Goal: Task Accomplishment & Management: Manage account settings

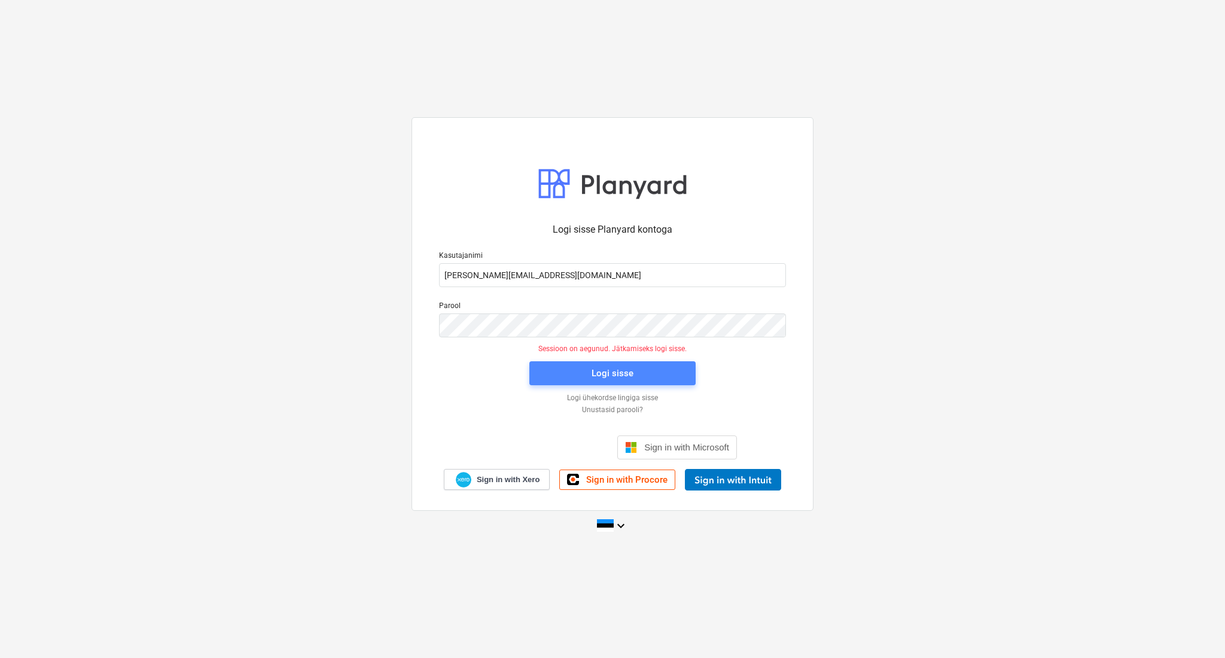
click at [615, 379] on div "Logi sisse" at bounding box center [613, 374] width 42 height 16
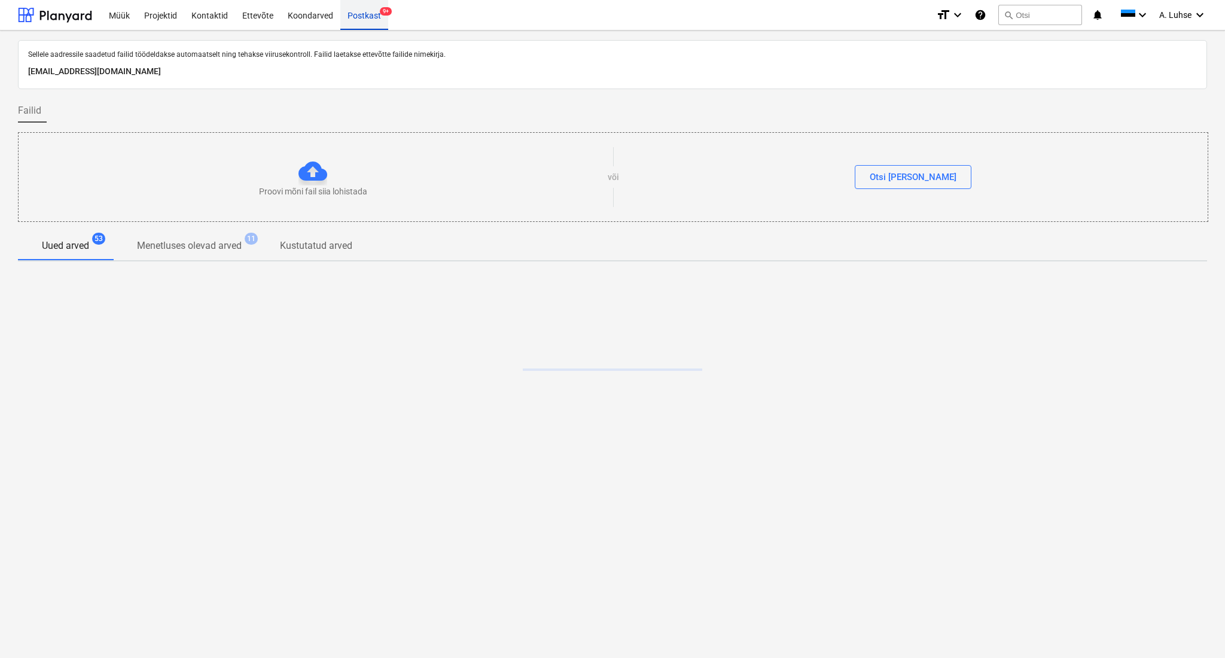
click at [351, 22] on div "Postkast 9+" at bounding box center [364, 14] width 48 height 31
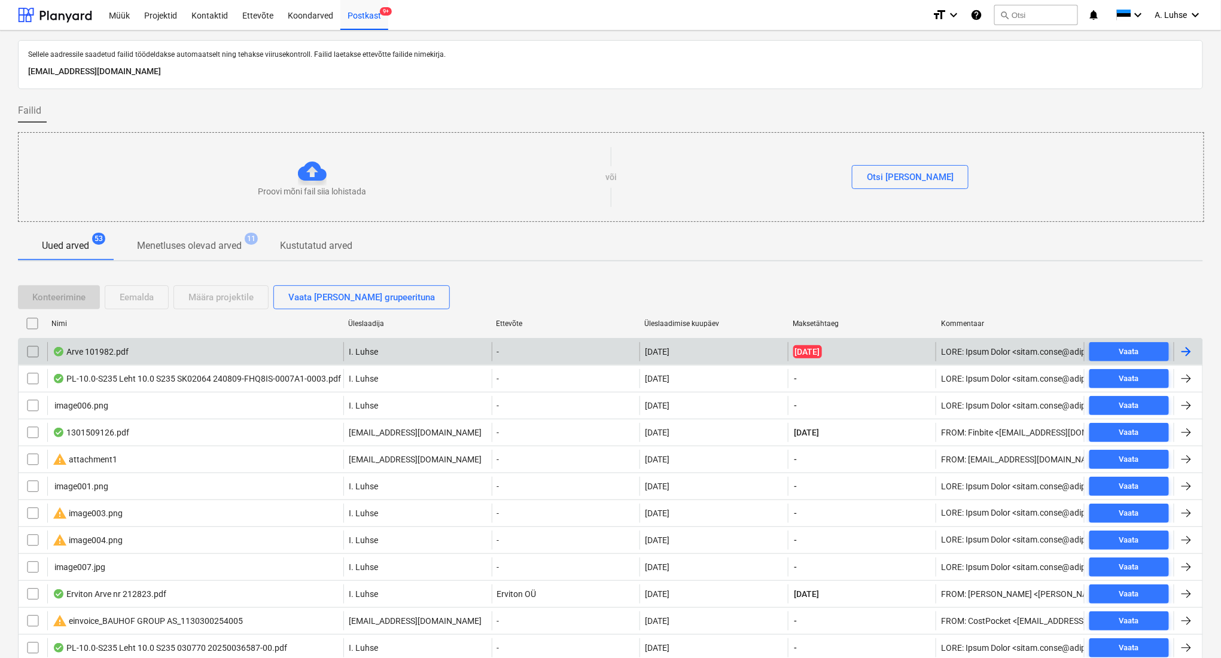
click at [235, 356] on div "Arve 101982.pdf" at bounding box center [195, 351] width 296 height 19
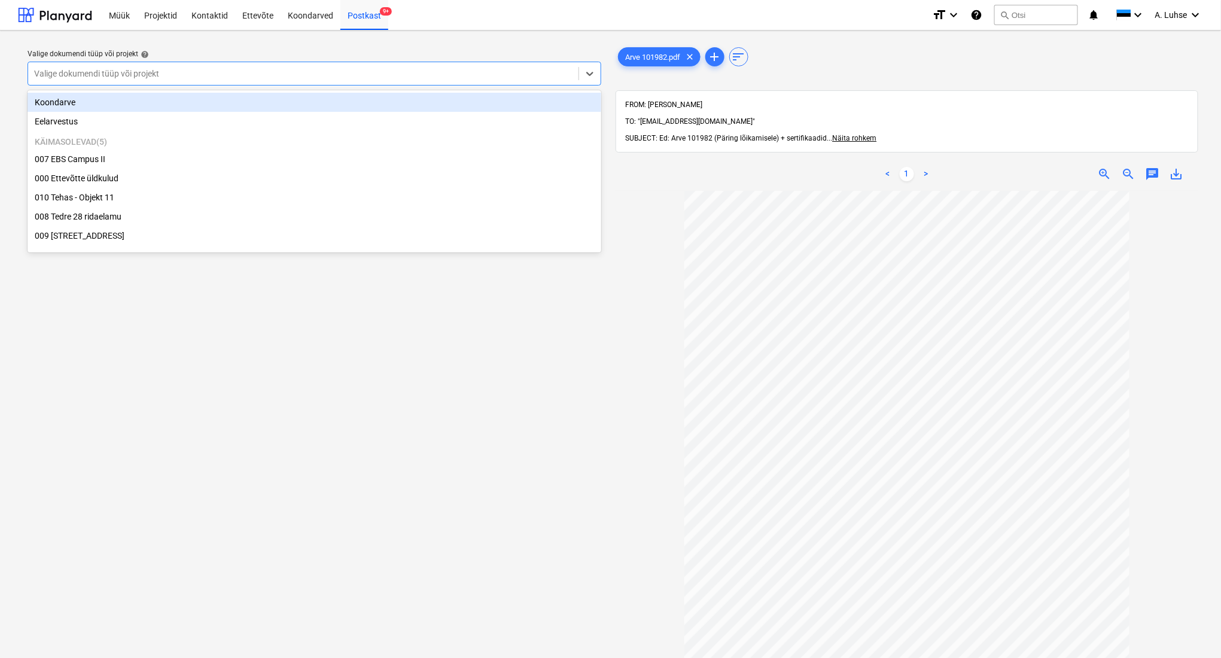
click at [406, 70] on div at bounding box center [303, 74] width 538 height 12
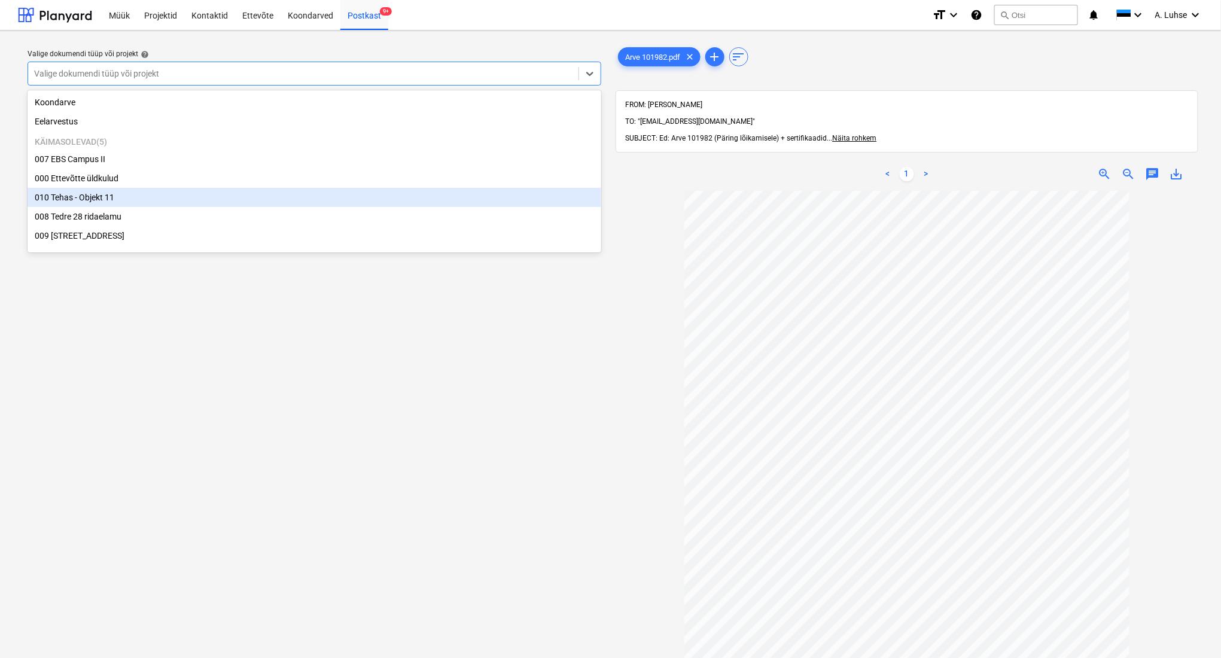
click at [418, 197] on div "010 Tehas - Objekt 11" at bounding box center [315, 197] width 574 height 19
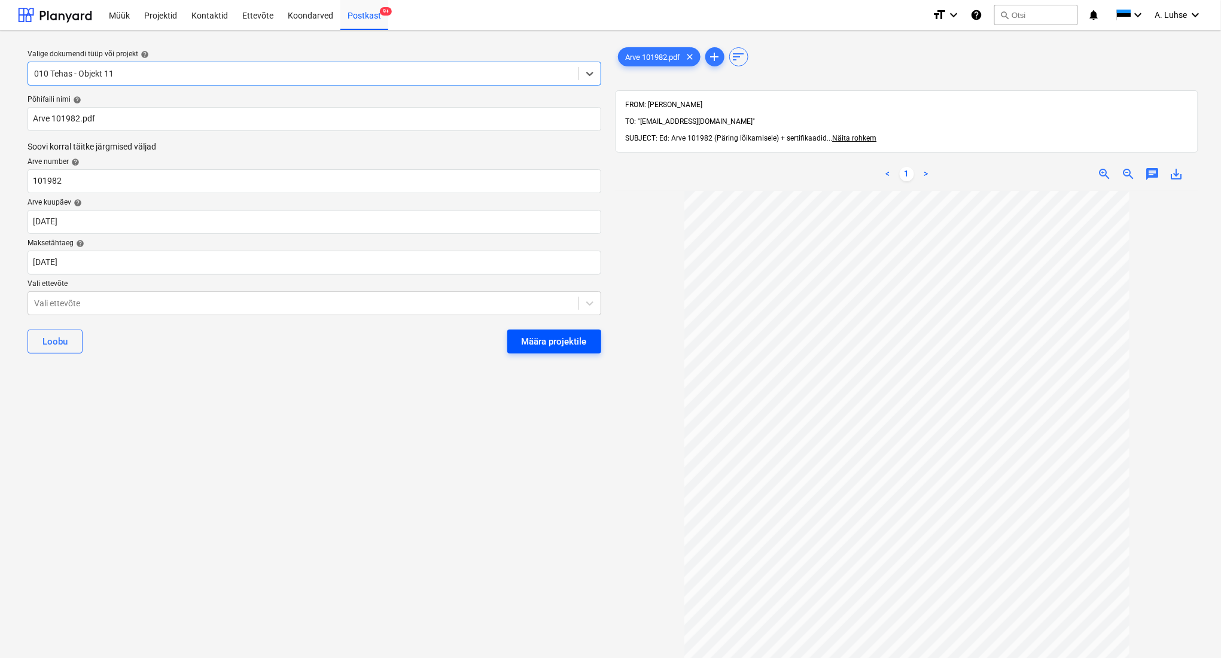
click at [582, 343] on div "Määra projektile" at bounding box center [554, 342] width 65 height 16
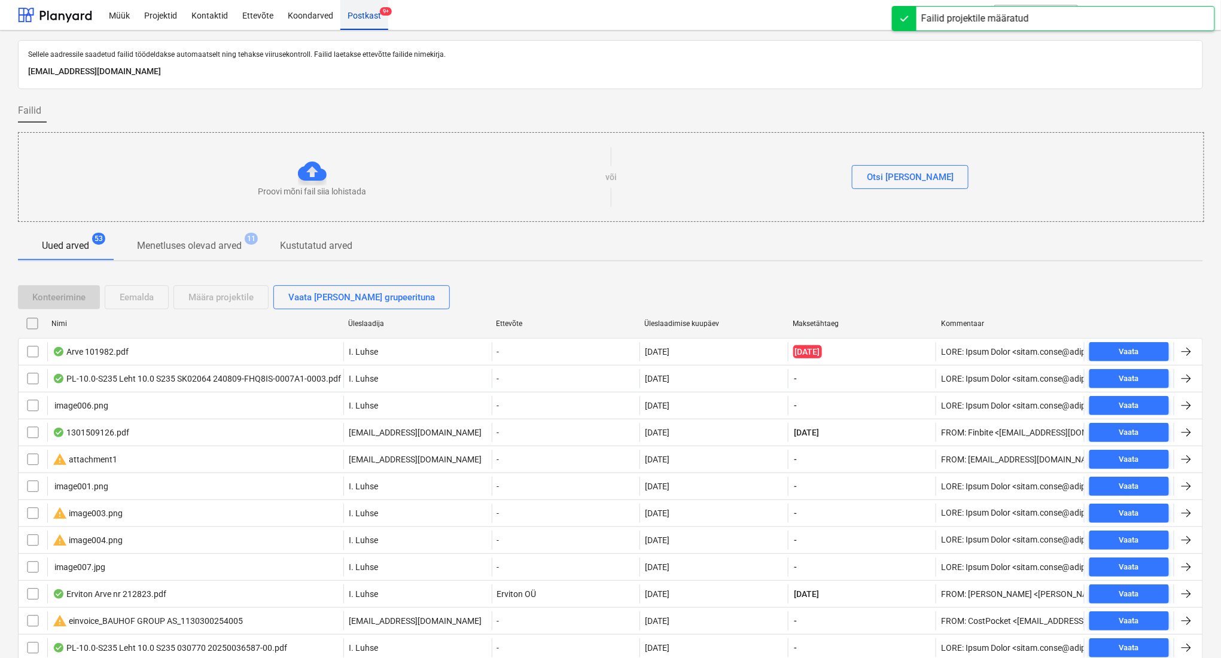
click at [367, 22] on div "Postkast 9+" at bounding box center [364, 14] width 48 height 31
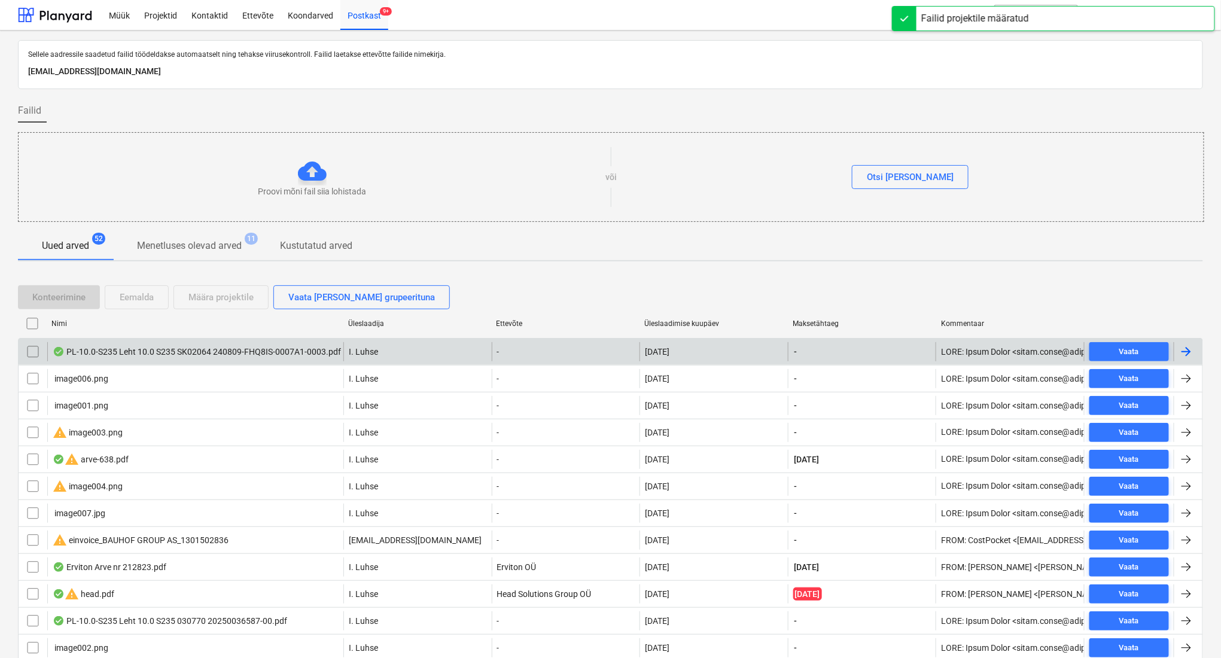
click at [302, 354] on div "PL-10.0-S235 Leht 10.0 S235 SK02064 240809-FHQ8IS-0007A1-0003.pdf" at bounding box center [197, 352] width 288 height 10
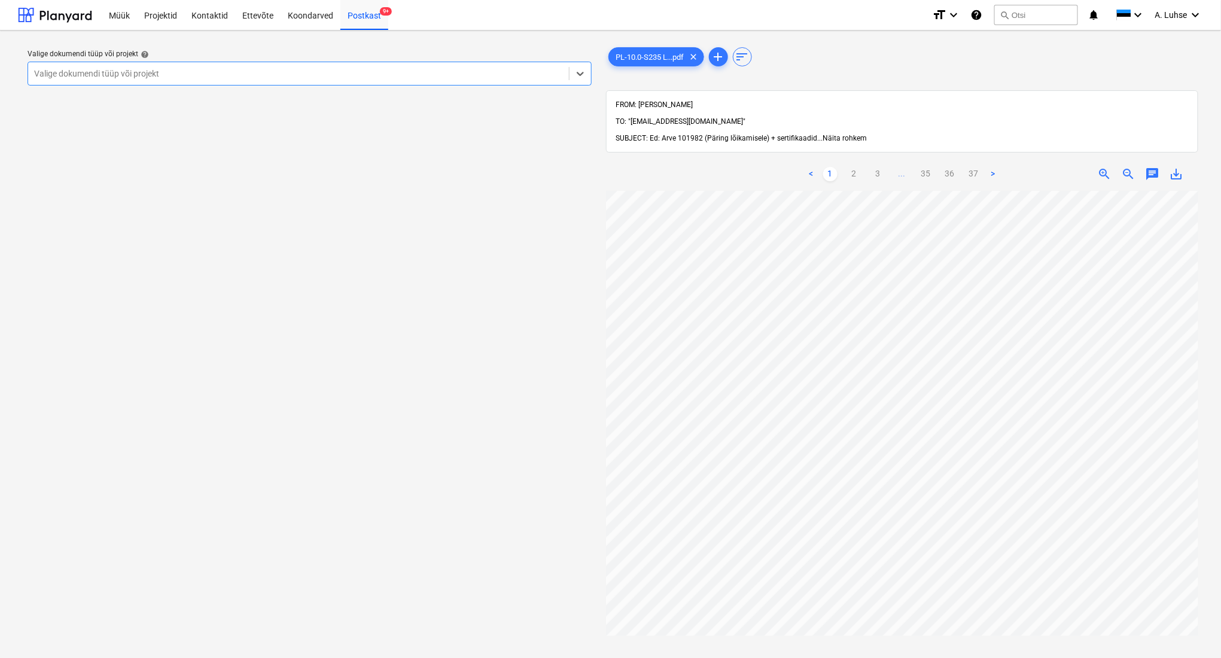
click at [841, 134] on span "Näita rohkem" at bounding box center [845, 138] width 44 height 8
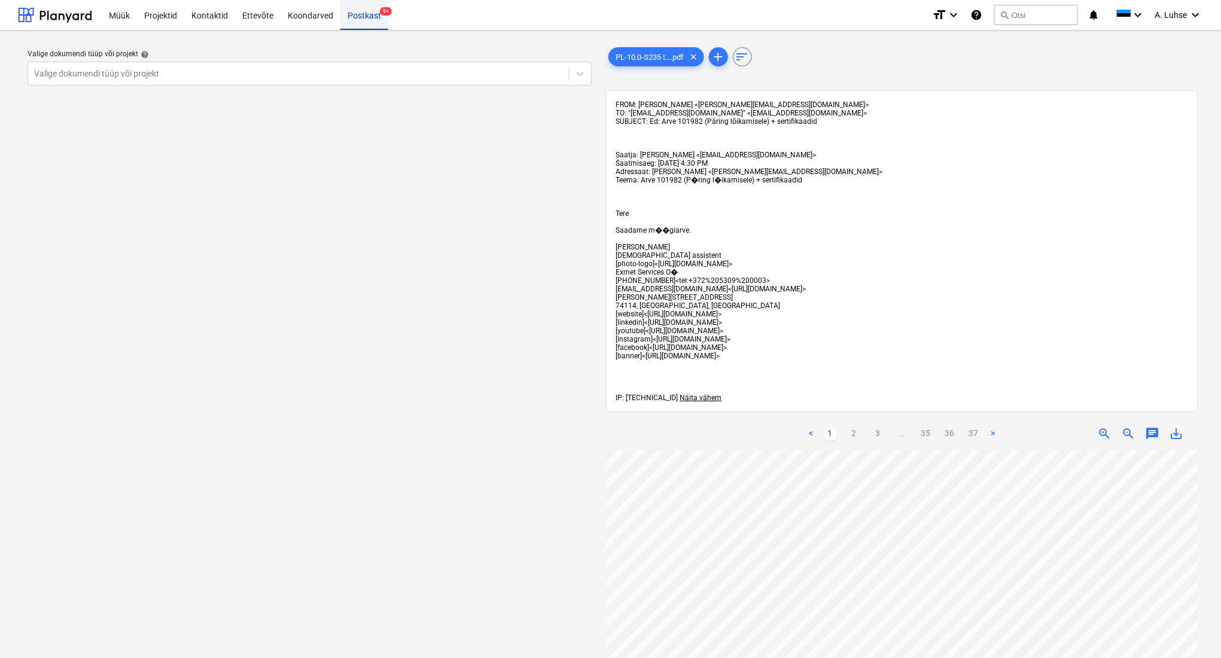
click at [371, 20] on div "Postkast 9+" at bounding box center [364, 14] width 48 height 31
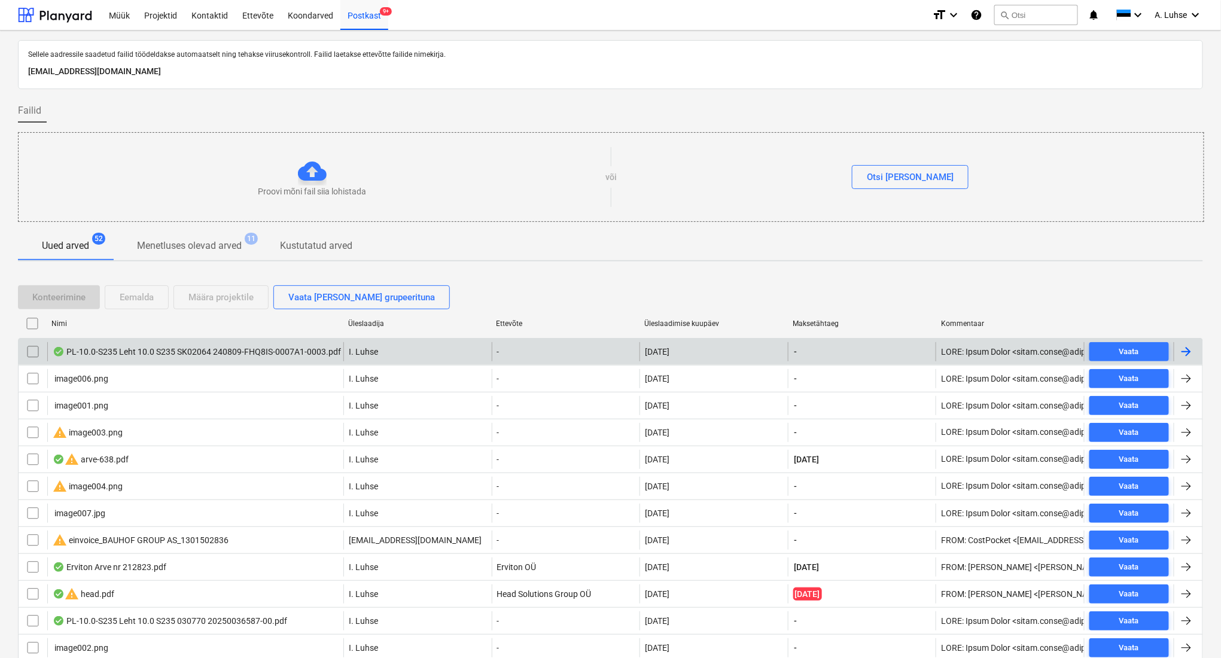
click at [31, 350] on input "checkbox" at bounding box center [32, 351] width 19 height 19
click at [130, 303] on div "Eemalda" at bounding box center [137, 298] width 34 height 16
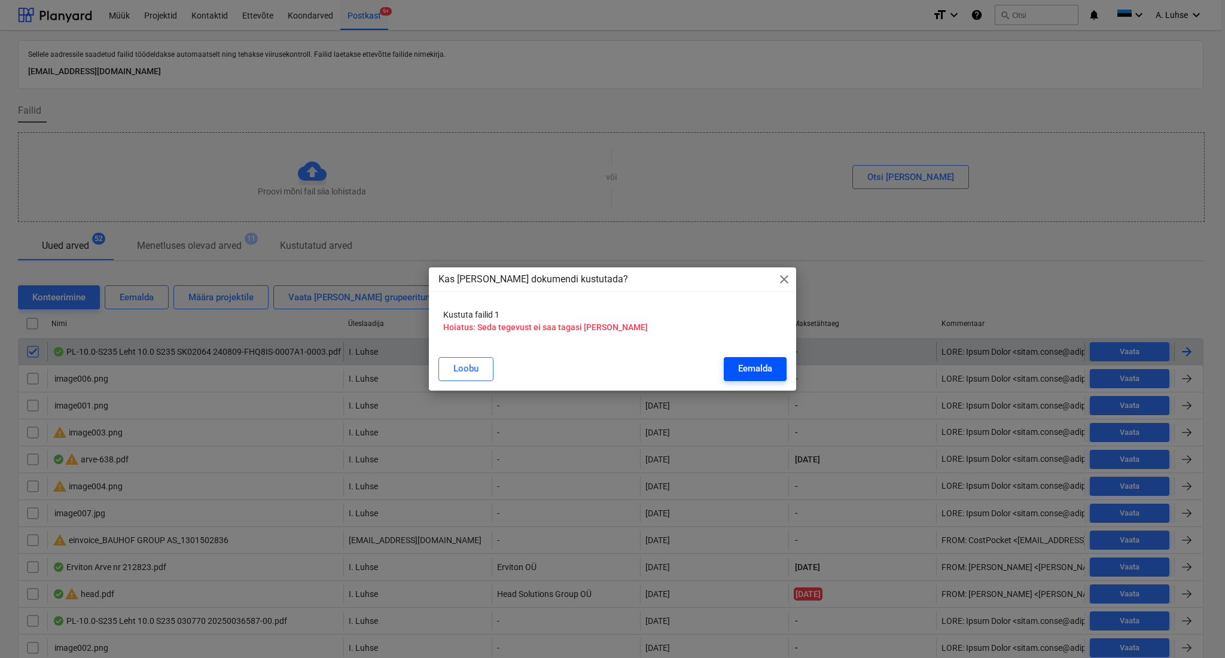
click at [770, 372] on div "Eemalda" at bounding box center [755, 369] width 34 height 16
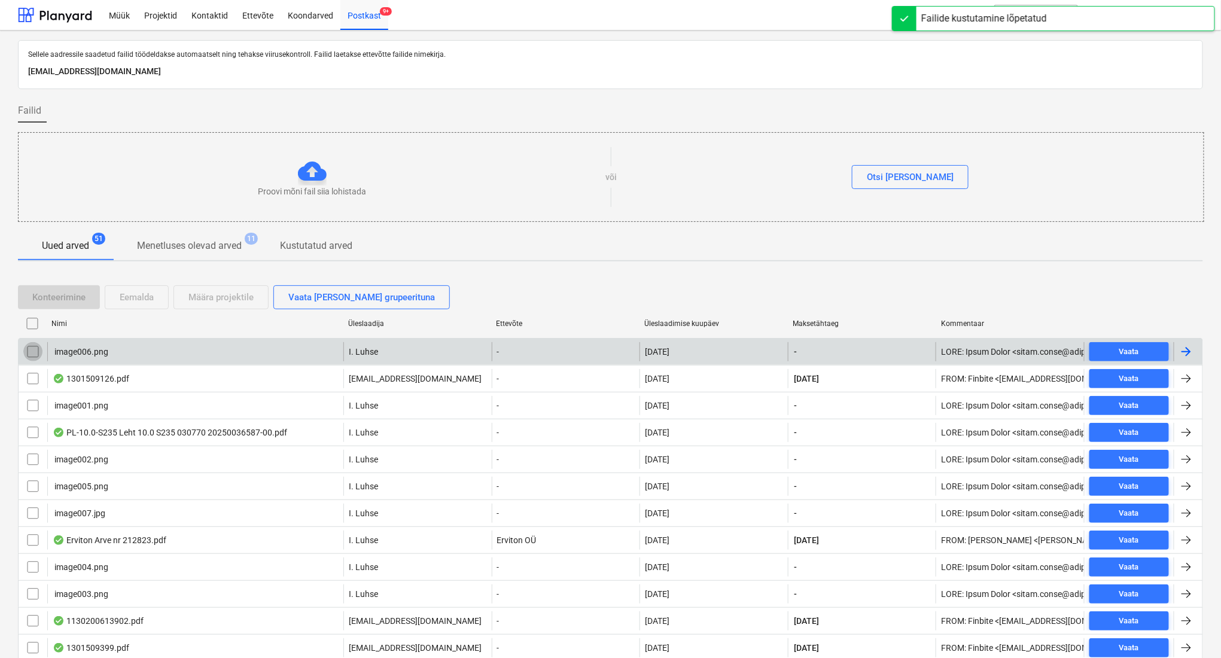
click at [30, 349] on input "checkbox" at bounding box center [32, 351] width 19 height 19
click at [132, 300] on div "Eemalda" at bounding box center [137, 298] width 34 height 16
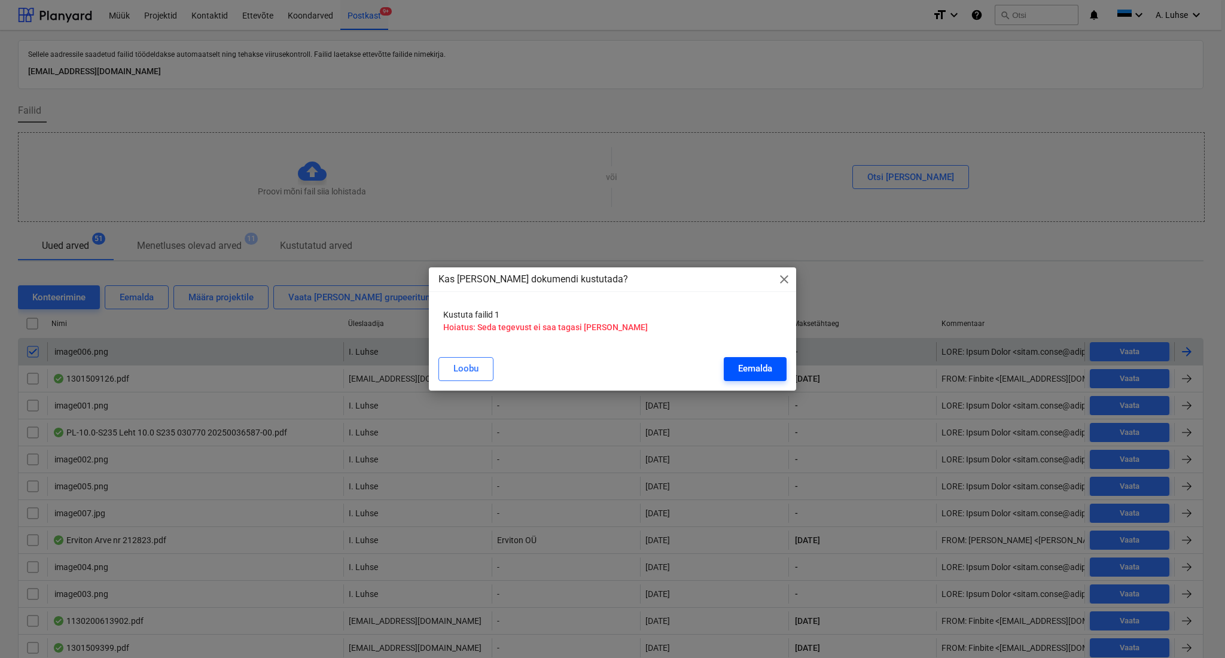
click at [765, 370] on div "Eemalda" at bounding box center [755, 369] width 34 height 16
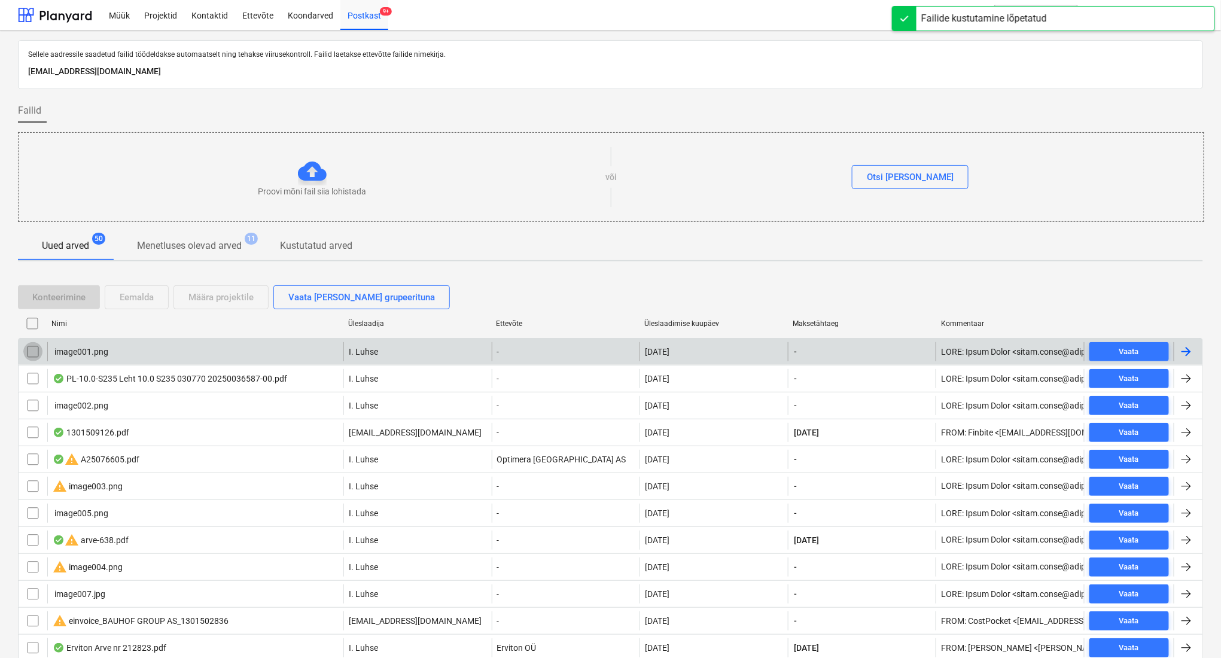
click at [35, 346] on input "checkbox" at bounding box center [32, 351] width 19 height 19
click at [129, 305] on div "Eemalda" at bounding box center [137, 298] width 34 height 16
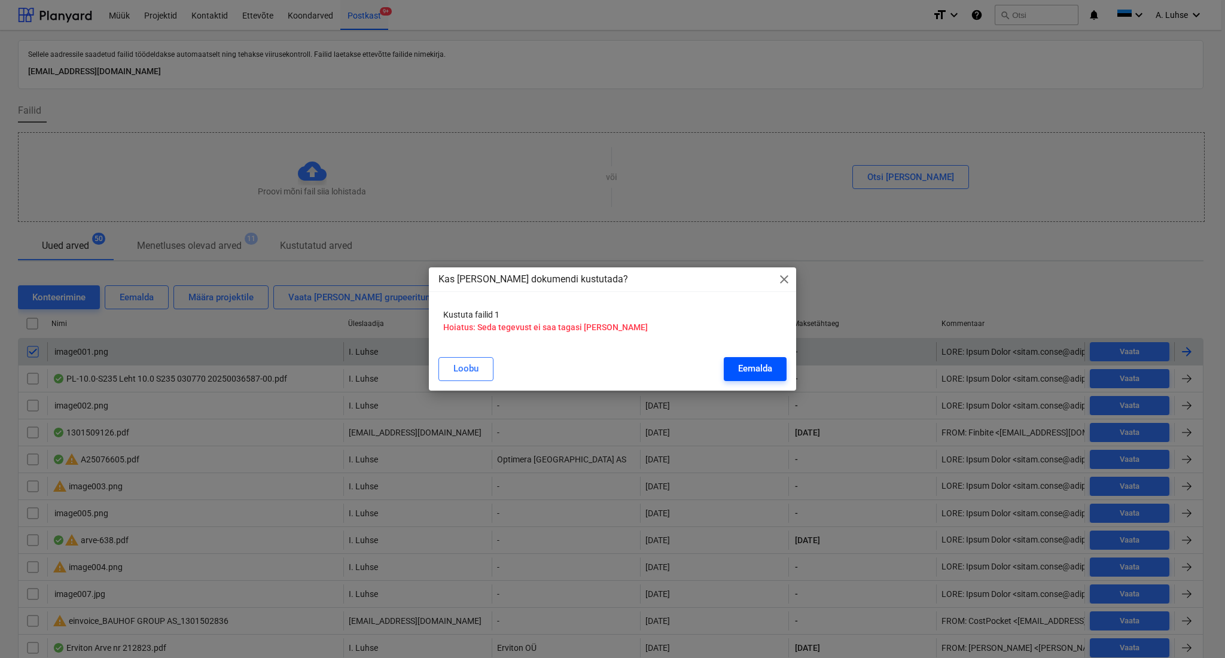
click at [745, 370] on div "Eemalda" at bounding box center [755, 369] width 34 height 16
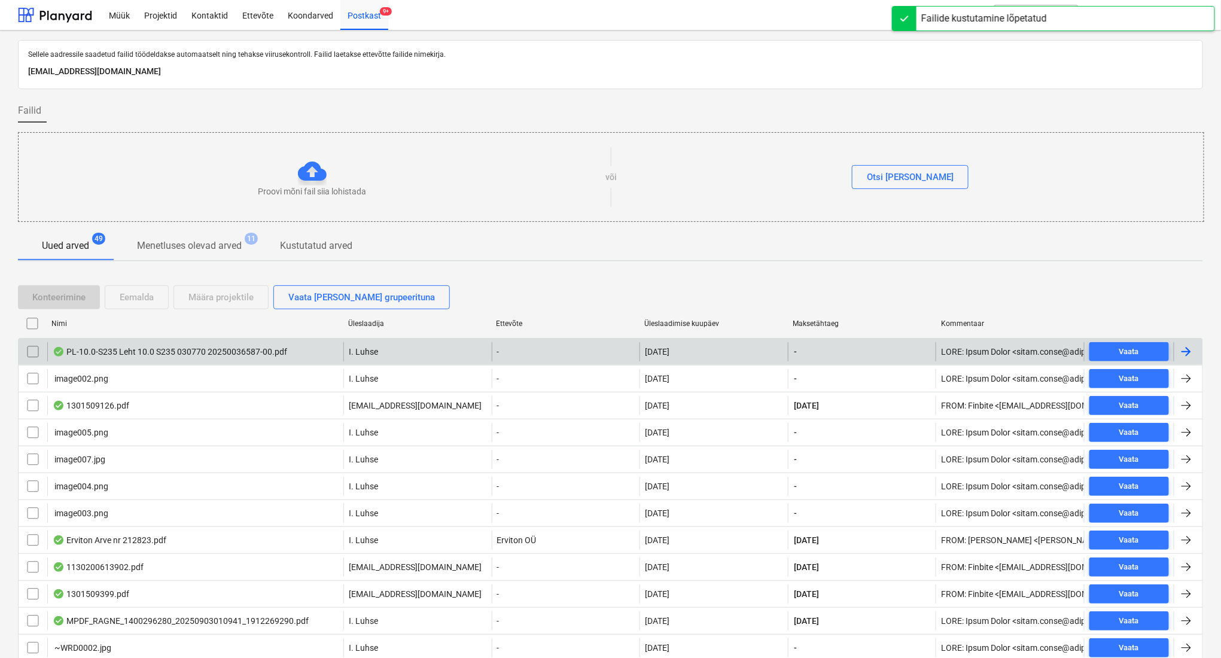
click at [151, 350] on div "PL-10.0-S235 Leht 10.0 S235 030770 20250036587-00.pdf" at bounding box center [170, 352] width 235 height 10
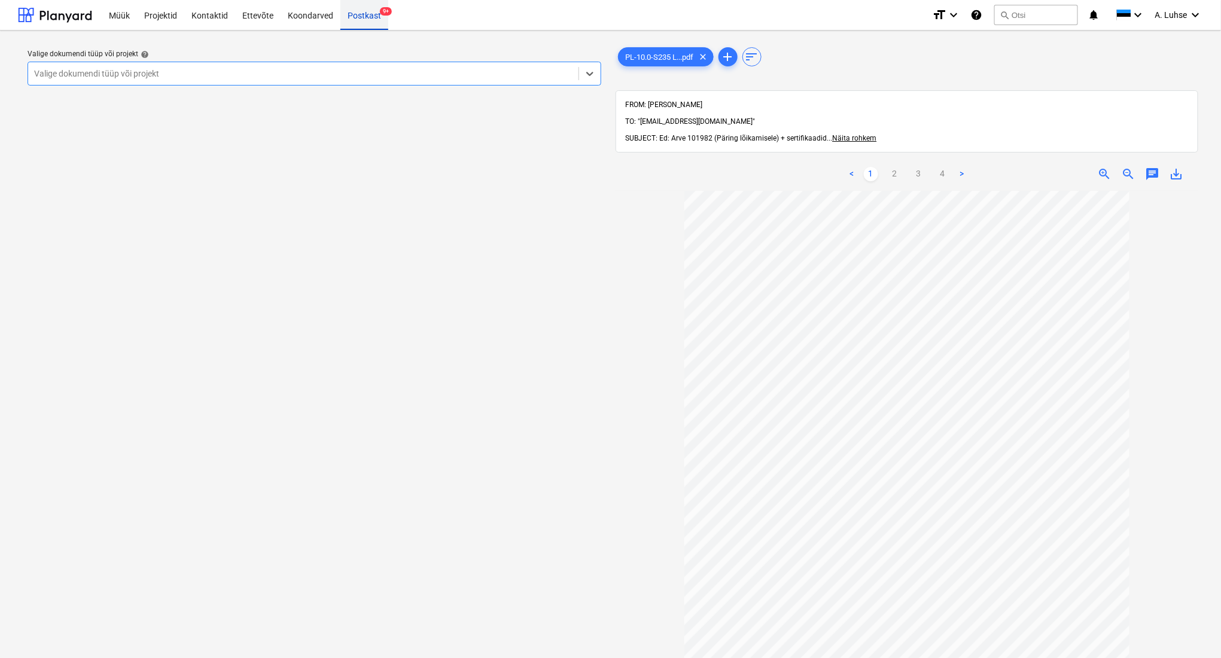
click at [366, 18] on div "Postkast 9+" at bounding box center [364, 14] width 48 height 31
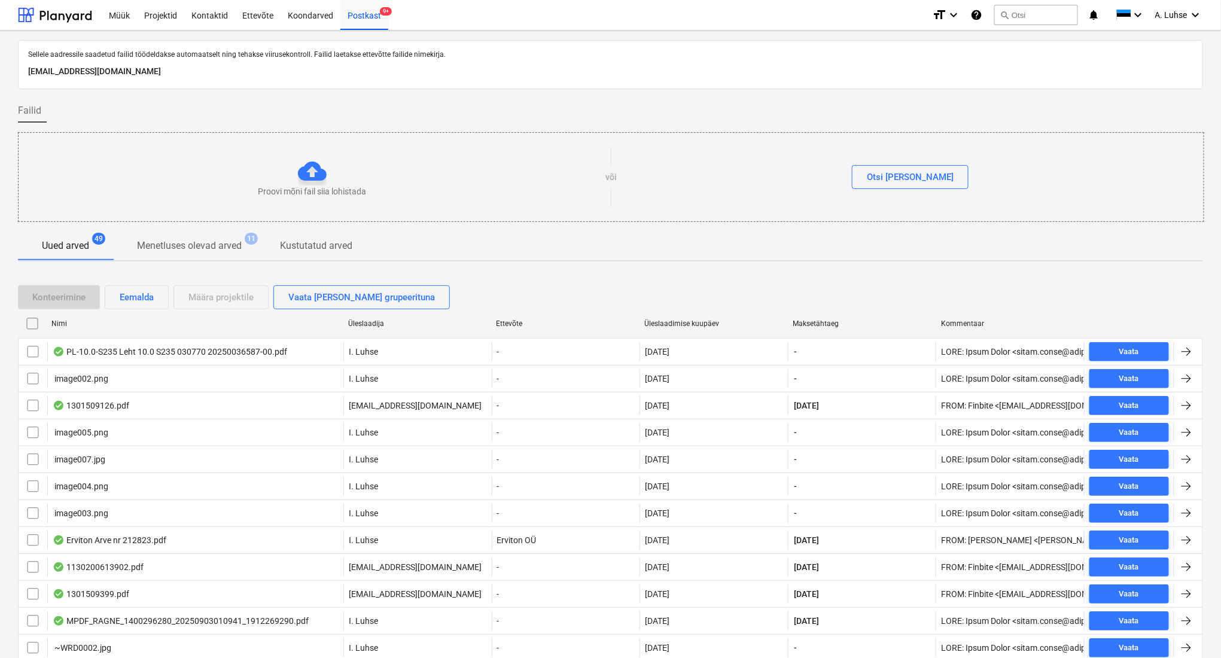
drag, startPoint x: 46, startPoint y: 350, endPoint x: 130, endPoint y: 305, distance: 95.6
click at [33, 349] on input "checkbox" at bounding box center [32, 351] width 19 height 19
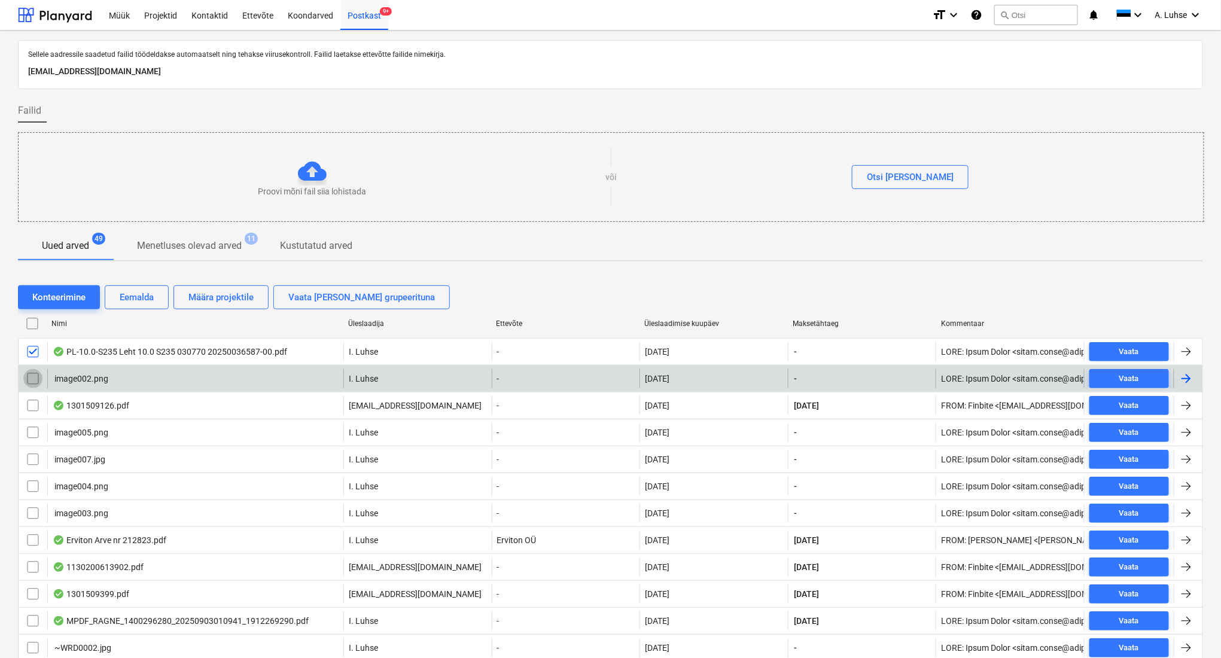
click at [31, 381] on input "checkbox" at bounding box center [32, 378] width 19 height 19
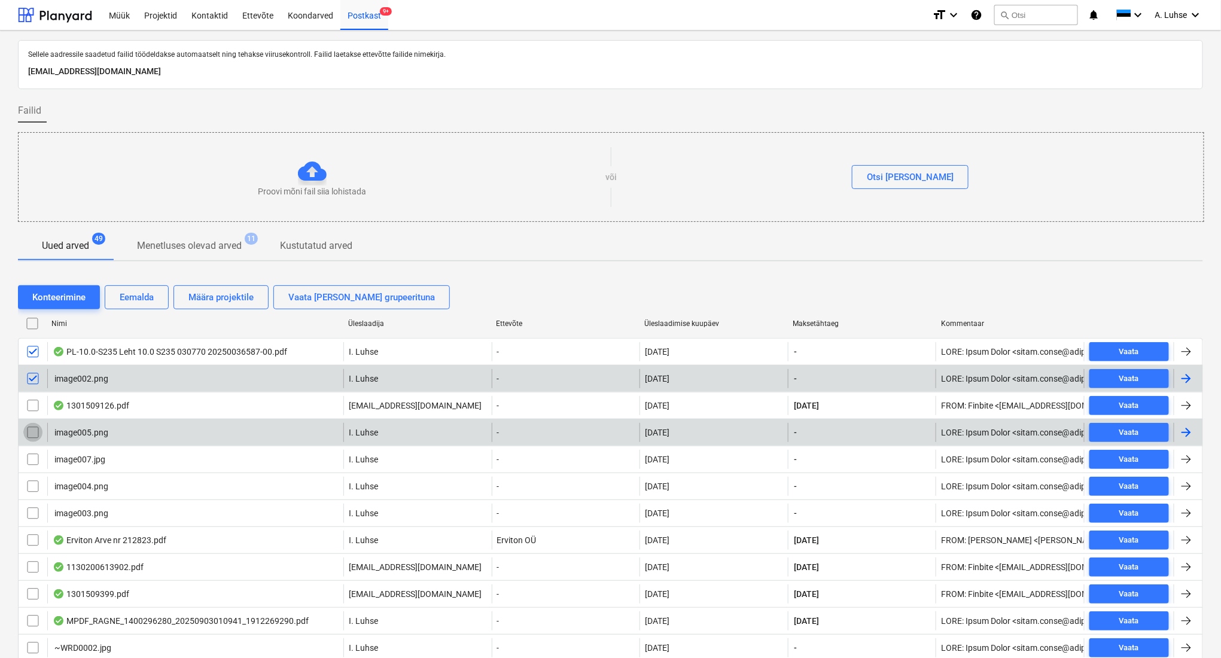
click at [32, 432] on input "checkbox" at bounding box center [32, 432] width 19 height 19
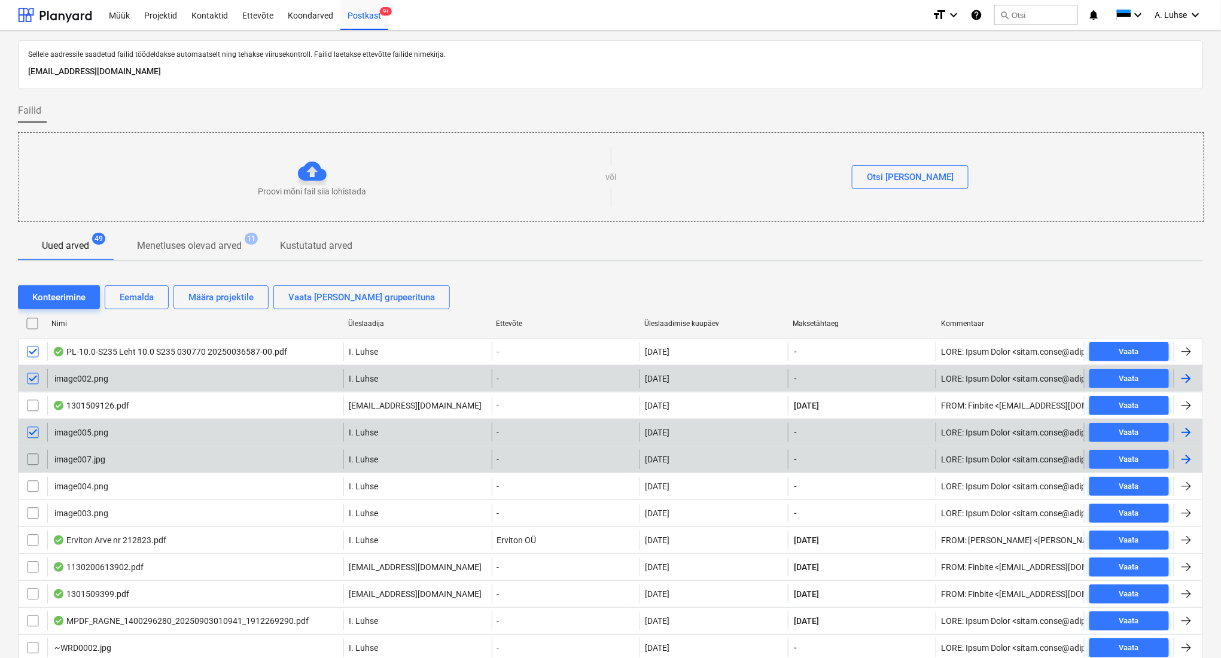
click at [38, 458] on input "checkbox" at bounding box center [32, 459] width 19 height 19
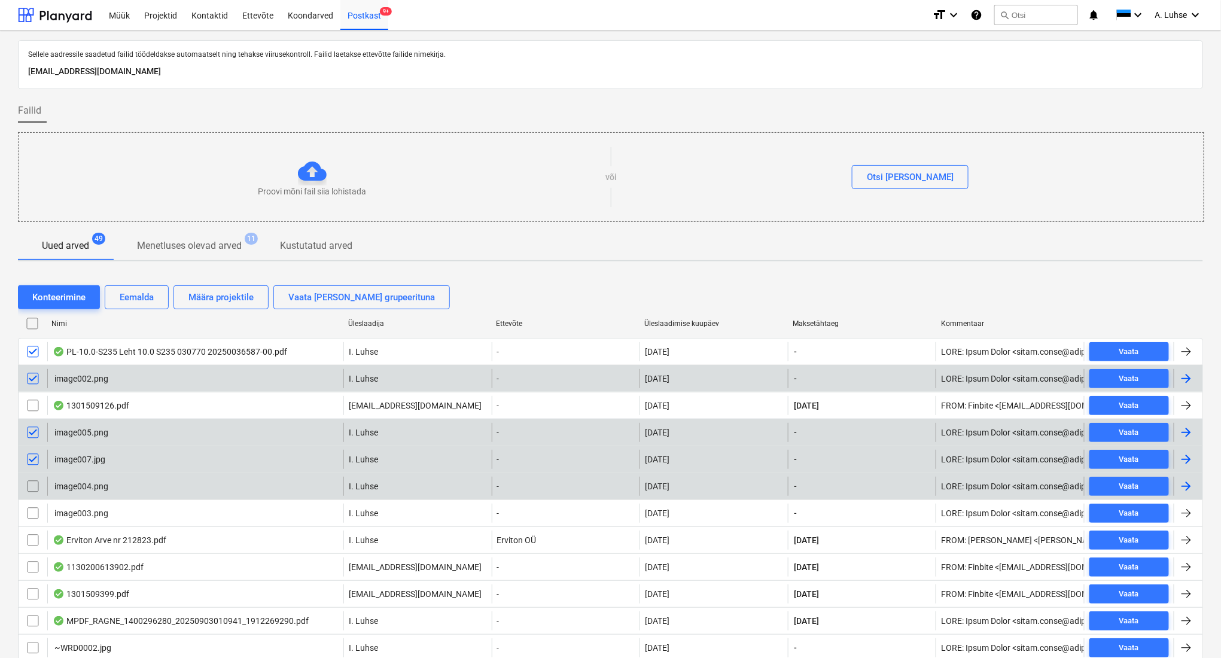
click at [39, 483] on input "checkbox" at bounding box center [32, 486] width 19 height 19
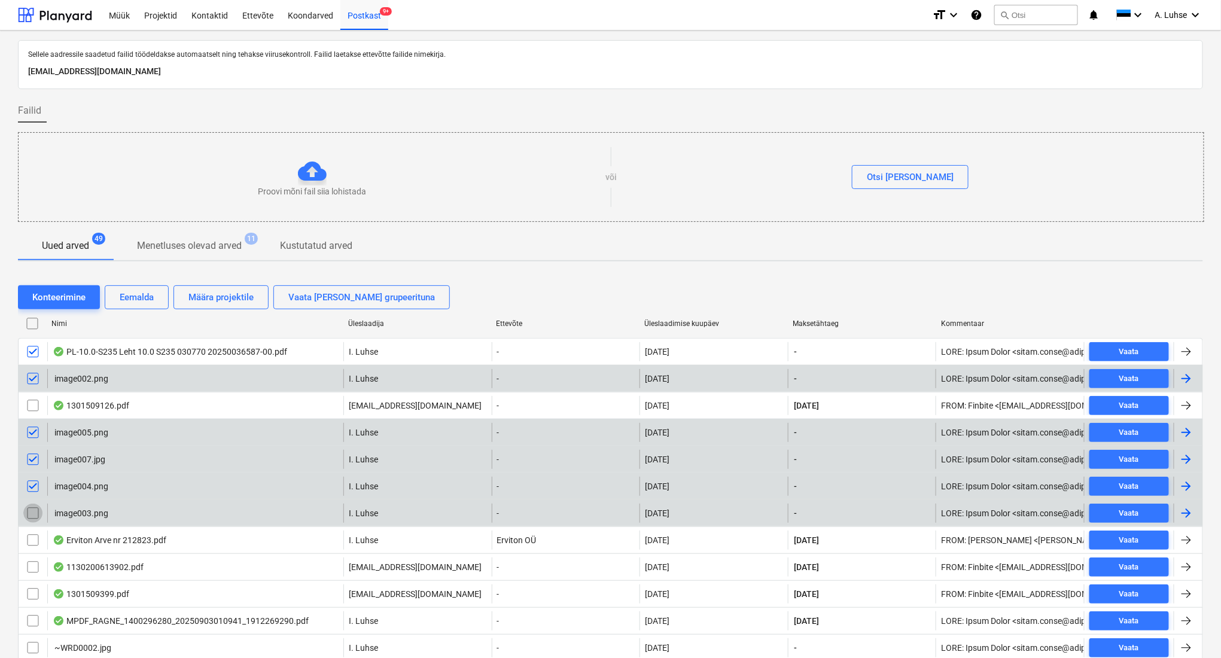
click at [35, 510] on input "checkbox" at bounding box center [32, 513] width 19 height 19
click at [128, 304] on div "Eemalda" at bounding box center [137, 298] width 34 height 16
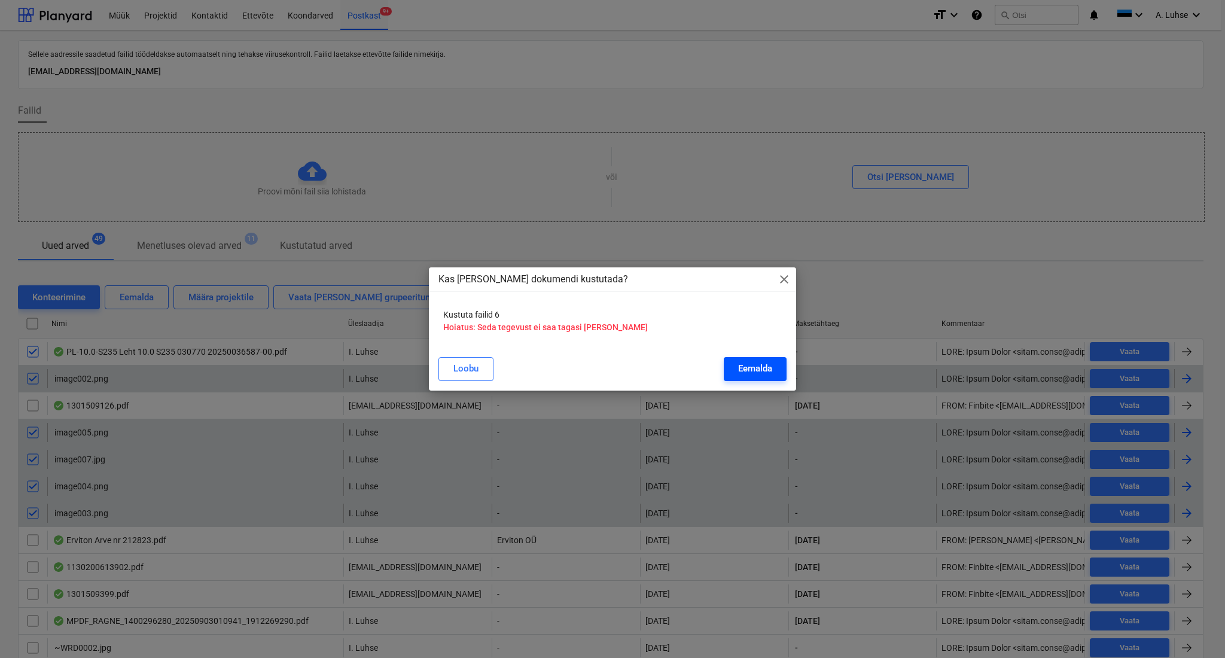
click at [757, 376] on button "Eemalda" at bounding box center [755, 369] width 63 height 24
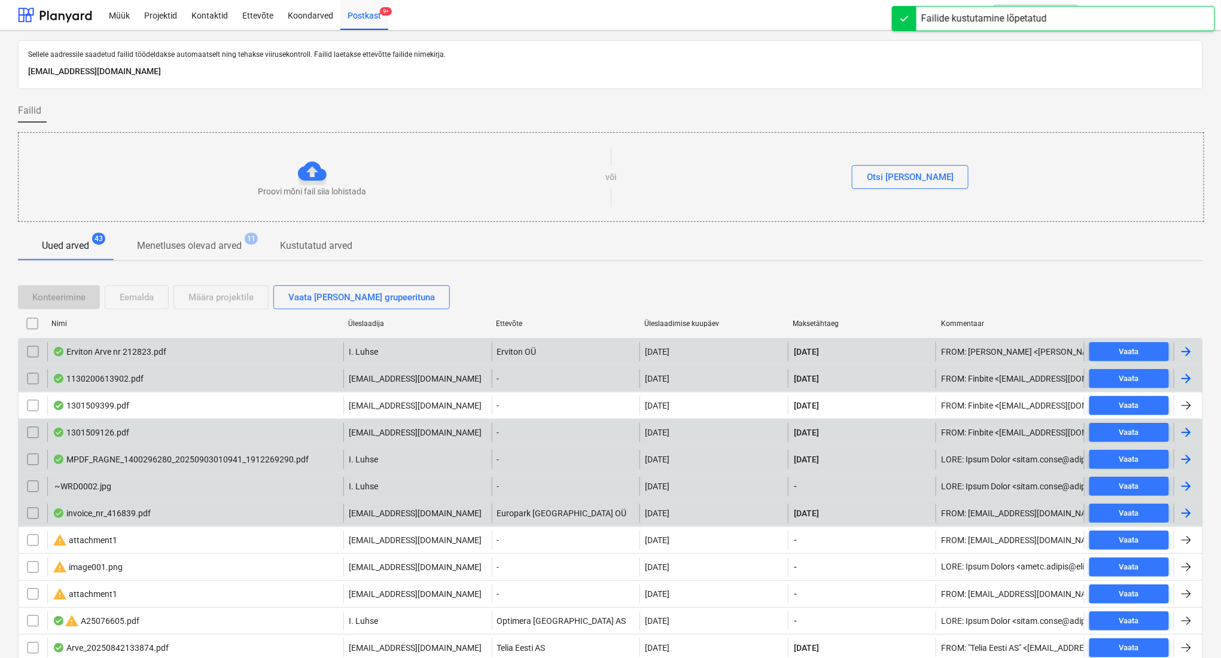
click at [157, 357] on div "Erviton Arve nr 212823.pdf" at bounding box center [195, 351] width 296 height 19
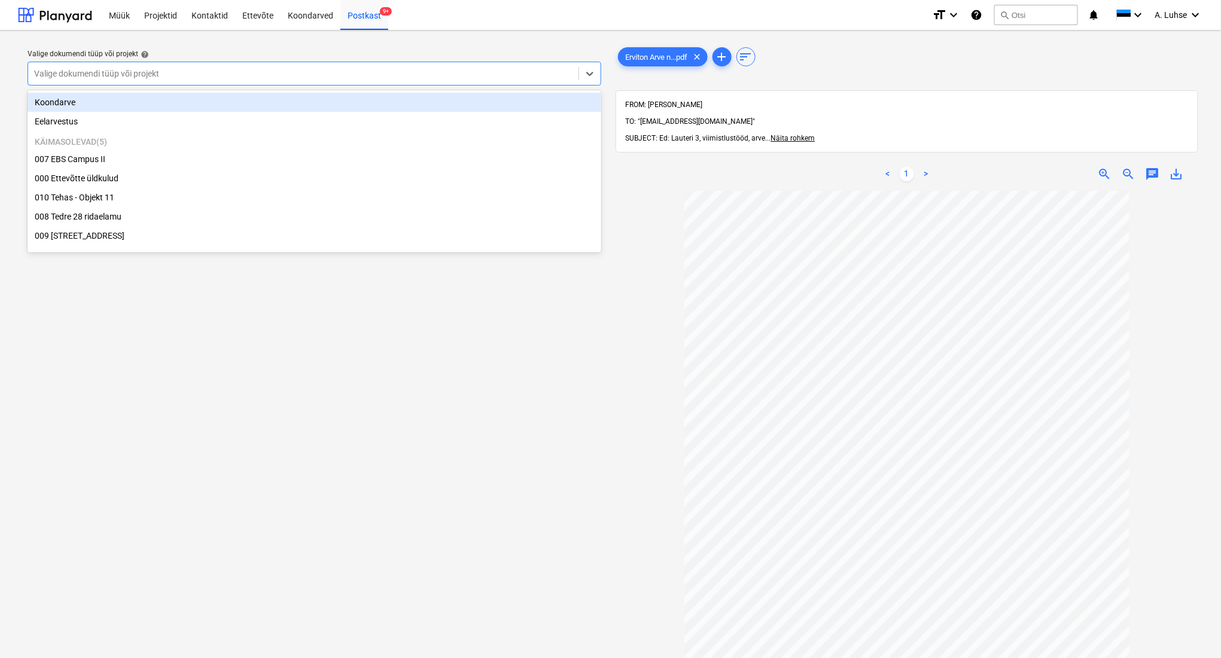
click at [514, 81] on div "Valige dokumendi tüüp või projekt" at bounding box center [303, 73] width 550 height 17
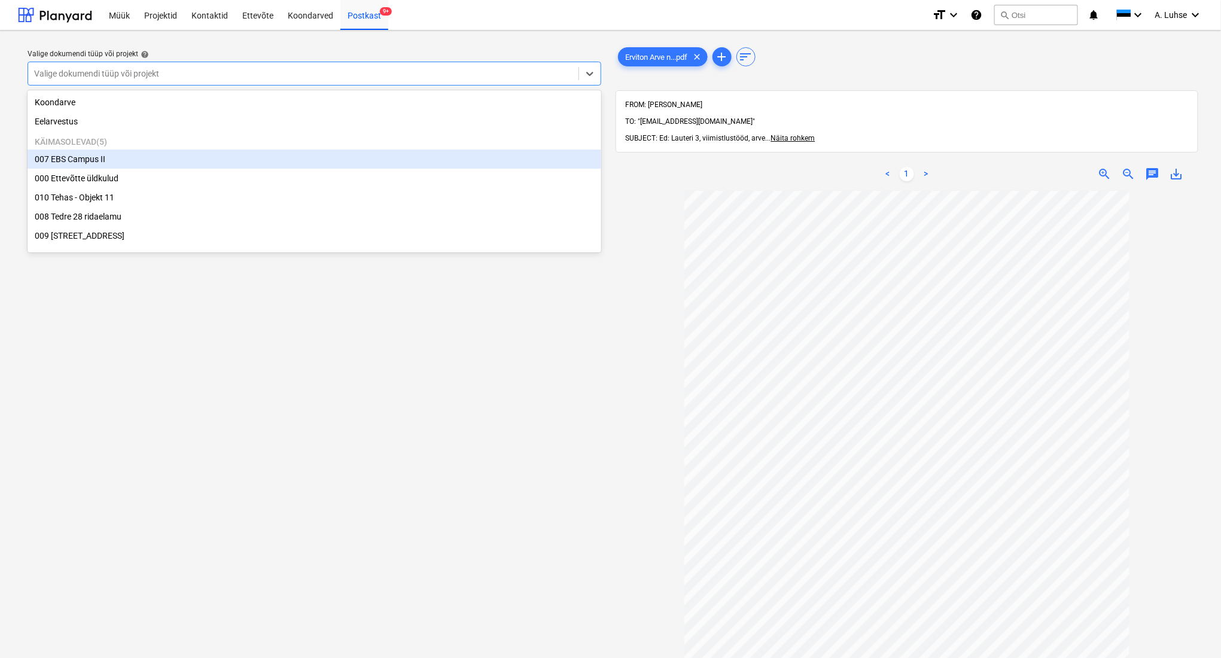
click at [433, 162] on div "007 EBS Campus II" at bounding box center [315, 159] width 574 height 19
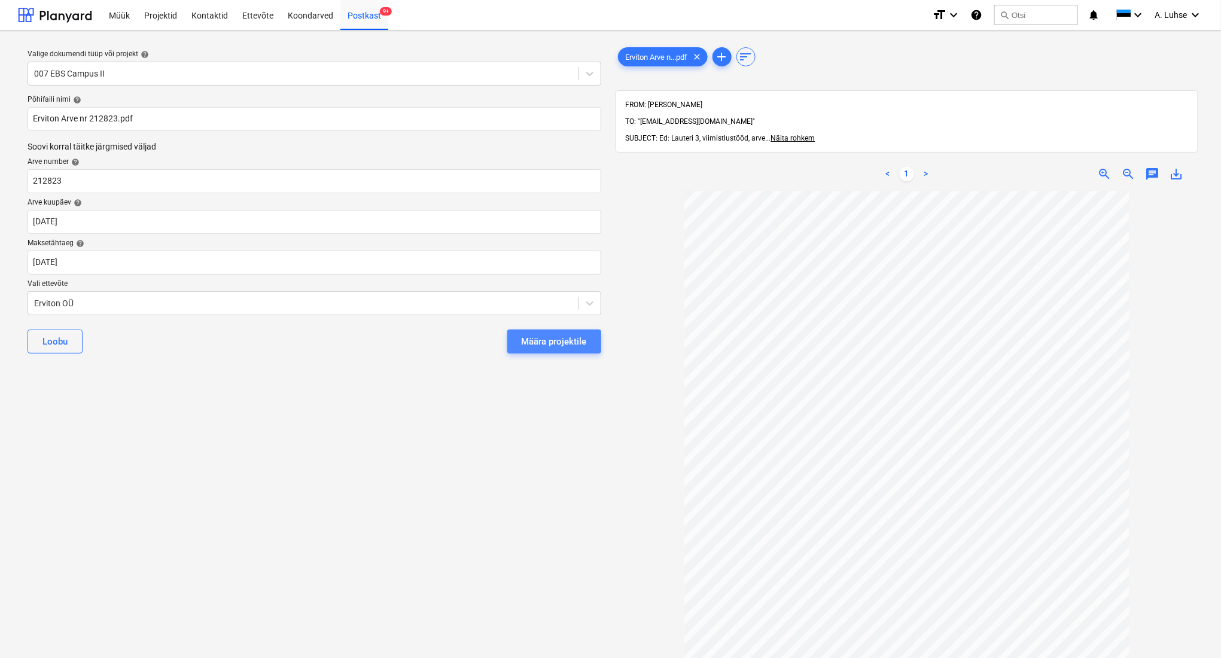
click at [561, 339] on div "Määra projektile" at bounding box center [554, 342] width 65 height 16
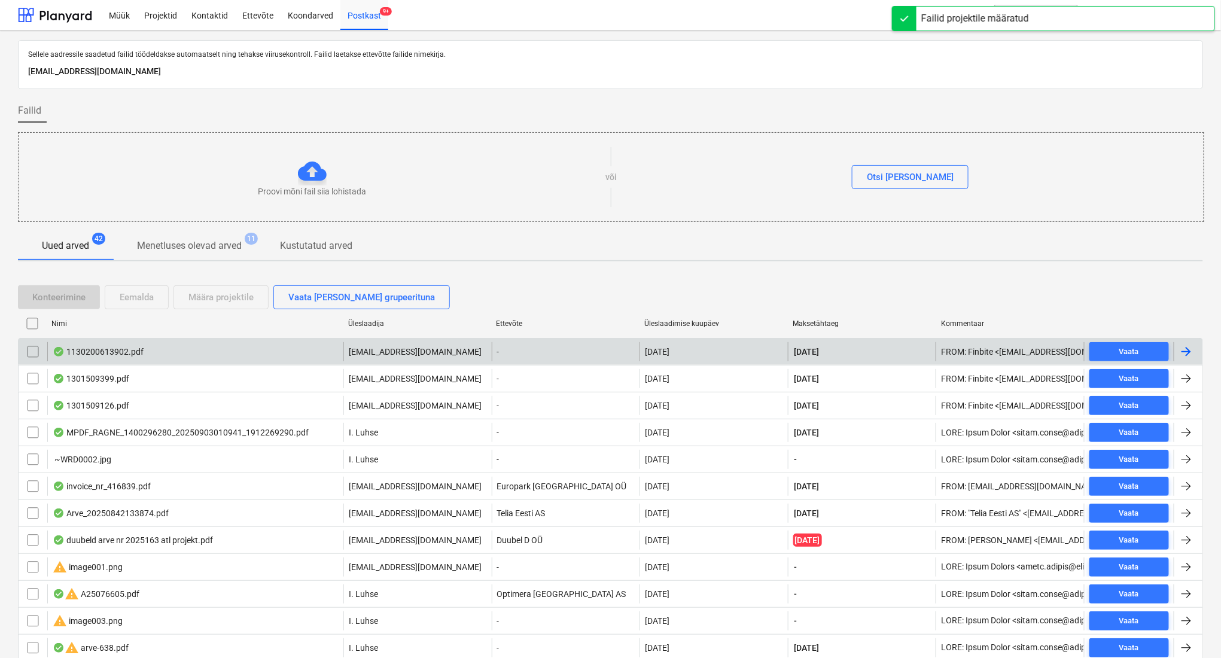
click at [239, 357] on div "1130200613902.pdf" at bounding box center [195, 351] width 296 height 19
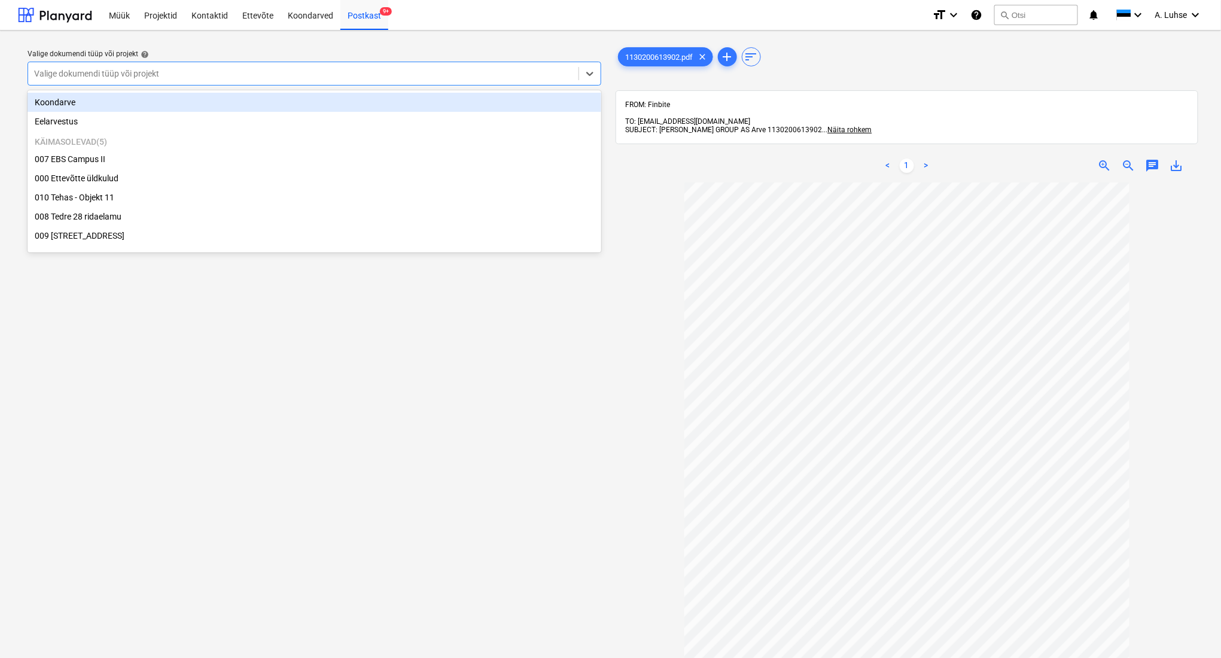
click at [441, 77] on div at bounding box center [303, 74] width 538 height 12
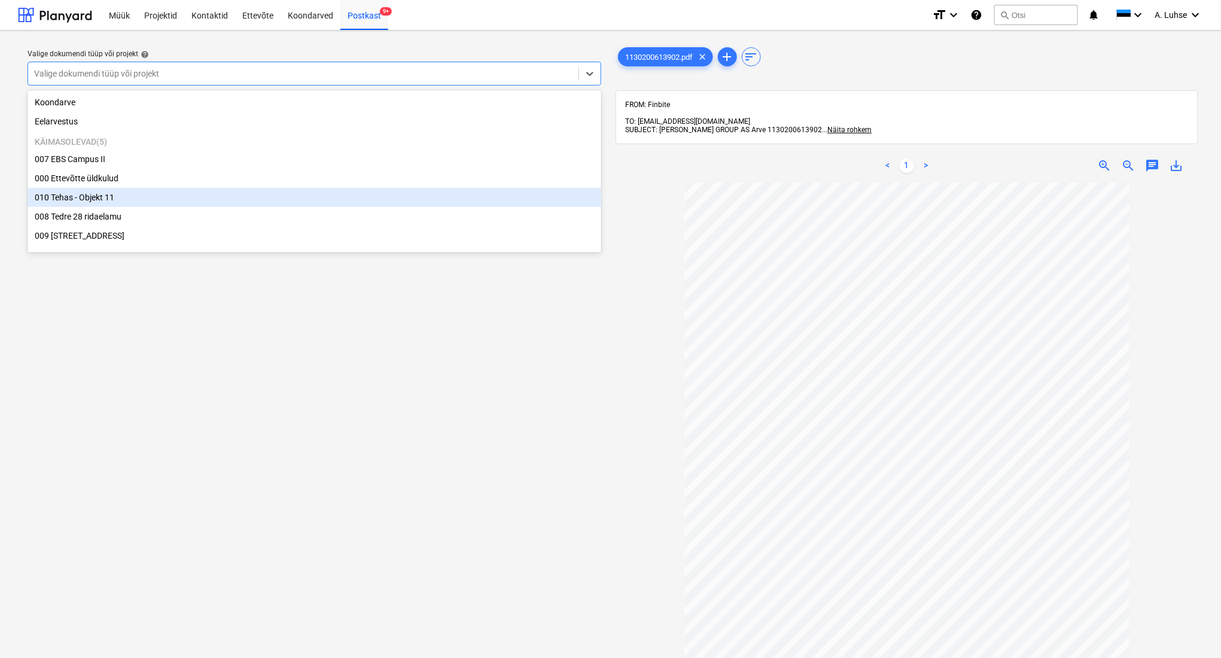
click at [440, 199] on div "010 Tehas - Objekt 11" at bounding box center [315, 197] width 574 height 19
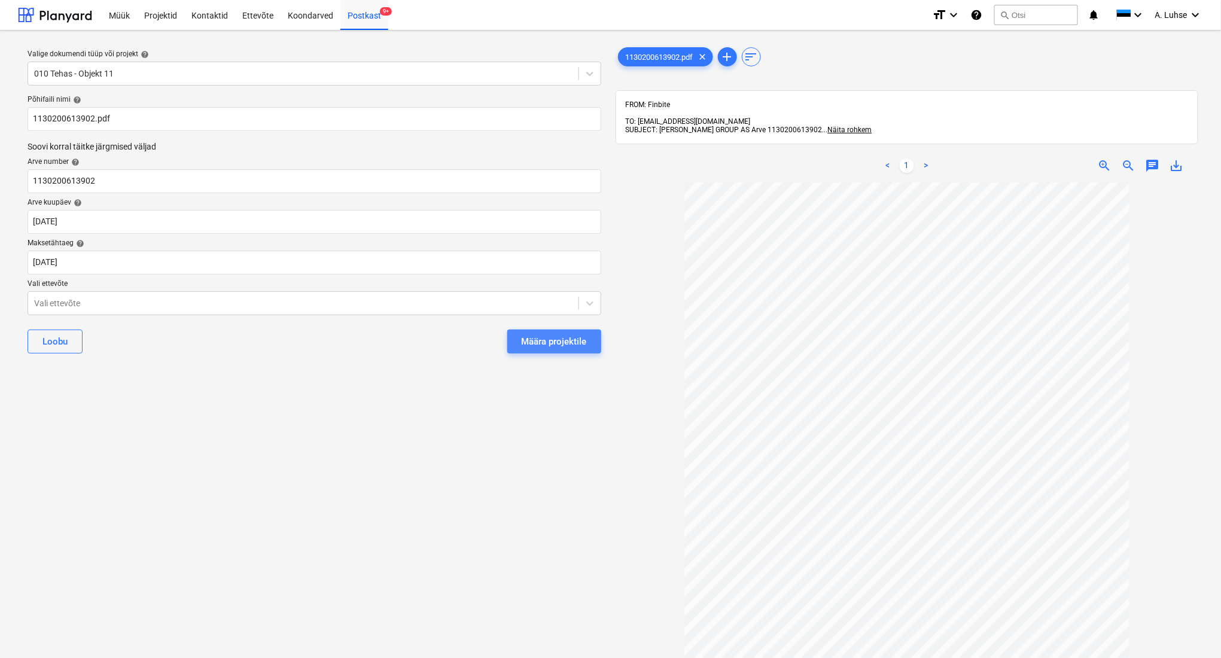
click at [563, 353] on button "Määra projektile" at bounding box center [554, 342] width 94 height 24
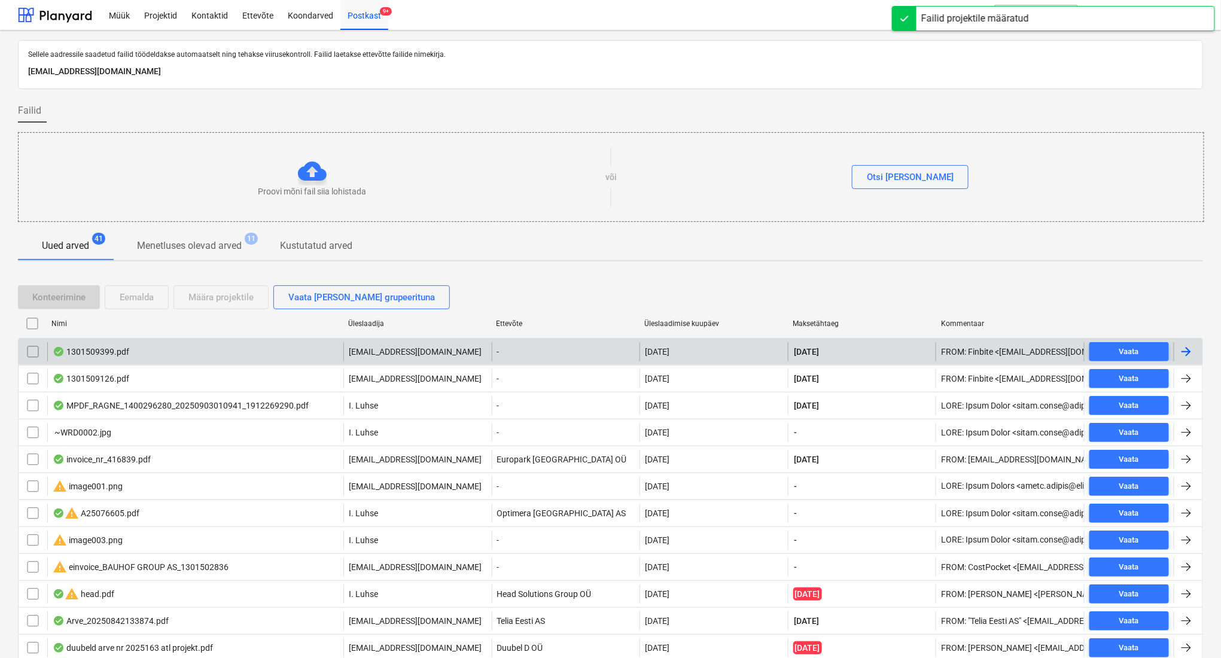
click at [266, 359] on div "1301509399.pdf" at bounding box center [195, 351] width 296 height 19
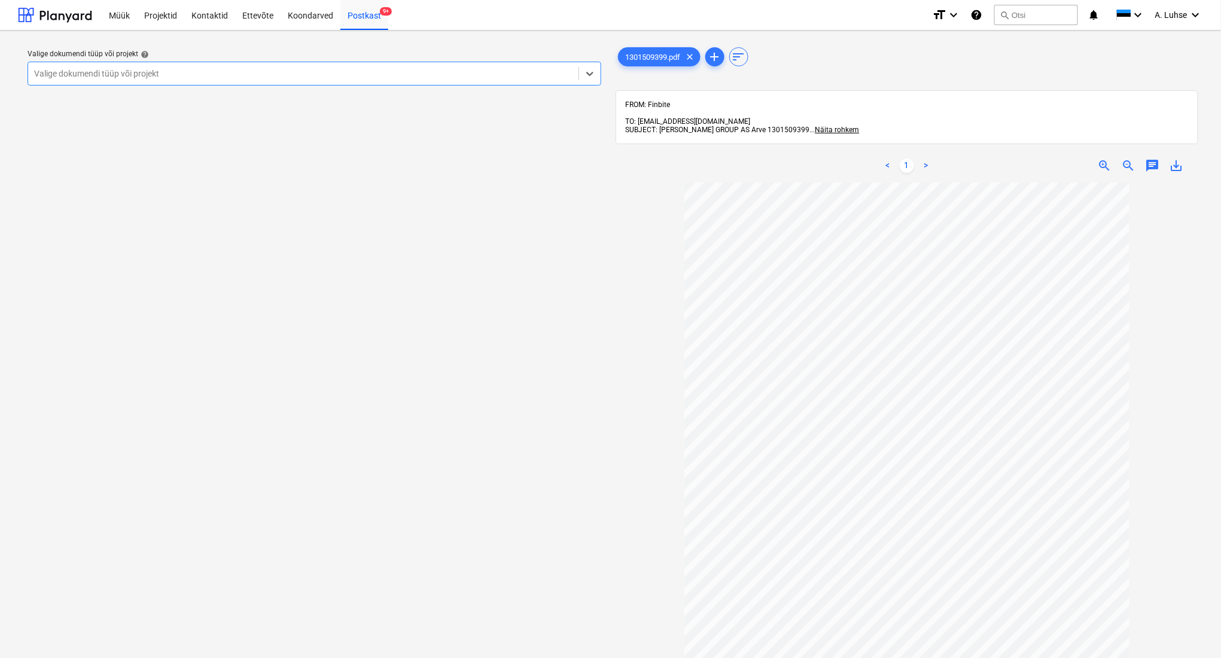
click at [430, 71] on div at bounding box center [303, 74] width 538 height 12
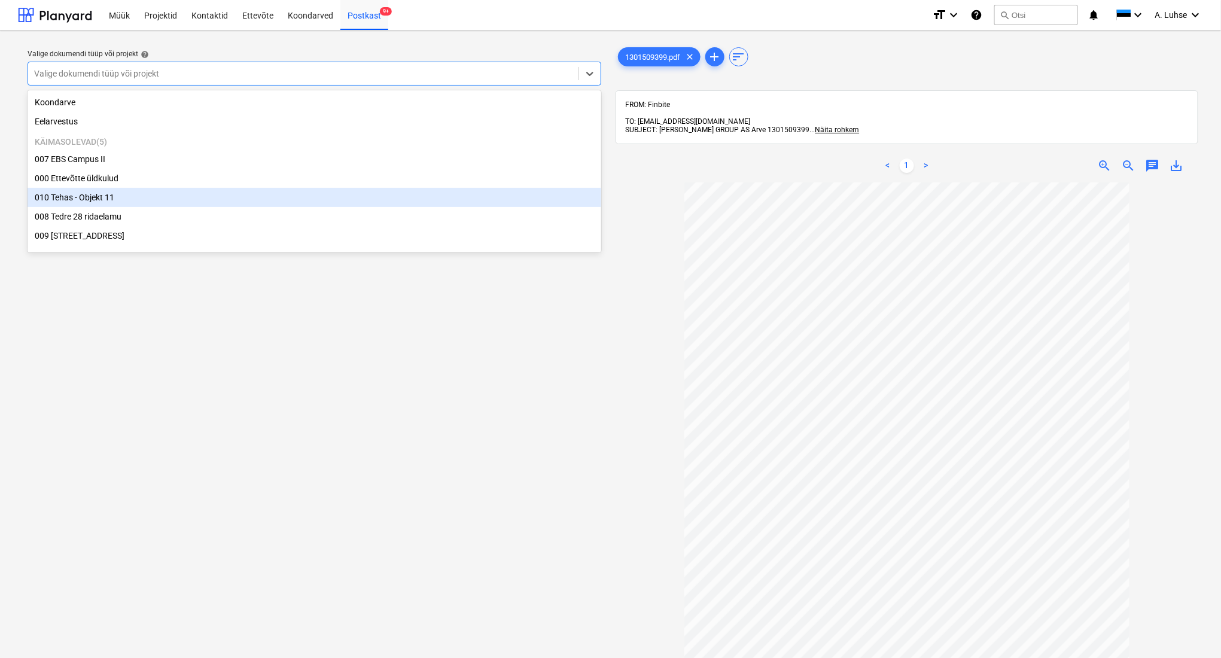
click at [392, 201] on div "010 Tehas - Objekt 11" at bounding box center [315, 197] width 574 height 19
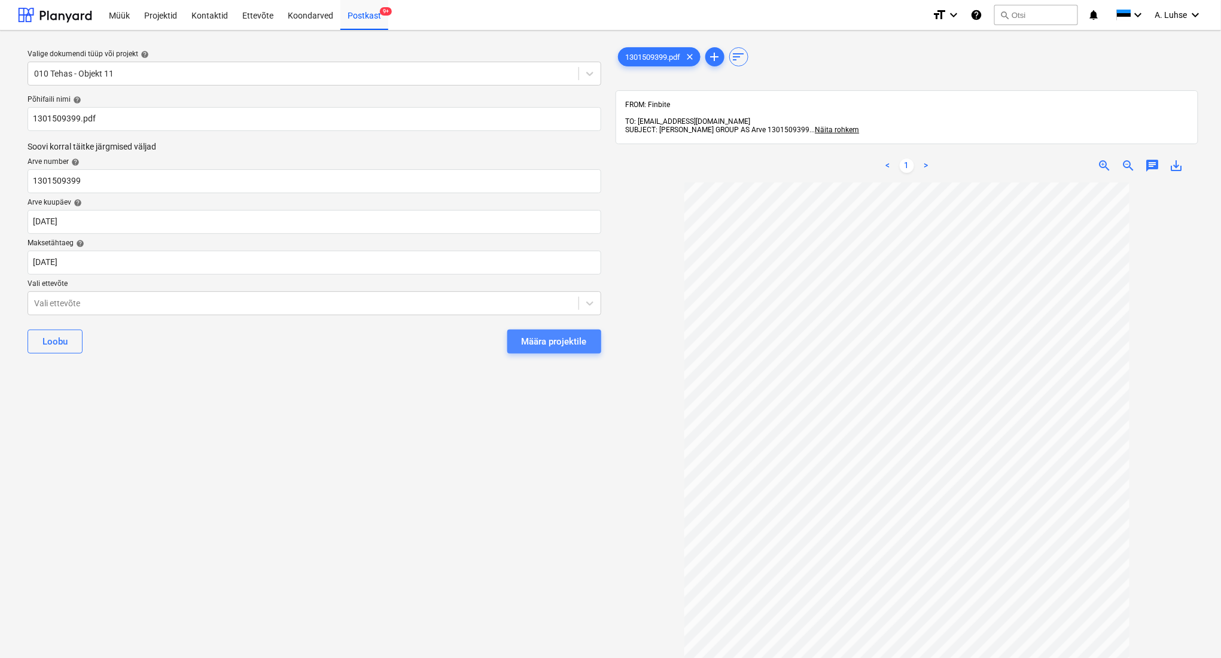
click at [573, 342] on div "Määra projektile" at bounding box center [554, 342] width 65 height 16
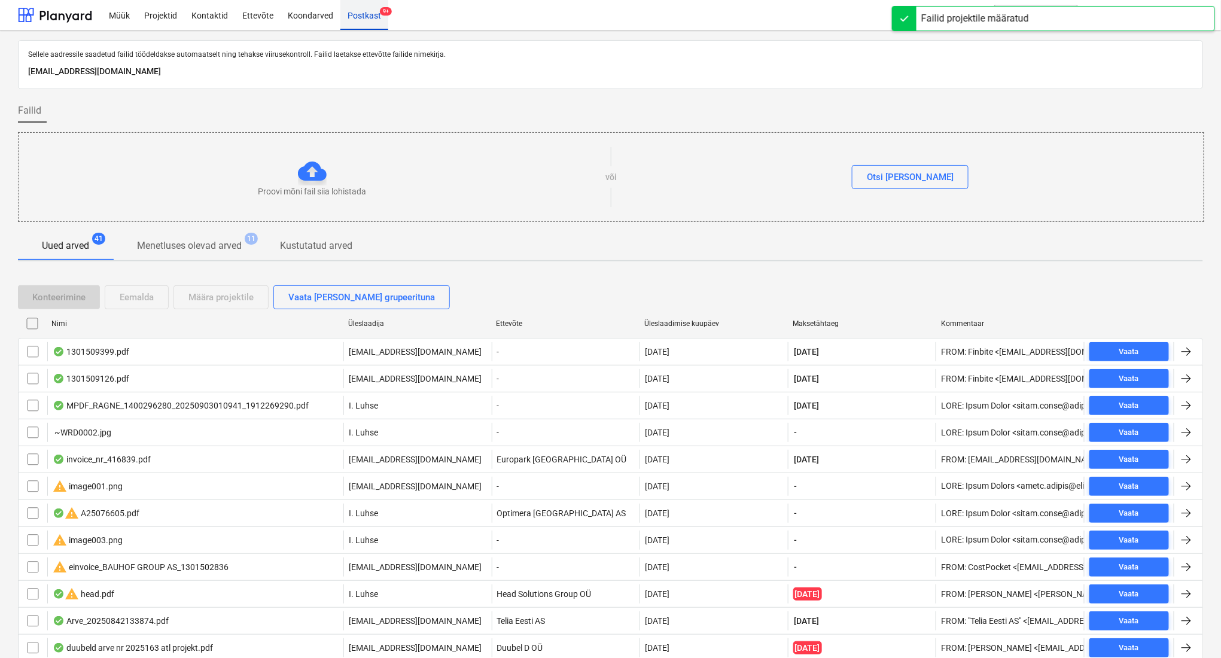
click at [378, 19] on div "Postkast 9+" at bounding box center [364, 14] width 48 height 31
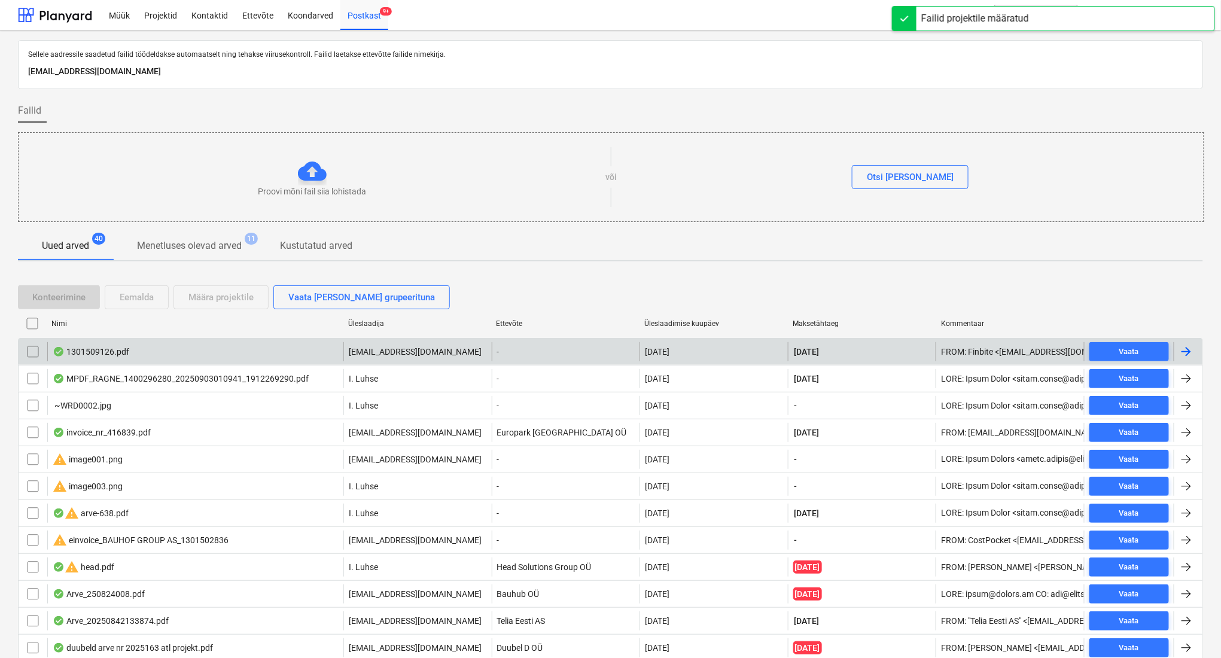
click at [274, 360] on div "**********" at bounding box center [610, 351] width 1185 height 27
click at [289, 348] on div "1301509126.pdf" at bounding box center [195, 351] width 296 height 19
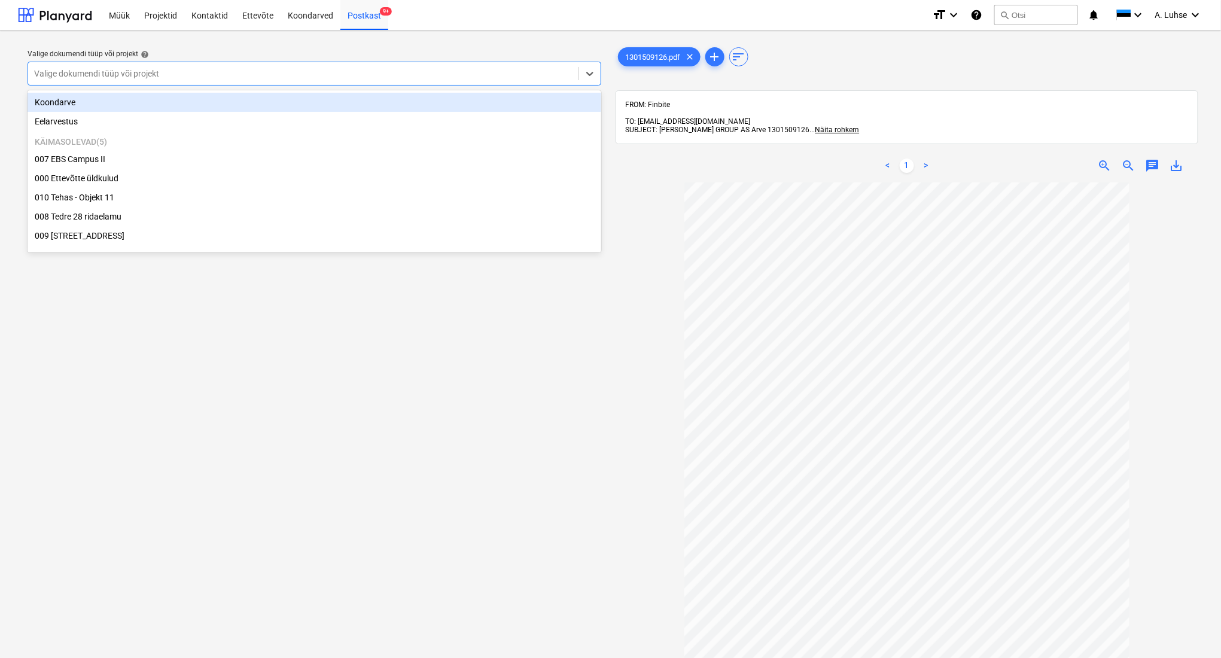
click at [503, 84] on div "Valige dokumendi tüüp või projekt" at bounding box center [315, 74] width 574 height 24
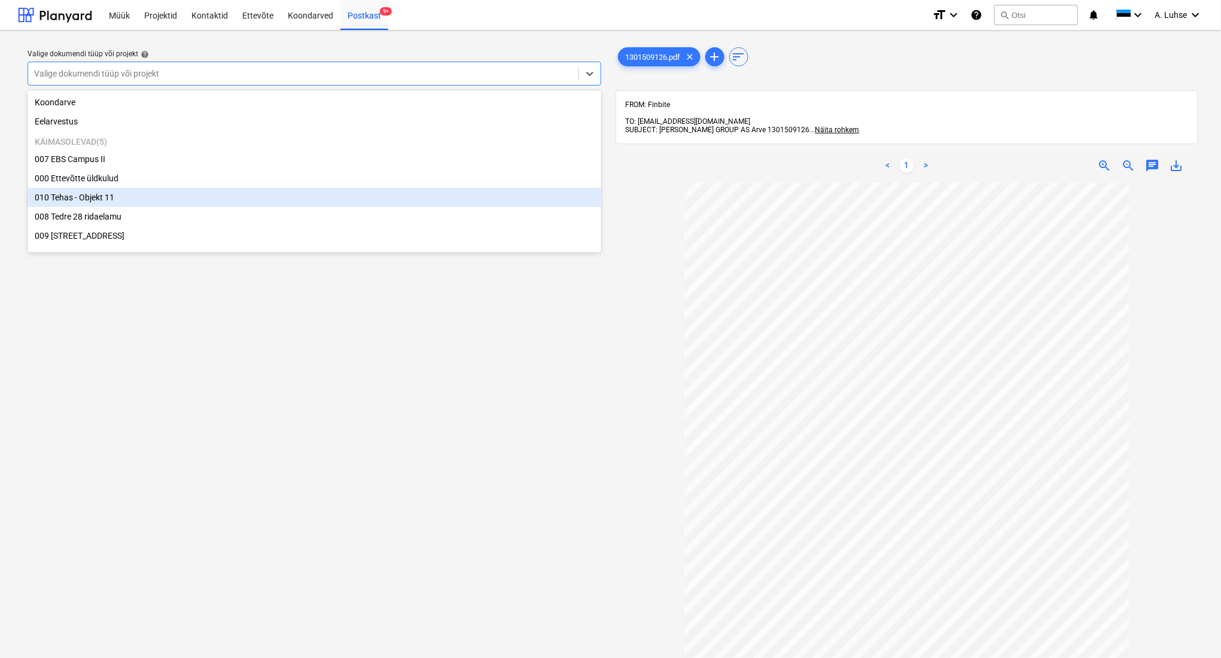
click at [491, 194] on div "010 Tehas - Objekt 11" at bounding box center [315, 197] width 574 height 19
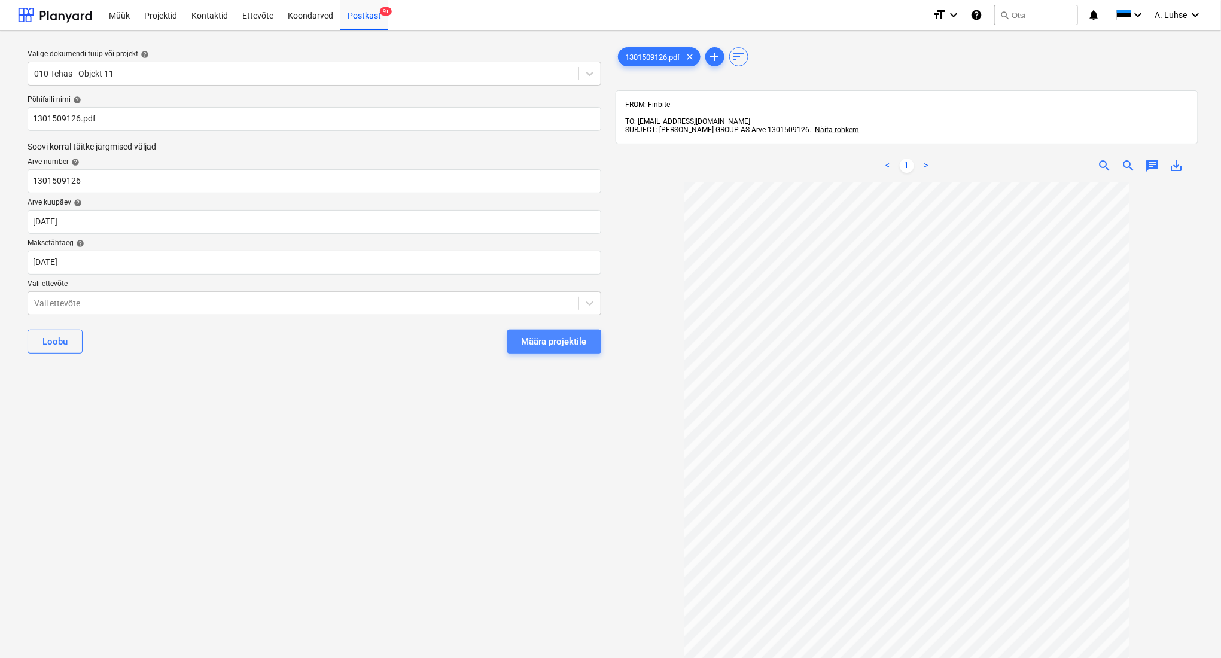
click at [561, 343] on div "Määra projektile" at bounding box center [554, 342] width 65 height 16
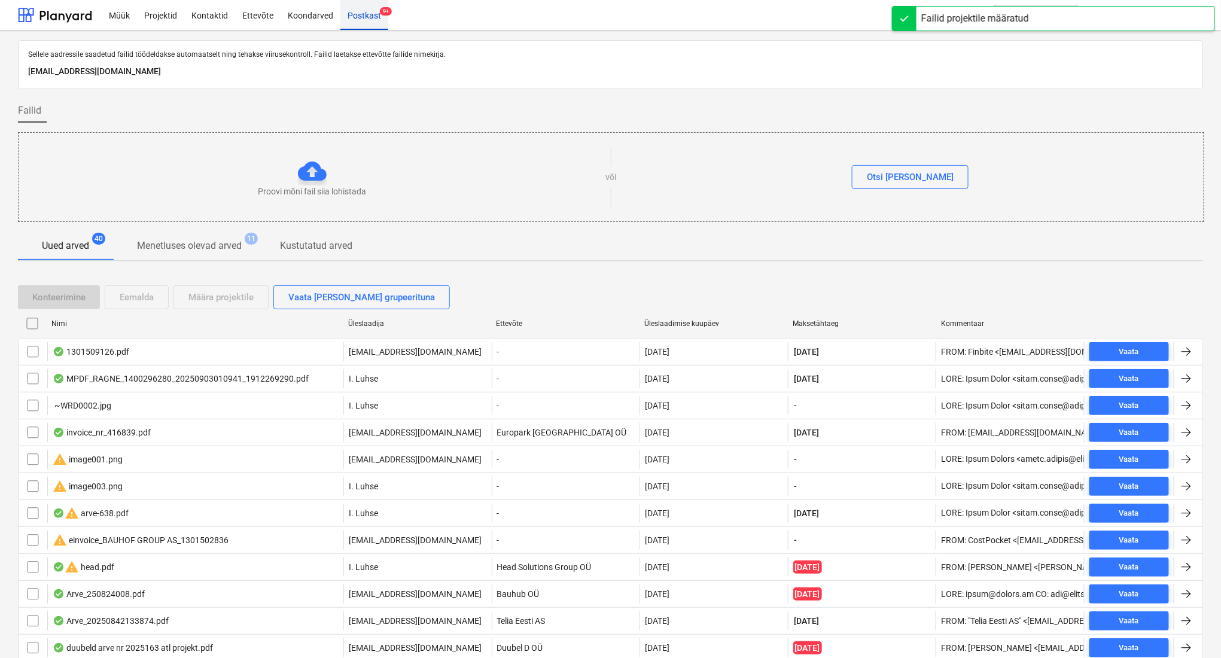
click at [358, 28] on div "Postkast 9+" at bounding box center [364, 14] width 48 height 31
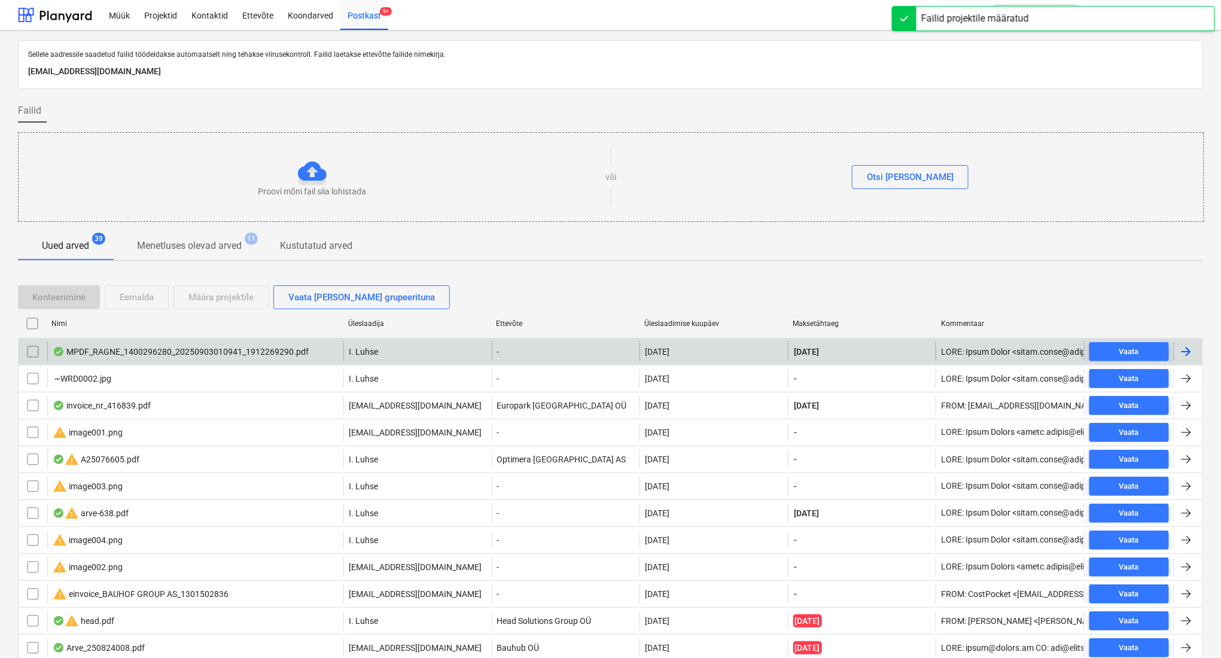
click at [244, 348] on div "MPDF_RAGNE_1400296280_20250903010941_1912269290.pdf" at bounding box center [181, 352] width 256 height 10
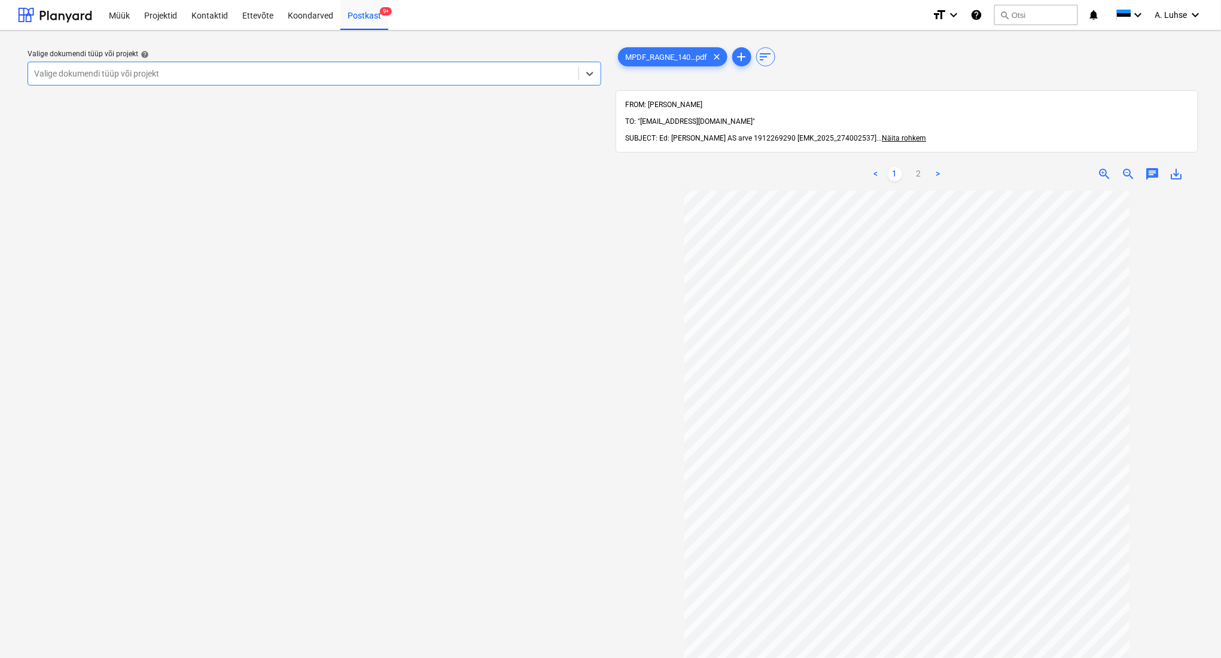
scroll to position [7, 0]
click at [920, 167] on link "2" at bounding box center [919, 174] width 14 height 14
click at [403, 71] on div at bounding box center [303, 74] width 538 height 12
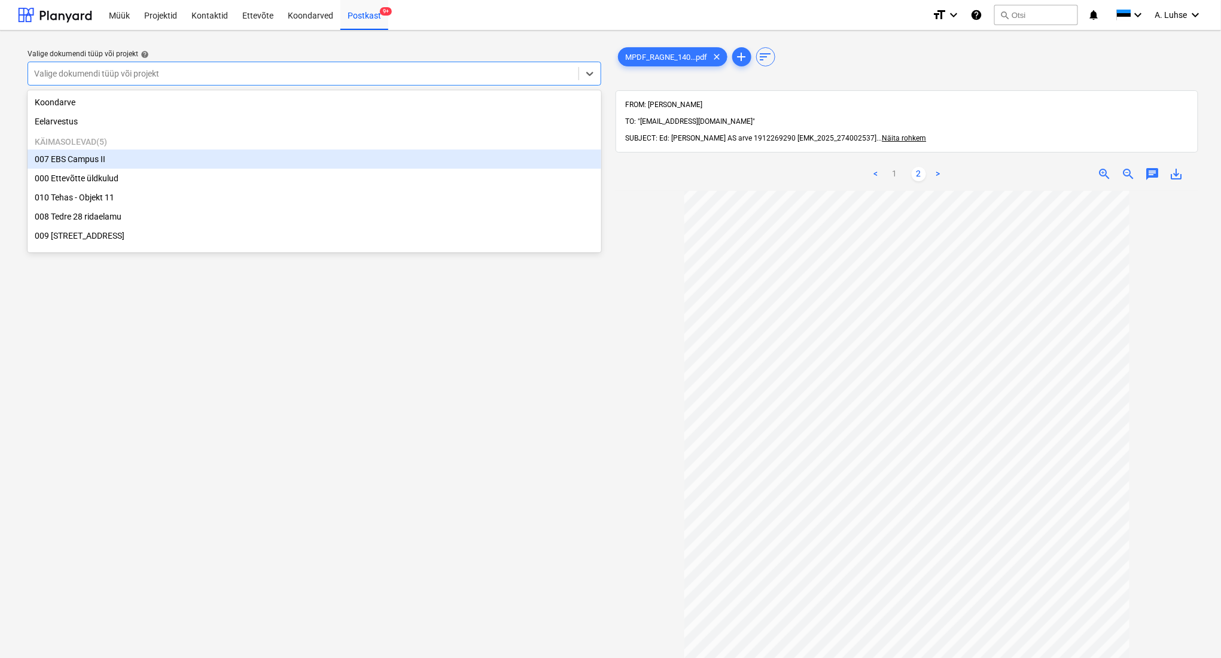
click at [369, 163] on div "007 EBS Campus II" at bounding box center [315, 159] width 574 height 19
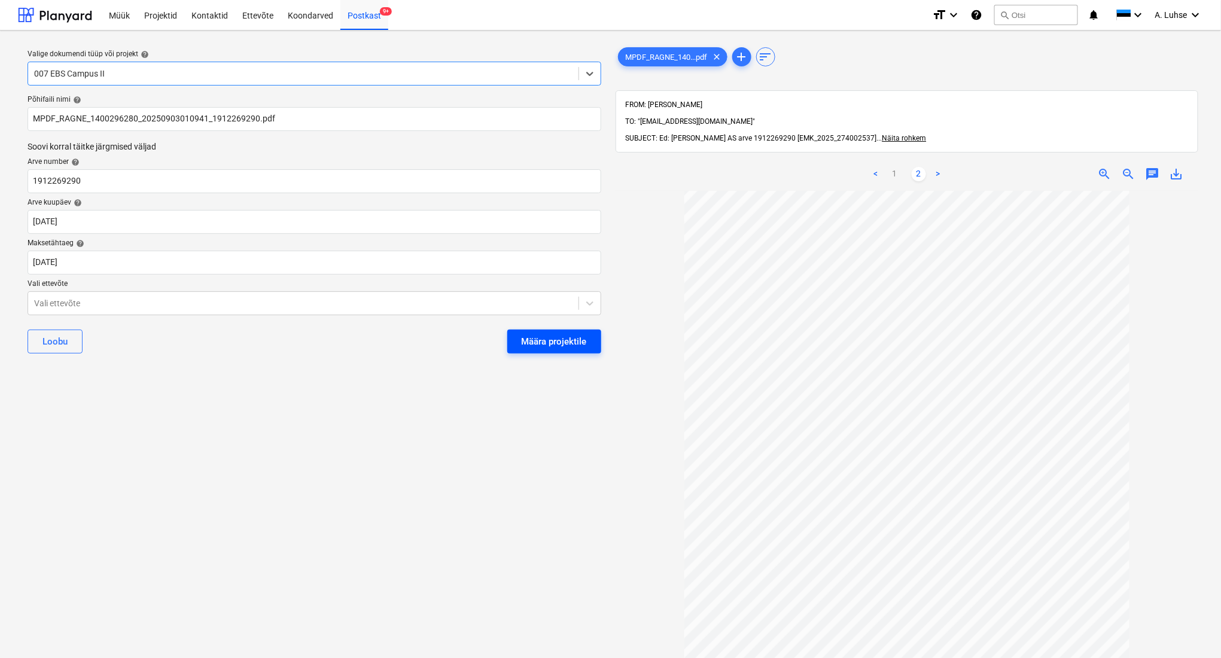
click at [551, 350] on button "Määra projektile" at bounding box center [554, 342] width 94 height 24
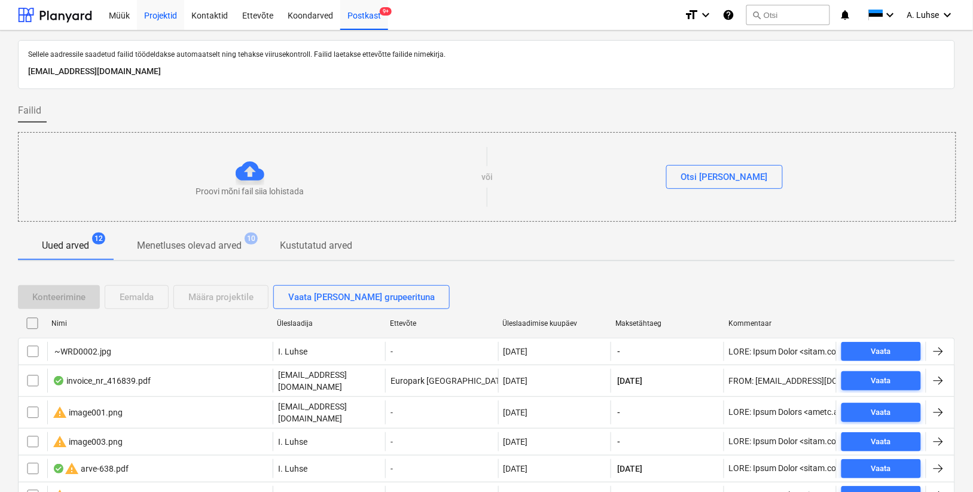
click at [172, 20] on div "Projektid" at bounding box center [160, 14] width 47 height 31
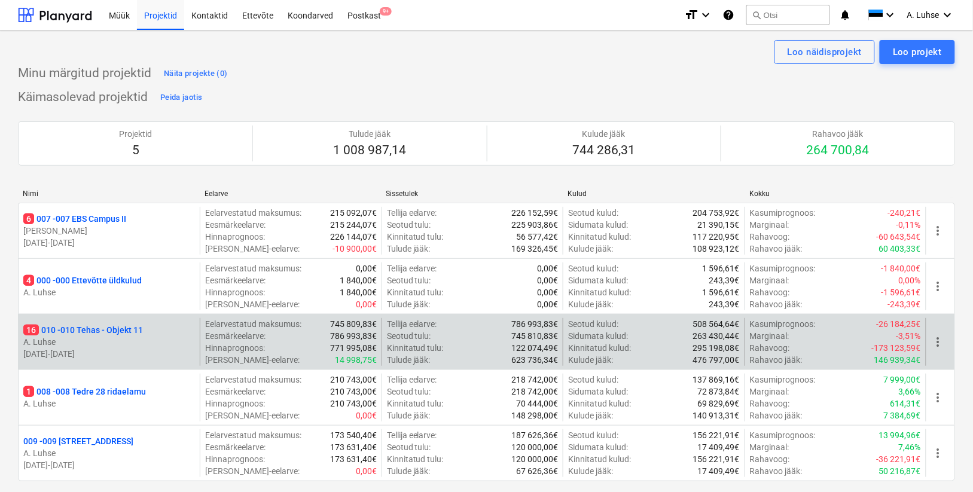
click at [121, 335] on p "16 010 - 010 Tehas - Objekt 11" at bounding box center [83, 330] width 120 height 12
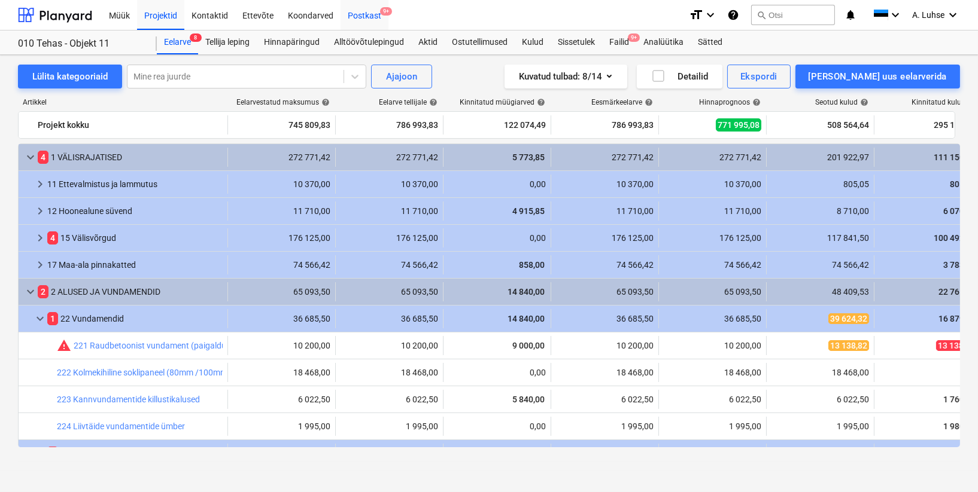
click at [355, 14] on div "Postkast 9+" at bounding box center [364, 14] width 48 height 31
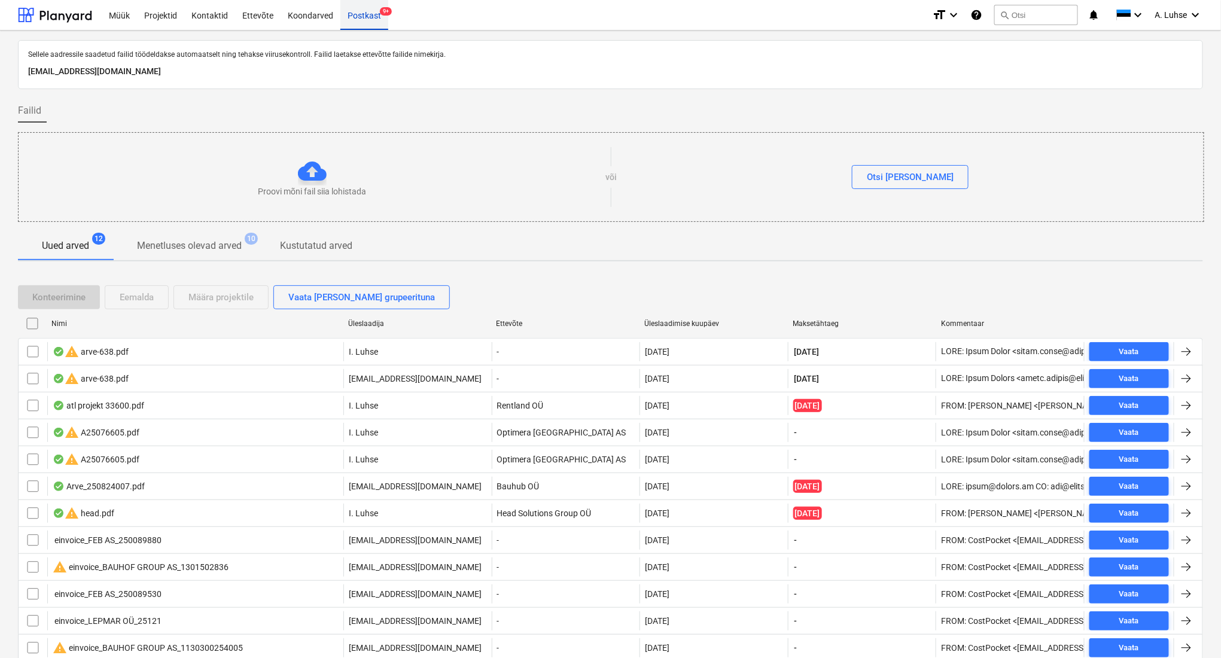
click at [366, 14] on div "Postkast 9+" at bounding box center [364, 14] width 48 height 31
click at [156, 18] on div "Projektid" at bounding box center [160, 14] width 47 height 31
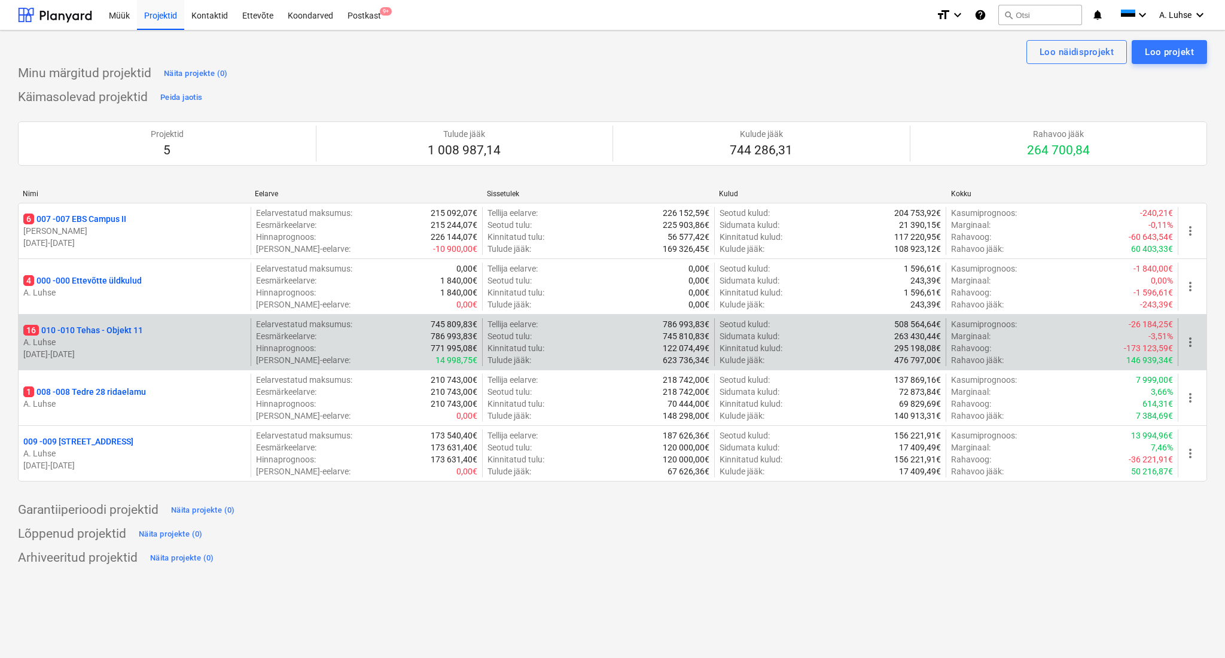
click at [56, 344] on p "A. Luhse" at bounding box center [134, 342] width 223 height 12
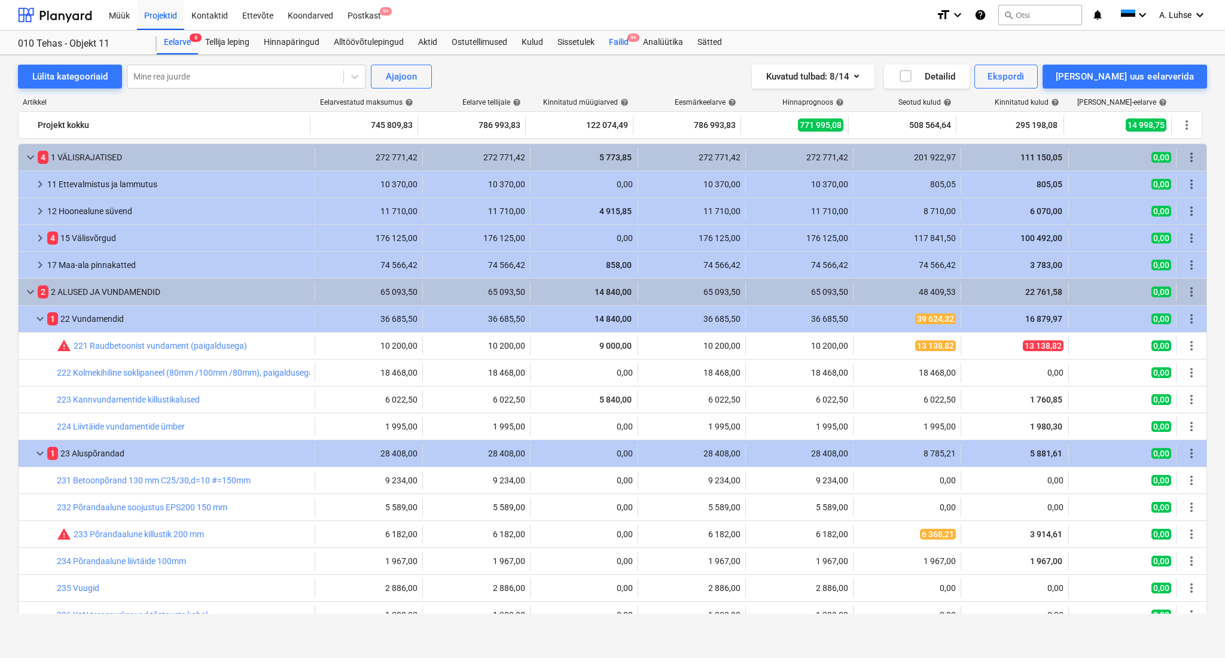
click at [618, 48] on div "Failid 9+" at bounding box center [619, 43] width 34 height 24
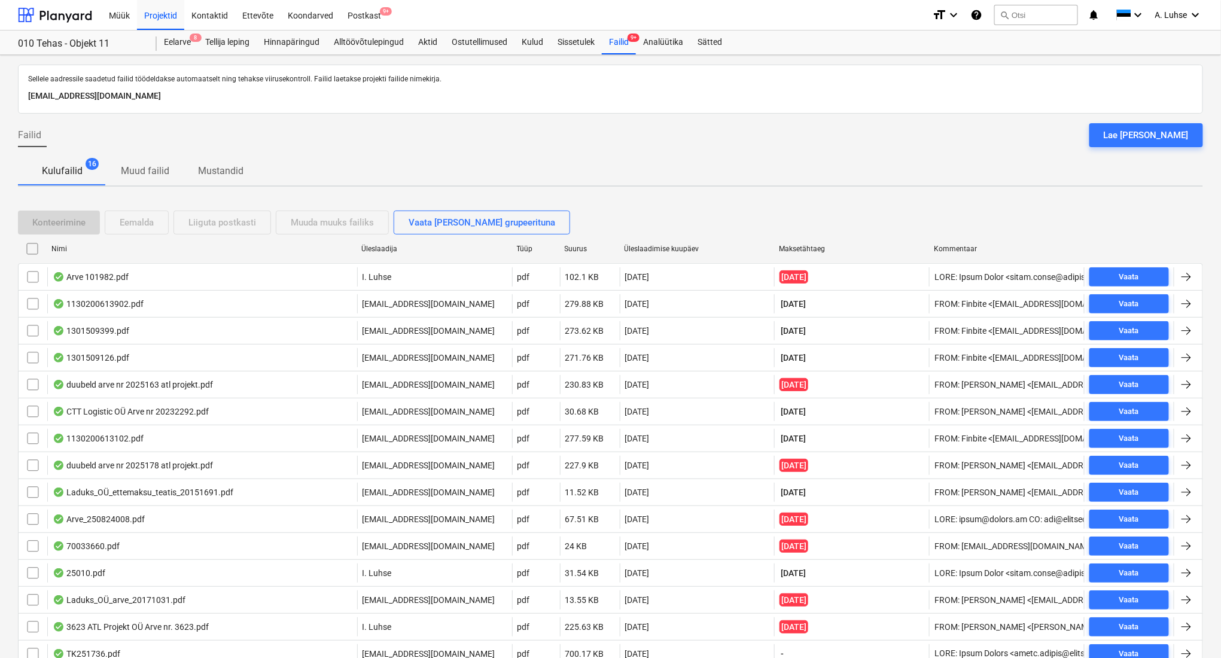
click at [616, 190] on div "Sellele aadressile saadetud failid töödeldakse automaatselt ning tehakse viirus…" at bounding box center [610, 396] width 1221 height 683
click at [163, 13] on div "Projektid" at bounding box center [160, 14] width 47 height 31
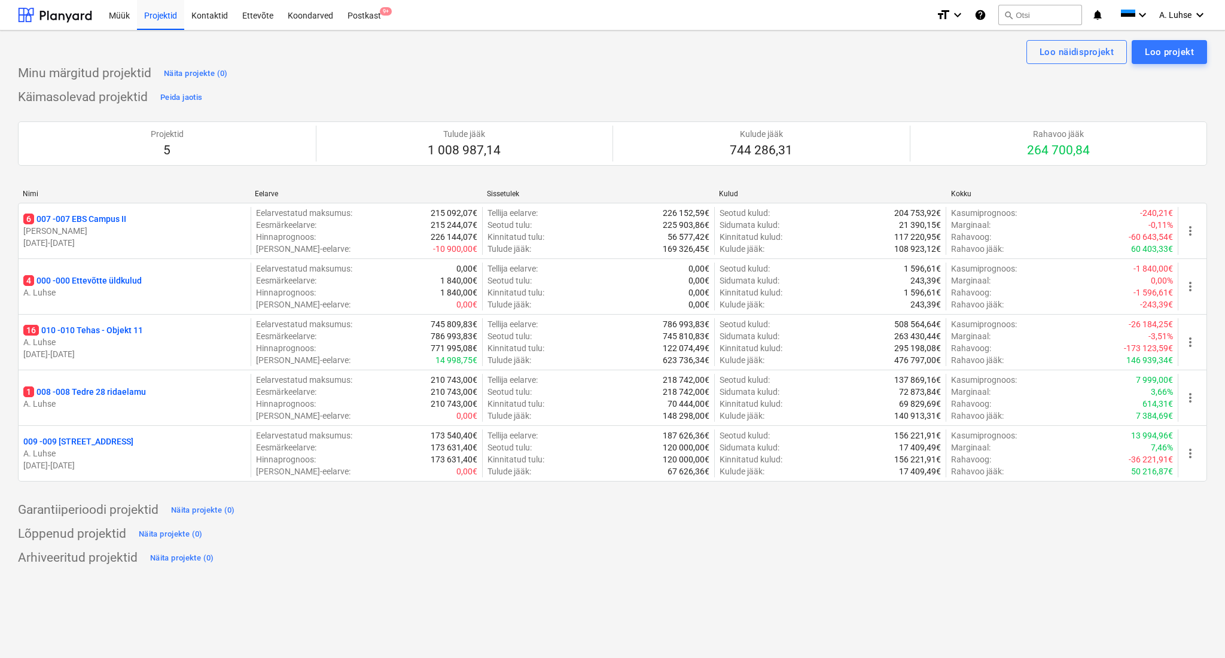
click at [661, 92] on div "Käimasolevad projektid Peida jaotis Projektid 5 Tulude jääk 1 008 987,14 Kulude…" at bounding box center [612, 292] width 1189 height 408
click at [364, 25] on div "Postkast 9+" at bounding box center [364, 14] width 48 height 31
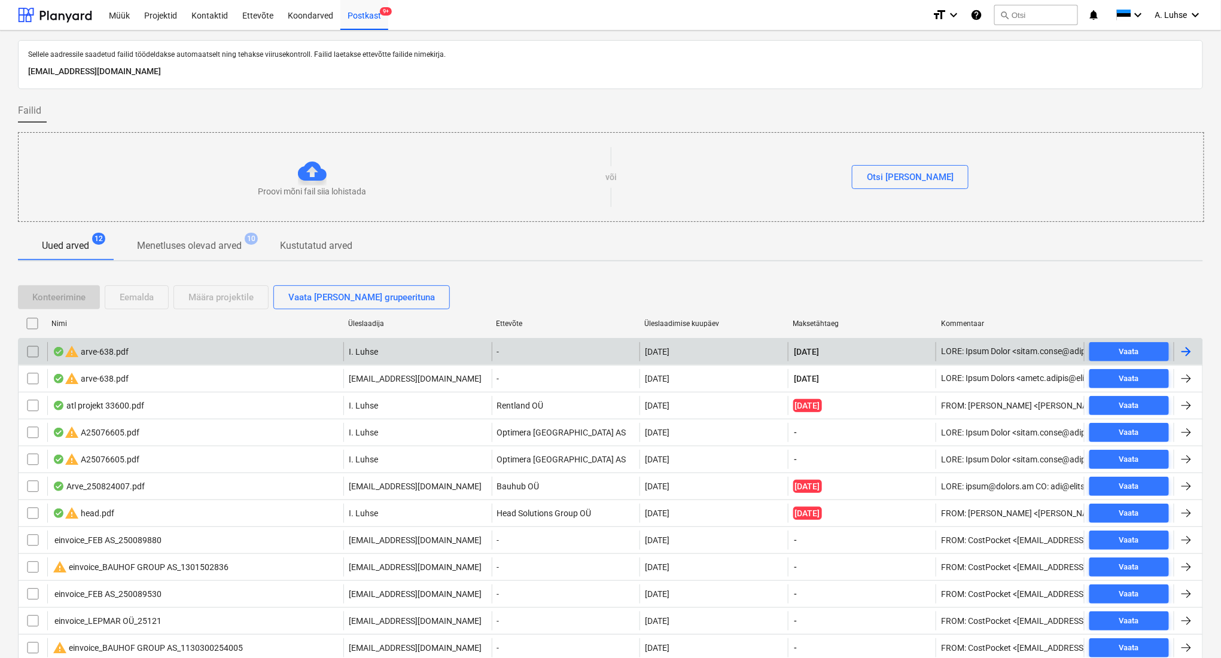
click at [290, 360] on div "warning arve-638.pdf" at bounding box center [195, 351] width 296 height 19
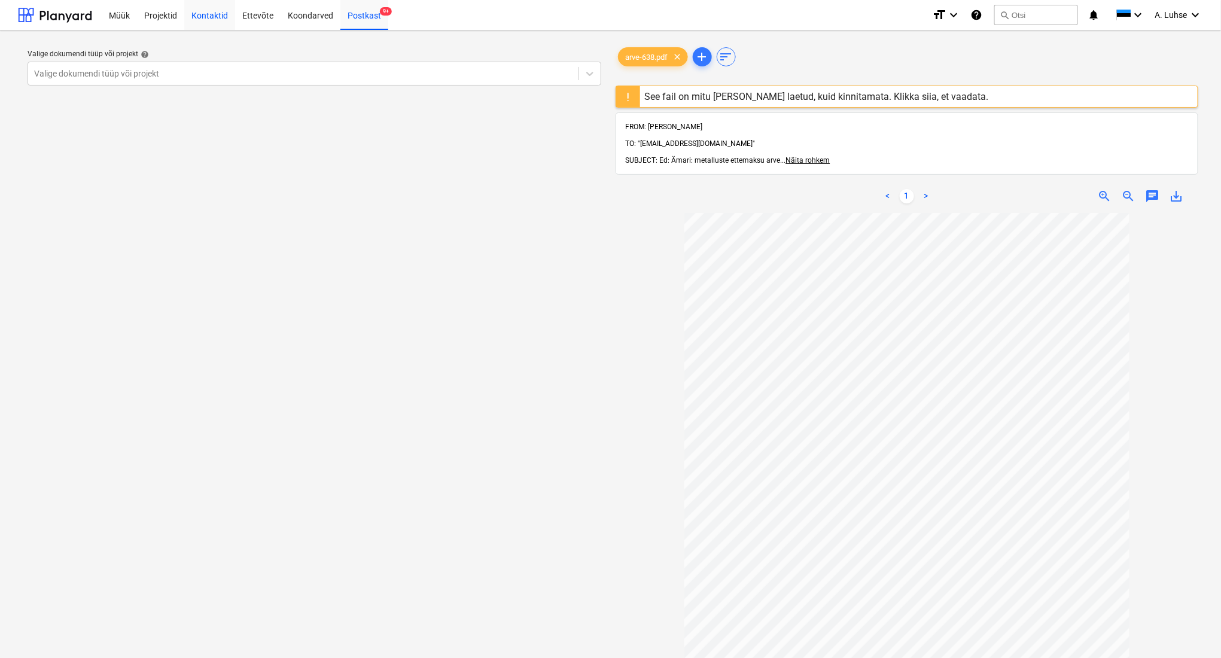
click at [195, 13] on div "Kontaktid" at bounding box center [209, 14] width 51 height 31
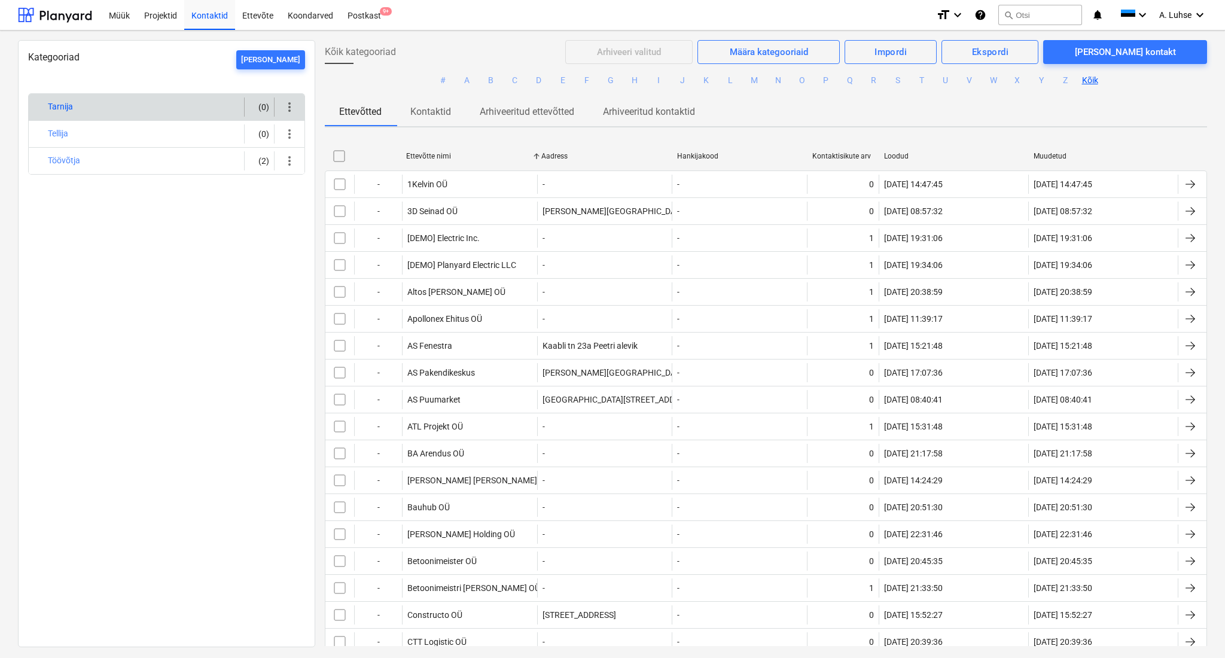
click at [54, 109] on button "Tarnija" at bounding box center [60, 107] width 25 height 14
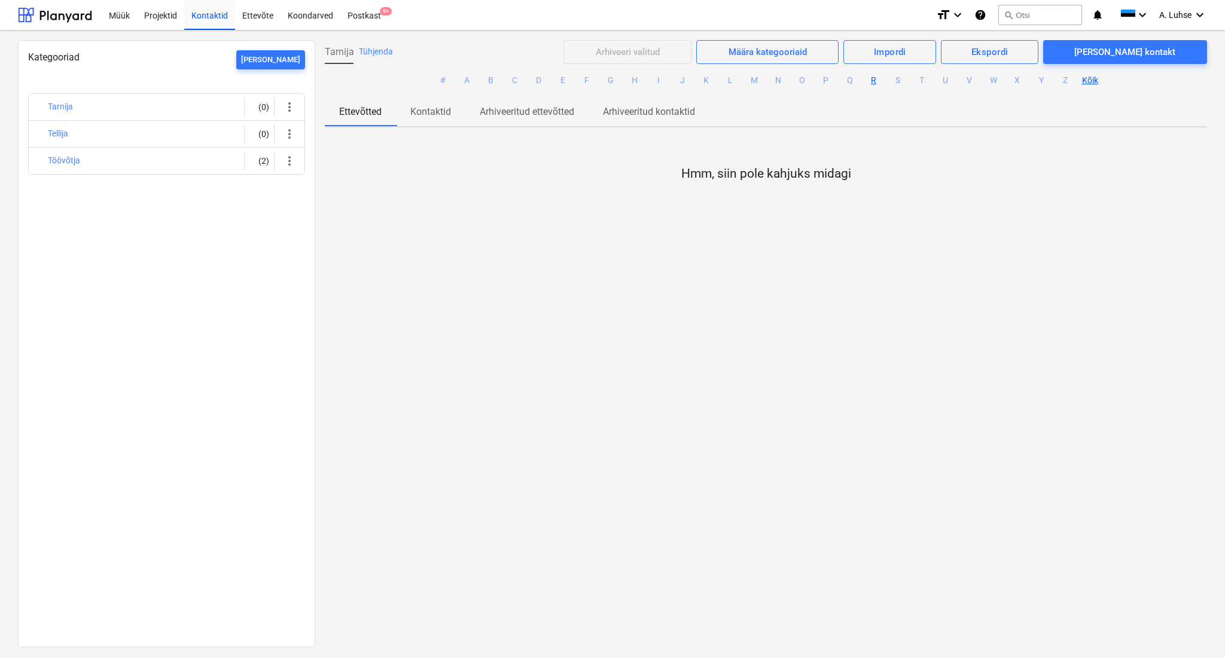
click at [870, 80] on button "R" at bounding box center [874, 81] width 14 height 14
click at [868, 81] on button "R" at bounding box center [874, 81] width 14 height 14
click at [428, 118] on p "Kontaktid" at bounding box center [430, 112] width 41 height 14
click at [374, 115] on p "Ettevõtted" at bounding box center [360, 112] width 42 height 14
click at [53, 59] on span "Kategooriad" at bounding box center [53, 56] width 51 height 11
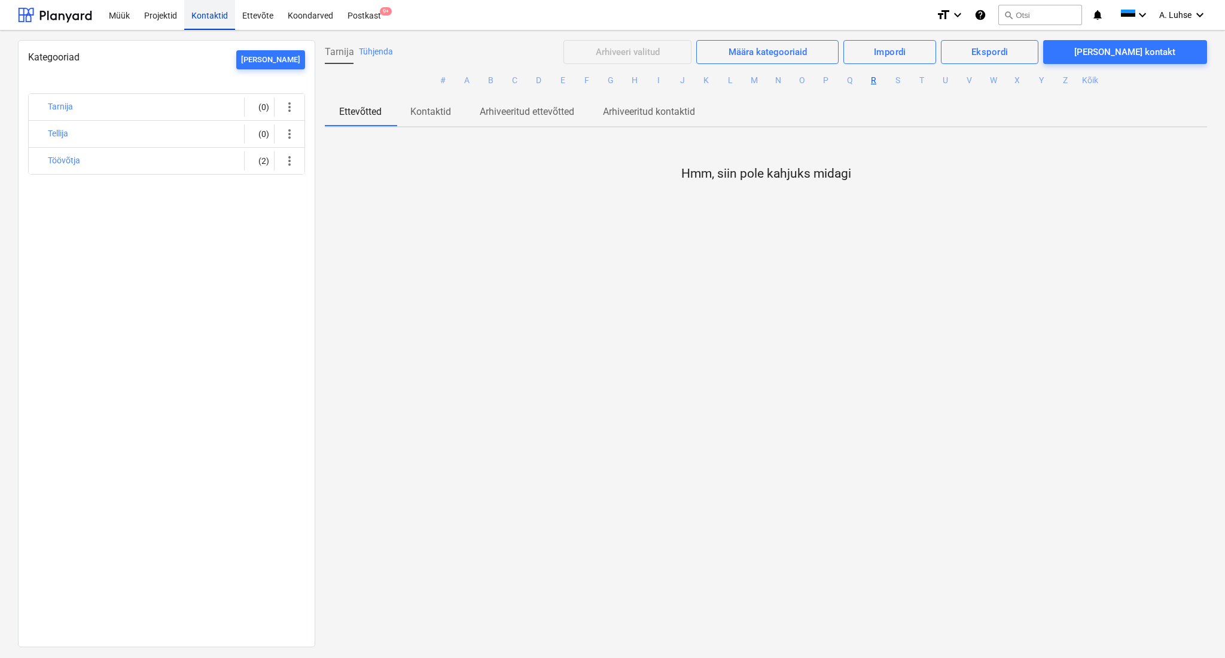
click at [212, 13] on div "Kontaktid" at bounding box center [209, 14] width 51 height 31
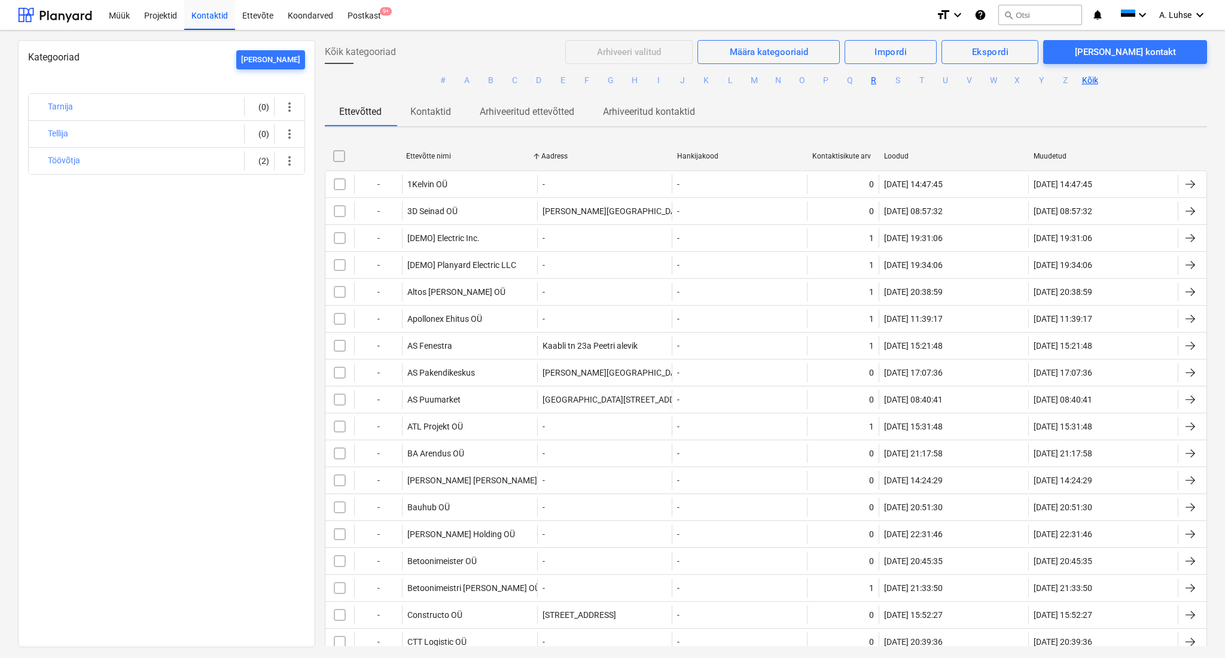
click at [875, 85] on button "R" at bounding box center [874, 81] width 14 height 14
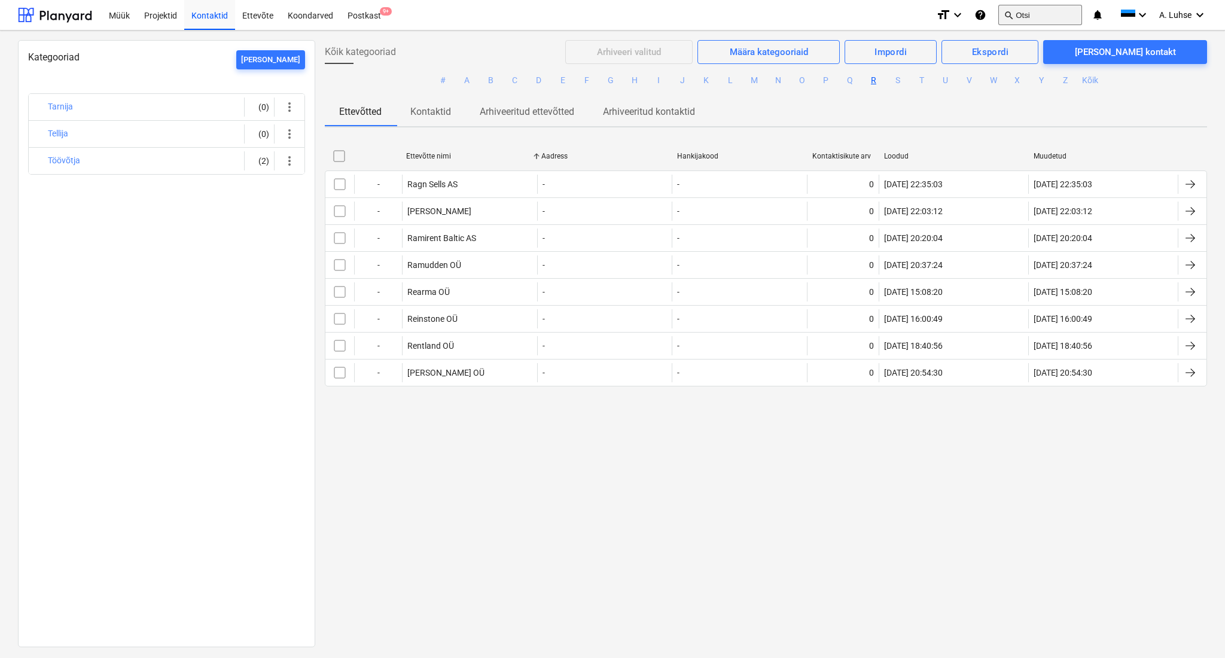
click at [1034, 13] on button "search Otsi" at bounding box center [1041, 15] width 84 height 20
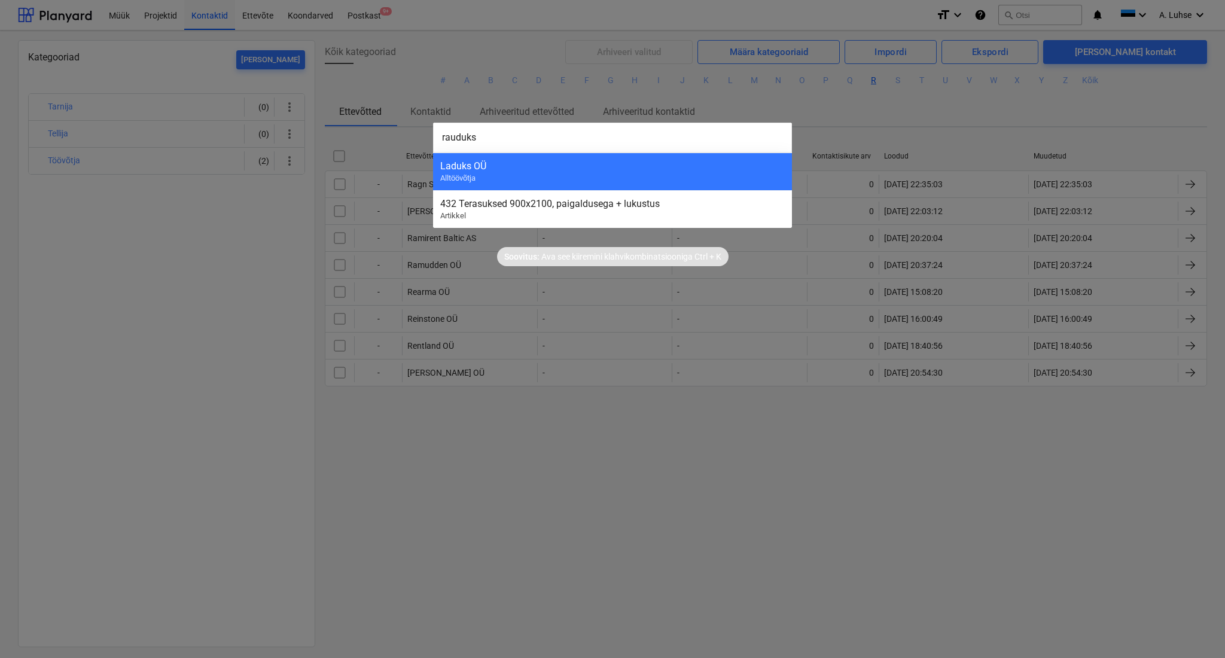
type input "rauduks"
click at [192, 277] on div at bounding box center [612, 329] width 1225 height 658
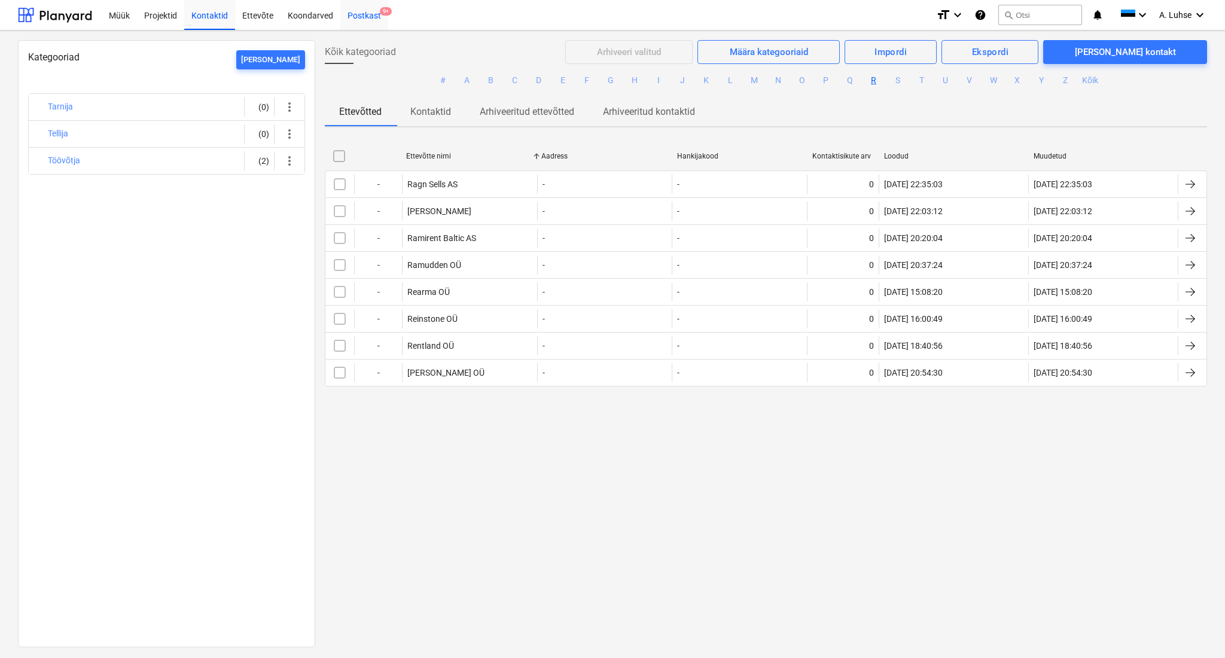
click at [369, 9] on div "Postkast 9+" at bounding box center [364, 14] width 48 height 31
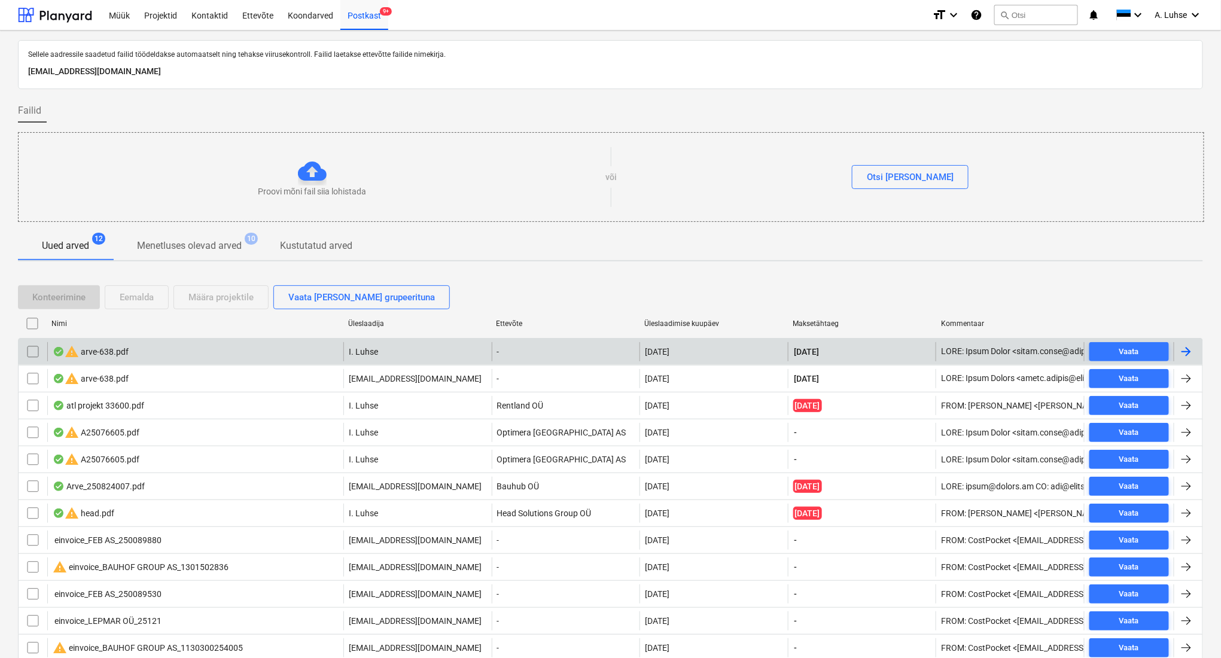
click at [249, 353] on div "warning arve-638.pdf" at bounding box center [195, 351] width 296 height 19
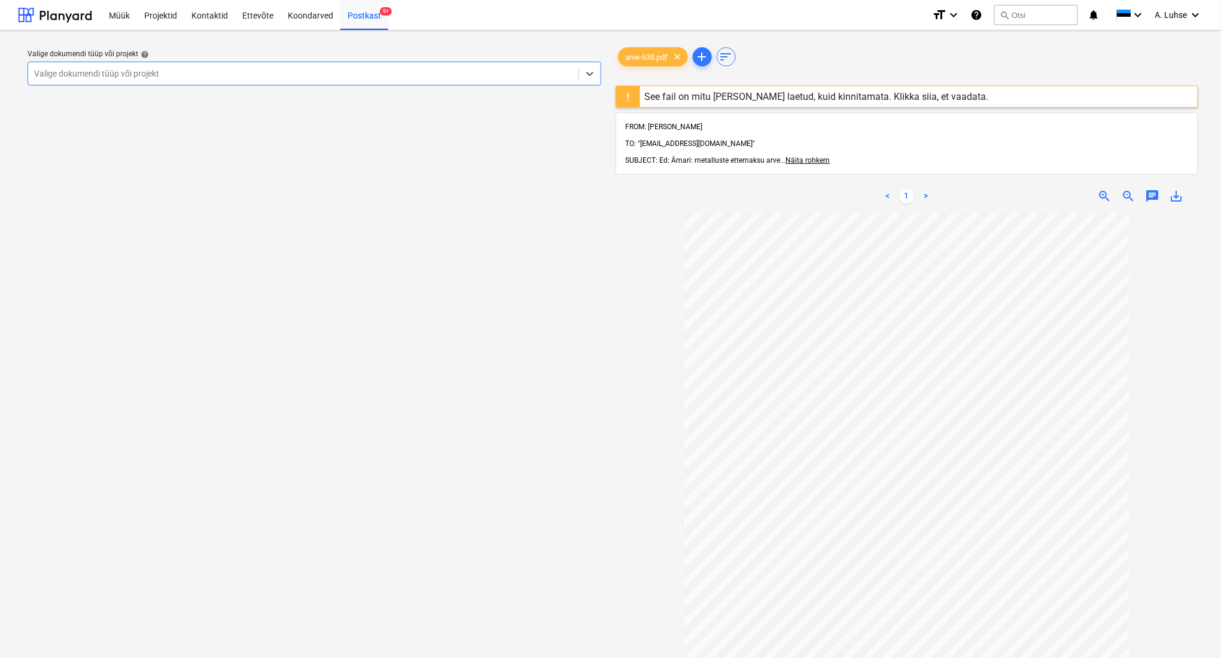
click at [694, 103] on div "See fail on mitu [PERSON_NAME] laetud, kuid kinnitamata. Klikka siia, et vaadat…" at bounding box center [817, 96] width 354 height 21
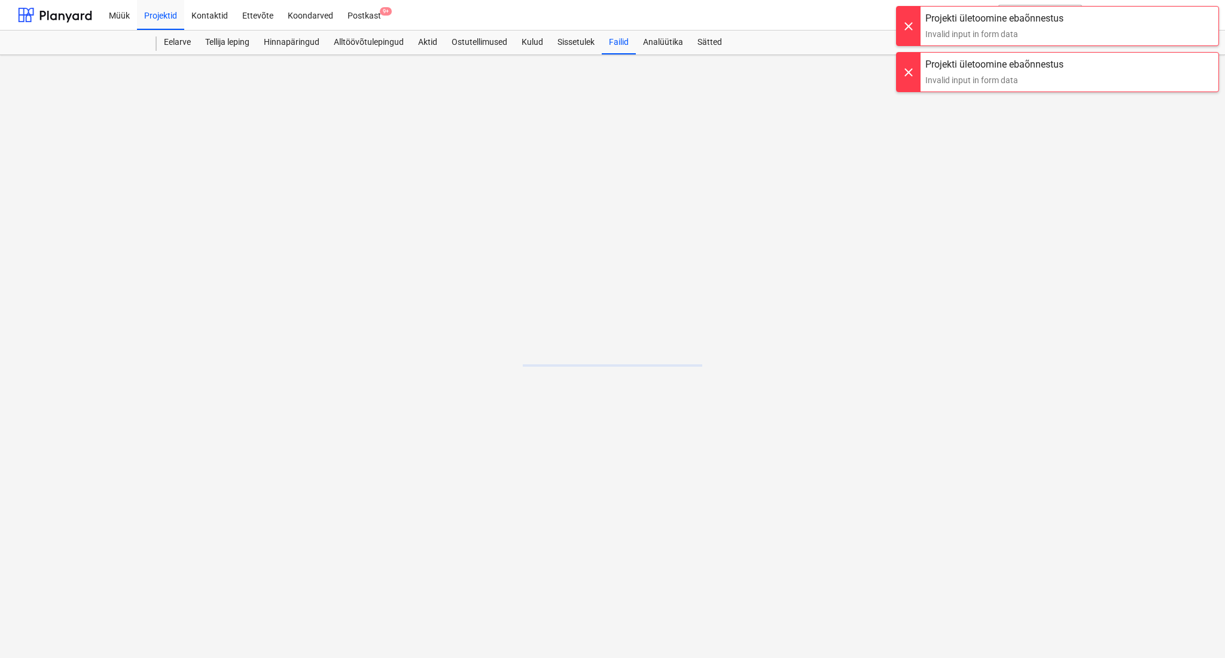
click at [901, 26] on div at bounding box center [909, 26] width 24 height 39
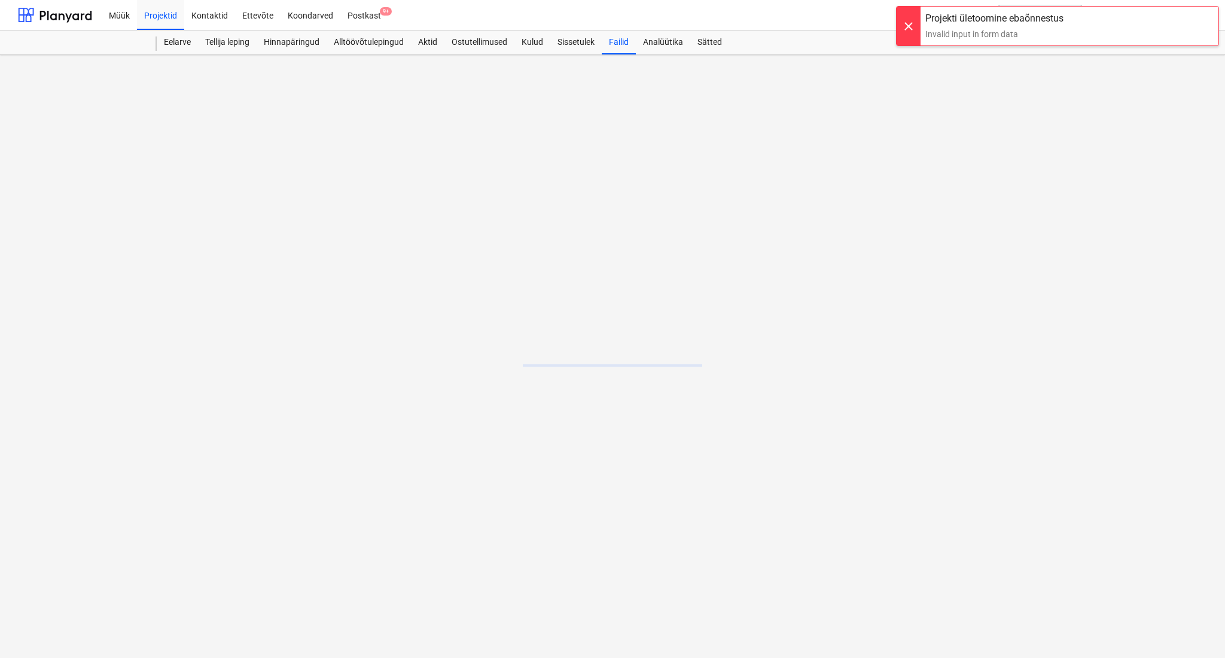
click at [903, 29] on div at bounding box center [909, 26] width 24 height 39
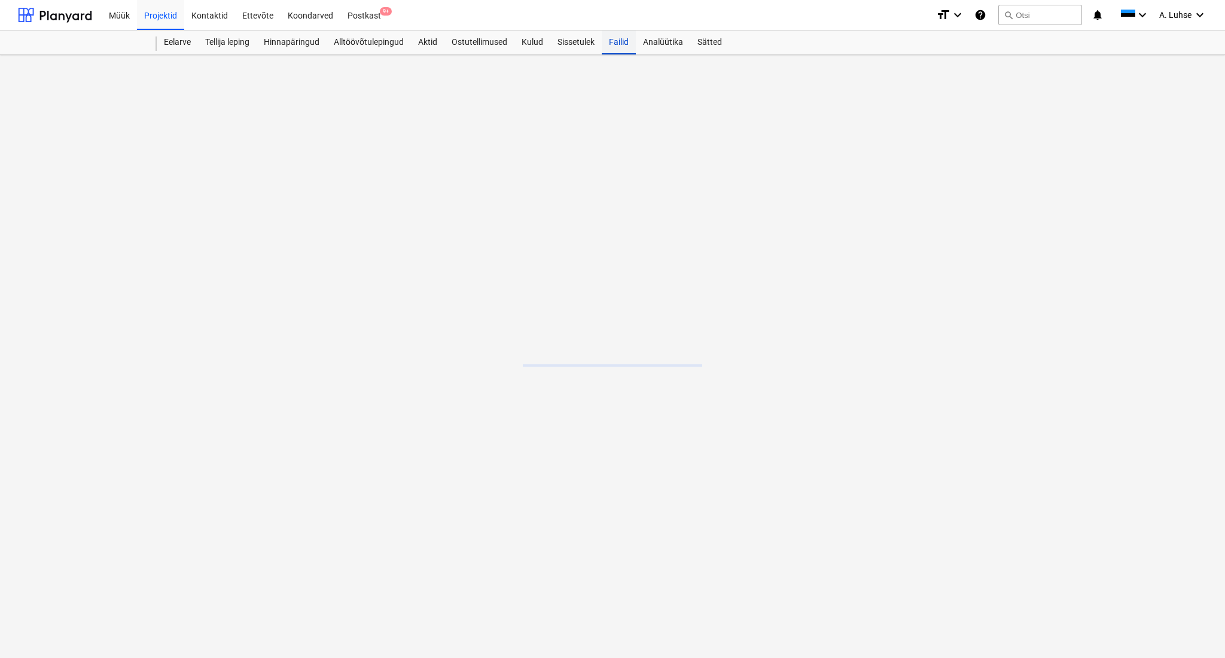
click at [622, 43] on div "Failid" at bounding box center [619, 43] width 34 height 24
click at [620, 48] on div "Failid" at bounding box center [619, 43] width 34 height 24
click at [348, 22] on div "Postkast 9+" at bounding box center [364, 14] width 48 height 31
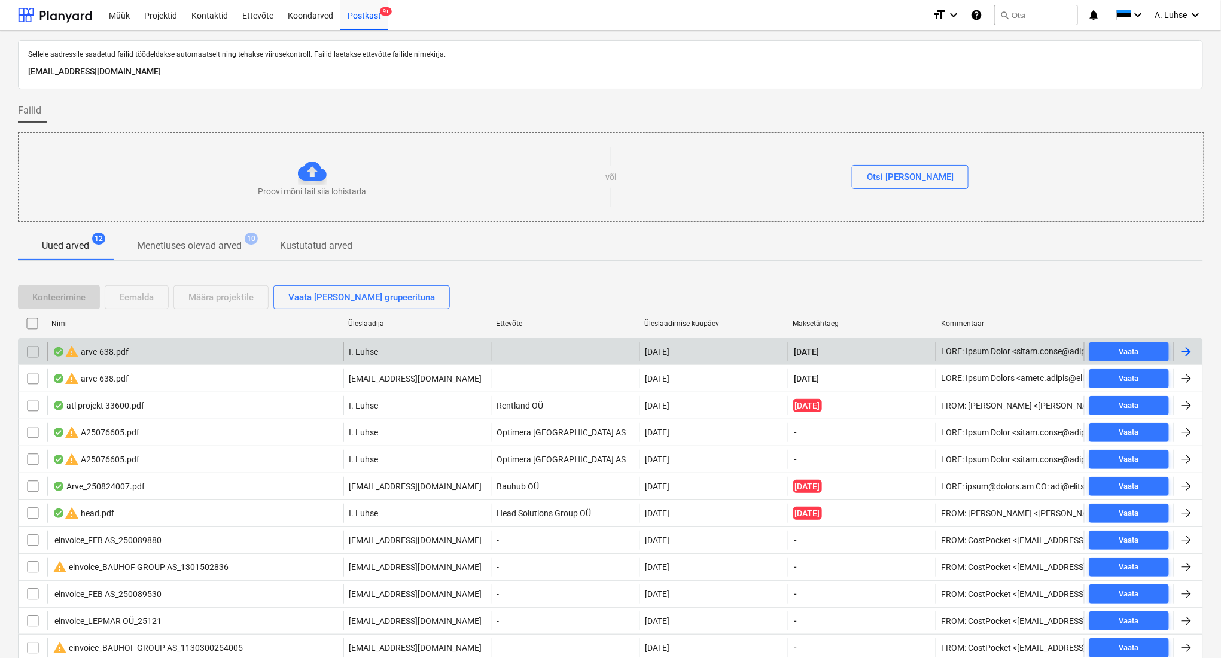
click at [23, 348] on input "checkbox" at bounding box center [32, 351] width 19 height 19
click at [72, 292] on div "Konteerimine" at bounding box center [58, 298] width 53 height 16
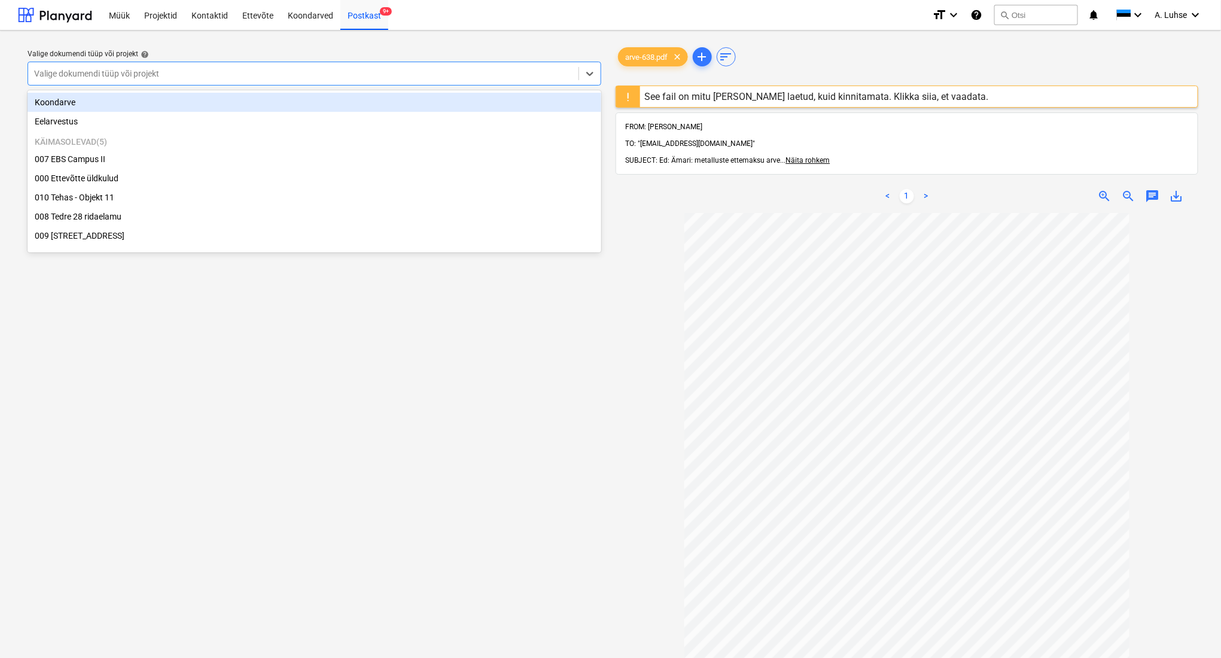
click at [311, 77] on div at bounding box center [303, 74] width 538 height 12
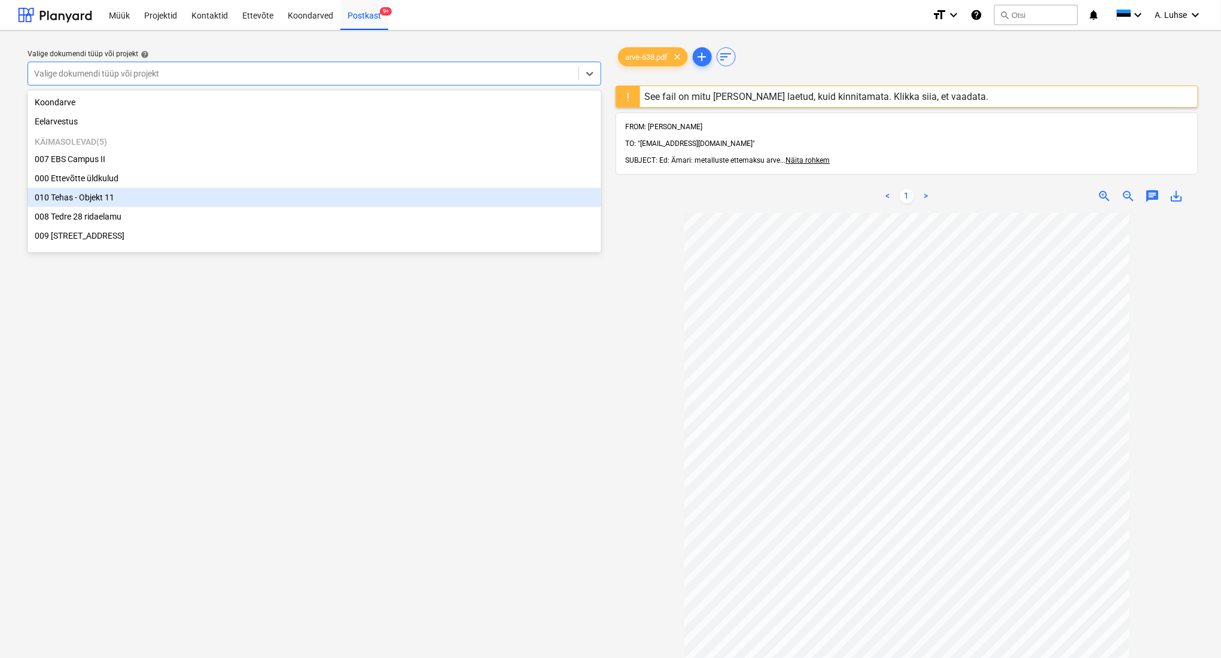
click at [309, 203] on div "010 Tehas - Objekt 11" at bounding box center [315, 197] width 574 height 19
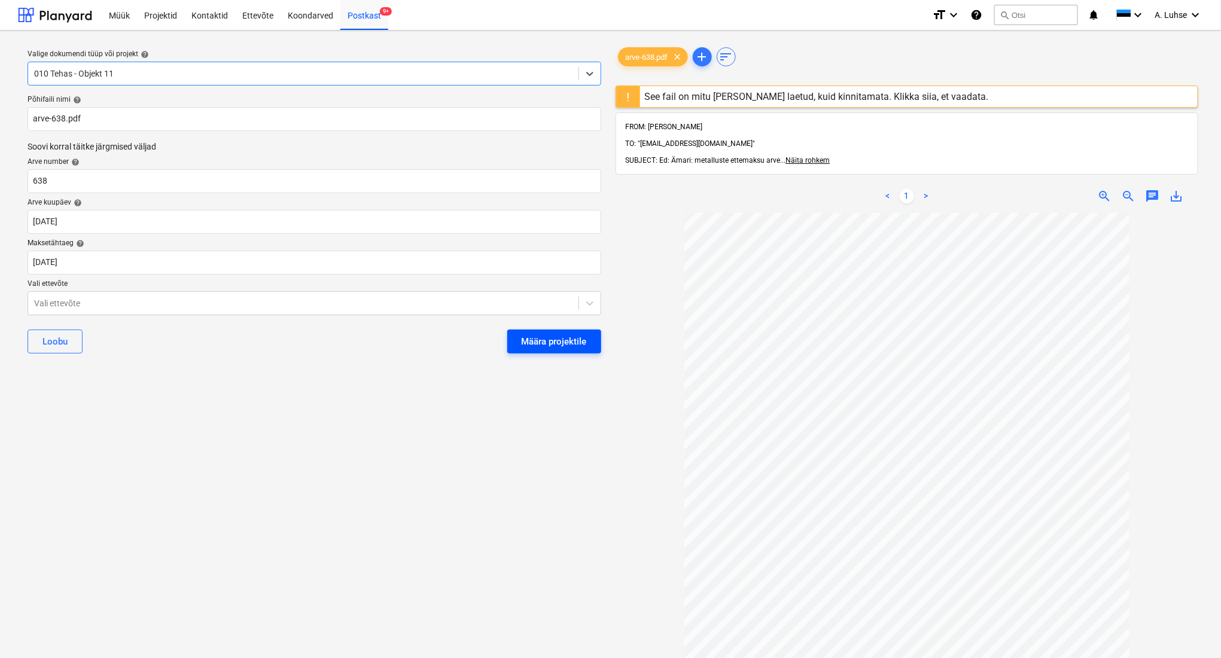
click at [556, 344] on div "Määra projektile" at bounding box center [554, 342] width 65 height 16
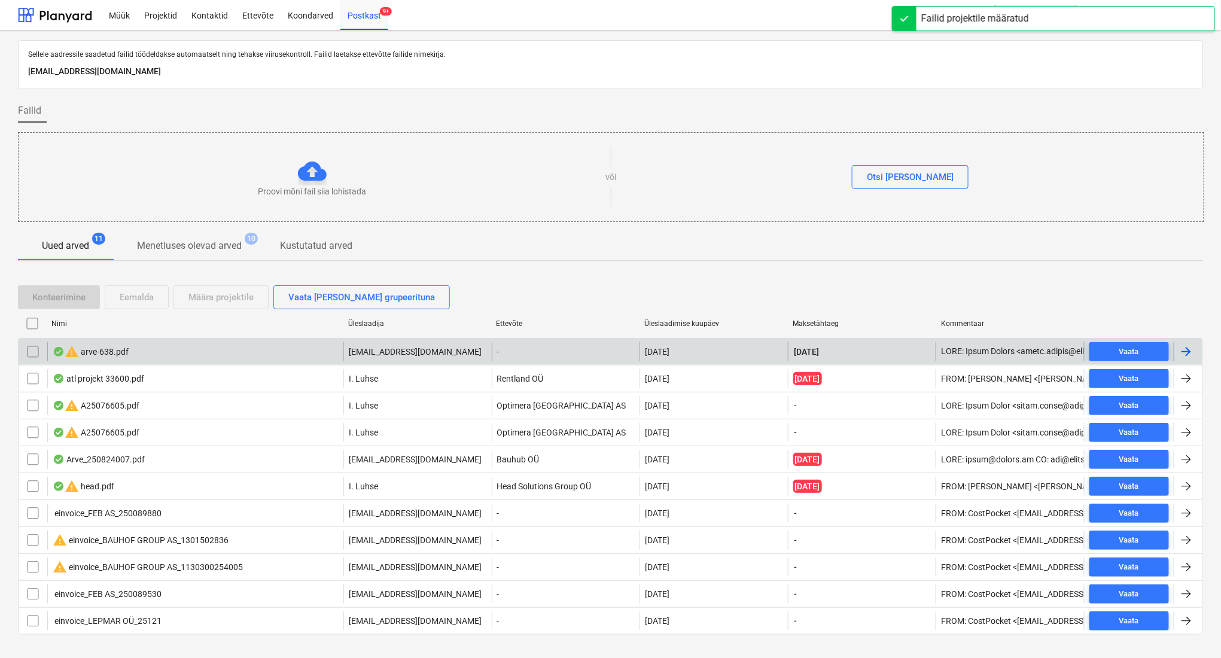
click at [244, 357] on div "warning arve-638.pdf" at bounding box center [195, 351] width 296 height 19
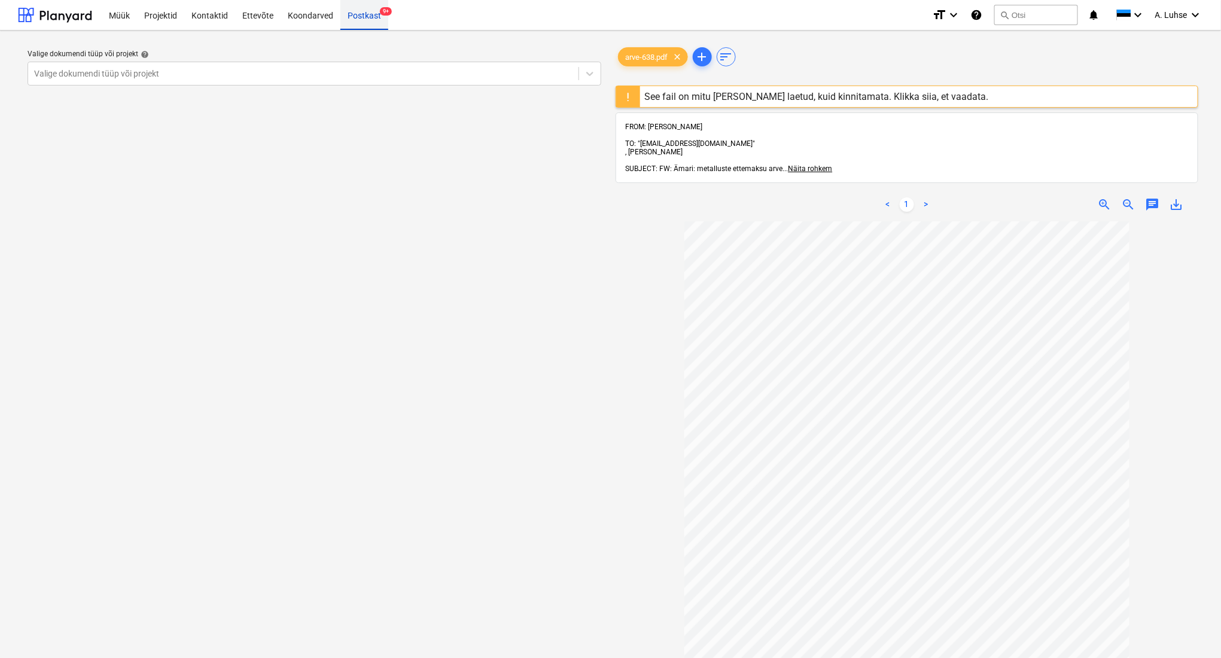
click at [361, 13] on div "Postkast 9+" at bounding box center [364, 14] width 48 height 31
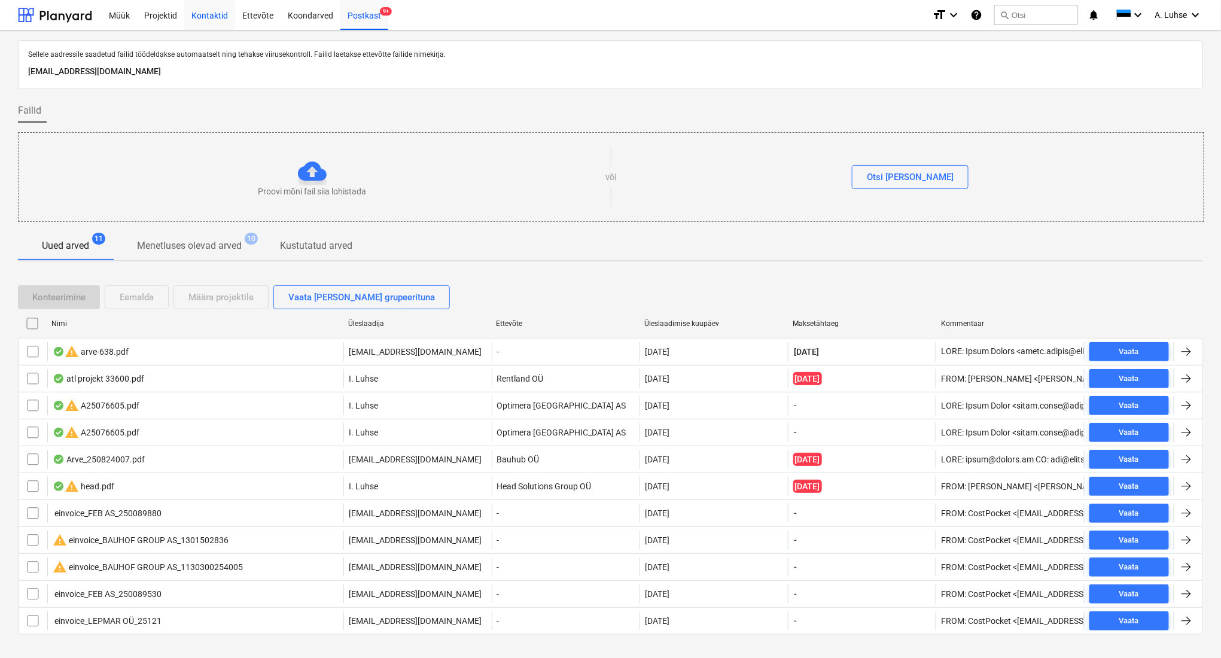
click at [190, 19] on div "Kontaktid" at bounding box center [209, 14] width 51 height 31
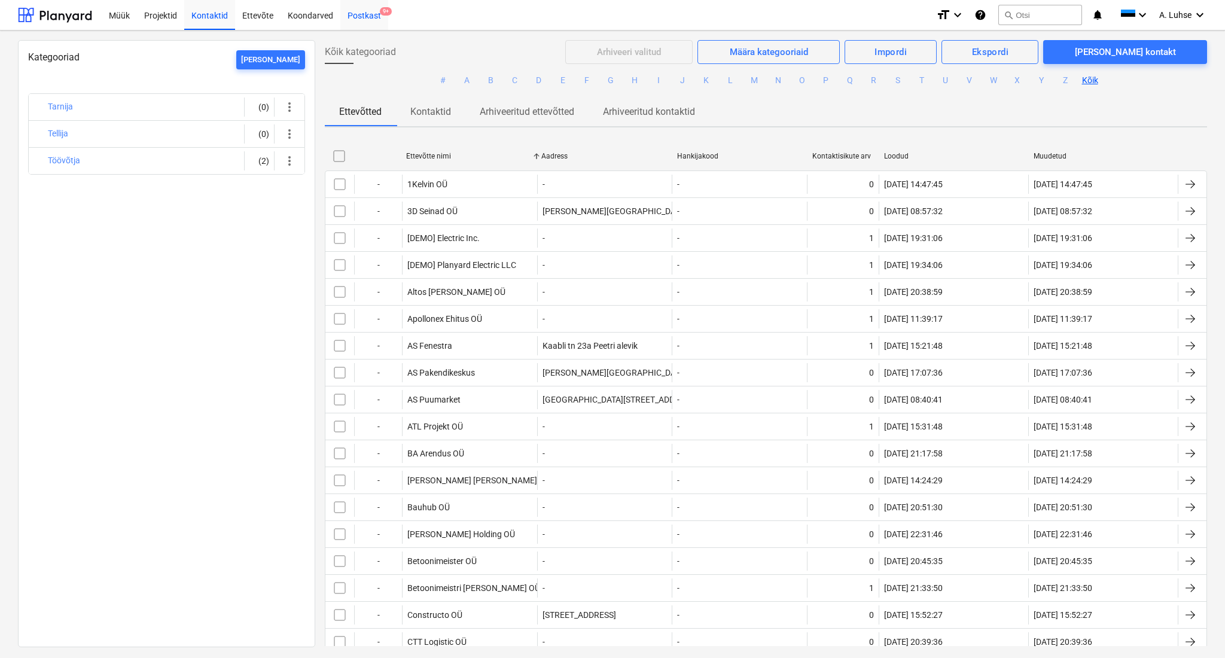
click at [361, 10] on div "Postkast 9+" at bounding box center [364, 14] width 48 height 31
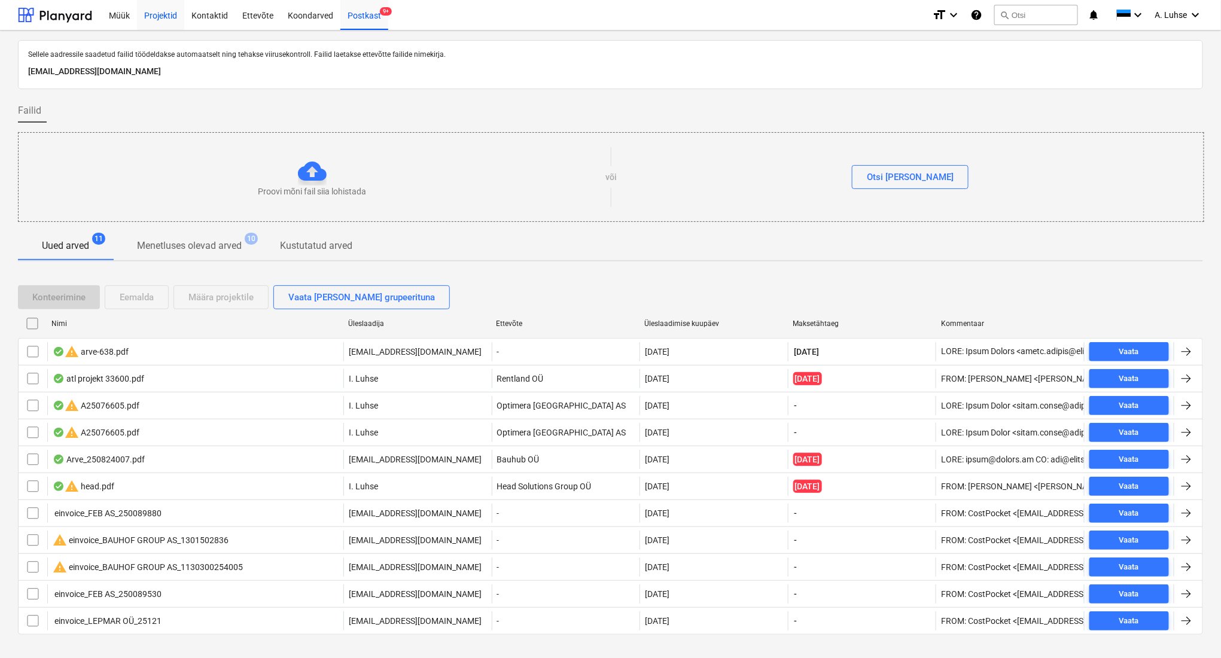
click at [156, 11] on div "Projektid" at bounding box center [160, 14] width 47 height 31
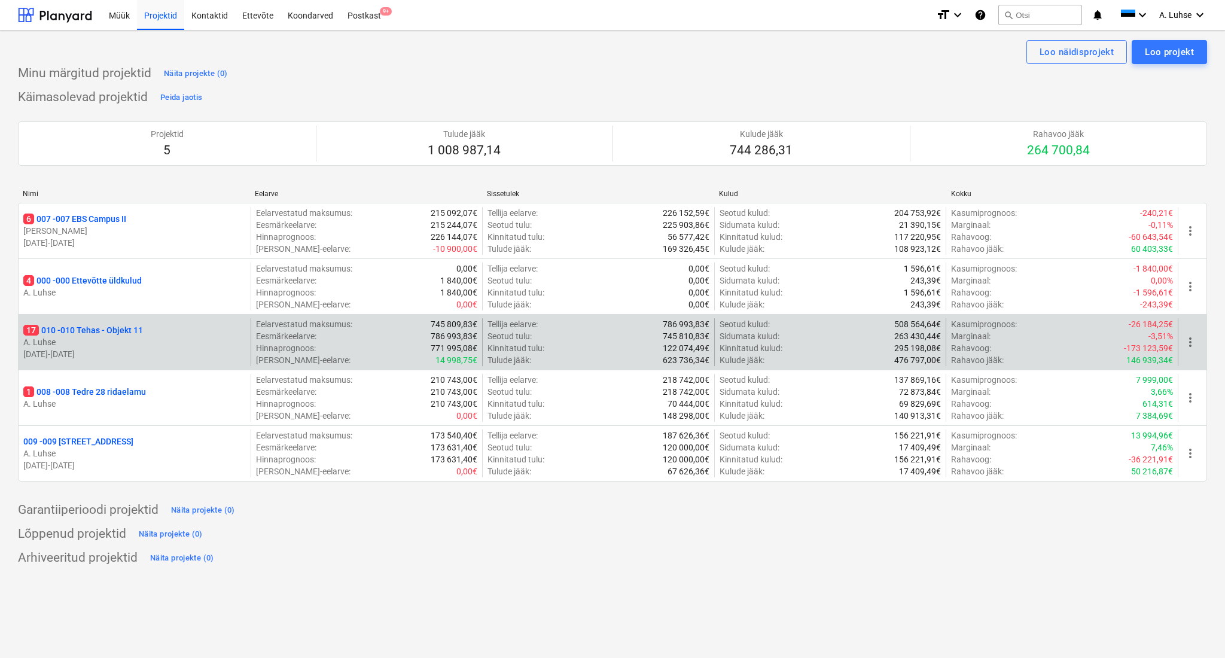
click at [84, 334] on p "17 010 - 010 Tehas - Objekt 11" at bounding box center [83, 330] width 120 height 12
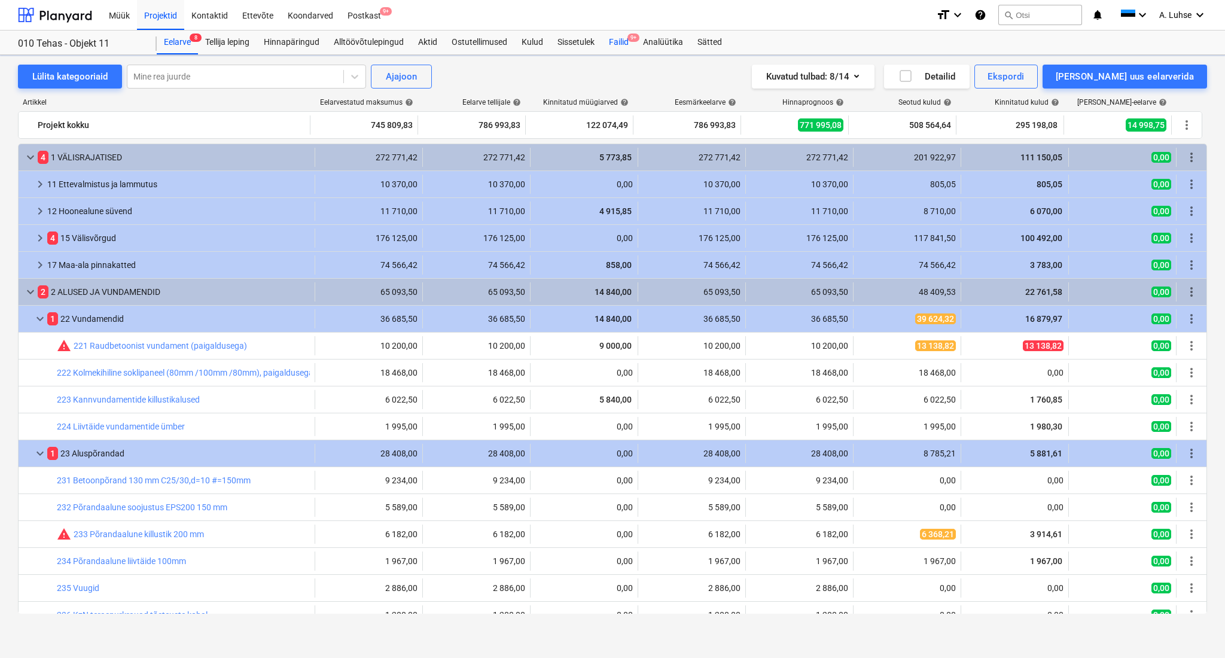
click at [617, 44] on div "Failid 9+" at bounding box center [619, 43] width 34 height 24
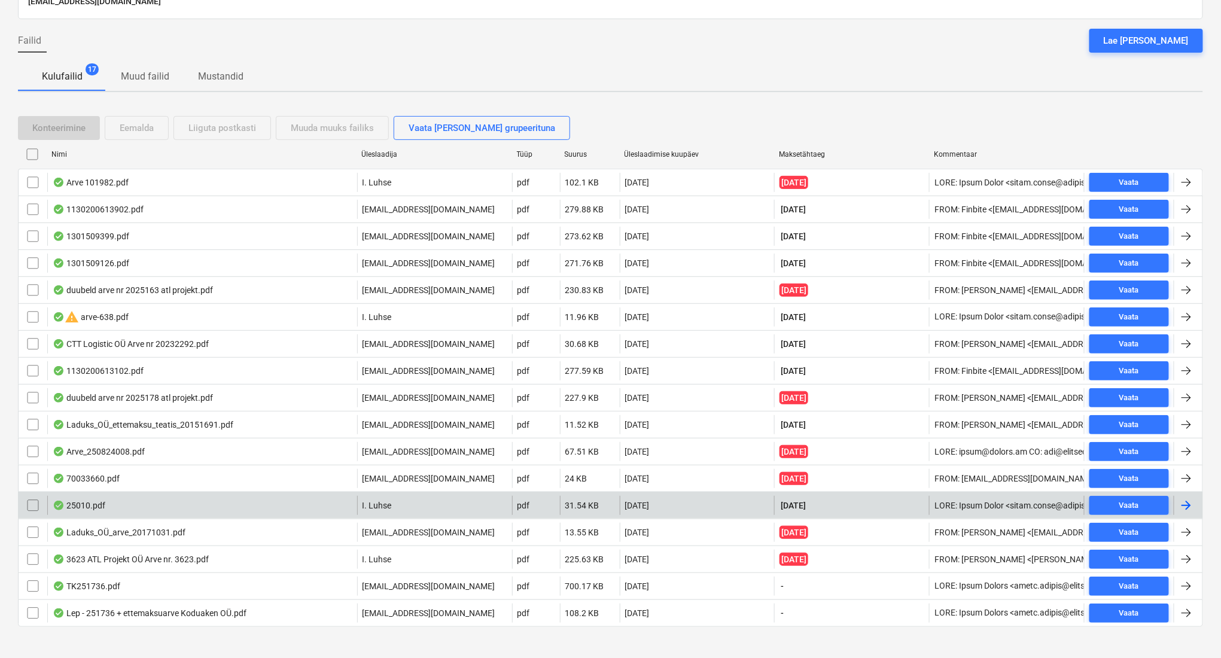
scroll to position [106, 0]
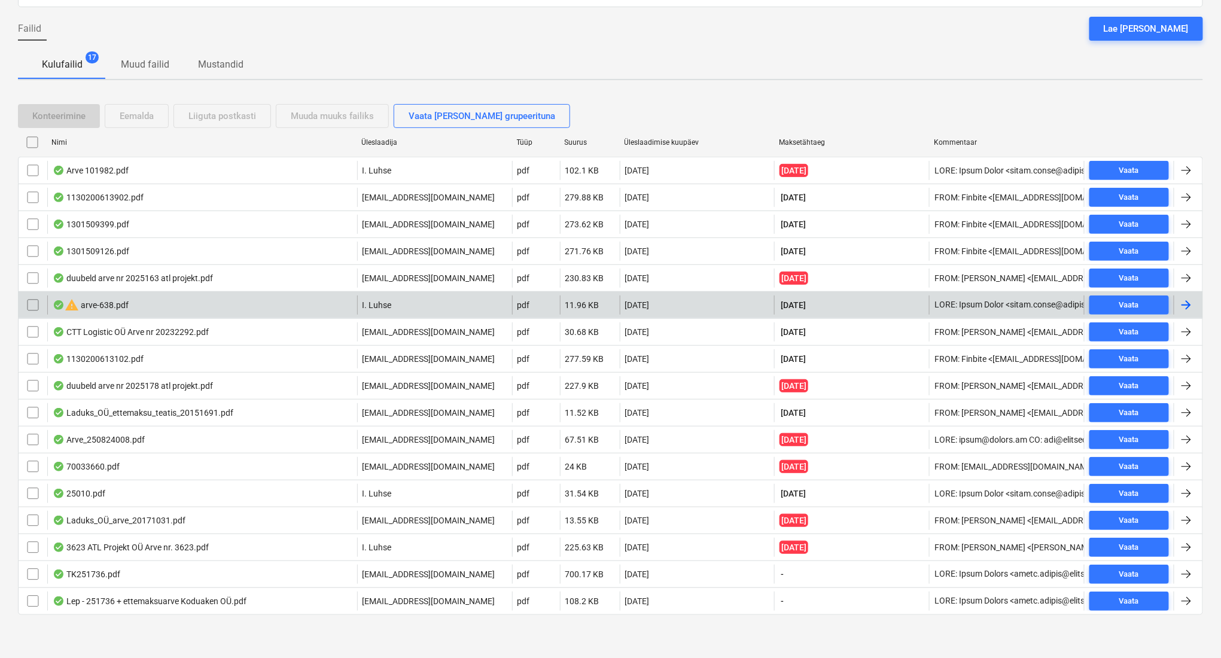
click at [33, 304] on input "checkbox" at bounding box center [32, 305] width 19 height 19
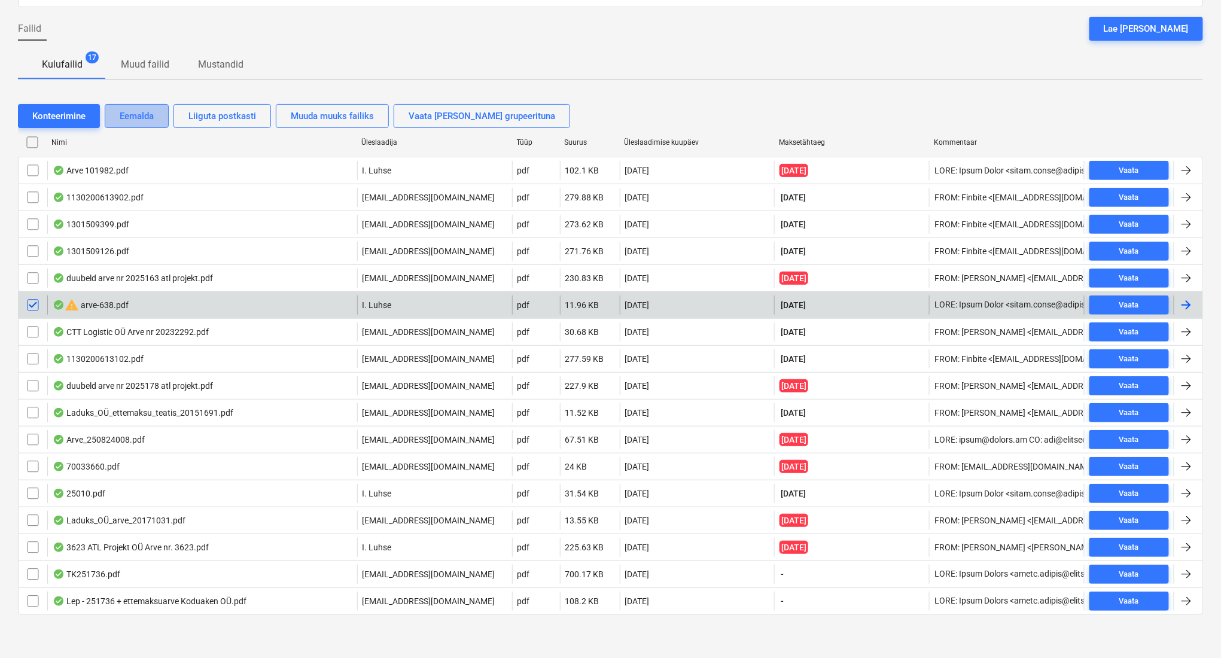
click at [136, 115] on div "Eemalda" at bounding box center [137, 116] width 34 height 16
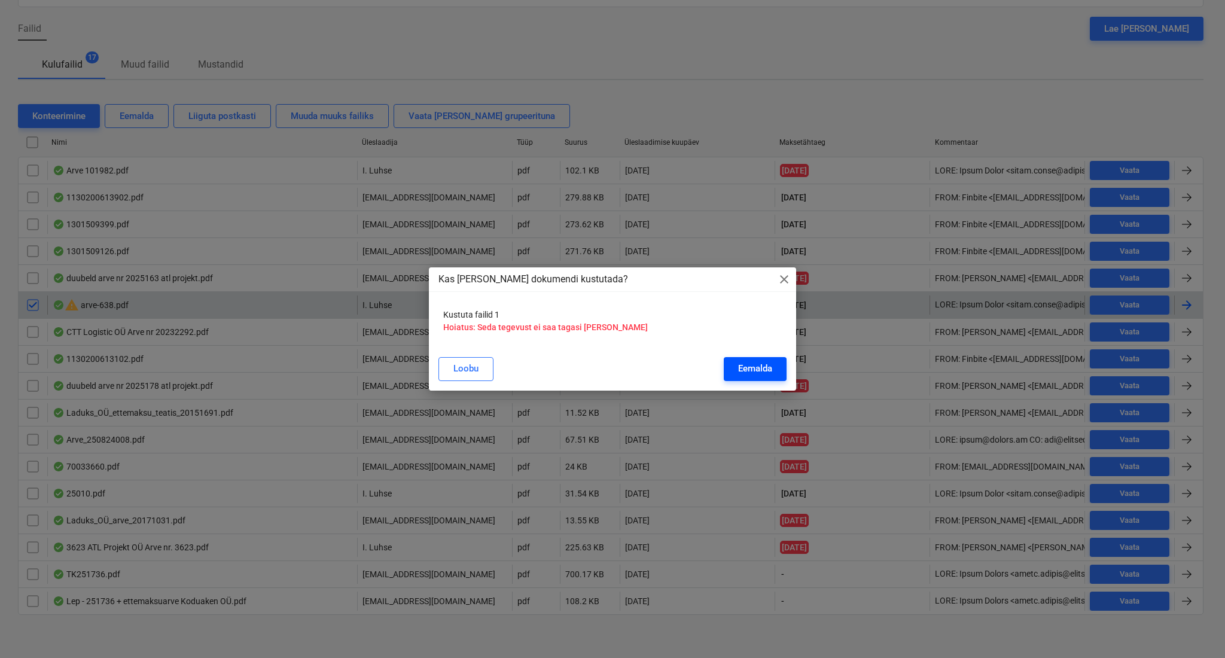
click at [768, 367] on div "Eemalda" at bounding box center [755, 369] width 34 height 16
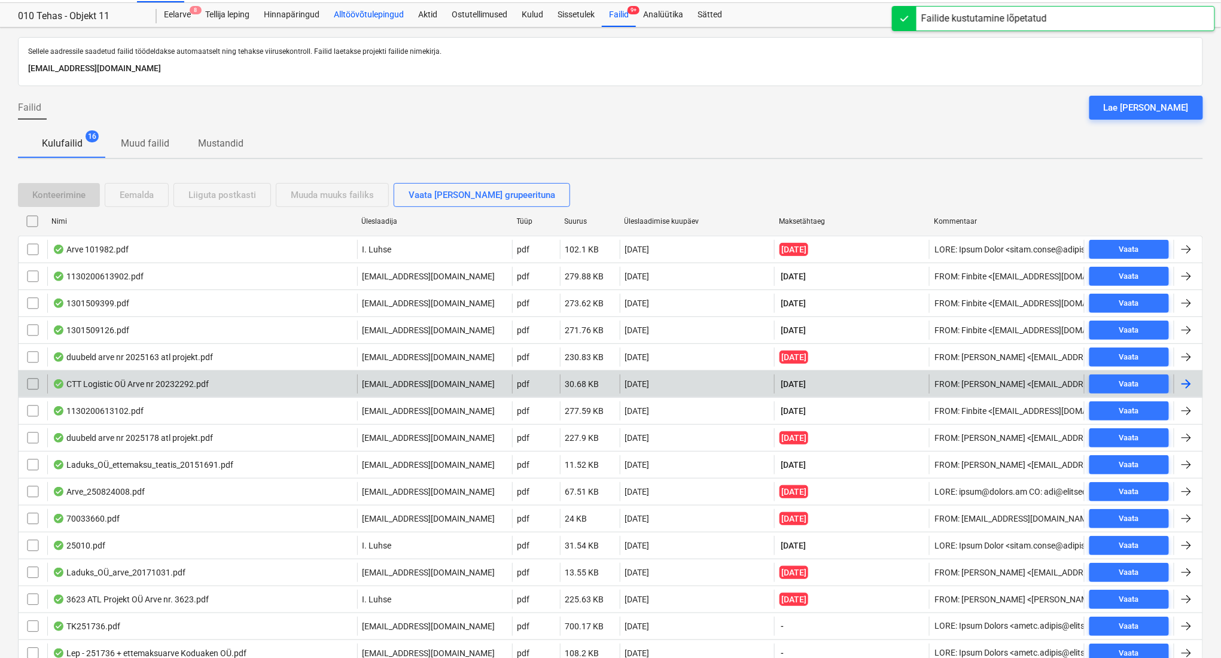
scroll to position [0, 0]
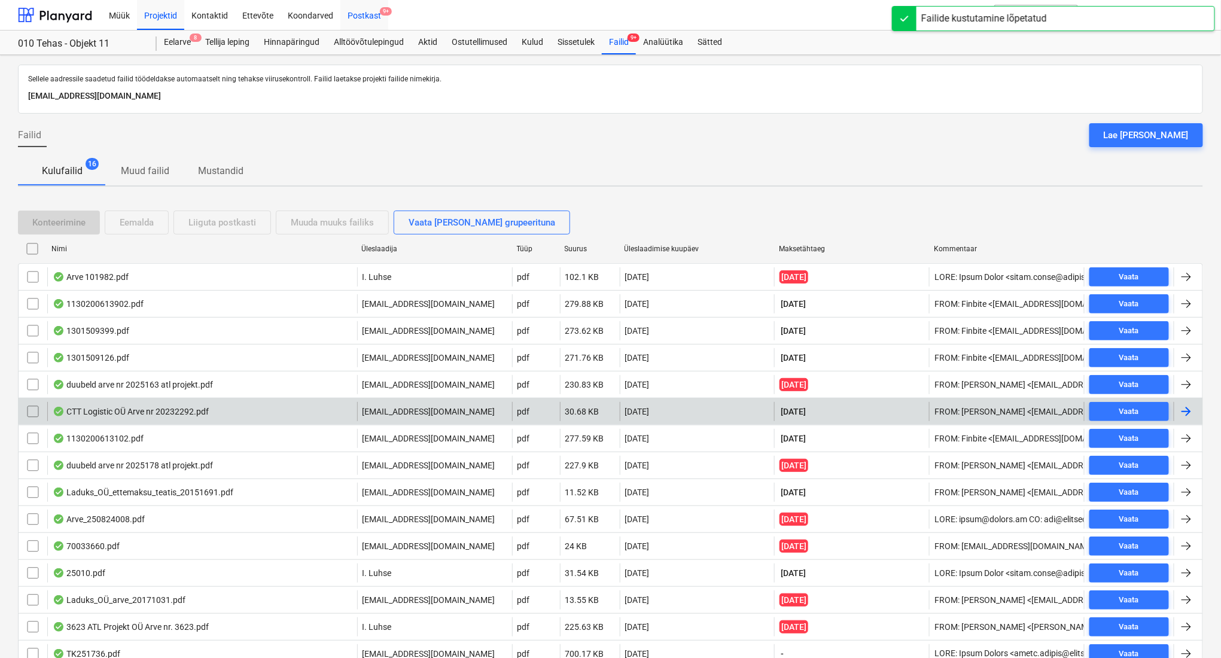
click at [380, 12] on span "9+" at bounding box center [386, 11] width 12 height 8
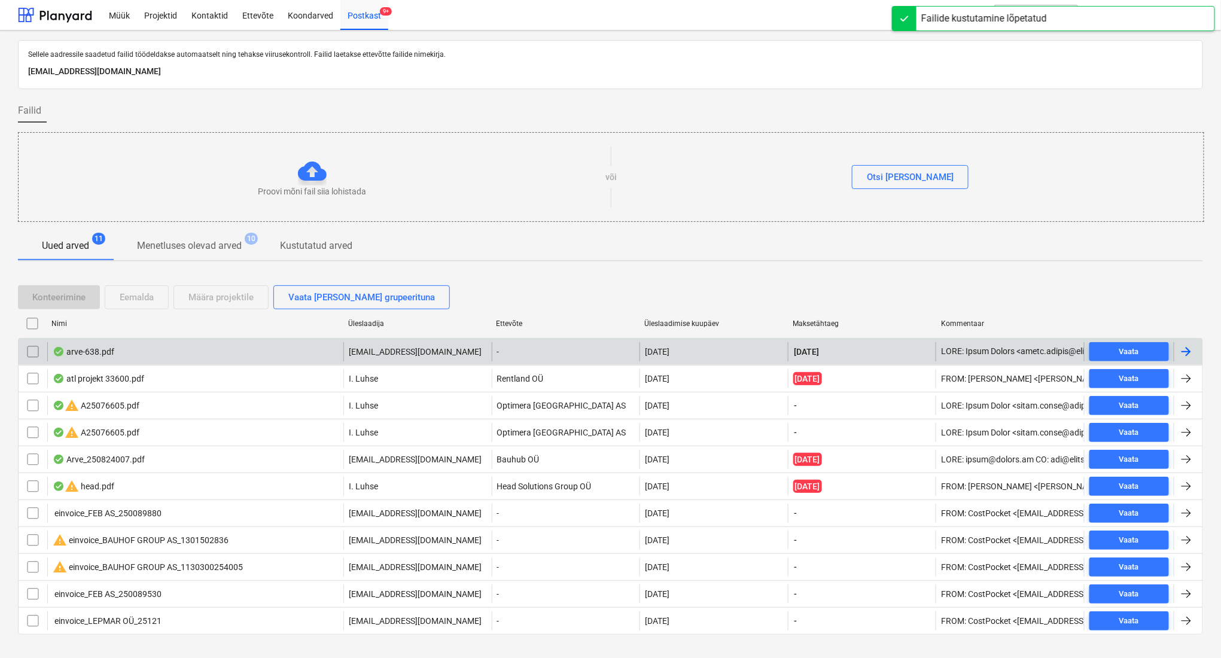
click at [31, 355] on input "checkbox" at bounding box center [32, 351] width 19 height 19
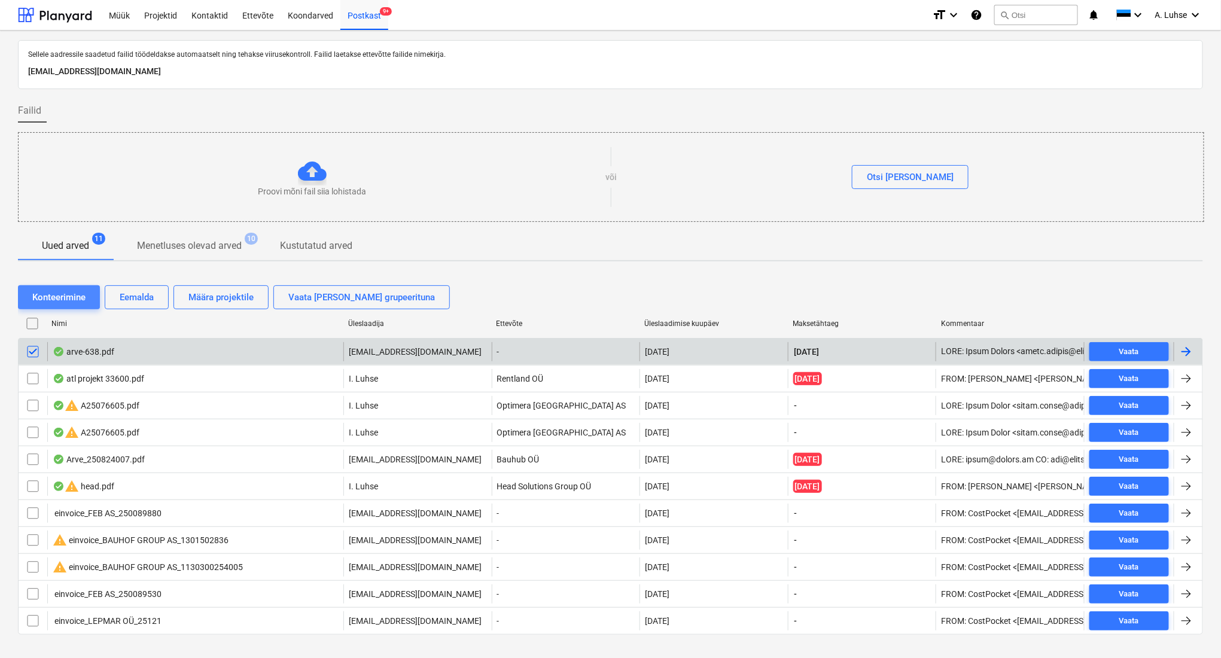
click at [83, 297] on div "Konteerimine" at bounding box center [58, 298] width 53 height 16
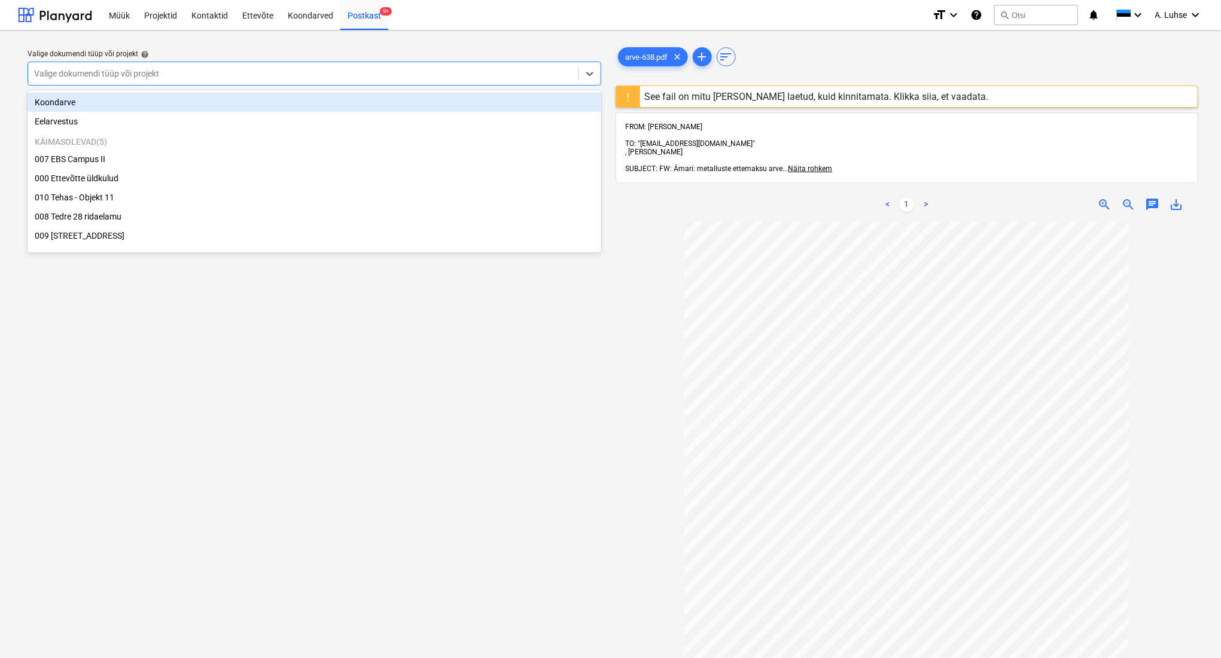
click at [512, 76] on div at bounding box center [303, 74] width 538 height 12
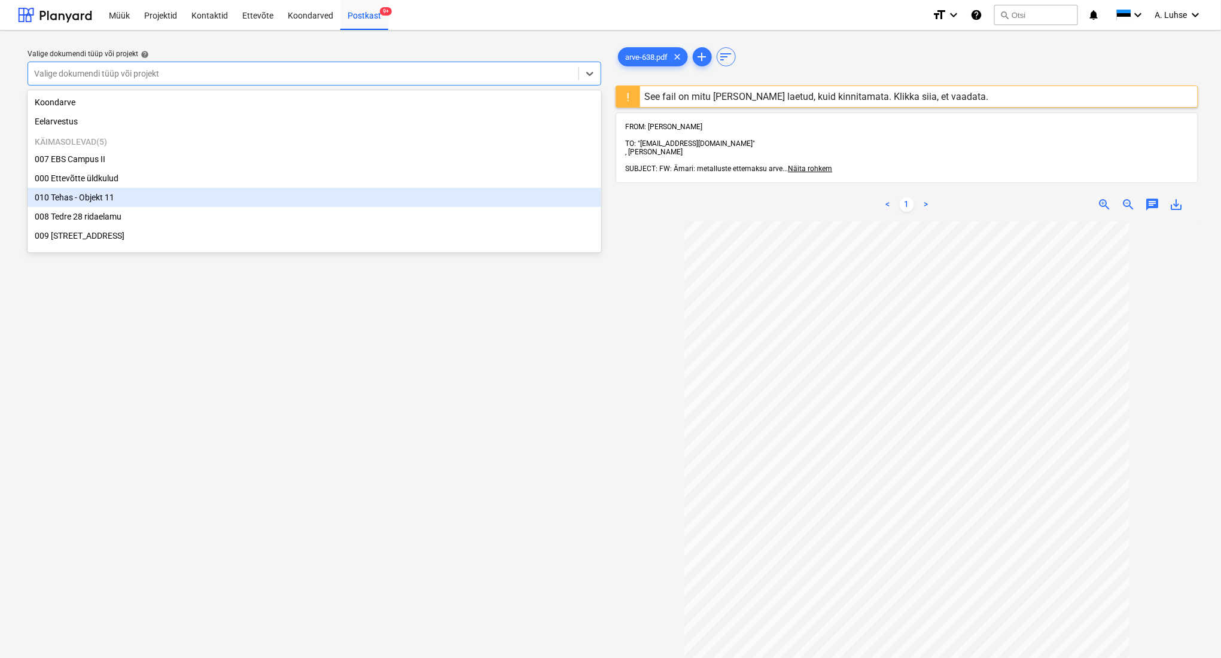
click at [400, 199] on div "010 Tehas - Objekt 11" at bounding box center [315, 197] width 574 height 19
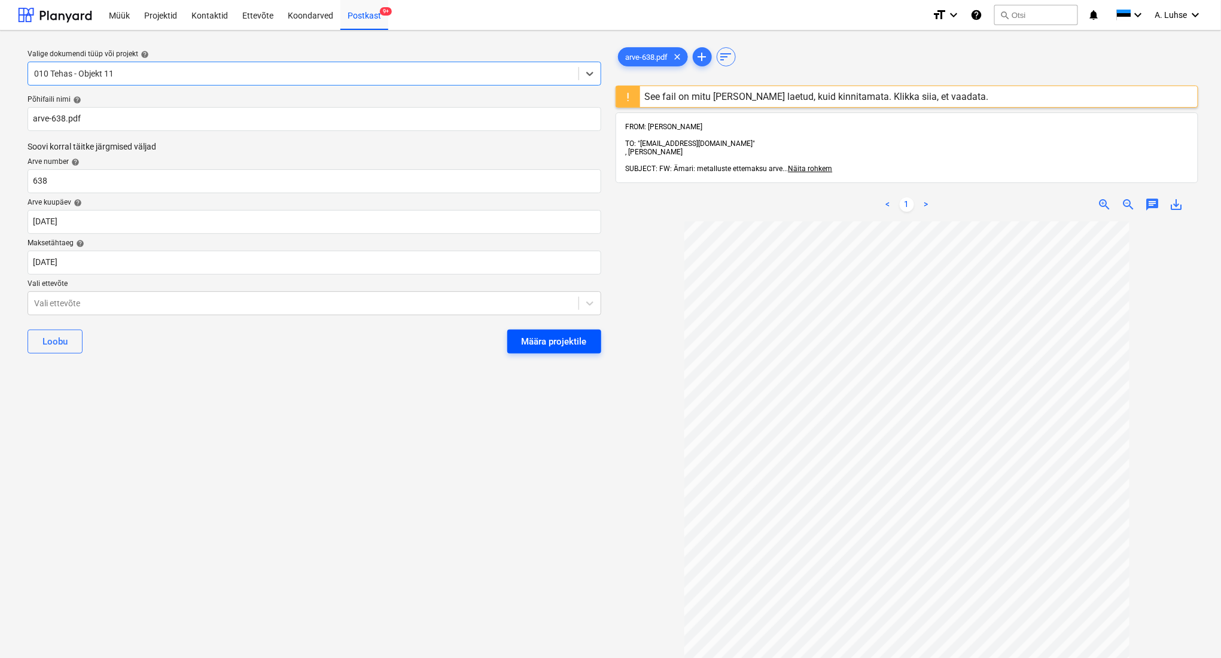
click at [559, 345] on div "Määra projektile" at bounding box center [554, 342] width 65 height 16
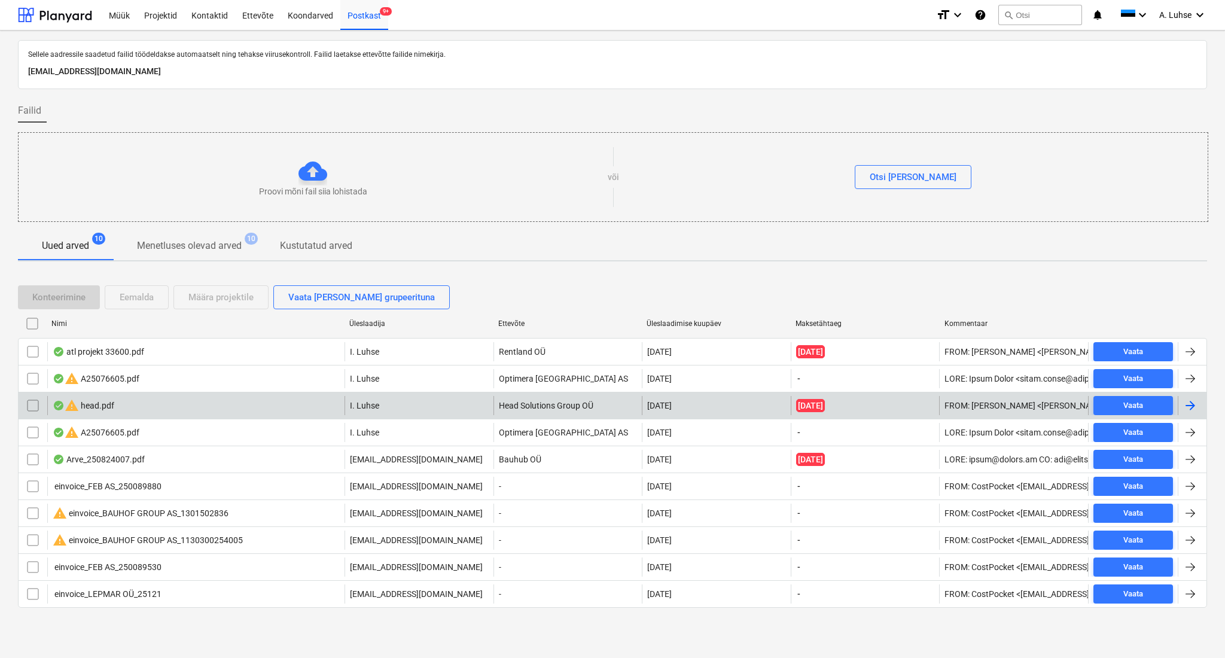
click at [232, 401] on div "warning head.pdf" at bounding box center [195, 405] width 297 height 19
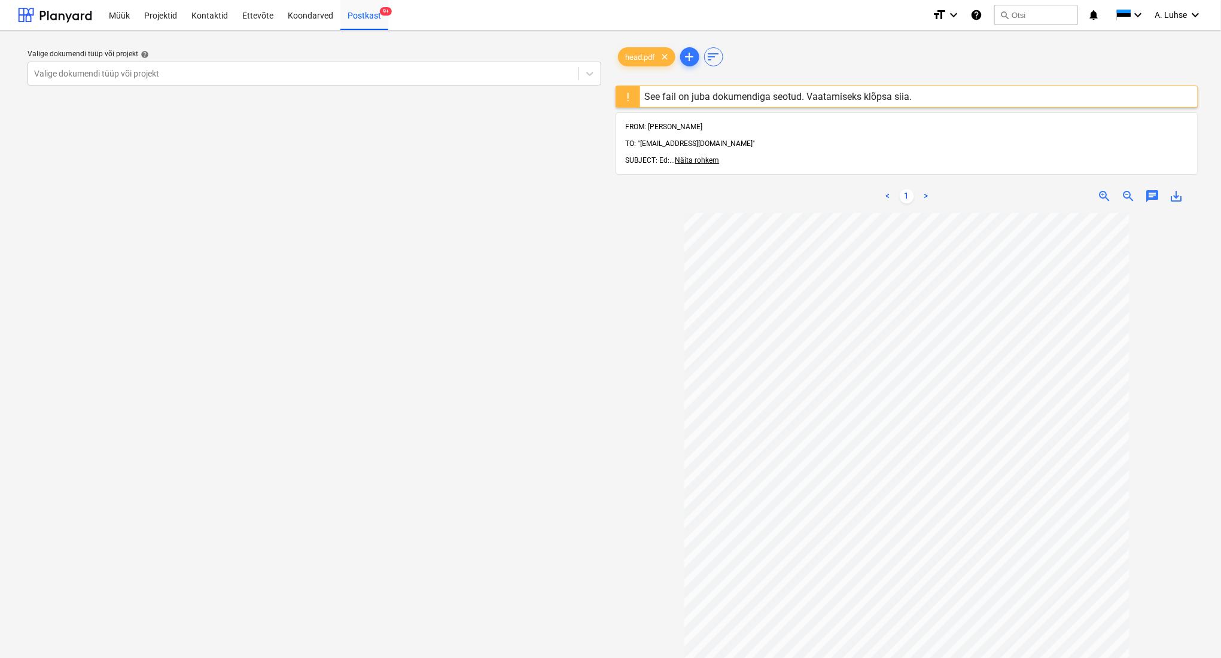
scroll to position [7, 0]
click at [921, 93] on div "See fail on juba dokumendiga seotud. Vaatamiseks klõpsa siia." at bounding box center [907, 97] width 583 height 22
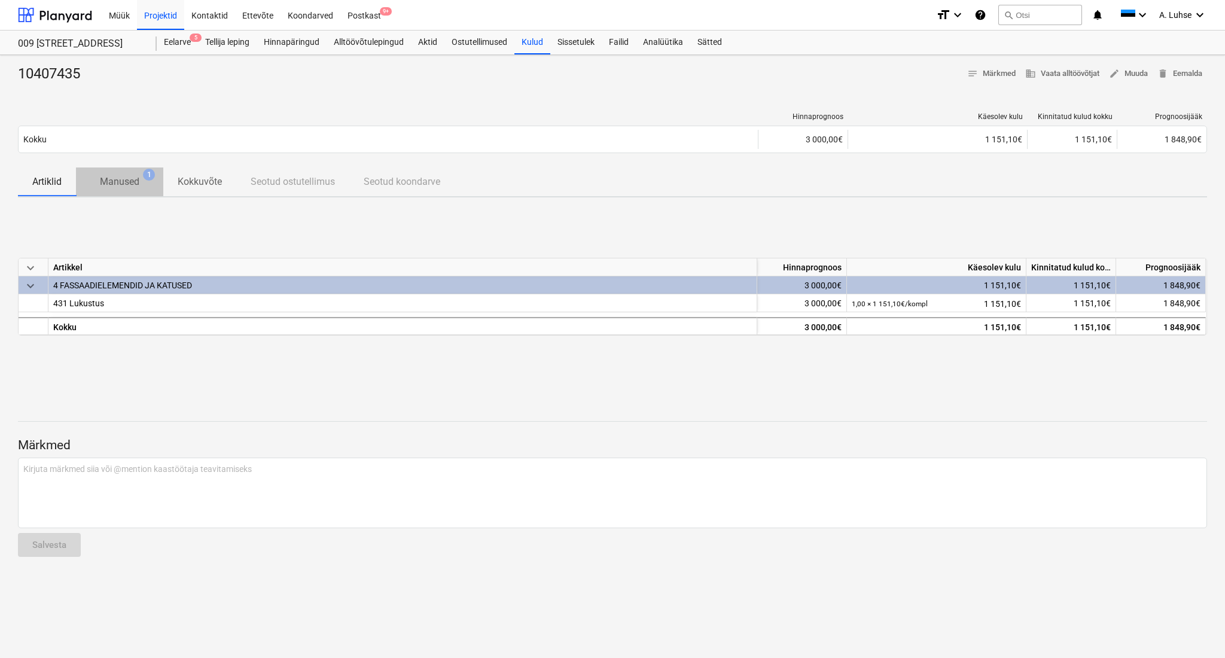
click at [127, 183] on p "Manused" at bounding box center [119, 182] width 39 height 14
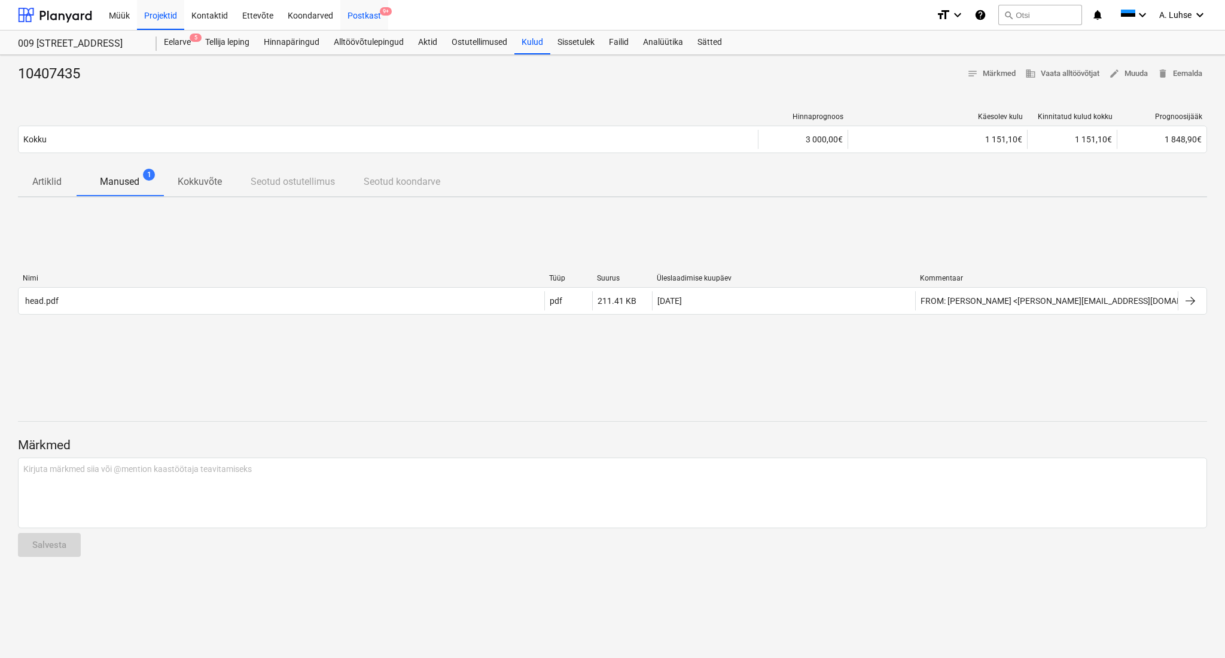
click at [357, 19] on div "Postkast 9+" at bounding box center [364, 14] width 48 height 31
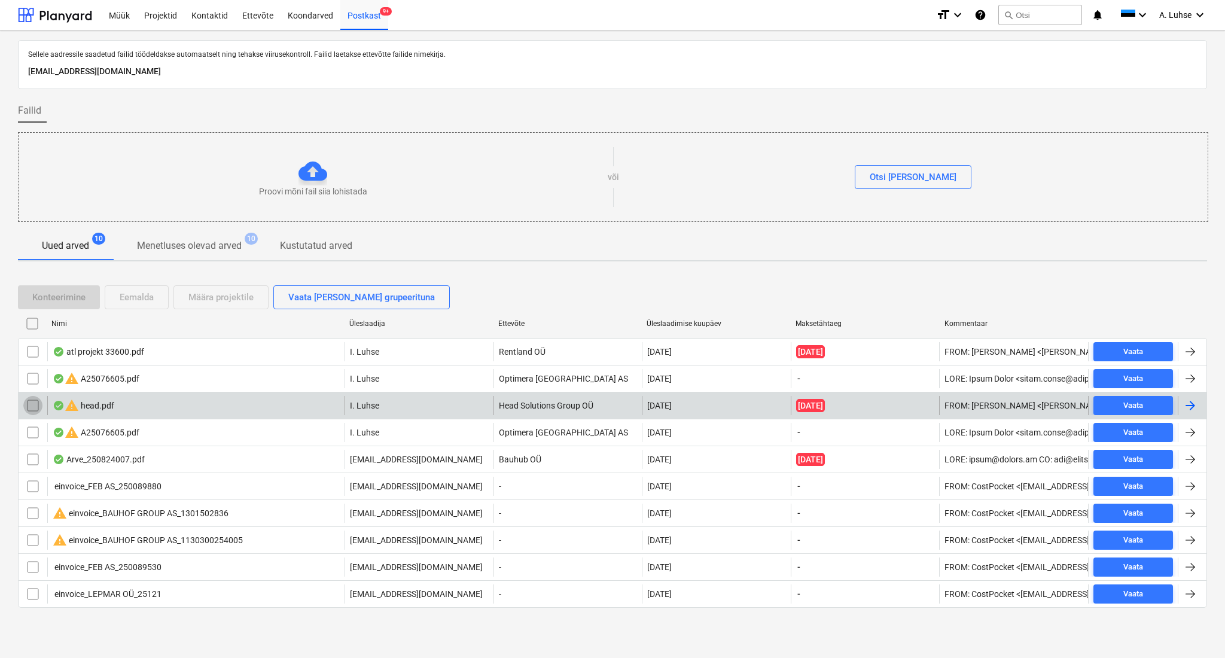
click at [30, 405] on input "checkbox" at bounding box center [32, 405] width 19 height 19
click at [140, 299] on div "Eemalda" at bounding box center [137, 298] width 34 height 16
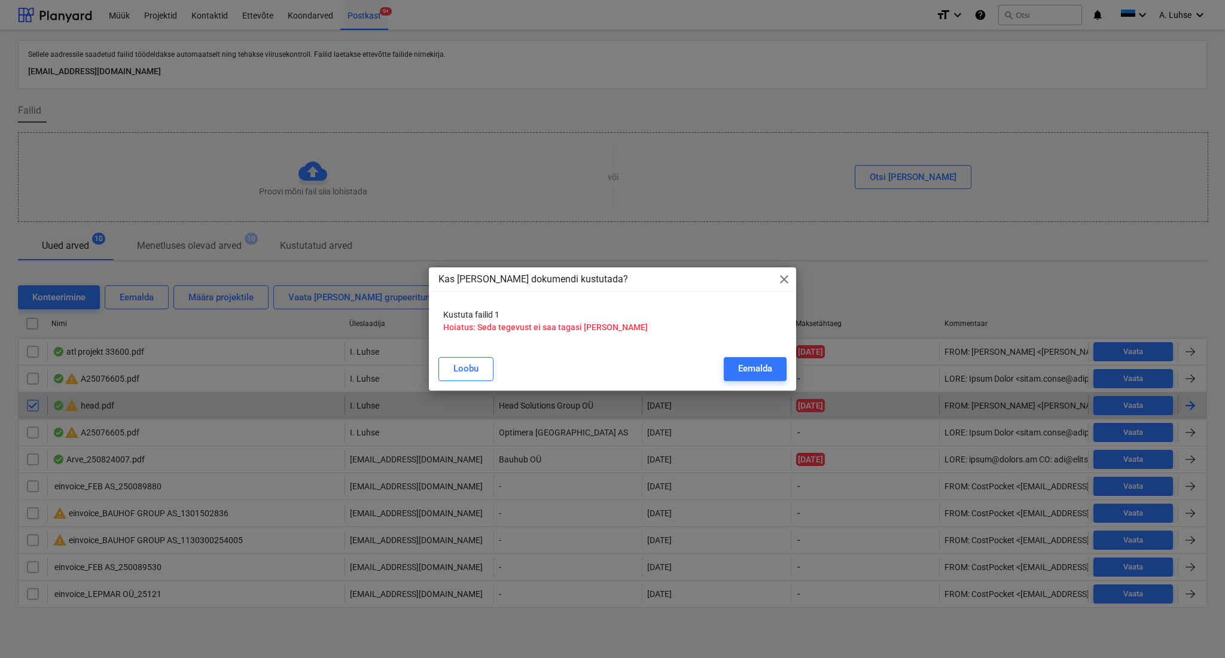
drag, startPoint x: 752, startPoint y: 367, endPoint x: 793, endPoint y: 281, distance: 95.8
click at [796, 285] on div "Kas tahad selle dokumendi kustutada? close Kustuta failid 1 Hoiatus: Seda tegev…" at bounding box center [612, 329] width 1225 height 658
click at [787, 278] on span "close" at bounding box center [784, 279] width 14 height 14
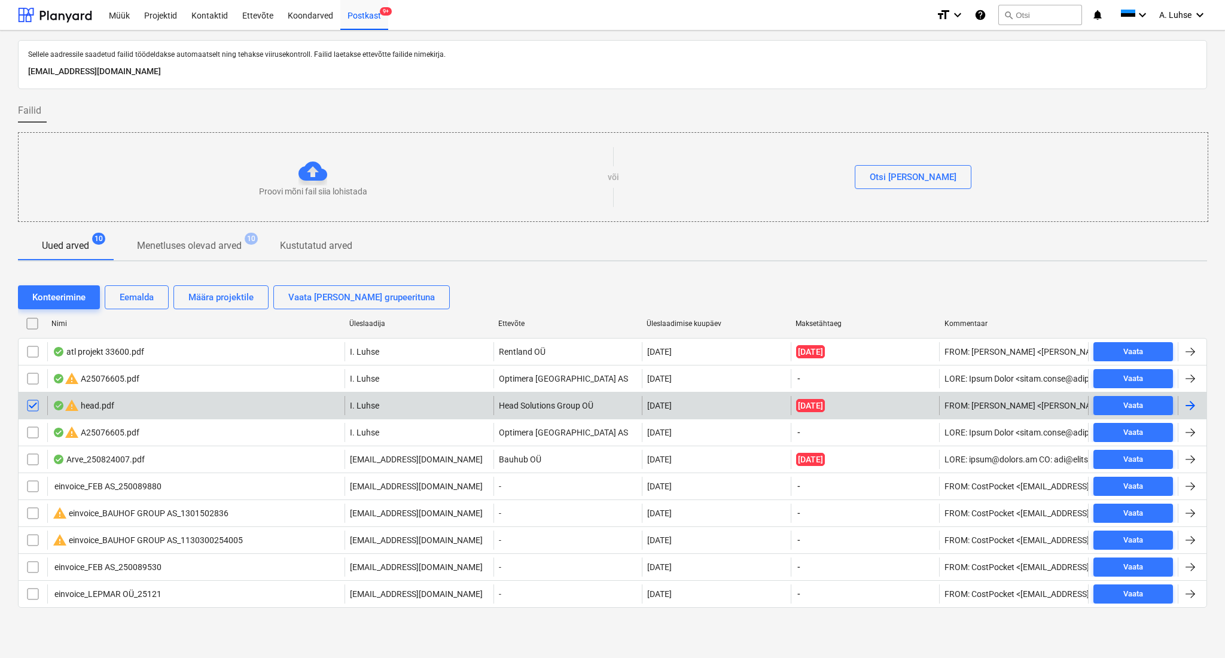
click at [147, 403] on div "warning head.pdf" at bounding box center [195, 405] width 297 height 19
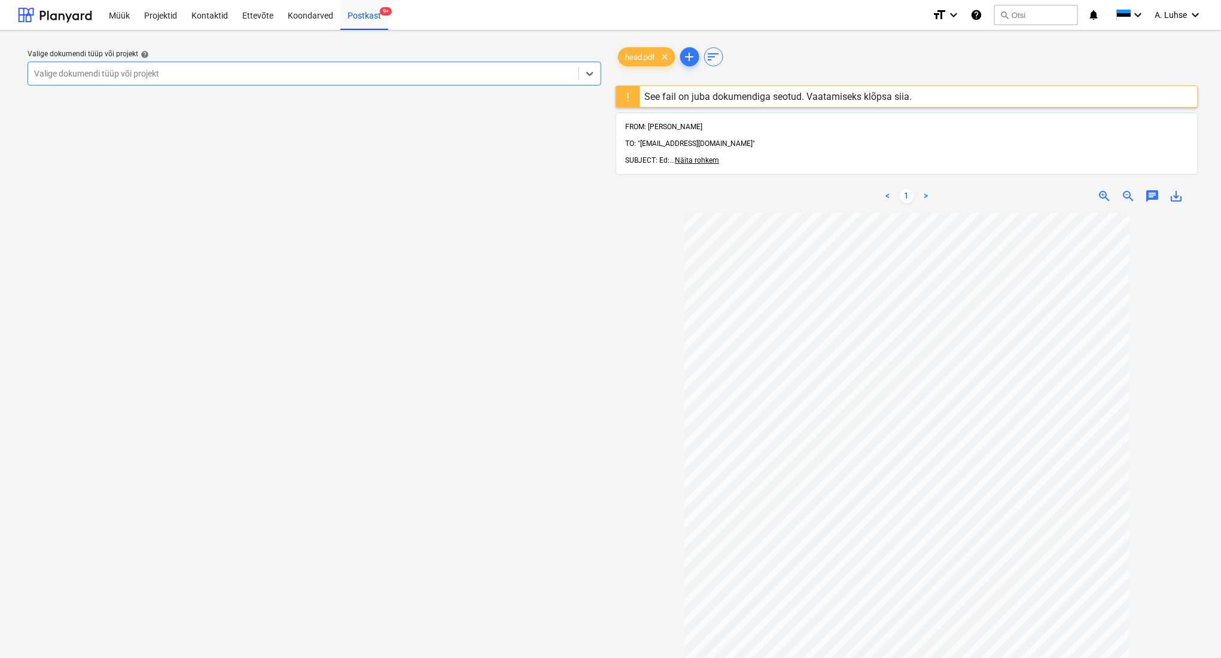
click at [707, 96] on div "See fail on juba dokumendiga seotud. Vaatamiseks klõpsa siia." at bounding box center [778, 96] width 267 height 11
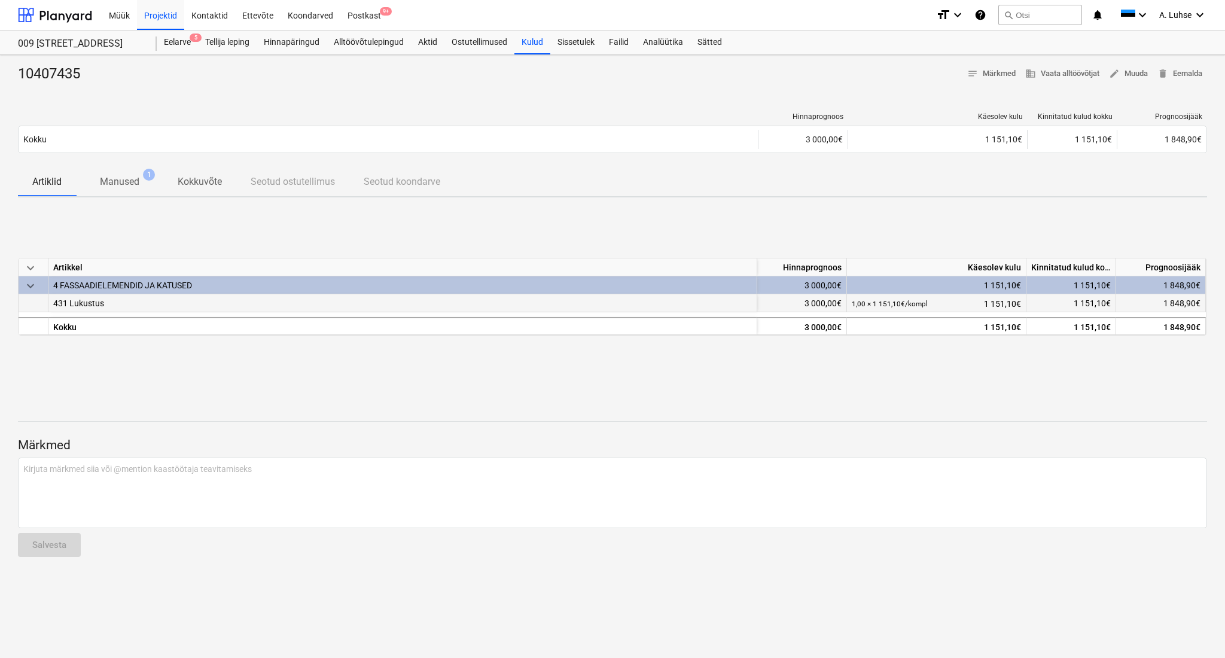
click at [217, 301] on div "431 Lukustus" at bounding box center [402, 303] width 709 height 18
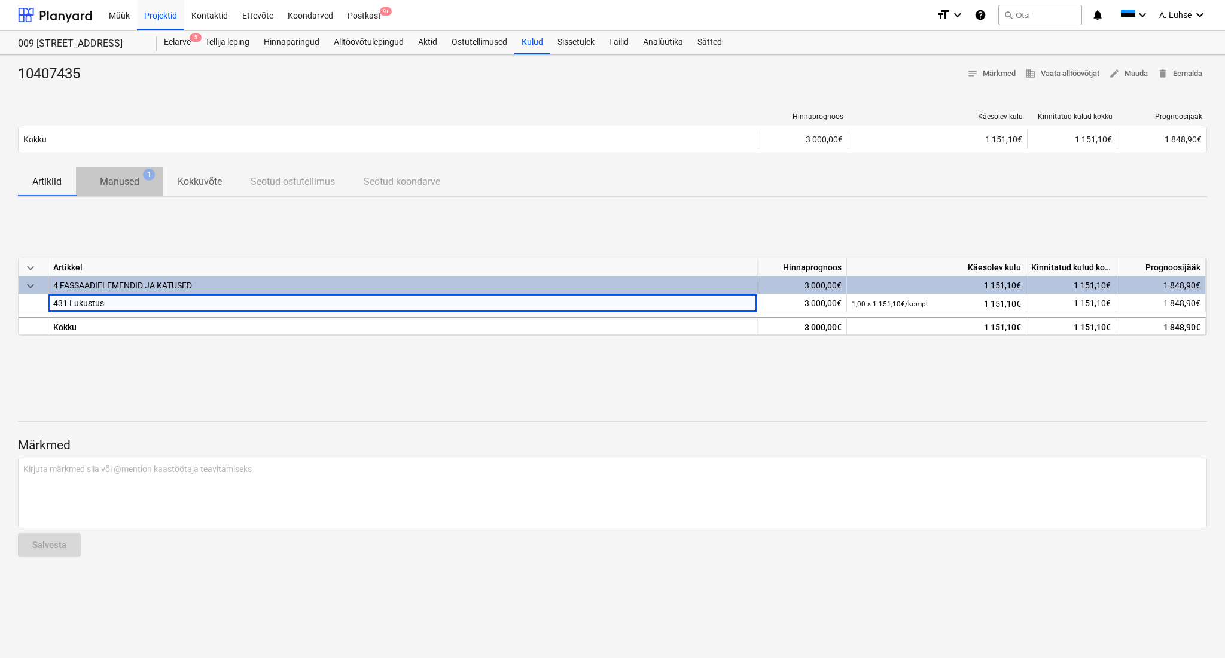
click at [129, 178] on p "Manused" at bounding box center [119, 182] width 39 height 14
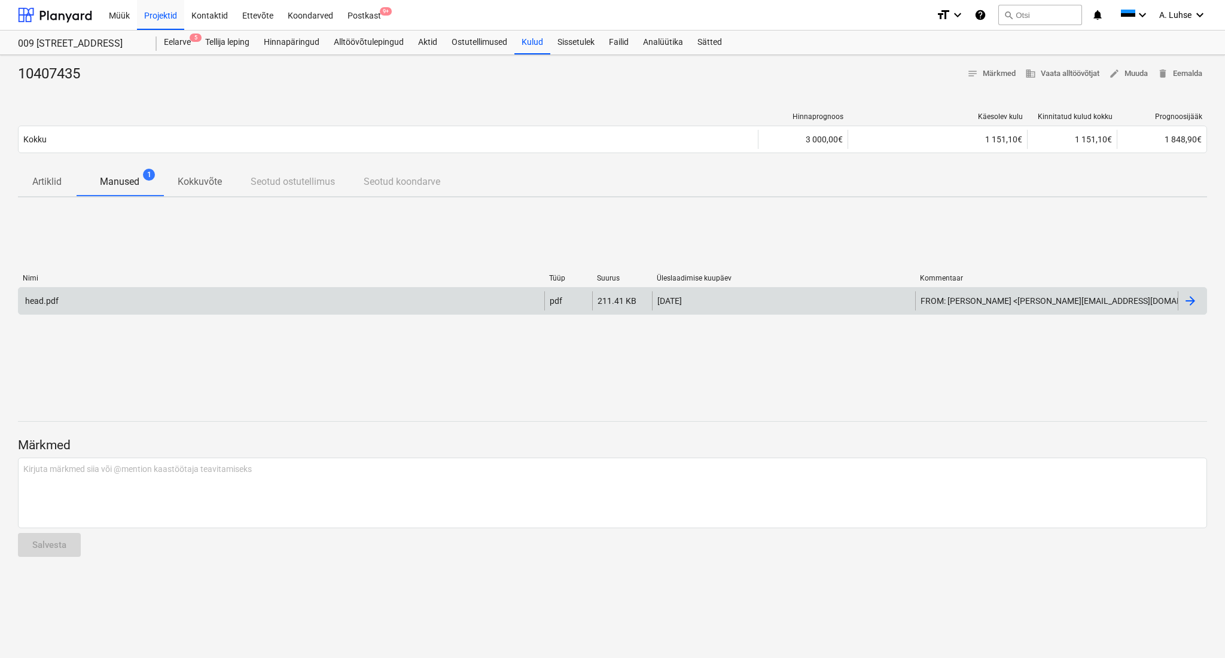
click at [448, 303] on div "head.pdf" at bounding box center [282, 300] width 526 height 19
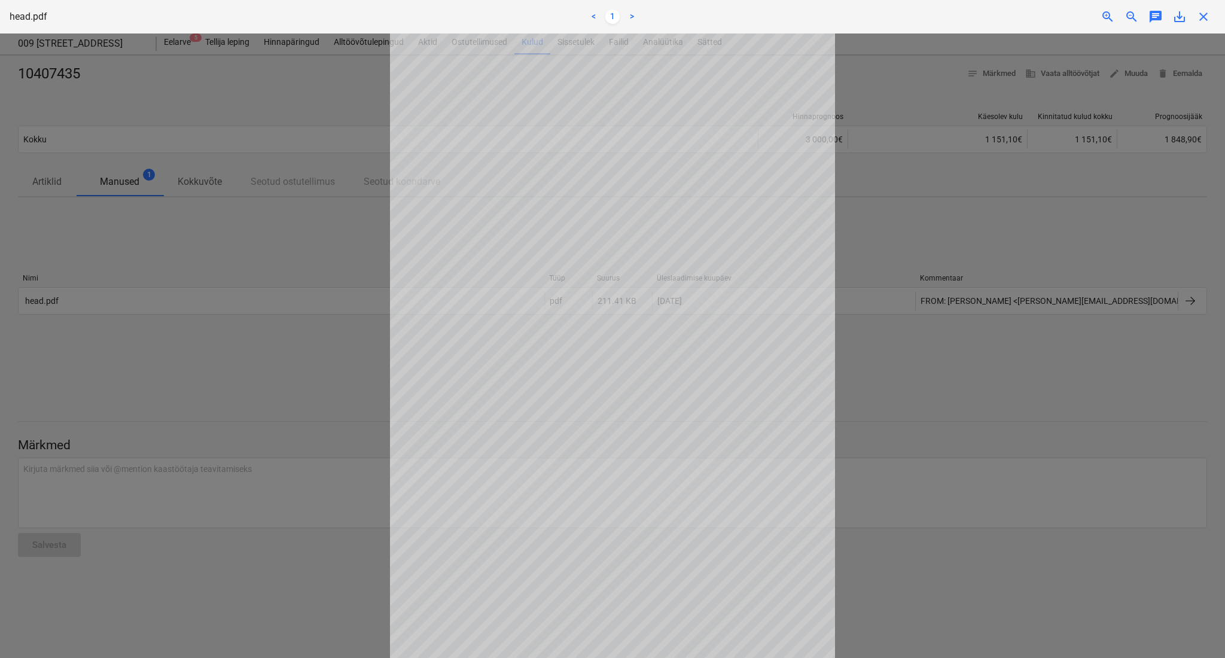
click at [296, 218] on div at bounding box center [612, 346] width 1225 height 625
click at [1204, 19] on span "close" at bounding box center [1204, 17] width 14 height 14
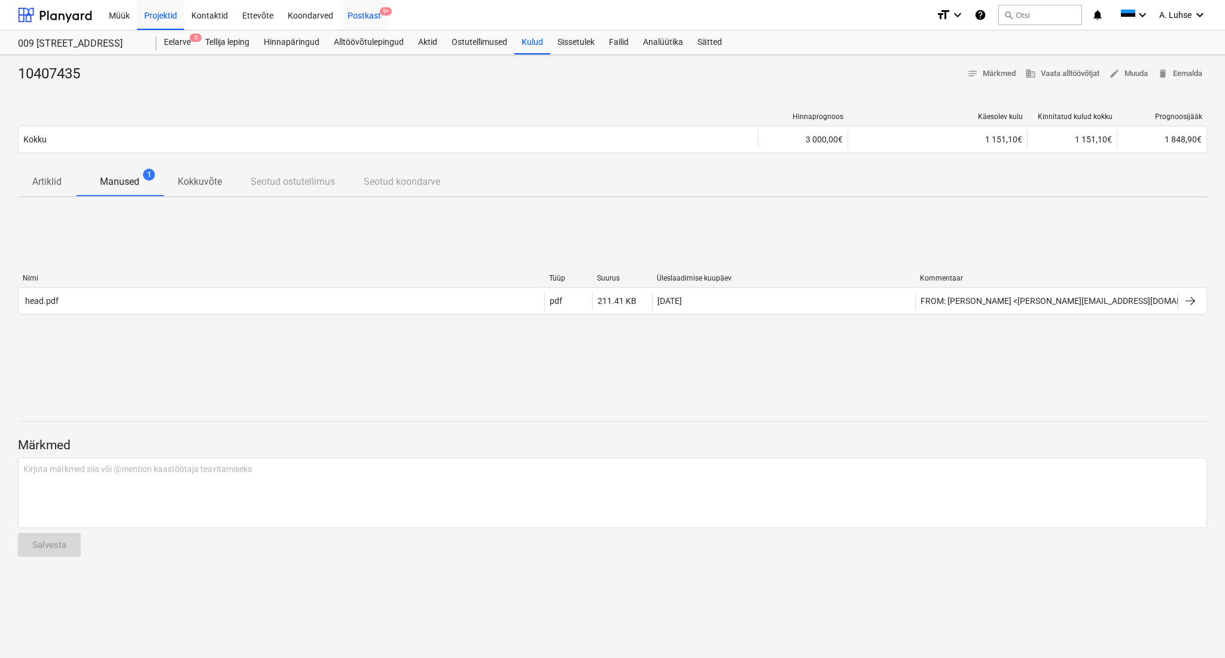
click at [352, 2] on div "Postkast 9+" at bounding box center [364, 14] width 48 height 31
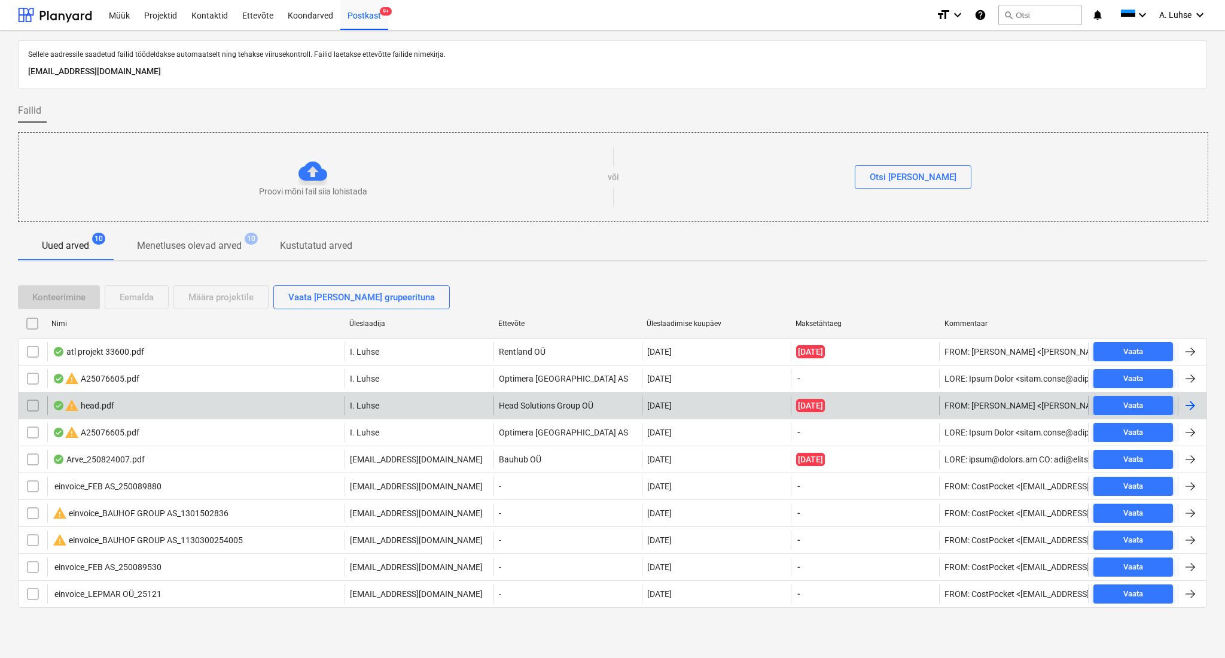
click at [110, 405] on div "warning head.pdf" at bounding box center [84, 405] width 62 height 14
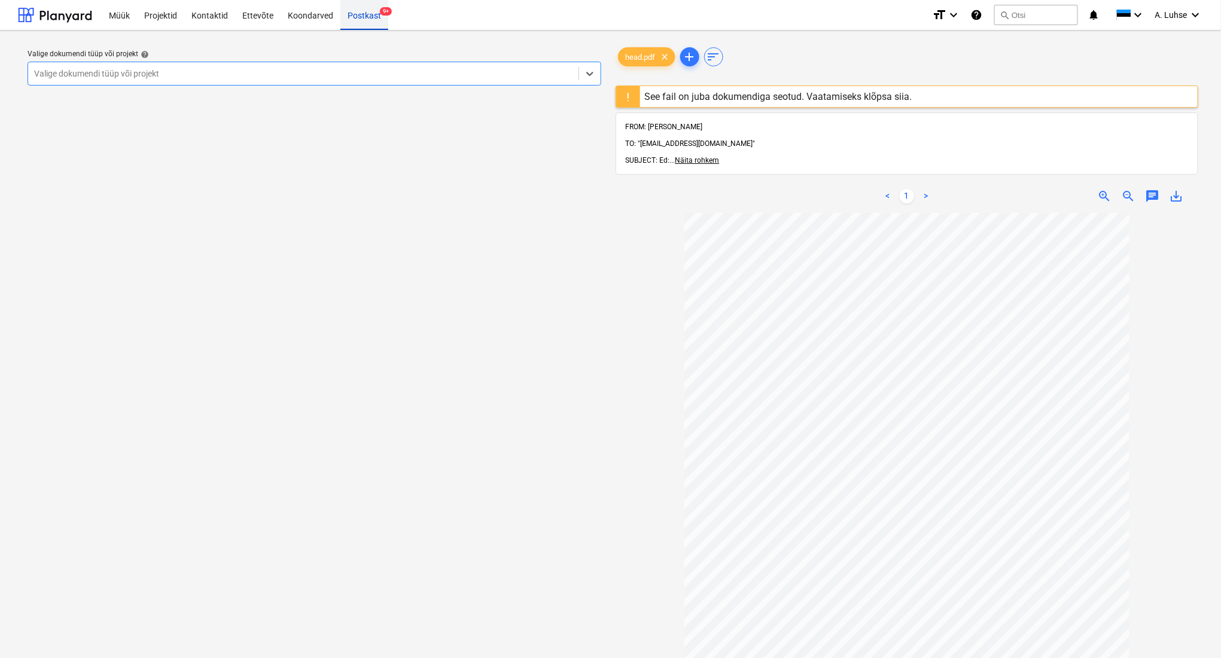
click at [363, 20] on div "Postkast 9+" at bounding box center [364, 14] width 48 height 31
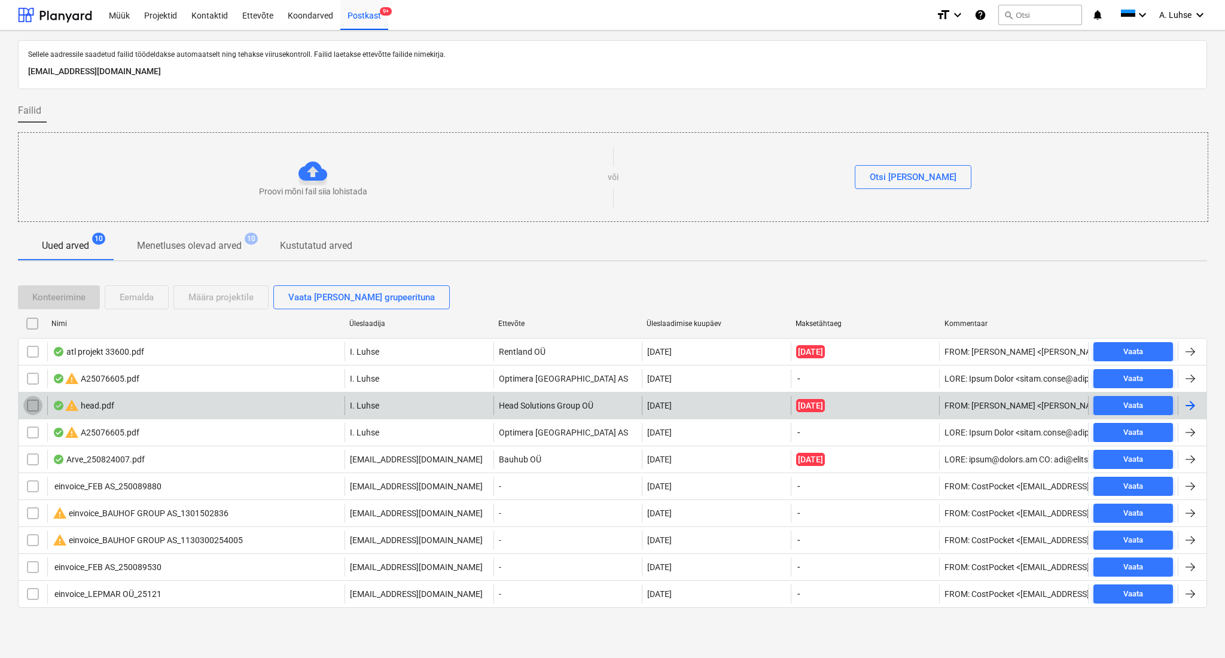
click at [29, 403] on input "checkbox" at bounding box center [32, 405] width 19 height 19
click at [136, 294] on div "Eemalda" at bounding box center [137, 298] width 34 height 16
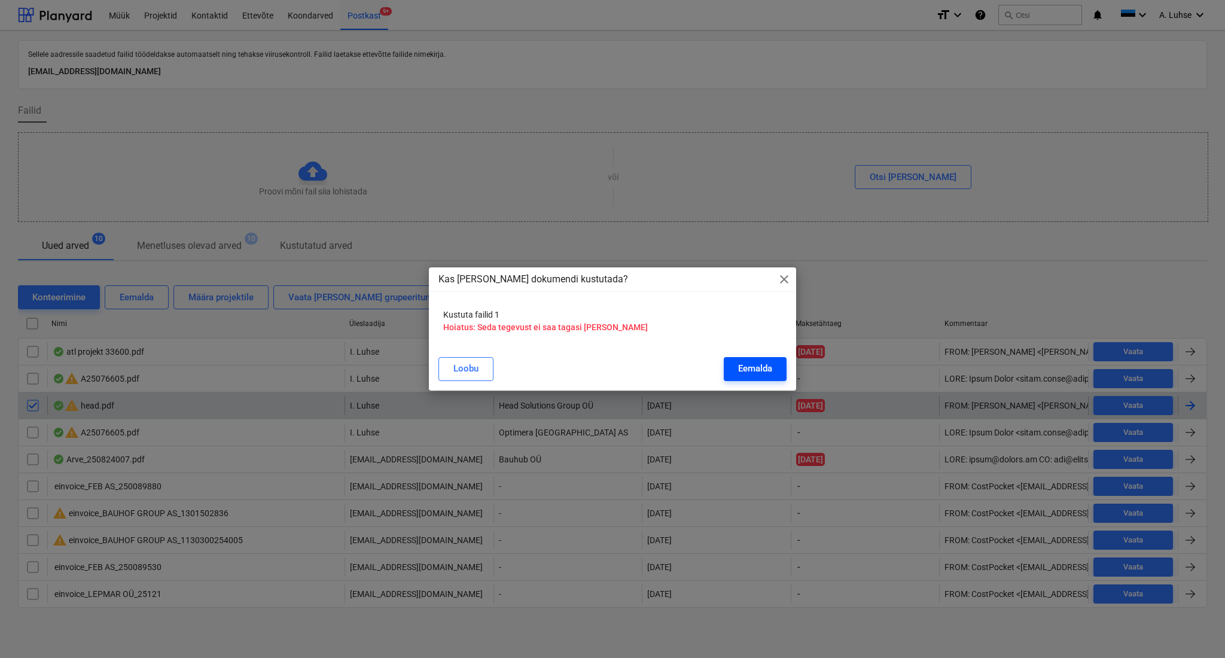
click at [747, 363] on div "Eemalda" at bounding box center [755, 369] width 34 height 16
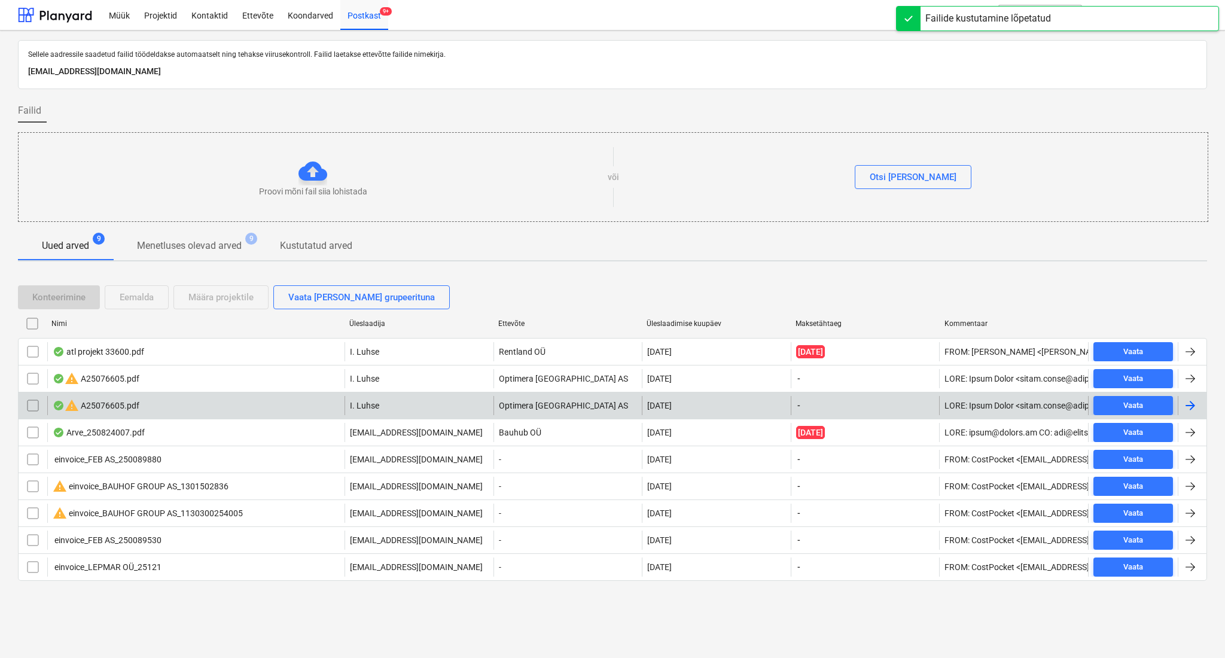
click at [32, 406] on input "checkbox" at bounding box center [32, 405] width 19 height 19
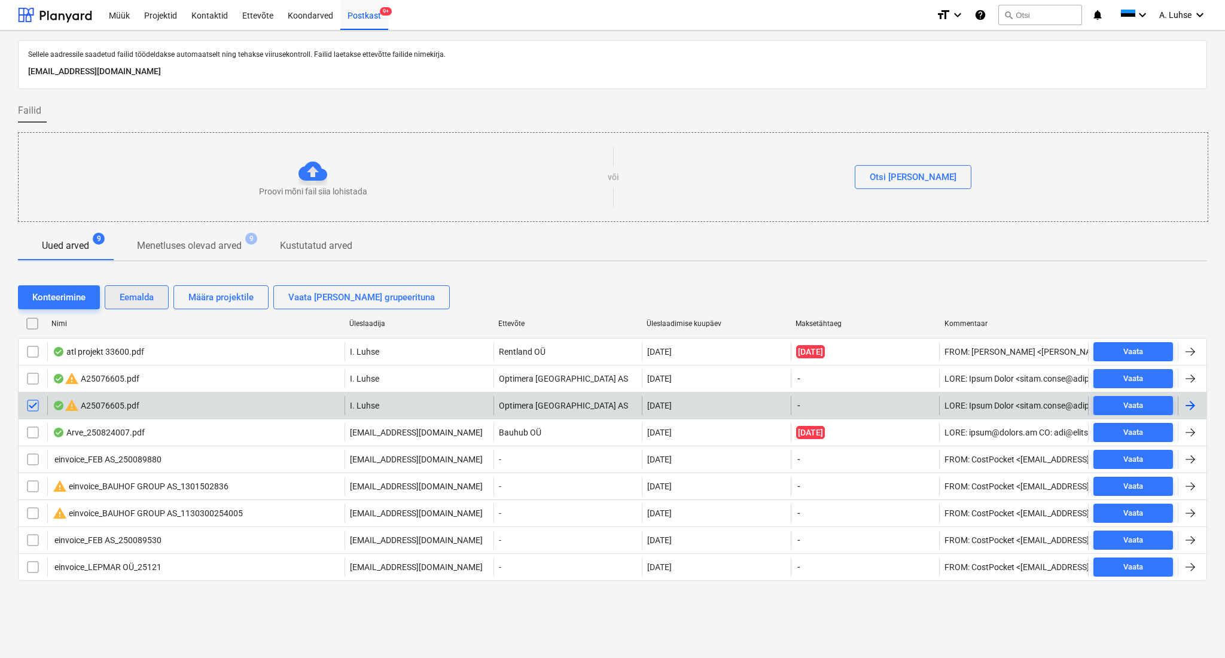
click at [130, 297] on div "Eemalda" at bounding box center [137, 298] width 34 height 16
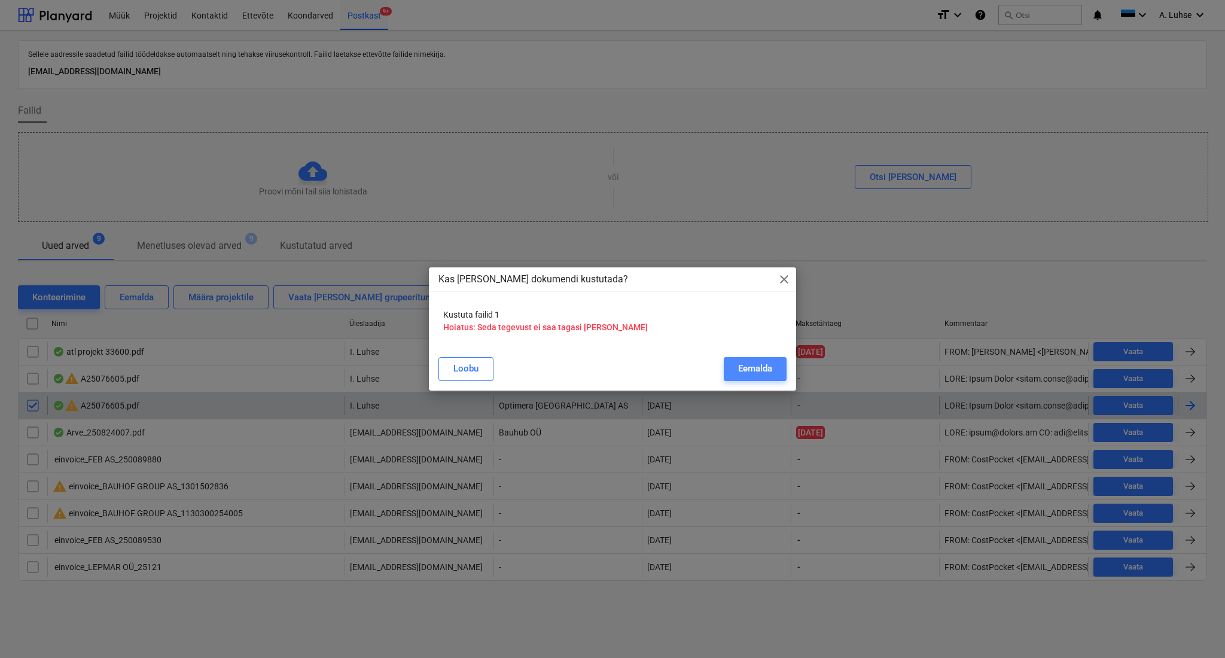
click at [751, 375] on div "Eemalda" at bounding box center [755, 369] width 34 height 16
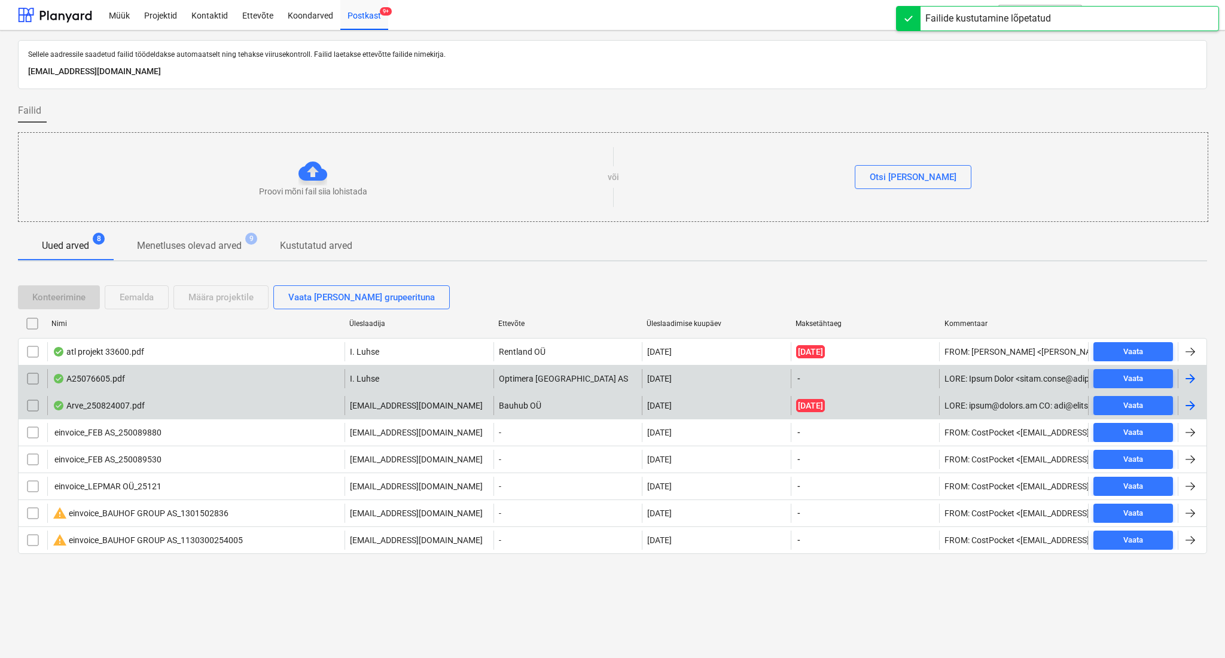
click at [166, 378] on div "A25076605.pdf" at bounding box center [195, 378] width 297 height 19
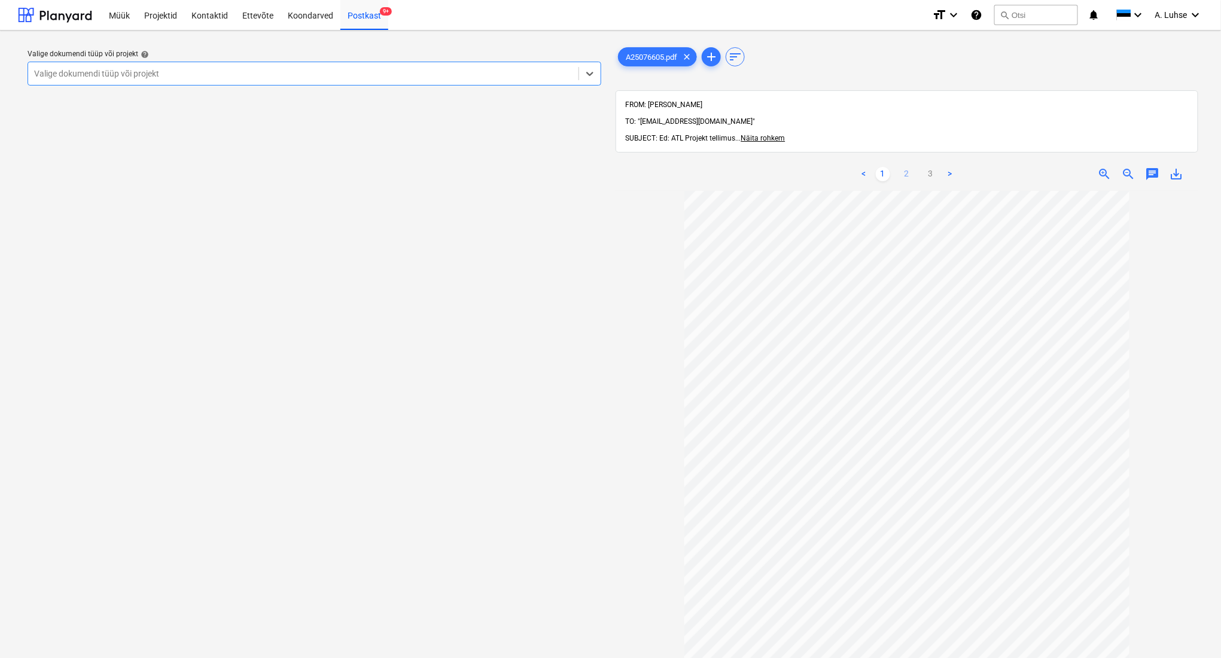
click at [903, 167] on link "2" at bounding box center [907, 174] width 14 height 14
click at [929, 167] on link "3" at bounding box center [931, 174] width 14 height 14
click at [905, 167] on link "2" at bounding box center [907, 174] width 14 height 14
click at [884, 167] on link "1" at bounding box center [883, 174] width 14 height 14
click at [396, 73] on div at bounding box center [303, 74] width 538 height 12
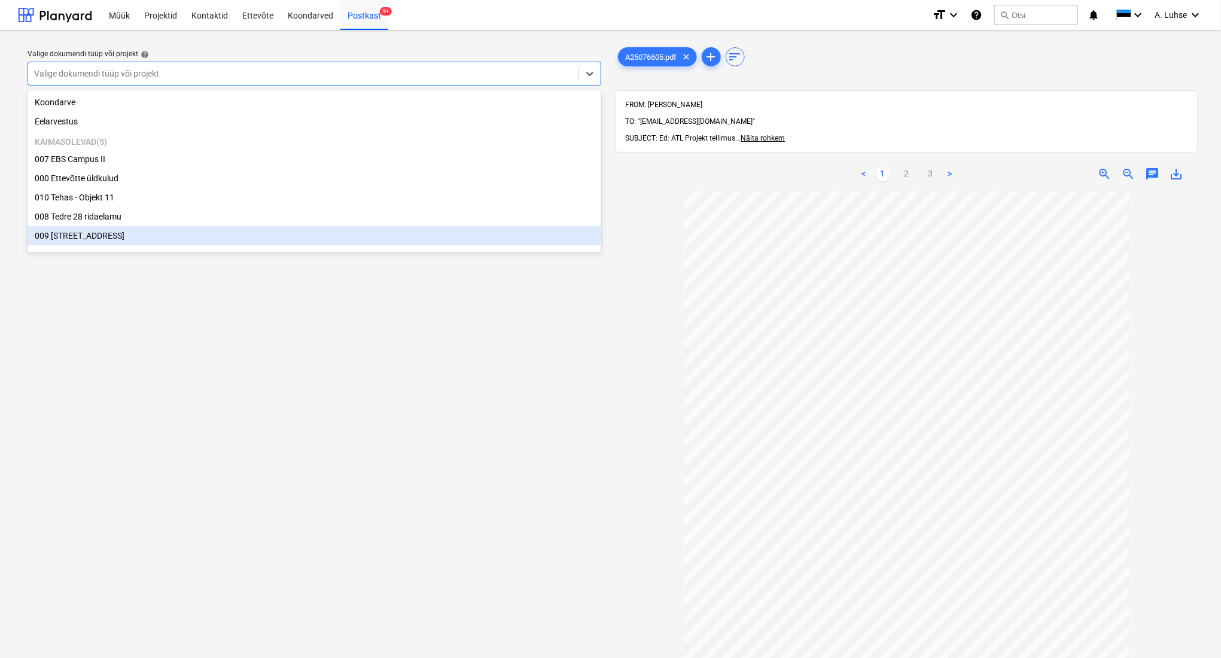
click at [368, 235] on div "009 [STREET_ADDRESS]" at bounding box center [315, 235] width 574 height 19
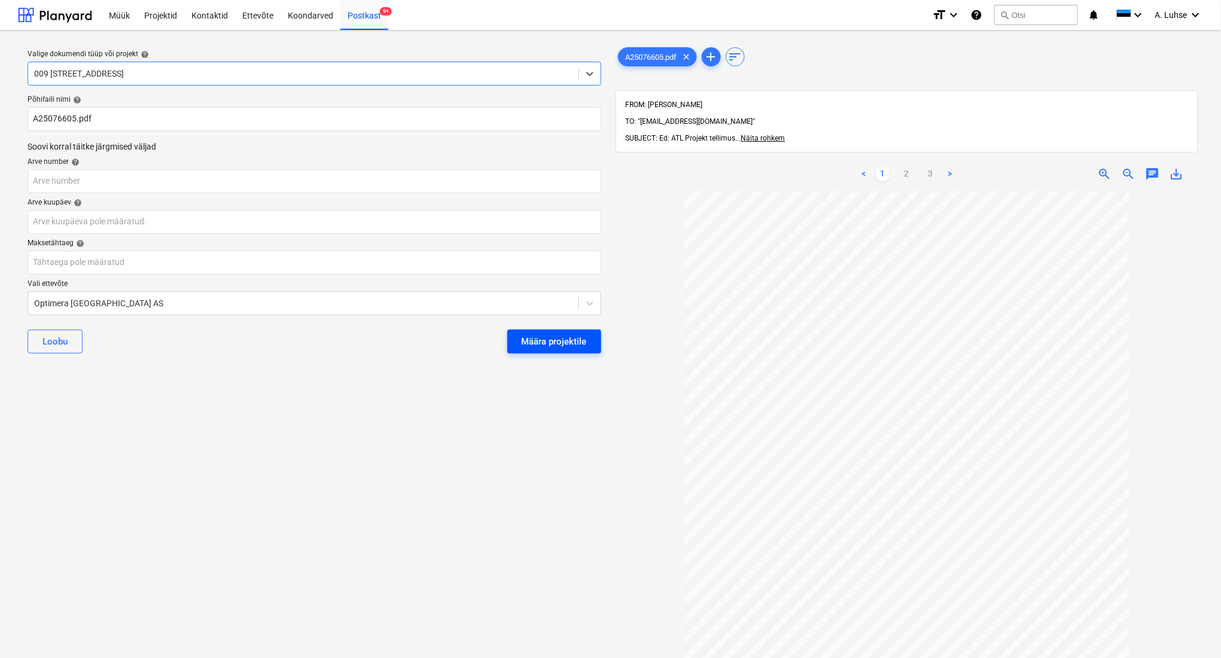
click at [528, 339] on div "Määra projektile" at bounding box center [554, 342] width 65 height 16
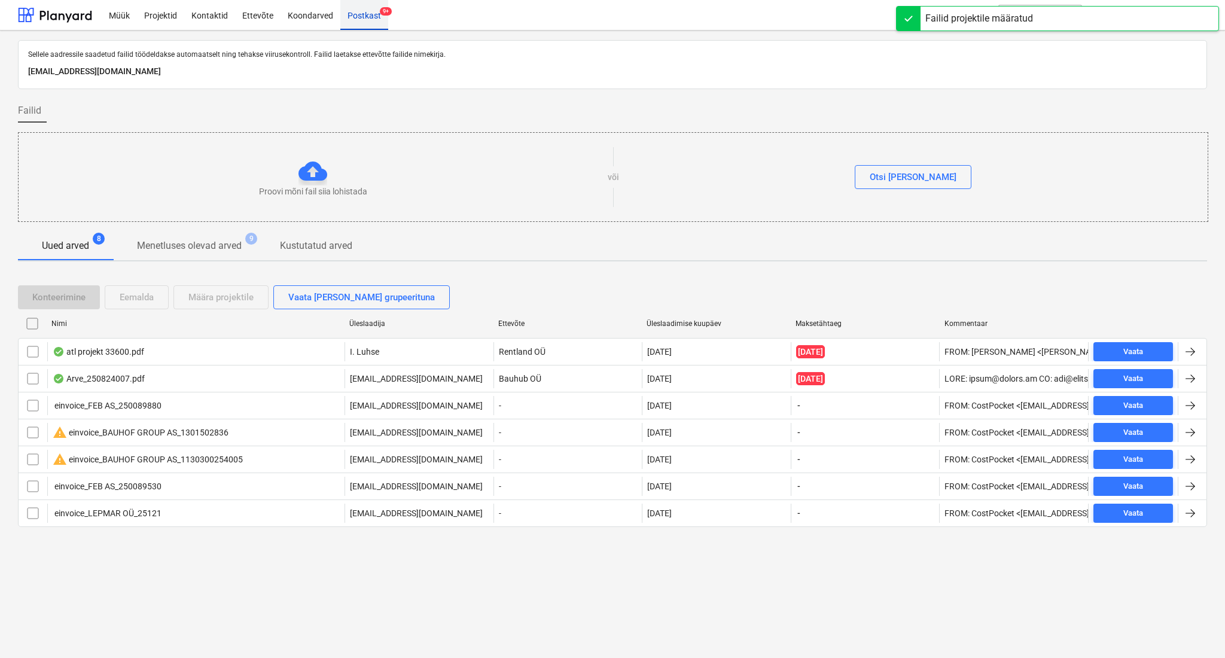
click at [355, 17] on div "Postkast 9+" at bounding box center [364, 14] width 48 height 31
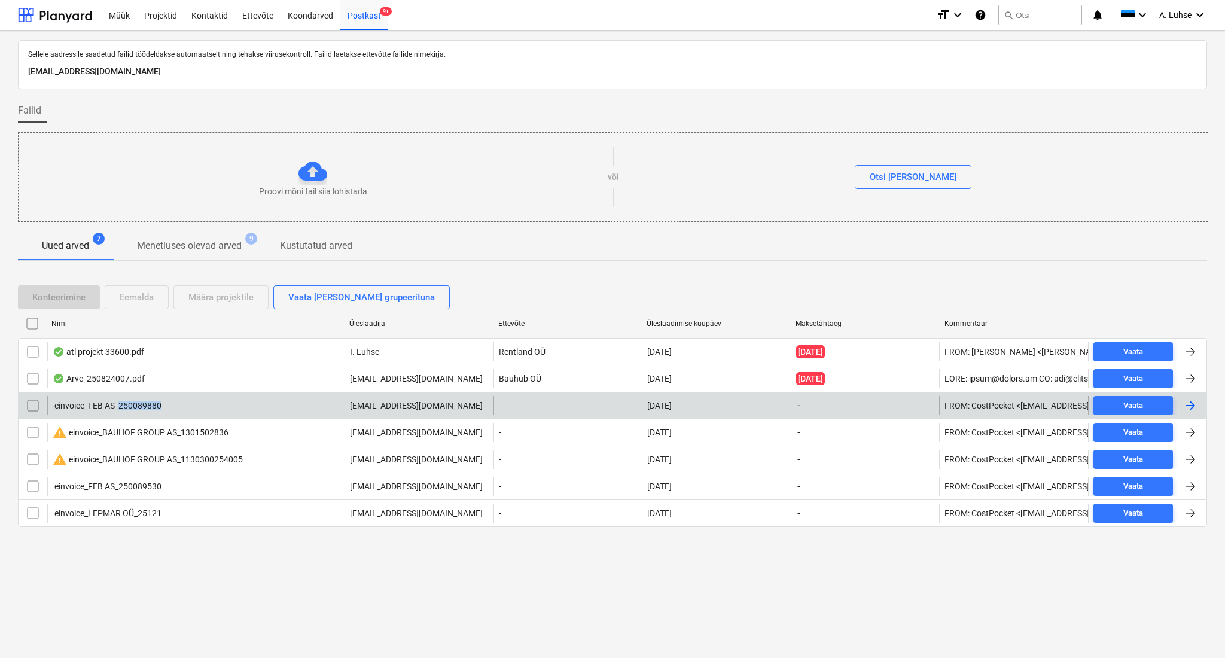
drag, startPoint x: 240, startPoint y: 410, endPoint x: 121, endPoint y: 407, distance: 119.1
click at [121, 407] on div "einvoice_FEB AS_250089880" at bounding box center [195, 405] width 297 height 19
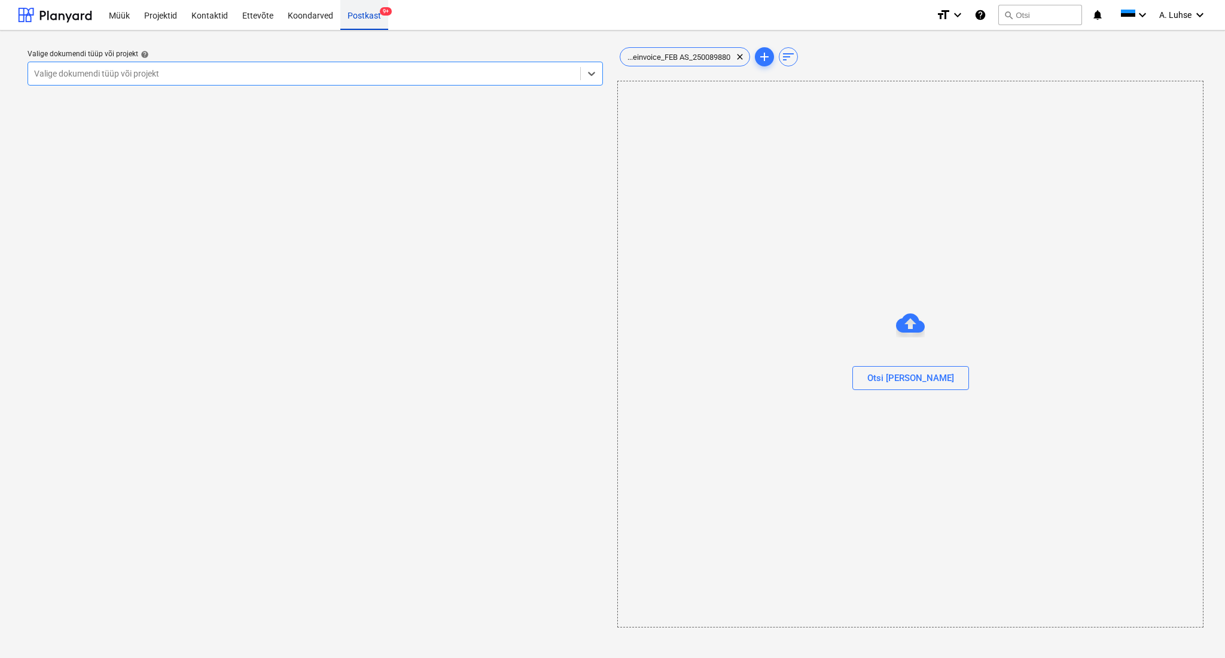
click at [369, 21] on div "Postkast 9+" at bounding box center [364, 14] width 48 height 31
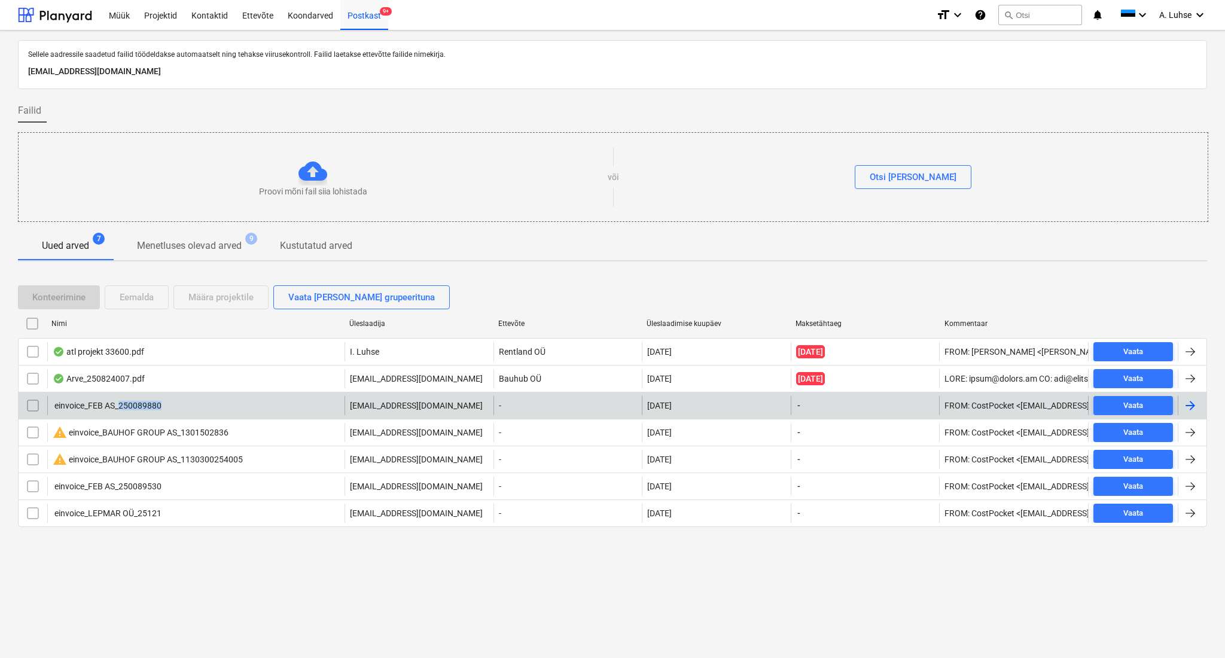
drag, startPoint x: 168, startPoint y: 406, endPoint x: 120, endPoint y: 411, distance: 47.5
click at [120, 411] on div "einvoice_FEB AS_250089880" at bounding box center [195, 405] width 297 height 19
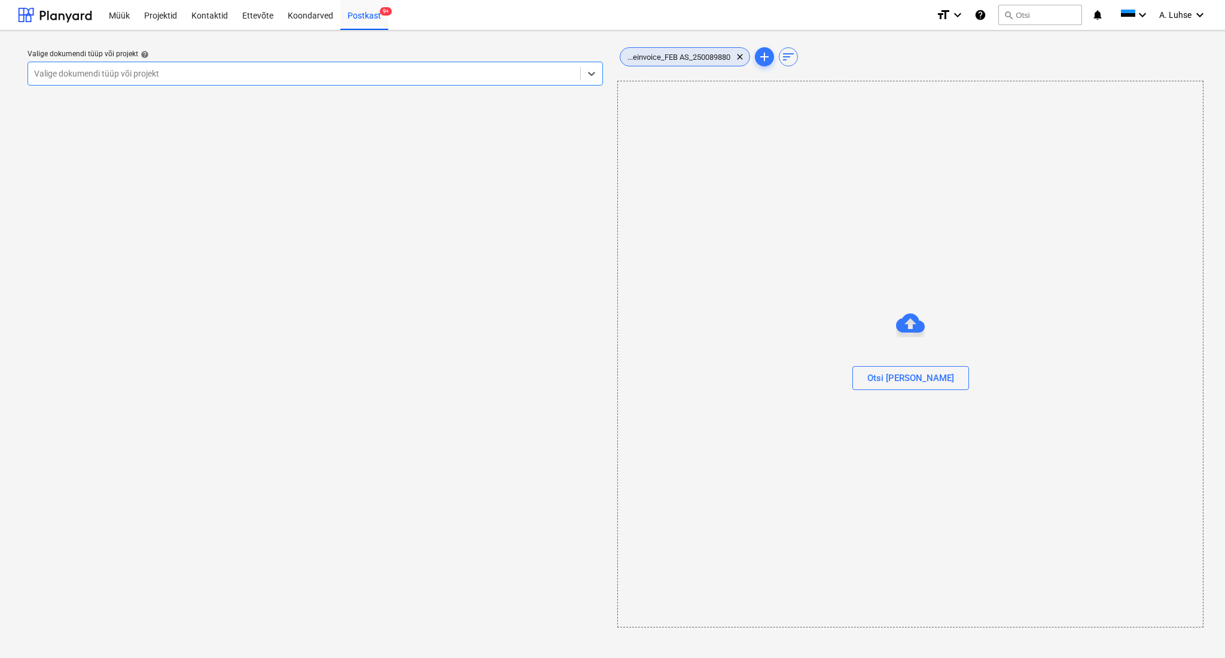
click at [693, 54] on span "...einvoice_FEB AS_250089880" at bounding box center [678, 57] width 117 height 9
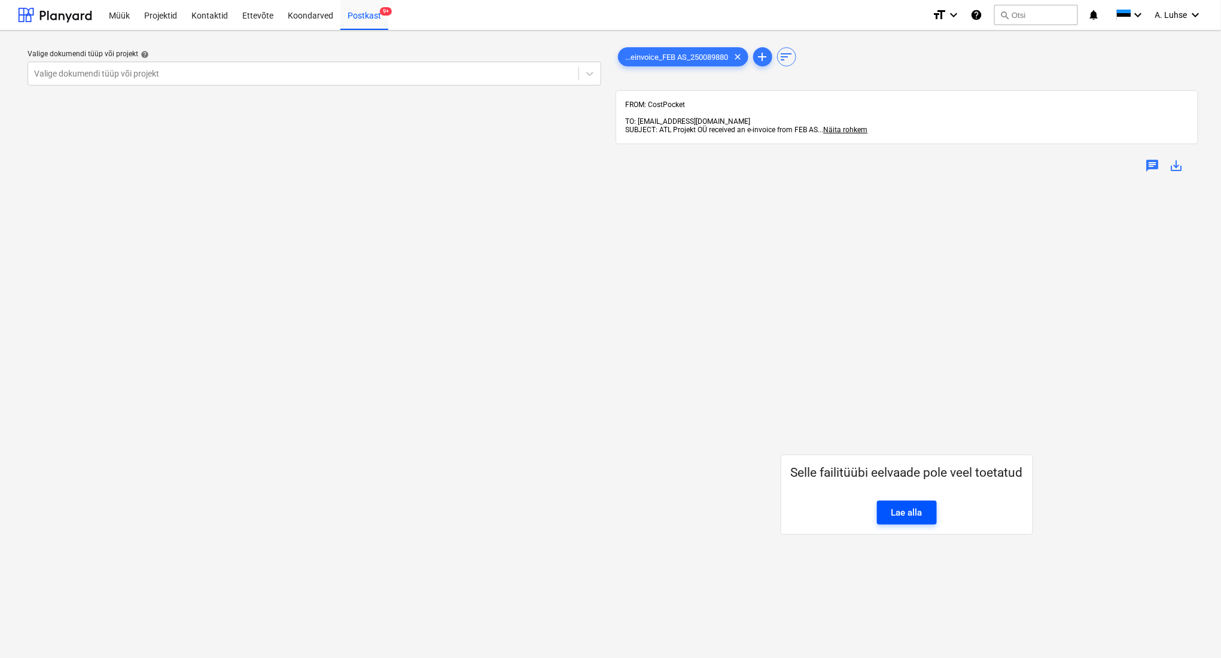
click at [896, 505] on div "Lae alla" at bounding box center [906, 513] width 31 height 16
click at [364, 20] on div "Postkast 9+" at bounding box center [364, 14] width 48 height 31
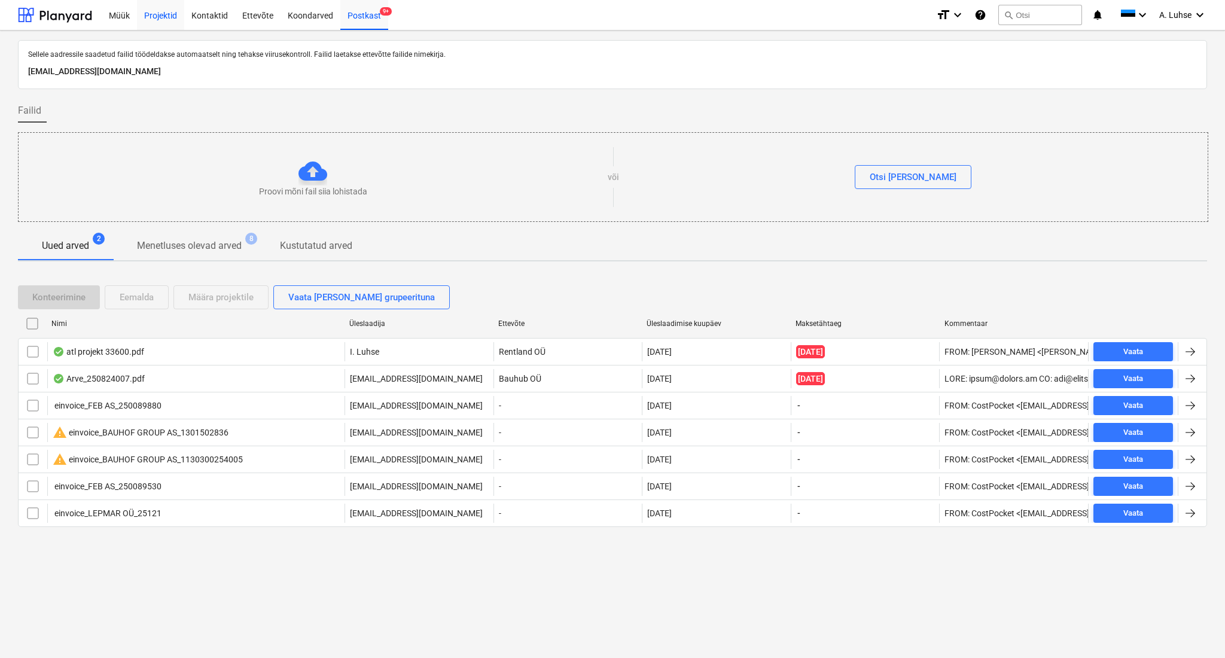
click at [165, 19] on div "Projektid" at bounding box center [160, 14] width 47 height 31
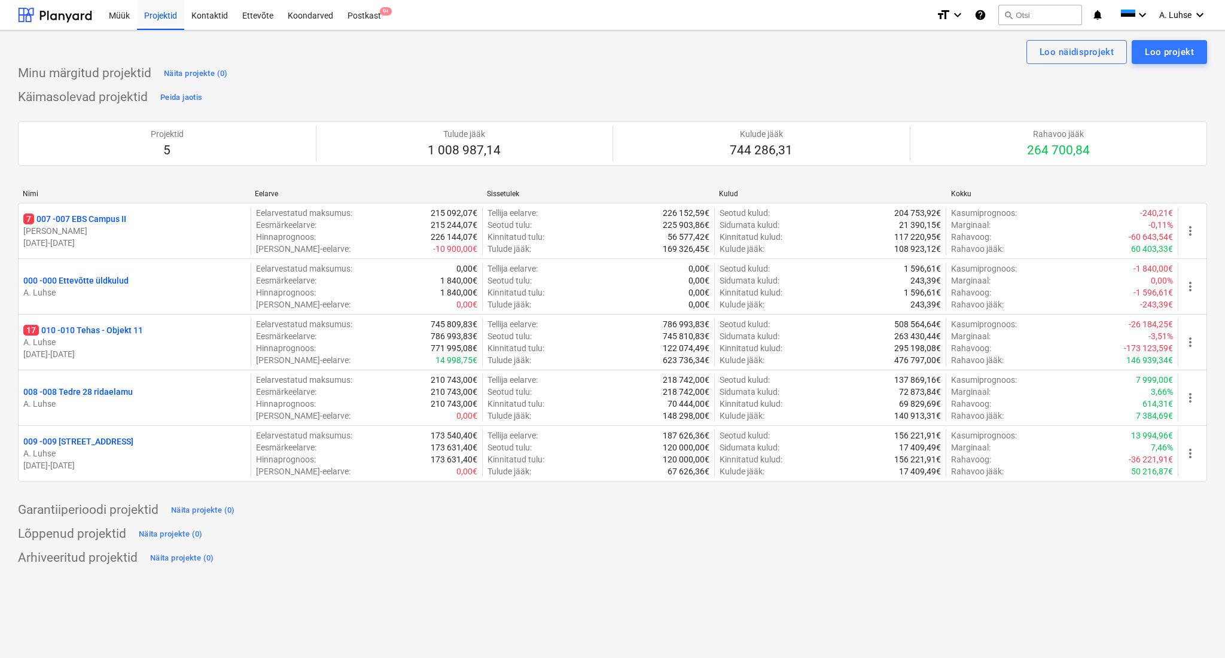
click at [477, 57] on div "Loo näidisprojekt Loo projekt" at bounding box center [612, 52] width 1189 height 24
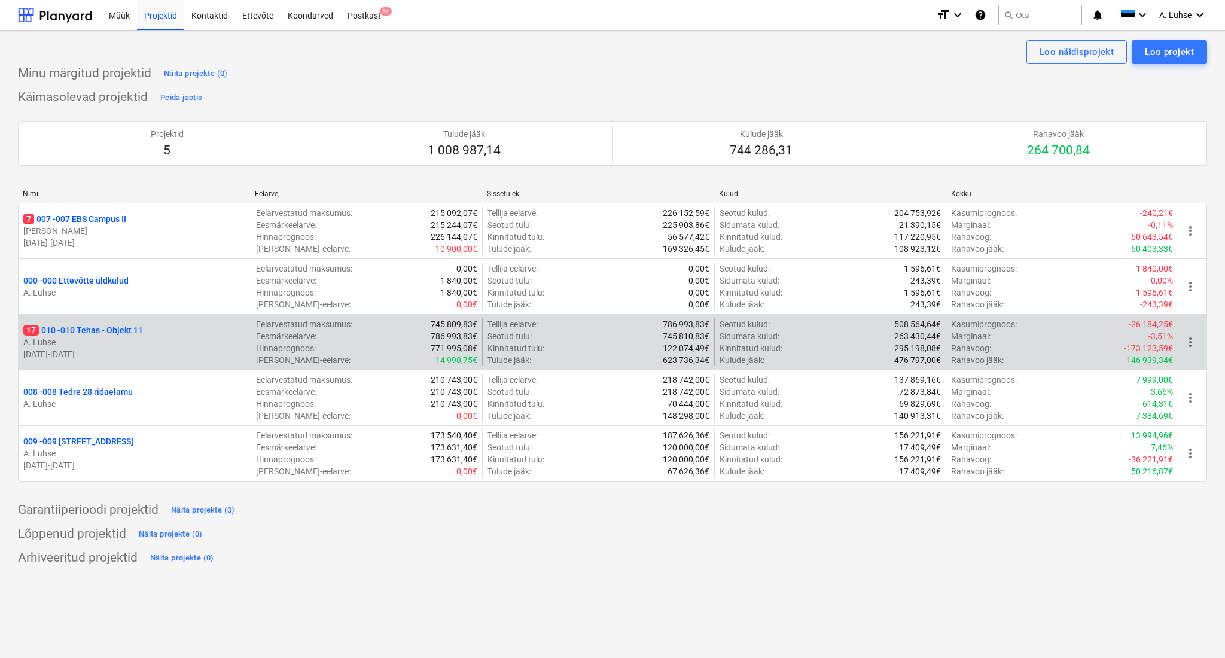
click at [144, 345] on p "A. Luhse" at bounding box center [134, 342] width 223 height 12
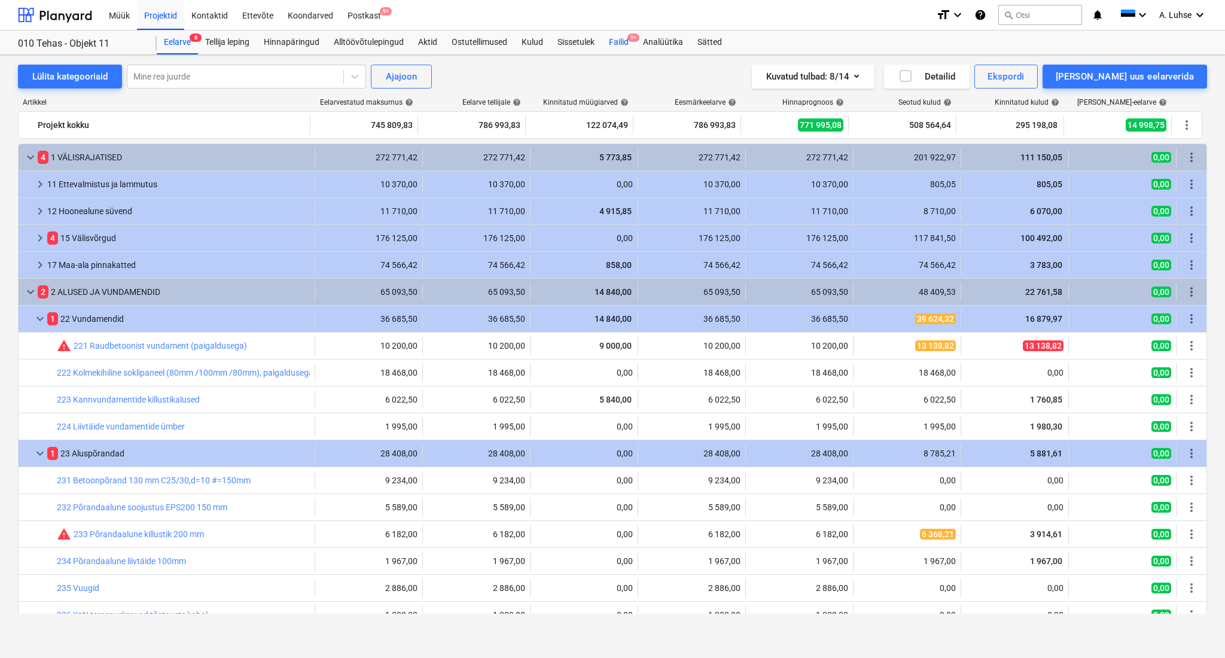
click at [619, 44] on div "Failid 9+" at bounding box center [619, 43] width 34 height 24
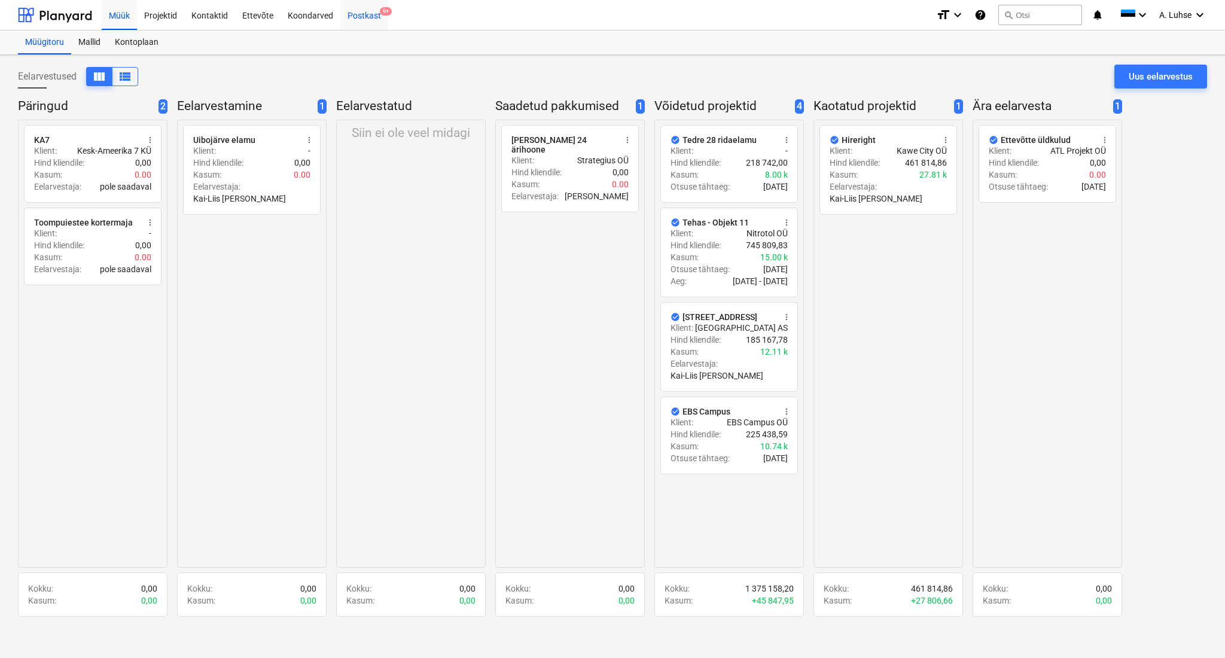
click at [361, 24] on div "Postkast 9+" at bounding box center [364, 14] width 48 height 31
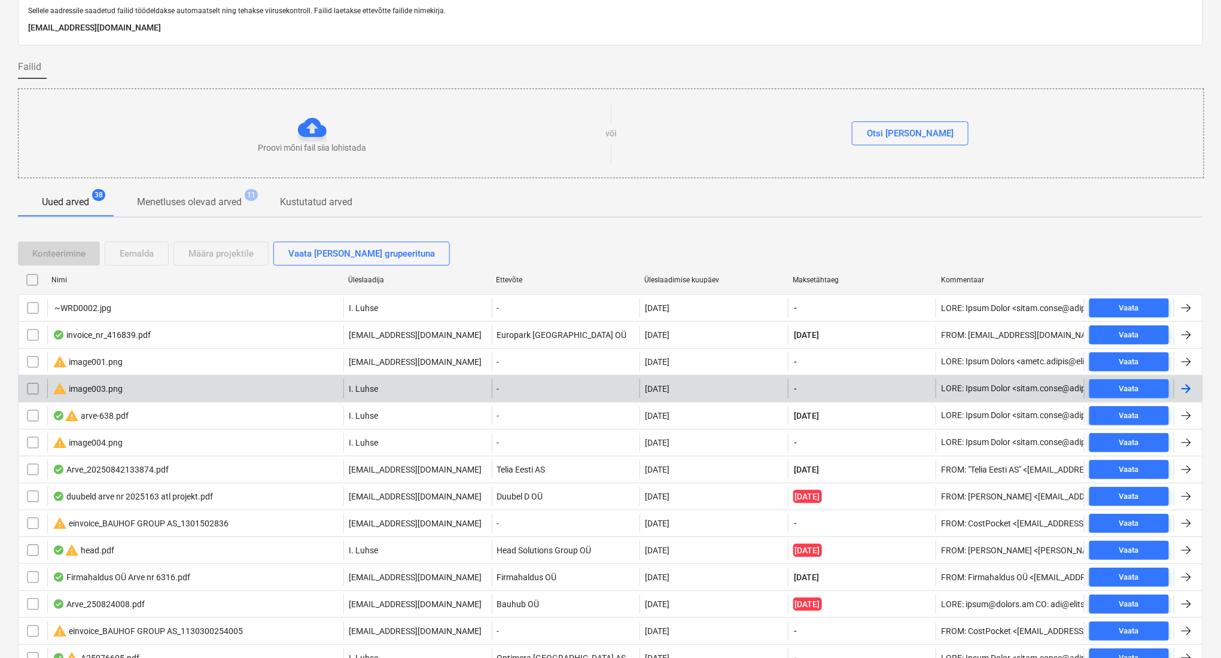
scroll to position [80, 0]
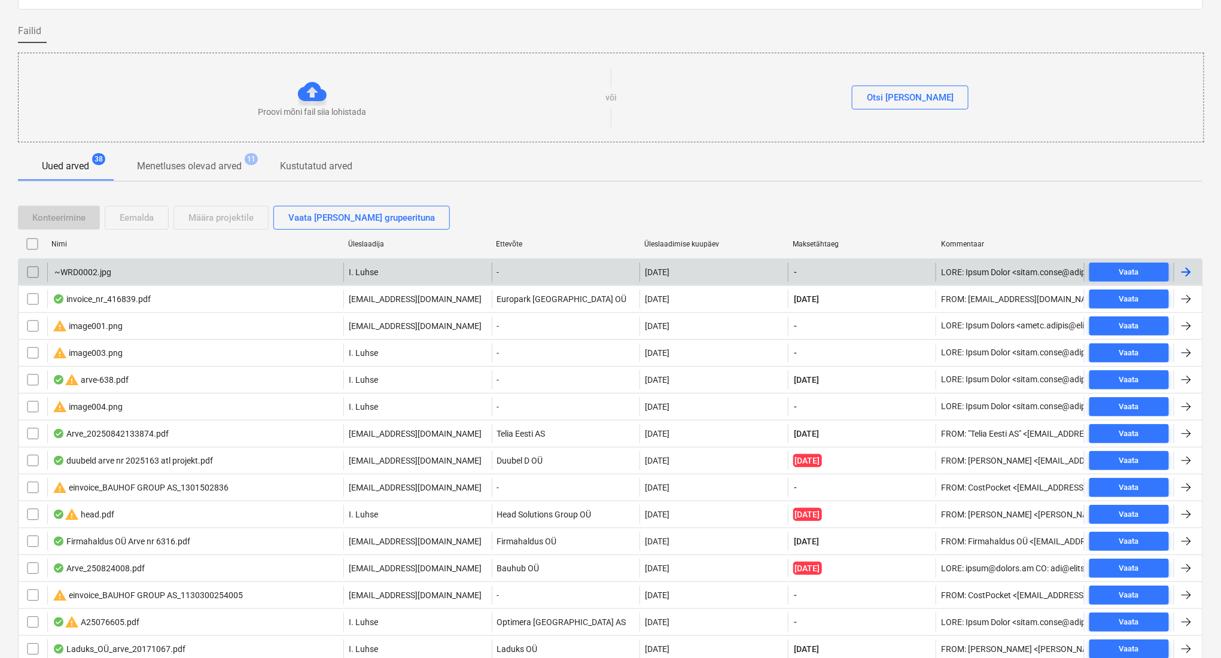
click at [31, 272] on input "checkbox" at bounding box center [32, 272] width 19 height 19
click at [138, 218] on div "Eemalda" at bounding box center [137, 218] width 34 height 16
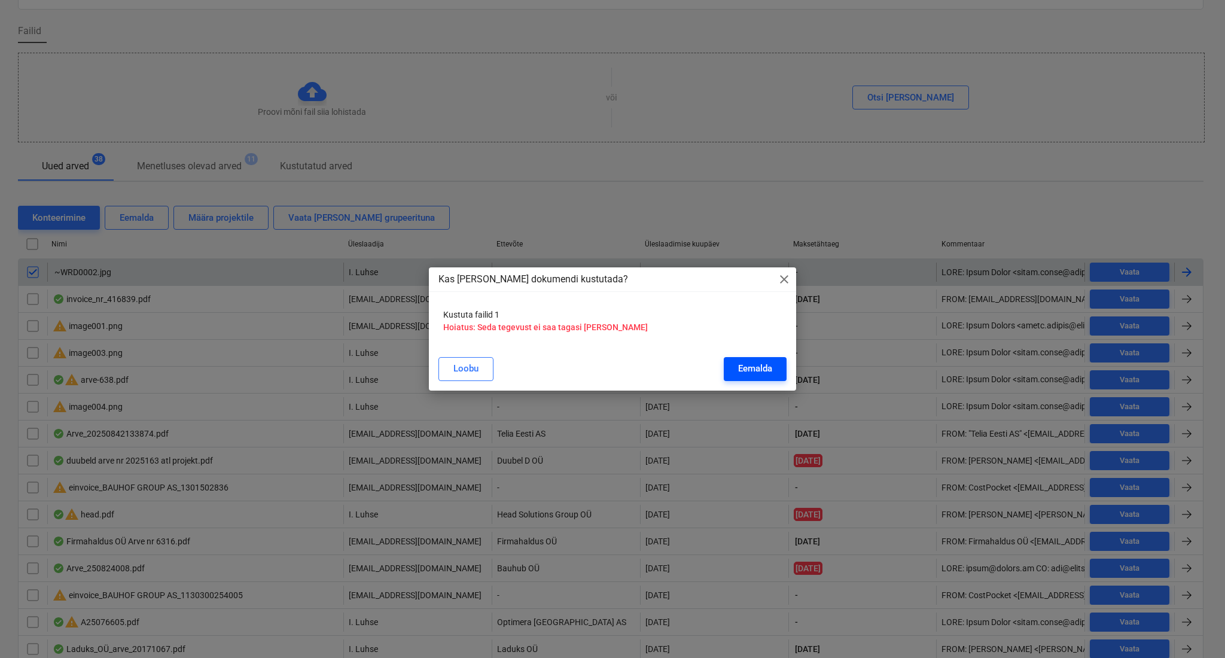
click at [767, 364] on div "Eemalda" at bounding box center [755, 369] width 34 height 16
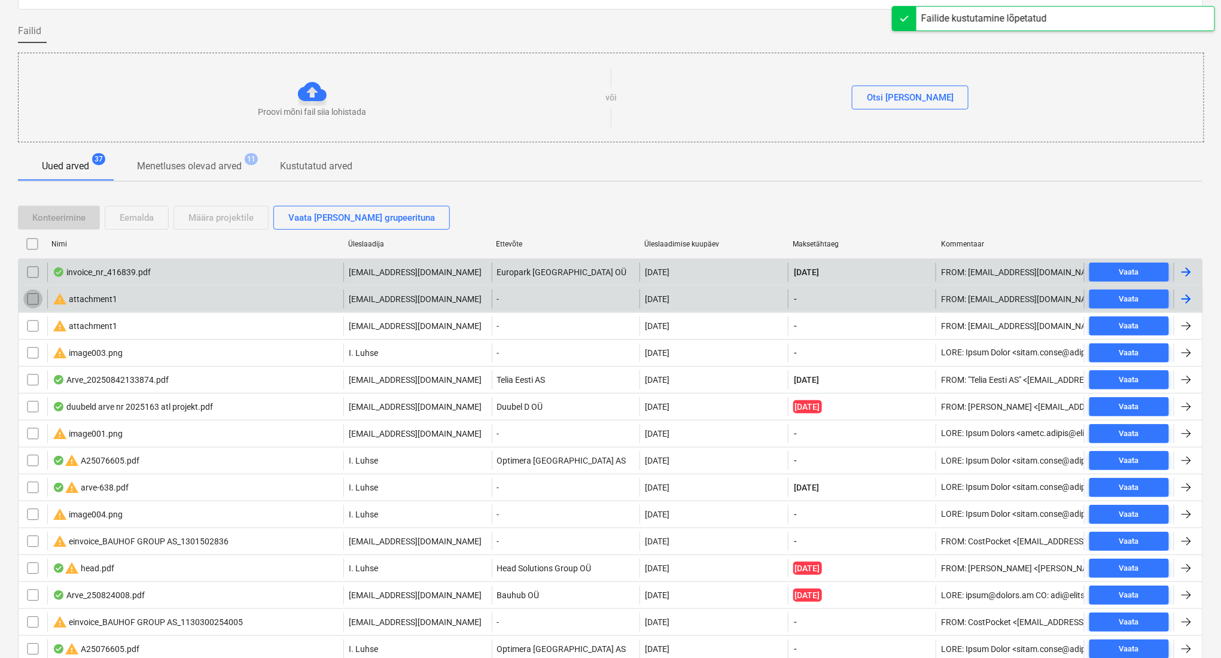
click at [26, 296] on input "checkbox" at bounding box center [32, 299] width 19 height 19
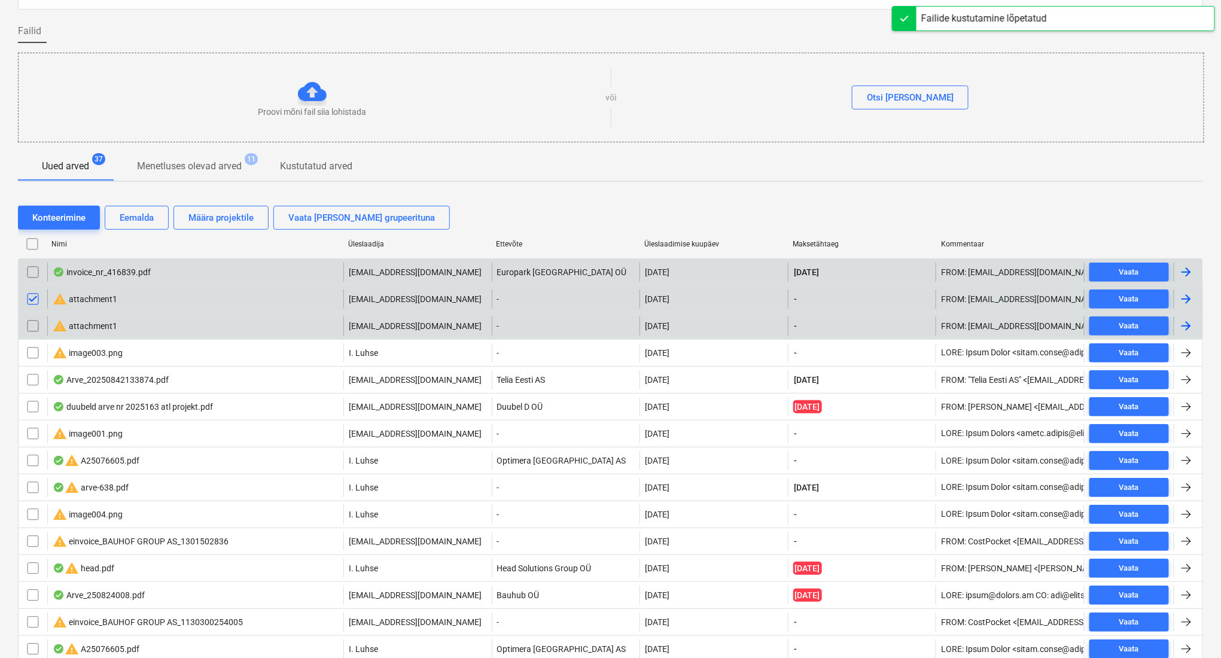
click at [30, 325] on input "checkbox" at bounding box center [32, 326] width 19 height 19
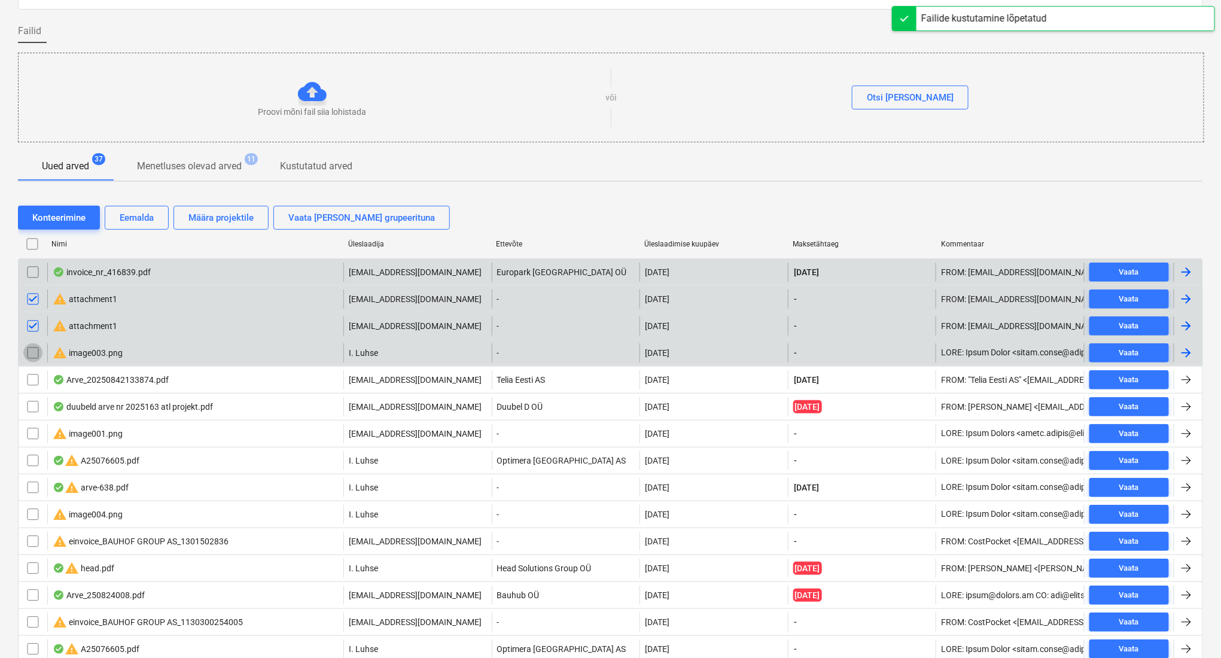
click at [38, 353] on input "checkbox" at bounding box center [32, 352] width 19 height 19
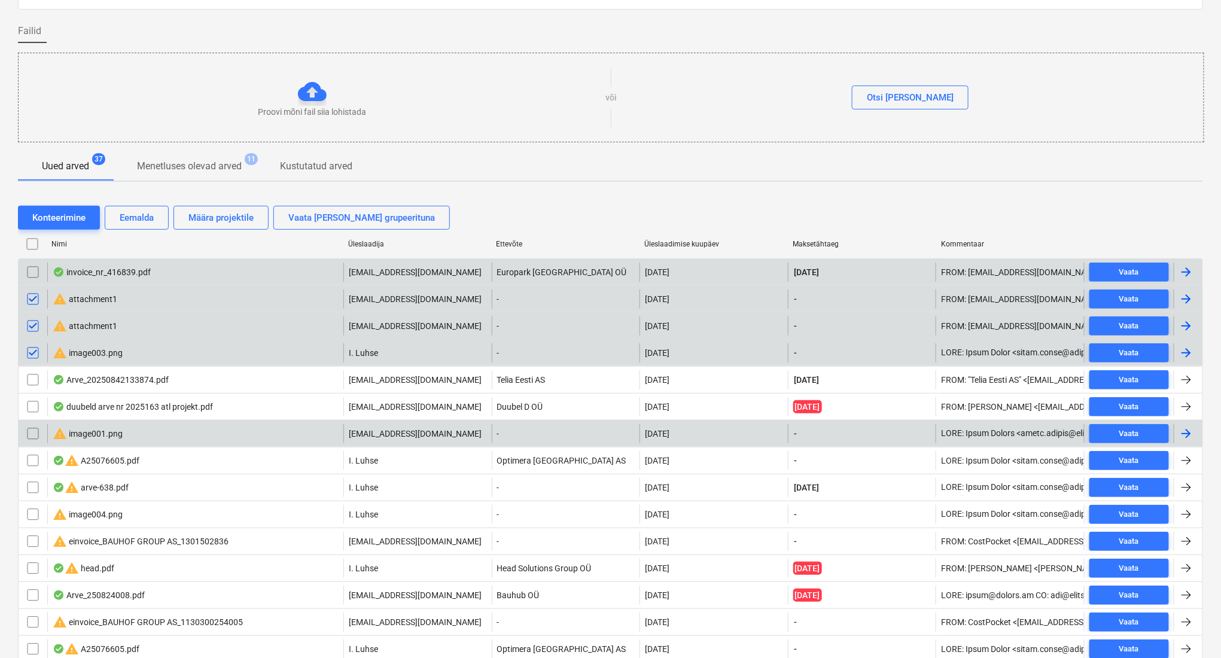
click at [29, 430] on input "checkbox" at bounding box center [32, 433] width 19 height 19
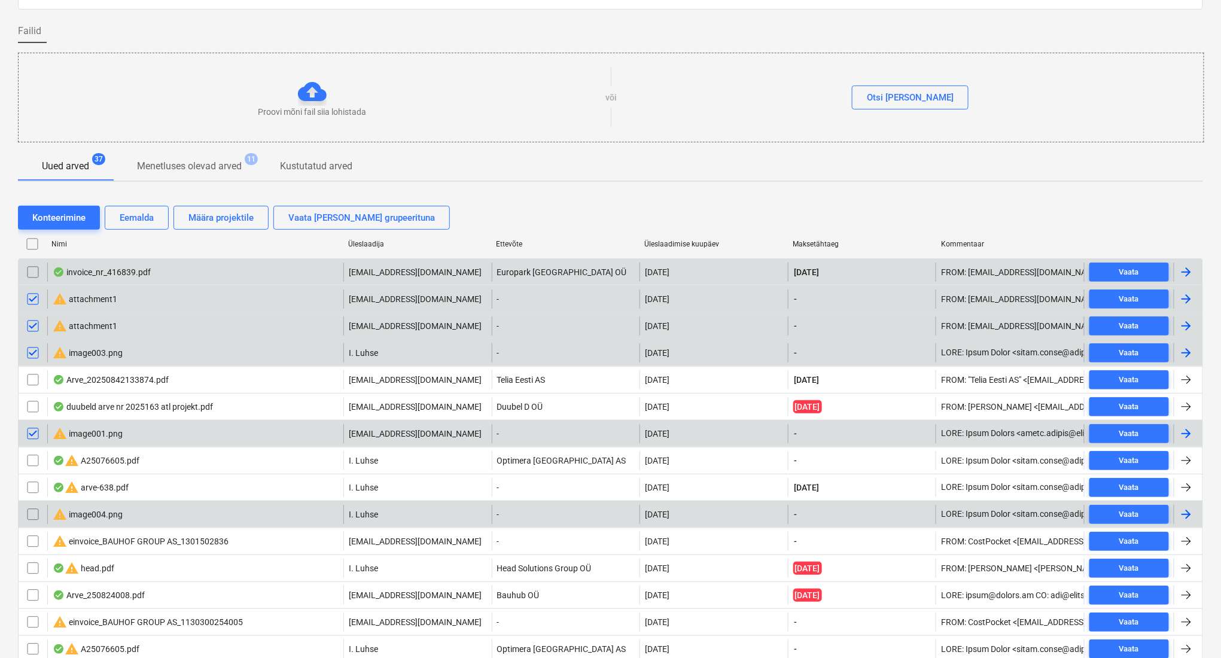
click at [32, 515] on input "checkbox" at bounding box center [32, 514] width 19 height 19
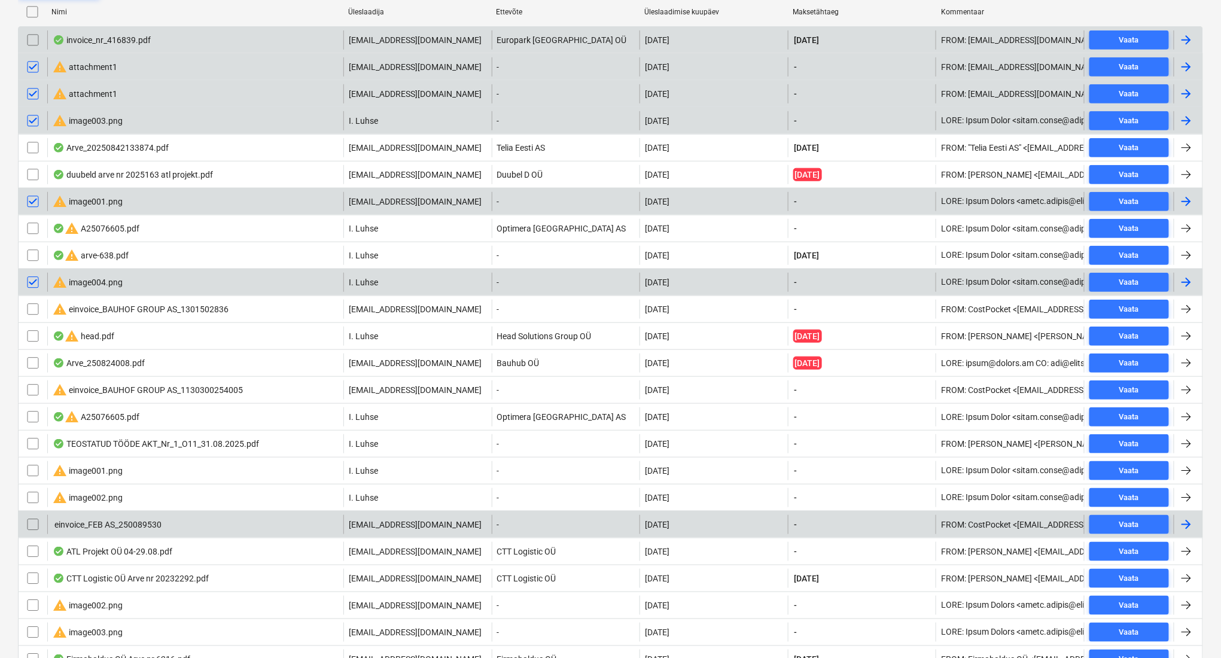
scroll to position [319, 0]
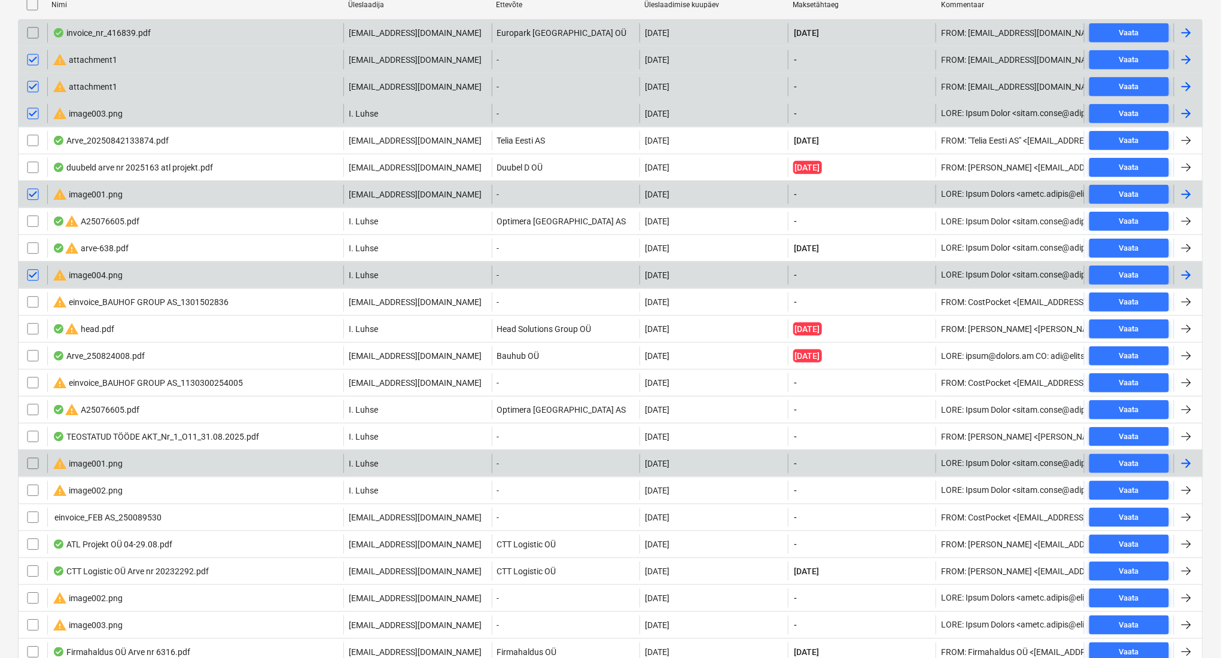
click at [37, 464] on input "checkbox" at bounding box center [32, 463] width 19 height 19
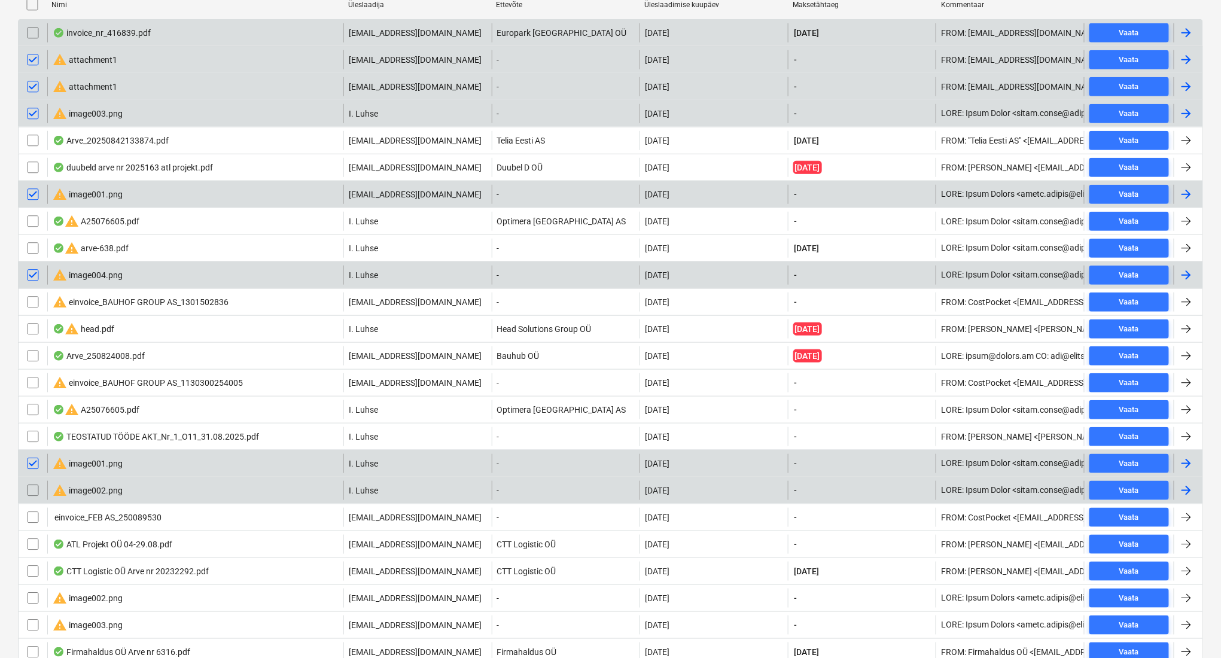
click at [33, 491] on input "checkbox" at bounding box center [32, 490] width 19 height 19
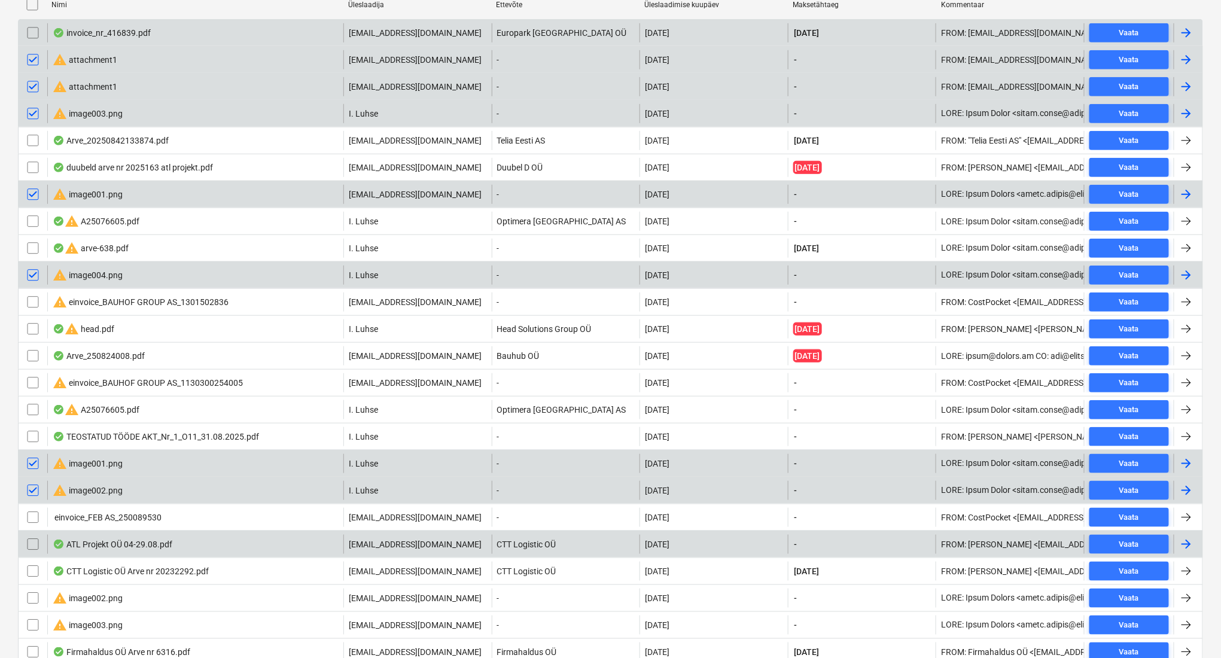
scroll to position [479, 0]
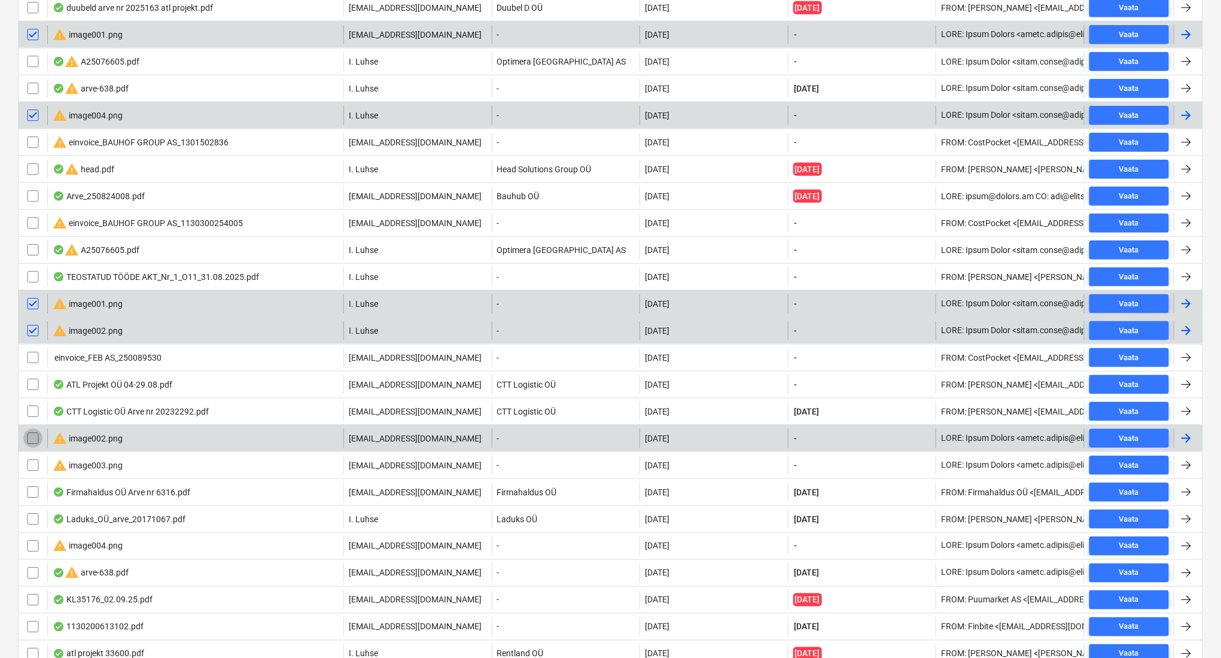
click at [31, 440] on input "checkbox" at bounding box center [32, 438] width 19 height 19
click at [32, 464] on input "checkbox" at bounding box center [32, 465] width 19 height 19
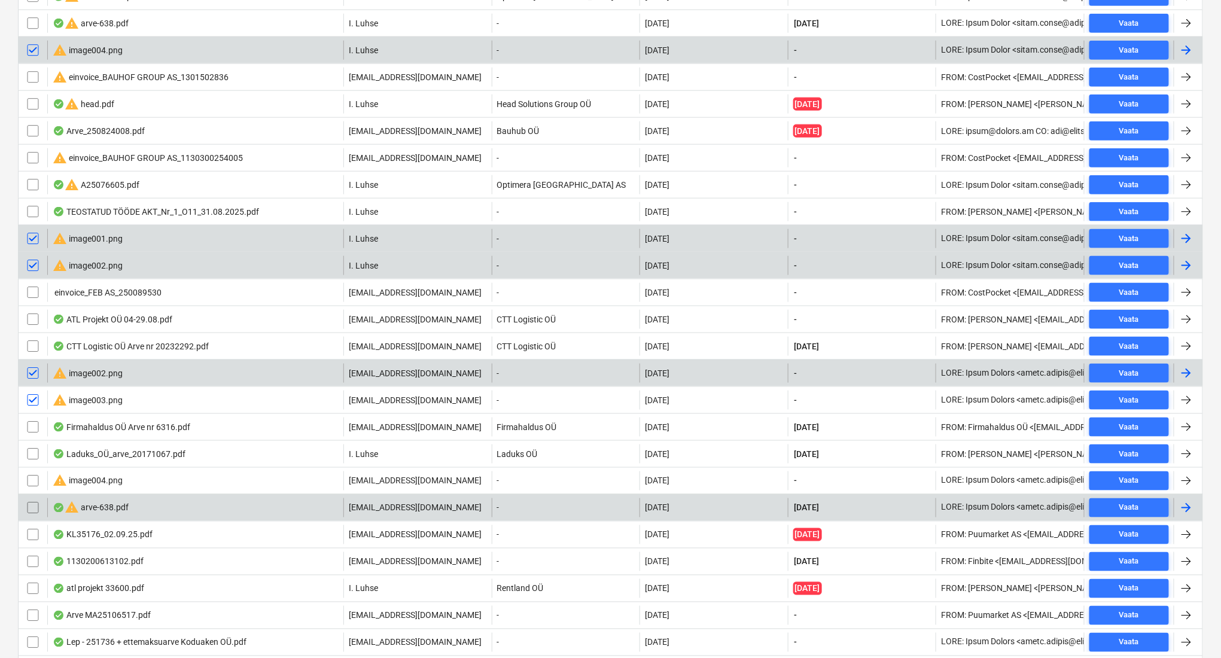
scroll to position [638, 0]
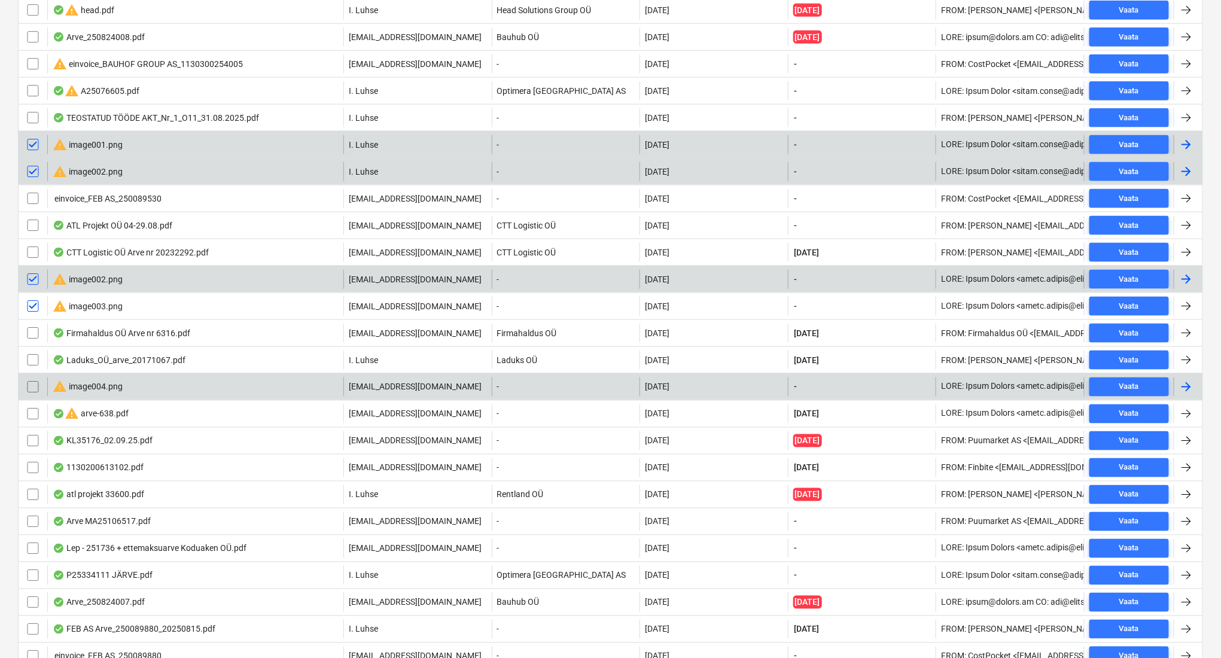
click at [33, 387] on input "checkbox" at bounding box center [32, 387] width 19 height 19
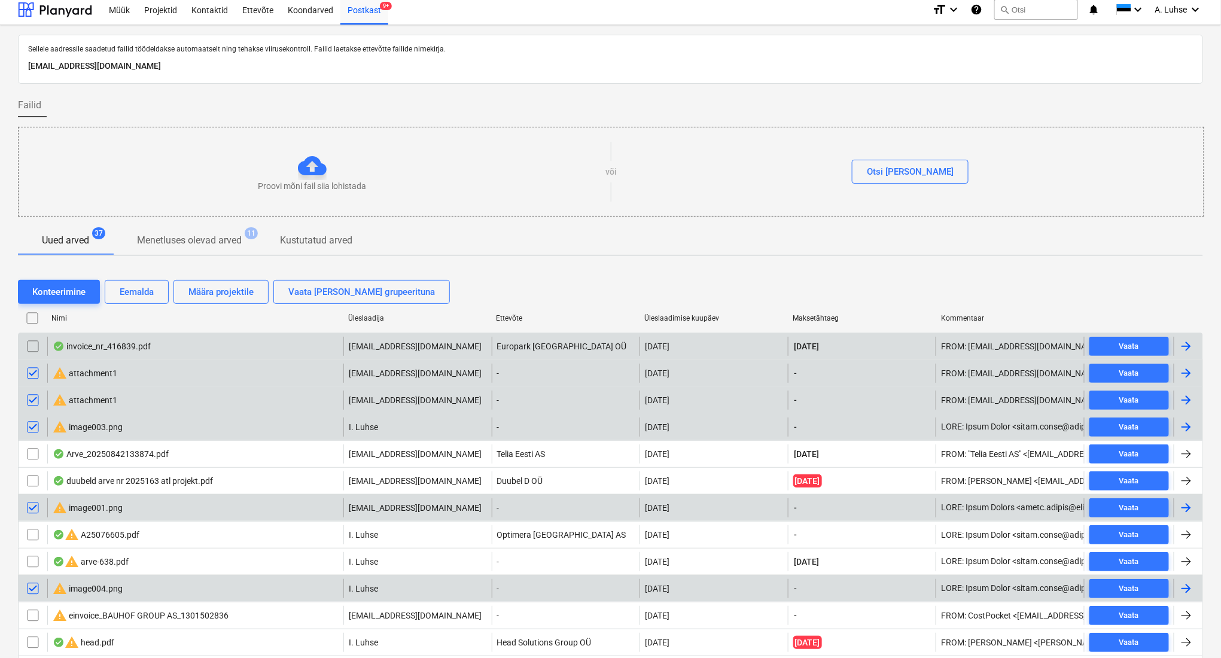
scroll to position [2, 0]
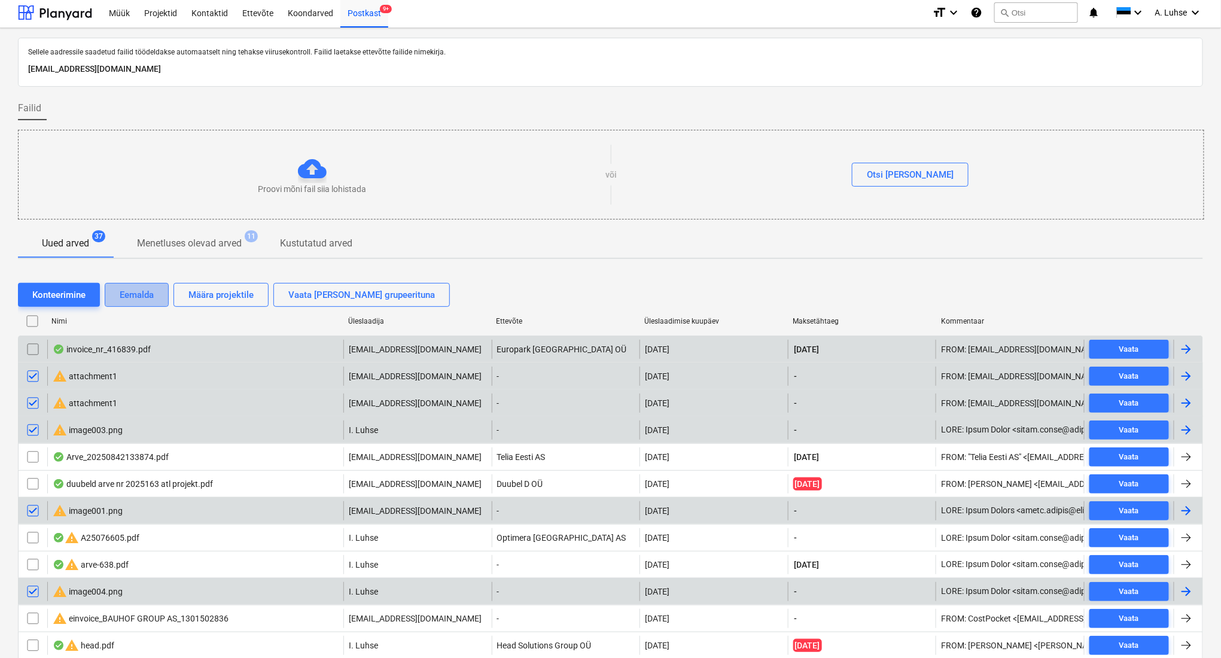
click at [140, 296] on div "Eemalda" at bounding box center [137, 295] width 34 height 16
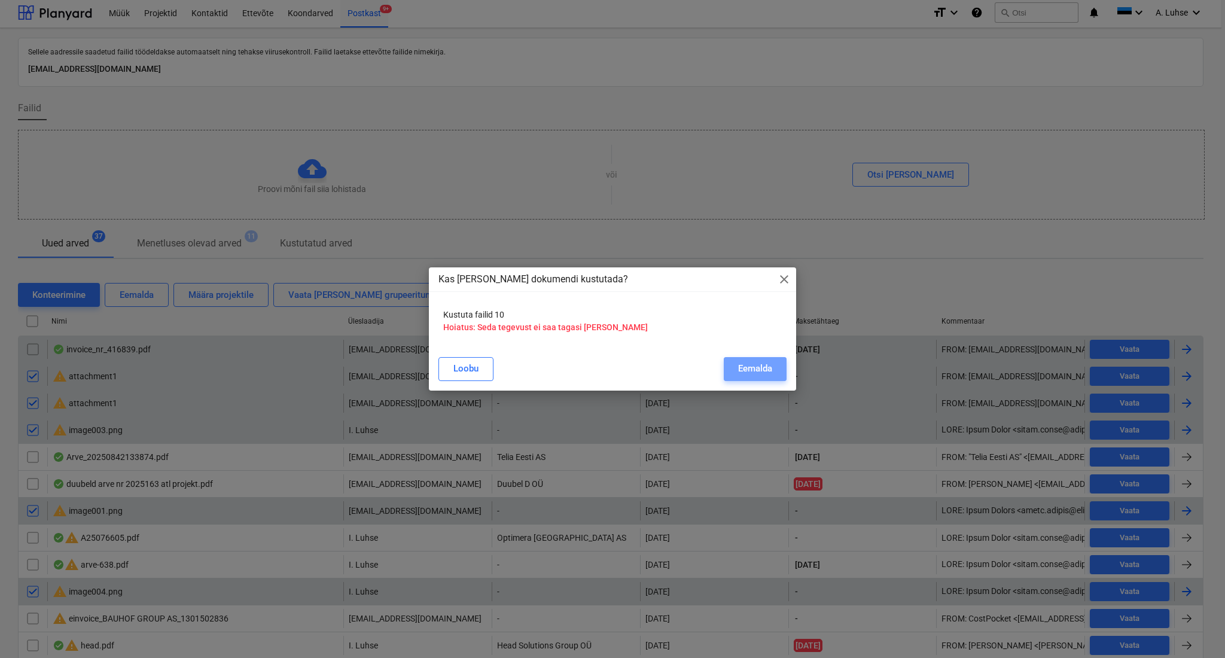
drag, startPoint x: 762, startPoint y: 375, endPoint x: 632, endPoint y: 367, distance: 130.7
click at [762, 375] on div "Eemalda" at bounding box center [755, 369] width 34 height 16
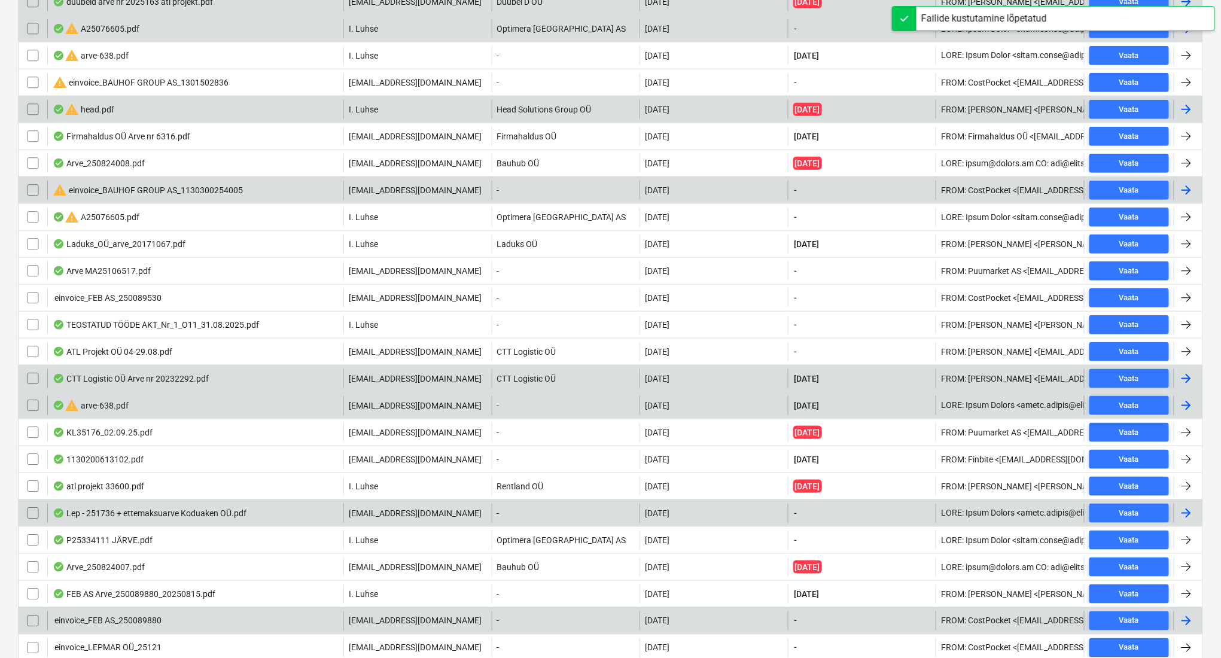
scroll to position [451, 0]
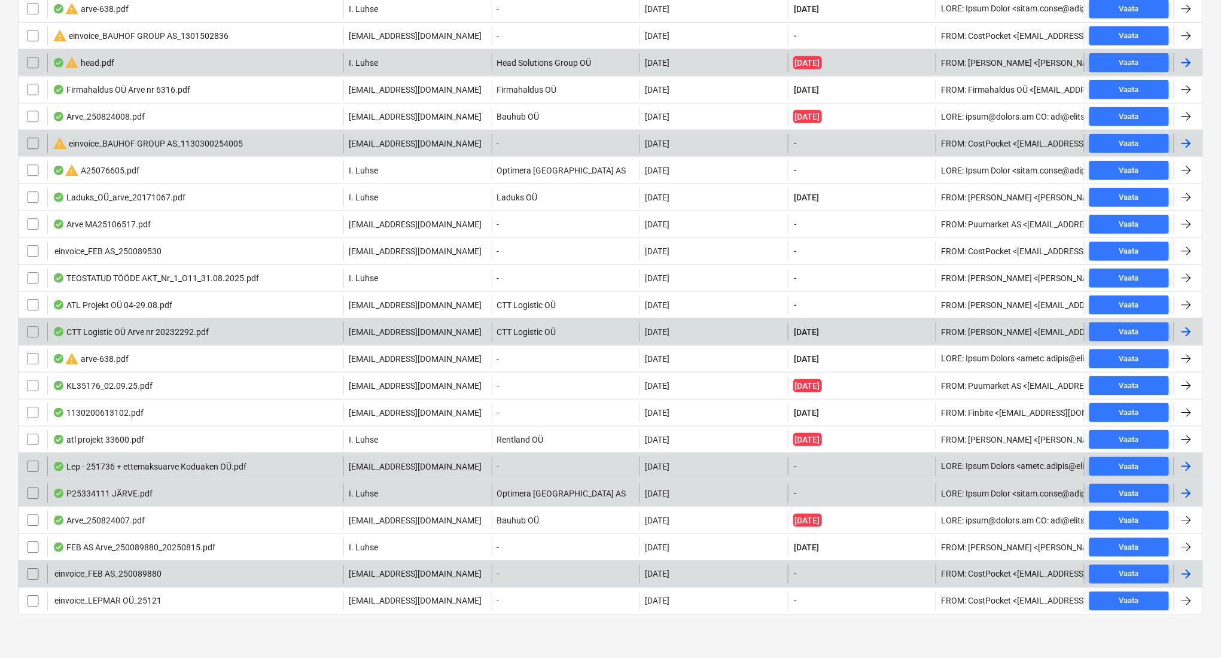
click at [113, 494] on div "P25334111 JÄRVE.pdf" at bounding box center [103, 494] width 100 height 10
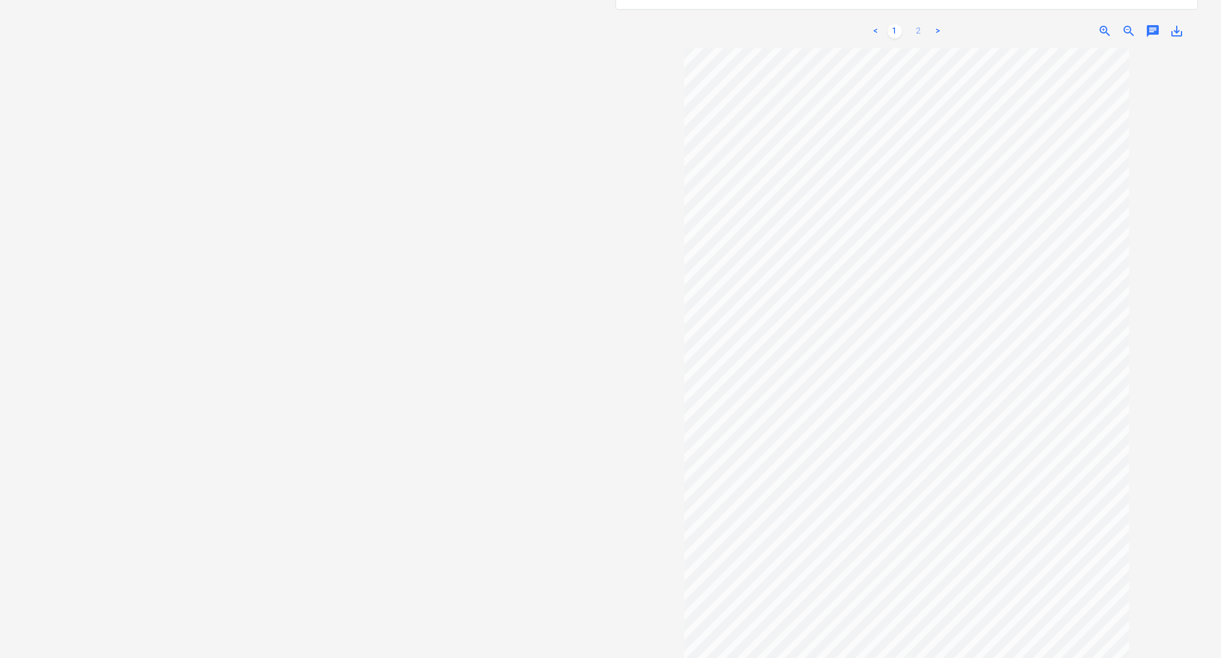
click at [921, 24] on link "2" at bounding box center [919, 31] width 14 height 14
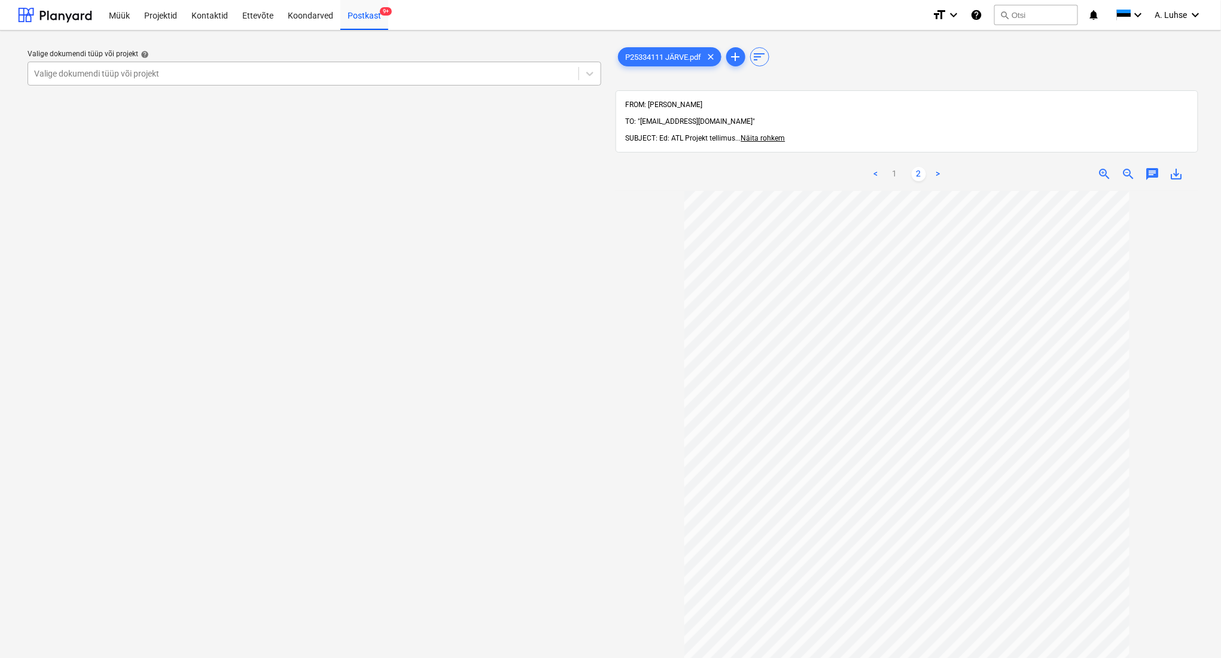
click at [87, 79] on div at bounding box center [303, 74] width 538 height 12
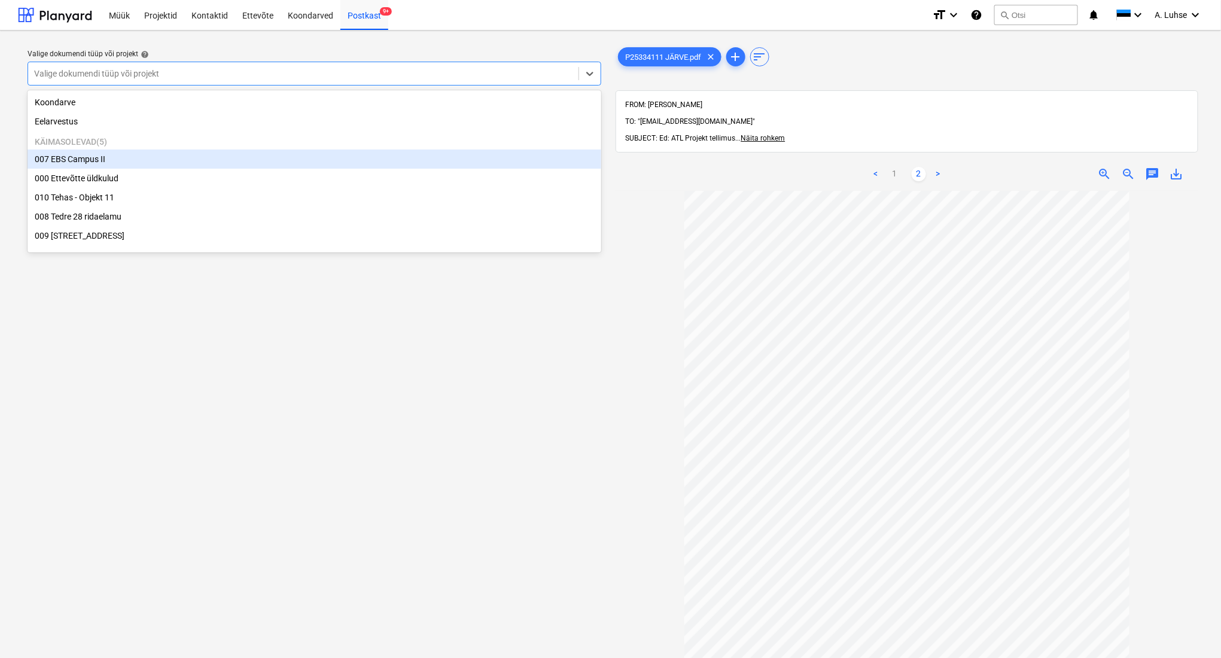
click at [125, 161] on div "007 EBS Campus II" at bounding box center [315, 159] width 574 height 19
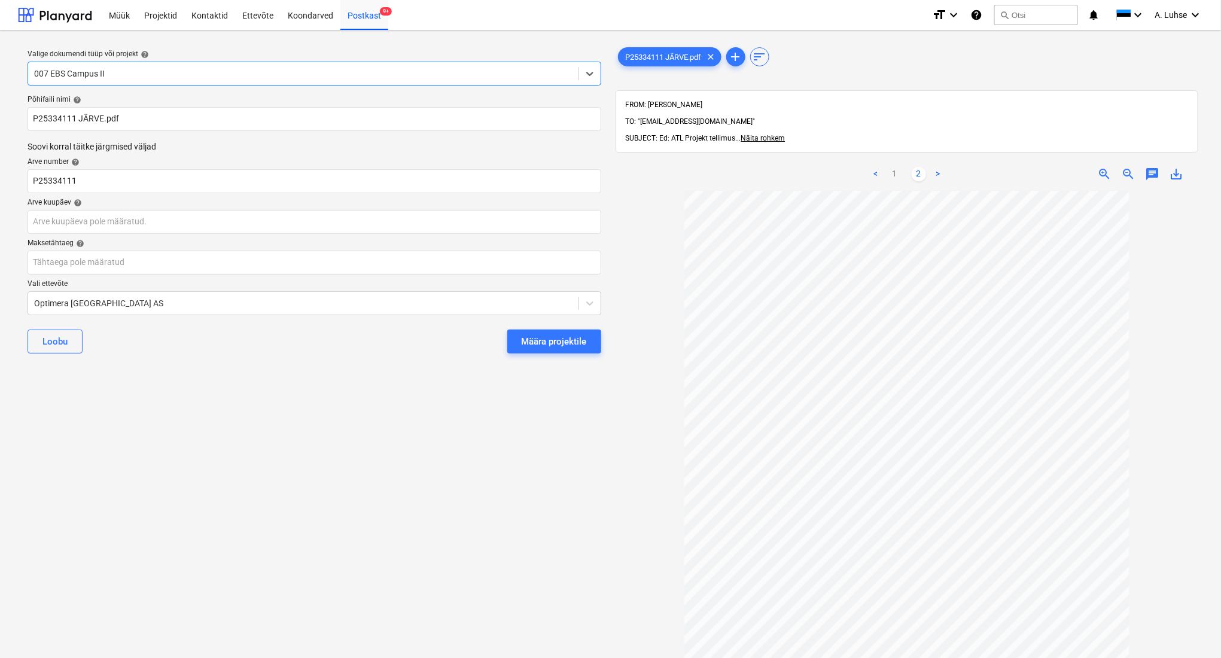
click at [539, 344] on div "Määra projektile" at bounding box center [554, 342] width 65 height 16
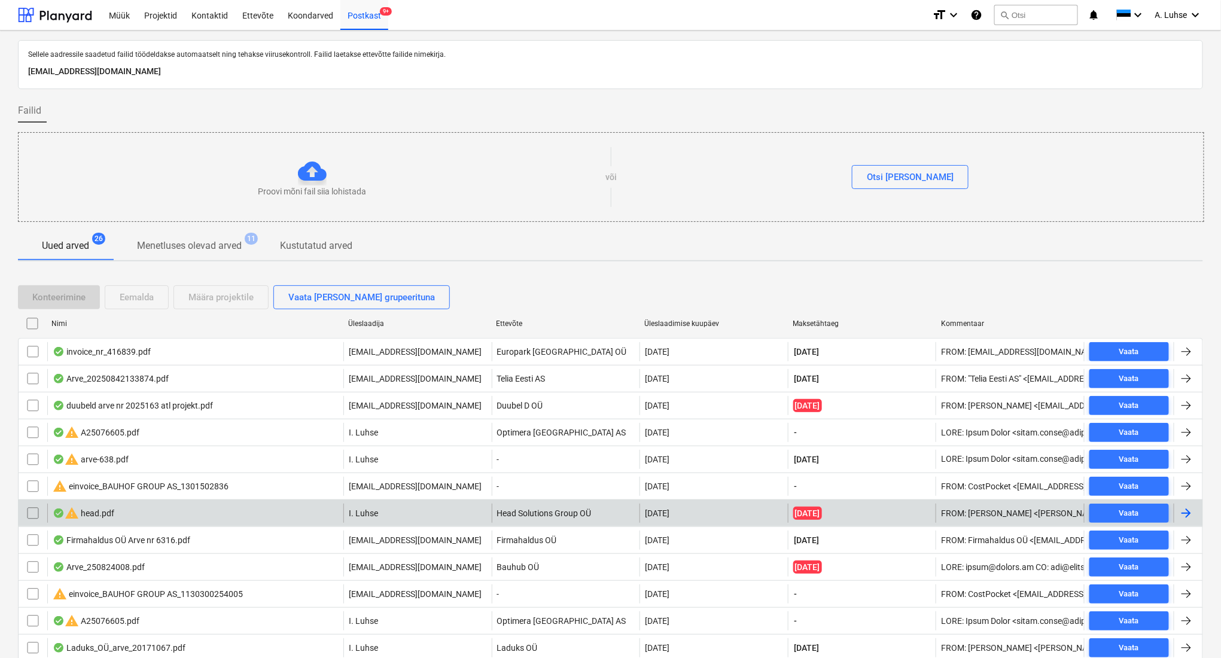
scroll to position [424, 0]
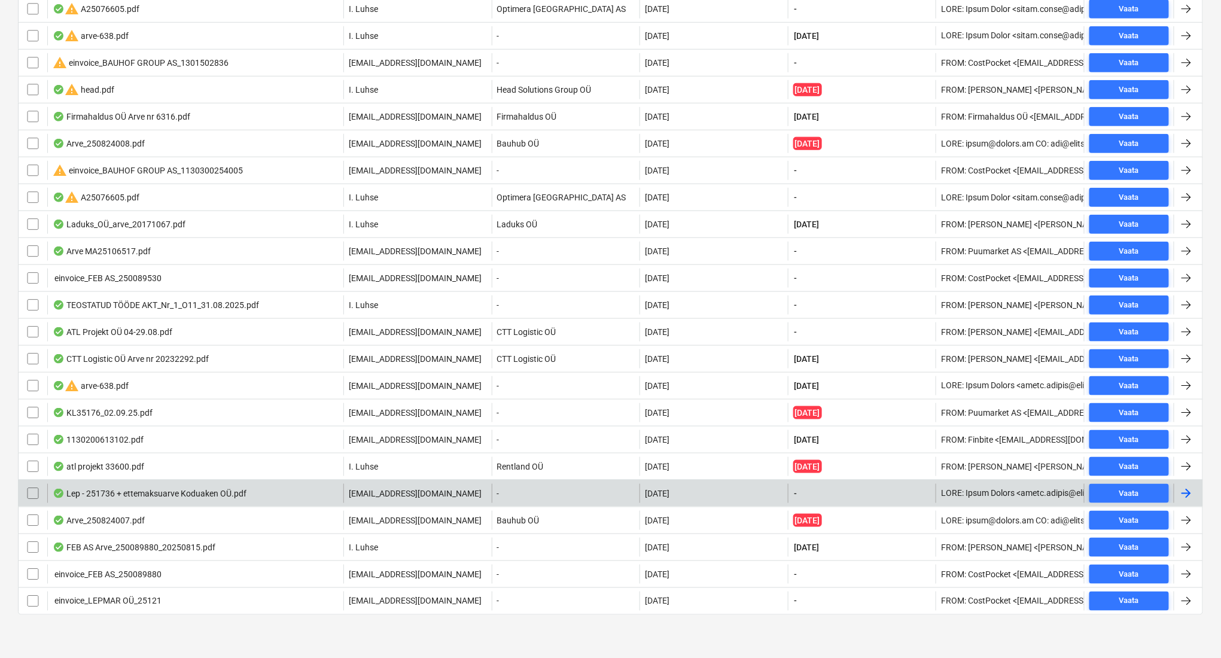
click at [271, 495] on div "Lep - 251736 + ettemaksuarve Koduaken OÜ.pdf" at bounding box center [195, 493] width 296 height 19
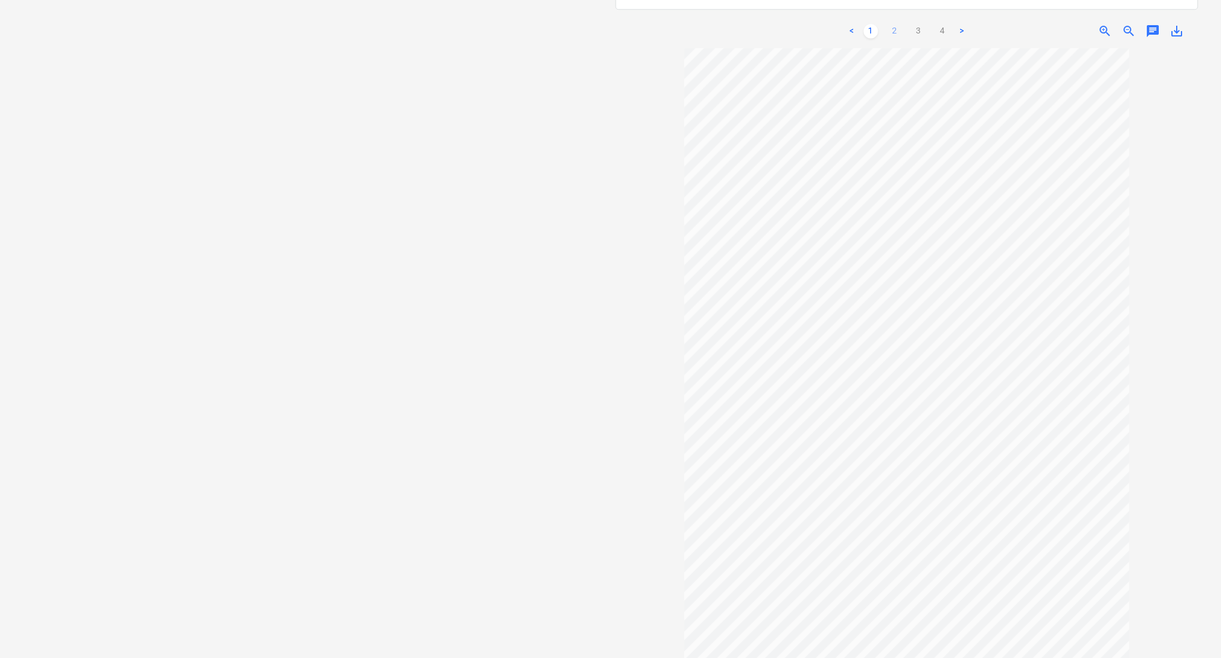
click at [893, 24] on link "2" at bounding box center [895, 31] width 14 height 14
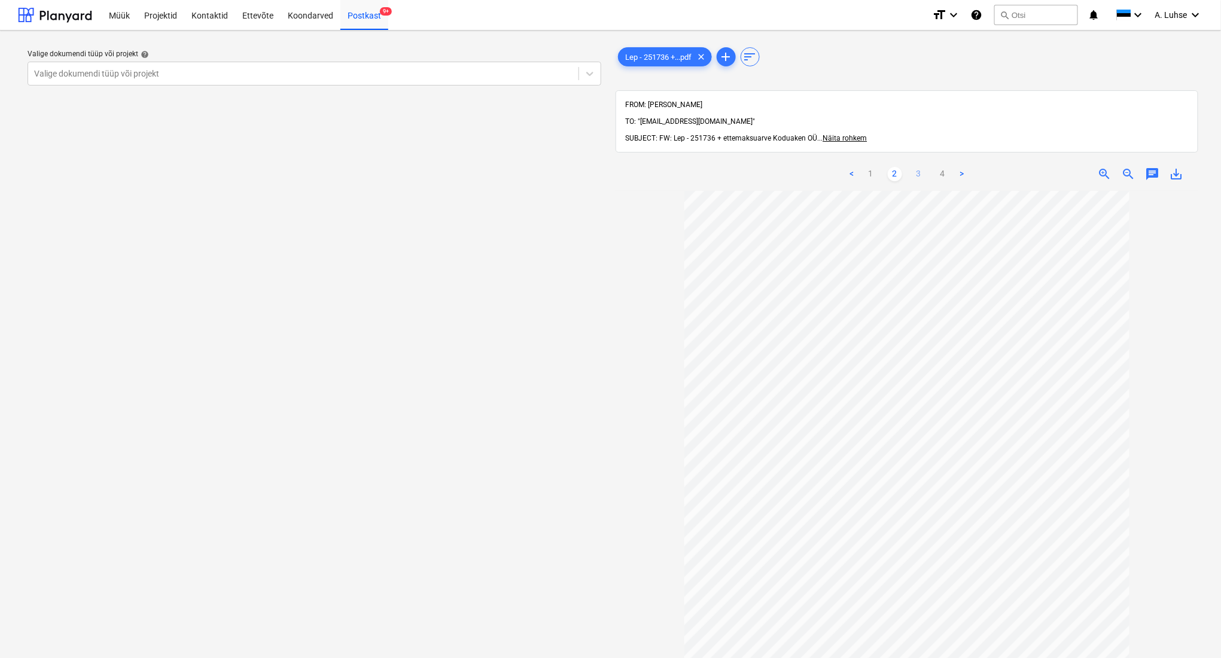
click at [920, 167] on link "3" at bounding box center [919, 174] width 14 height 14
click at [939, 167] on link "4" at bounding box center [943, 174] width 14 height 14
click at [920, 167] on link "3" at bounding box center [919, 174] width 14 height 14
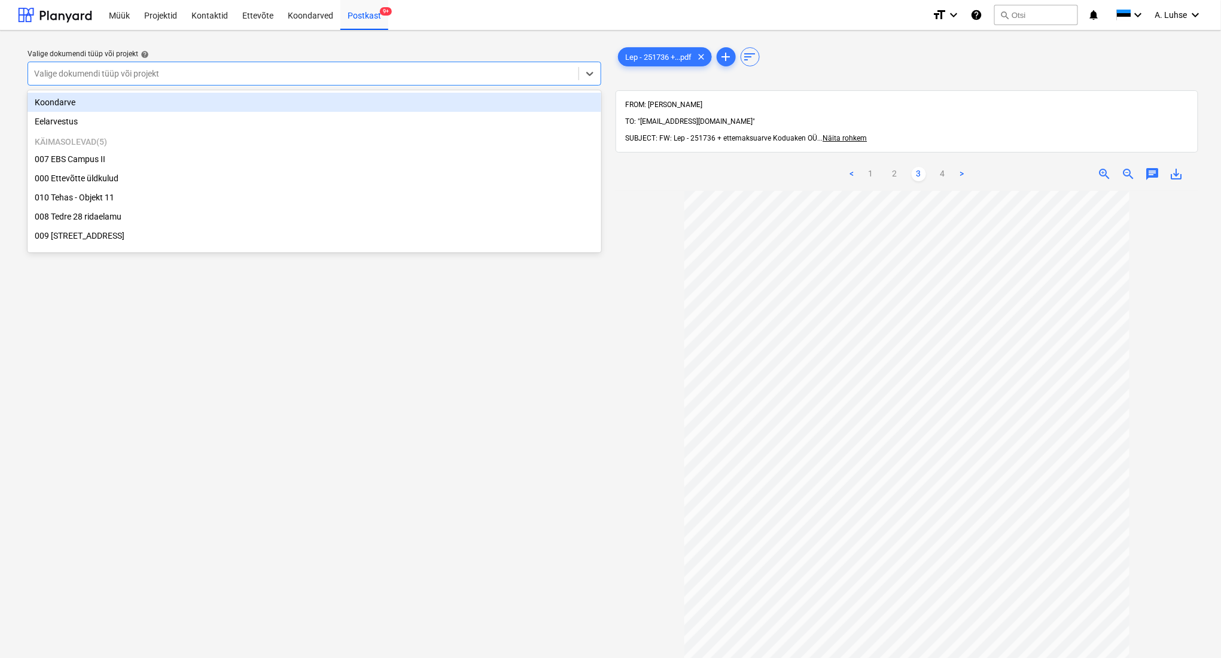
click at [396, 77] on div at bounding box center [303, 74] width 538 height 12
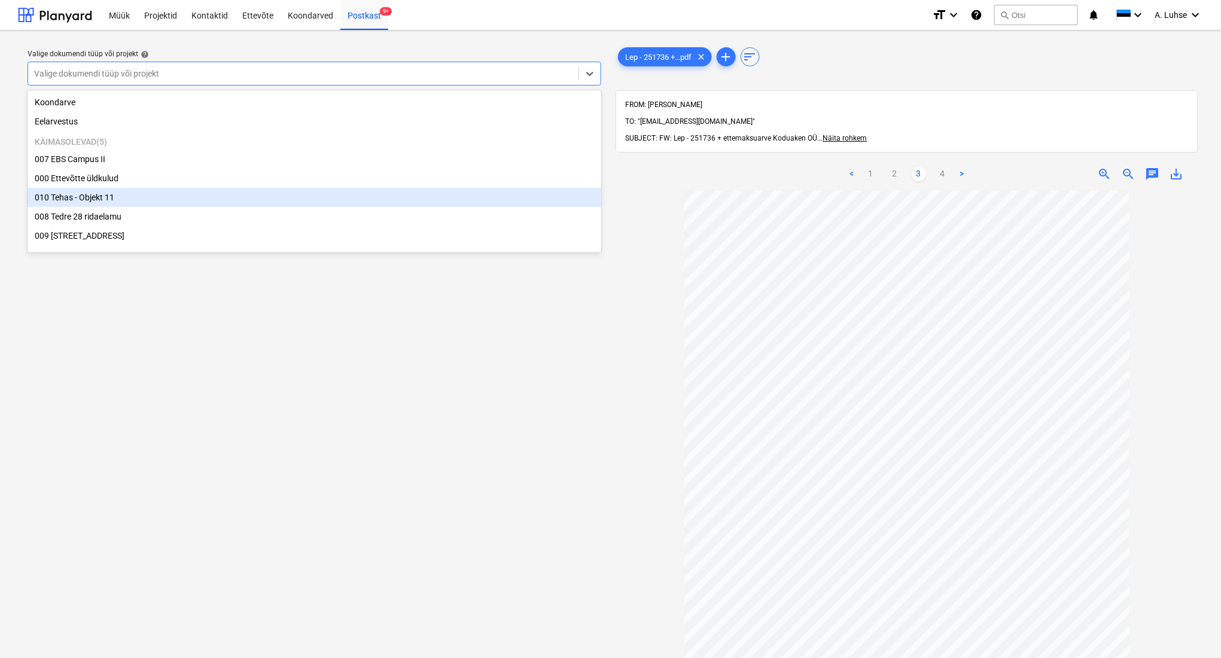
drag, startPoint x: 352, startPoint y: 164, endPoint x: 336, endPoint y: 200, distance: 39.4
click at [336, 200] on div "007 EBS Campus II 000 Ettevõtte üldkulud 010 Tehas - Objekt 11 008 Tedre 28 rid…" at bounding box center [315, 198] width 574 height 96
click at [343, 199] on div "010 Tehas - Objekt 11" at bounding box center [315, 197] width 574 height 19
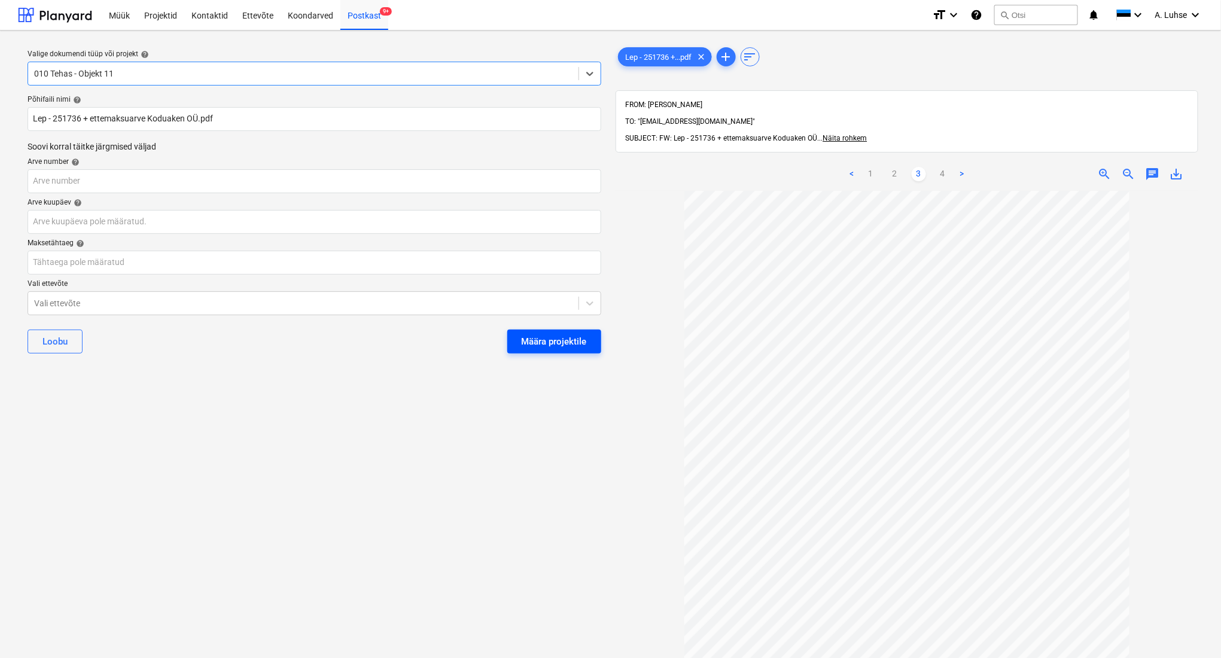
click at [555, 352] on button "Määra projektile" at bounding box center [554, 342] width 94 height 24
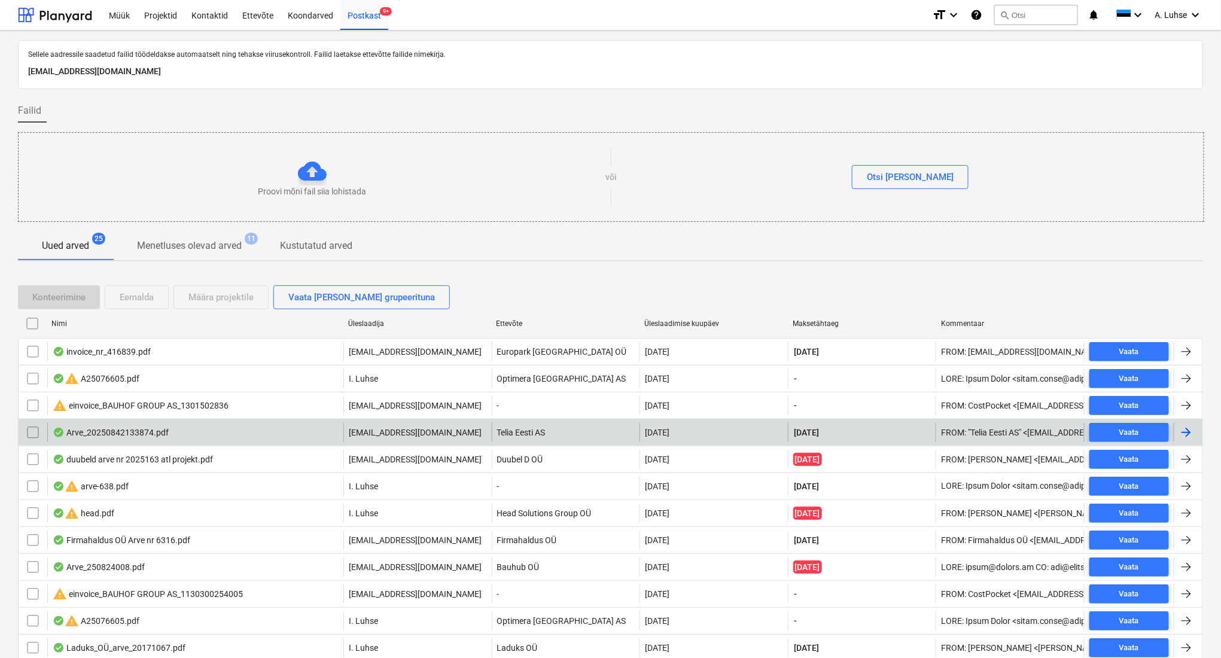
click at [442, 427] on div "[EMAIL_ADDRESS][DOMAIN_NAME]" at bounding box center [417, 432] width 148 height 19
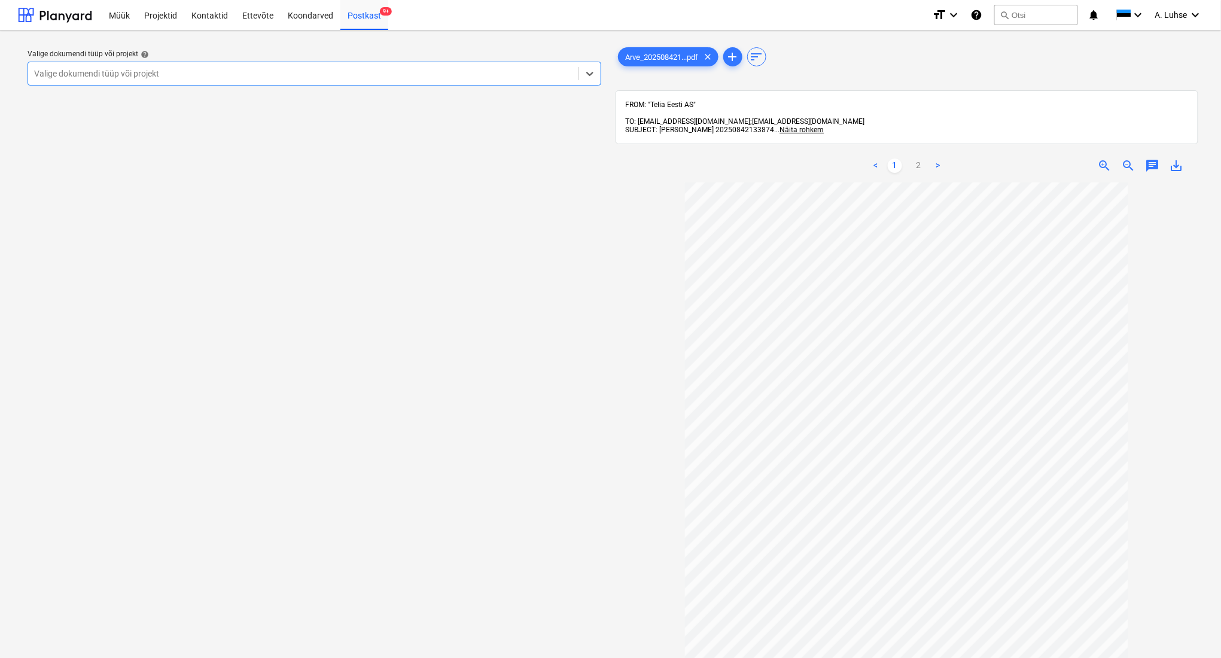
click at [372, 86] on div "Valige dokumendi tüüp või projekt help Select is focused ,type to refine list, …" at bounding box center [314, 67] width 583 height 45
click at [352, 81] on div "Valige dokumendi tüüp või projekt" at bounding box center [303, 73] width 550 height 17
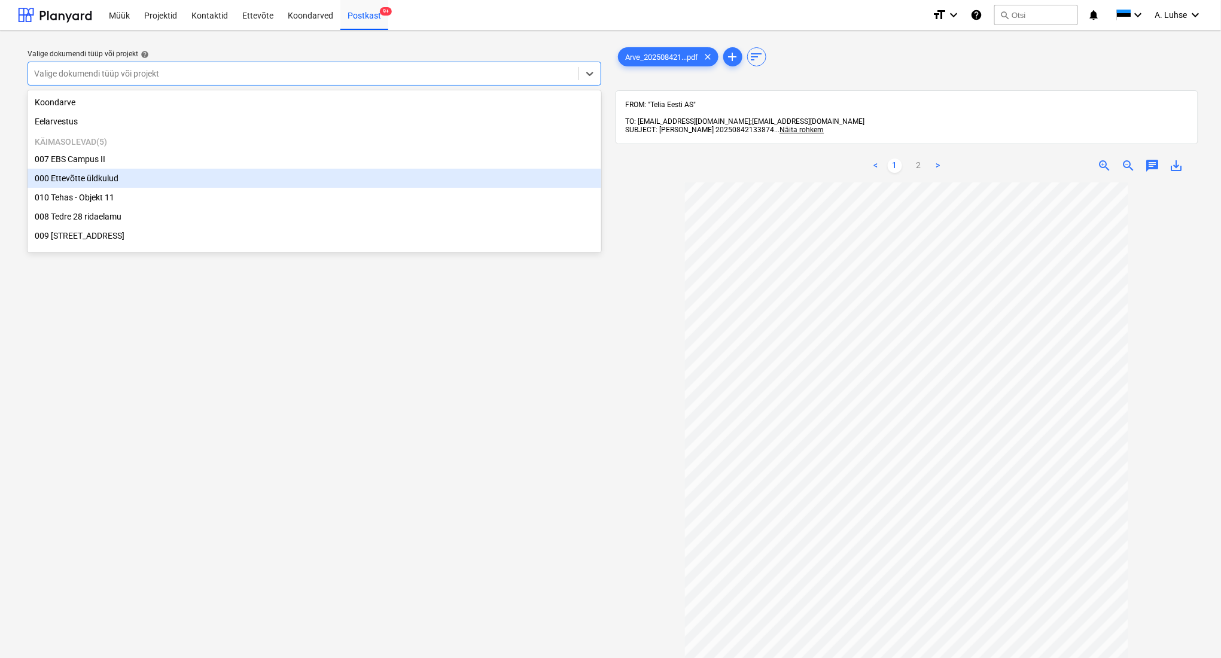
click at [319, 182] on div "000 Ettevõtte üldkulud" at bounding box center [315, 178] width 574 height 19
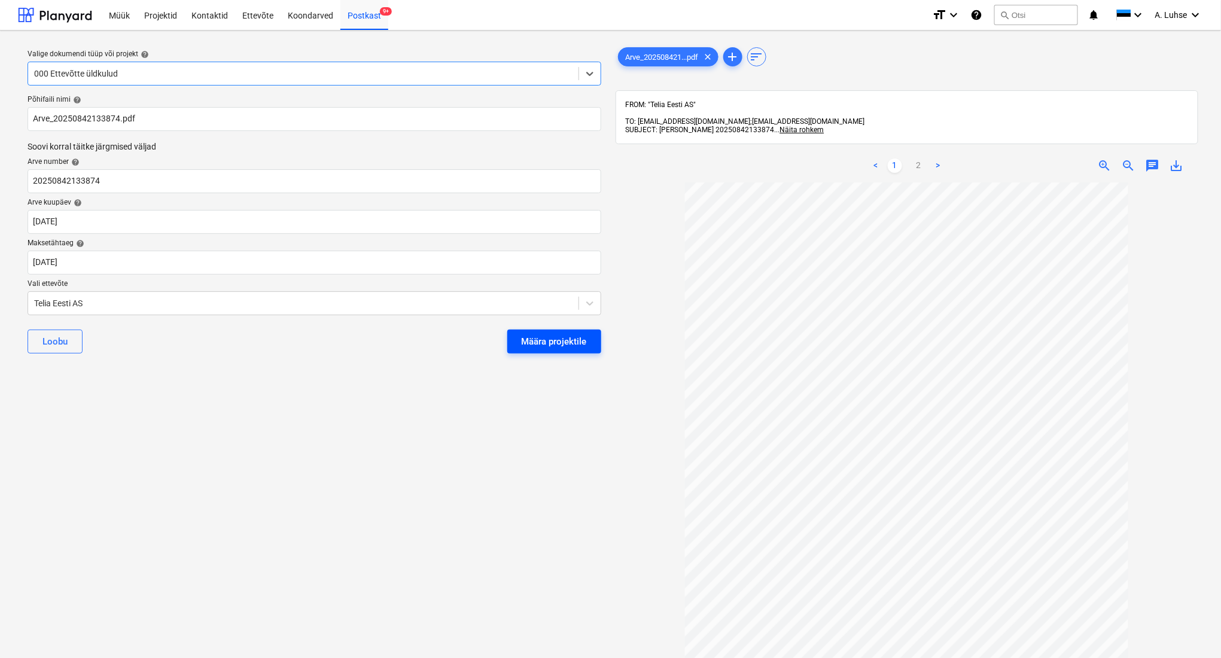
click at [559, 342] on div "Määra projektile" at bounding box center [554, 342] width 65 height 16
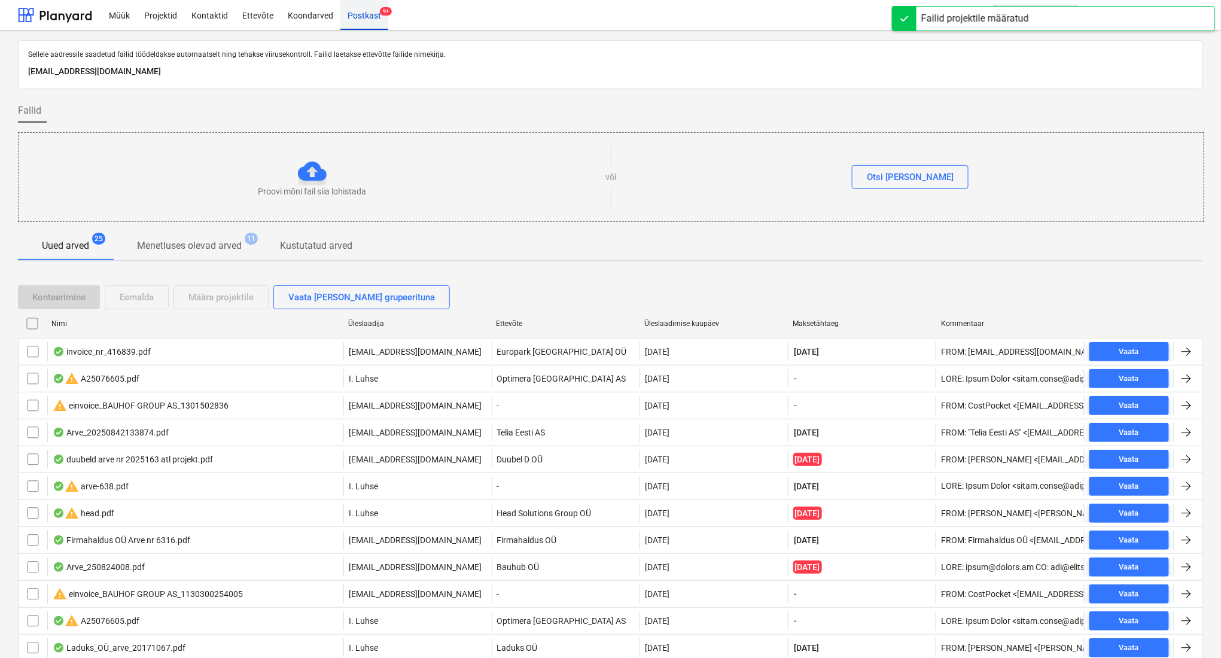
click at [372, 19] on div "Postkast 9+" at bounding box center [364, 14] width 48 height 31
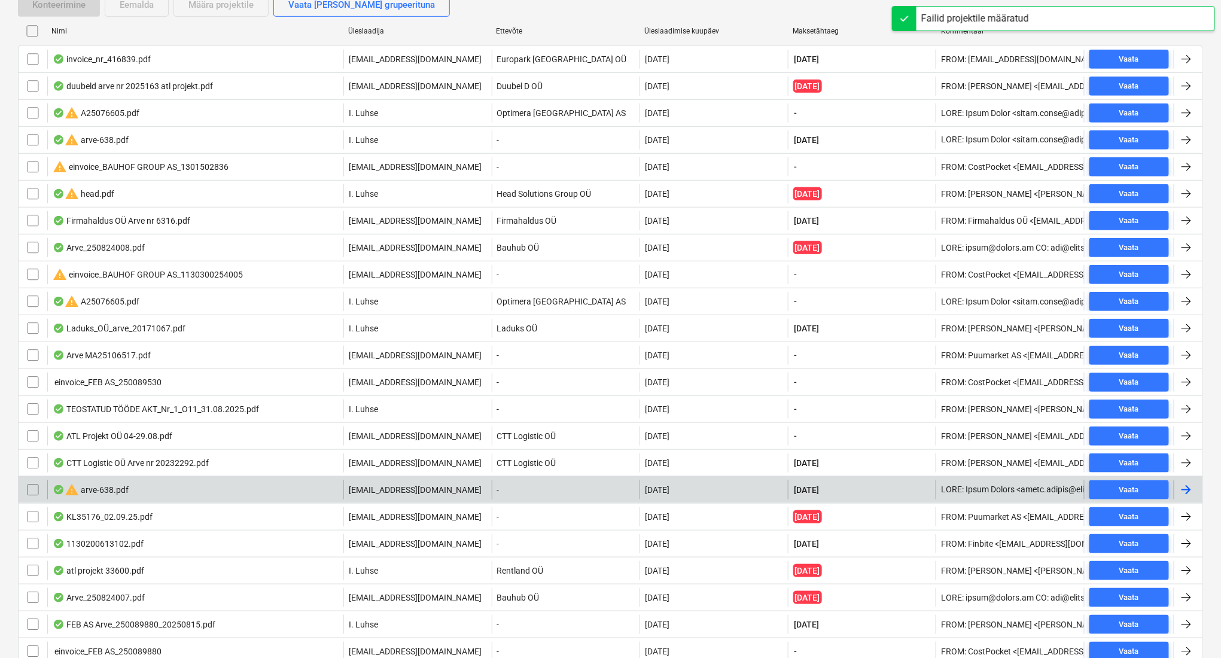
scroll to position [370, 0]
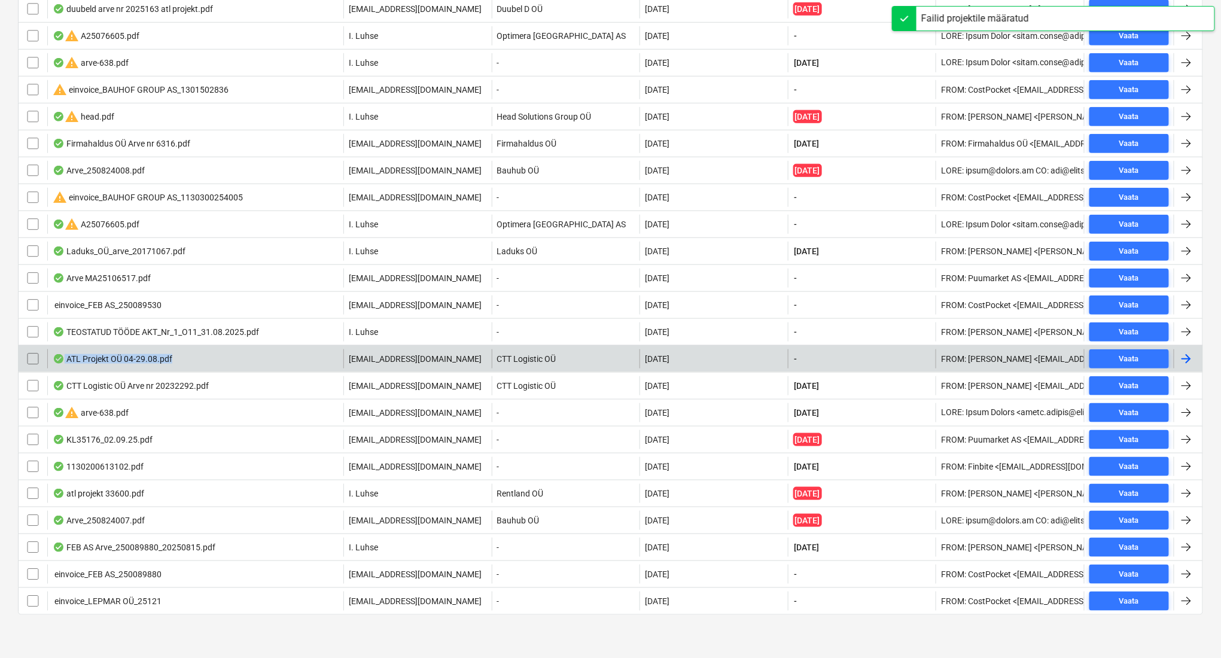
click at [306, 363] on div "ATL Projekt OÜ 04-29.08.pdf" at bounding box center [195, 358] width 296 height 19
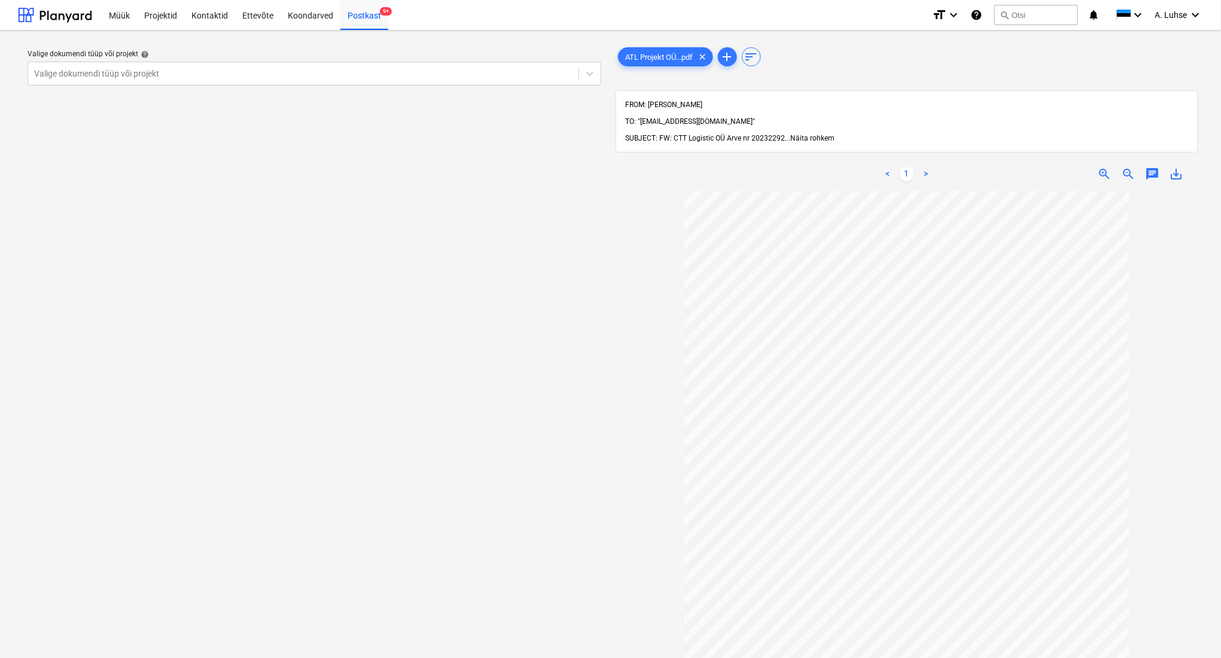
click at [816, 134] on span "Näita rohkem" at bounding box center [813, 138] width 44 height 8
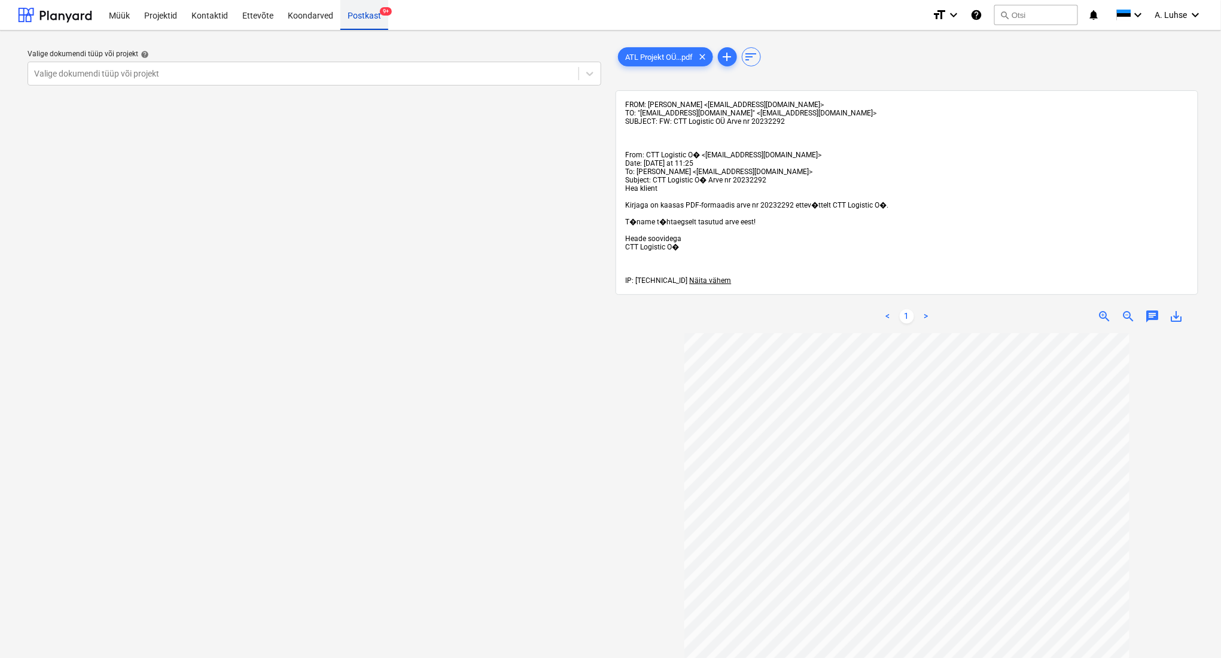
click at [352, 17] on div "Postkast 9+" at bounding box center [364, 14] width 48 height 31
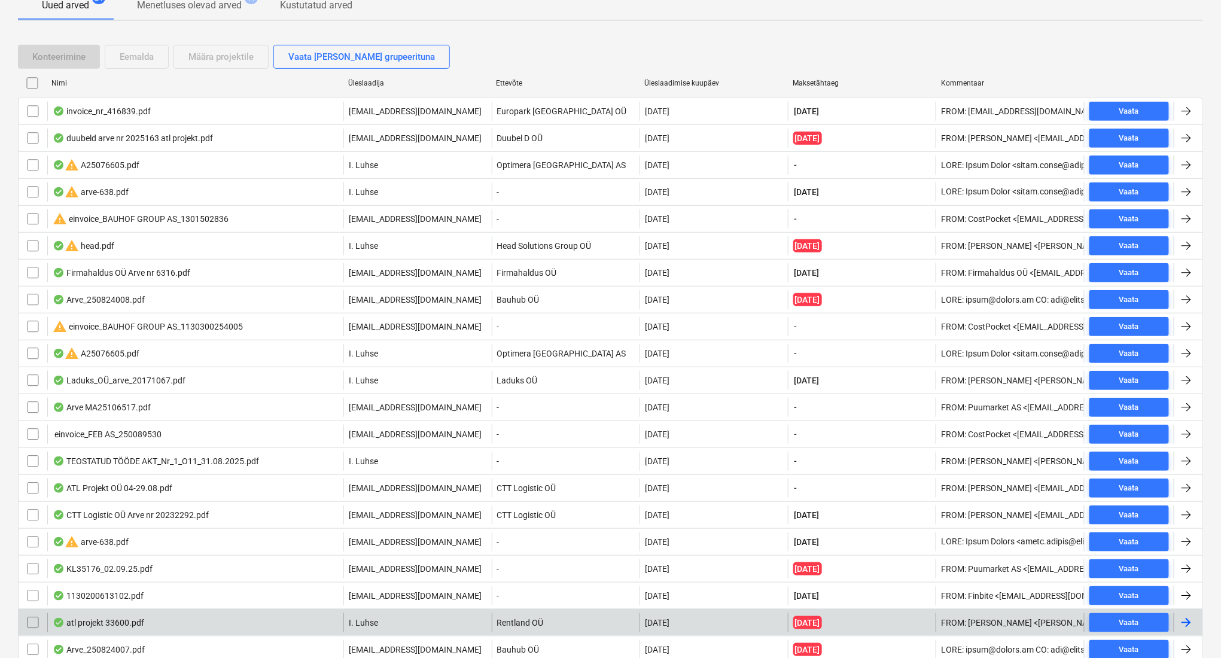
scroll to position [370, 0]
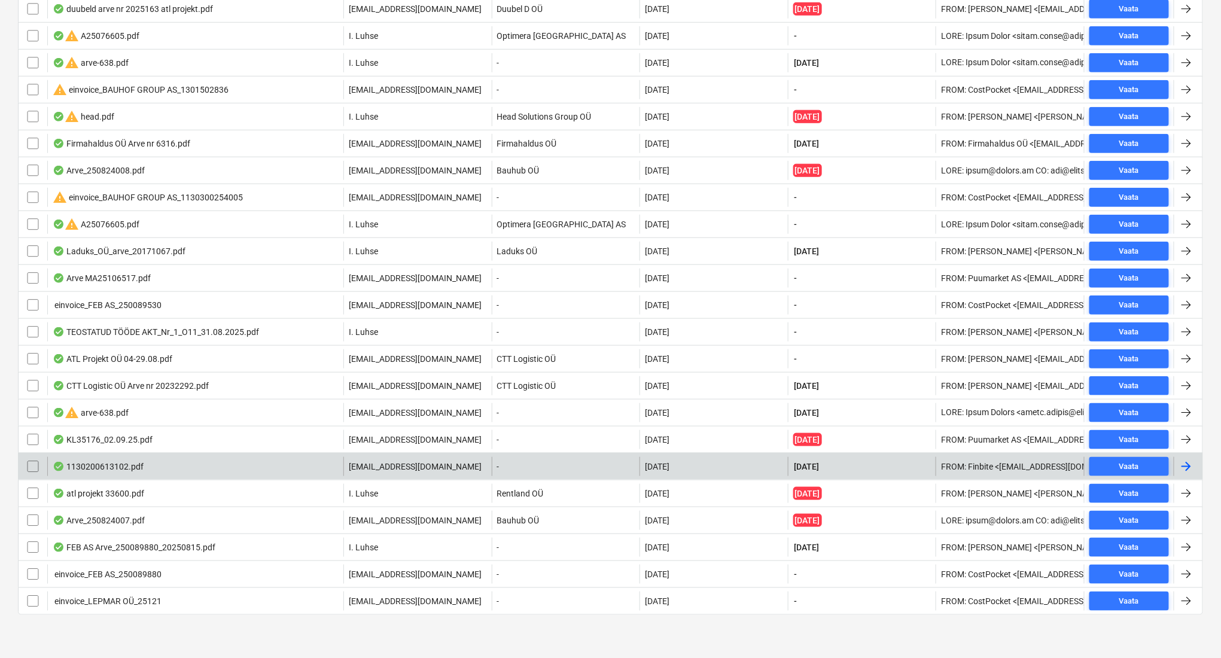
click at [259, 470] on div "1130200613102.pdf" at bounding box center [195, 466] width 296 height 19
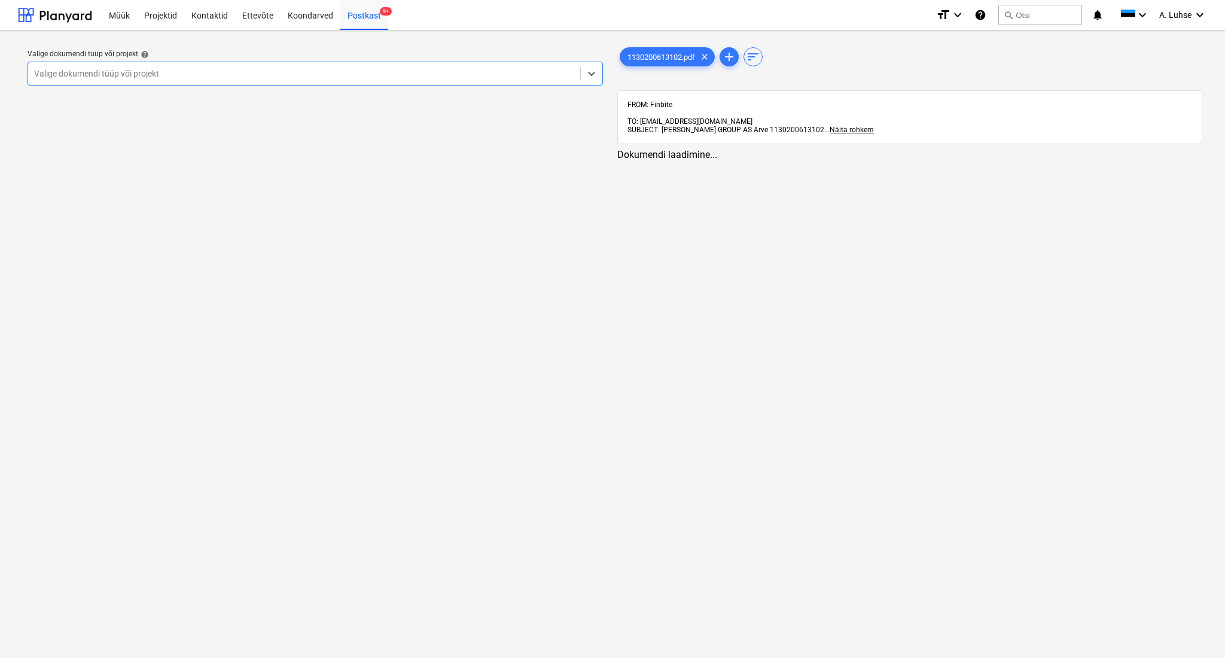
click at [263, 72] on div at bounding box center [304, 74] width 540 height 12
click at [312, 84] on div "Valige dokumendi tüüp või projekt" at bounding box center [315, 74] width 574 height 24
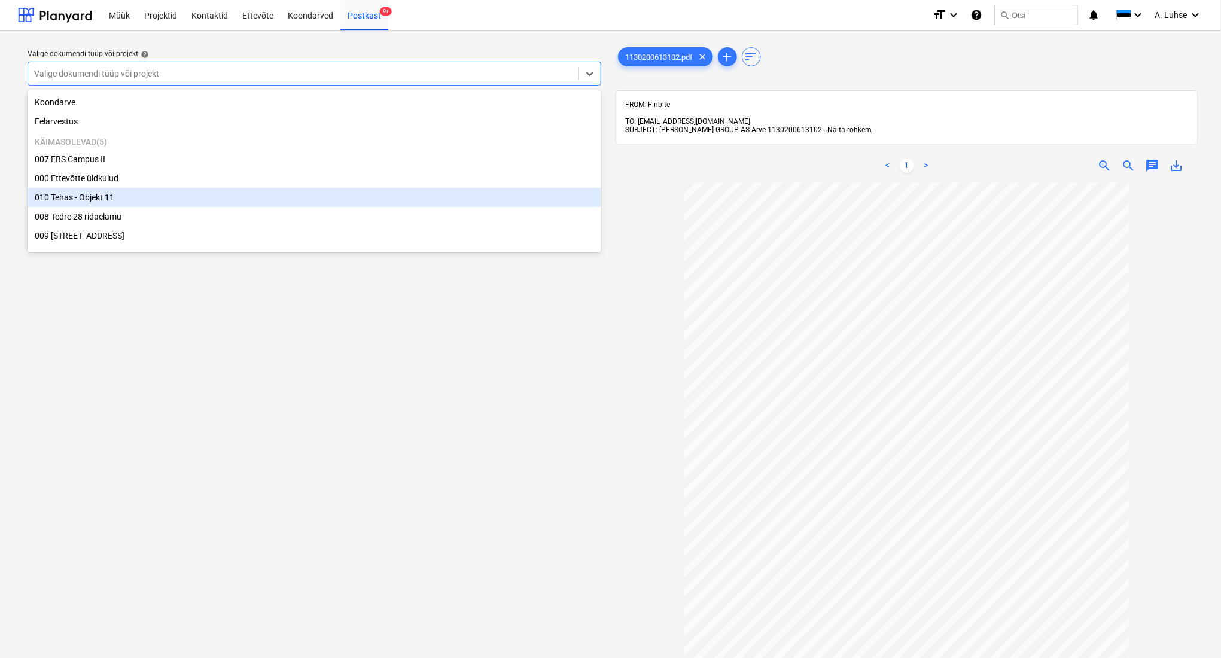
click at [264, 194] on div "010 Tehas - Objekt 11" at bounding box center [315, 197] width 574 height 19
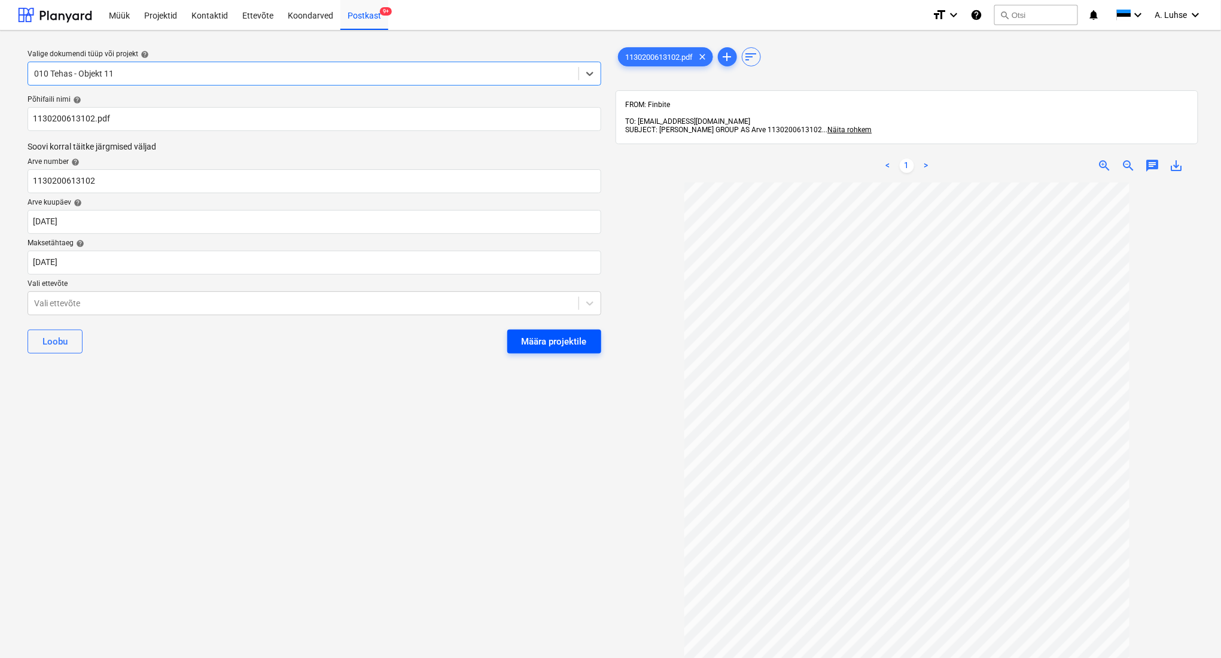
click at [537, 341] on div "Määra projektile" at bounding box center [554, 342] width 65 height 16
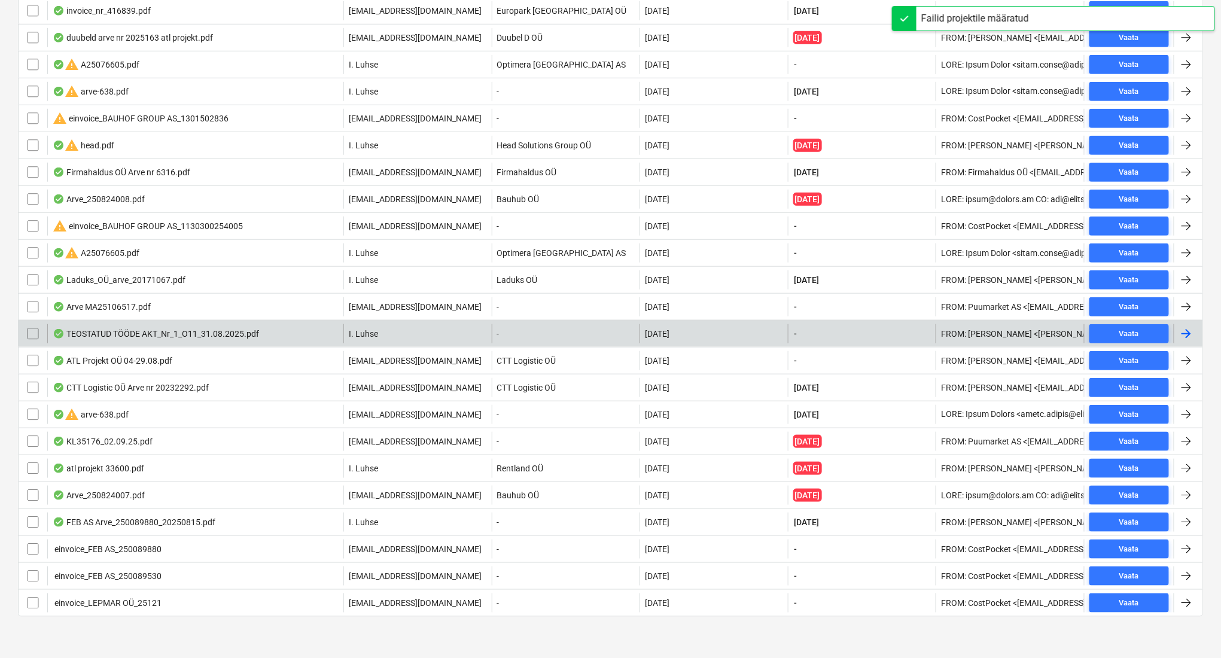
scroll to position [342, 0]
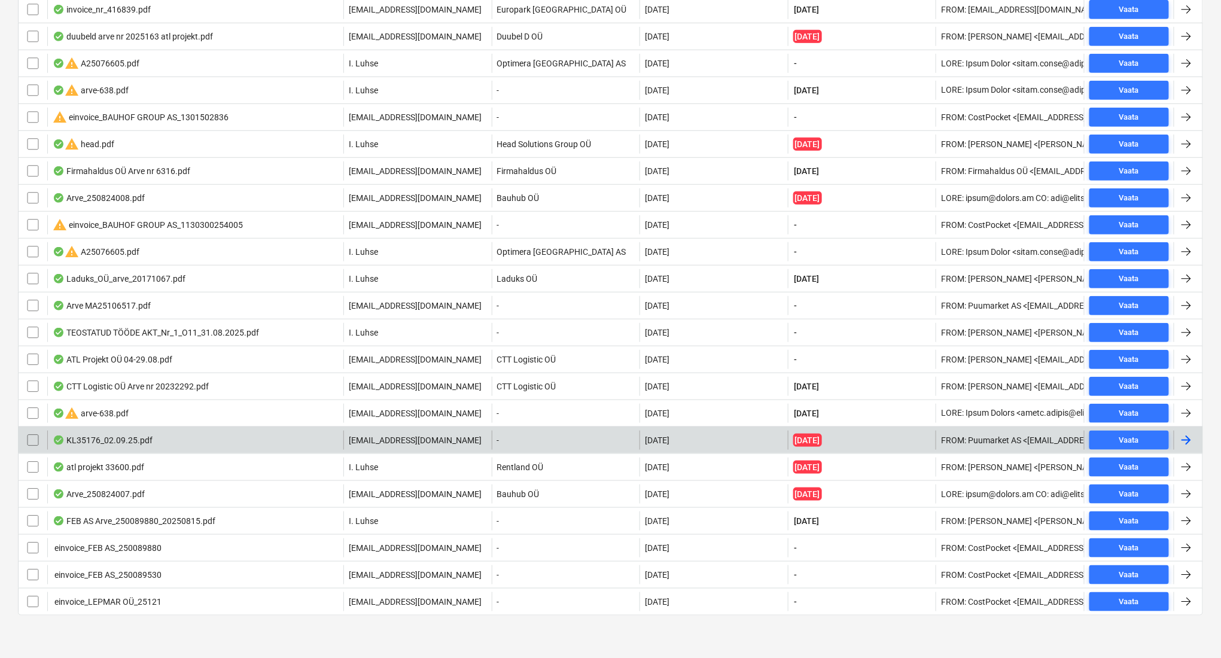
click at [339, 436] on div "KL35176_02.09.25.pdf" at bounding box center [195, 440] width 296 height 19
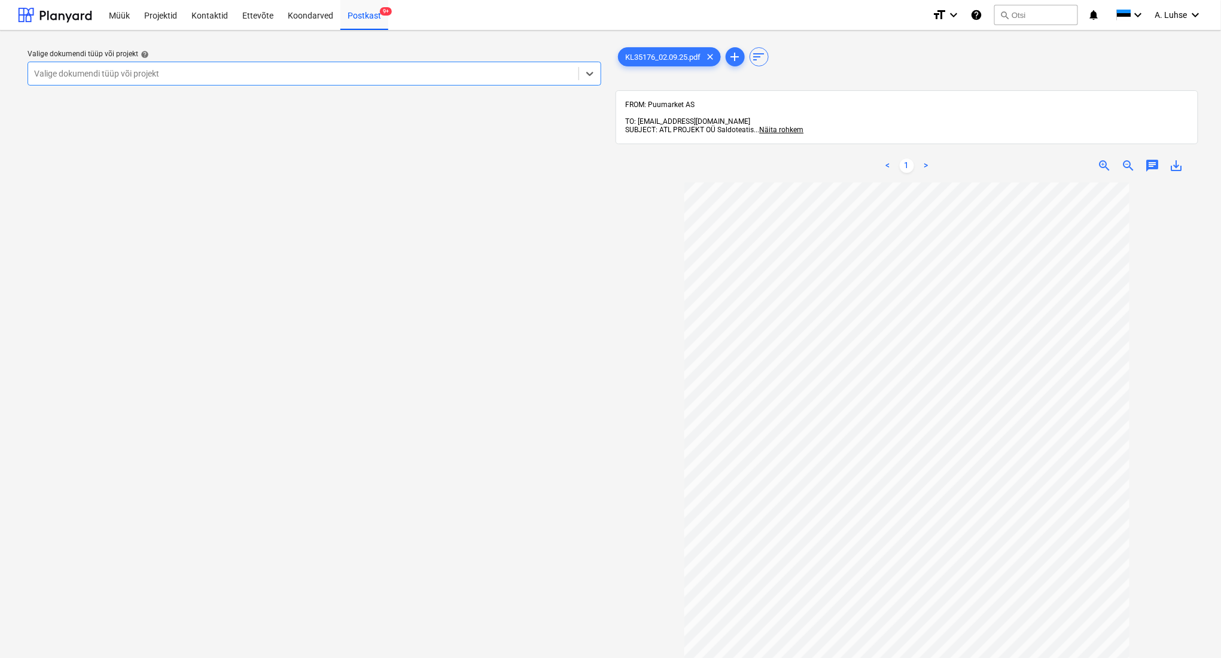
scroll to position [7, 0]
click at [380, 14] on span "9+" at bounding box center [386, 11] width 12 height 8
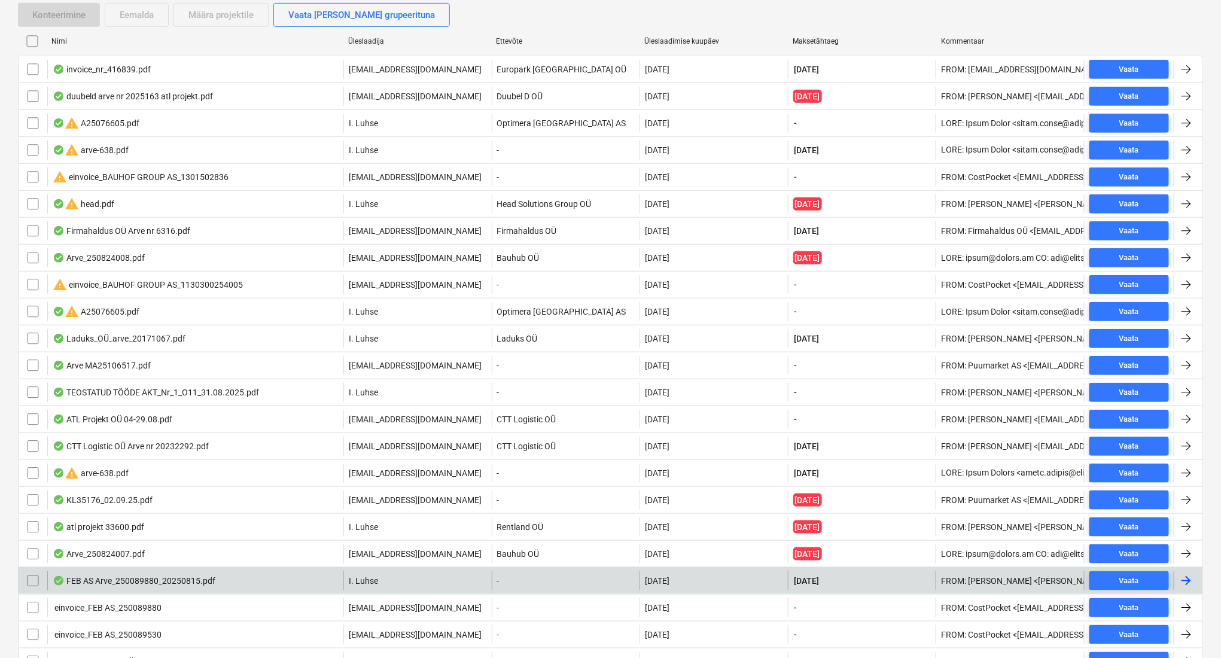
scroll to position [342, 0]
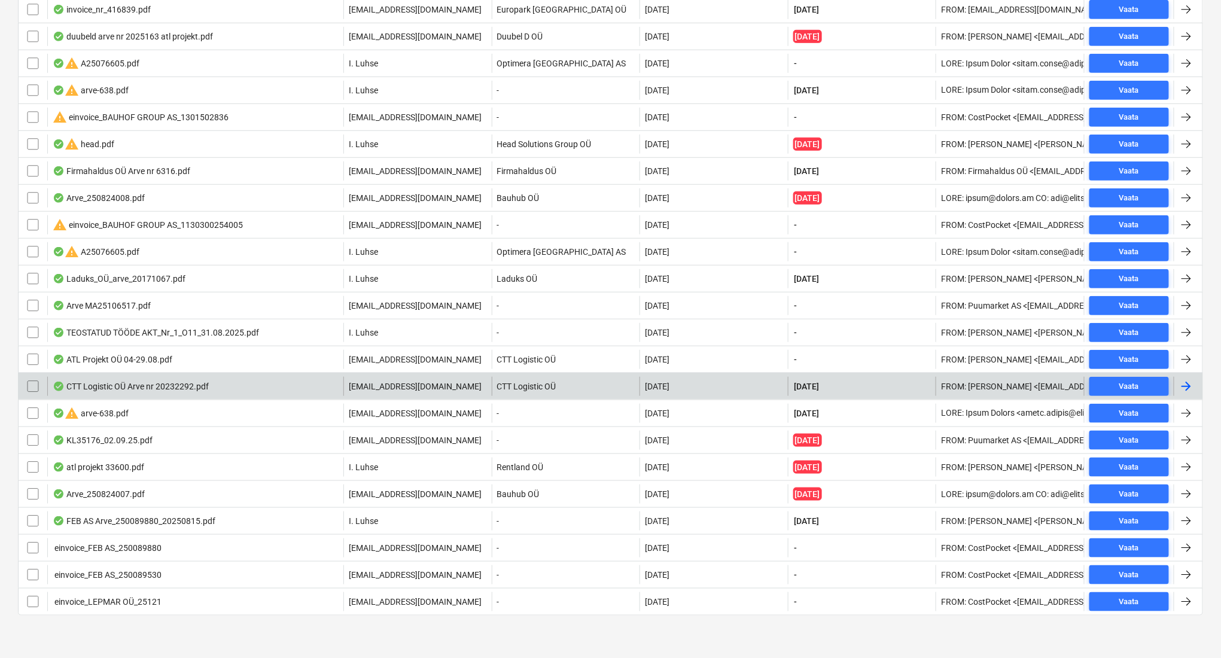
click at [260, 385] on div "CTT Logistic OÜ Arve nr 20232292.pdf" at bounding box center [195, 386] width 296 height 19
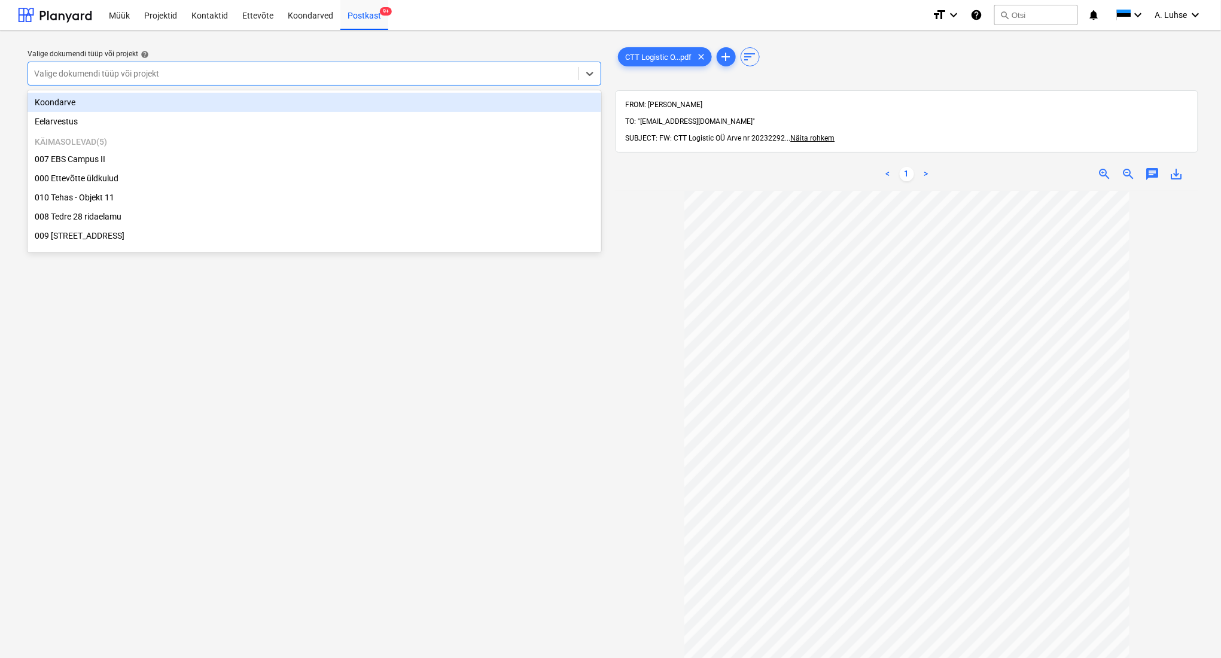
click at [465, 73] on div at bounding box center [303, 74] width 538 height 12
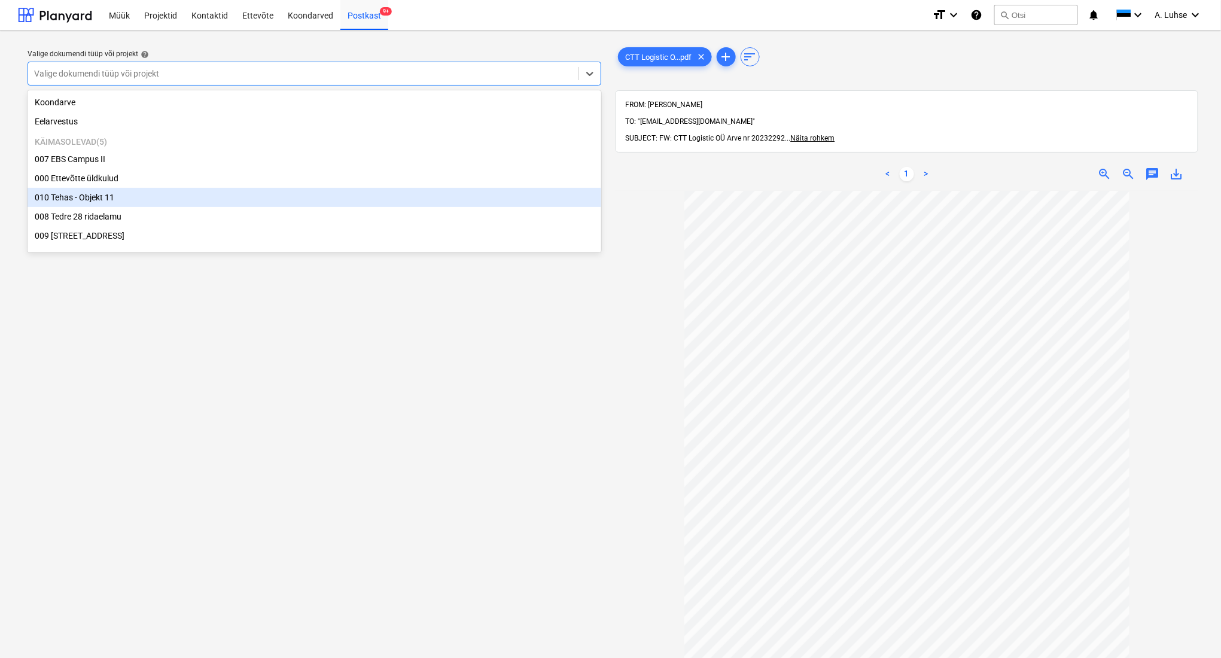
click at [436, 197] on div "010 Tehas - Objekt 11" at bounding box center [315, 197] width 574 height 19
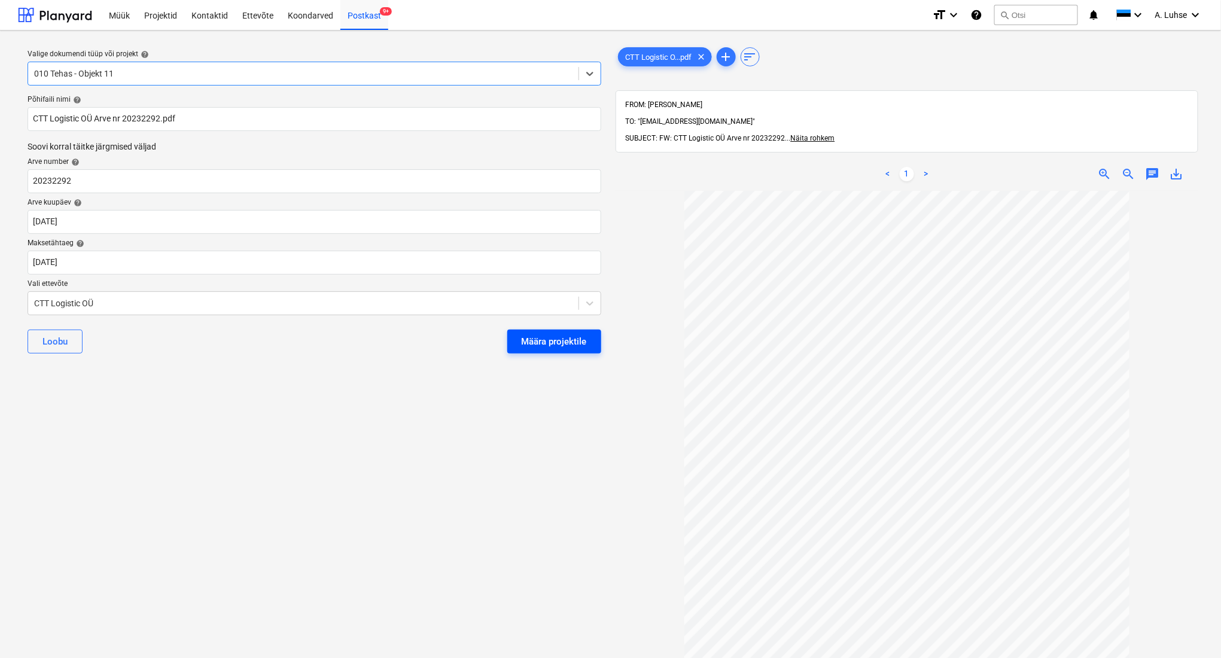
click at [573, 344] on div "Määra projektile" at bounding box center [554, 342] width 65 height 16
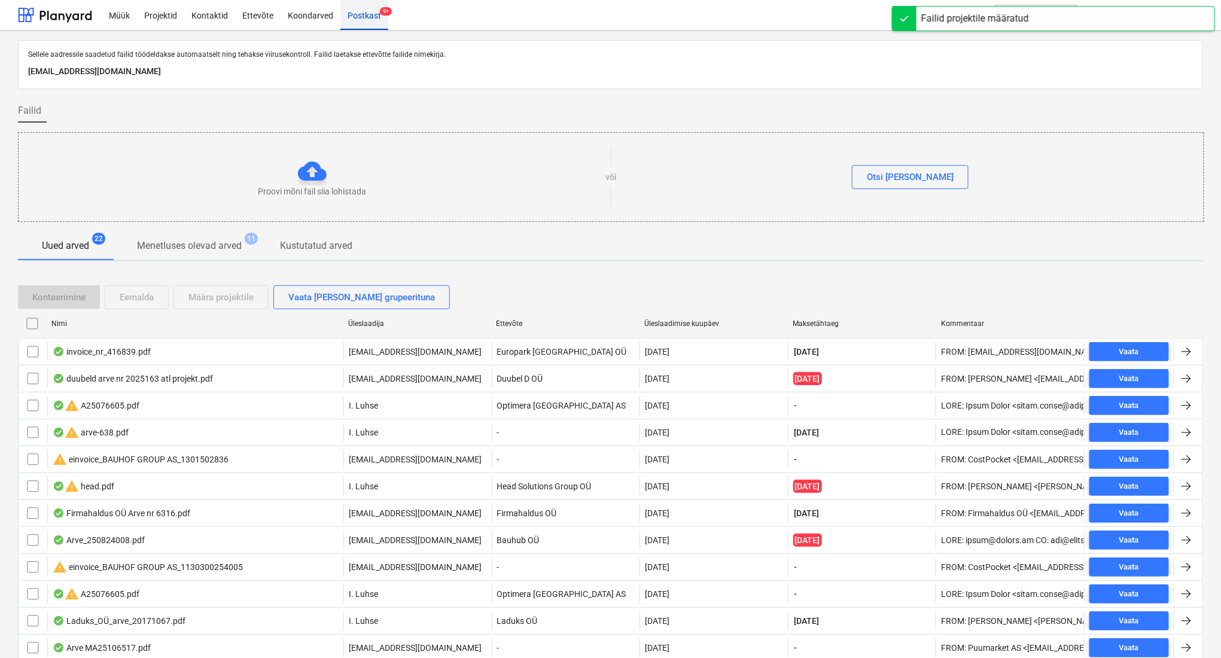
click at [349, 13] on div "Postkast 9+" at bounding box center [364, 14] width 48 height 31
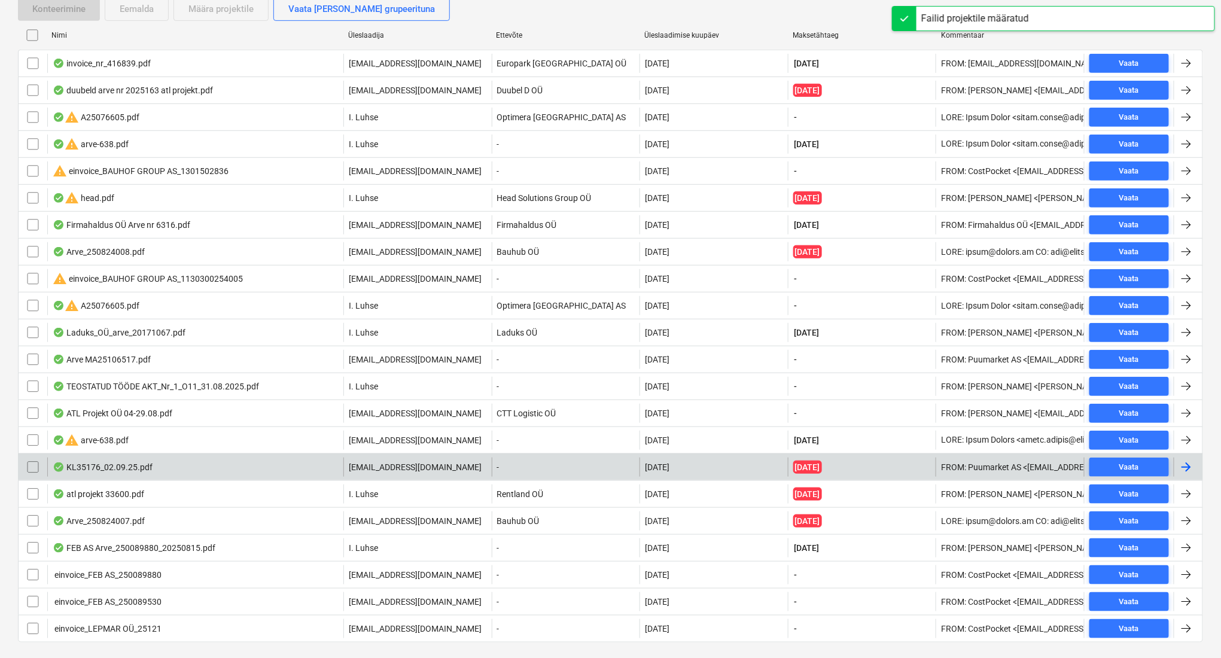
scroll to position [316, 0]
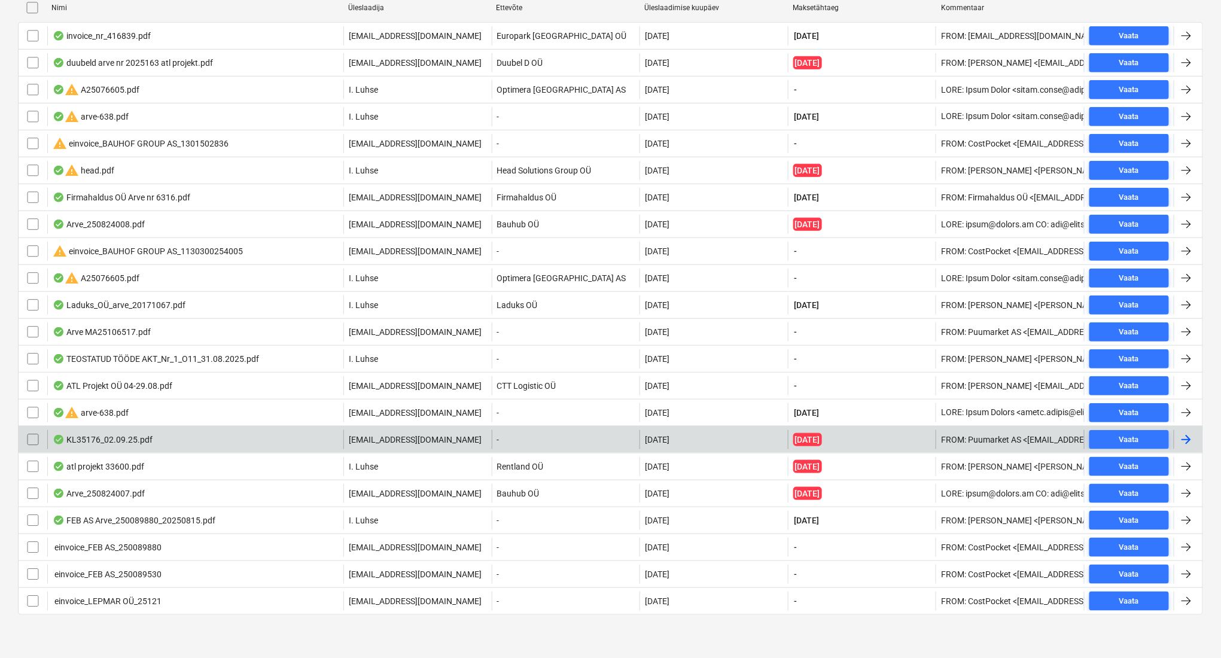
click at [301, 437] on div "KL35176_02.09.25.pdf" at bounding box center [195, 439] width 296 height 19
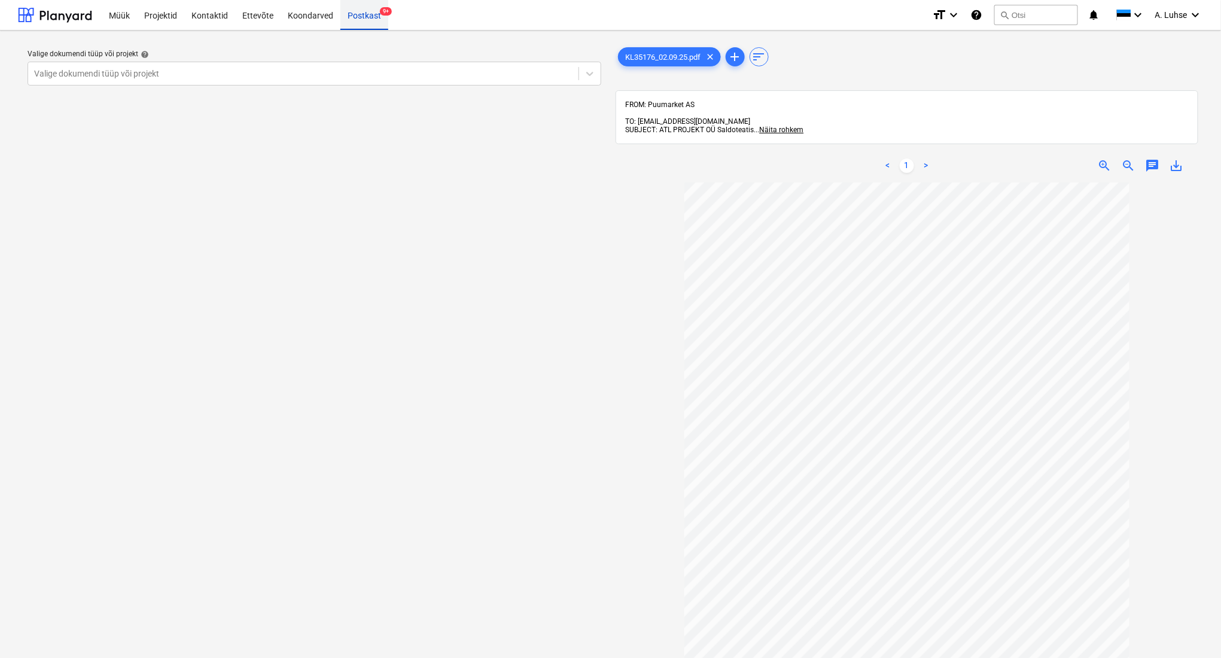
click at [355, 21] on div "Postkast 9+" at bounding box center [364, 14] width 48 height 31
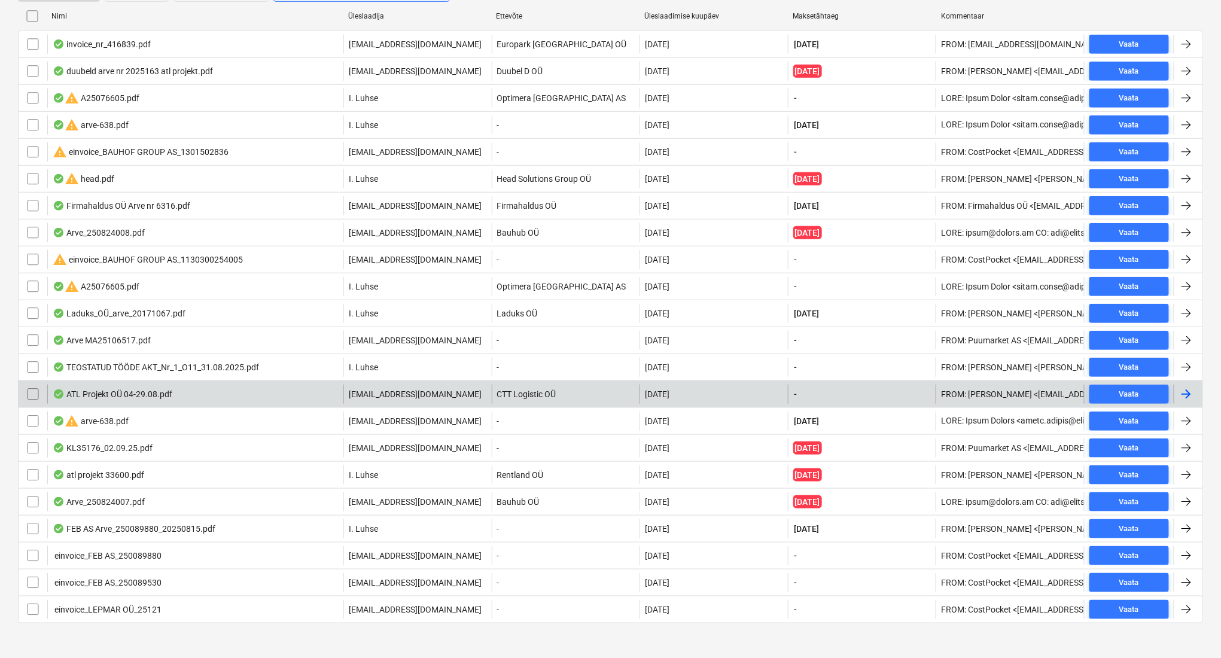
scroll to position [316, 0]
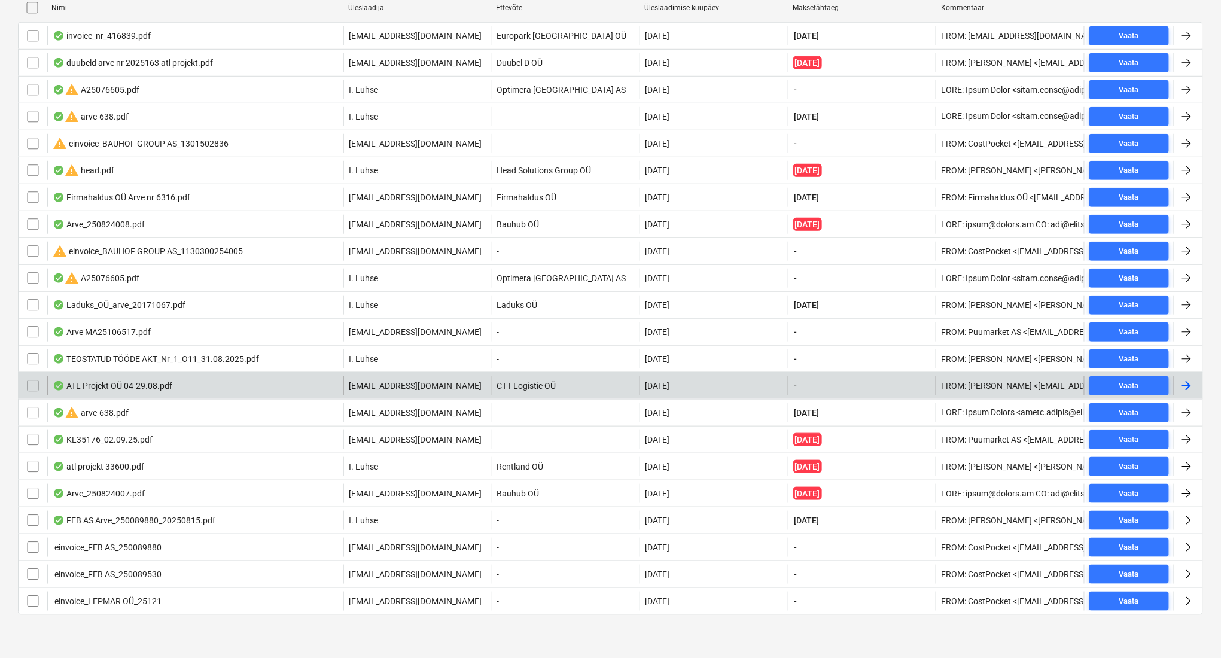
click at [272, 386] on div "ATL Projekt OÜ 04-29.08.pdf" at bounding box center [195, 385] width 296 height 19
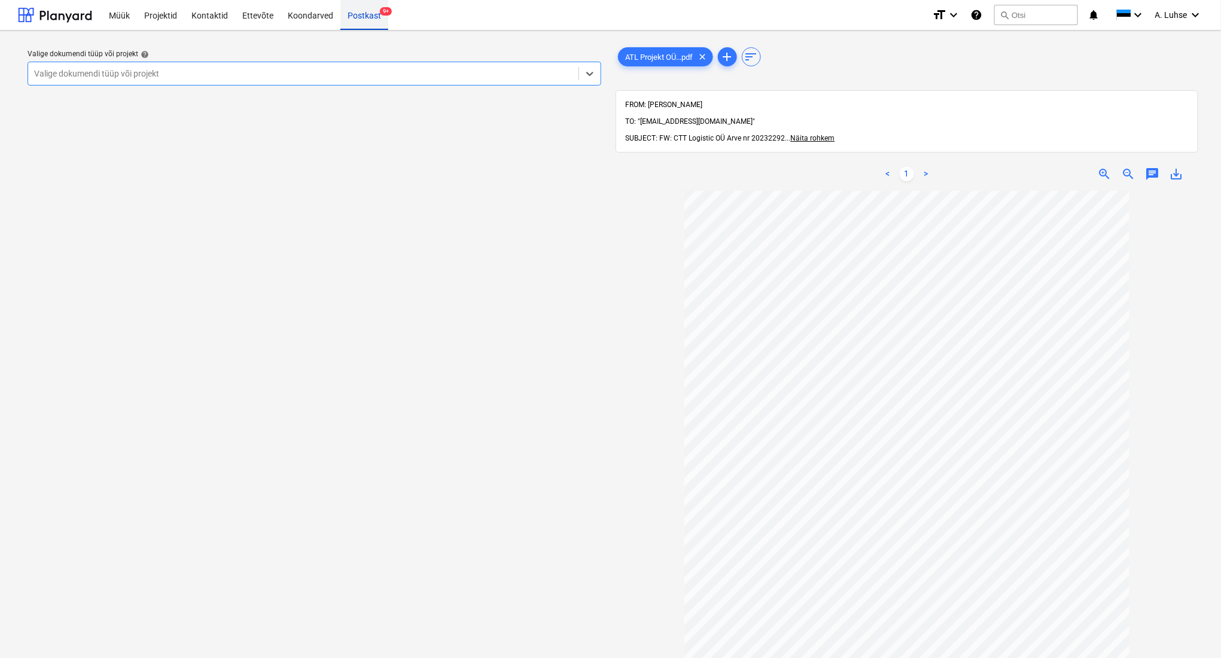
click at [363, 22] on div "Postkast 9+" at bounding box center [364, 14] width 48 height 31
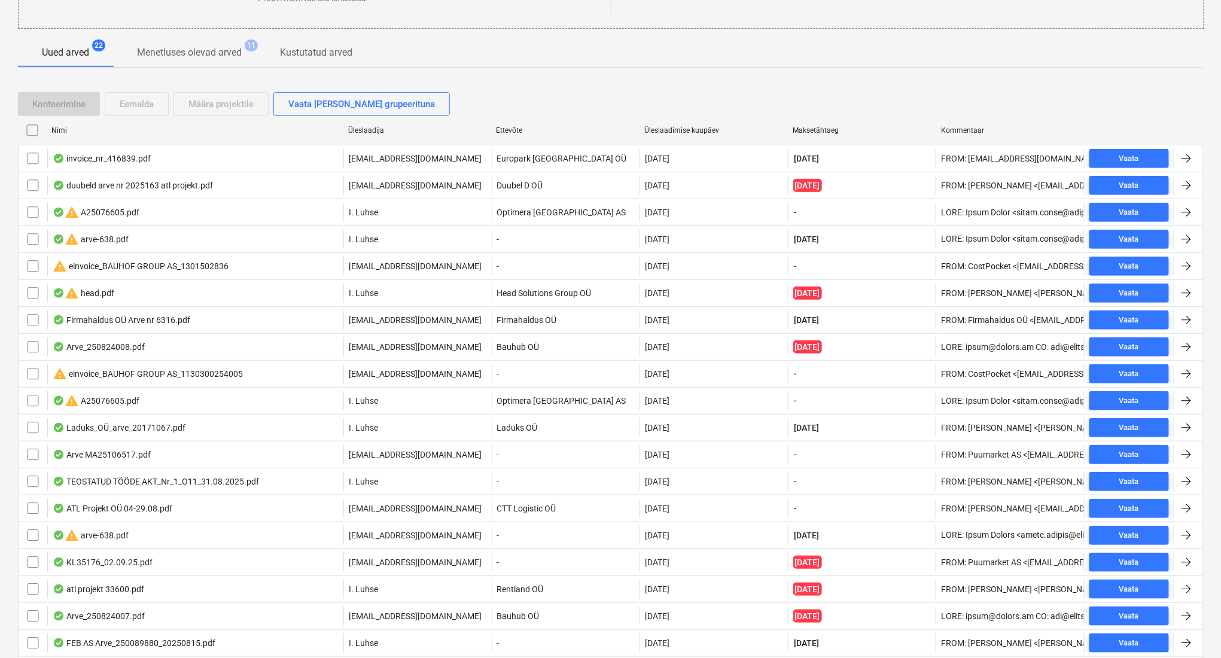
scroll to position [316, 0]
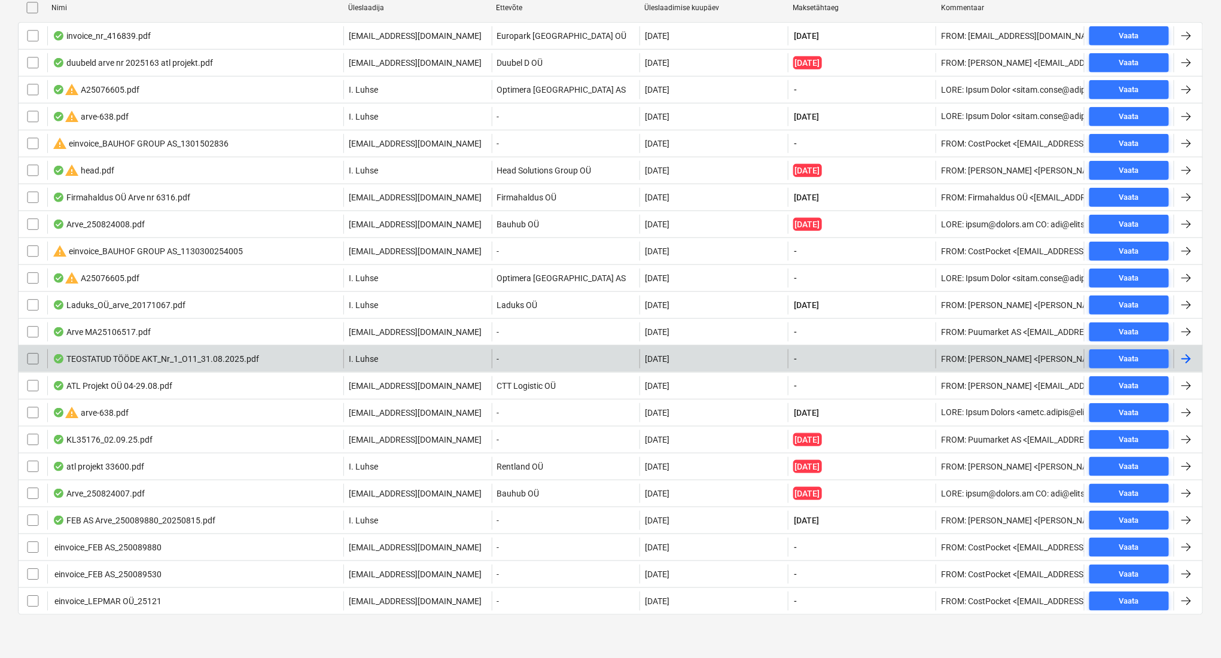
click at [156, 367] on div "TEOSTATUD TÖÖDE AKT_Nr_1_O11_31.08.2025.pdf" at bounding box center [195, 358] width 296 height 19
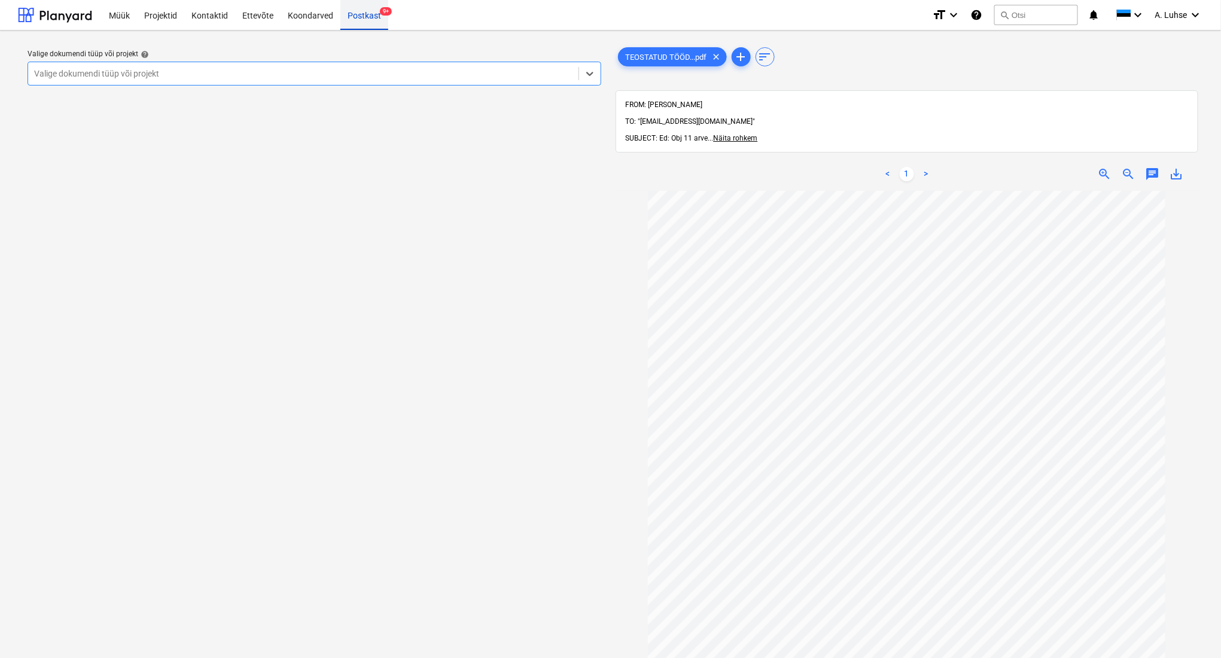
click at [364, 23] on div "Postkast 9+" at bounding box center [364, 14] width 48 height 31
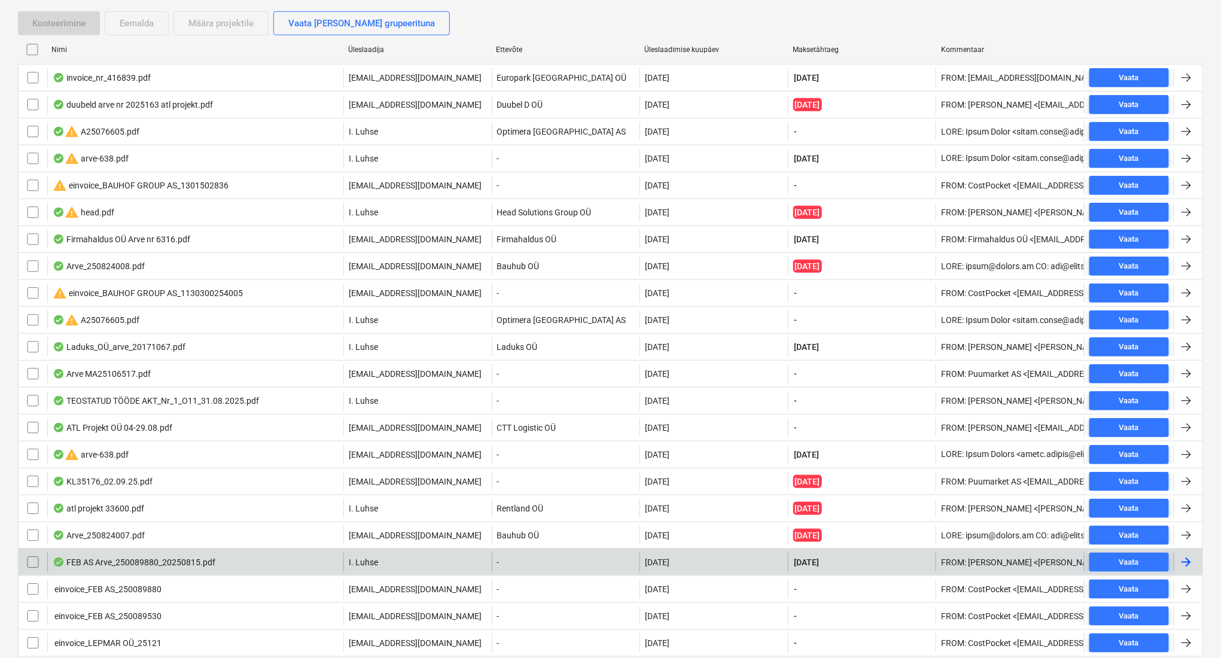
scroll to position [316, 0]
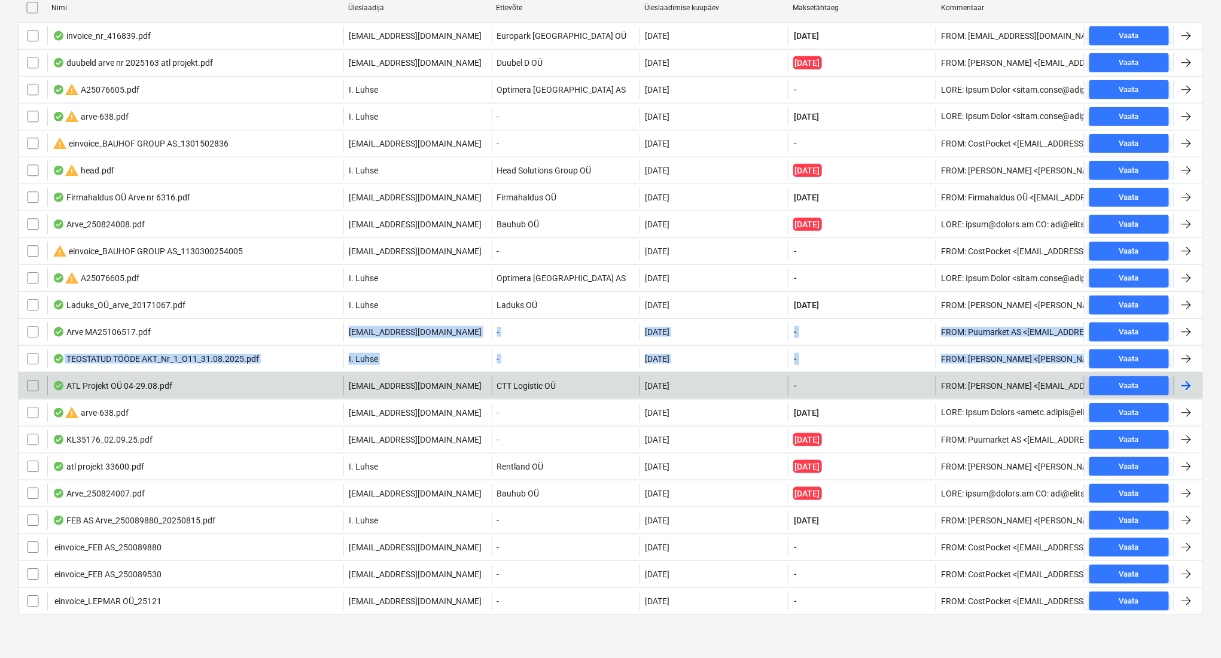
drag, startPoint x: 281, startPoint y: 338, endPoint x: 280, endPoint y: 382, distance: 44.3
click at [280, 382] on div "invoice_nr_416839.pdf [EMAIL_ADDRESS][DOMAIN_NAME] Europark [GEOGRAPHIC_DATA] O…" at bounding box center [610, 318] width 1185 height 593
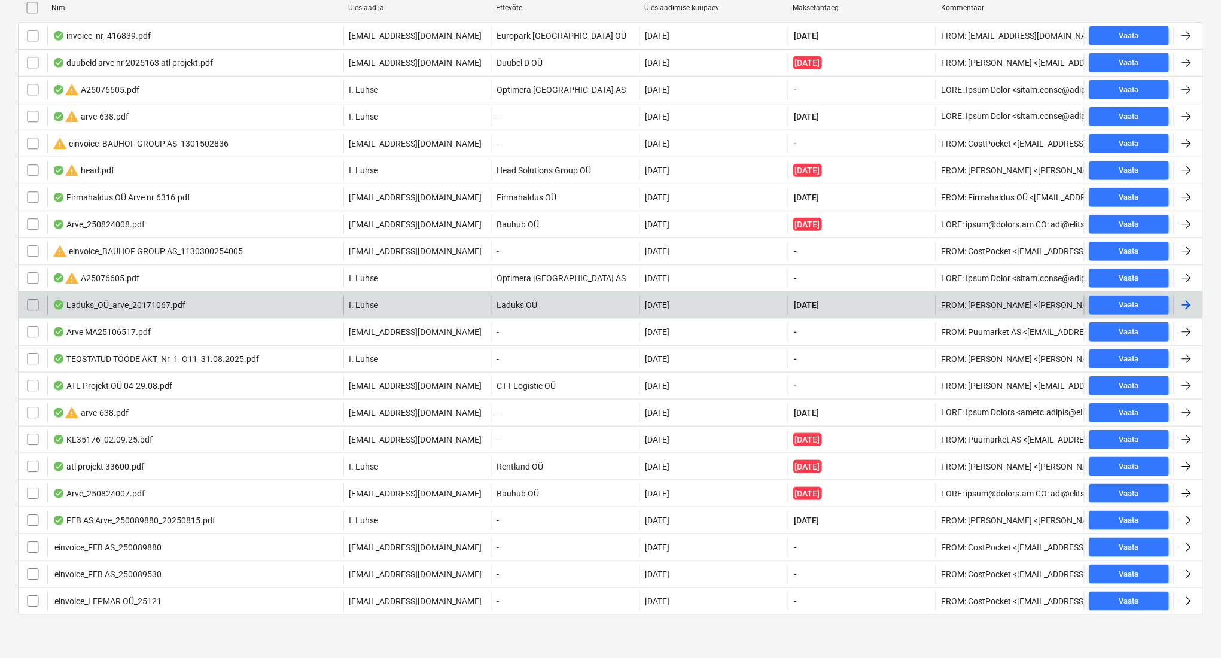
click at [264, 314] on div "Laduks_OÜ_arve_20171067.pdf" at bounding box center [195, 305] width 296 height 19
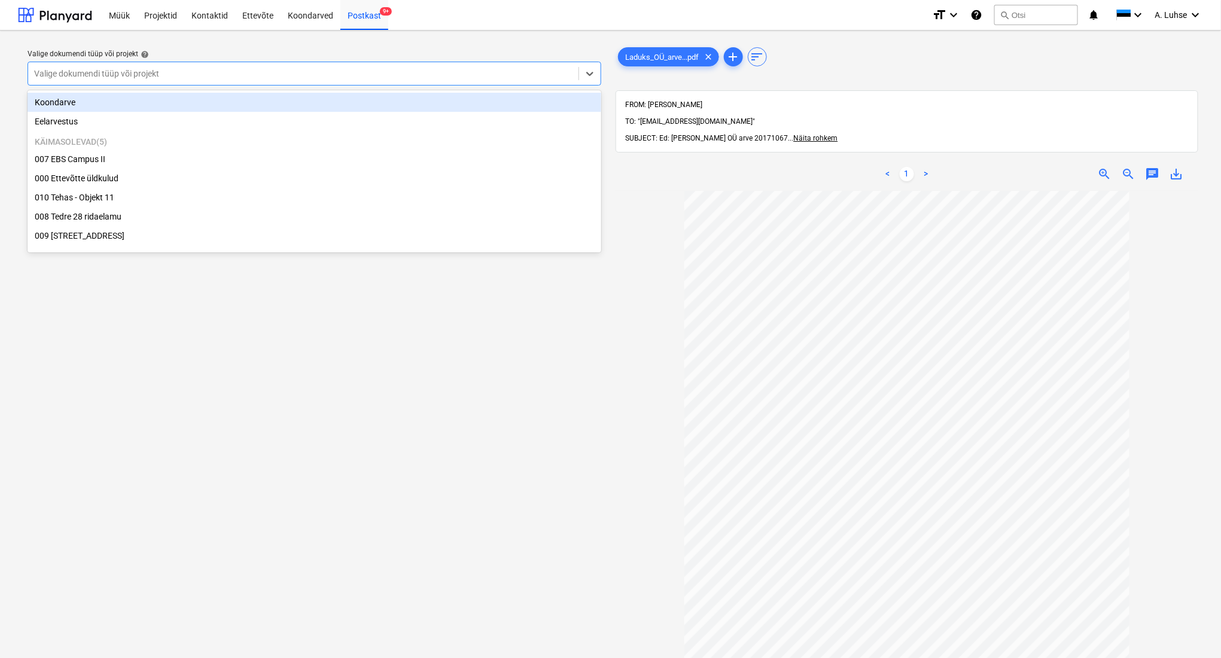
click at [263, 81] on div "Valige dokumendi tüüp või projekt" at bounding box center [303, 73] width 550 height 17
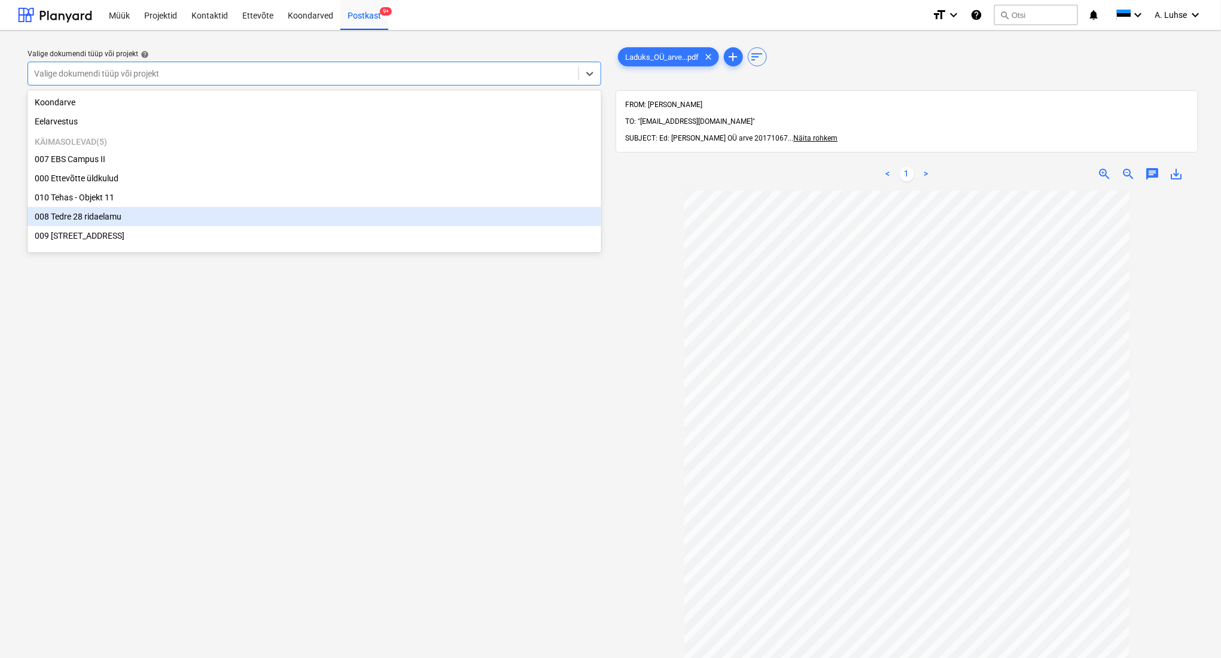
click at [271, 220] on div "008 Tedre 28 ridaelamu" at bounding box center [315, 216] width 574 height 19
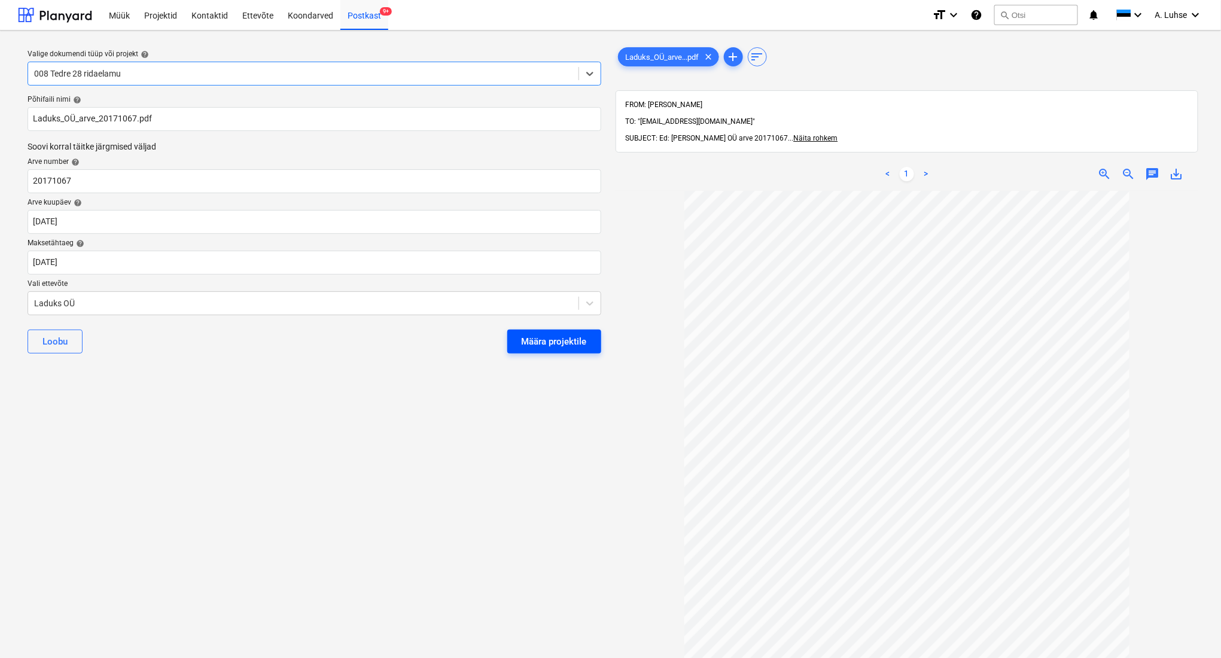
click at [575, 347] on div "Määra projektile" at bounding box center [554, 342] width 65 height 16
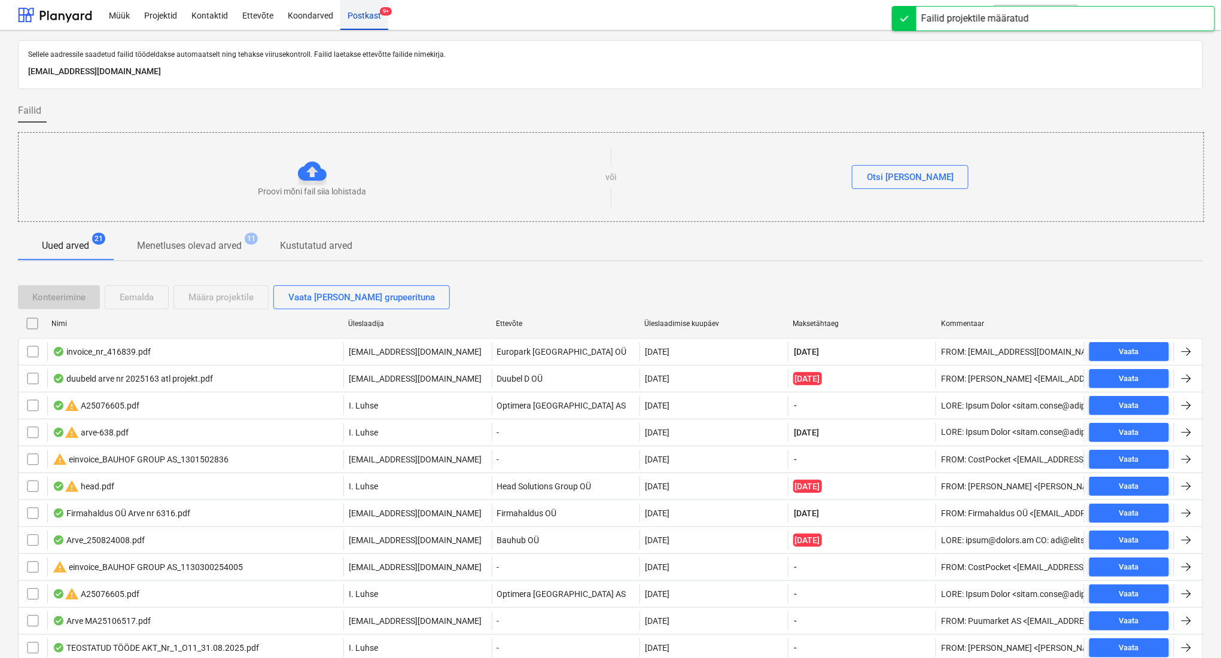
click at [353, 20] on div "Postkast 9+" at bounding box center [364, 14] width 48 height 31
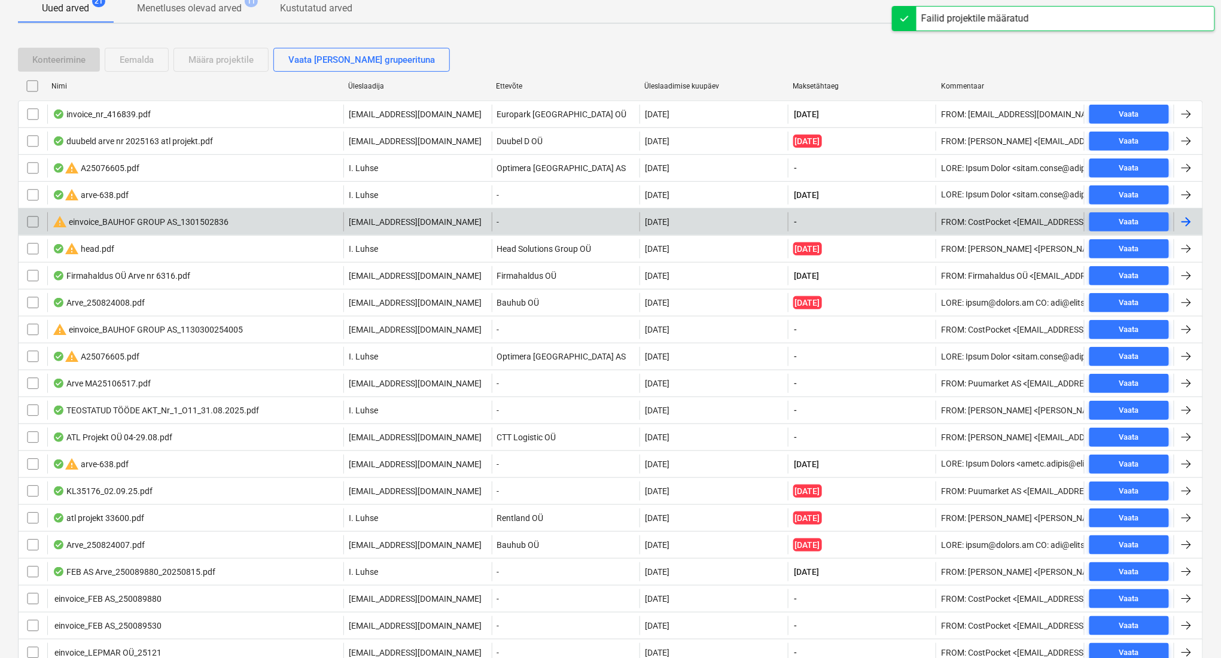
scroll to position [289, 0]
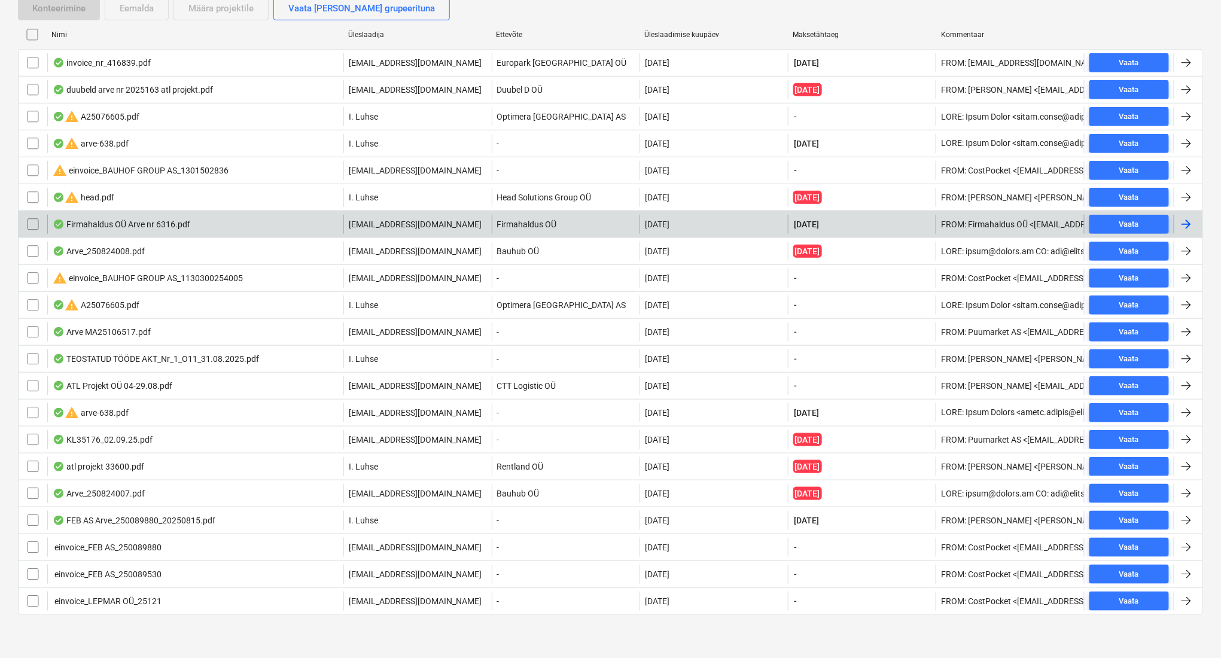
click at [184, 232] on div "Firmahaldus OÜ Arve nr 6316.pdf" at bounding box center [195, 224] width 296 height 19
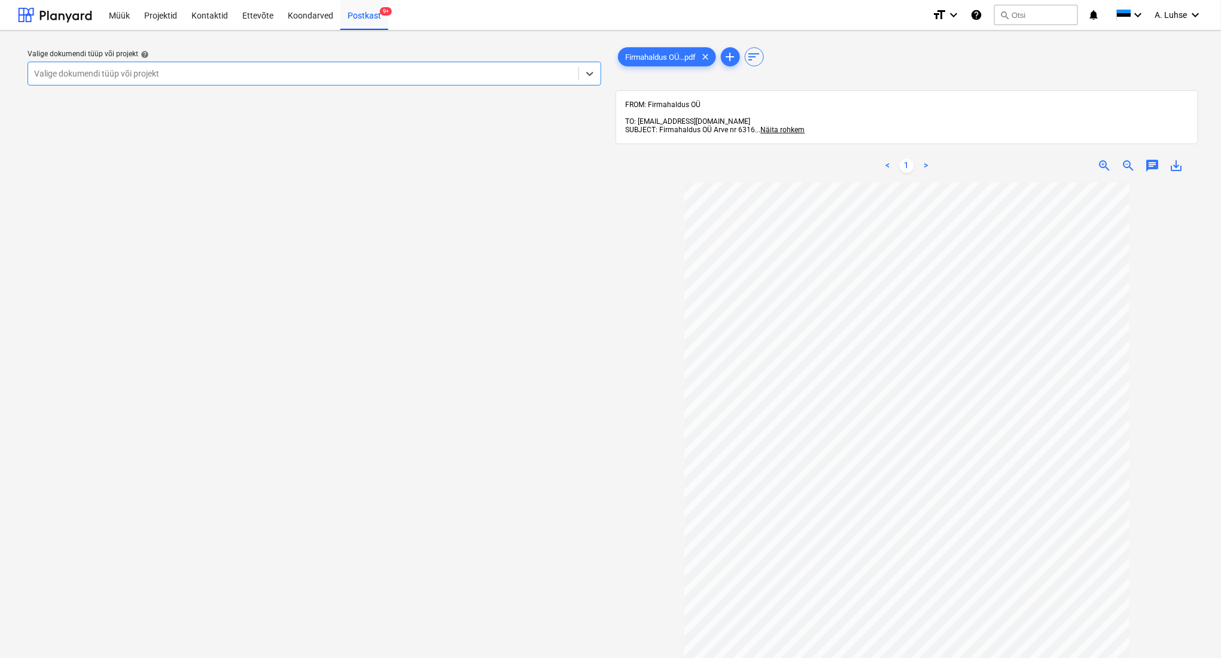
click at [191, 76] on div at bounding box center [303, 74] width 538 height 12
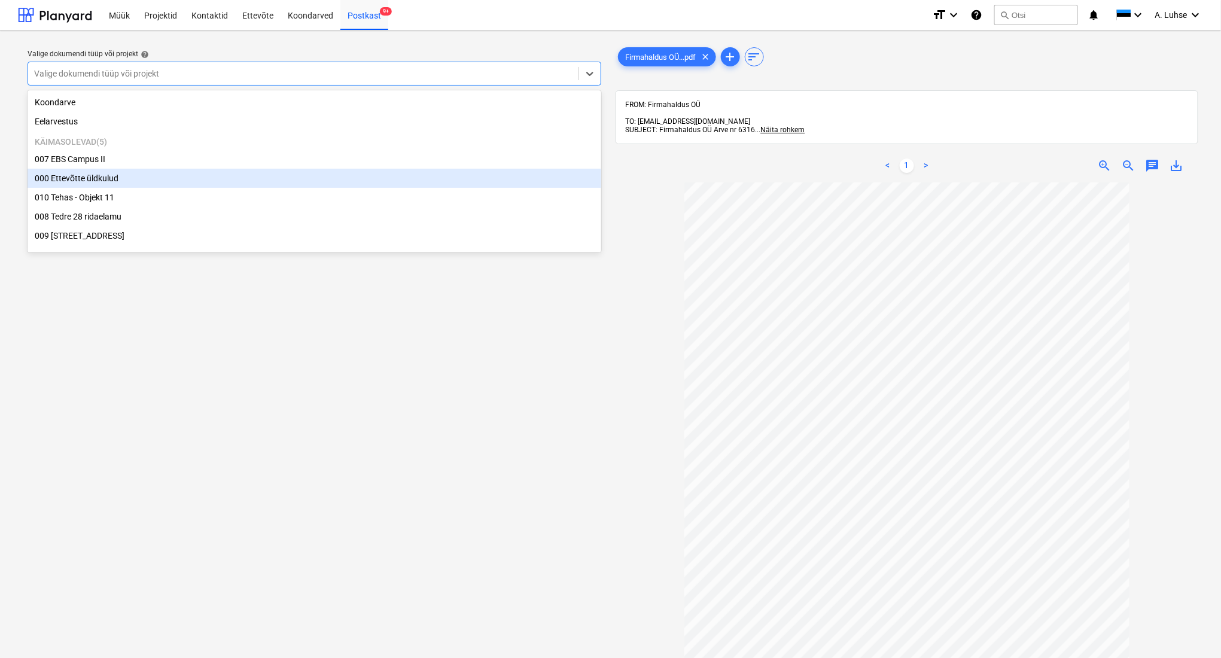
click at [140, 173] on div "000 Ettevõtte üldkulud" at bounding box center [315, 178] width 574 height 19
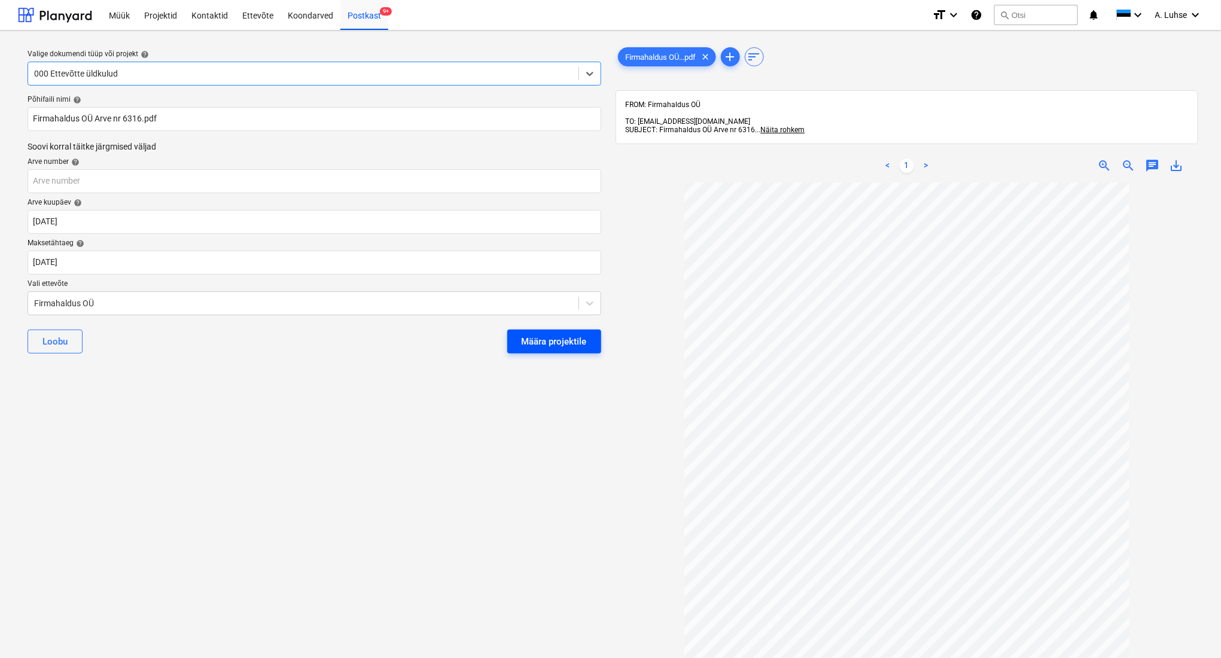
click at [564, 340] on div "Määra projektile" at bounding box center [554, 342] width 65 height 16
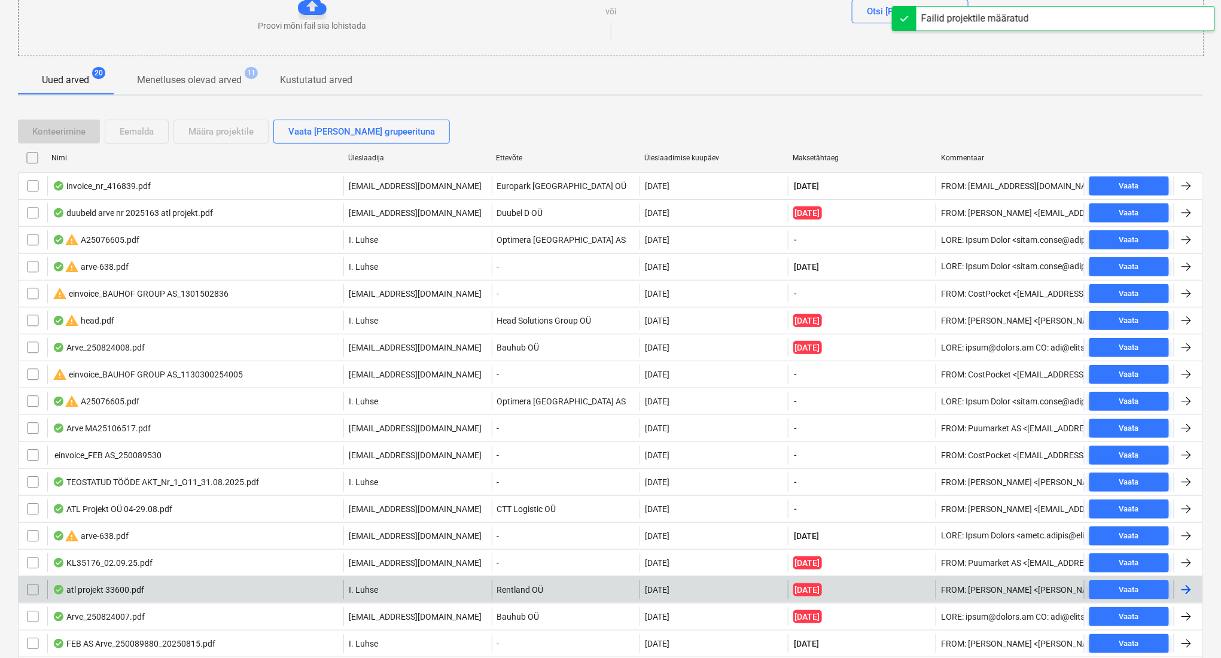
scroll to position [262, 0]
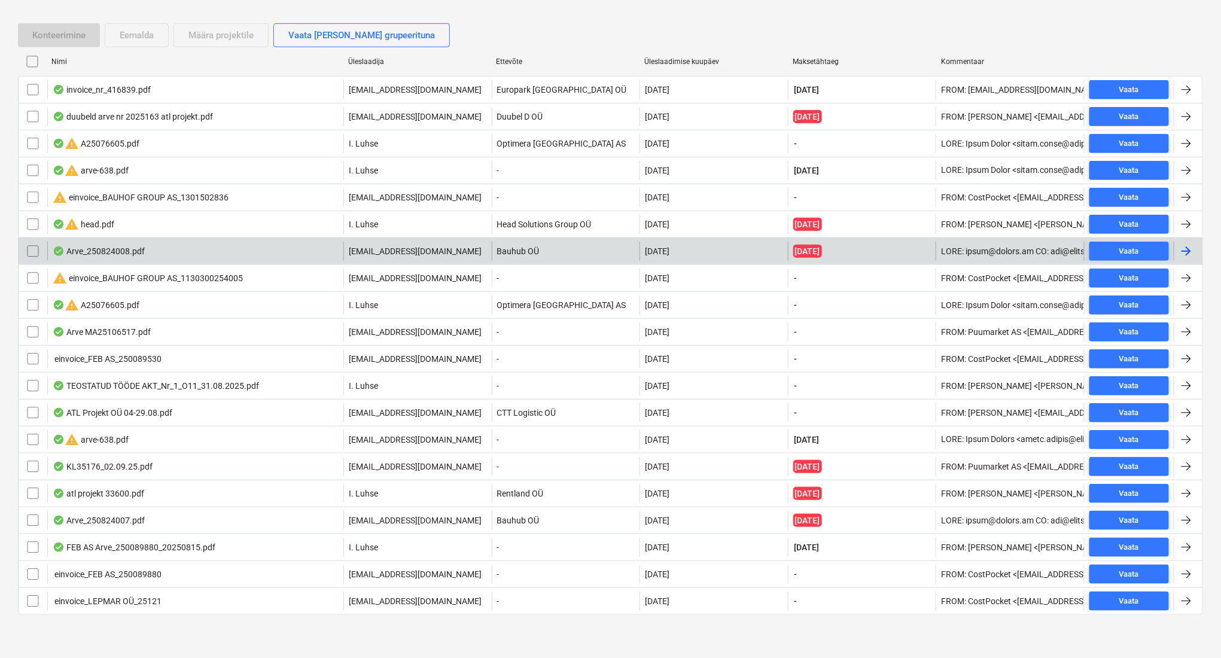
click at [267, 250] on div "Arve_250824008.pdf" at bounding box center [195, 251] width 296 height 19
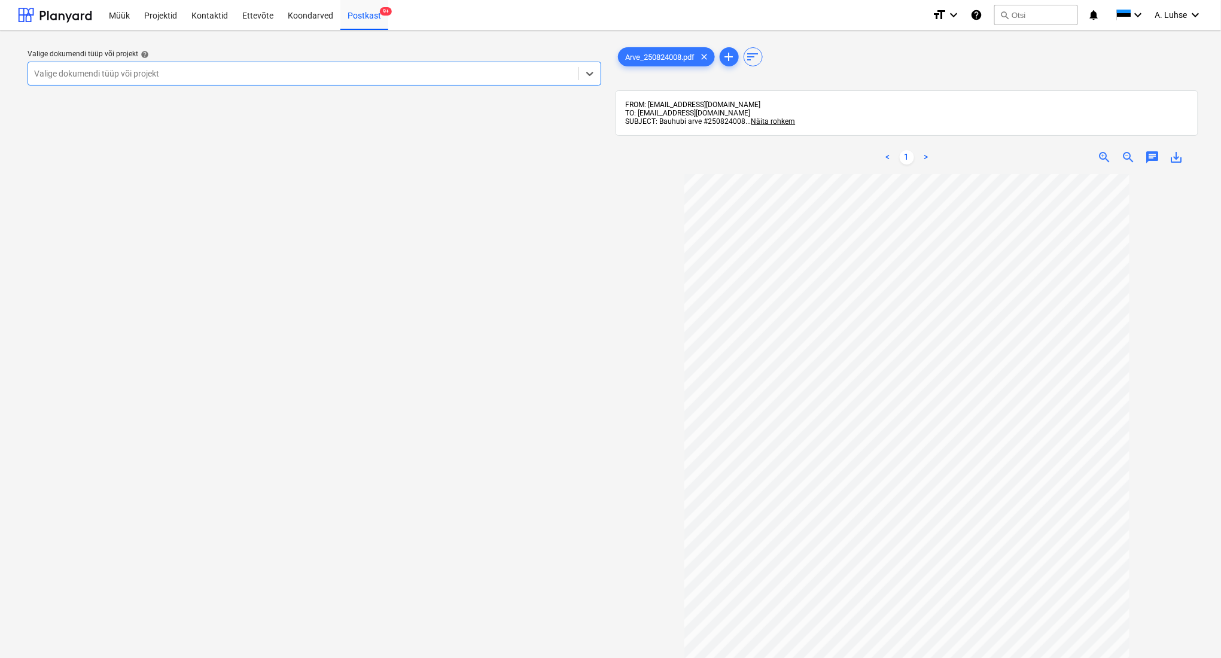
click at [397, 75] on div at bounding box center [303, 74] width 538 height 12
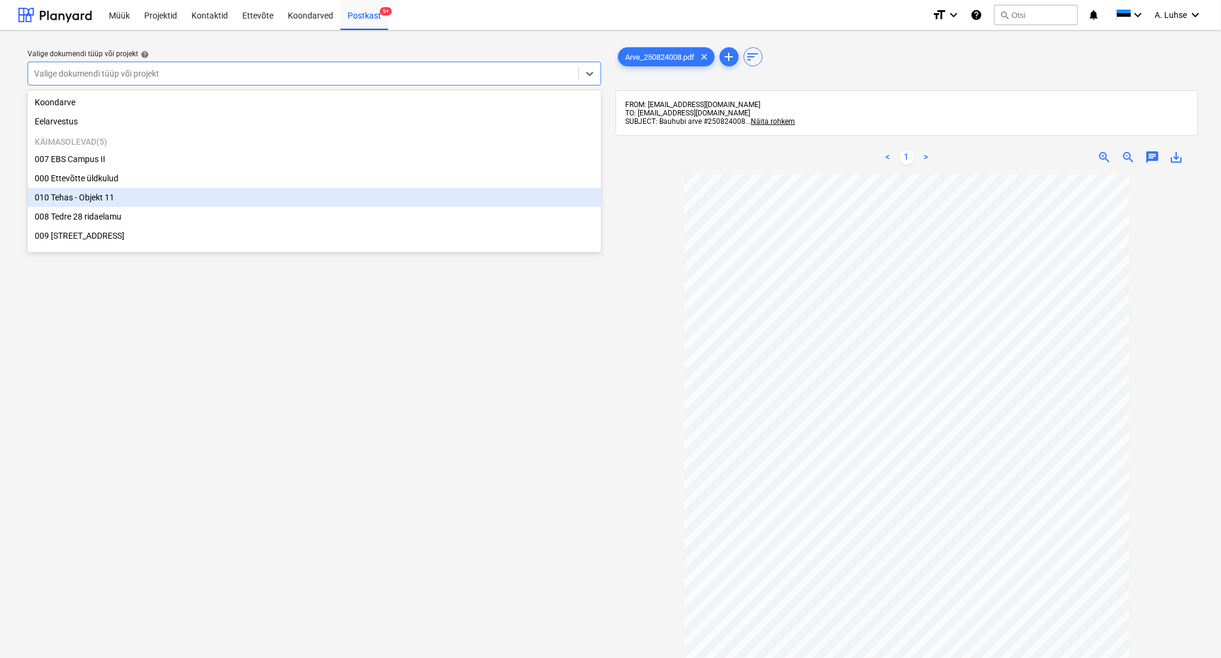
click at [384, 199] on div "010 Tehas - Objekt 11" at bounding box center [315, 197] width 574 height 19
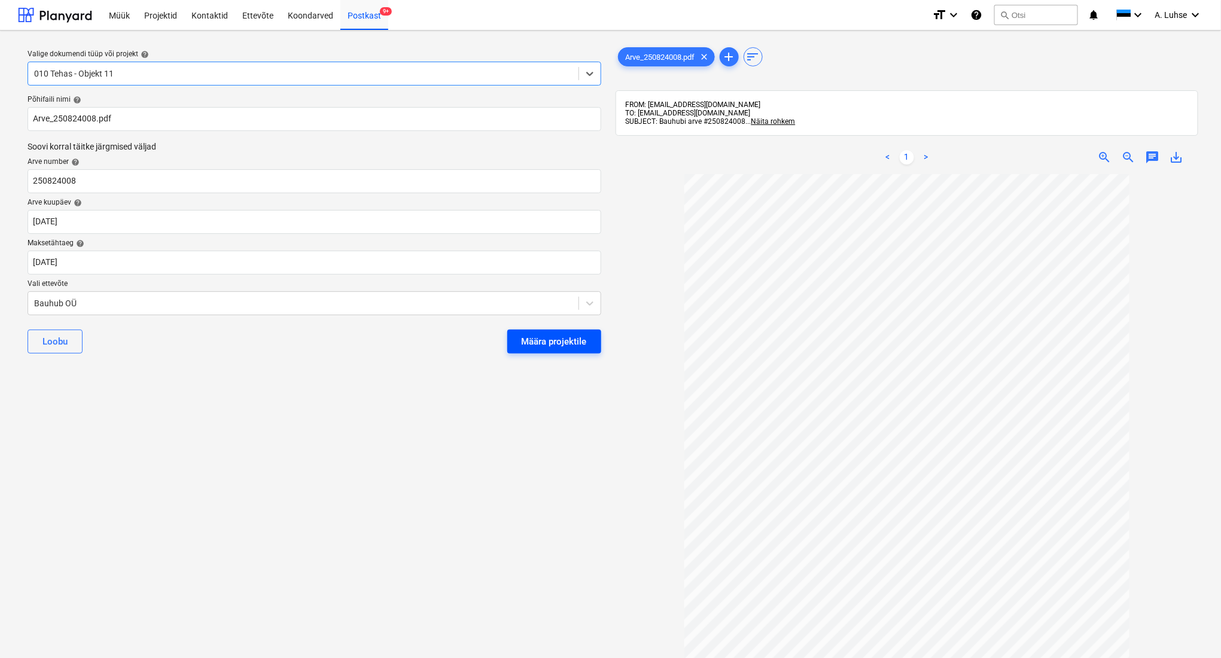
click at [536, 342] on div "Määra projektile" at bounding box center [554, 342] width 65 height 16
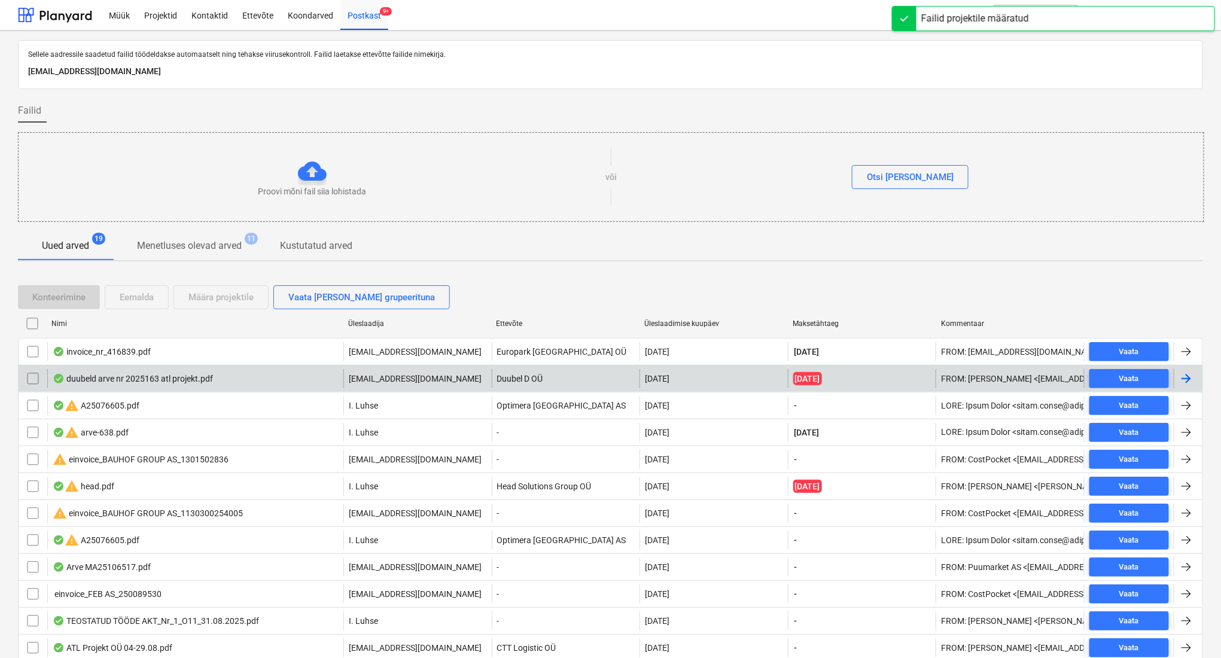
click at [266, 384] on div "duubeld arve nr 2025163 atl projekt.pdf" at bounding box center [195, 378] width 296 height 19
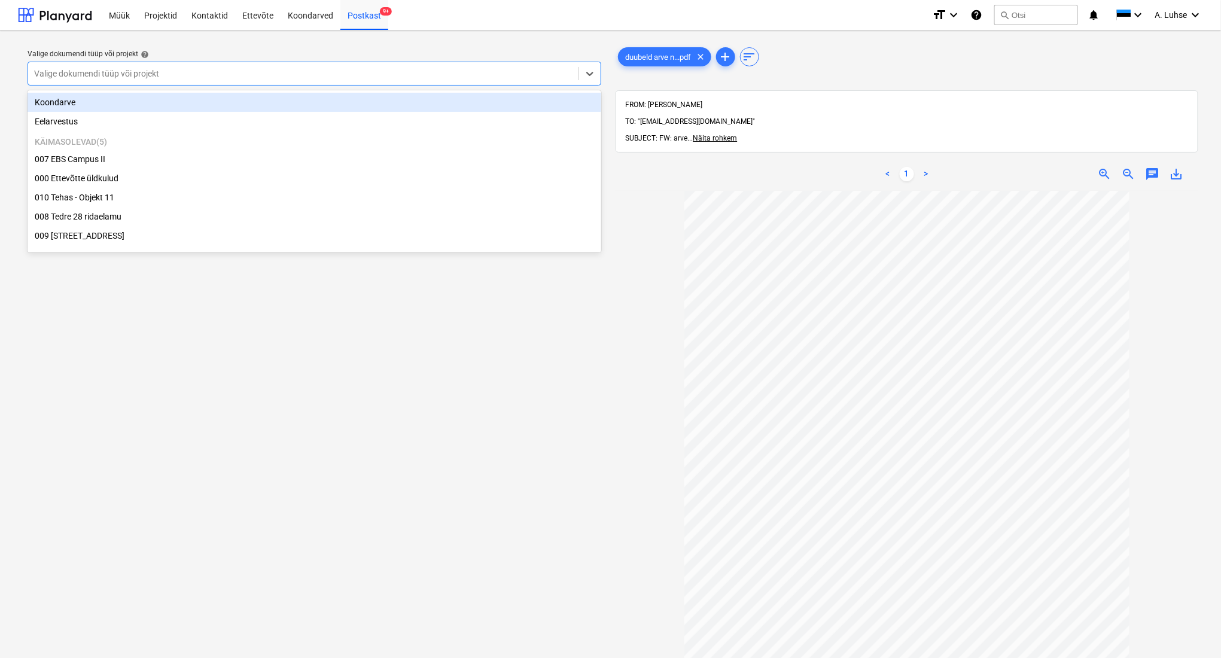
click at [447, 82] on div "Valige dokumendi tüüp või projekt" at bounding box center [315, 74] width 574 height 24
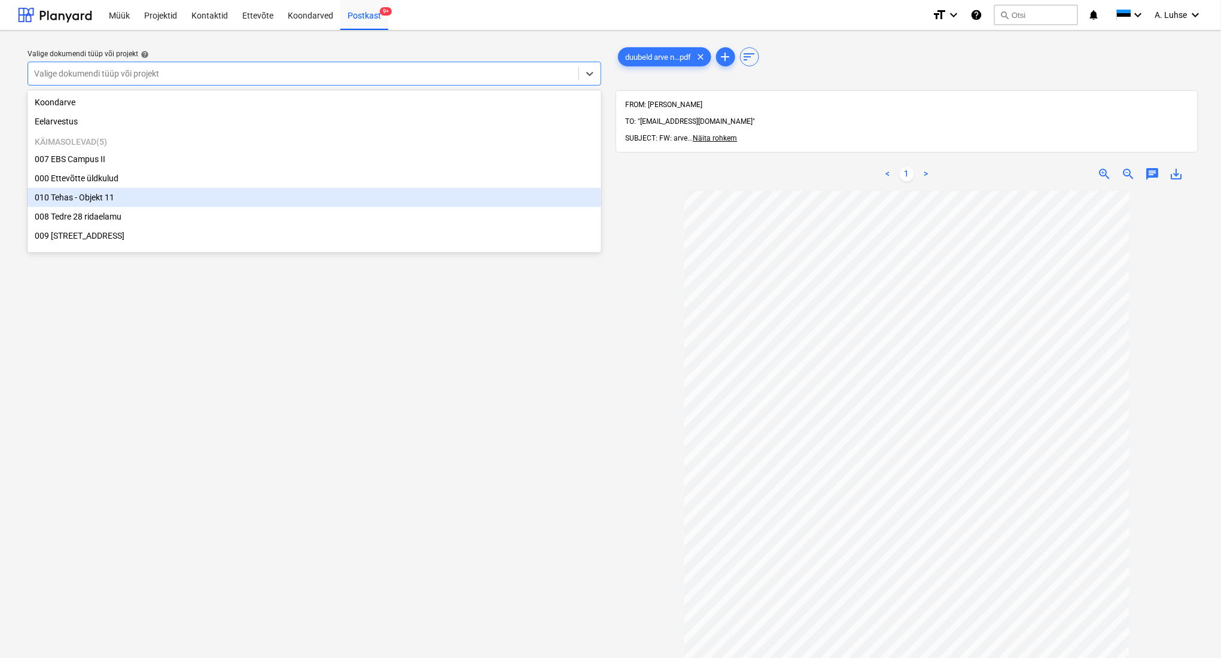
click at [422, 190] on div "010 Tehas - Objekt 11" at bounding box center [315, 197] width 574 height 19
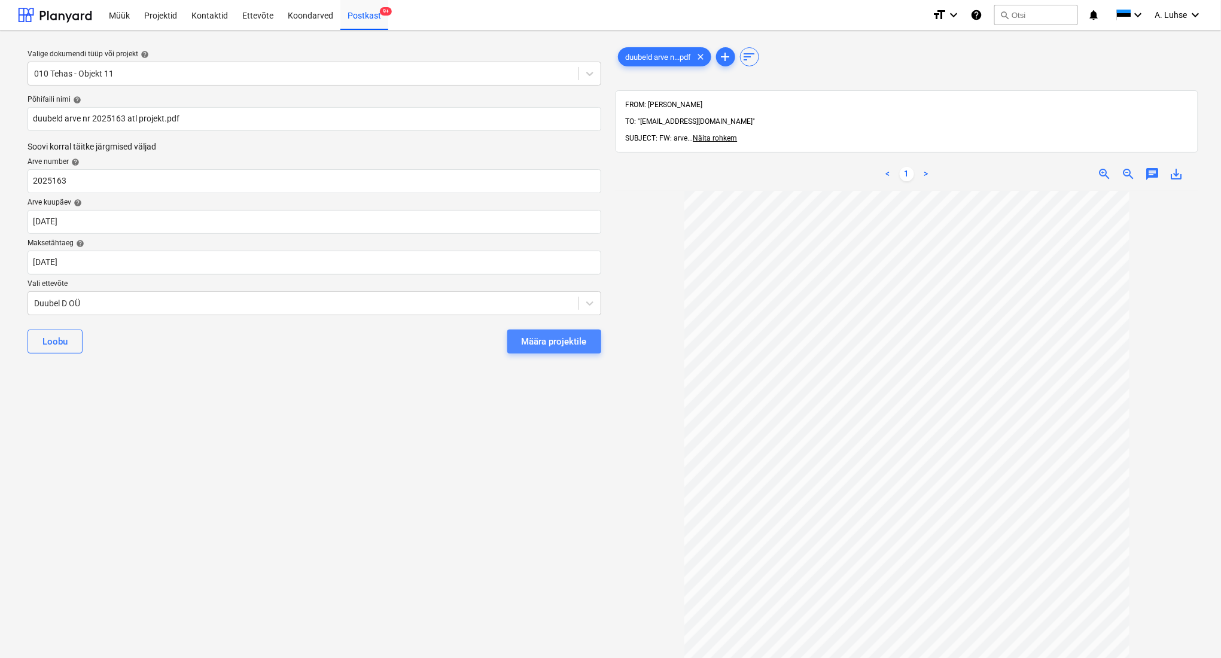
click at [527, 339] on div "Määra projektile" at bounding box center [554, 342] width 65 height 16
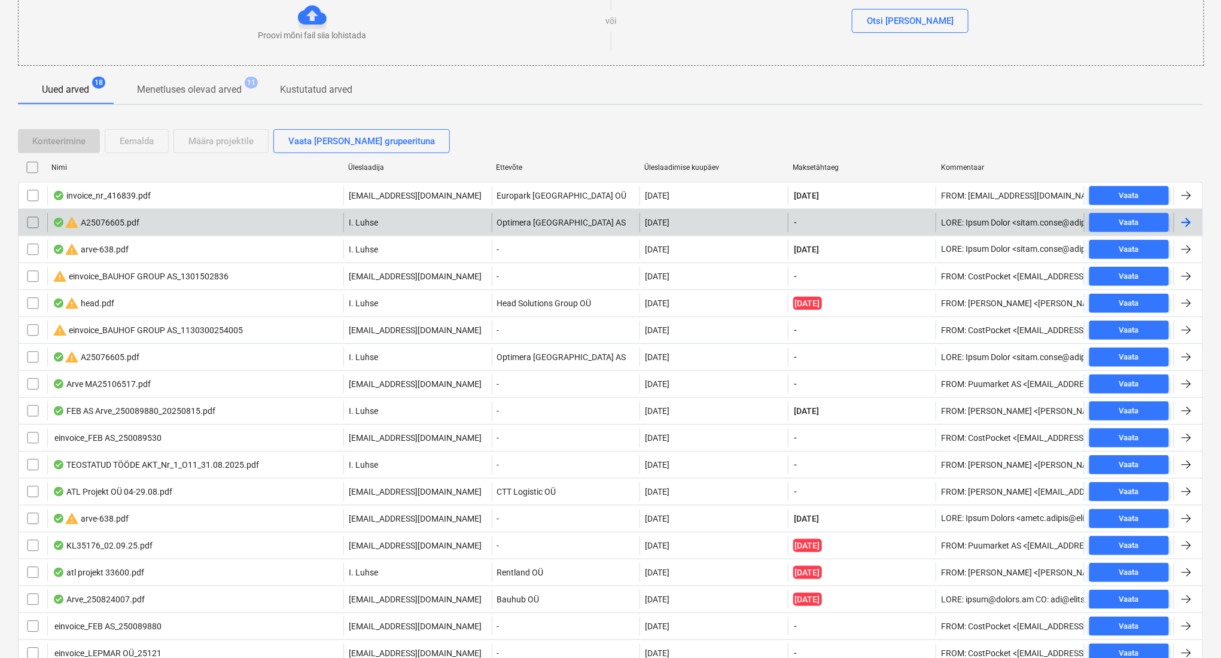
scroll to position [128, 0]
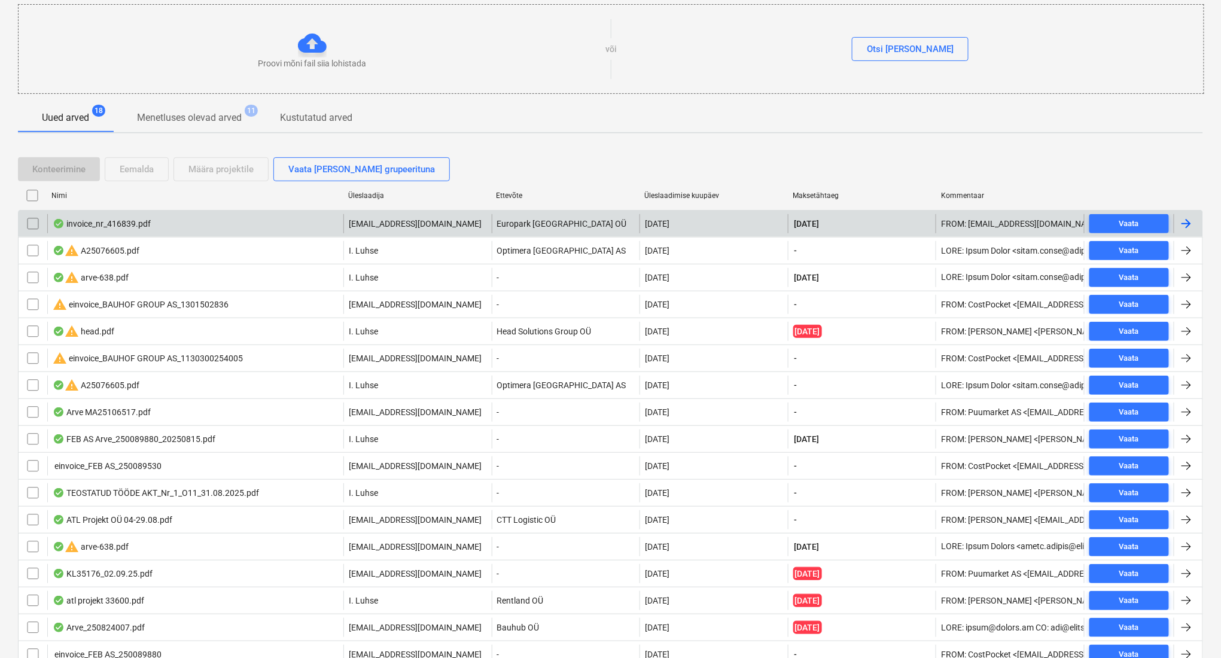
click at [276, 233] on div "invoice_nr_416839.pdf [EMAIL_ADDRESS][DOMAIN_NAME] Europark [GEOGRAPHIC_DATA] O…" at bounding box center [610, 223] width 1185 height 27
click at [274, 228] on div "invoice_nr_416839.pdf" at bounding box center [195, 223] width 296 height 19
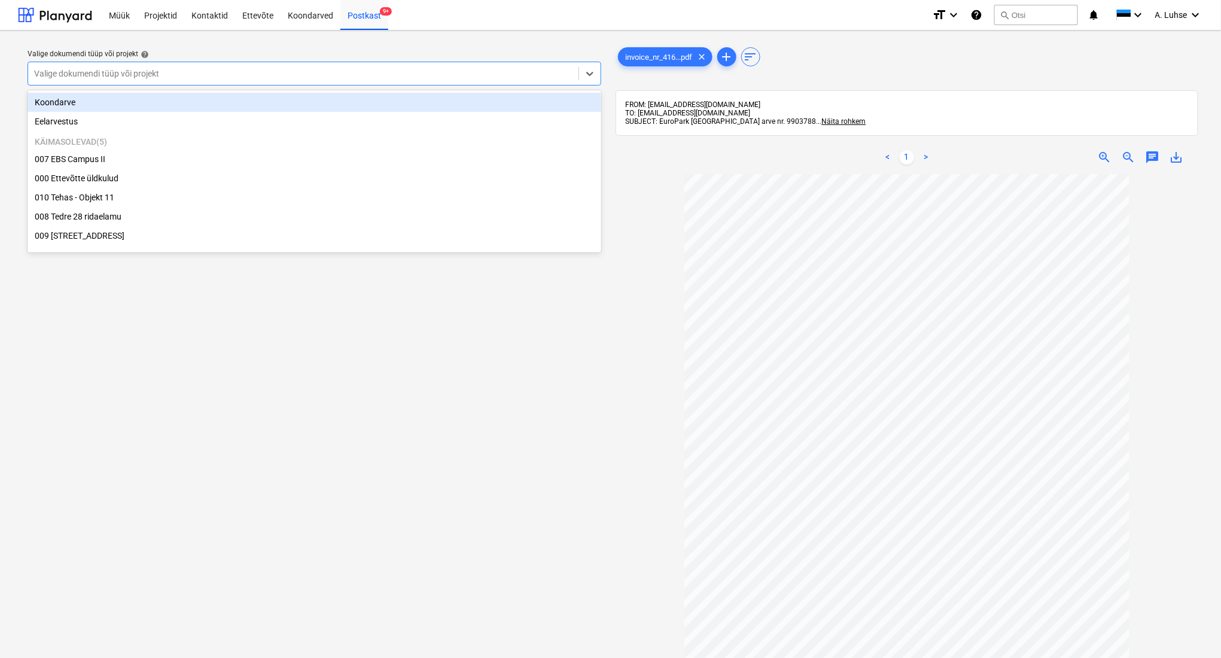
click at [500, 66] on div "Valige dokumendi tüüp või projekt" at bounding box center [303, 73] width 550 height 17
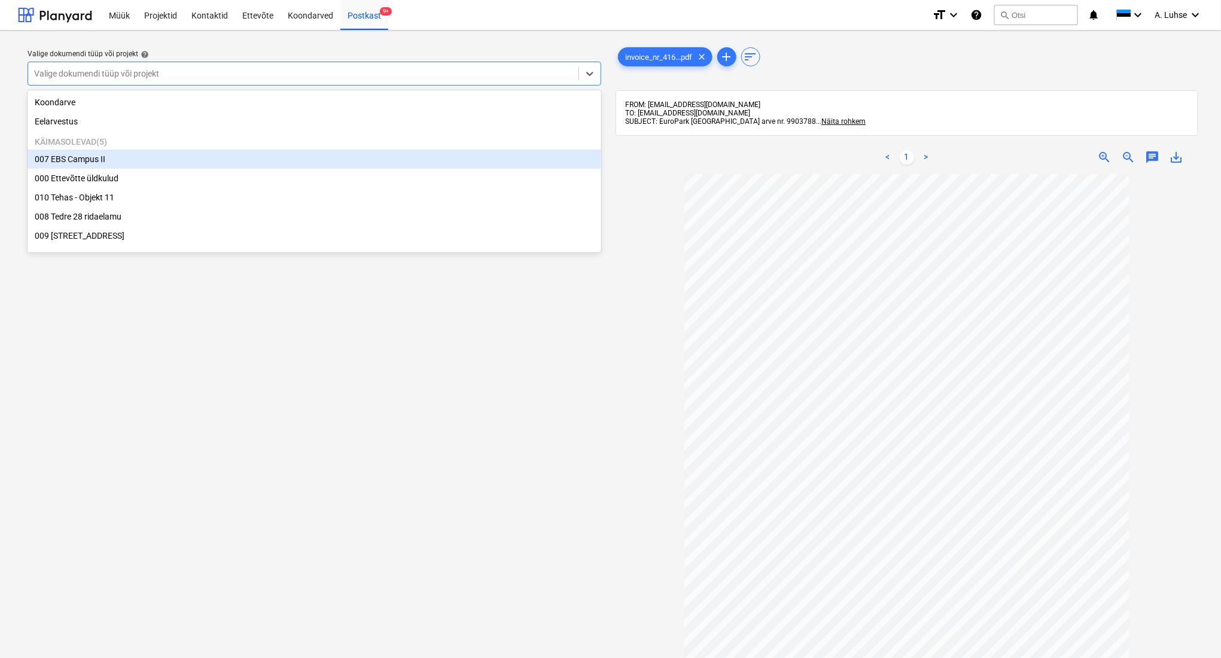
click at [496, 164] on div "007 EBS Campus II" at bounding box center [315, 159] width 574 height 19
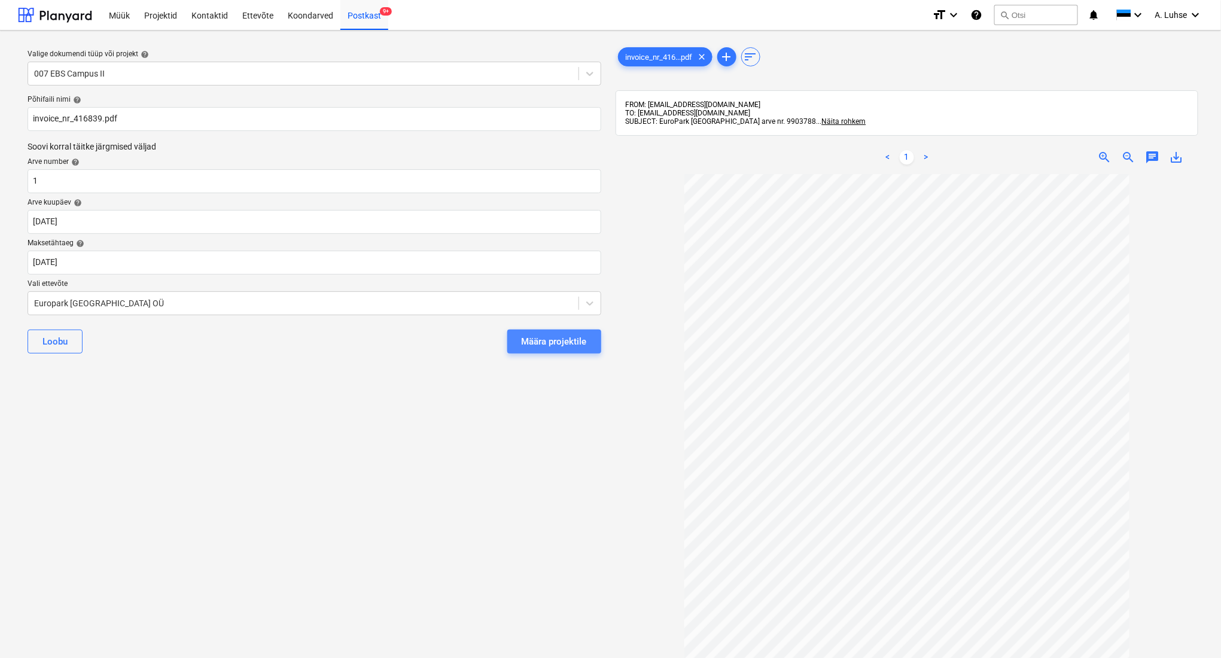
click at [546, 339] on div "Määra projektile" at bounding box center [554, 342] width 65 height 16
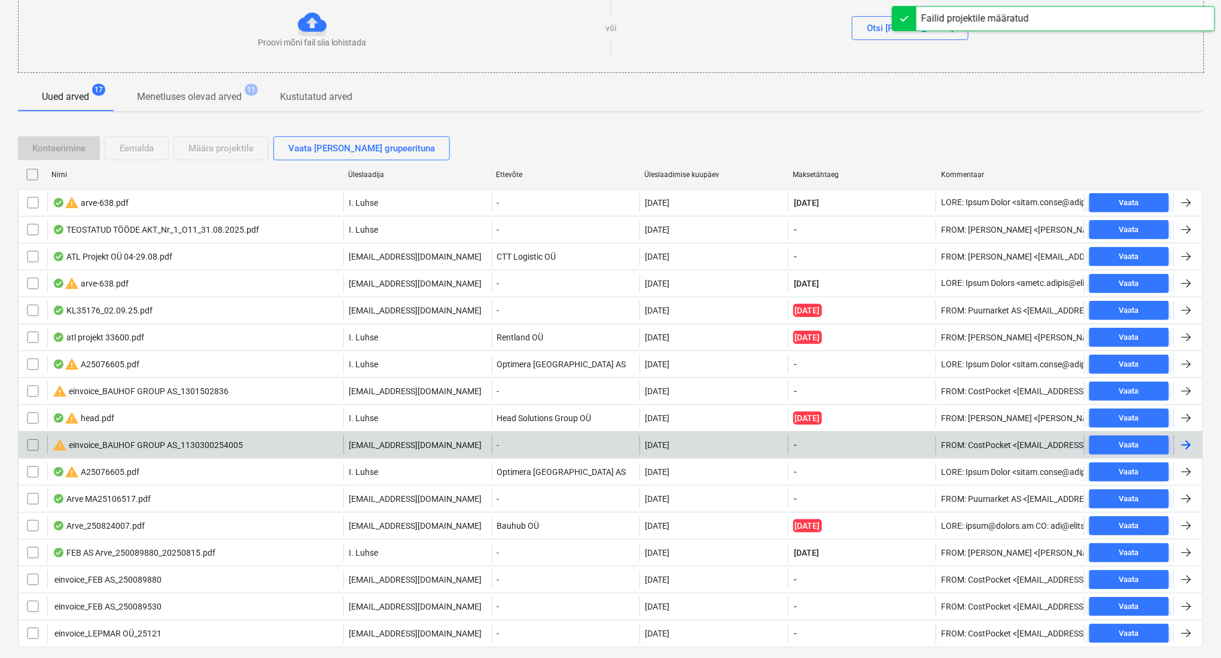
scroll to position [159, 0]
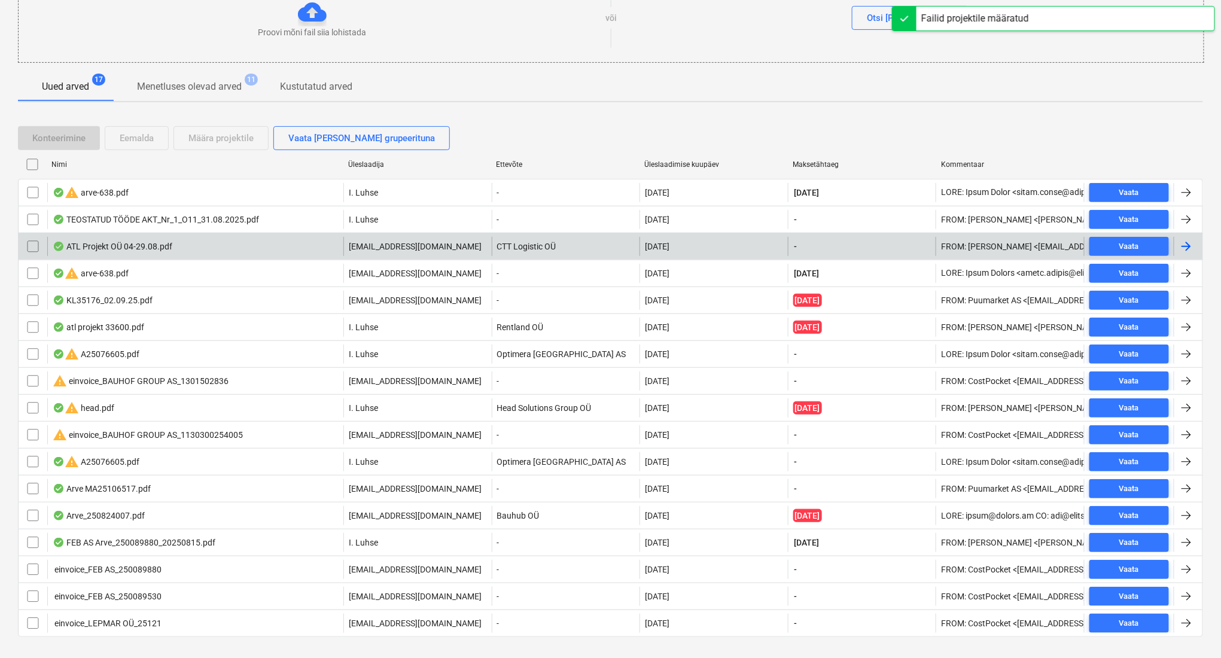
click at [293, 251] on div "ATL Projekt OÜ 04-29.08.pdf" at bounding box center [195, 246] width 296 height 19
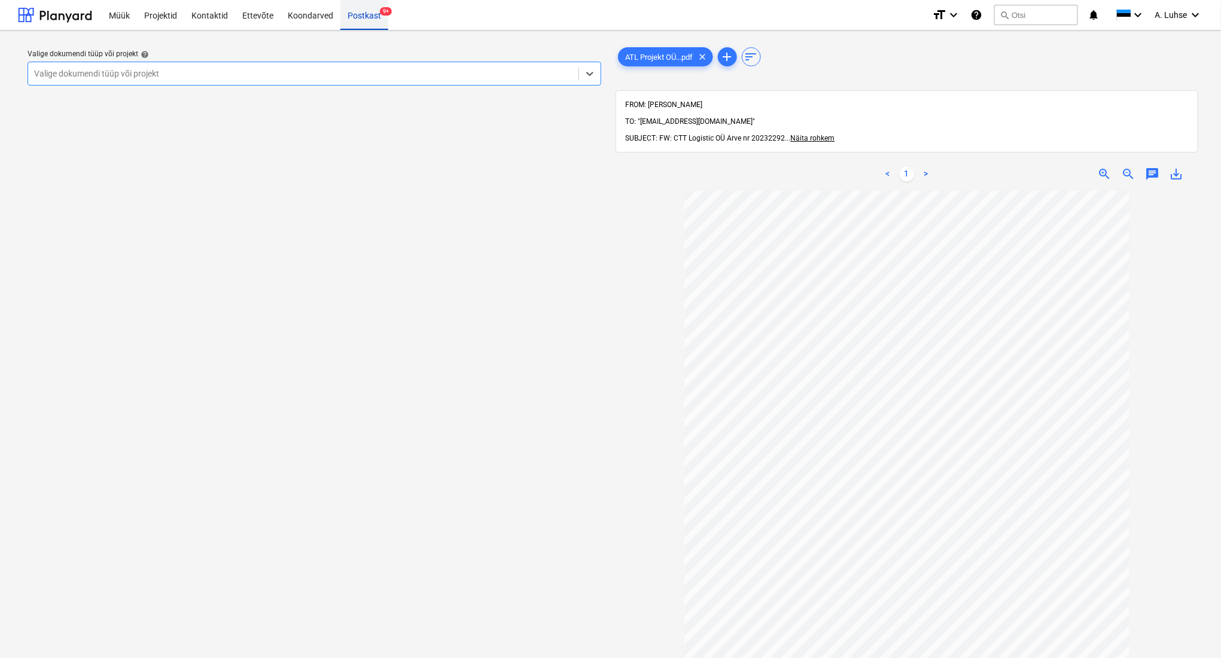
click at [360, 20] on div "Postkast 9+" at bounding box center [364, 14] width 48 height 31
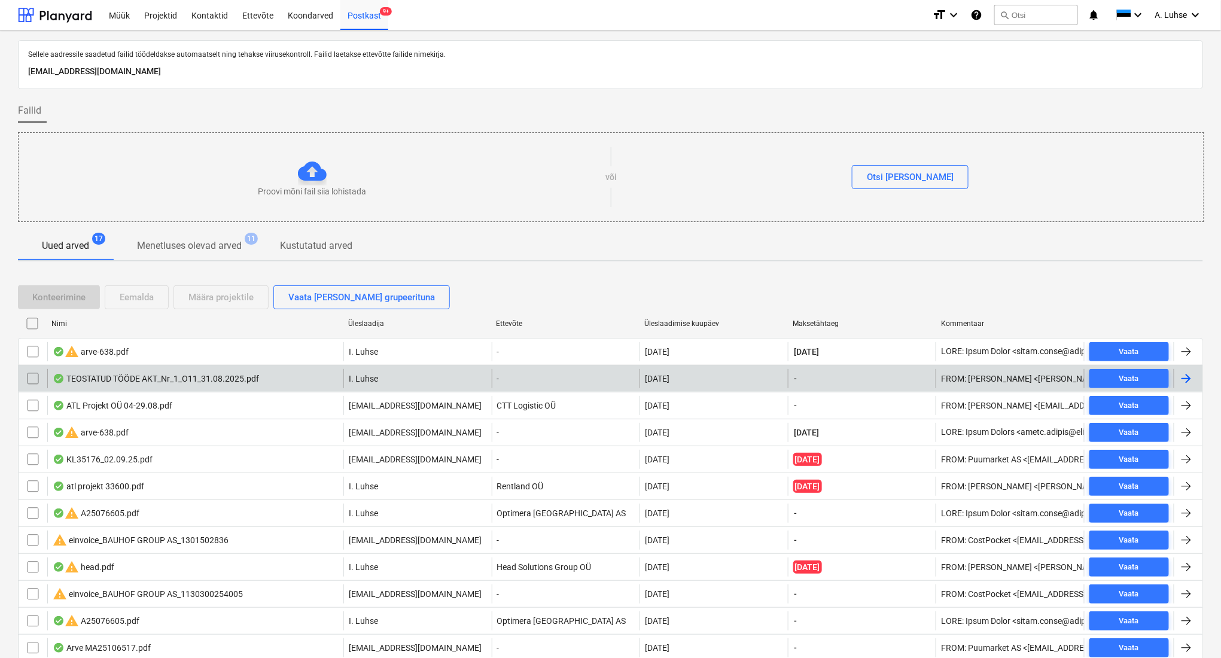
click at [34, 382] on input "checkbox" at bounding box center [32, 378] width 19 height 19
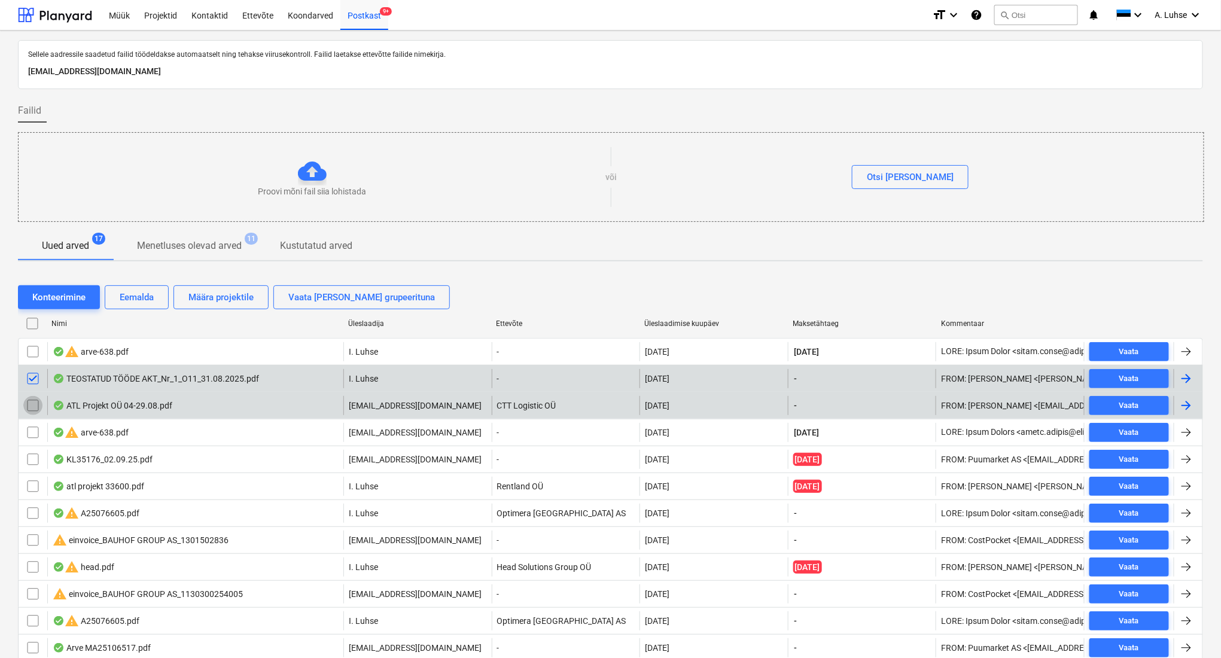
click at [31, 403] on input "checkbox" at bounding box center [32, 405] width 19 height 19
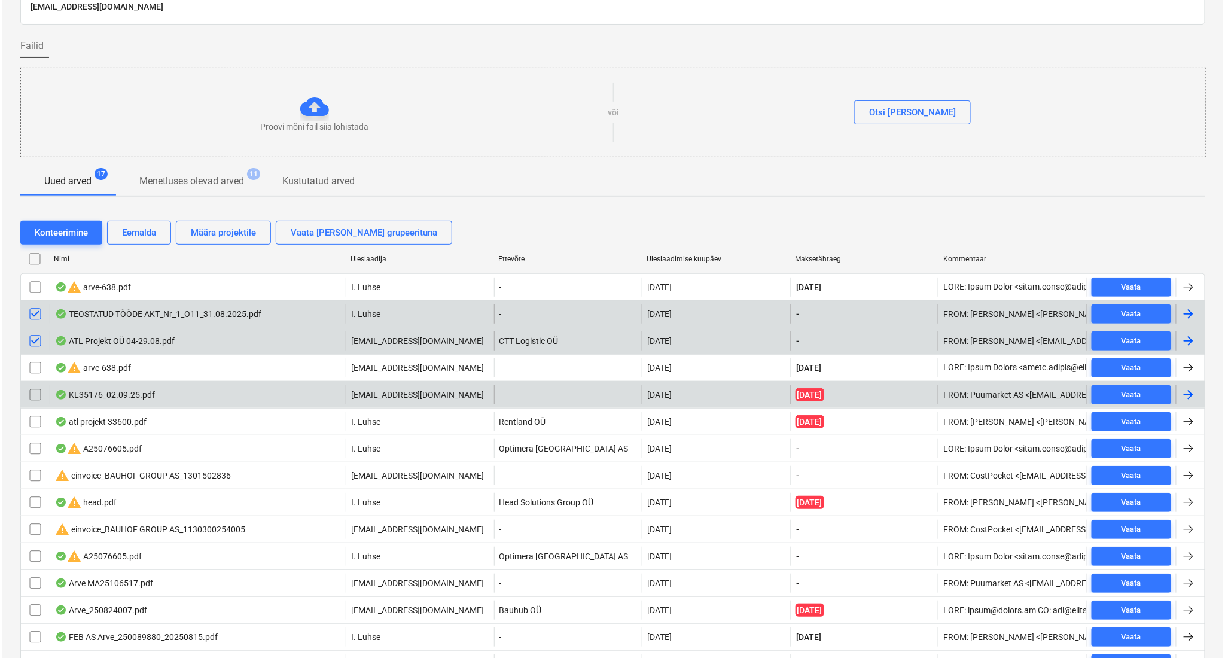
scroll to position [181, 0]
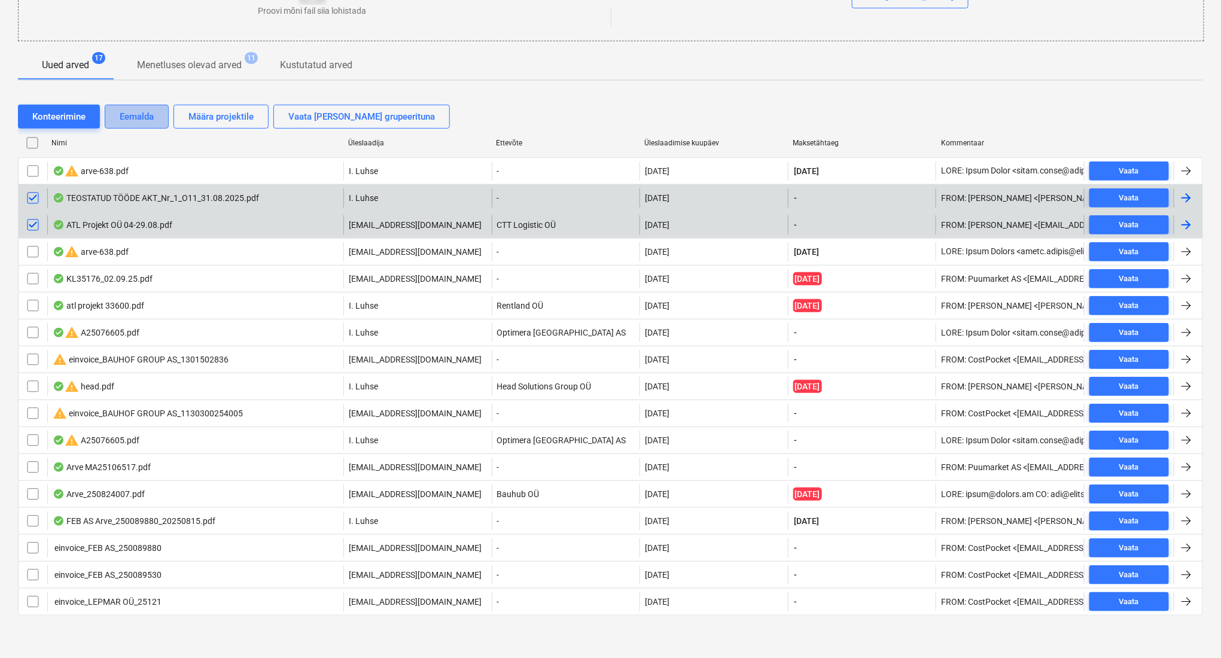
click at [138, 115] on div "Eemalda" at bounding box center [137, 117] width 34 height 16
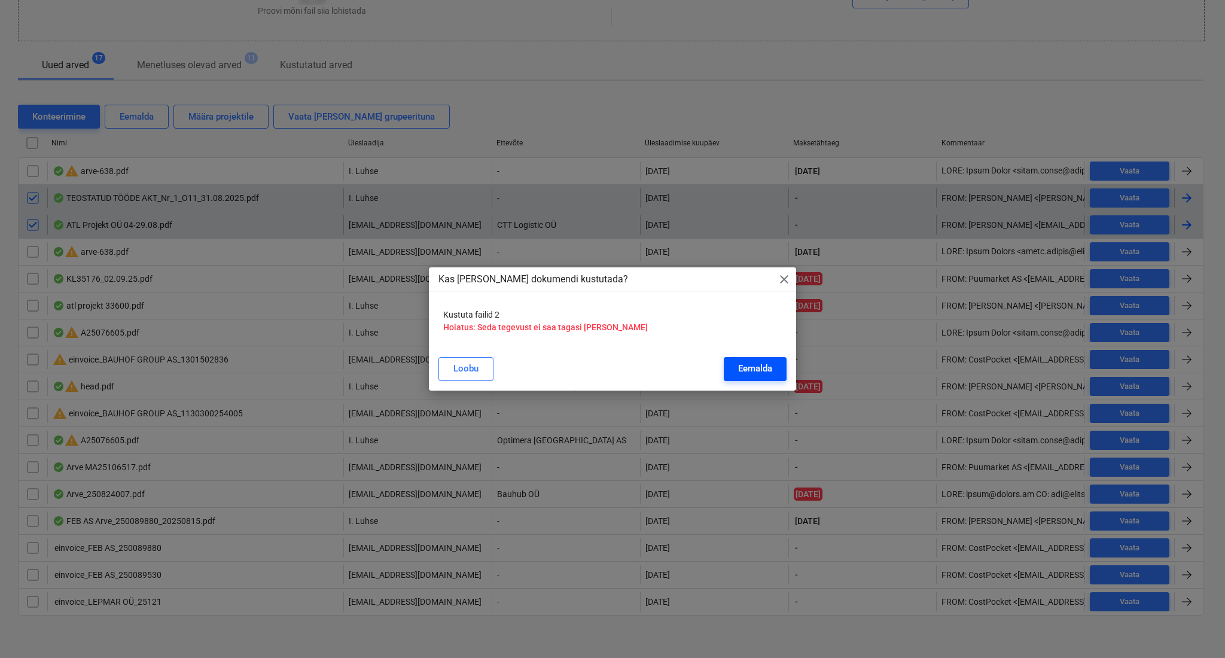
click at [769, 370] on div "Eemalda" at bounding box center [755, 369] width 34 height 16
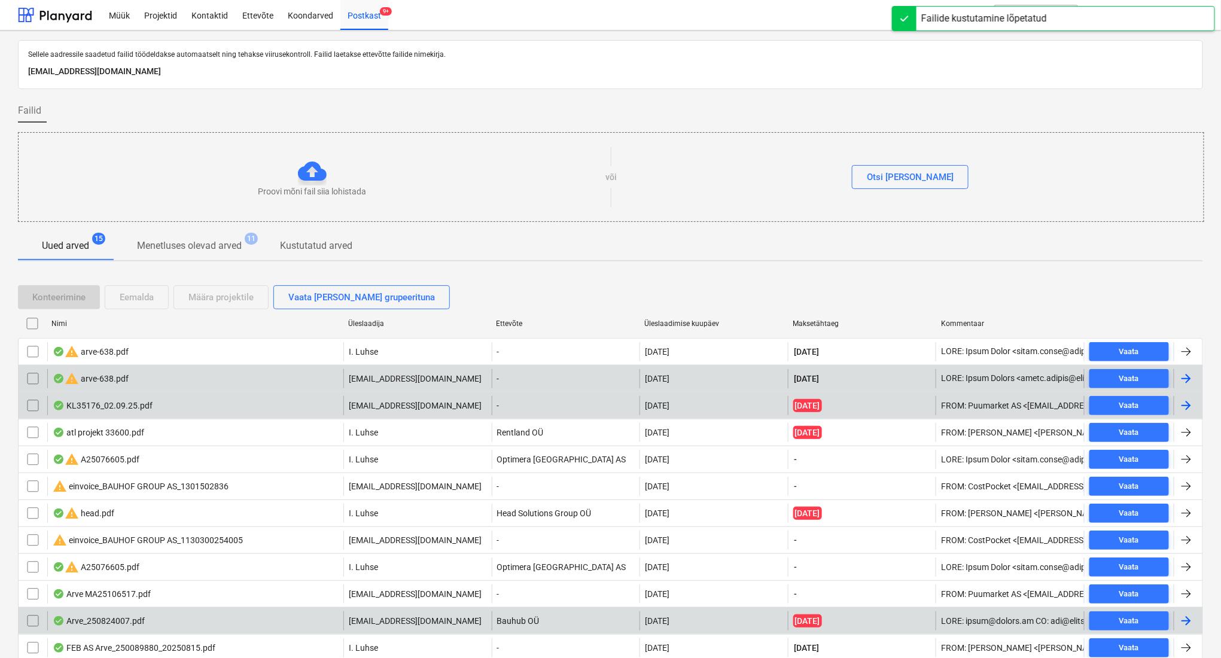
scroll to position [127, 0]
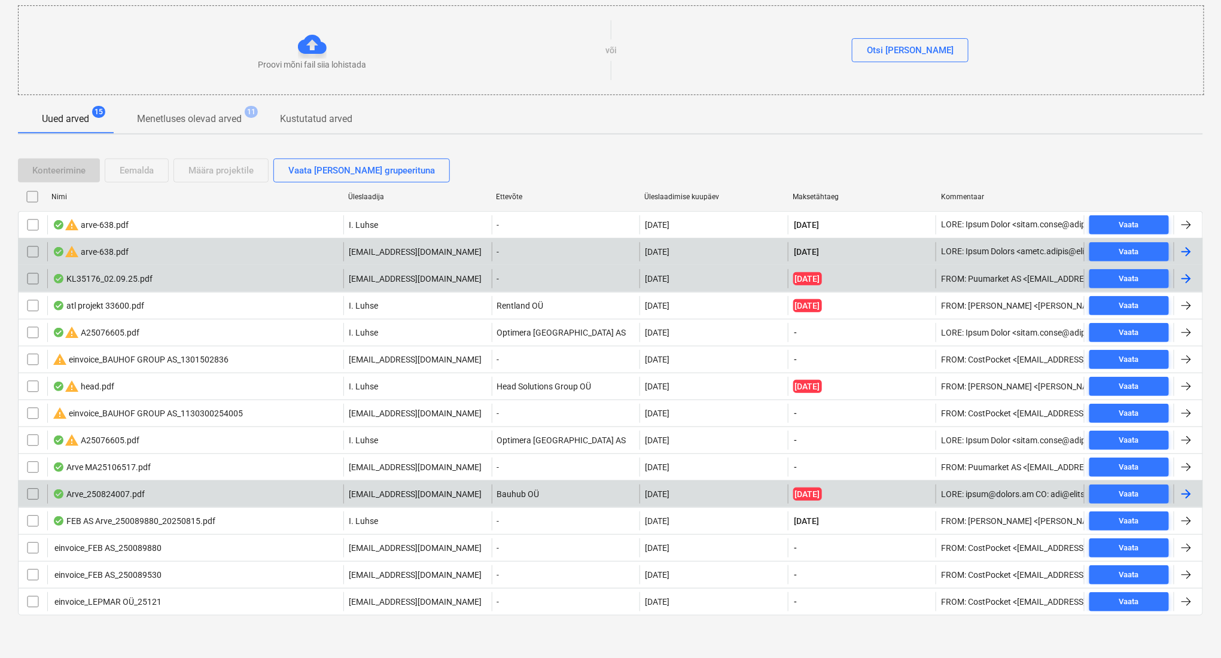
click at [176, 496] on div "Arve_250824007.pdf" at bounding box center [195, 494] width 296 height 19
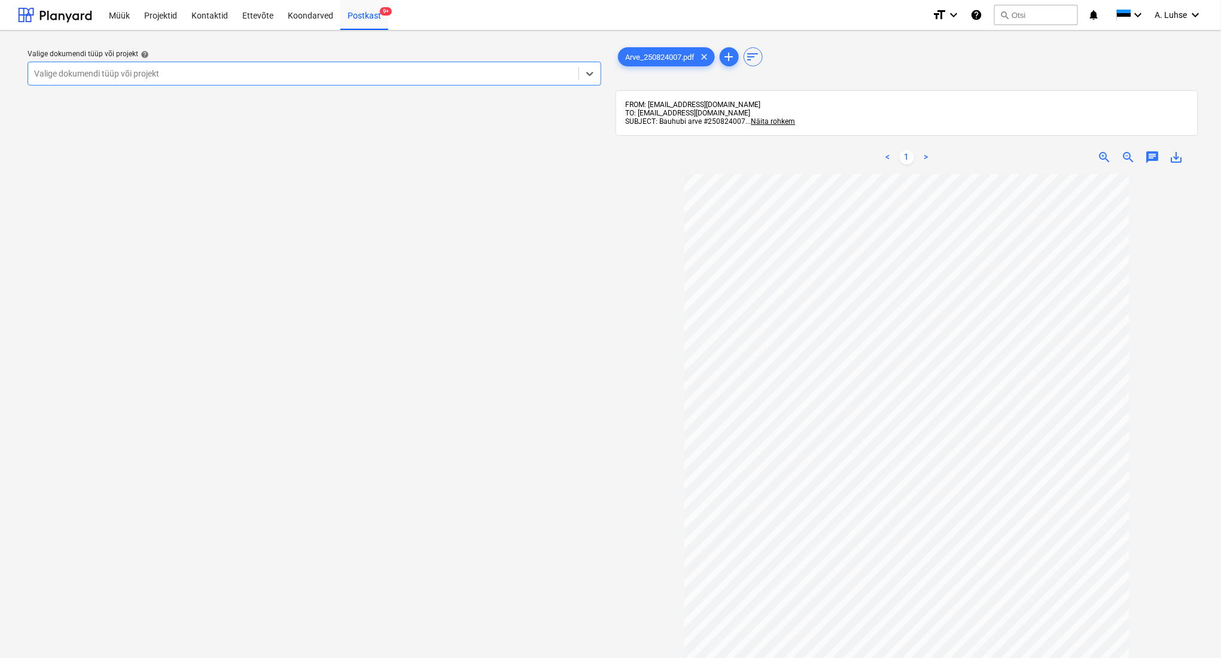
click at [397, 75] on div at bounding box center [303, 74] width 538 height 12
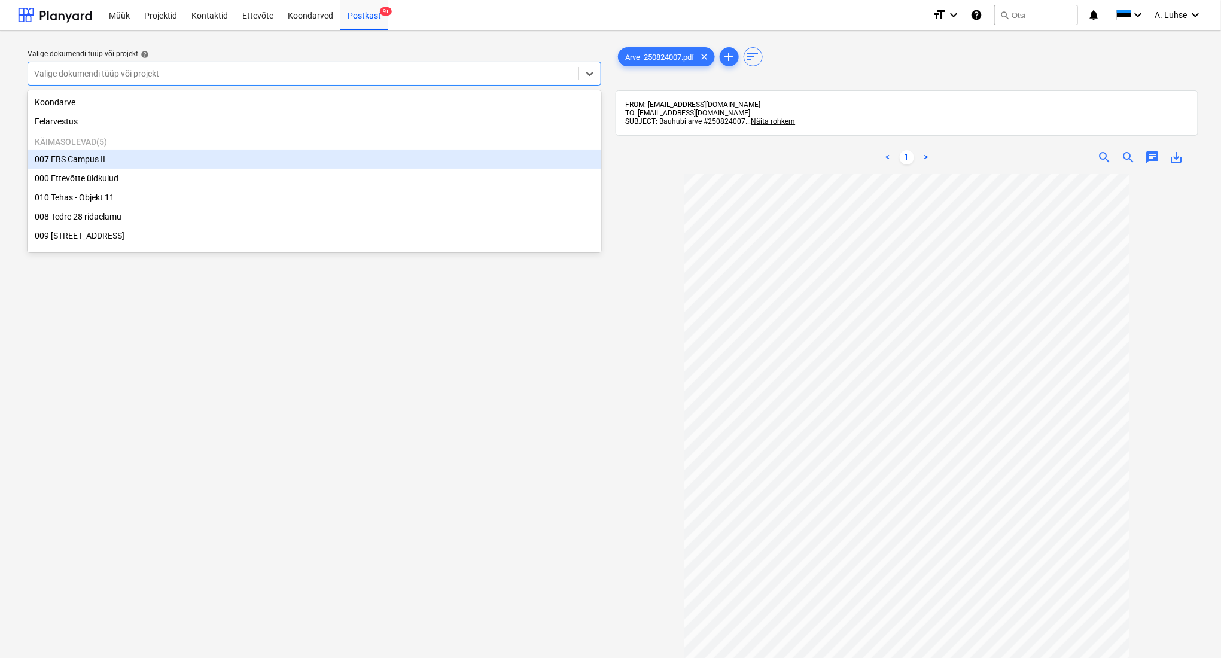
click at [385, 165] on div "007 EBS Campus II" at bounding box center [315, 159] width 574 height 19
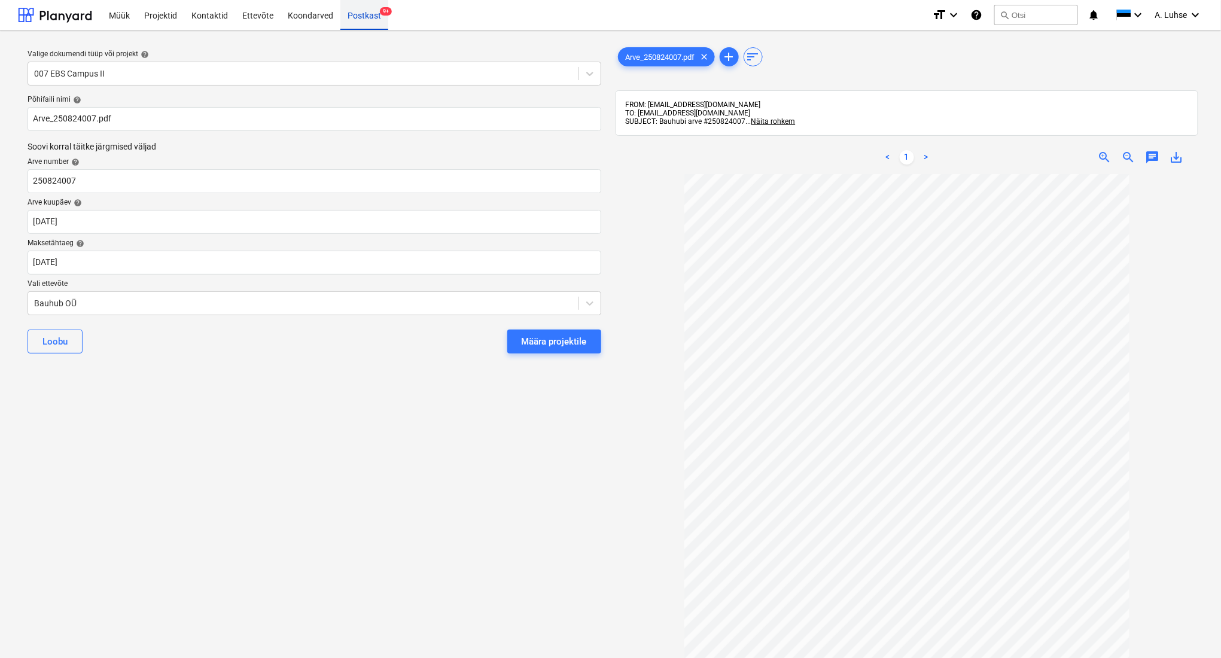
click at [356, 14] on div "Postkast 9+" at bounding box center [364, 14] width 48 height 31
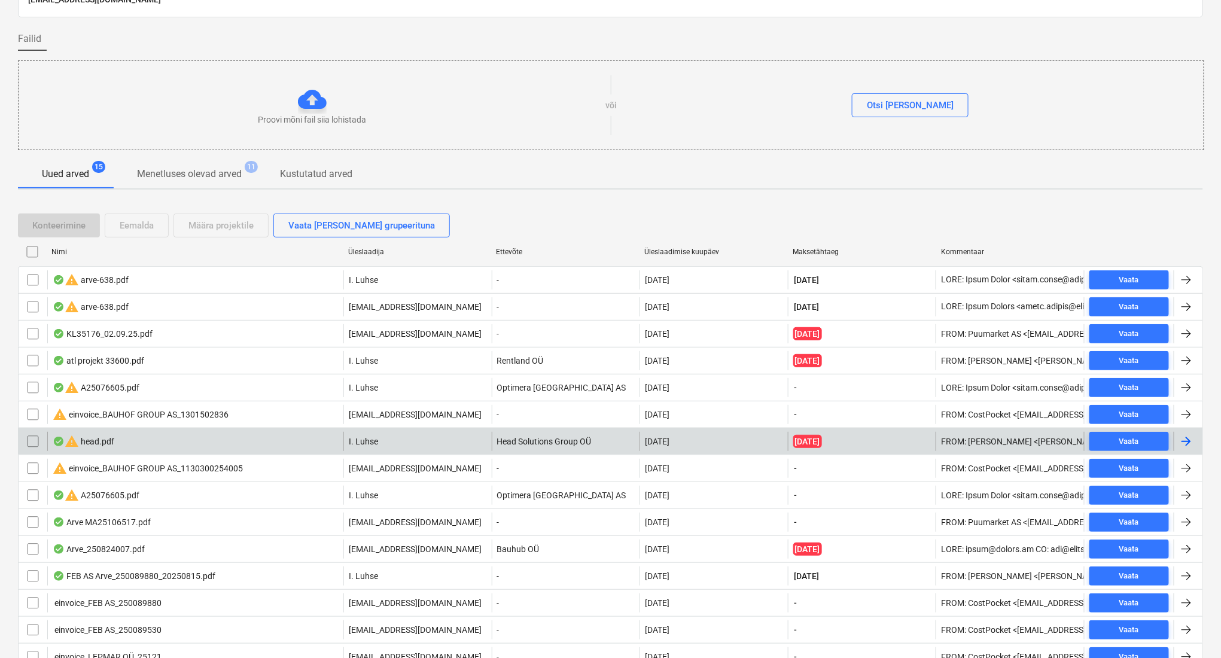
scroll to position [127, 0]
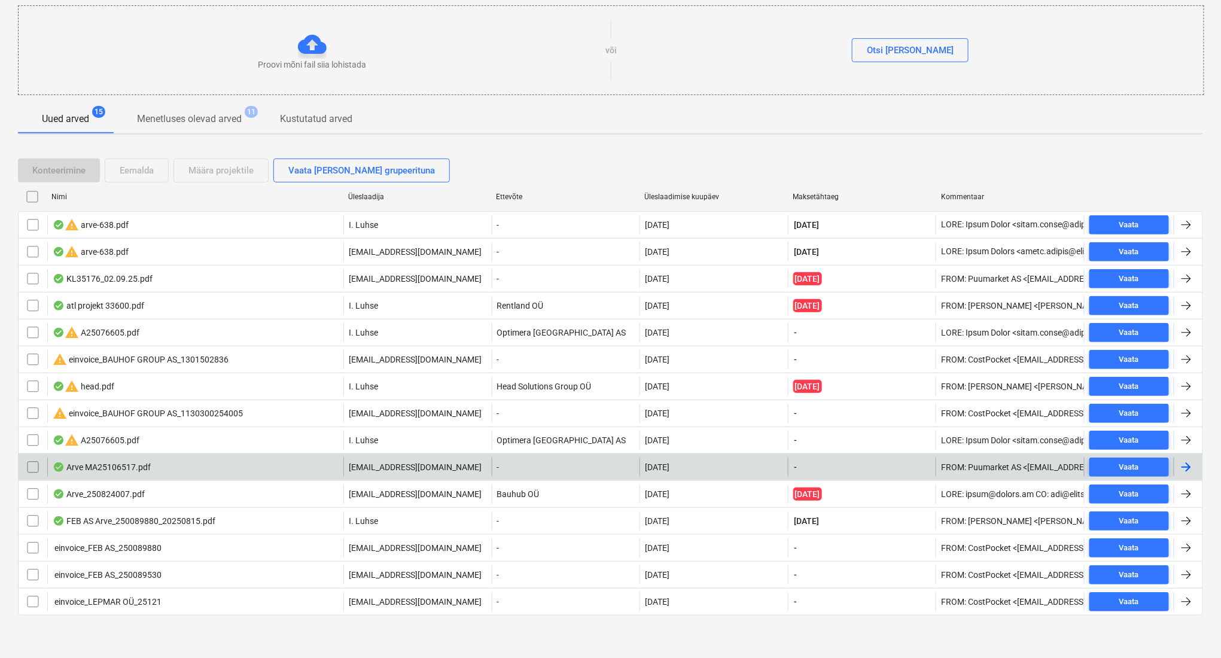
click at [161, 465] on div "Arve MA25106517.pdf" at bounding box center [195, 467] width 296 height 19
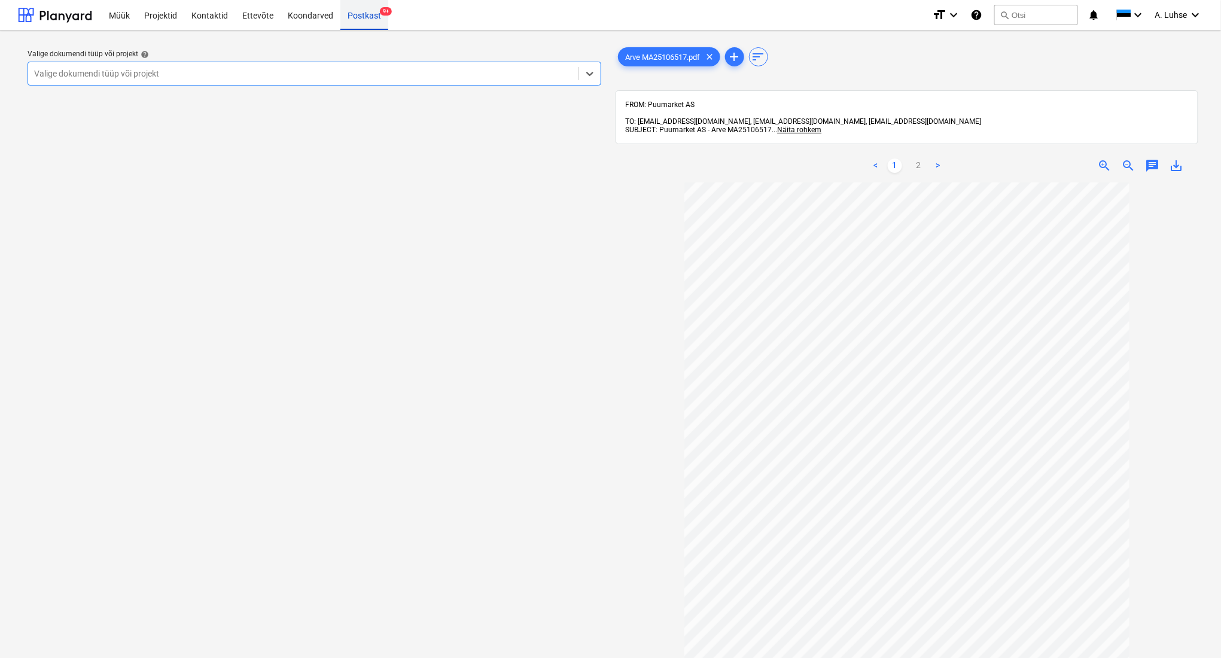
click at [348, 22] on div "Postkast 9+" at bounding box center [364, 14] width 48 height 31
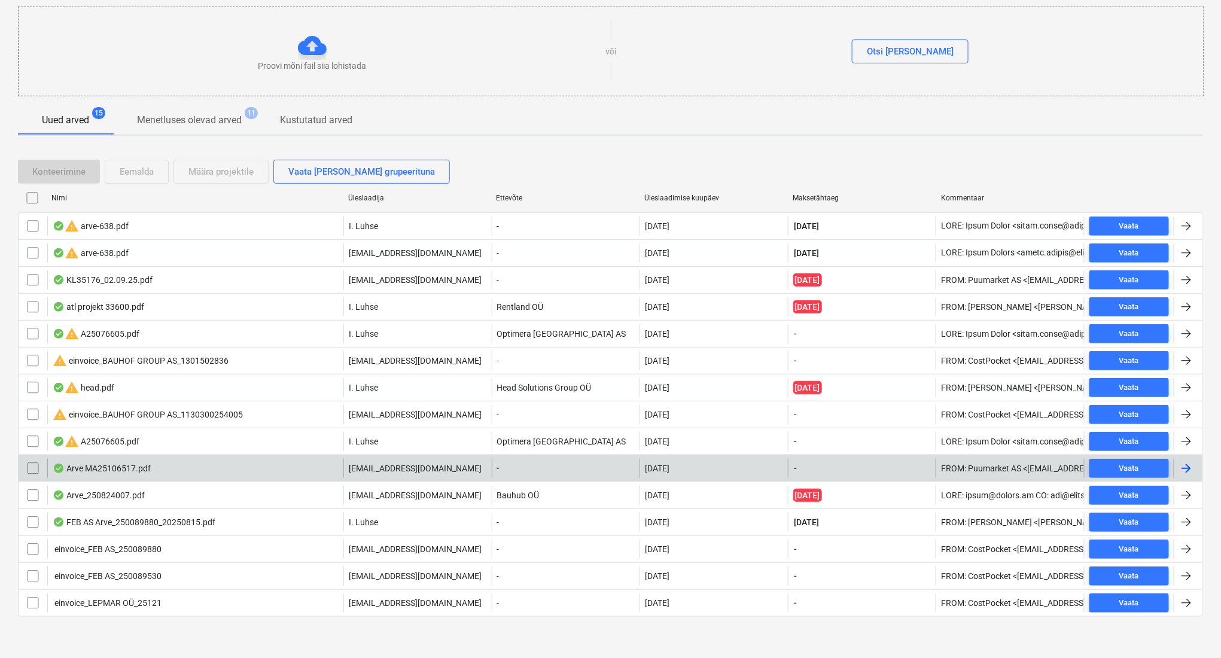
scroll to position [127, 0]
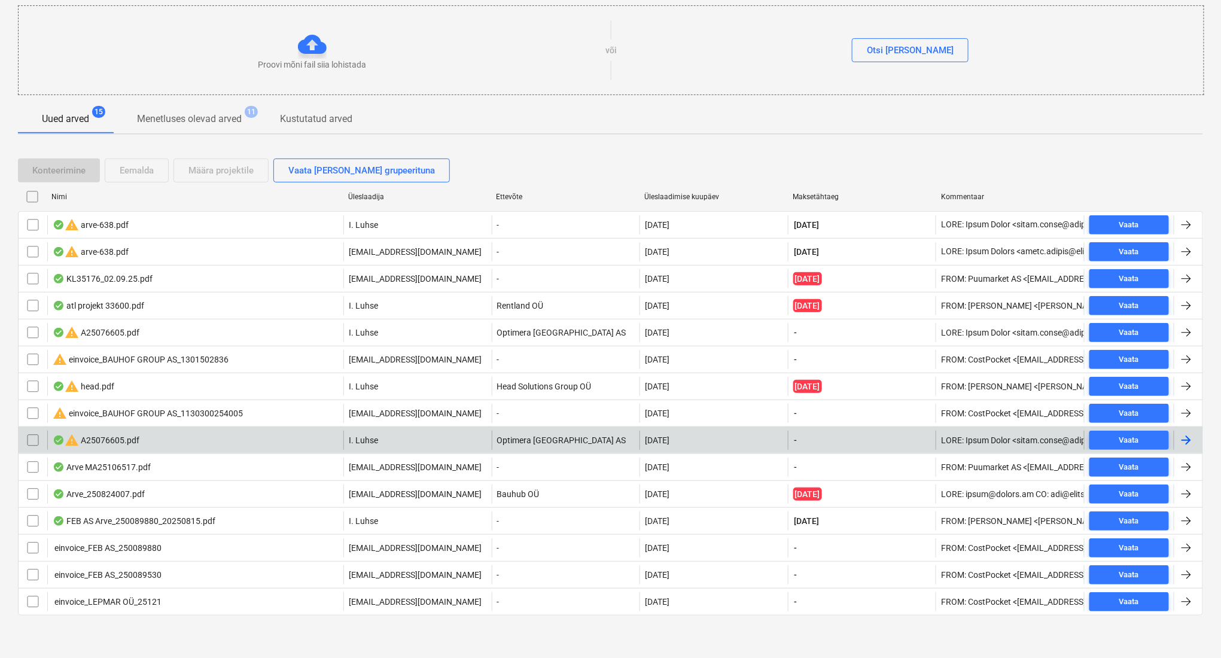
click at [291, 441] on div "warning A25076605.pdf" at bounding box center [195, 440] width 296 height 19
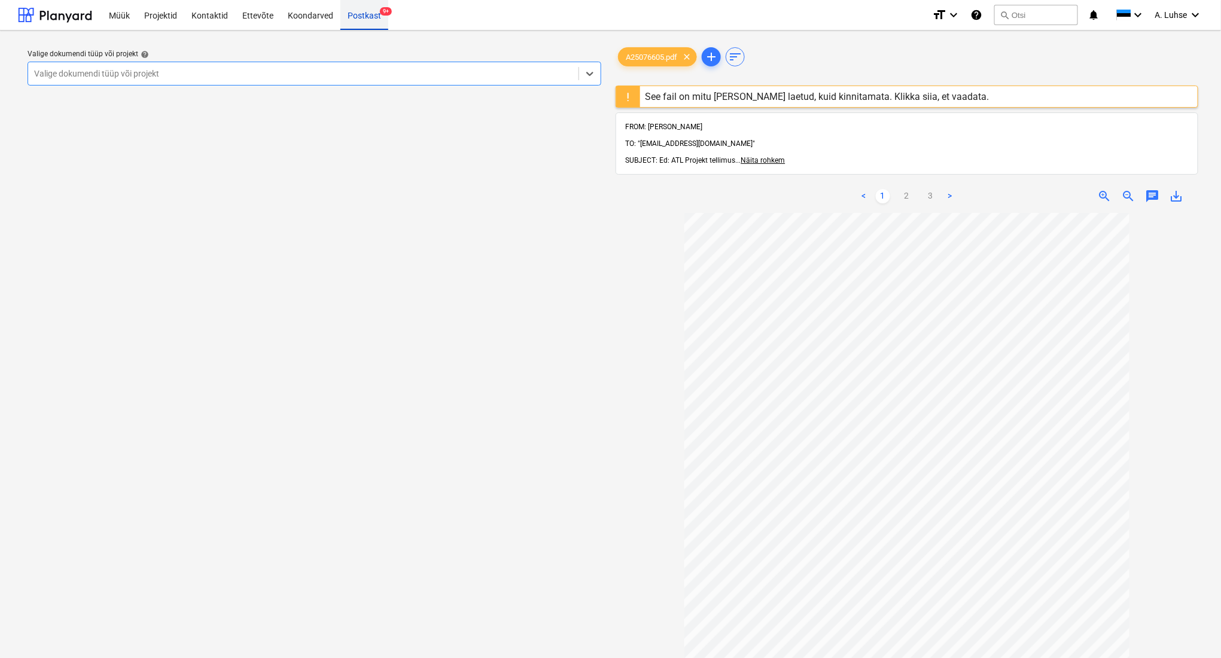
click at [368, 15] on div "Postkast 9+" at bounding box center [364, 14] width 48 height 31
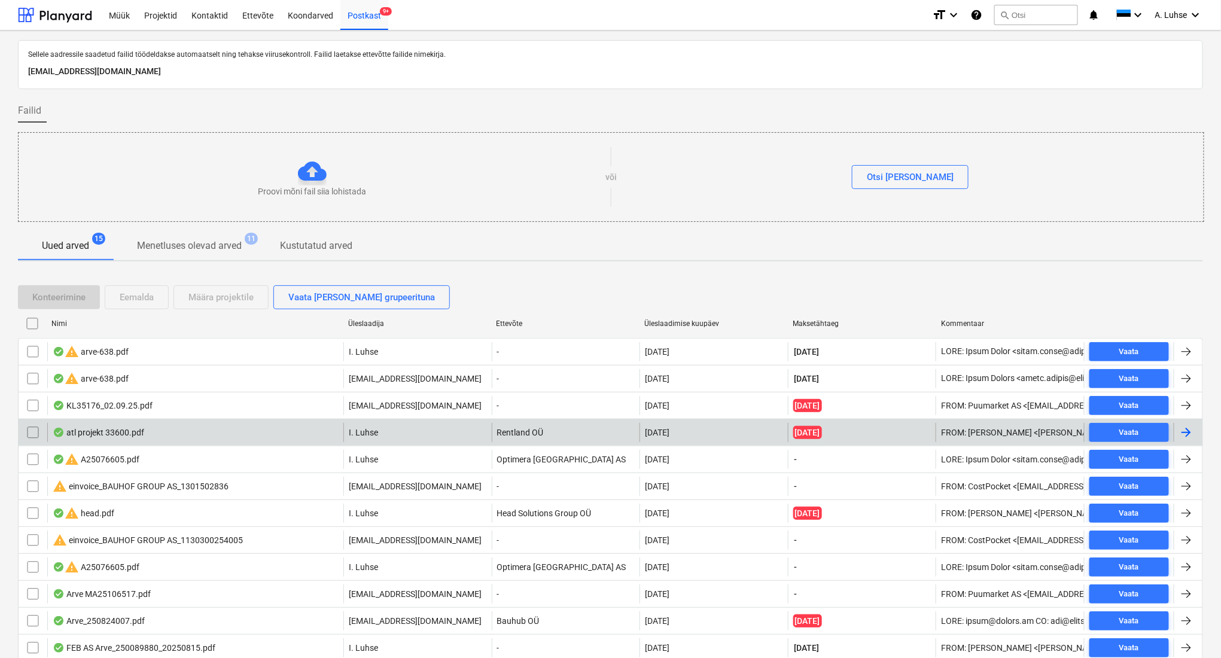
scroll to position [127, 0]
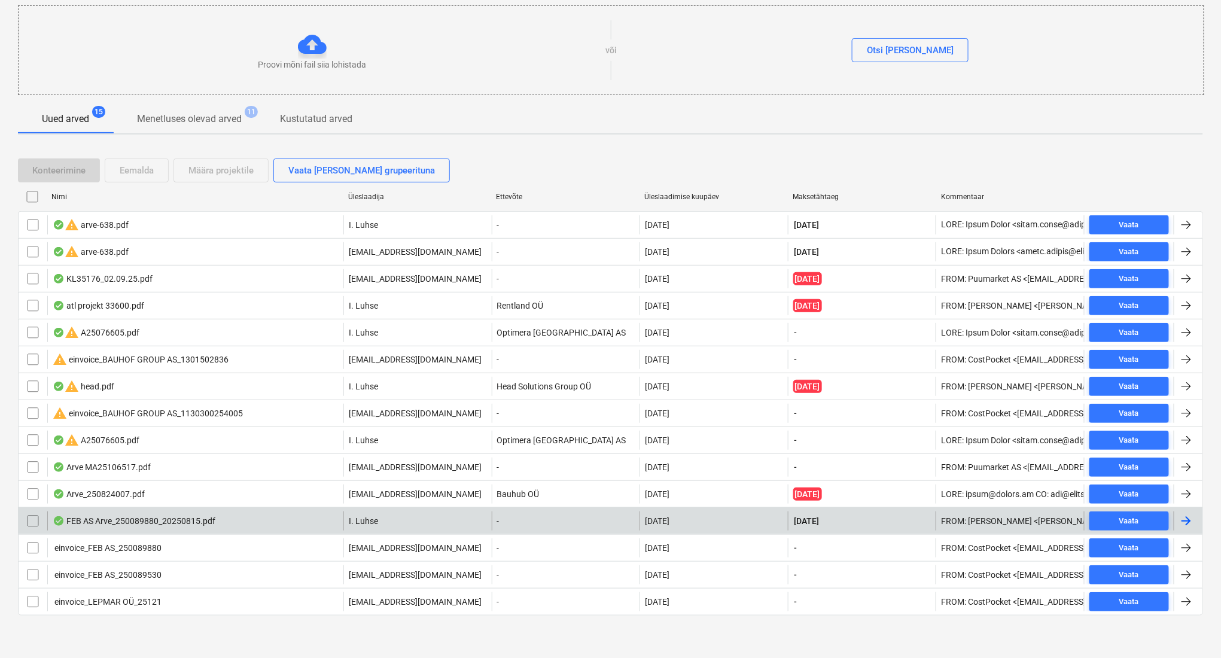
click at [216, 519] on div "FEB AS Arve_250089880_20250815.pdf" at bounding box center [195, 521] width 296 height 19
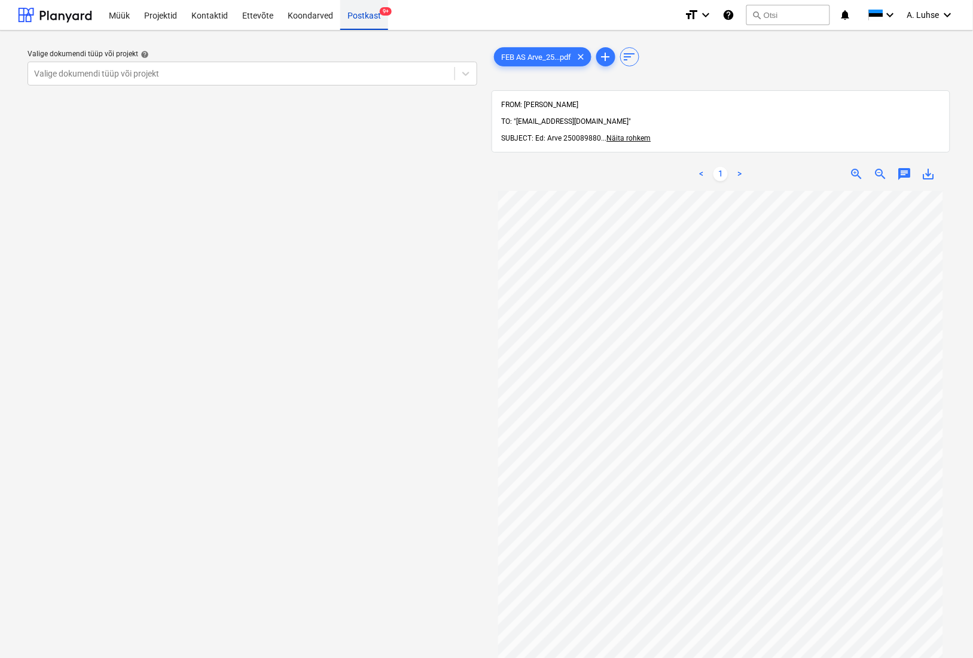
click at [354, 16] on div "Postkast 9+" at bounding box center [364, 14] width 48 height 31
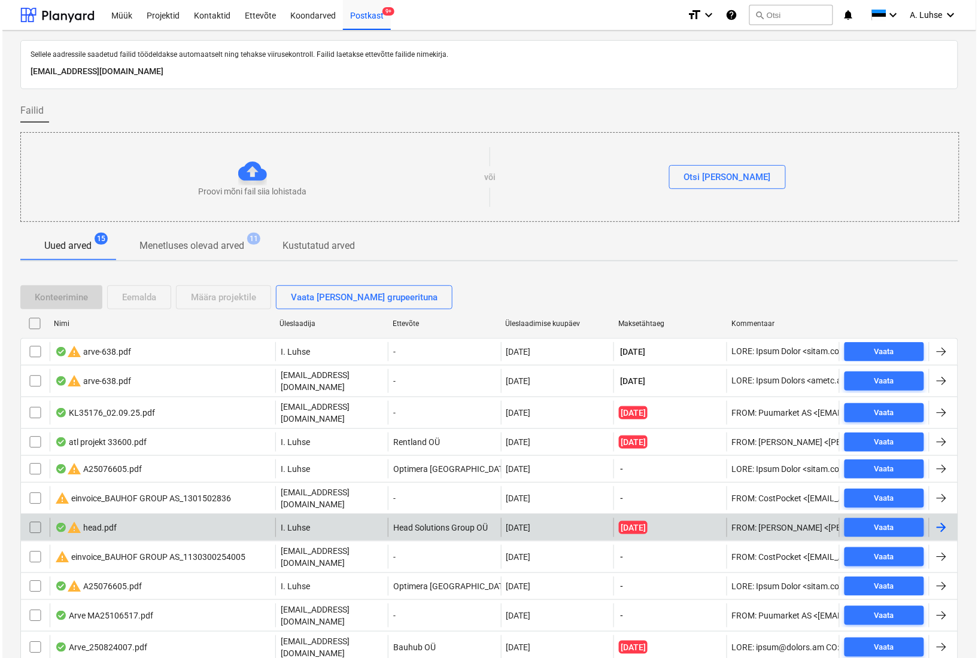
scroll to position [127, 0]
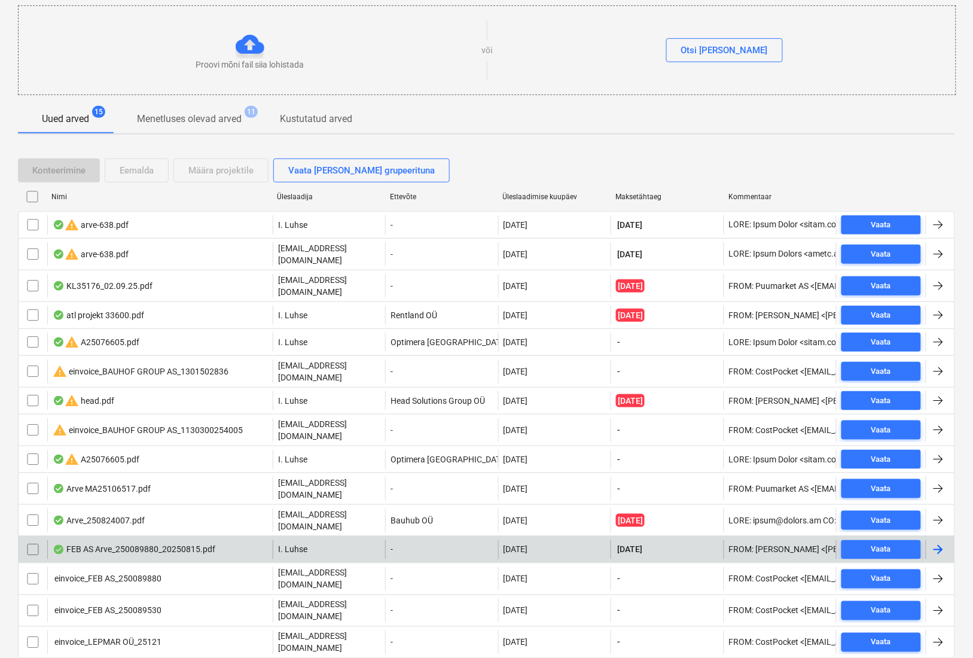
click at [36, 540] on input "checkbox" at bounding box center [32, 549] width 19 height 19
click at [127, 169] on div "Eemalda" at bounding box center [137, 171] width 34 height 16
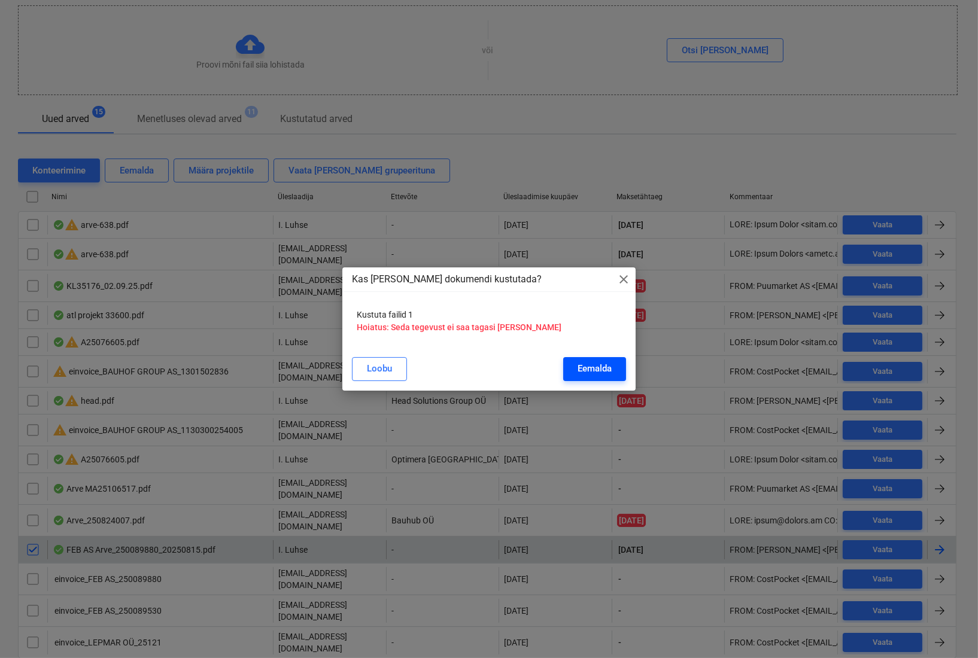
click at [591, 373] on div "Eemalda" at bounding box center [594, 369] width 34 height 16
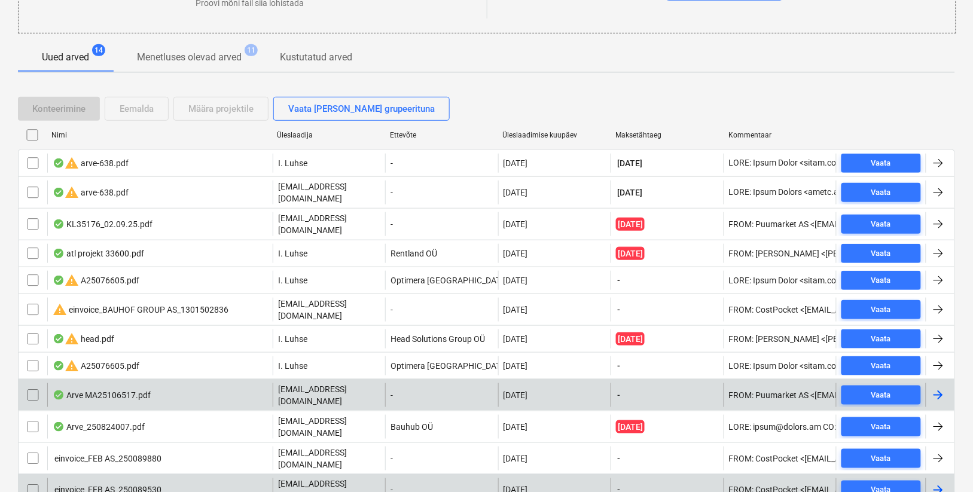
scroll to position [266, 0]
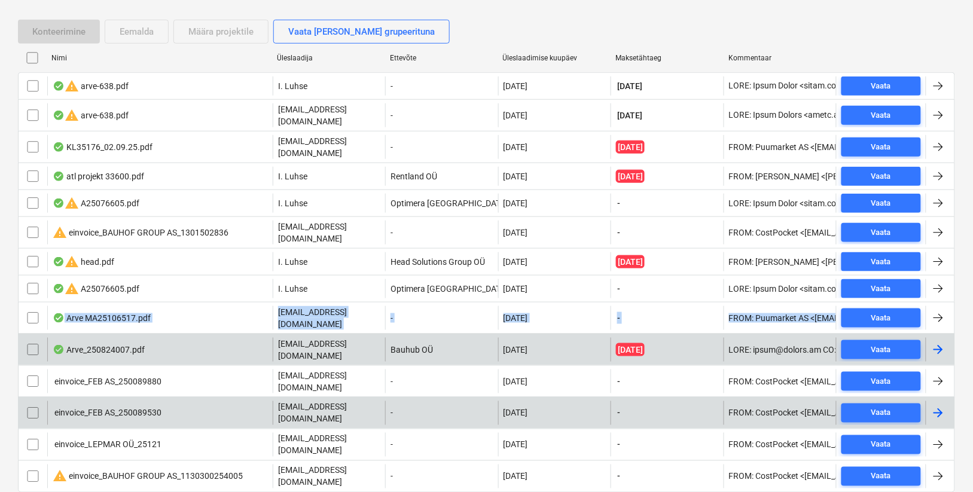
drag, startPoint x: 155, startPoint y: 302, endPoint x: 175, endPoint y: 318, distance: 25.5
click at [175, 318] on div "warning arve-638.pdf I. Luhse - [DATE] [DATE] Vaata warning arve-638.pdf [EMAIL…" at bounding box center [487, 282] width 938 height 421
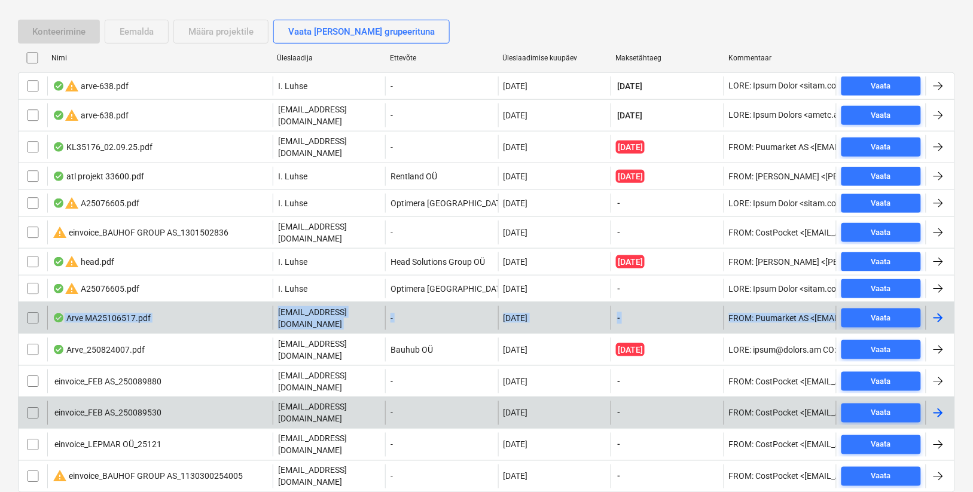
click at [31, 309] on input "checkbox" at bounding box center [32, 318] width 19 height 19
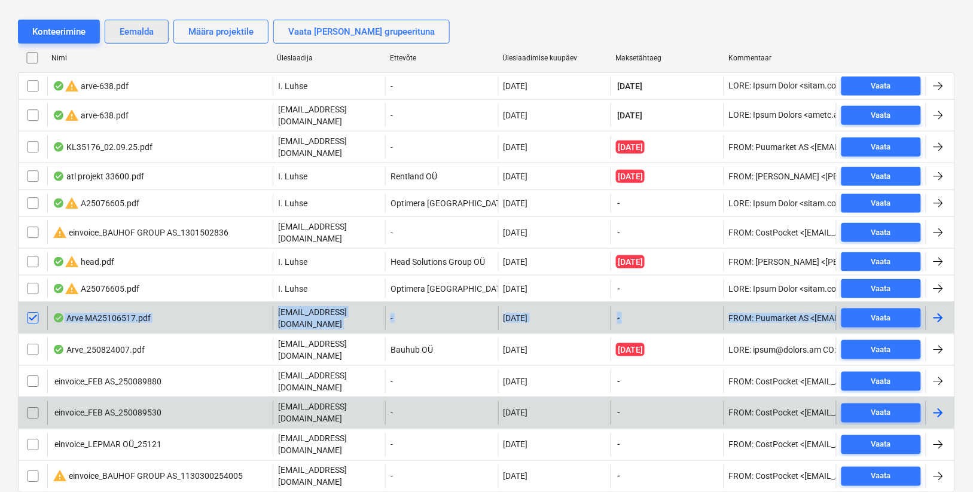
click at [133, 34] on div "Eemalda" at bounding box center [137, 32] width 34 height 16
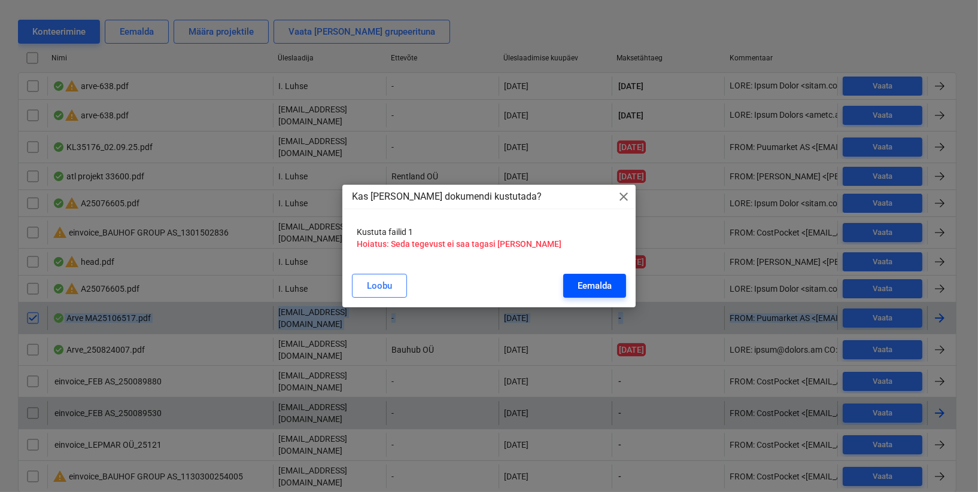
drag, startPoint x: 608, startPoint y: 298, endPoint x: 605, endPoint y: 293, distance: 6.5
click at [608, 297] on button "Eemalda" at bounding box center [594, 286] width 63 height 24
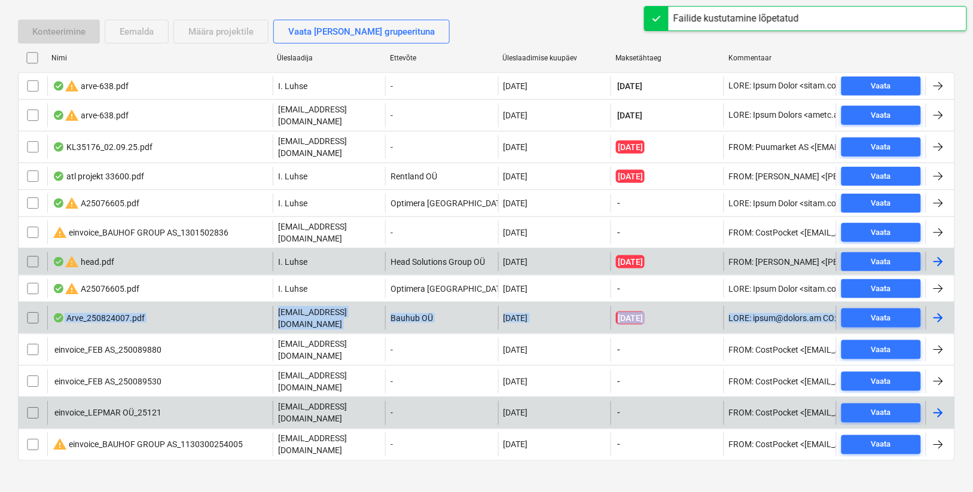
scroll to position [239, 0]
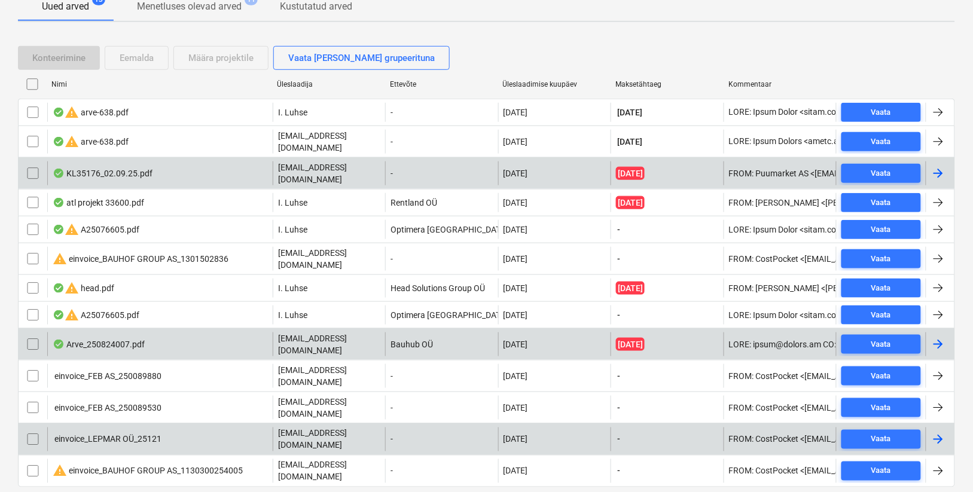
click at [177, 174] on div "KL35176_02.09.25.pdf" at bounding box center [160, 174] width 226 height 24
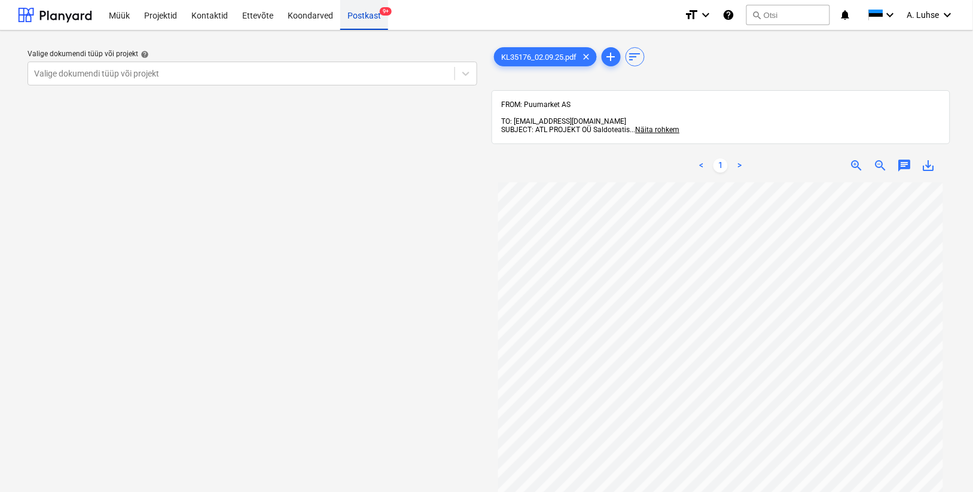
click at [365, 19] on div "Postkast 9+" at bounding box center [364, 14] width 48 height 31
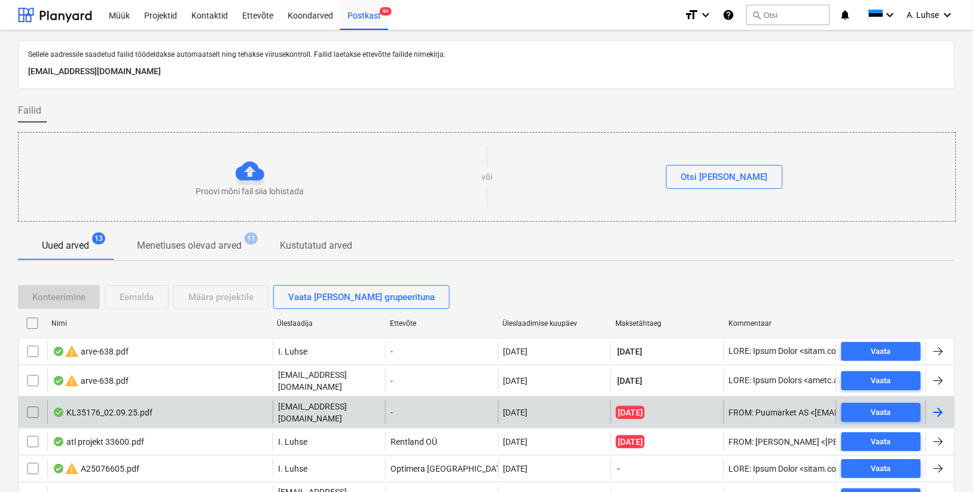
click at [35, 405] on input "checkbox" at bounding box center [32, 412] width 19 height 19
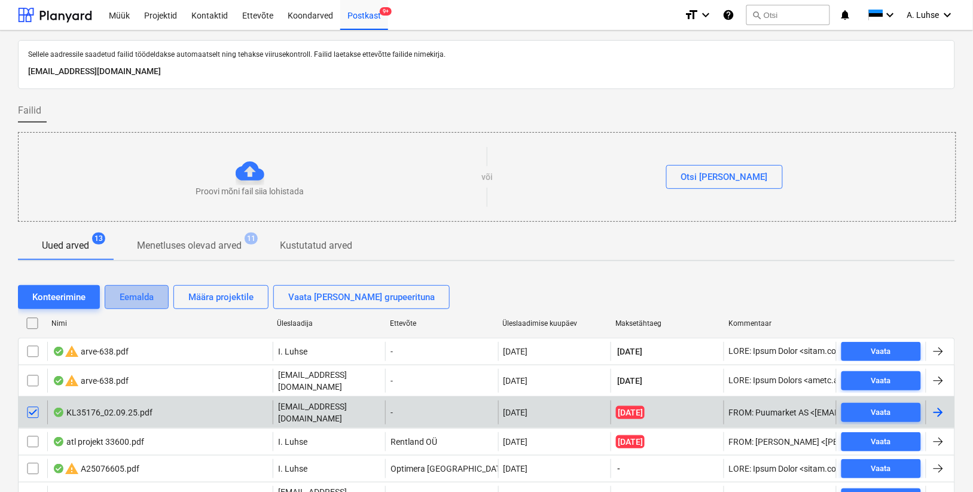
click at [146, 296] on div "Eemalda" at bounding box center [137, 298] width 34 height 16
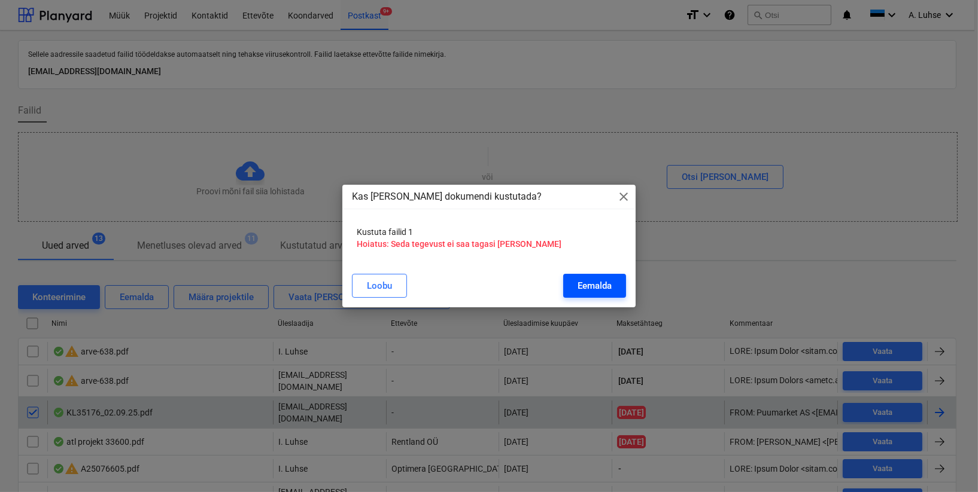
click at [604, 282] on div "Eemalda" at bounding box center [594, 286] width 34 height 16
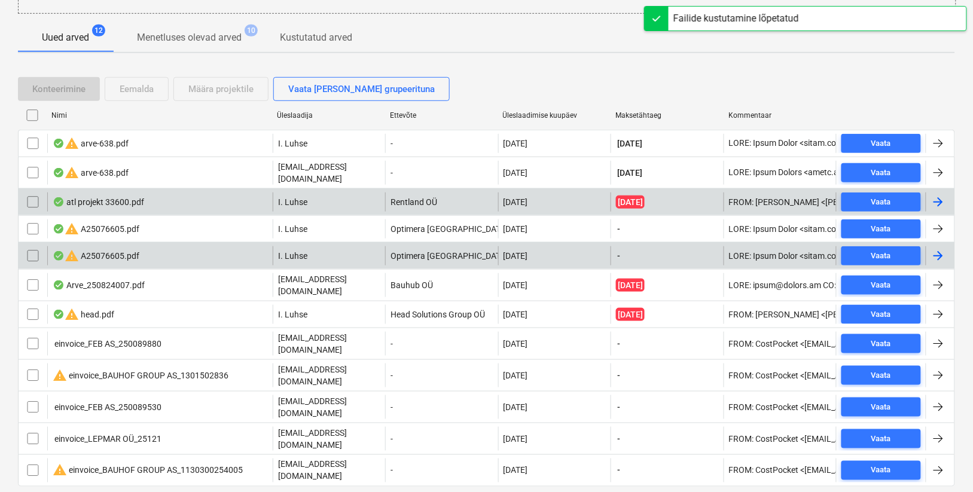
scroll to position [212, 0]
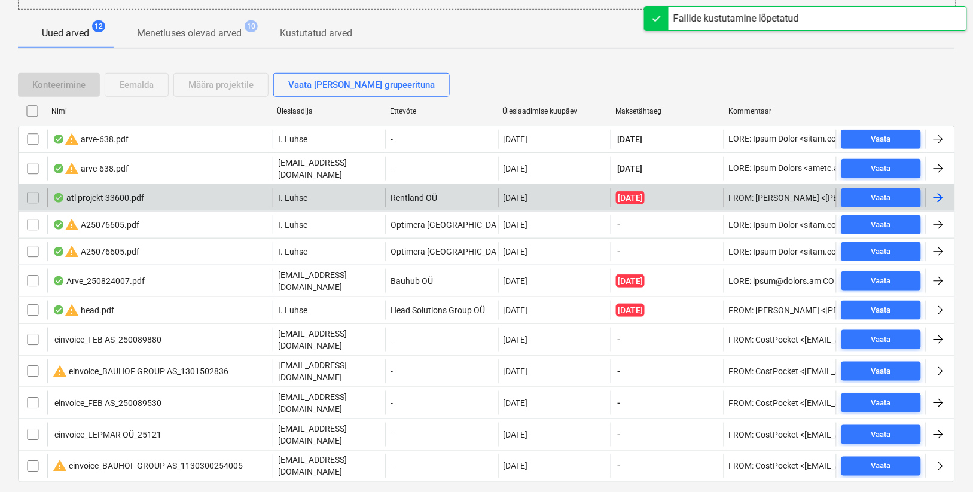
click at [168, 193] on div "atl projekt 33600.pdf" at bounding box center [160, 197] width 226 height 19
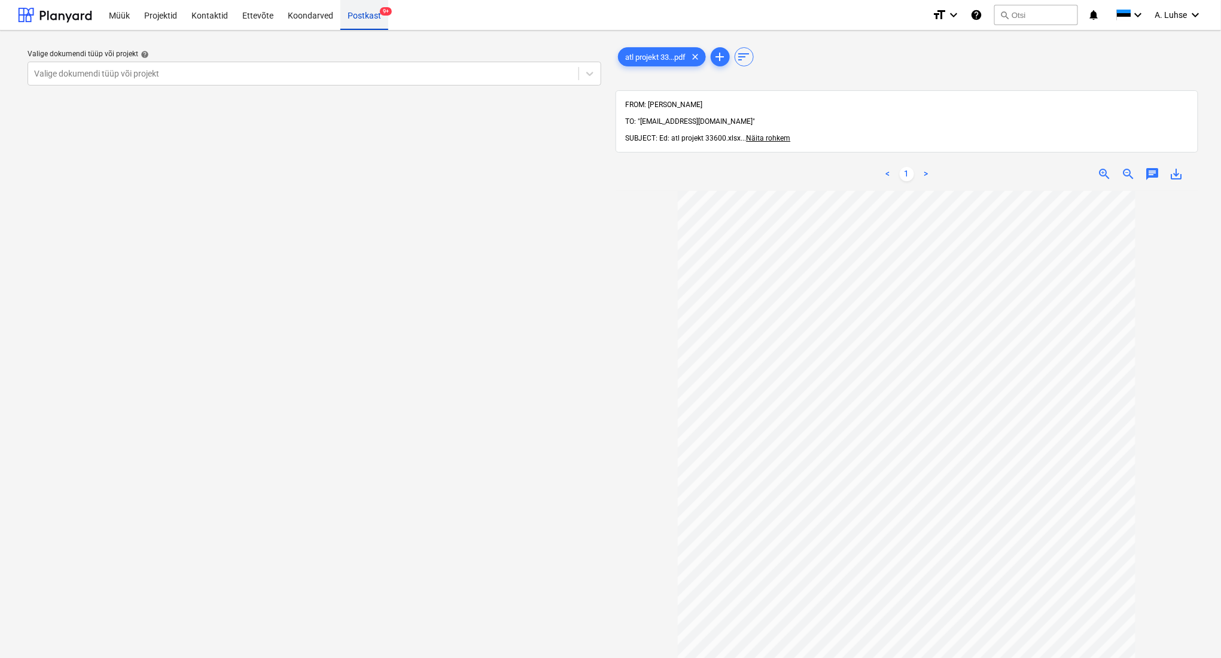
click at [357, 16] on div "Postkast 9+" at bounding box center [364, 14] width 48 height 31
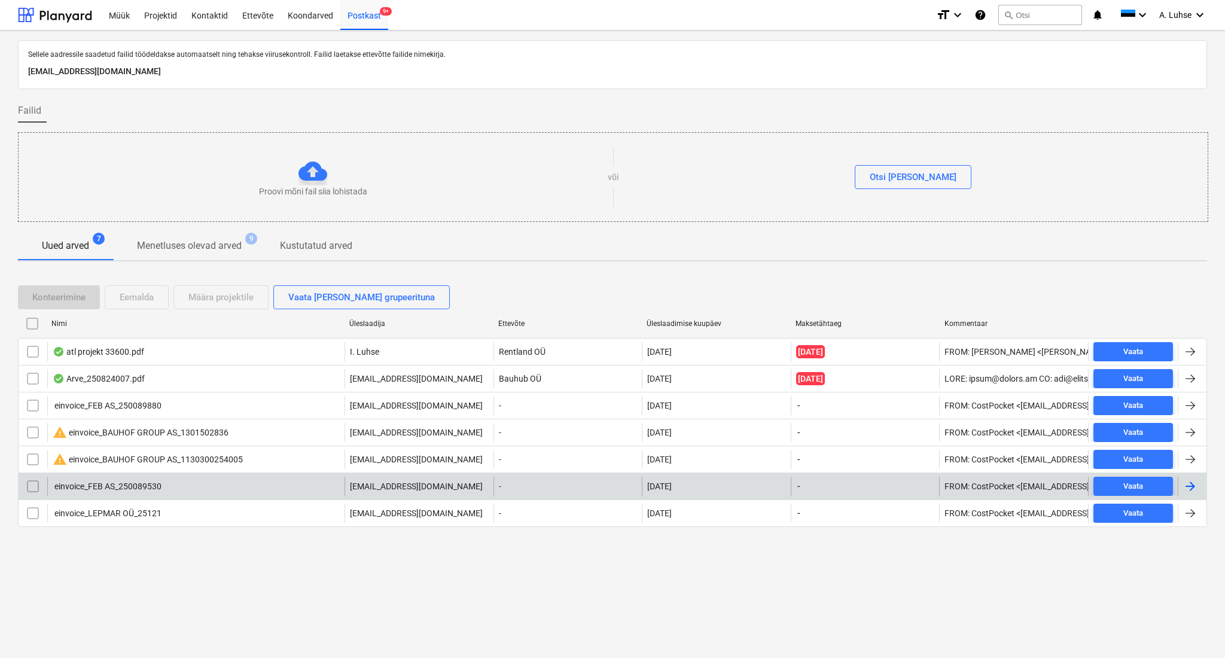
click at [33, 488] on input "checkbox" at bounding box center [32, 486] width 19 height 19
click at [137, 299] on div "Eemalda" at bounding box center [137, 298] width 34 height 16
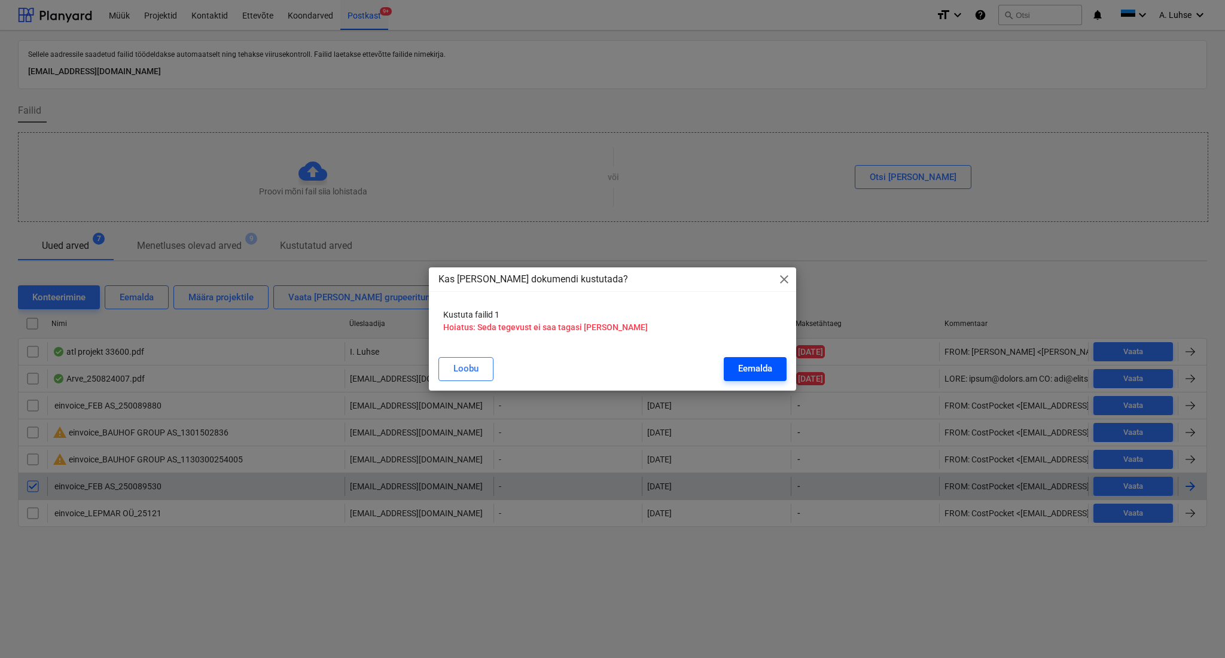
click at [753, 361] on div "Eemalda" at bounding box center [755, 369] width 34 height 16
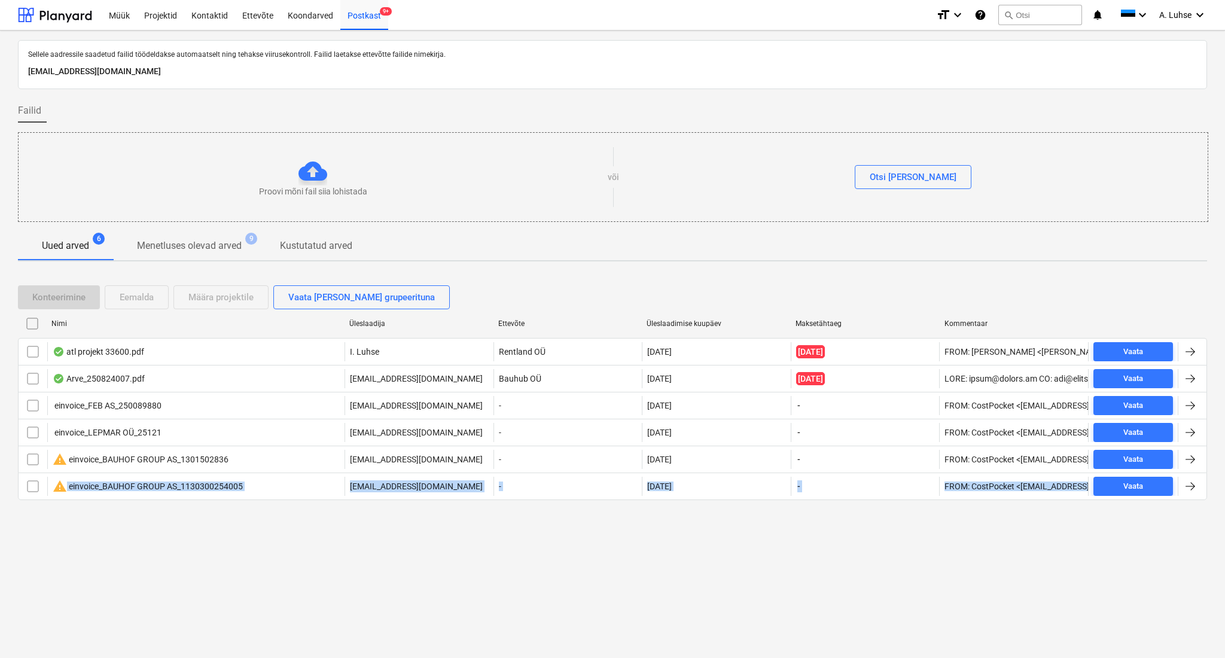
drag, startPoint x: 280, startPoint y: 486, endPoint x: 234, endPoint y: 554, distance: 82.3
click at [235, 554] on div "Sellele aadressile saadetud failid töödeldakse automaatselt ning tehakse viirus…" at bounding box center [612, 345] width 1225 height 628
click at [226, 576] on div "Sellele aadressile saadetud failid töödeldakse automaatselt ning tehakse viirus…" at bounding box center [612, 345] width 1225 height 628
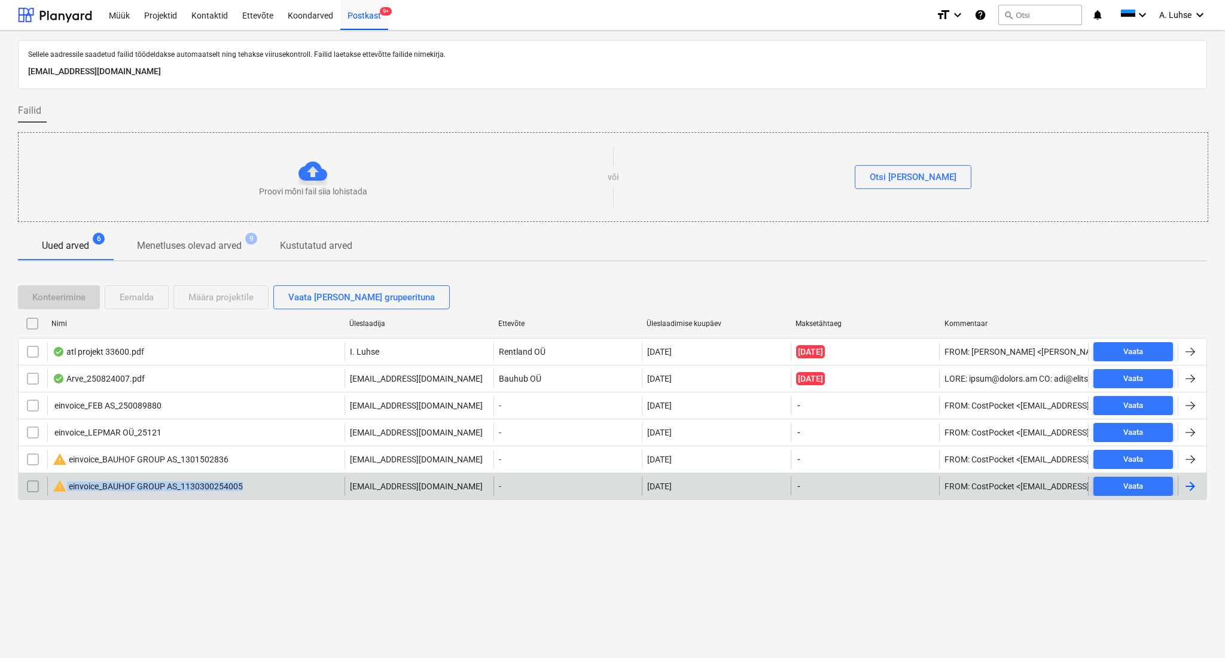
click at [242, 486] on div "warning einvoice_BAUHOF GROUP AS_1130300254005" at bounding box center [195, 486] width 297 height 19
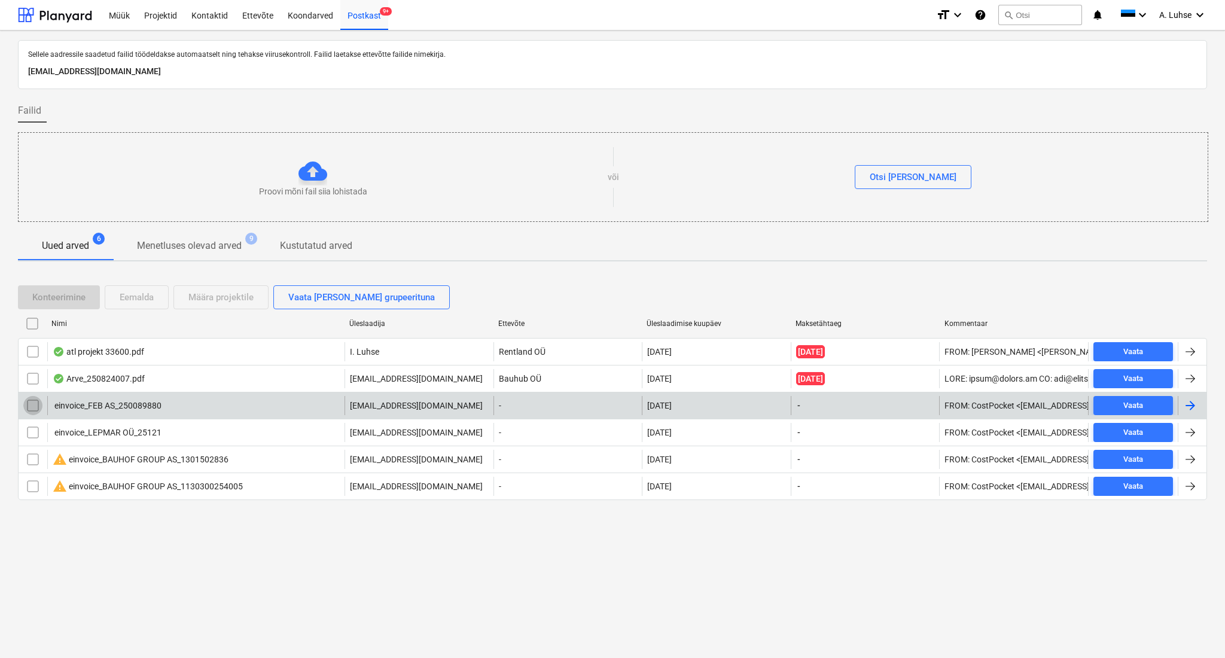
click at [32, 406] on input "checkbox" at bounding box center [32, 405] width 19 height 19
click at [145, 299] on div "Eemalda" at bounding box center [137, 298] width 34 height 16
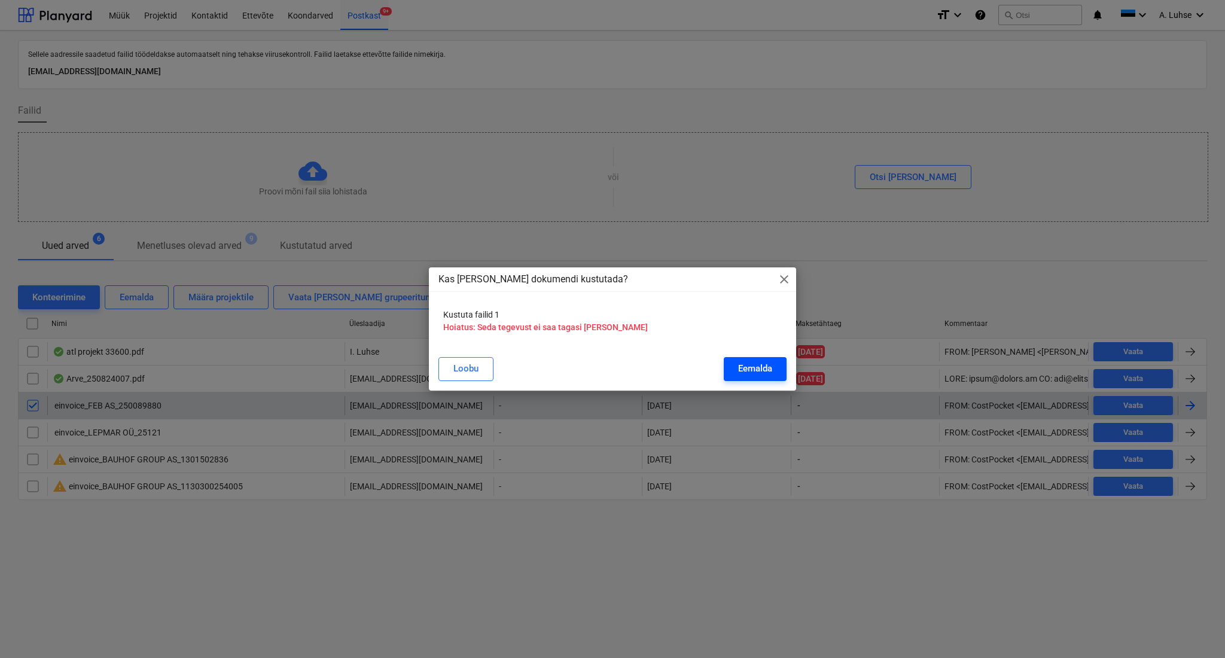
click at [756, 361] on div "Eemalda" at bounding box center [755, 369] width 34 height 16
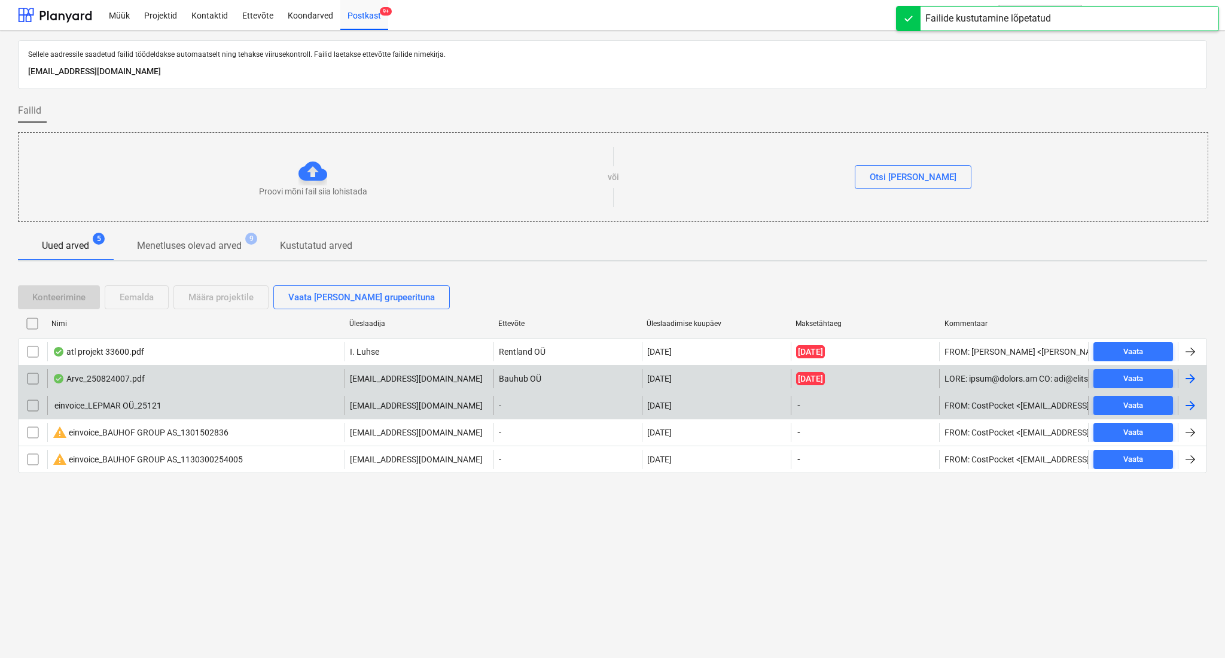
click at [240, 384] on div "Arve_250824007.pdf" at bounding box center [195, 378] width 297 height 19
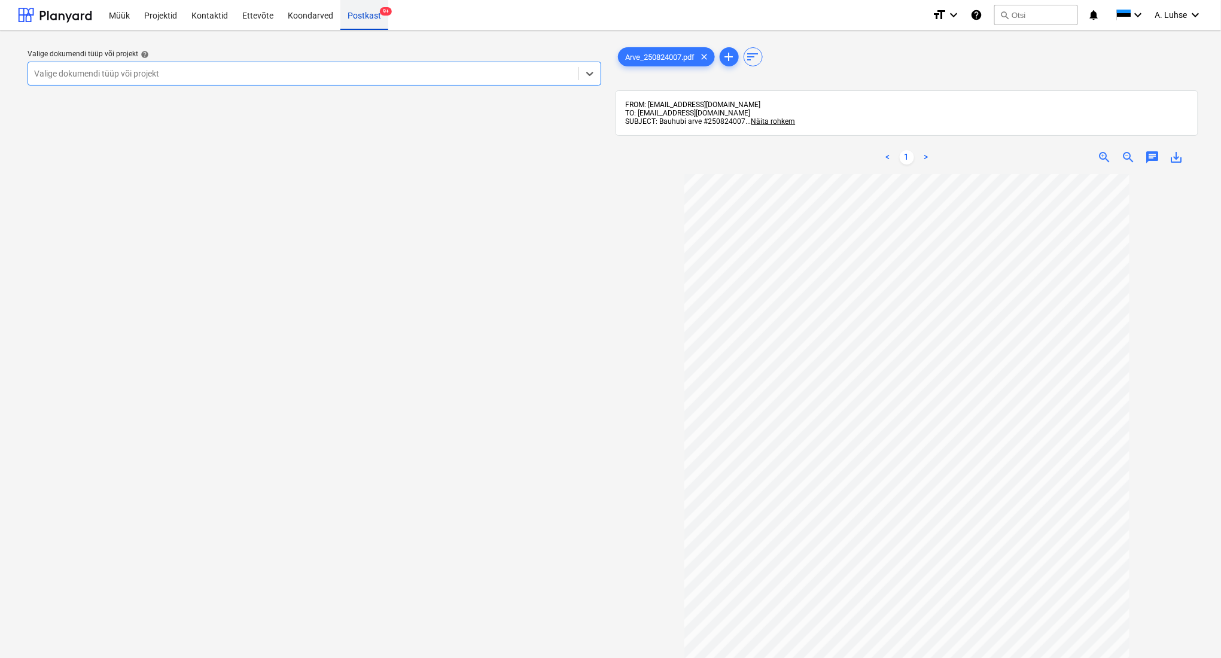
click at [357, 16] on div "Postkast 9+" at bounding box center [364, 14] width 48 height 31
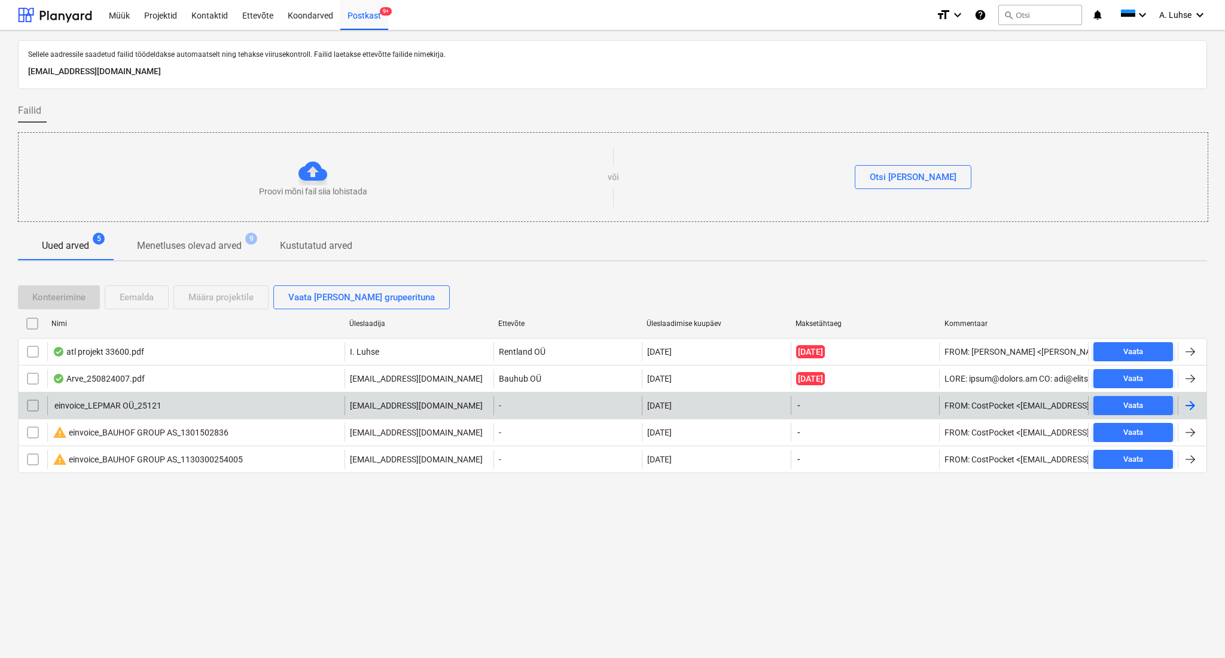
click at [32, 405] on input "checkbox" at bounding box center [32, 405] width 19 height 19
click at [128, 291] on div "Eemalda" at bounding box center [137, 298] width 34 height 16
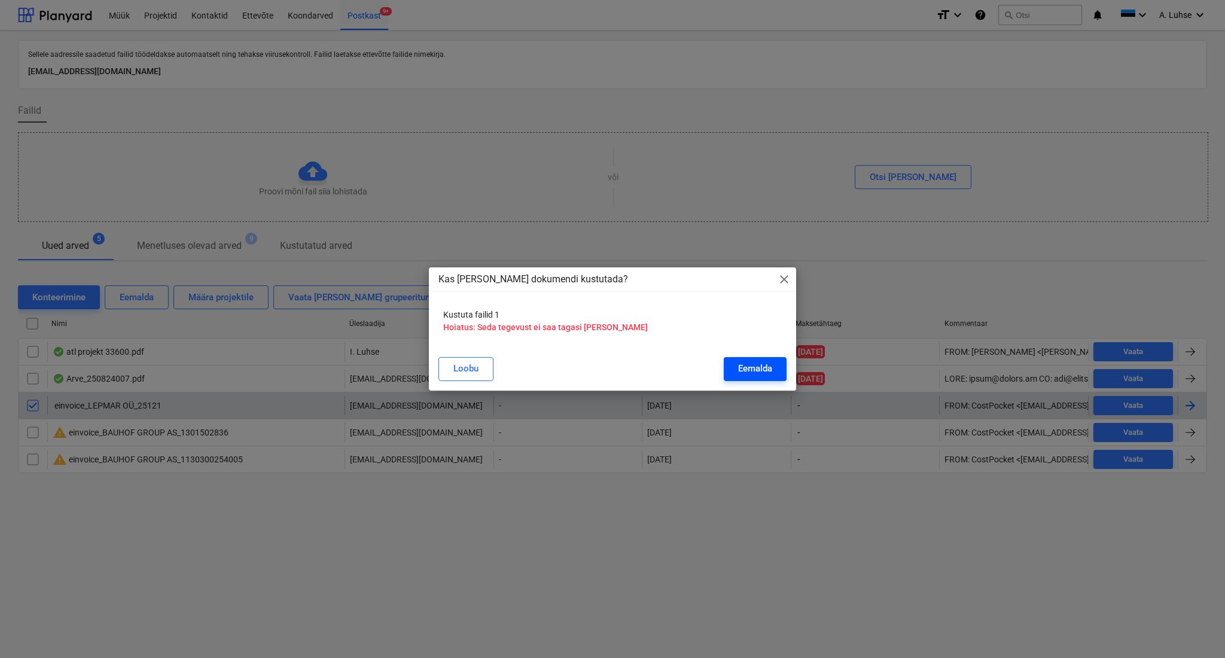
click at [747, 372] on div "Eemalda" at bounding box center [755, 369] width 34 height 16
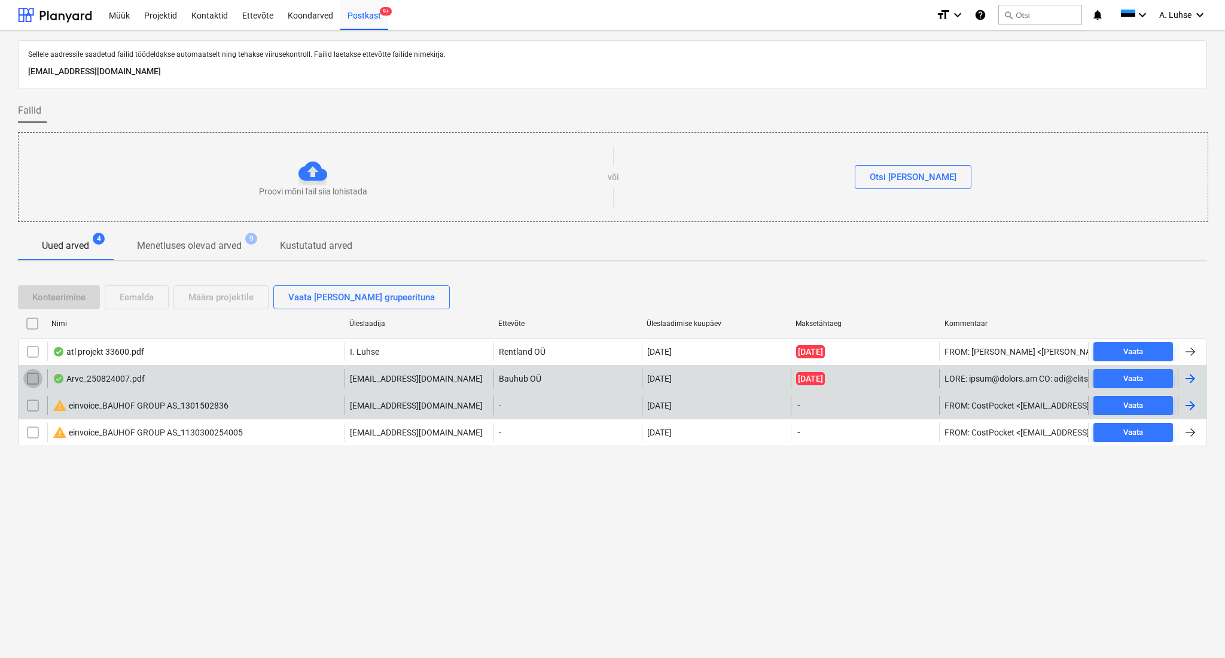
click at [34, 381] on input "checkbox" at bounding box center [32, 378] width 19 height 19
click at [69, 379] on div "Arve_250824007.pdf" at bounding box center [99, 379] width 92 height 10
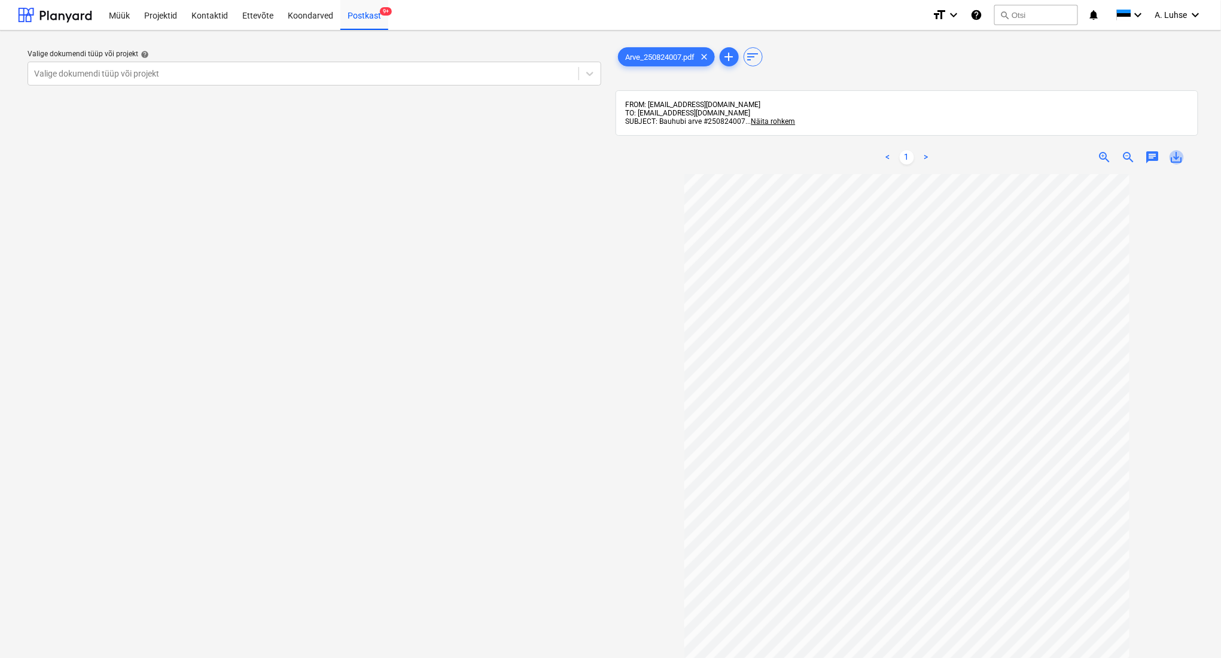
click at [1174, 159] on span "save_alt" at bounding box center [1177, 157] width 14 height 14
click at [364, 20] on div "Postkast 9+" at bounding box center [364, 14] width 48 height 31
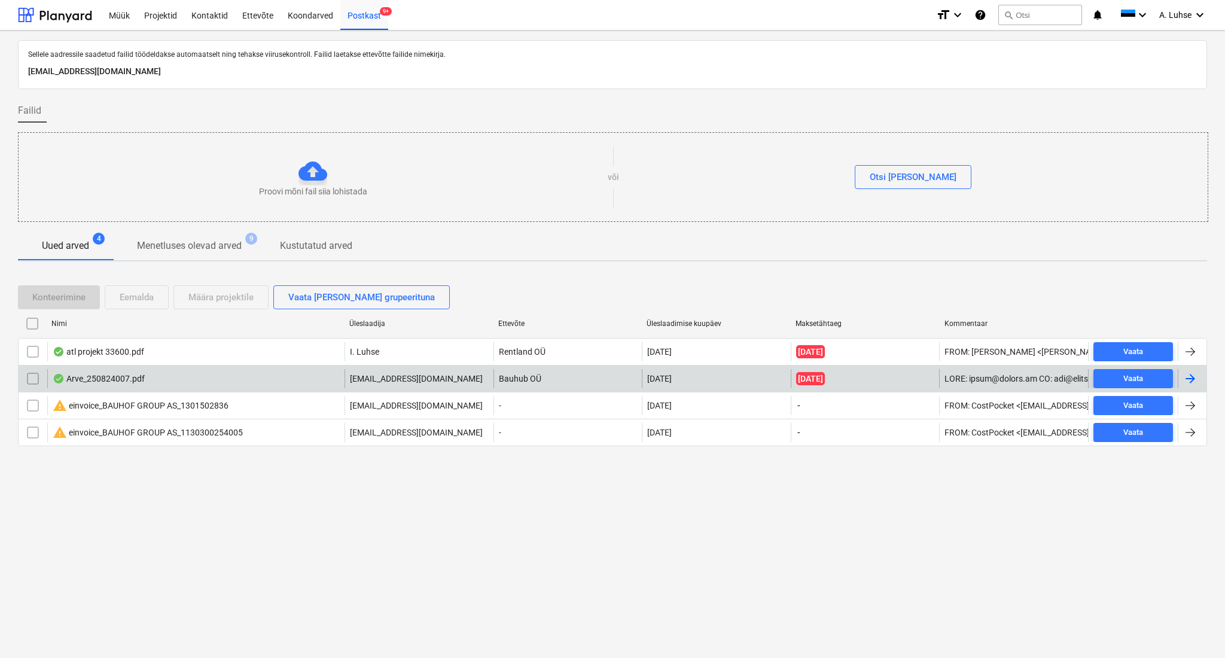
click at [26, 379] on input "checkbox" at bounding box center [32, 378] width 19 height 19
click at [111, 299] on button "Eemalda" at bounding box center [137, 297] width 64 height 24
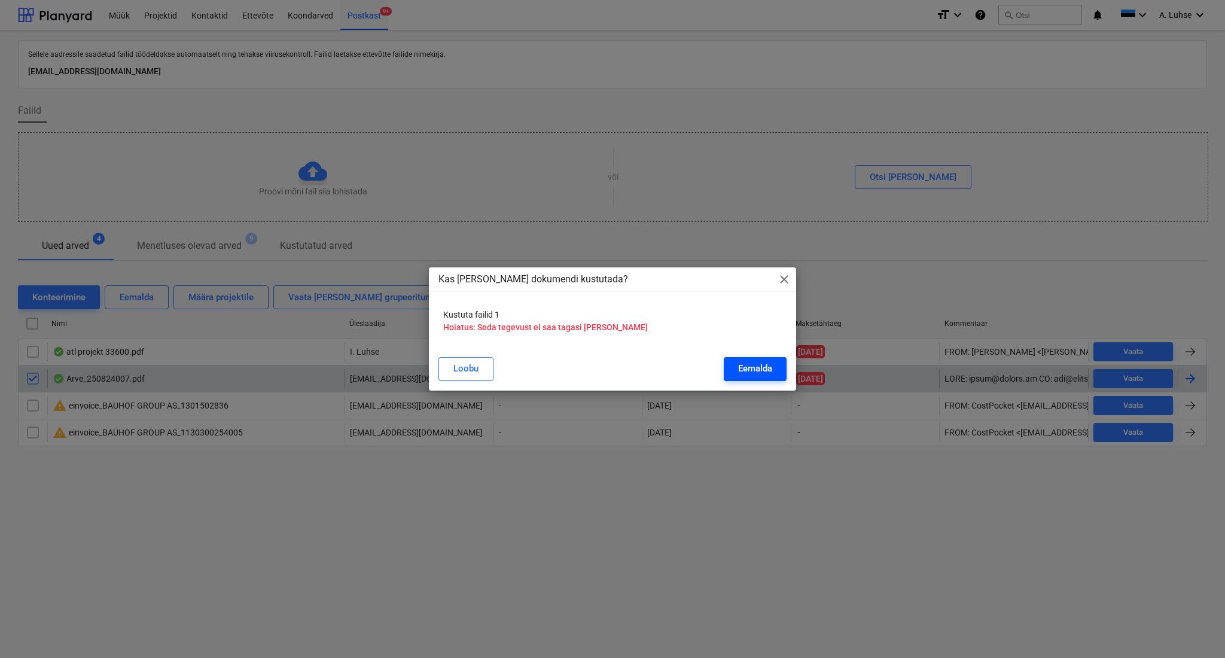
click at [744, 371] on div "Eemalda" at bounding box center [755, 369] width 34 height 16
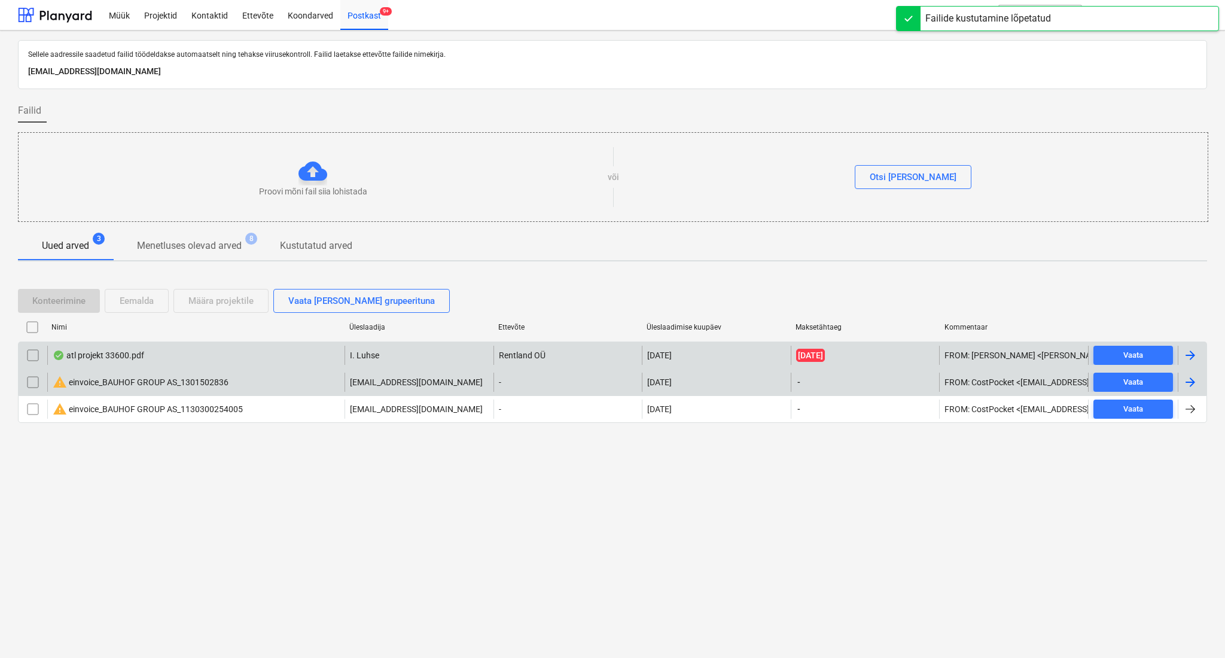
click at [162, 355] on div "atl projekt 33600.pdf" at bounding box center [195, 355] width 297 height 19
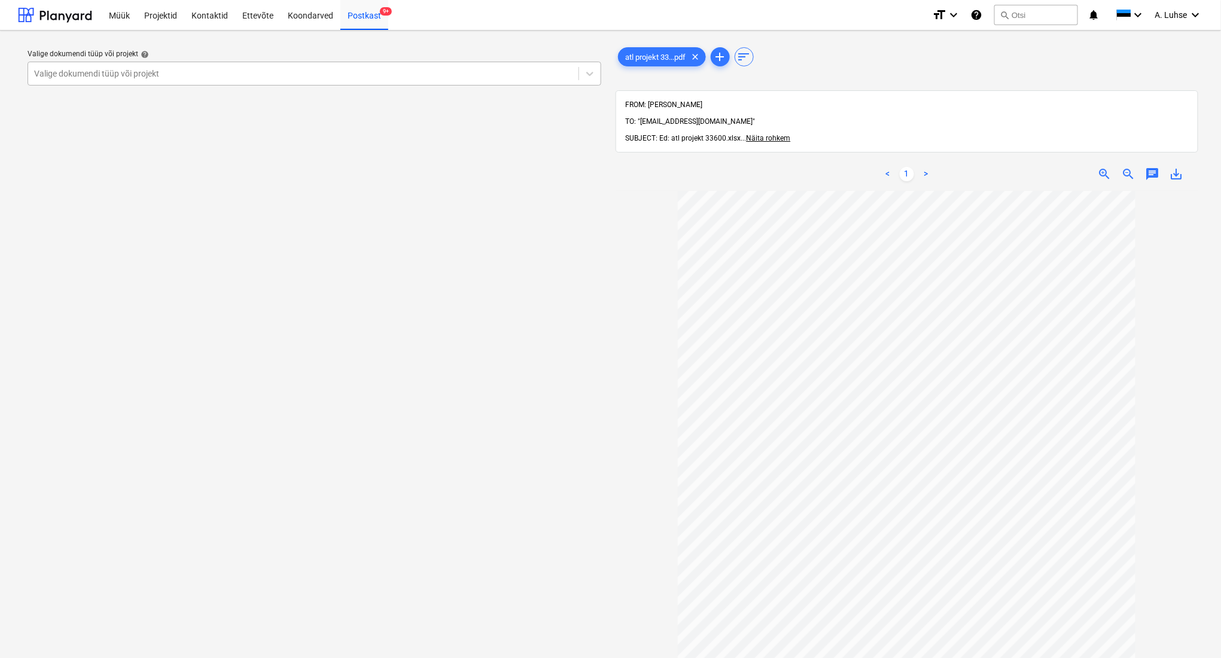
click at [403, 78] on div at bounding box center [303, 74] width 538 height 12
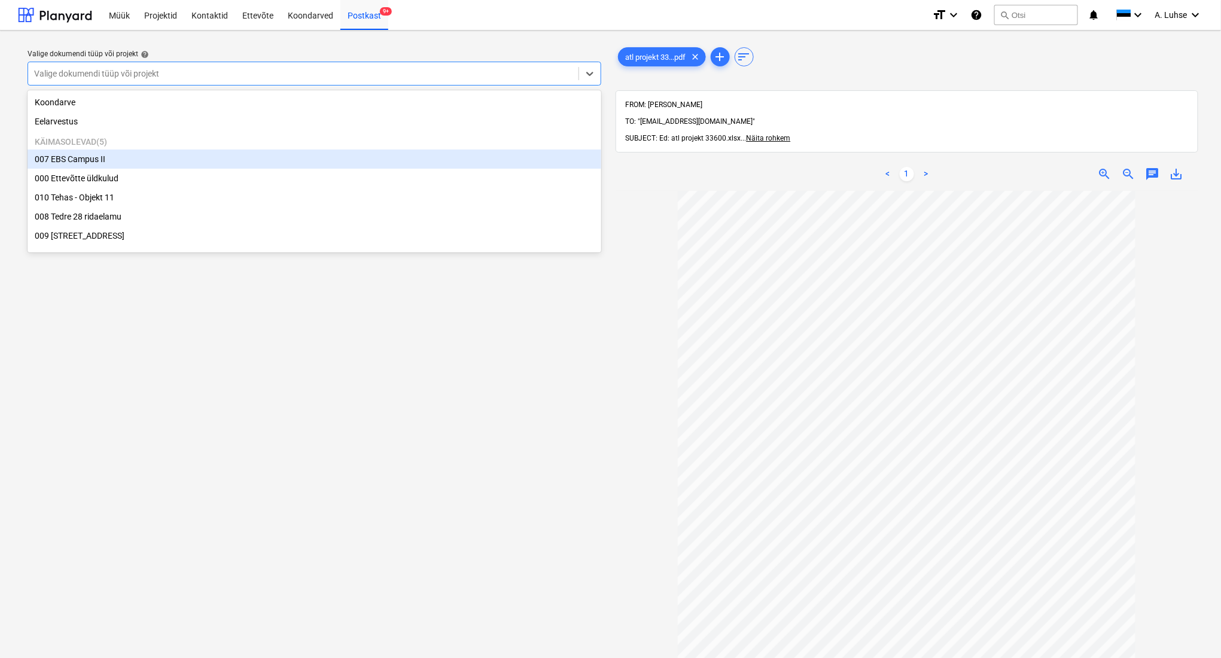
click at [376, 159] on div "007 EBS Campus II" at bounding box center [315, 159] width 574 height 19
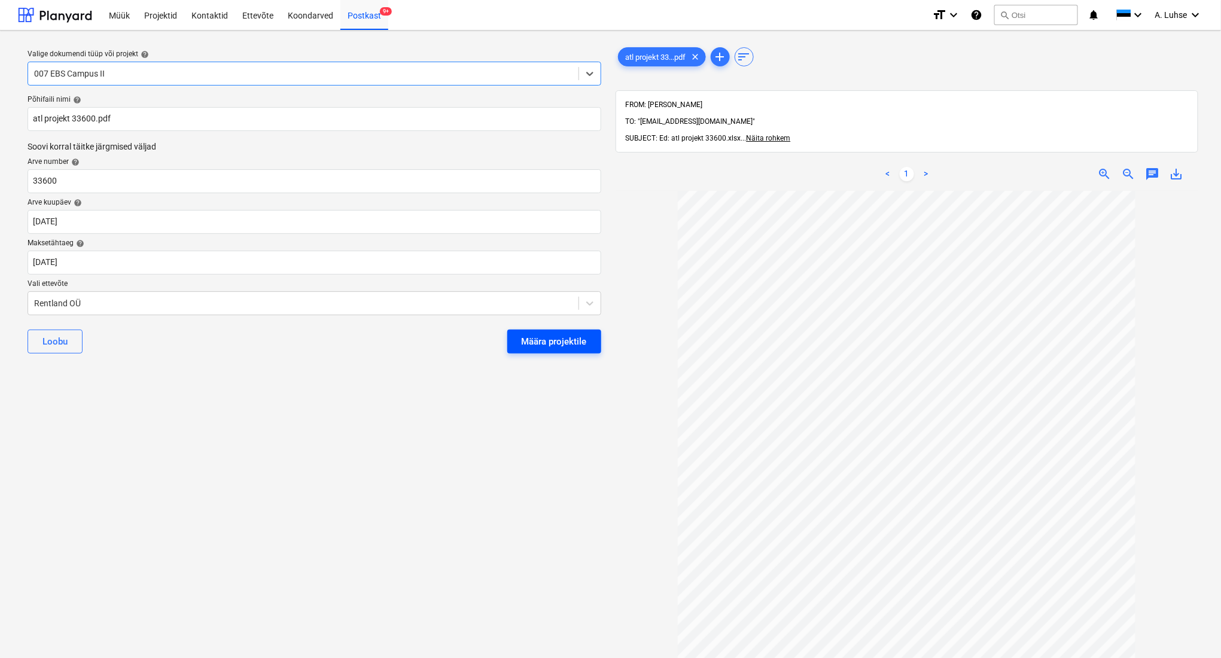
click at [586, 349] on button "Määra projektile" at bounding box center [554, 342] width 94 height 24
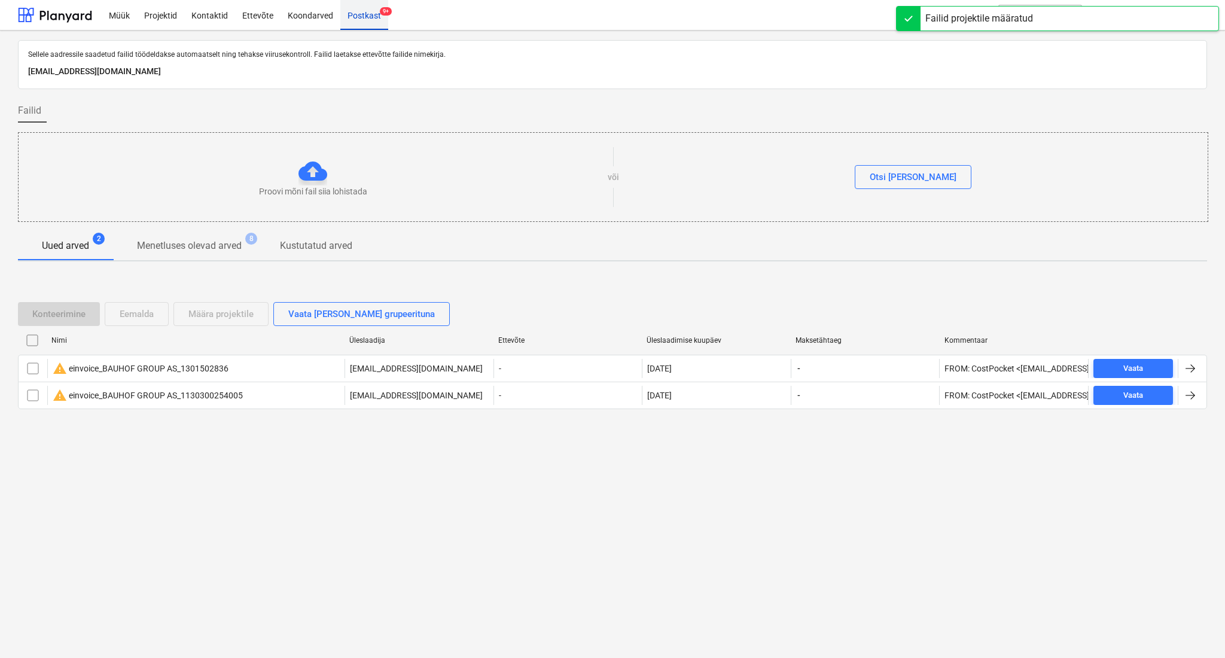
click at [352, 17] on div "Postkast 9+" at bounding box center [364, 14] width 48 height 31
click at [182, 21] on div "Projektid" at bounding box center [160, 14] width 47 height 31
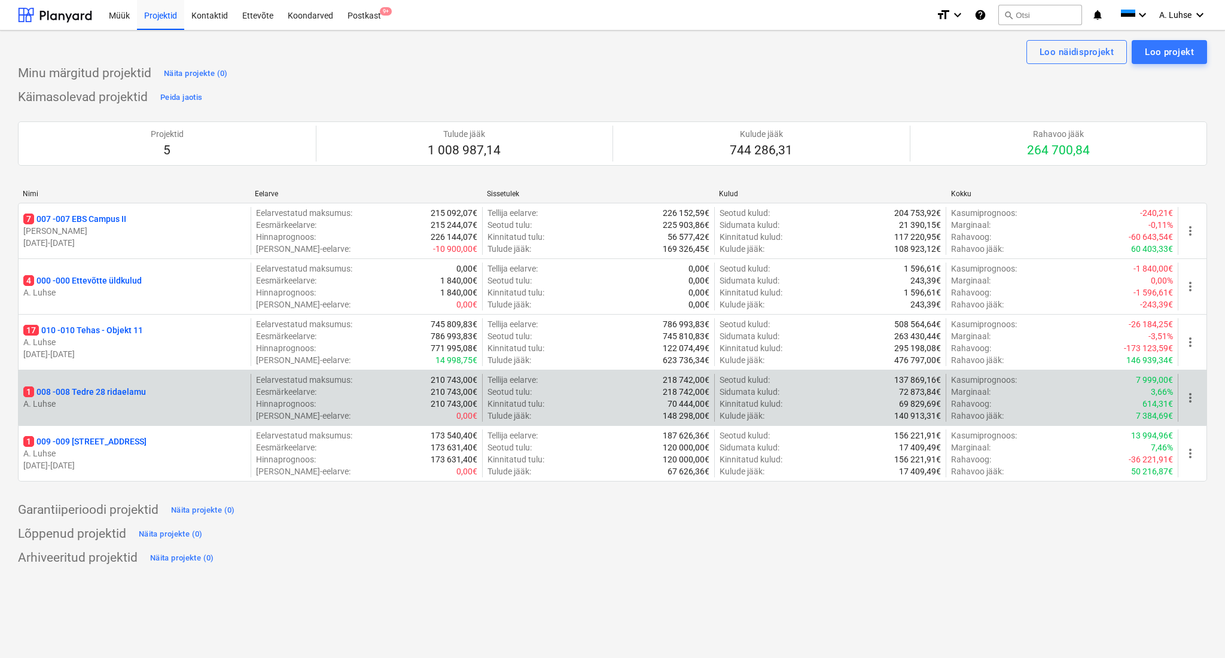
click at [144, 403] on p "A. Luhse" at bounding box center [134, 404] width 223 height 12
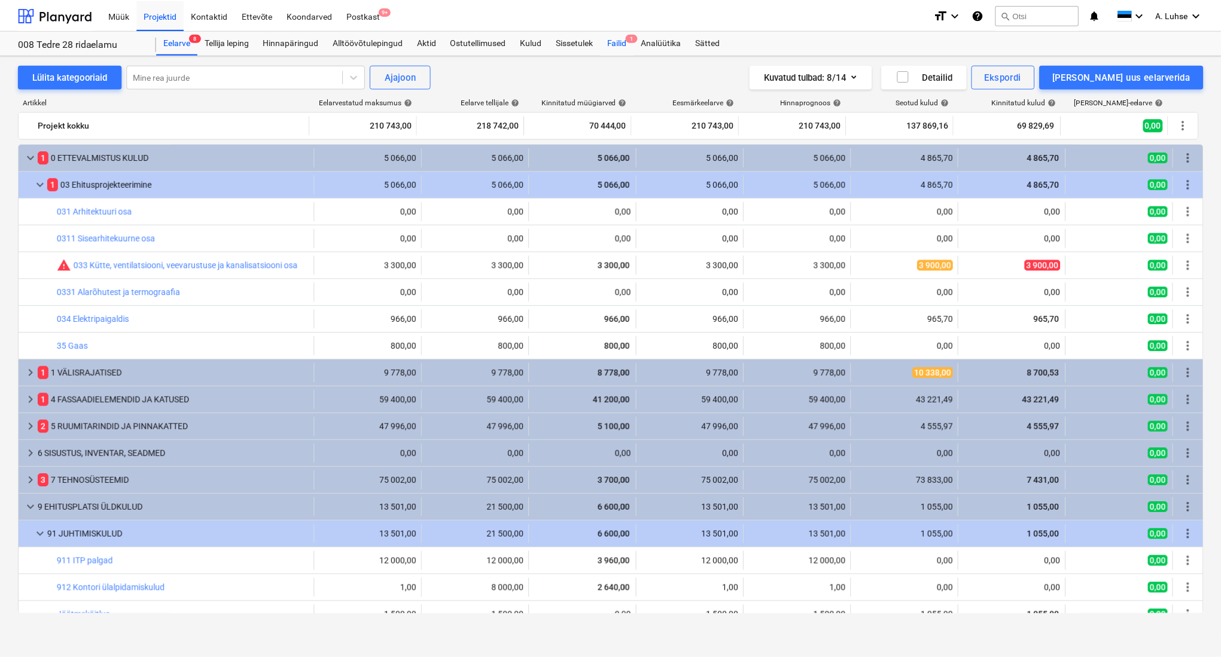
scroll to position [41, 0]
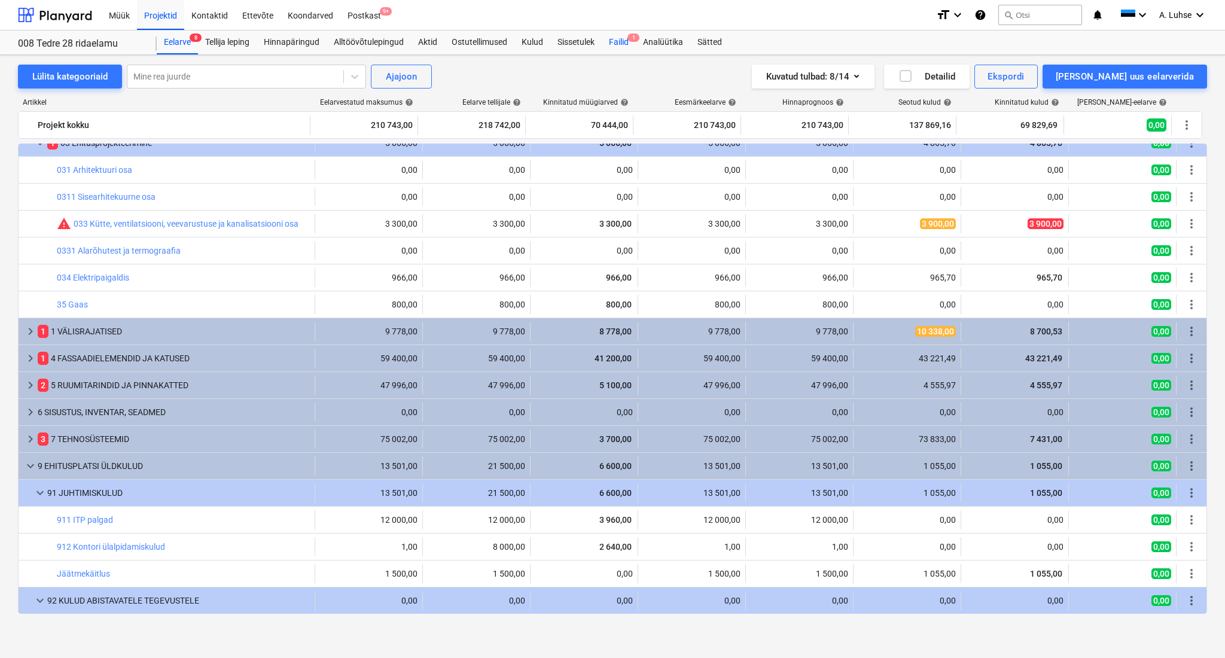
click at [615, 47] on div "Failid 1" at bounding box center [619, 43] width 34 height 24
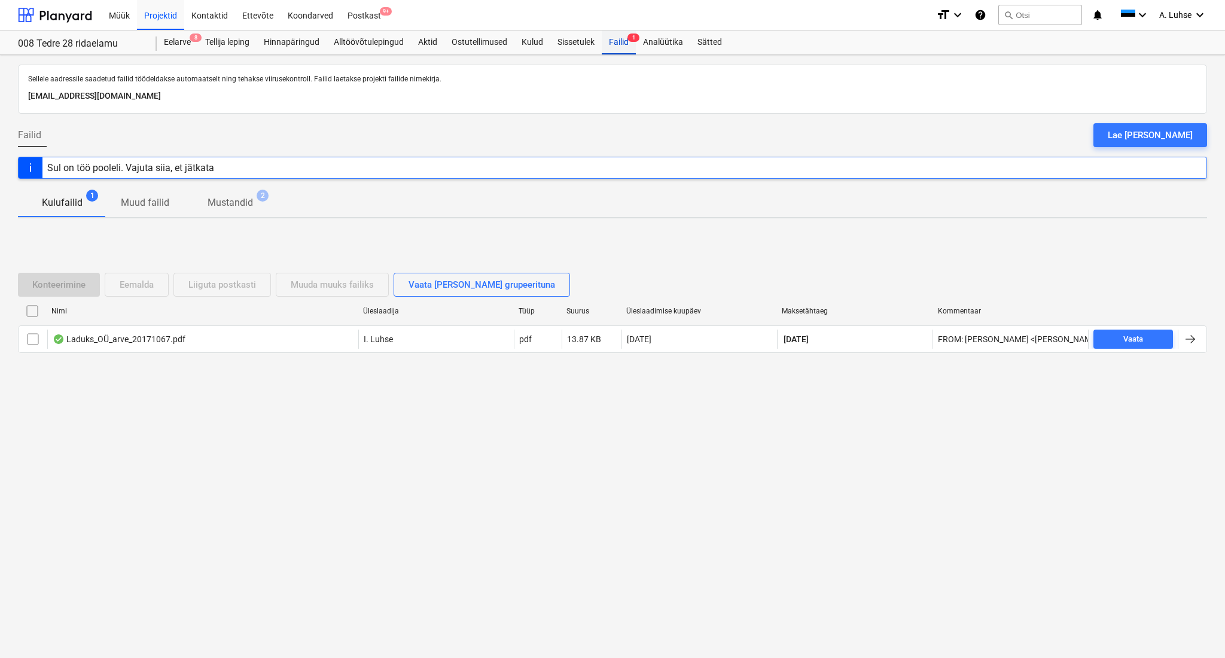
click at [617, 41] on div "Failid 1" at bounding box center [619, 43] width 34 height 24
drag, startPoint x: 196, startPoint y: 343, endPoint x: 166, endPoint y: 395, distance: 60.3
click at [206, 416] on div "Sellele aadressile saadetud failid töödeldakse automaatselt ning tehakse viirus…" at bounding box center [612, 356] width 1225 height 603
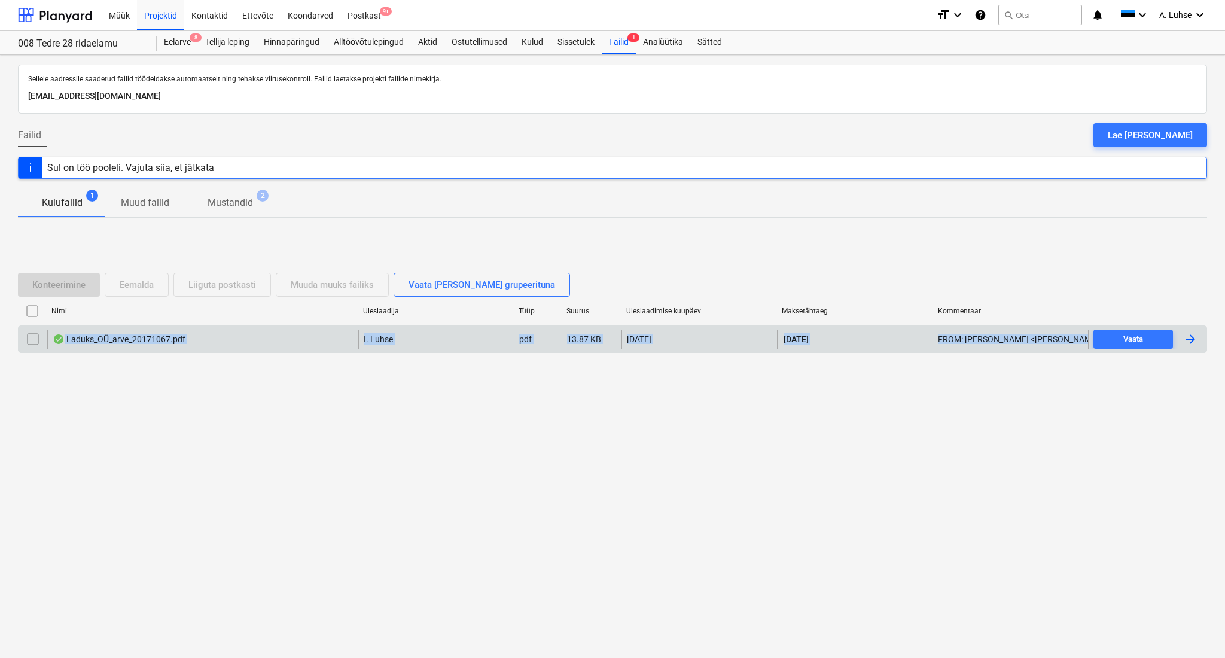
click at [30, 343] on input "checkbox" at bounding box center [32, 339] width 19 height 19
drag, startPoint x: 68, startPoint y: 290, endPoint x: 170, endPoint y: 459, distance: 197.8
click at [170, 459] on div "Sellele aadressile saadetud failid töödeldakse automaatselt ning tehakse viirus…" at bounding box center [612, 356] width 1225 height 603
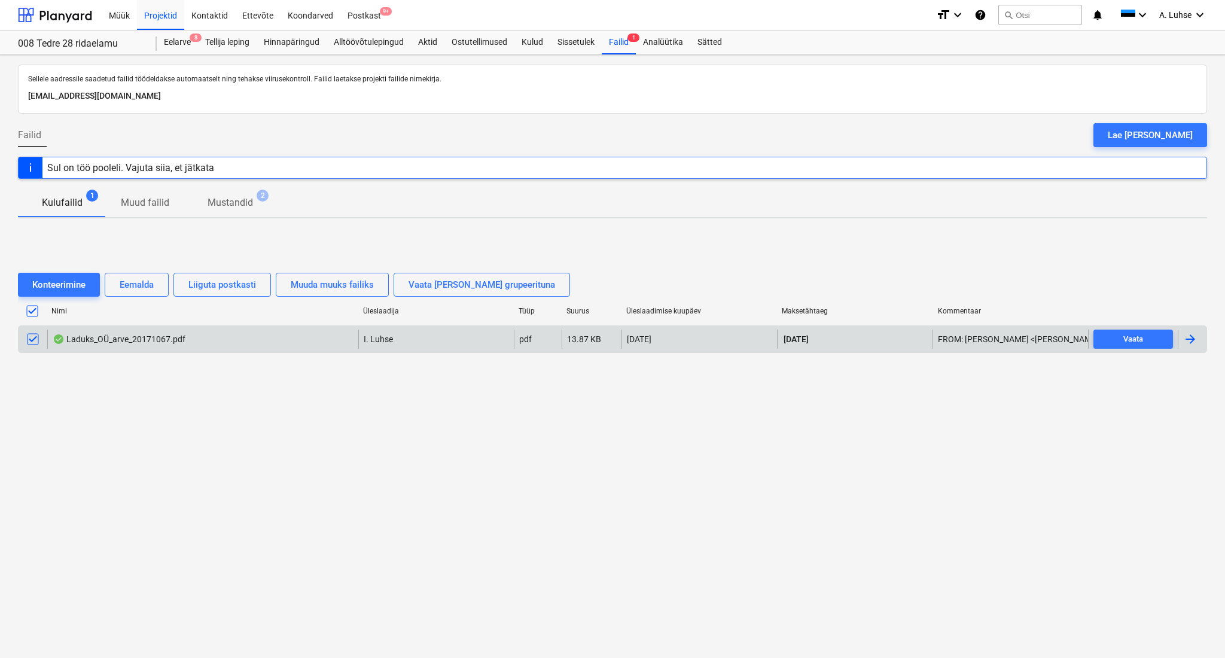
drag, startPoint x: 171, startPoint y: 419, endPoint x: 165, endPoint y: 360, distance: 59.6
click at [171, 416] on div "Sellele aadressile saadetud failid töödeldakse automaatselt ning tehakse viirus…" at bounding box center [612, 356] width 1225 height 603
click at [147, 346] on div "Laduks_OÜ_arve_20171067.pdf" at bounding box center [202, 339] width 311 height 19
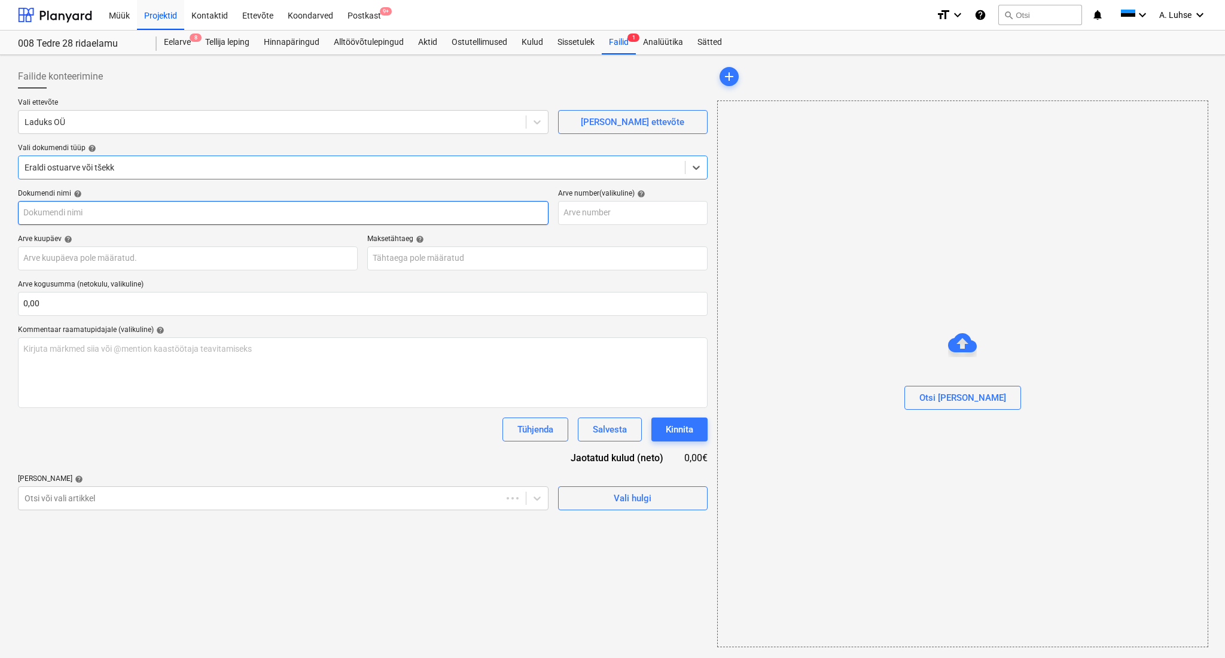
type input "20171067"
type input "[DATE]"
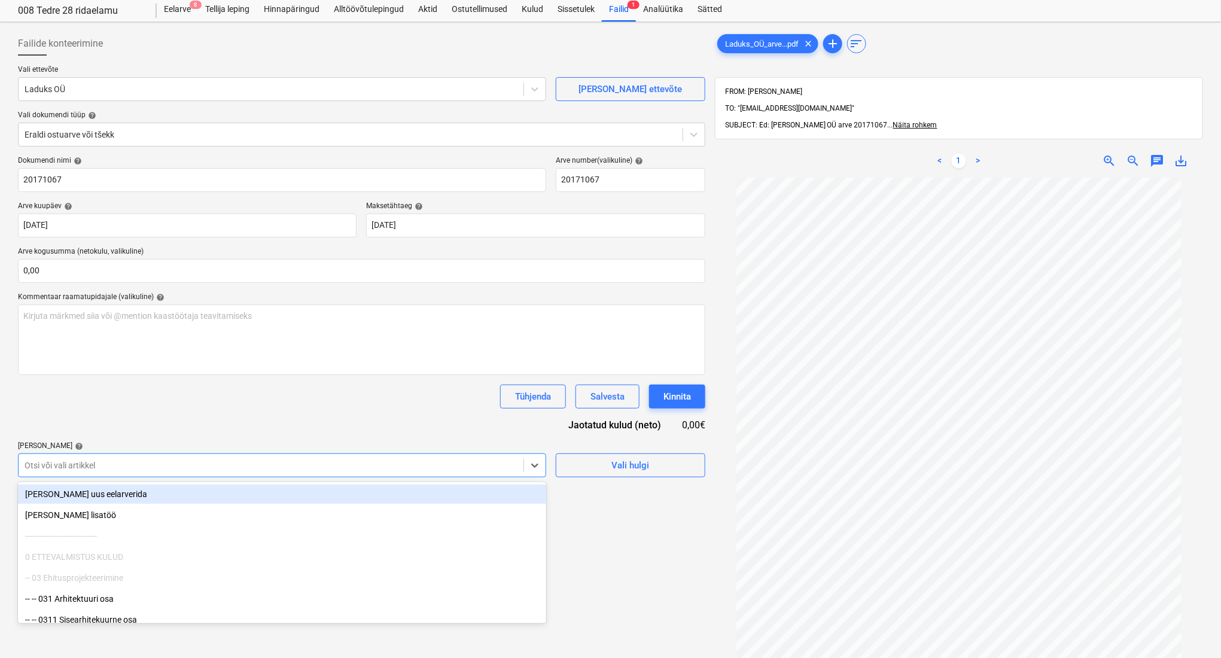
scroll to position [44, 0]
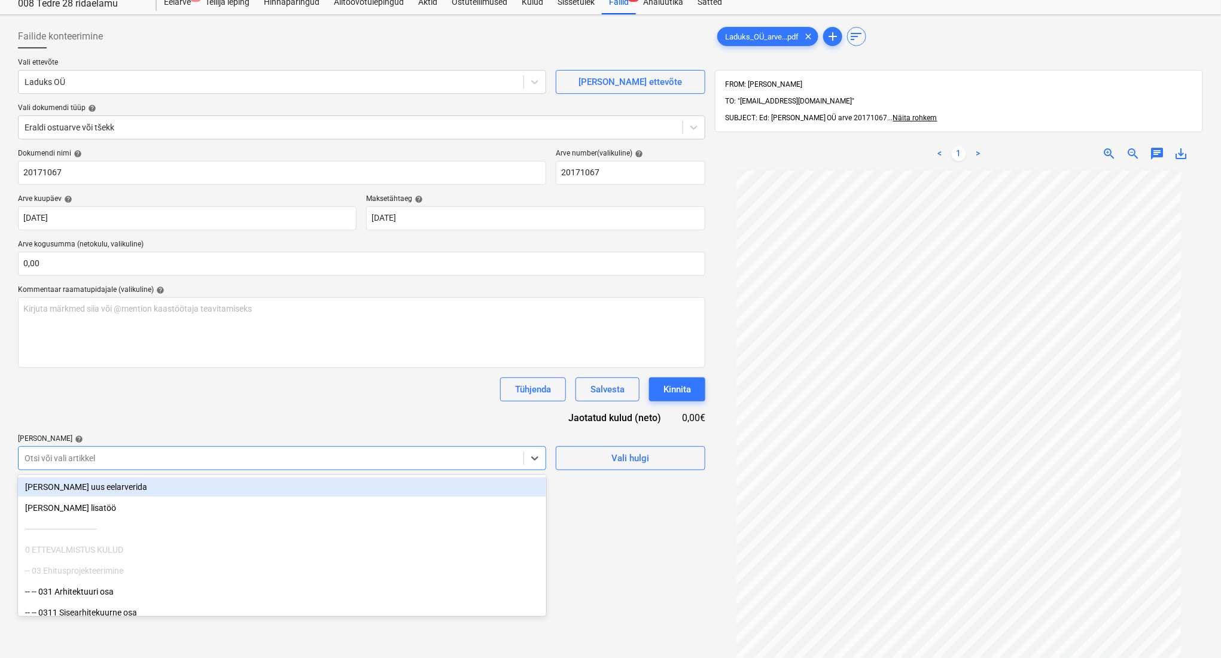
click at [226, 505] on body "Müük Projektid Kontaktid Ettevõte Koondarved Postkast 9+ format_size keyboard_a…" at bounding box center [610, 289] width 1221 height 658
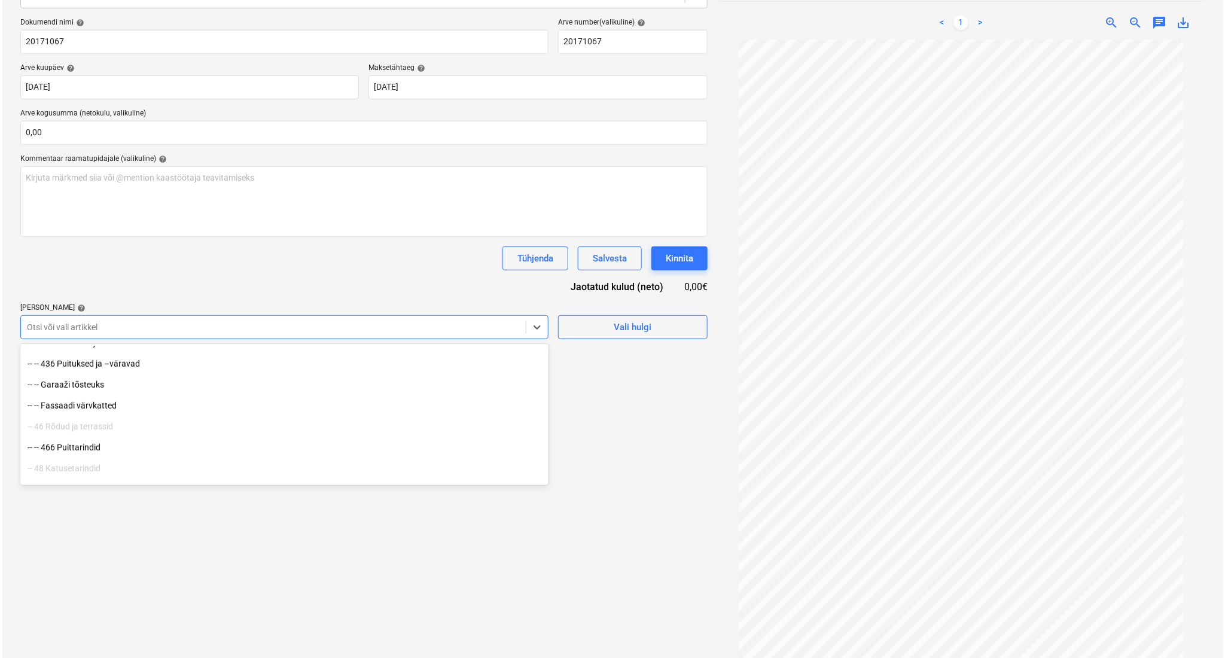
scroll to position [352, 0]
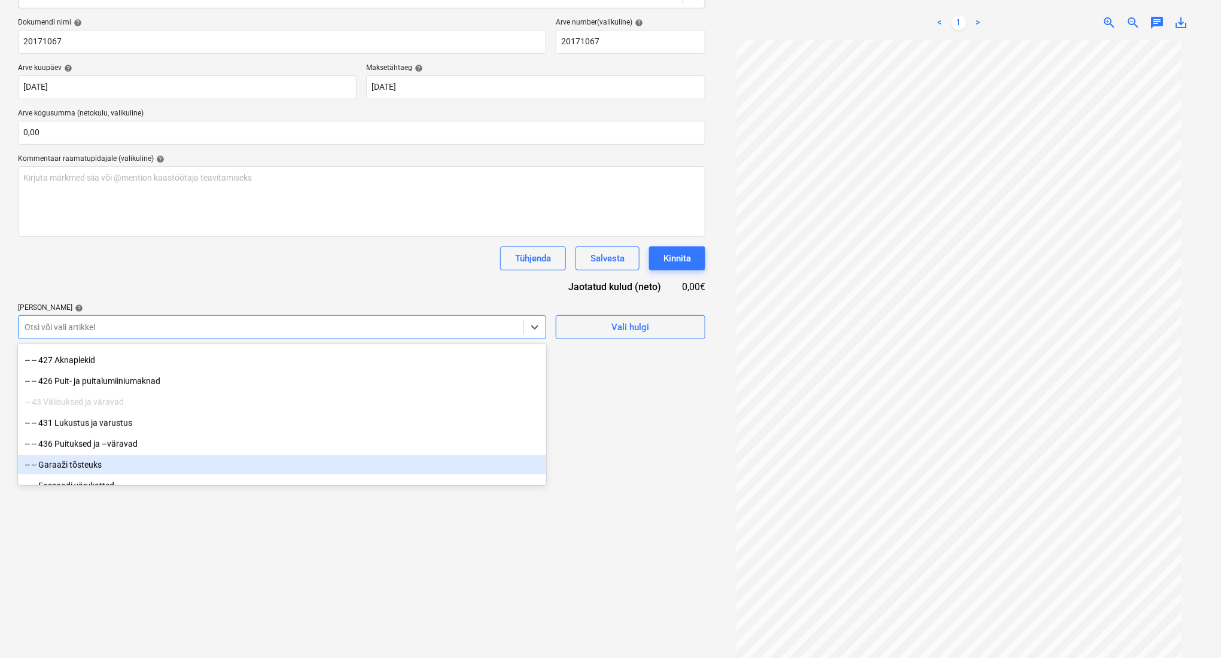
click at [189, 470] on div "-- -- Garaaži tõsteuks" at bounding box center [282, 464] width 528 height 19
drag, startPoint x: 361, startPoint y: 564, endPoint x: 369, endPoint y: 559, distance: 9.1
click at [361, 564] on div "Failide konteerimine Vali ettevõte Laduks OÜ [PERSON_NAME] uus ettevõte Vali do…" at bounding box center [361, 279] width 697 height 780
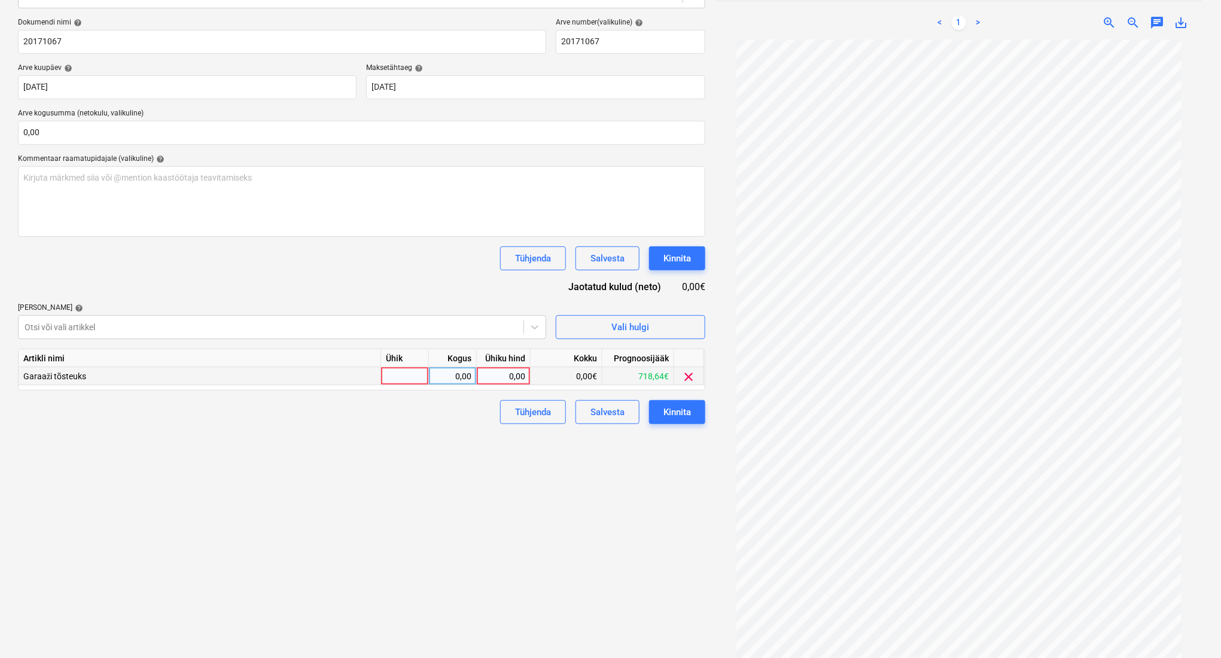
click at [407, 375] on div at bounding box center [405, 376] width 48 height 18
type input "kompl"
type input "8"
type input "408,6"
click at [670, 411] on div "Kinnita" at bounding box center [678, 412] width 28 height 16
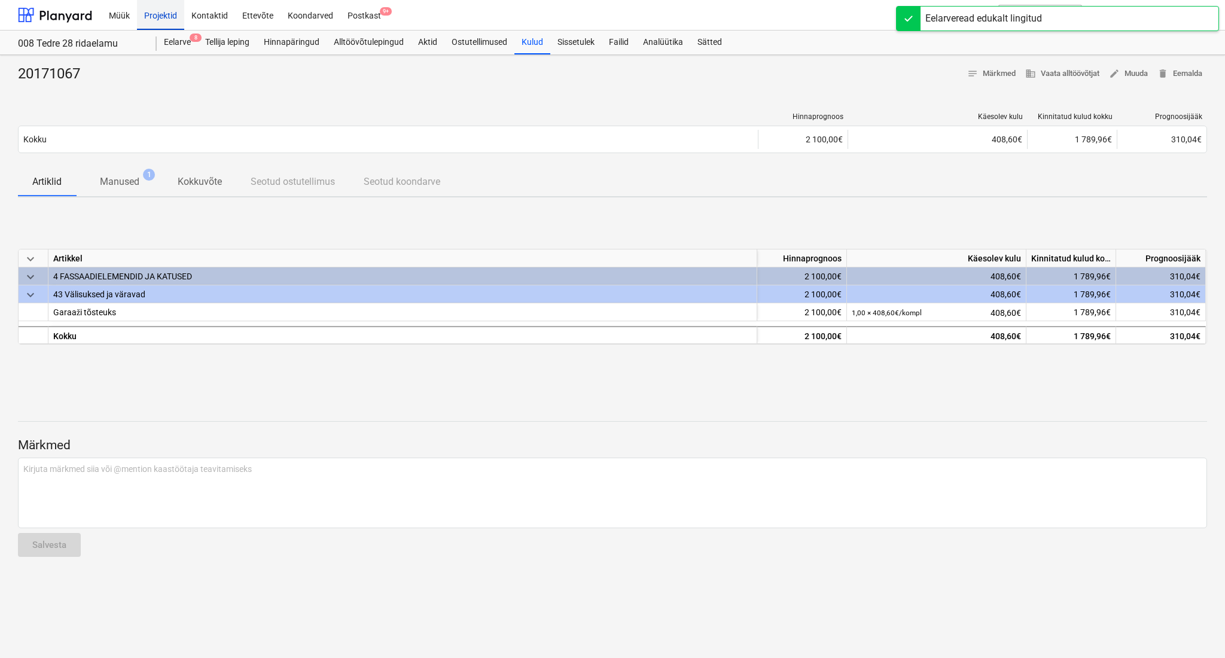
click at [162, 19] on div "Projektid" at bounding box center [160, 14] width 47 height 31
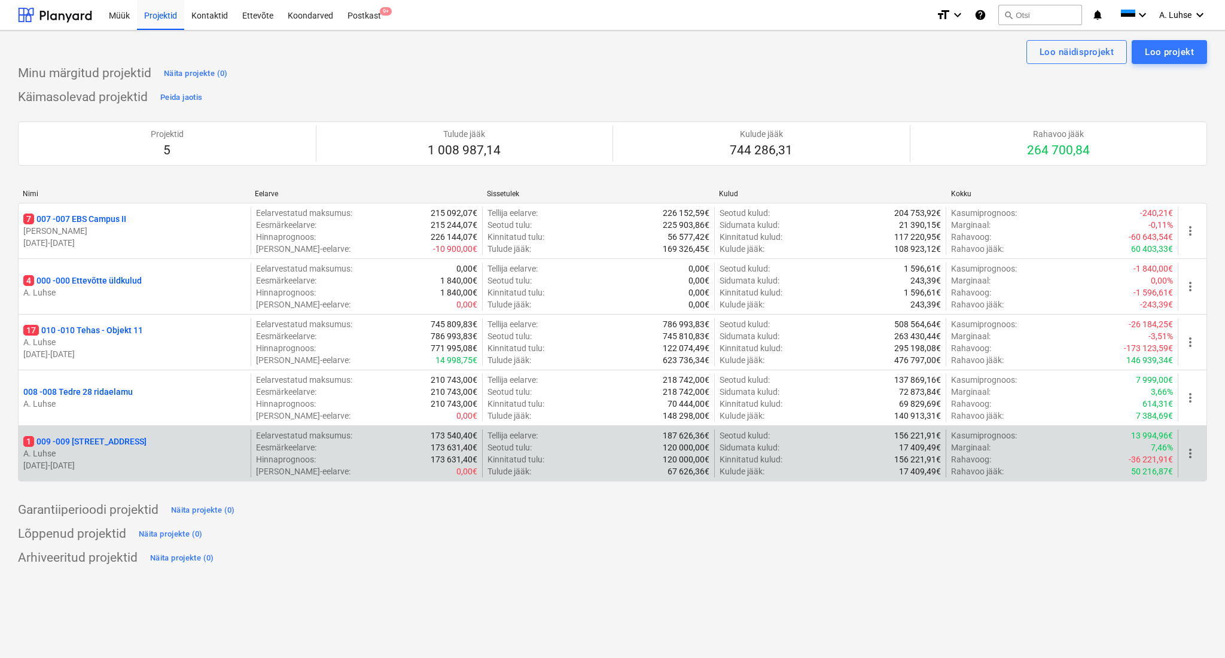
click at [114, 443] on p "1 009 - 009 [GEOGRAPHIC_DATA] mnt 15" at bounding box center [84, 442] width 123 height 12
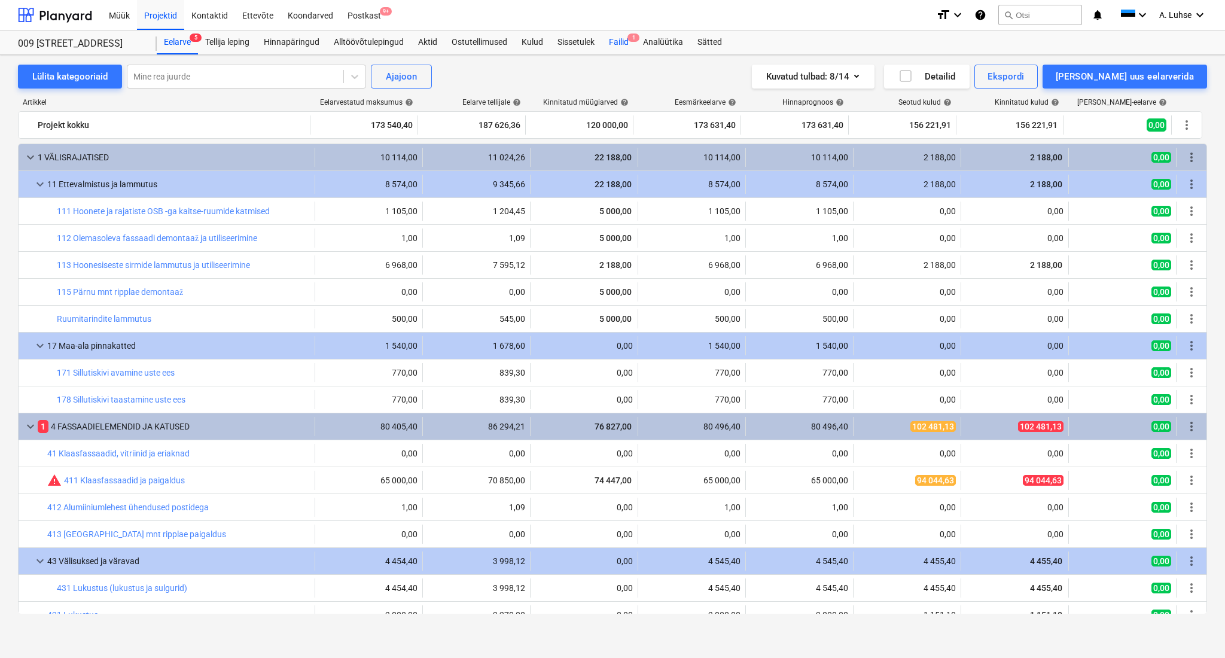
click at [628, 48] on div "Failid 1" at bounding box center [619, 43] width 34 height 24
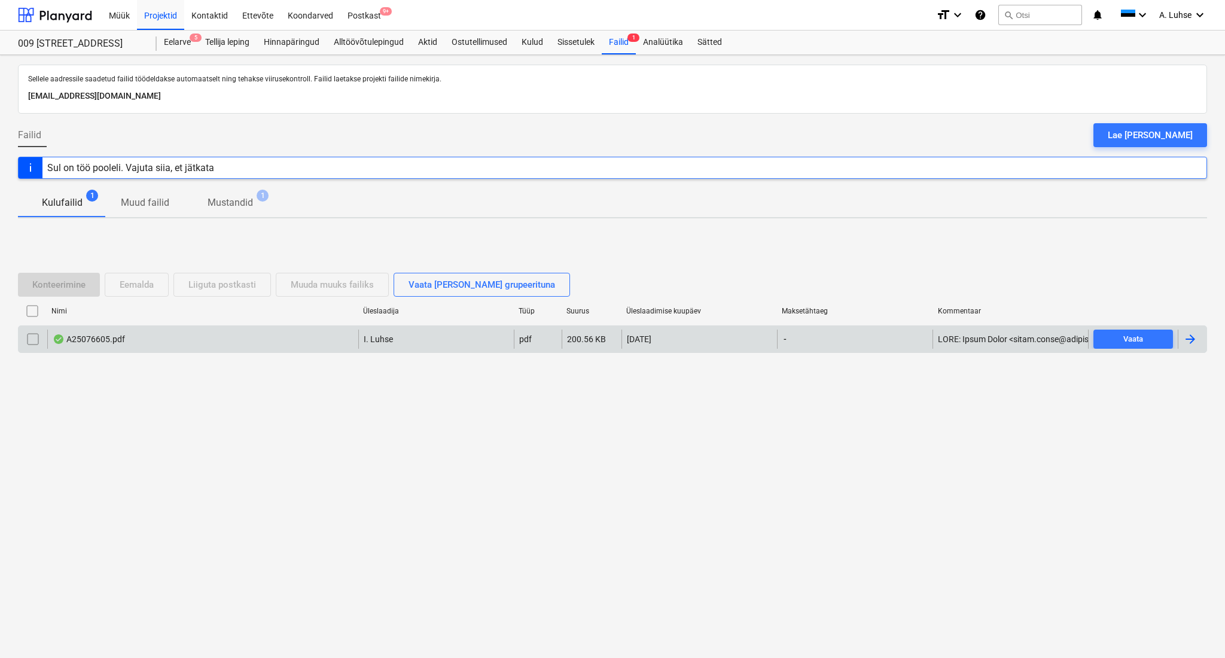
click at [293, 346] on div "A25076605.pdf" at bounding box center [202, 339] width 311 height 19
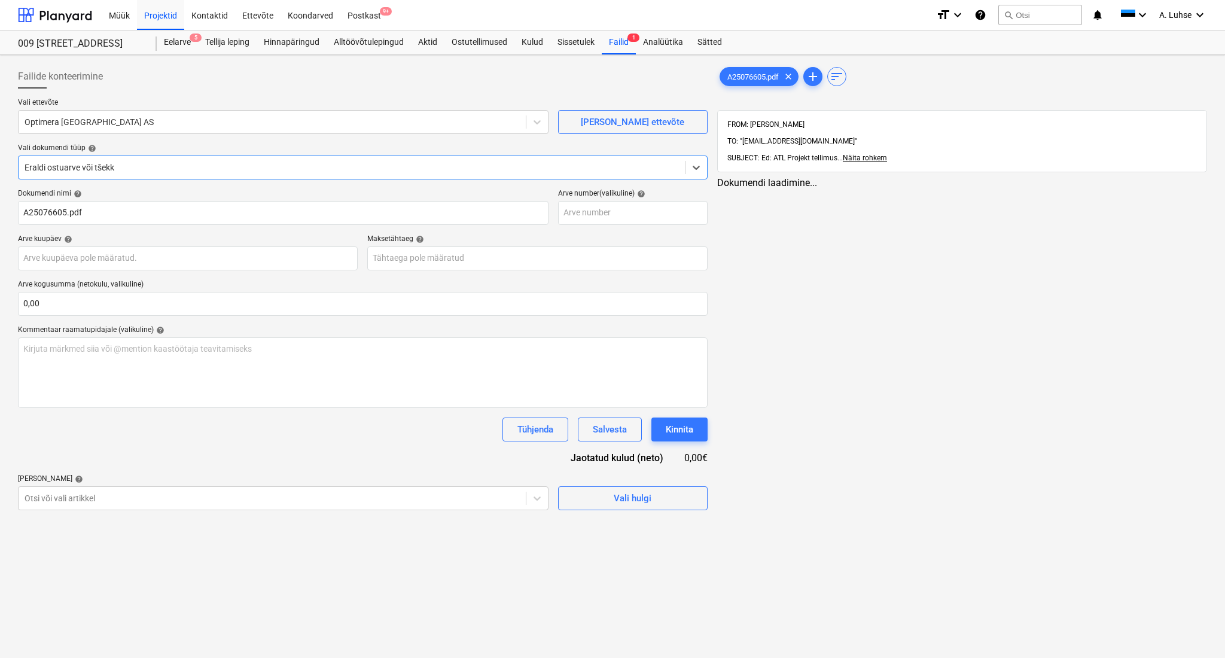
type input "A25076605.pdf"
click at [409, 502] on body "Müük Projektid Kontaktid Ettevõte Koondarved Postkast 9+ format_size keyboard_a…" at bounding box center [610, 329] width 1221 height 658
click at [532, 41] on div "Kulud" at bounding box center [533, 43] width 36 height 24
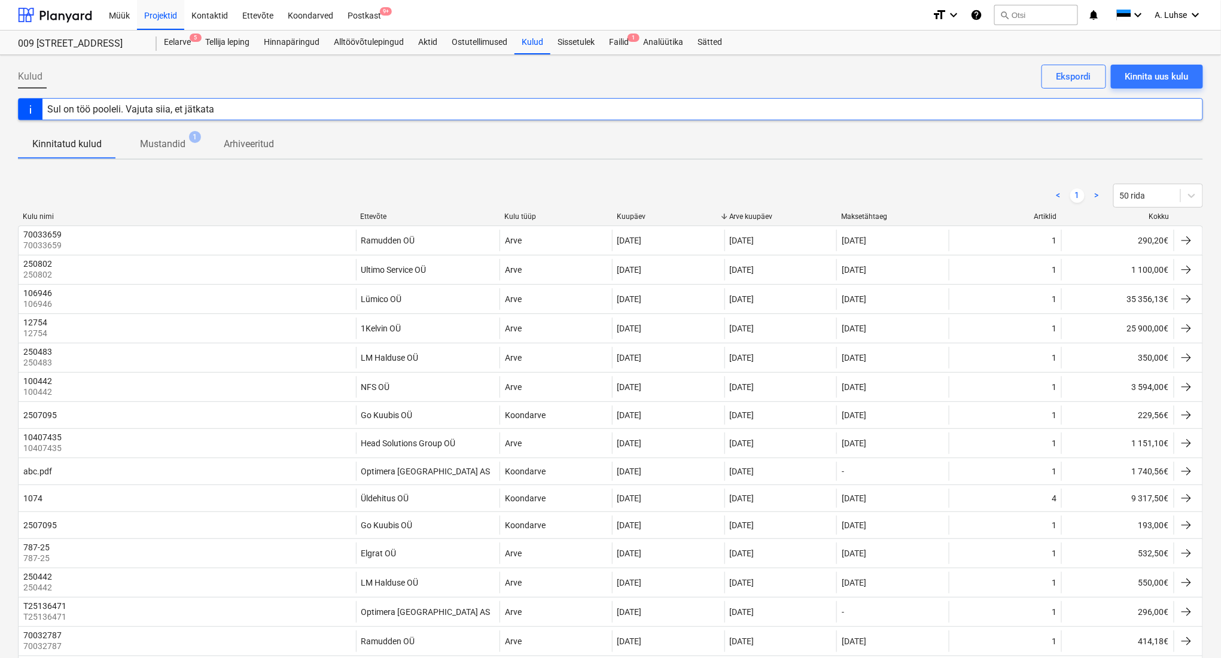
click at [369, 214] on div "Ettevõte" at bounding box center [427, 216] width 135 height 8
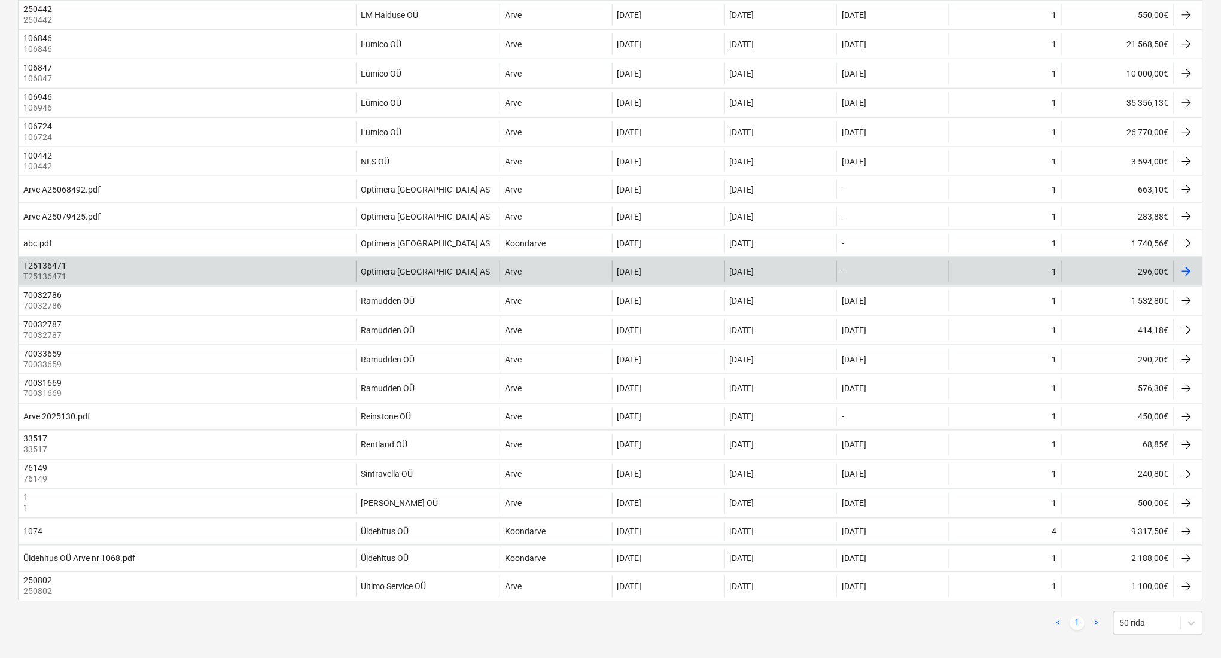
scroll to position [641, 0]
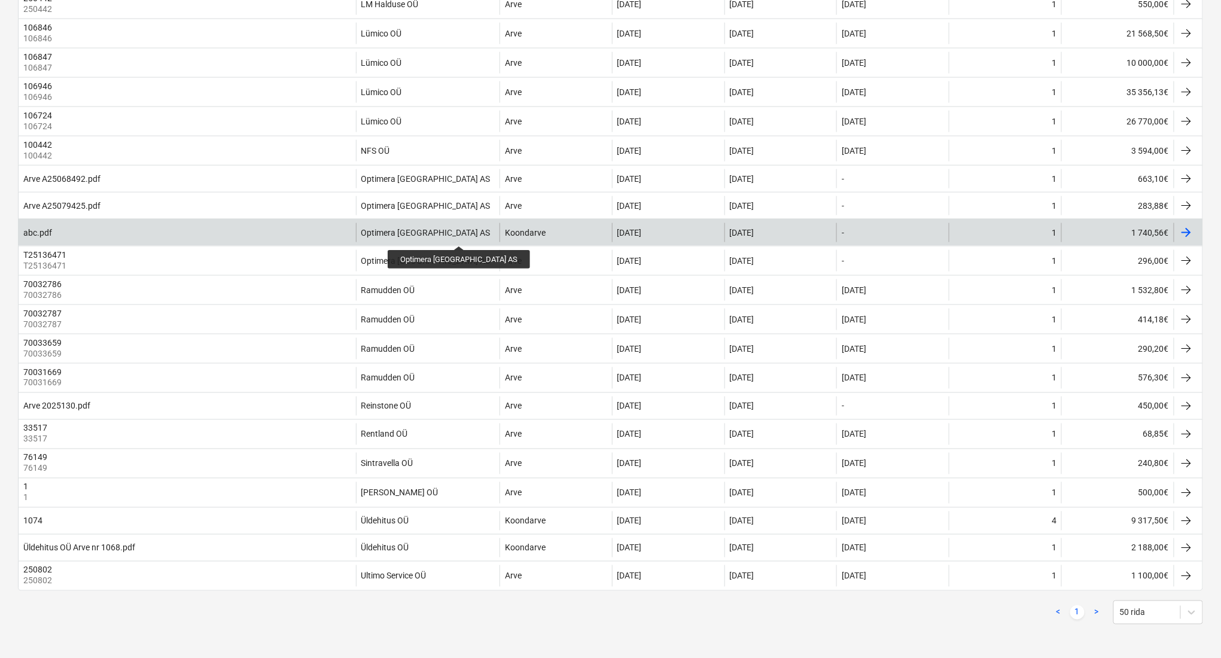
click at [436, 235] on div "Optimera [GEOGRAPHIC_DATA] AS" at bounding box center [425, 233] width 129 height 10
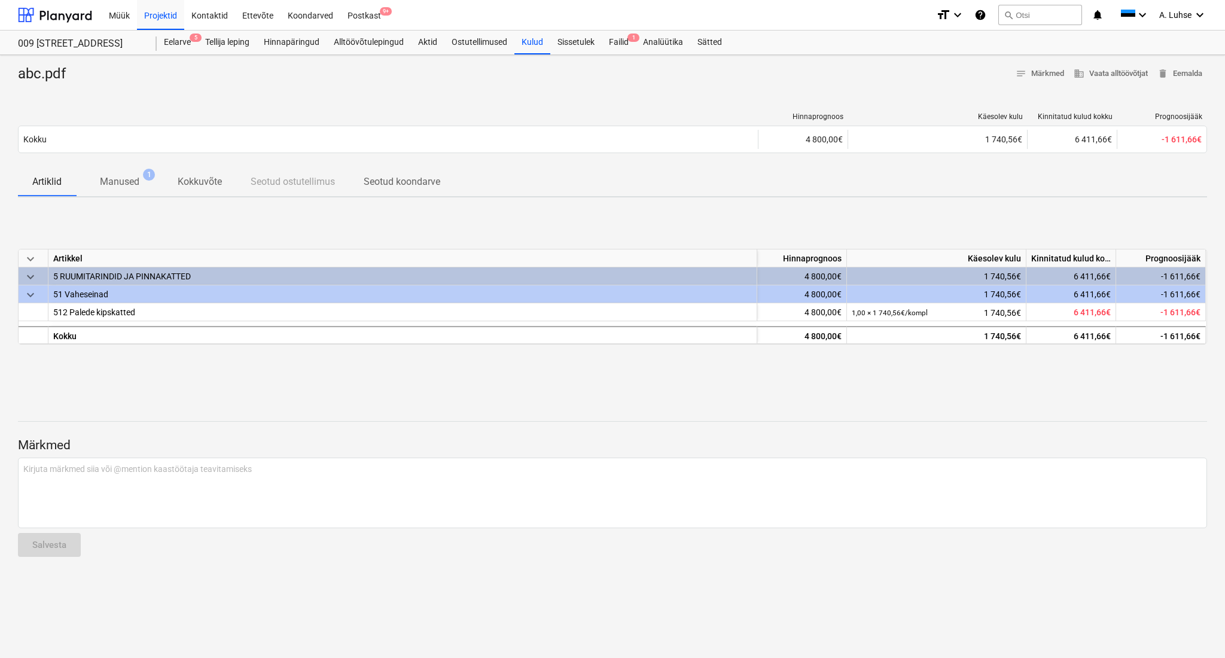
click at [117, 182] on p "Manused" at bounding box center [119, 182] width 39 height 14
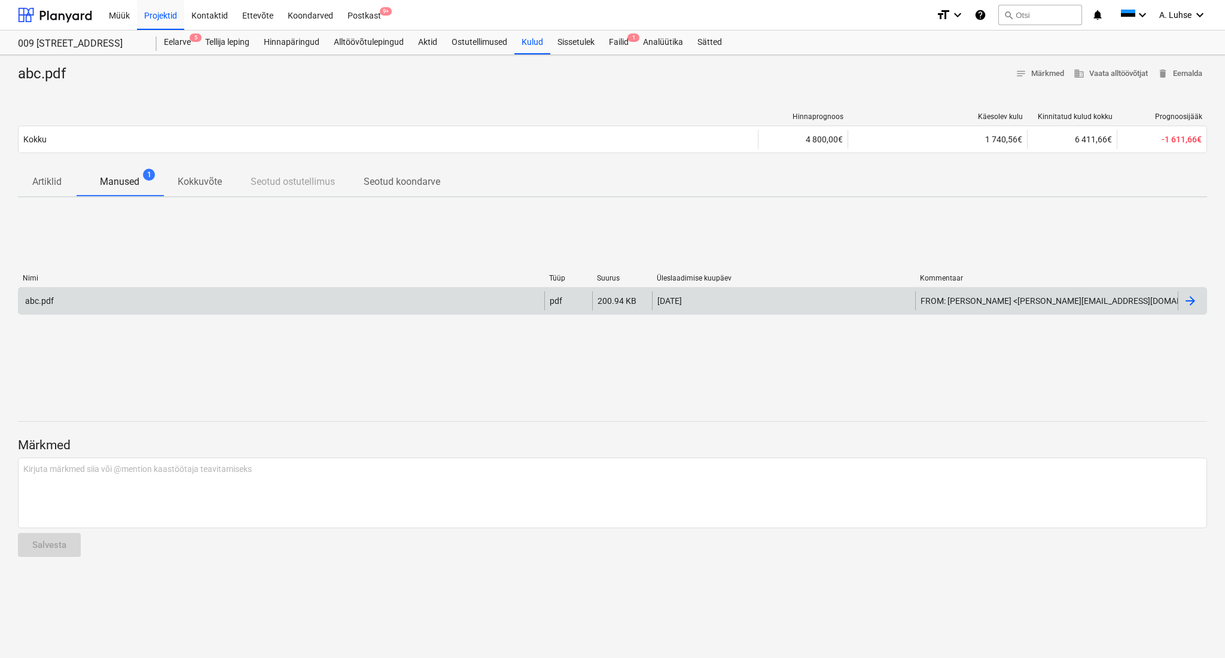
click at [352, 300] on div "abc.pdf" at bounding box center [282, 300] width 526 height 19
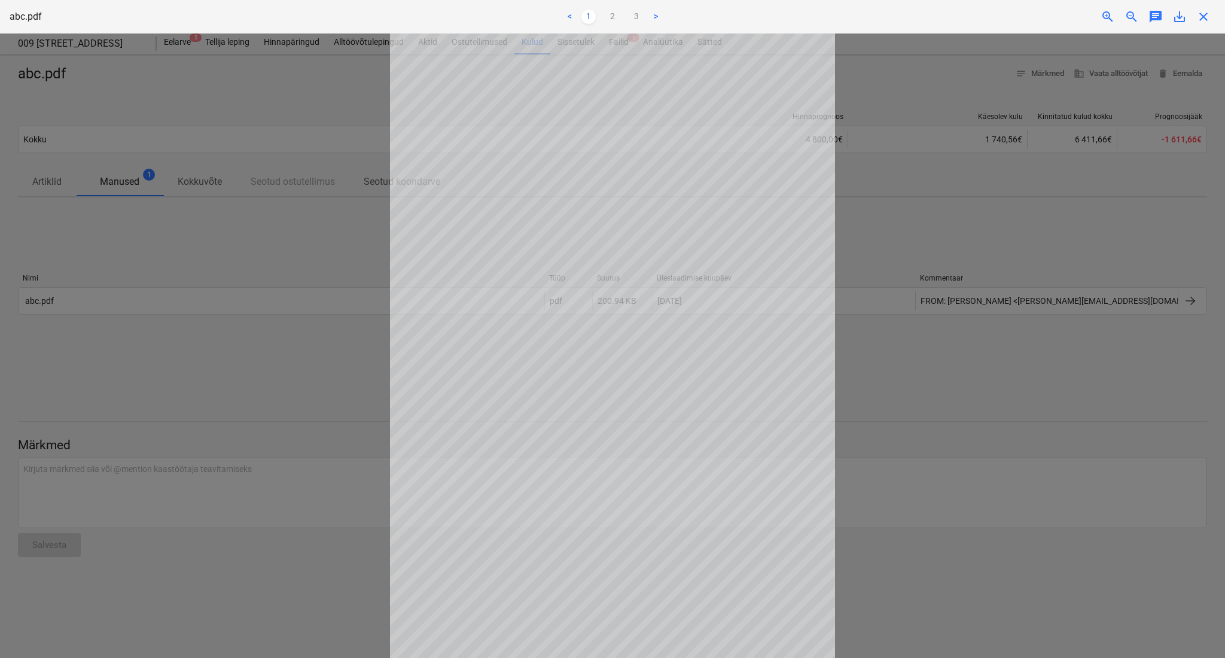
click at [351, 387] on div at bounding box center [612, 346] width 1225 height 625
click at [229, 104] on div at bounding box center [612, 346] width 1225 height 625
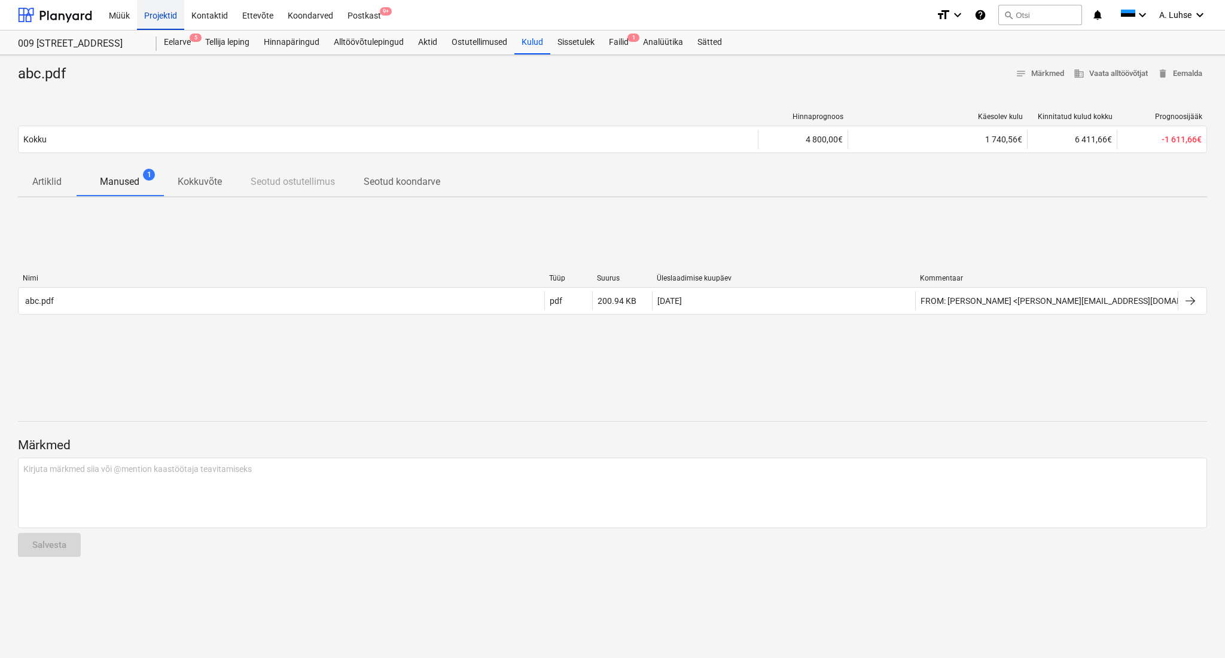
drag, startPoint x: 162, startPoint y: 20, endPoint x: 162, endPoint y: 29, distance: 9.0
click at [162, 20] on div "Projektid" at bounding box center [160, 14] width 47 height 31
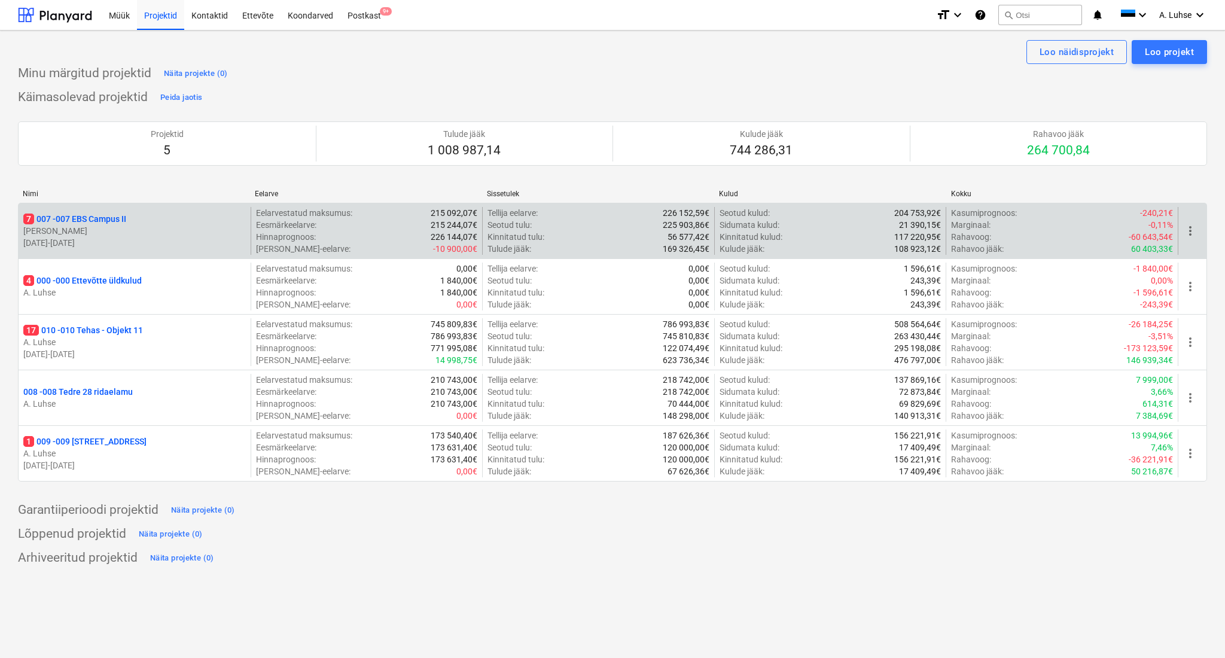
click at [123, 218] on p "7 007 - 007 EBS Campus II" at bounding box center [74, 219] width 103 height 12
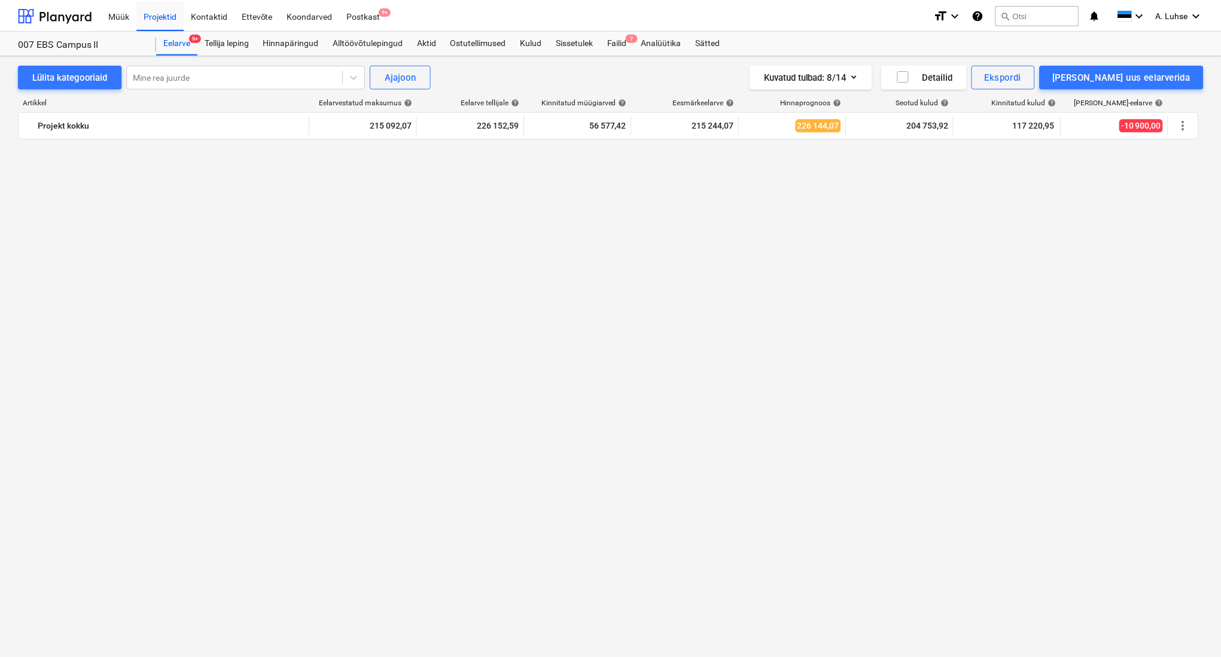
scroll to position [1361, 0]
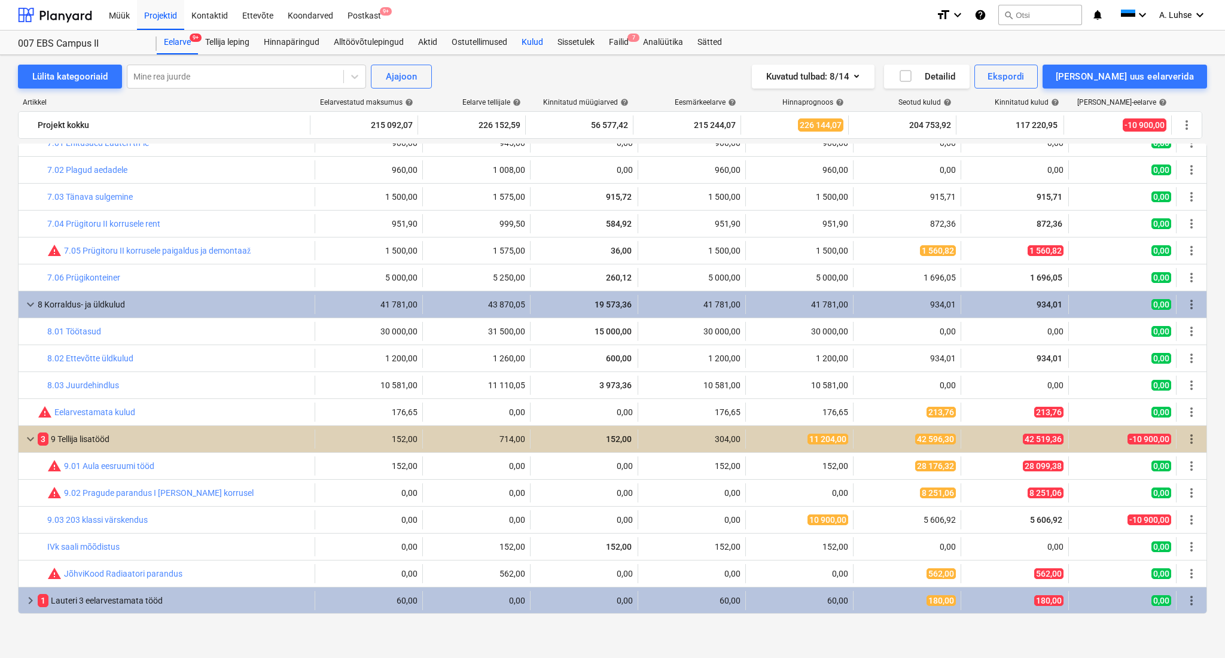
click at [534, 41] on div "Kulud" at bounding box center [533, 43] width 36 height 24
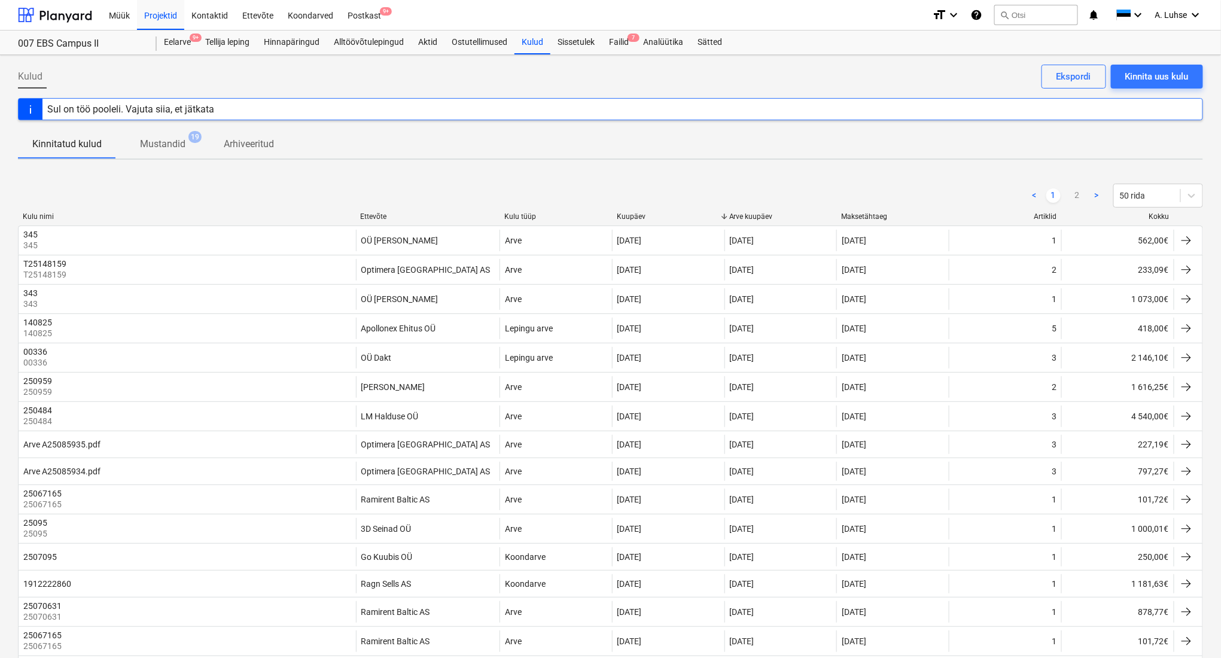
click at [368, 215] on div "Ettevõte" at bounding box center [427, 216] width 135 height 8
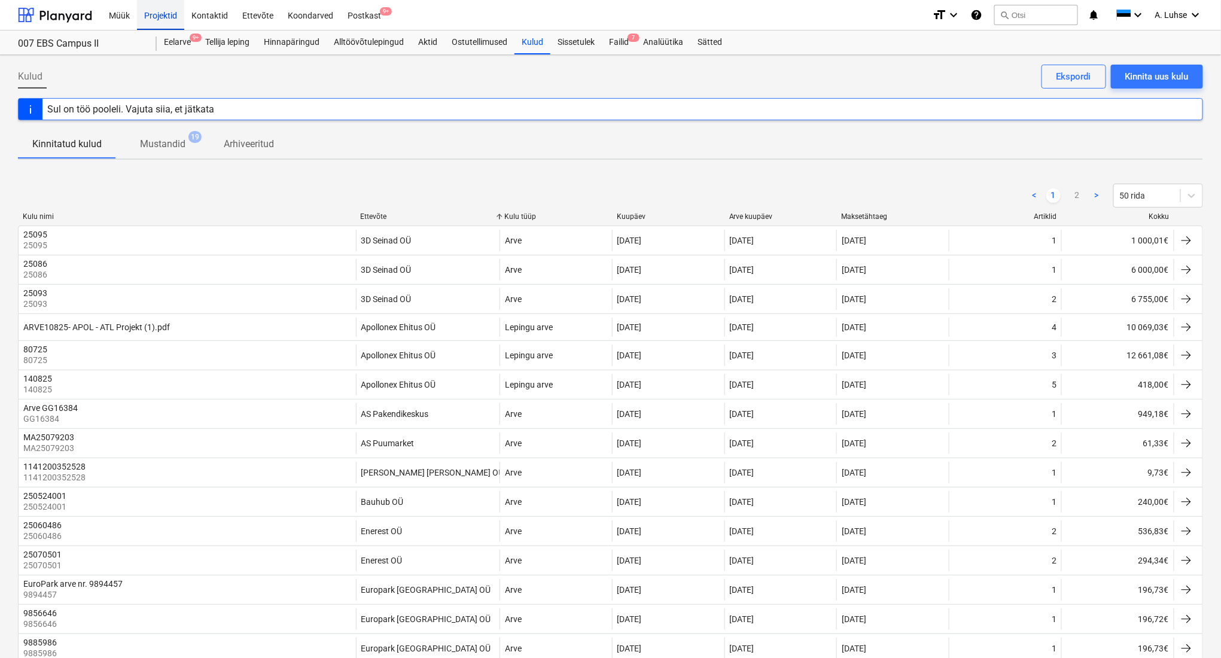
click at [139, 18] on div "Projektid" at bounding box center [160, 14] width 47 height 31
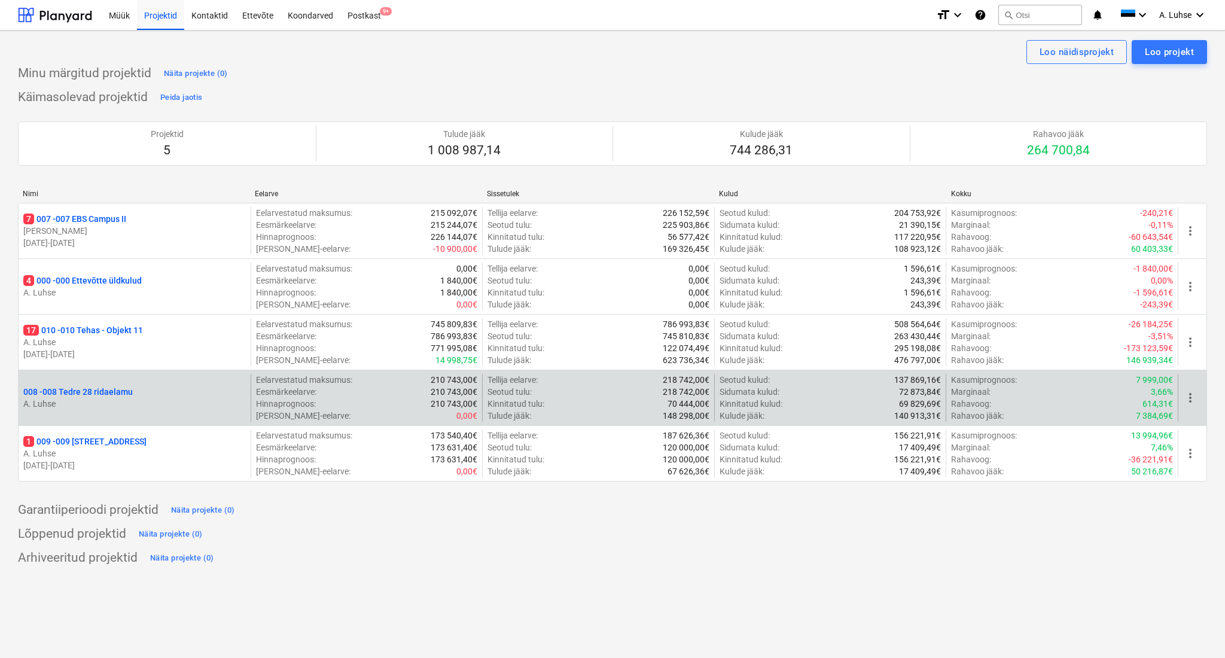
click at [112, 396] on p "008 - 008 Tedre 28 ridaelamu" at bounding box center [77, 392] width 109 height 12
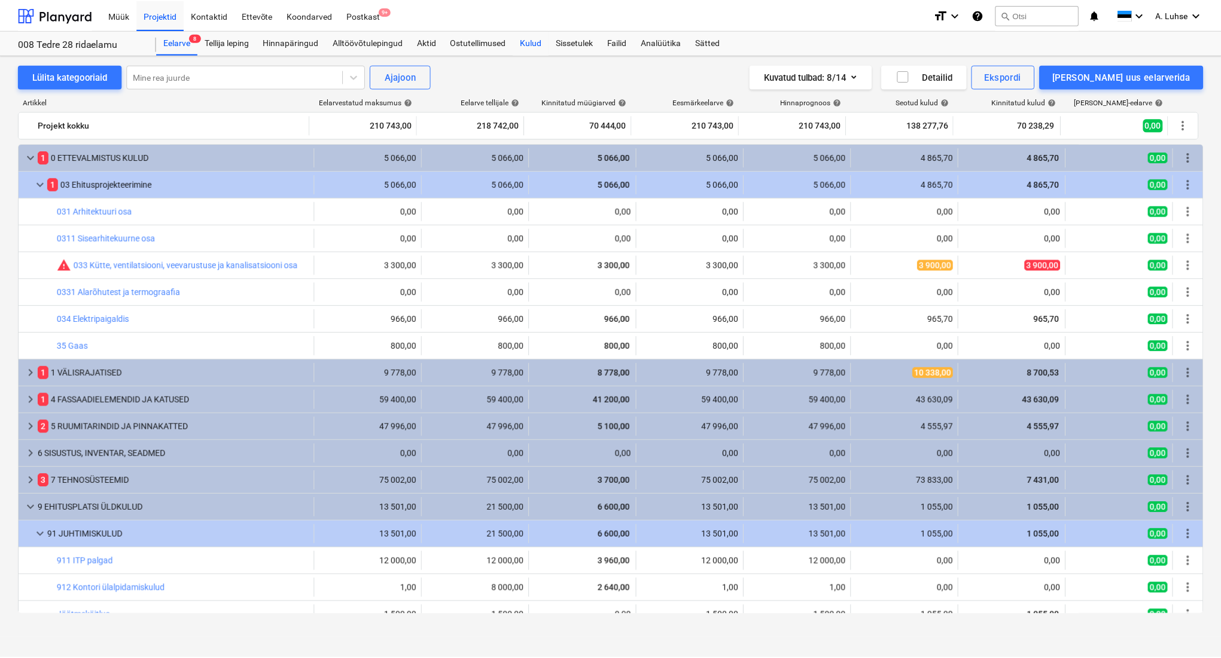
scroll to position [41, 0]
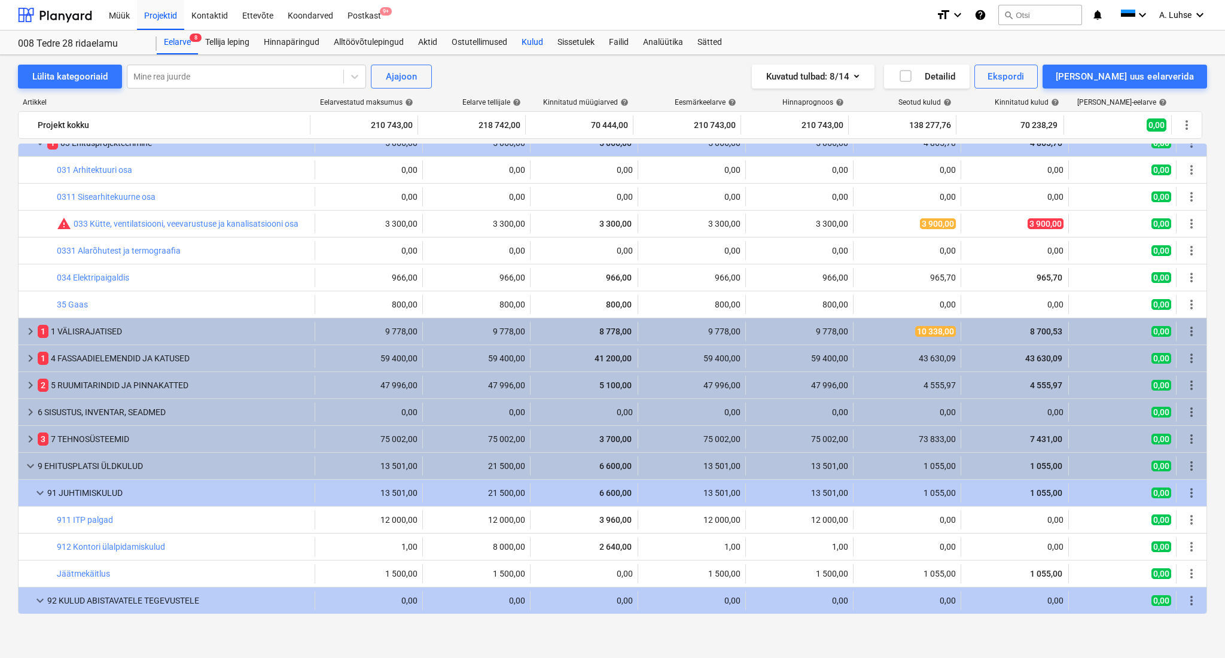
click at [524, 42] on div "Kulud" at bounding box center [533, 43] width 36 height 24
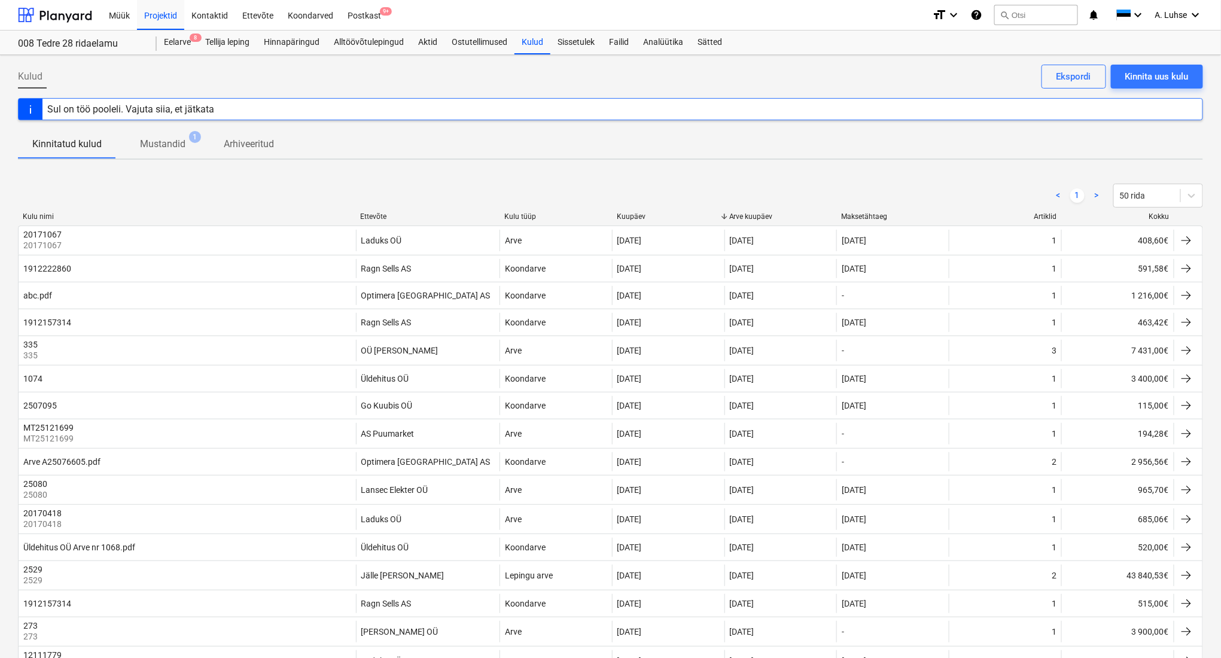
click at [374, 212] on div "Ettevõte" at bounding box center [427, 216] width 135 height 8
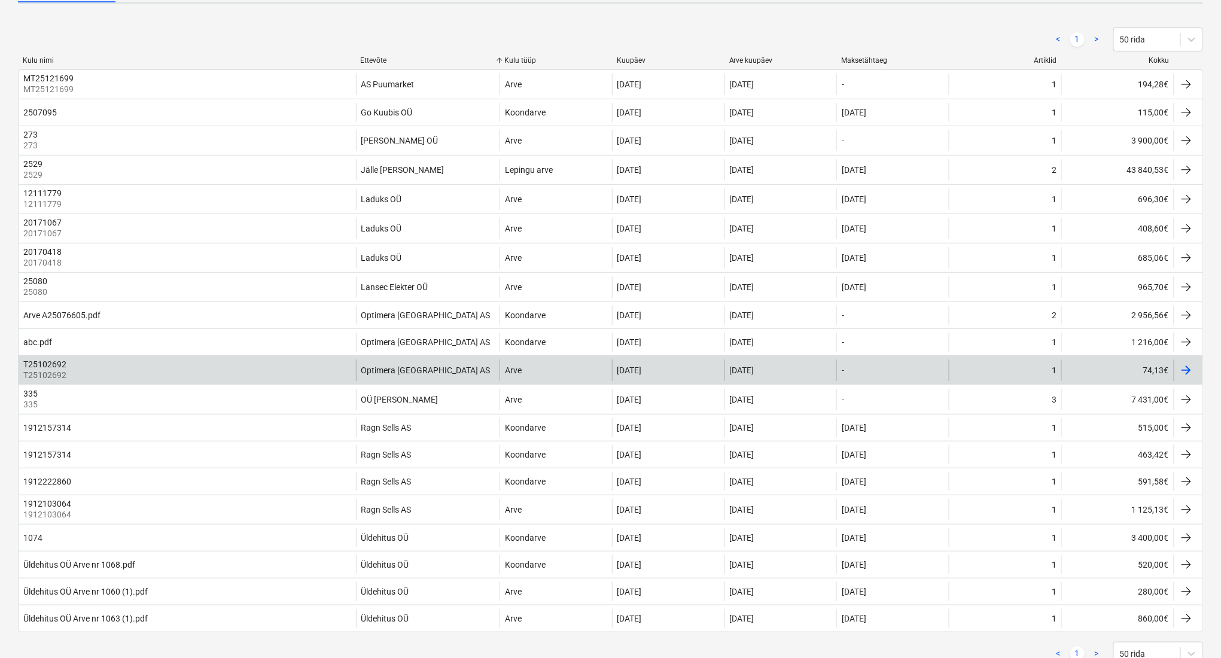
scroll to position [159, 0]
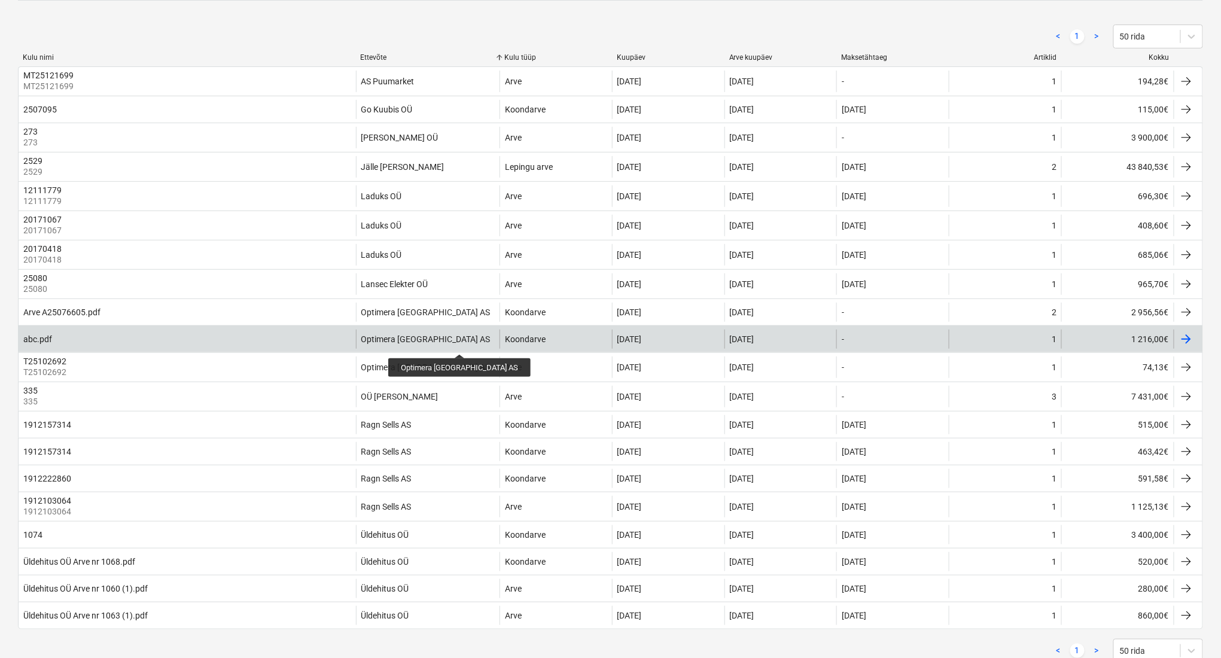
click at [436, 343] on div "Optimera [GEOGRAPHIC_DATA] AS" at bounding box center [425, 339] width 129 height 10
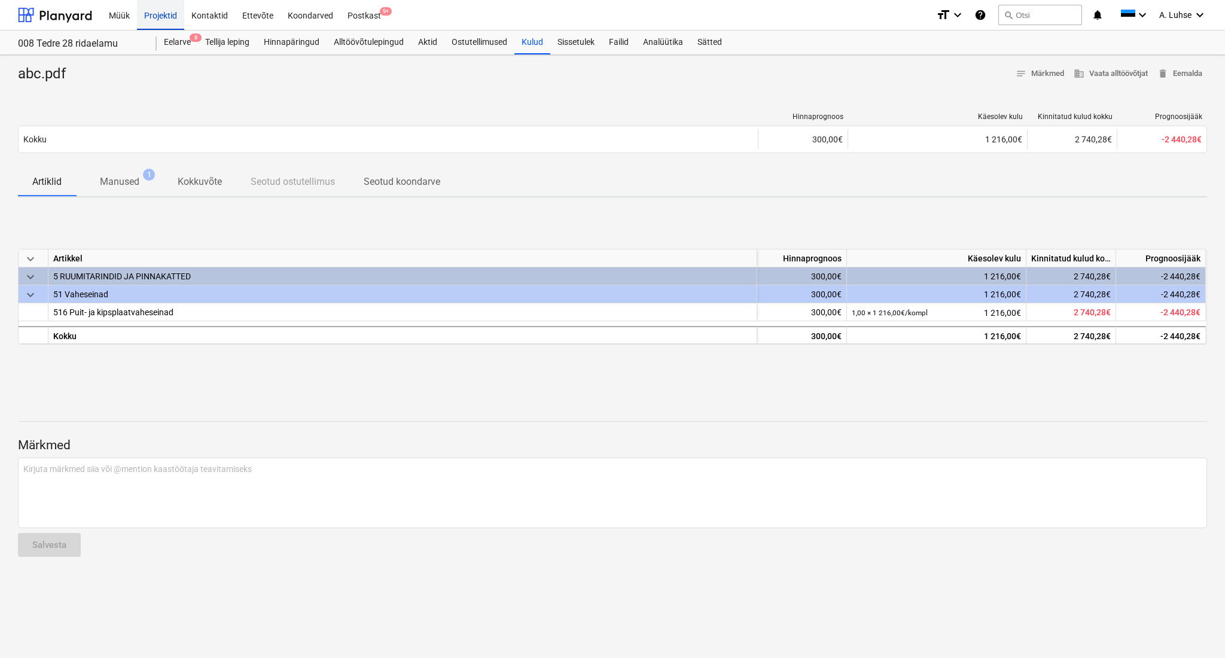
click at [159, 11] on div "Projektid" at bounding box center [160, 14] width 47 height 31
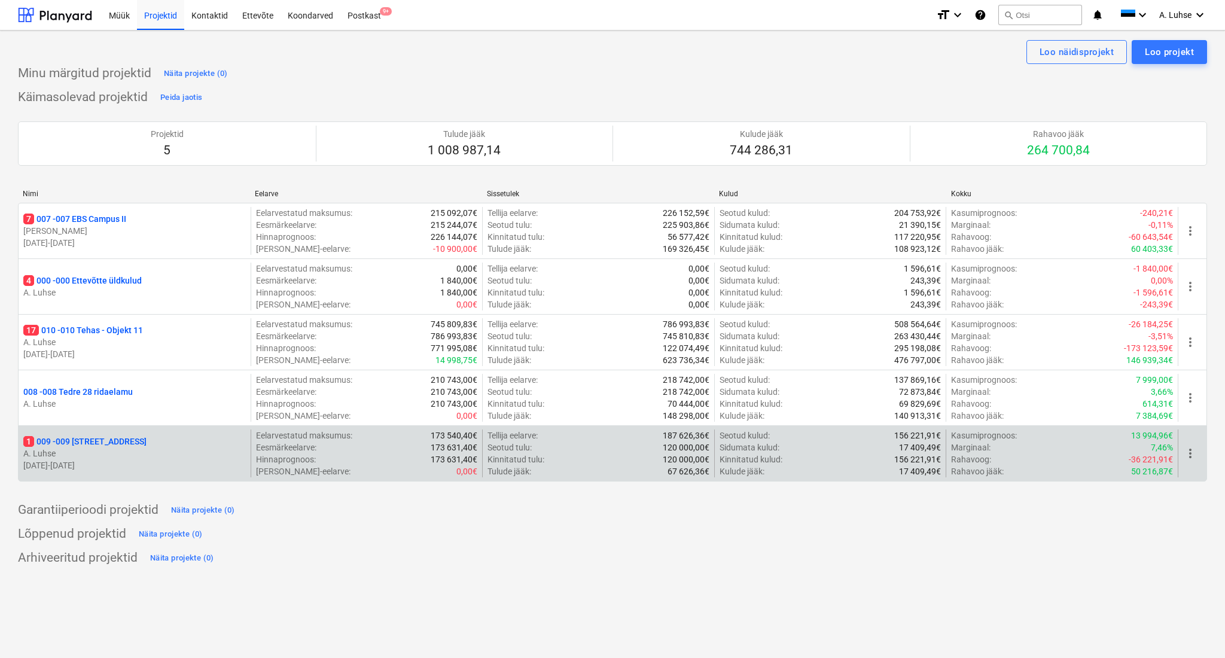
click at [112, 449] on p "A. Luhse" at bounding box center [134, 454] width 223 height 12
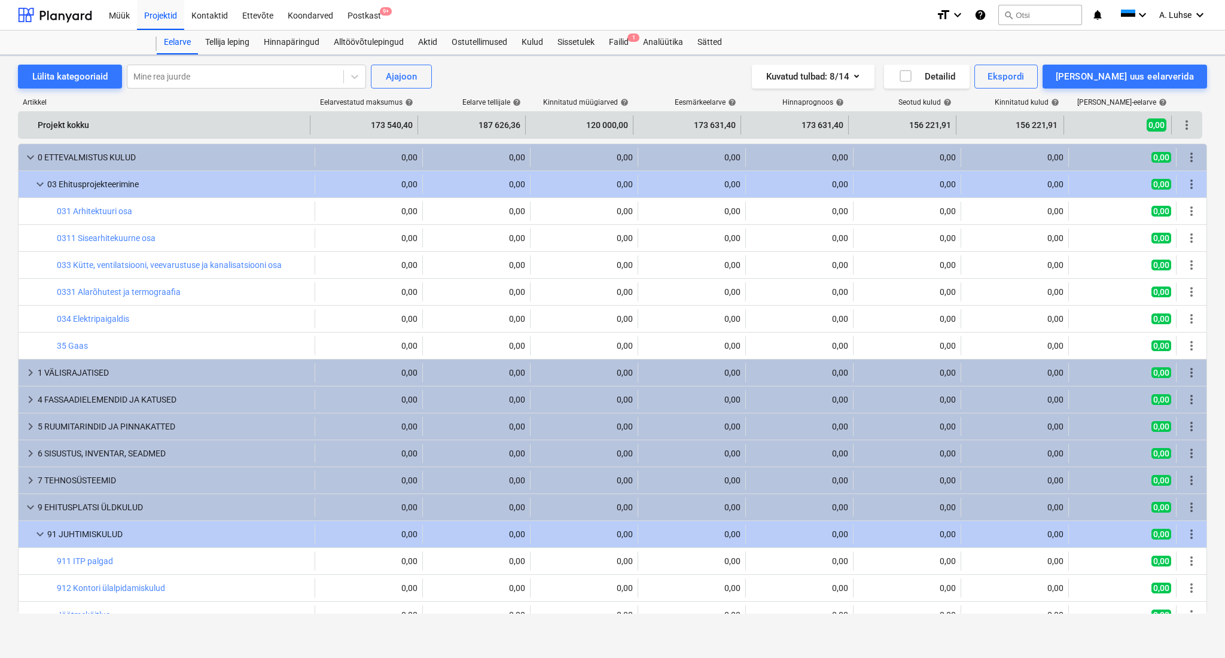
scroll to position [41, 0]
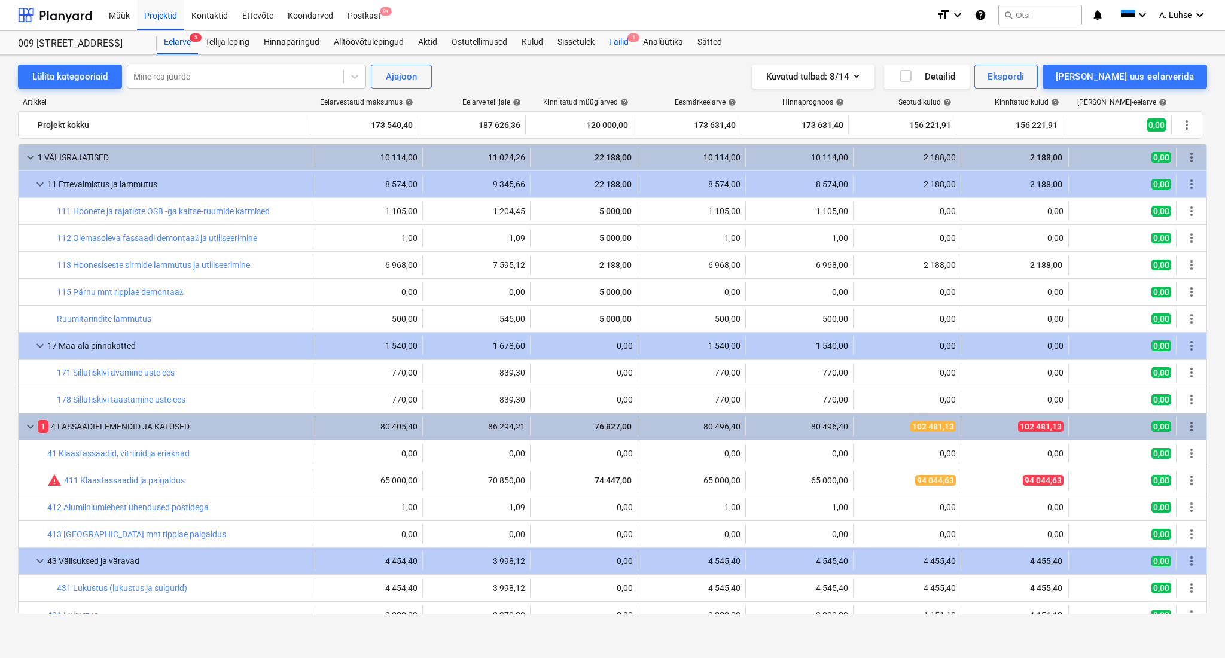
click at [611, 41] on div "Failid 1" at bounding box center [619, 43] width 34 height 24
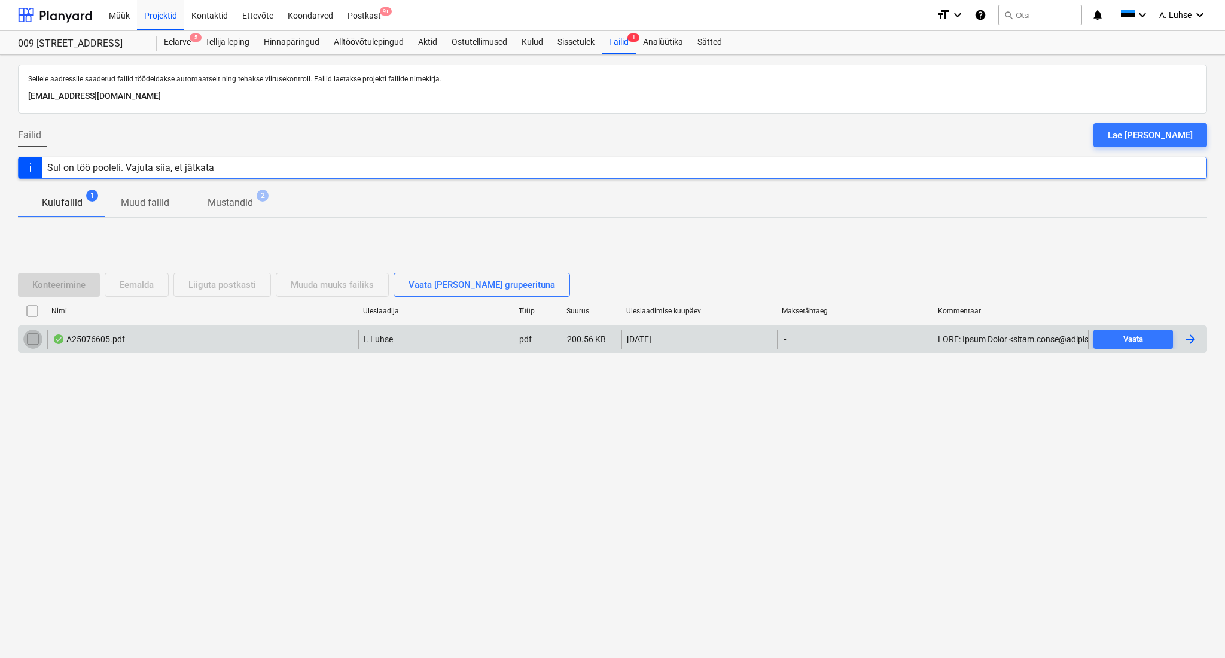
click at [28, 346] on input "checkbox" at bounding box center [32, 339] width 19 height 19
click at [138, 286] on div "Eemalda" at bounding box center [137, 285] width 34 height 16
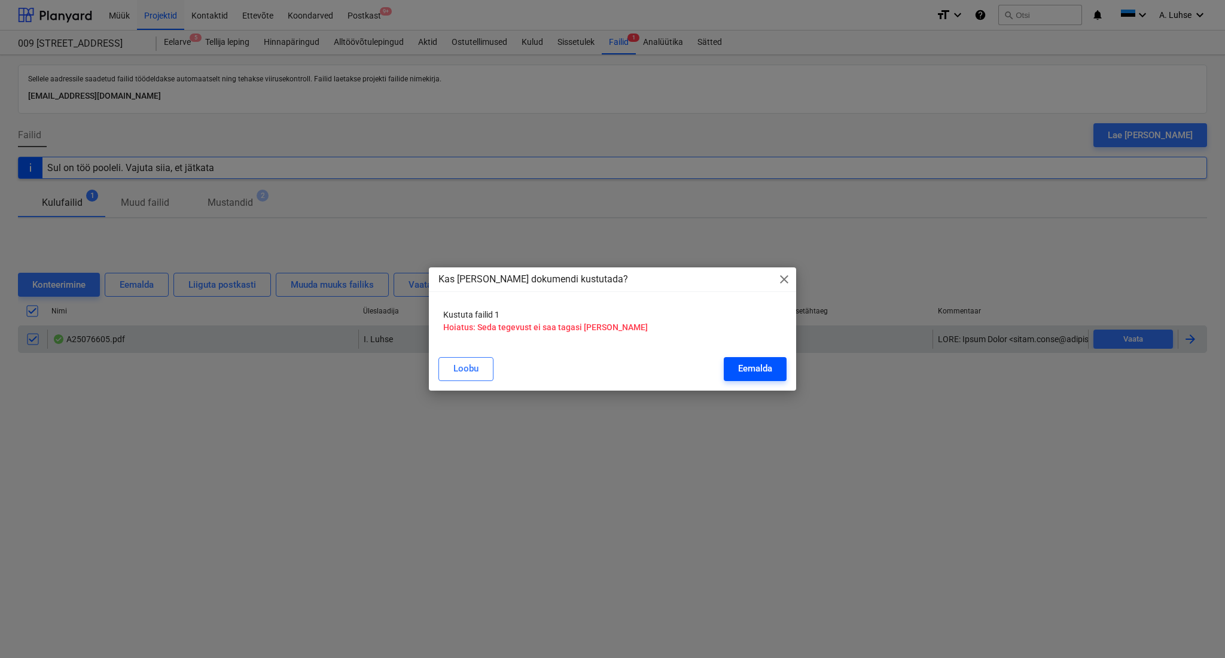
click at [735, 374] on button "Eemalda" at bounding box center [755, 369] width 63 height 24
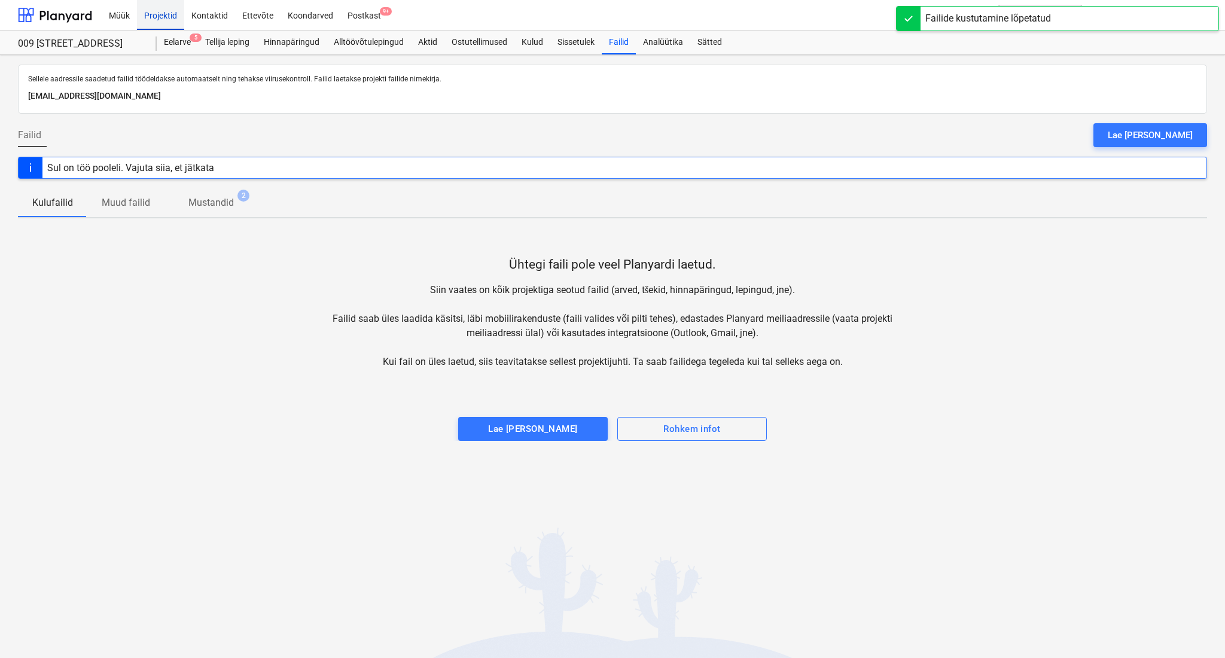
click at [161, 19] on div "Projektid" at bounding box center [160, 14] width 47 height 31
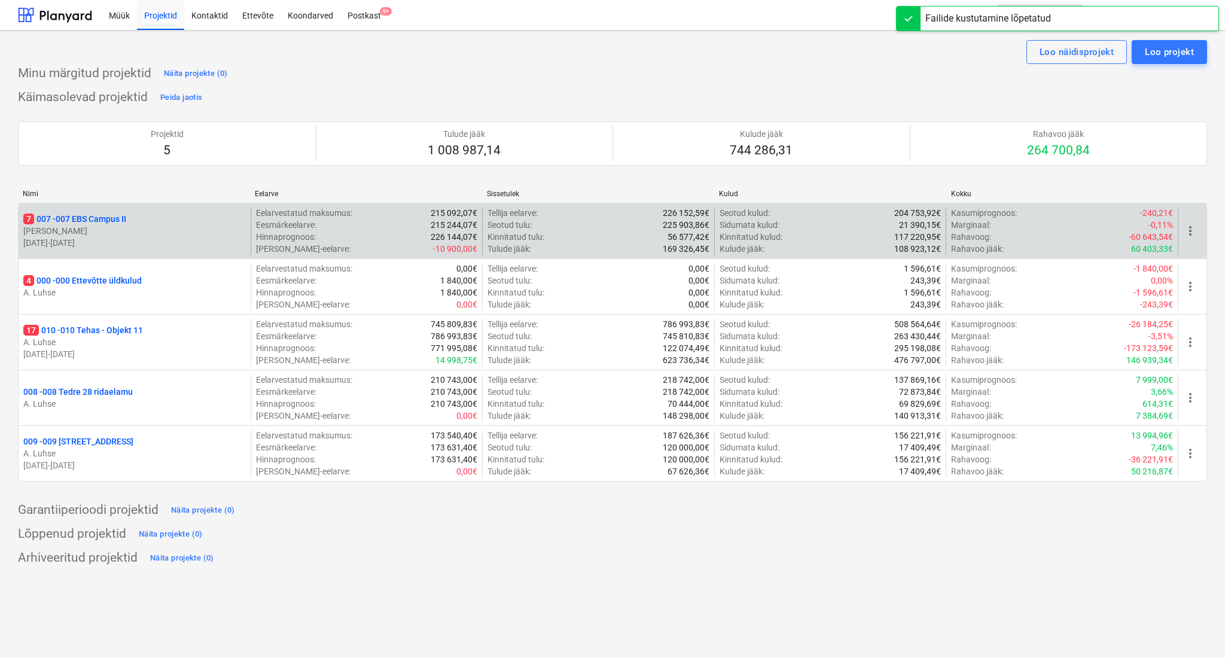
click at [126, 226] on p "[PERSON_NAME]" at bounding box center [134, 231] width 223 height 12
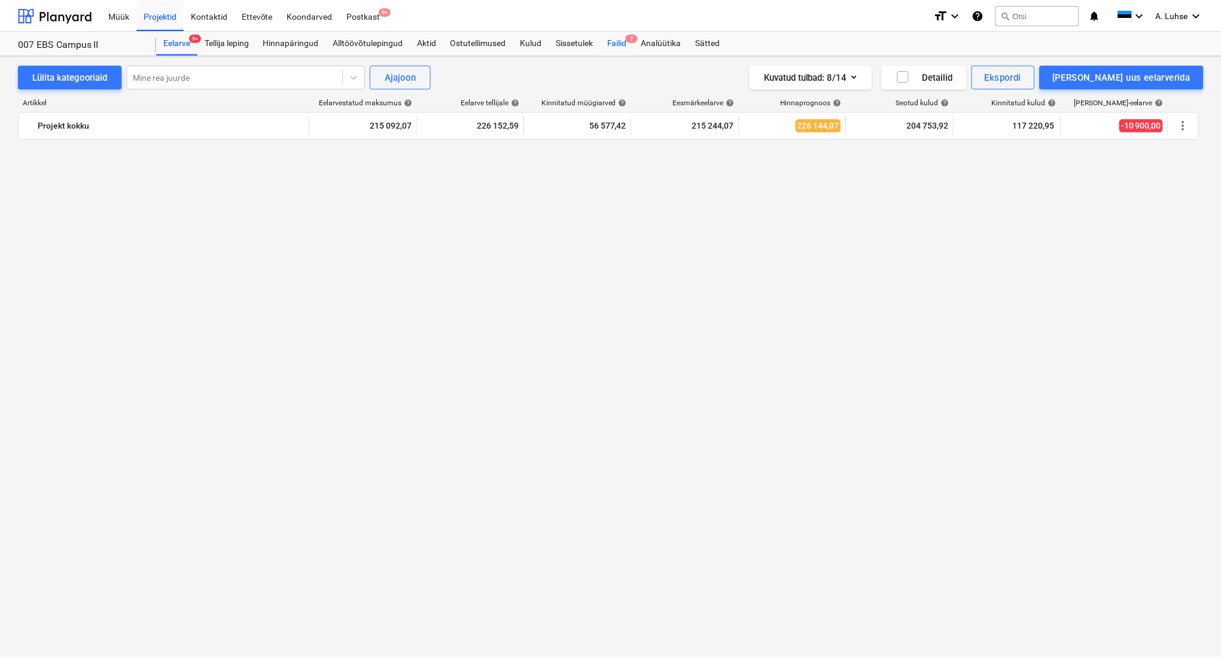
scroll to position [1361, 0]
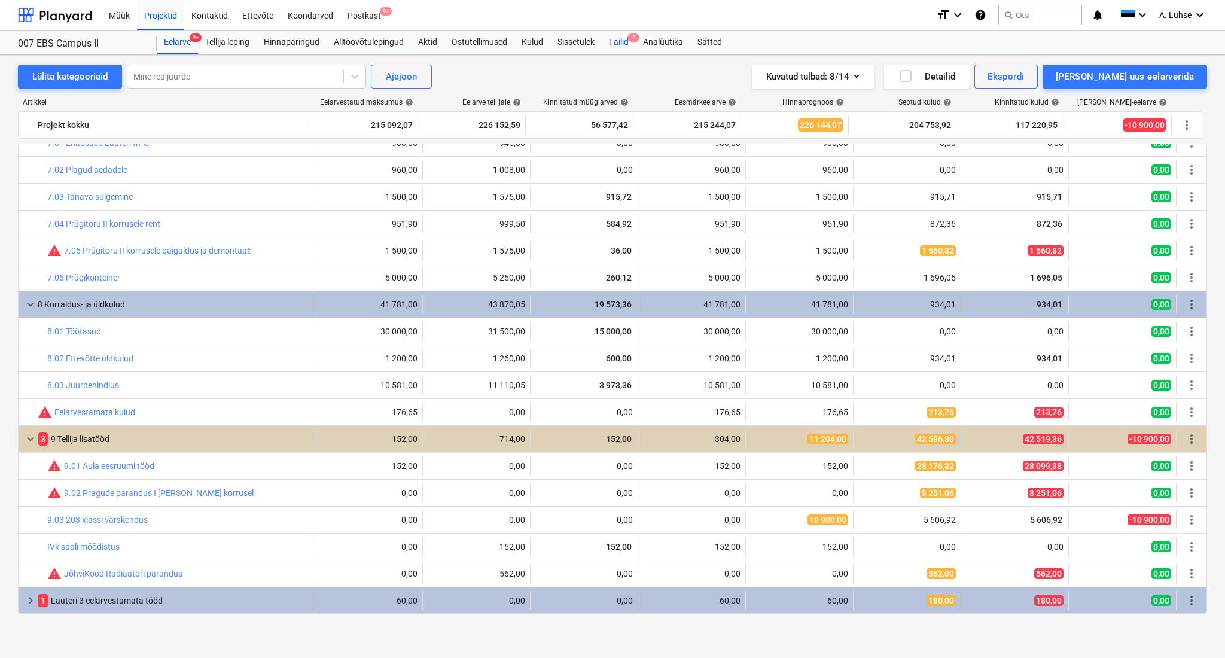
click at [625, 41] on div "Failid 7" at bounding box center [619, 43] width 34 height 24
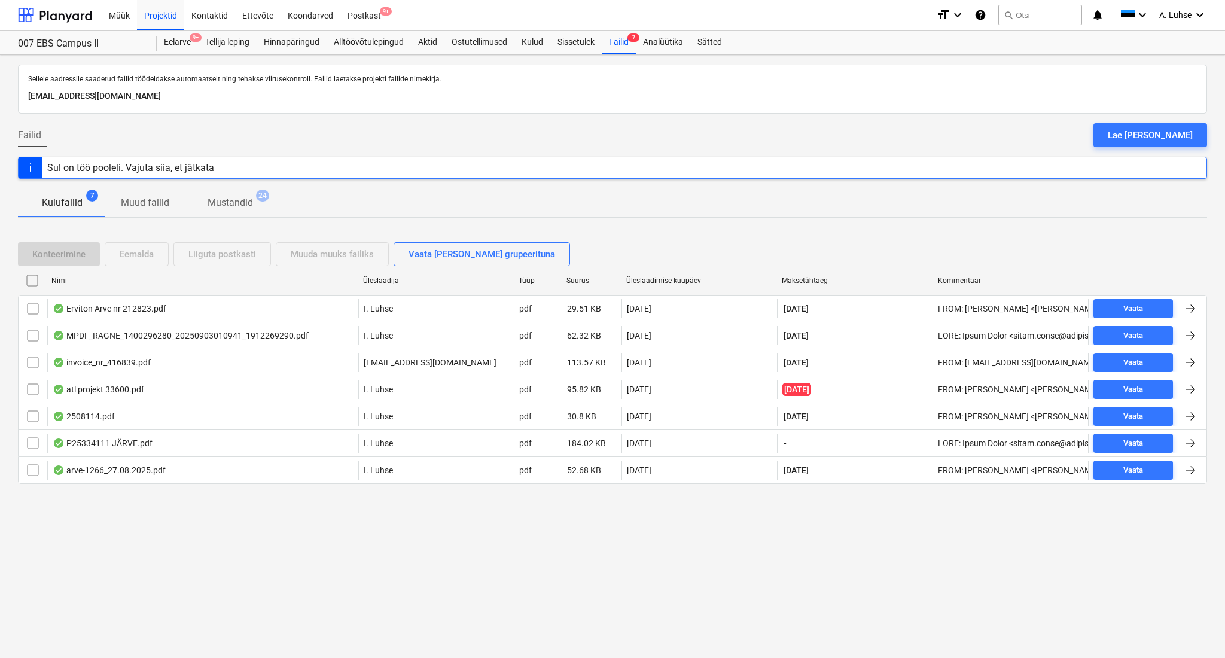
click at [597, 229] on div "Konteerimine Eemalda Liiguta postkasti Muuda muuks failiks Vaata [PERSON_NAME] …" at bounding box center [612, 368] width 1189 height 280
click at [147, 21] on div "Projektid" at bounding box center [160, 14] width 47 height 31
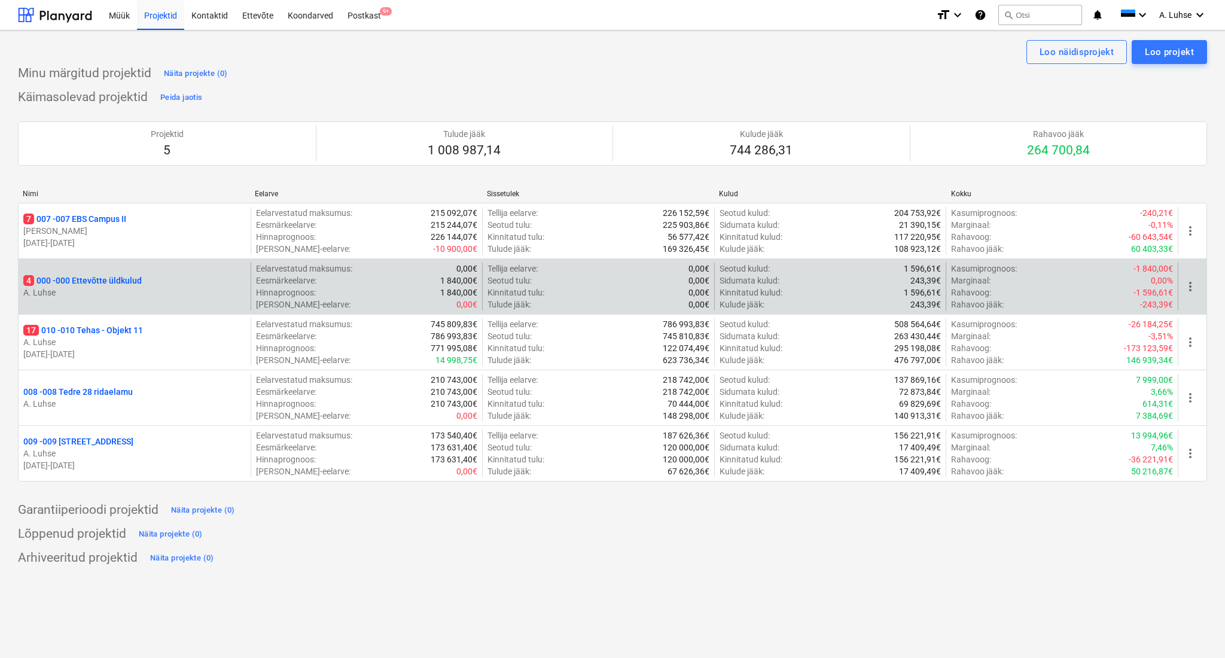
click at [214, 286] on div "4 000 - 000 Ettevõtte üldkulud" at bounding box center [134, 281] width 223 height 12
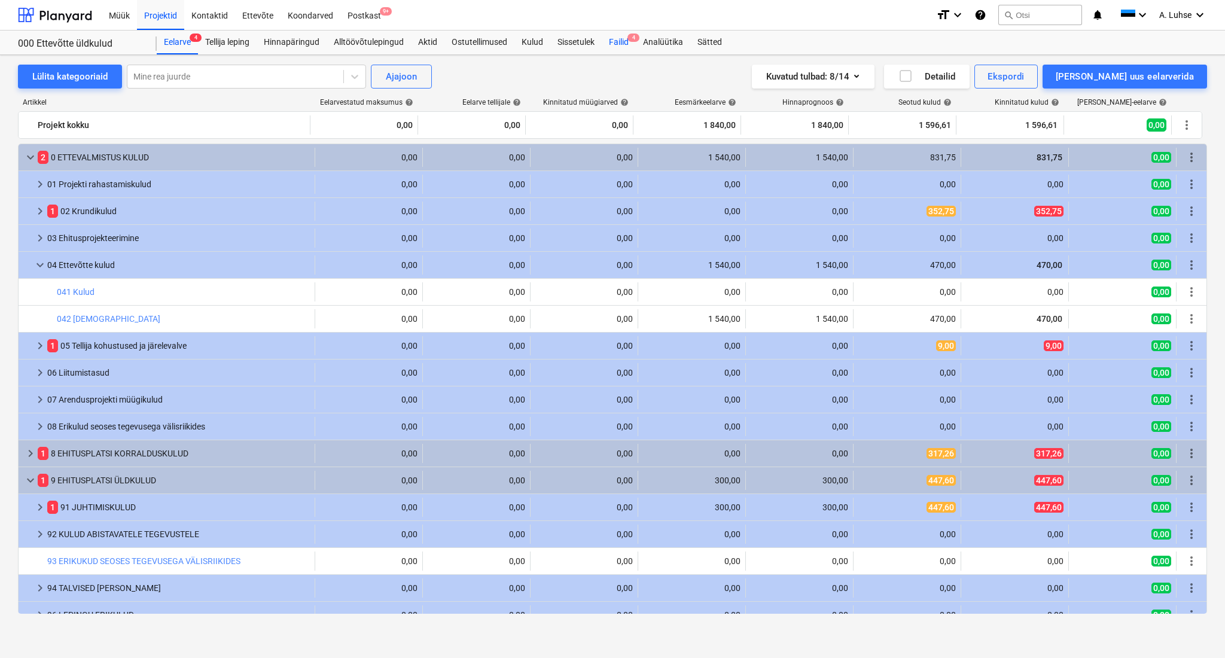
click at [619, 41] on div "Failid 4" at bounding box center [619, 43] width 34 height 24
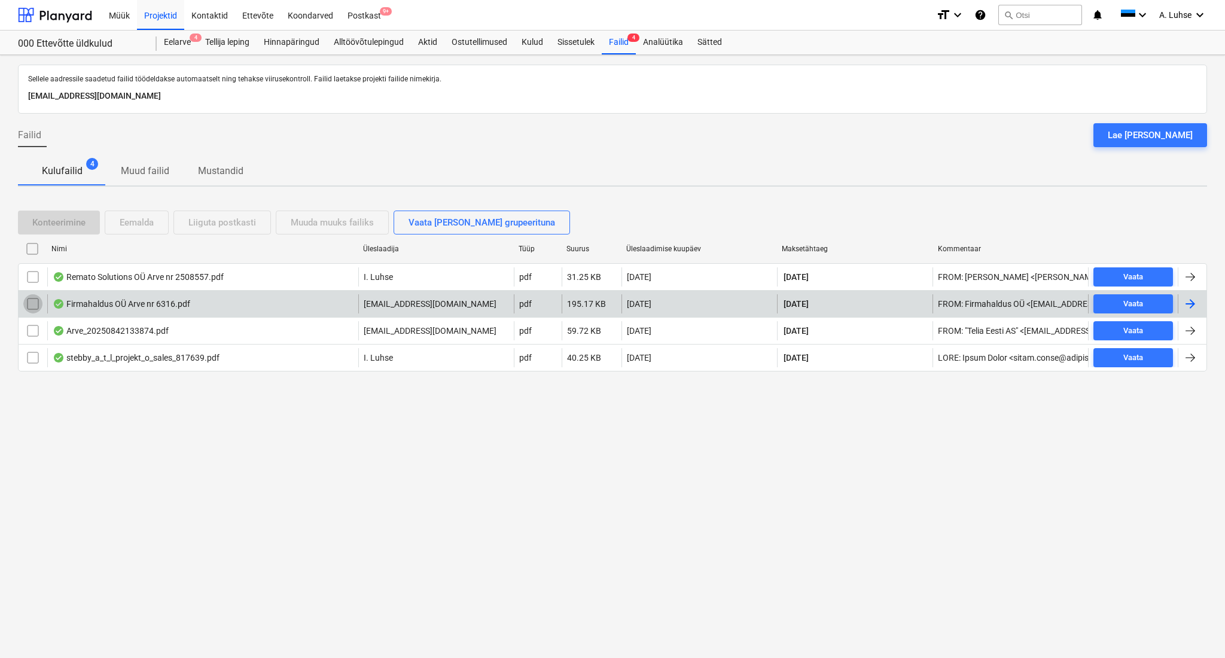
click at [25, 306] on input "checkbox" at bounding box center [32, 303] width 19 height 19
click at [29, 303] on input "checkbox" at bounding box center [32, 303] width 19 height 19
click at [31, 301] on input "checkbox" at bounding box center [32, 303] width 19 height 19
click at [70, 229] on div "Konteerimine" at bounding box center [58, 223] width 53 height 16
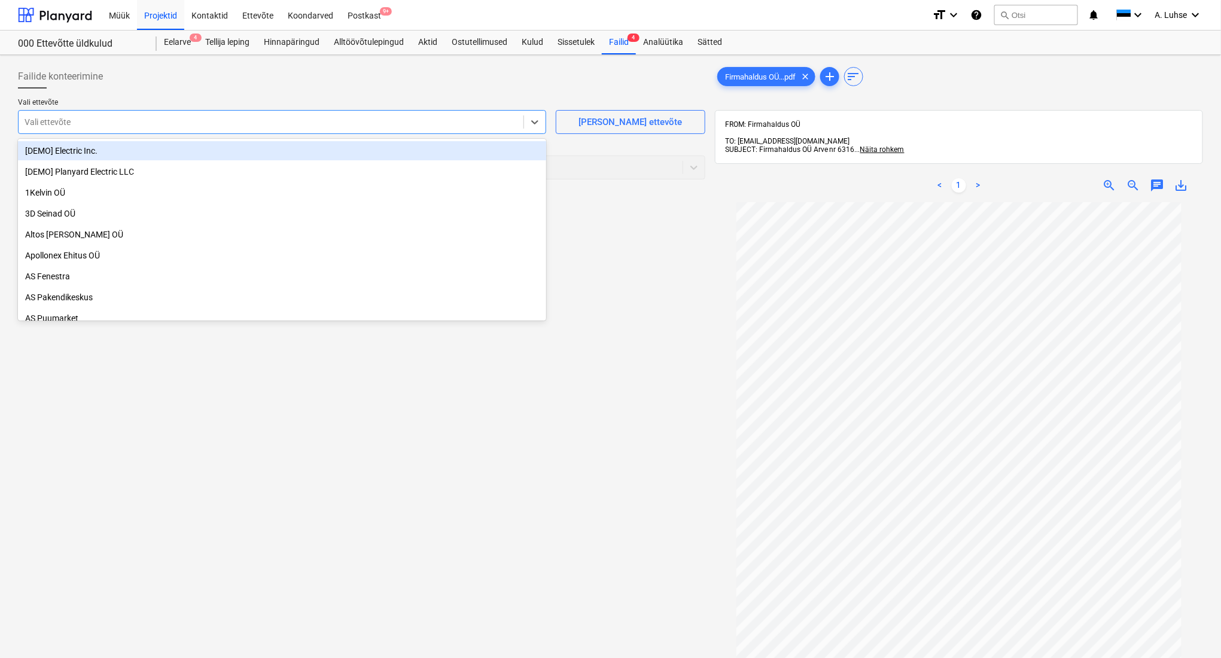
click at [265, 115] on div "Vali ettevõte" at bounding box center [271, 122] width 505 height 17
type input "fi"
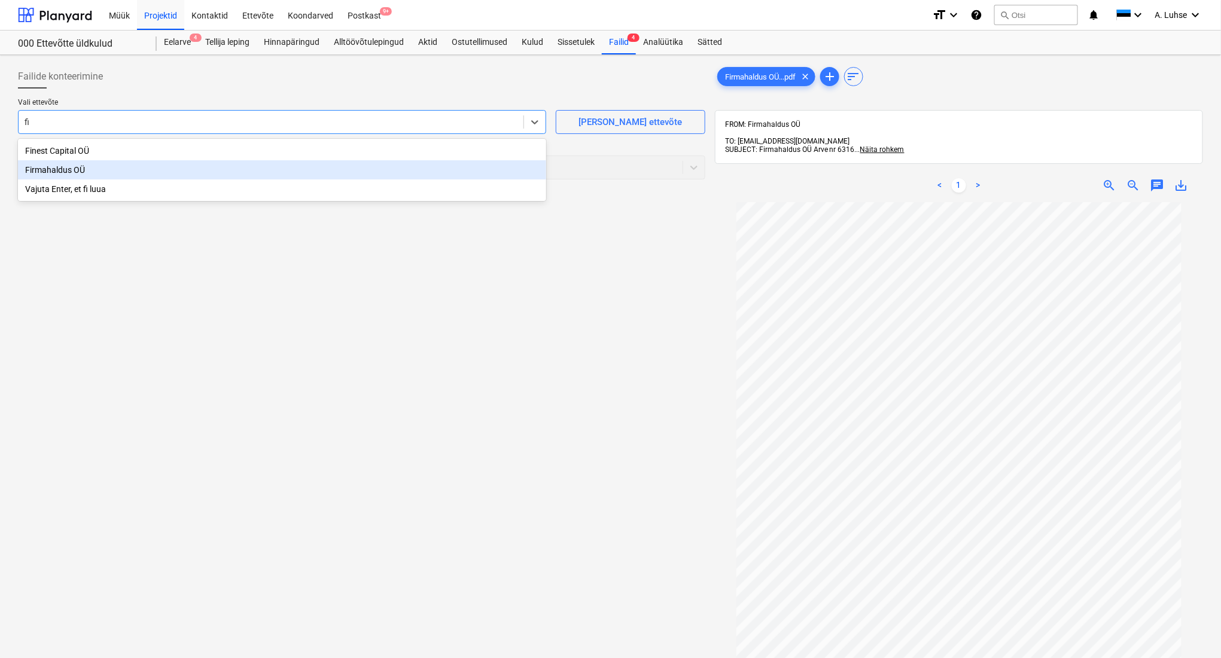
click at [255, 168] on div "Firmahaldus OÜ" at bounding box center [282, 169] width 528 height 19
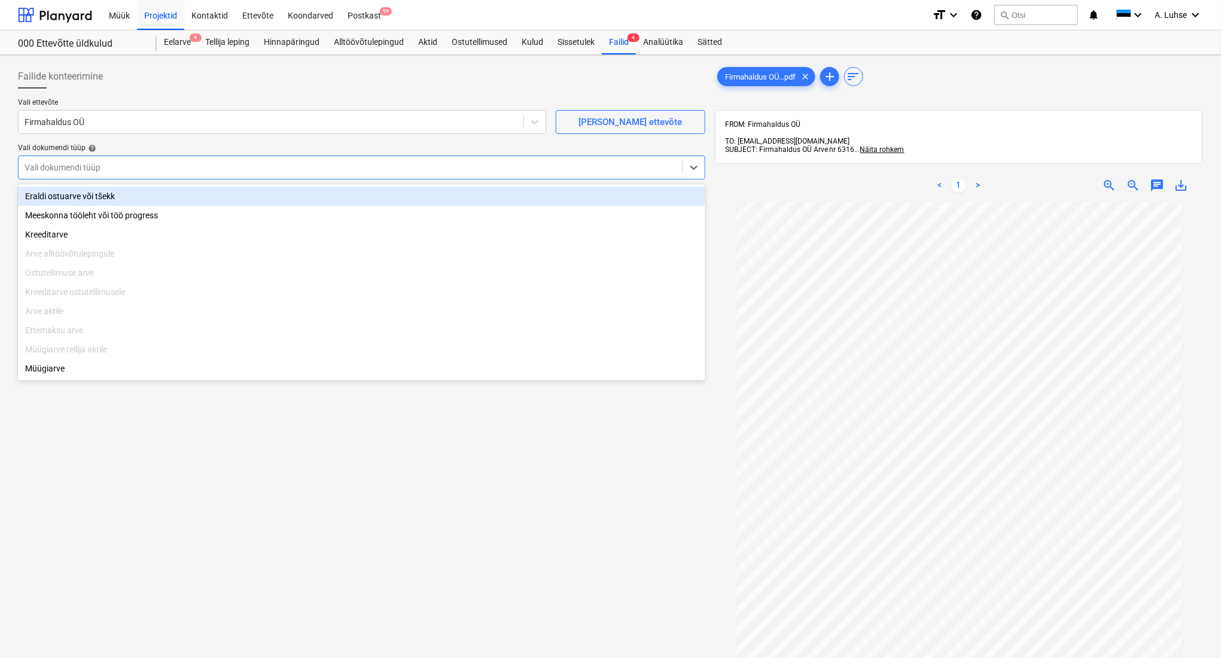
click at [254, 172] on div at bounding box center [351, 168] width 652 height 12
click at [254, 196] on div "Eraldi ostuarve või tšekk" at bounding box center [361, 196] width 687 height 19
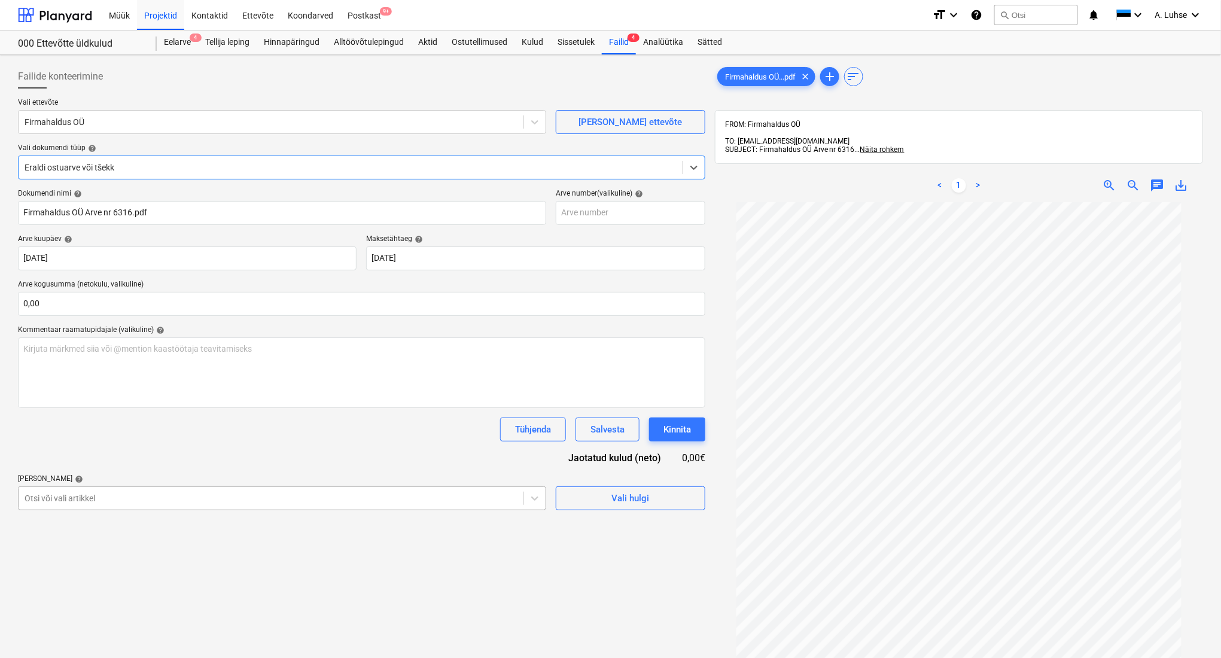
click at [203, 498] on body "Müük Projektid Kontaktid Ettevõte Koondarved Postkast 9+ format_size keyboard_a…" at bounding box center [610, 329] width 1221 height 658
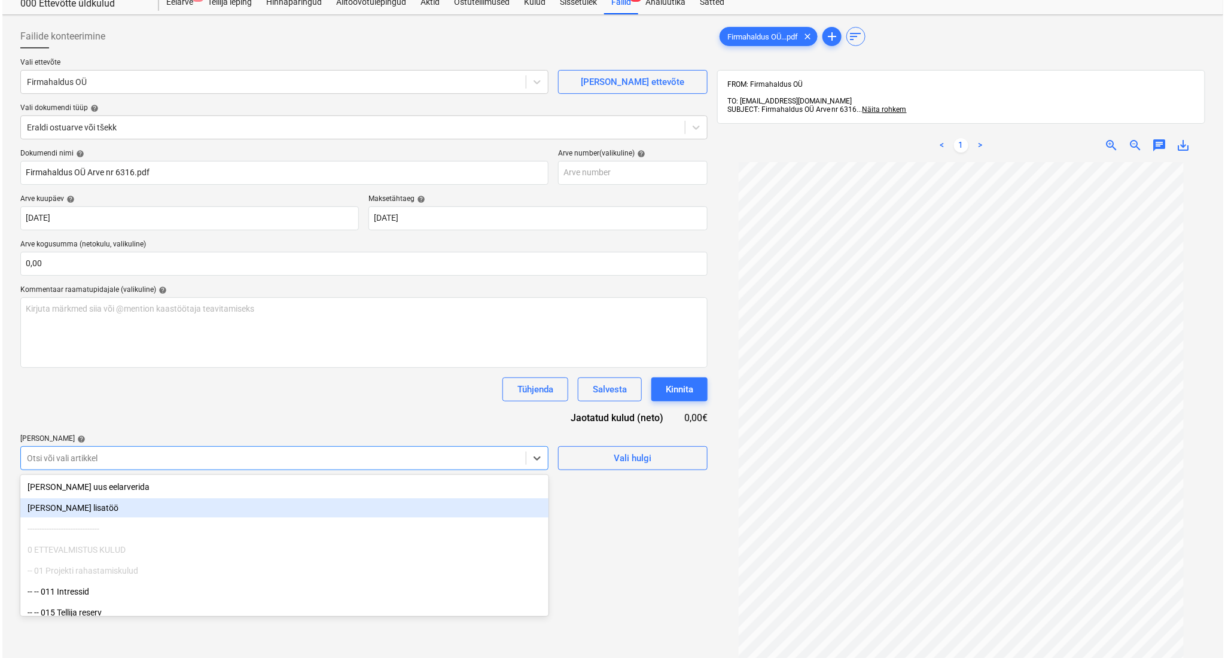
scroll to position [44, 0]
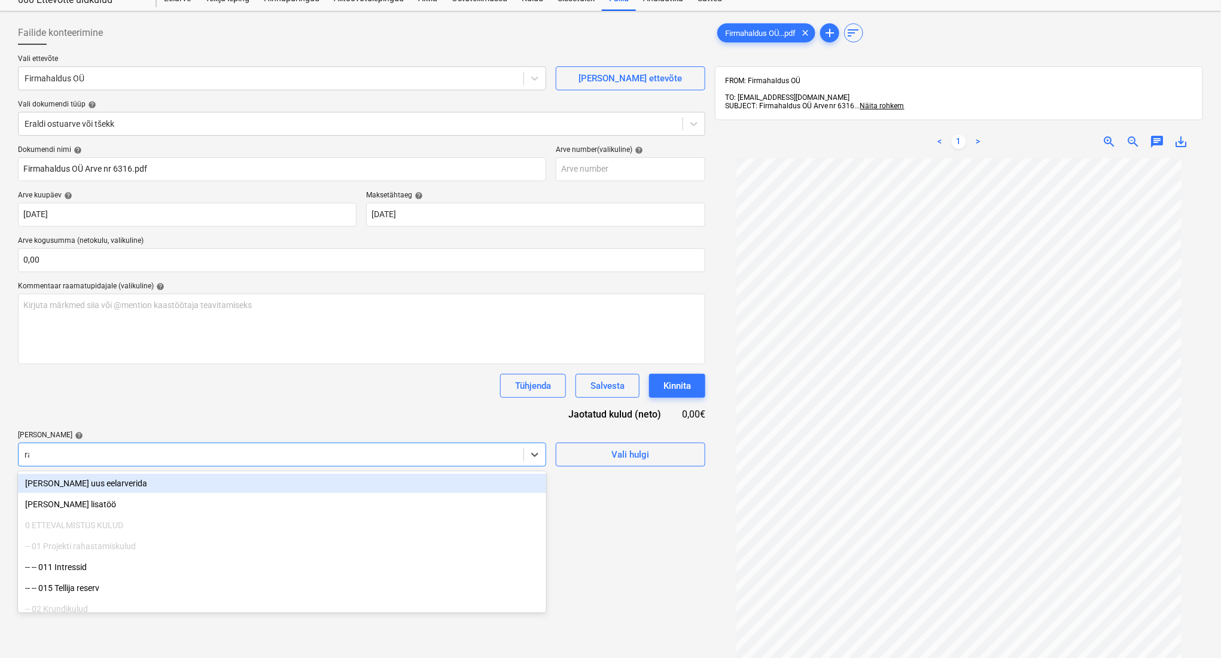
type input "raa"
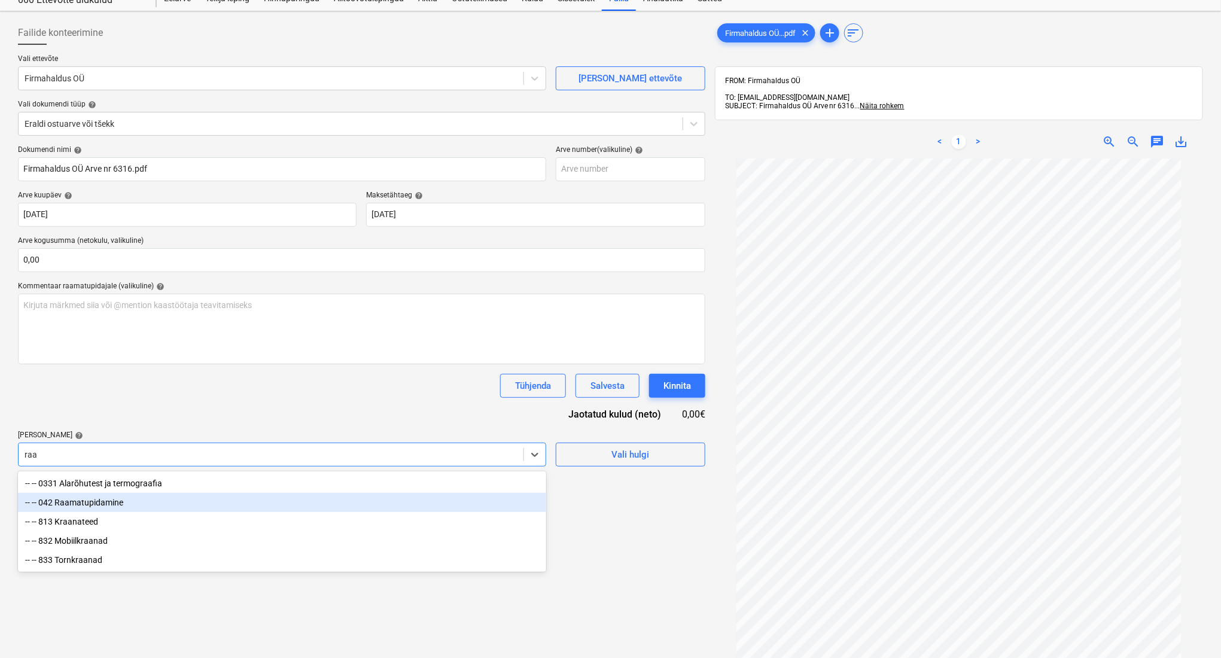
click at [174, 509] on div "-- -- 042 Raamatupidamine" at bounding box center [282, 502] width 528 height 19
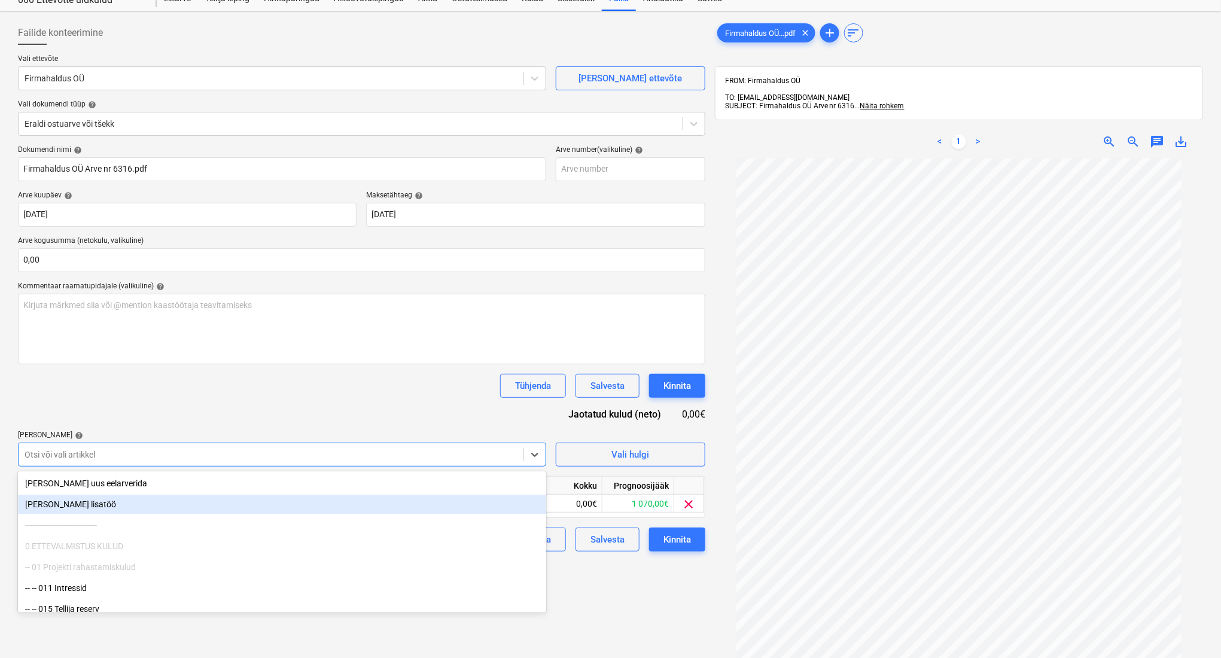
click at [647, 609] on div "Failide konteerimine Vali ettevõte Firmahaldus OÜ [PERSON_NAME] uus ettevõte Va…" at bounding box center [361, 402] width 697 height 772
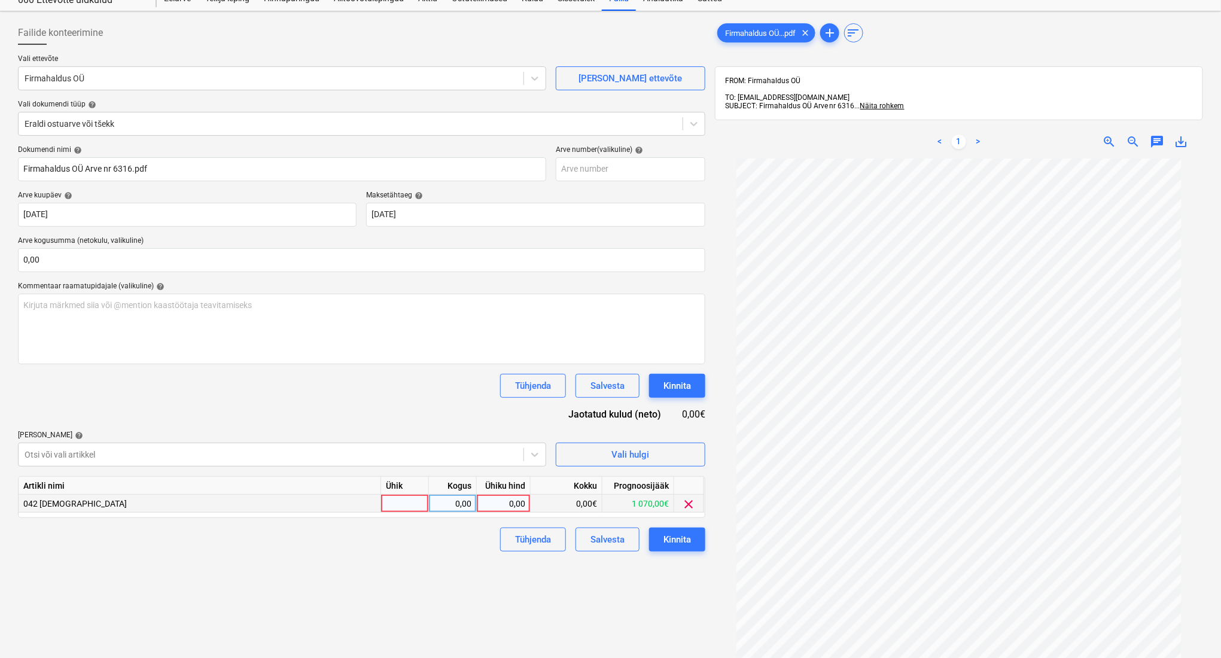
click at [419, 499] on div at bounding box center [405, 504] width 48 height 18
type input "kompl"
type input "210"
click at [683, 535] on div "Kinnita" at bounding box center [678, 540] width 28 height 16
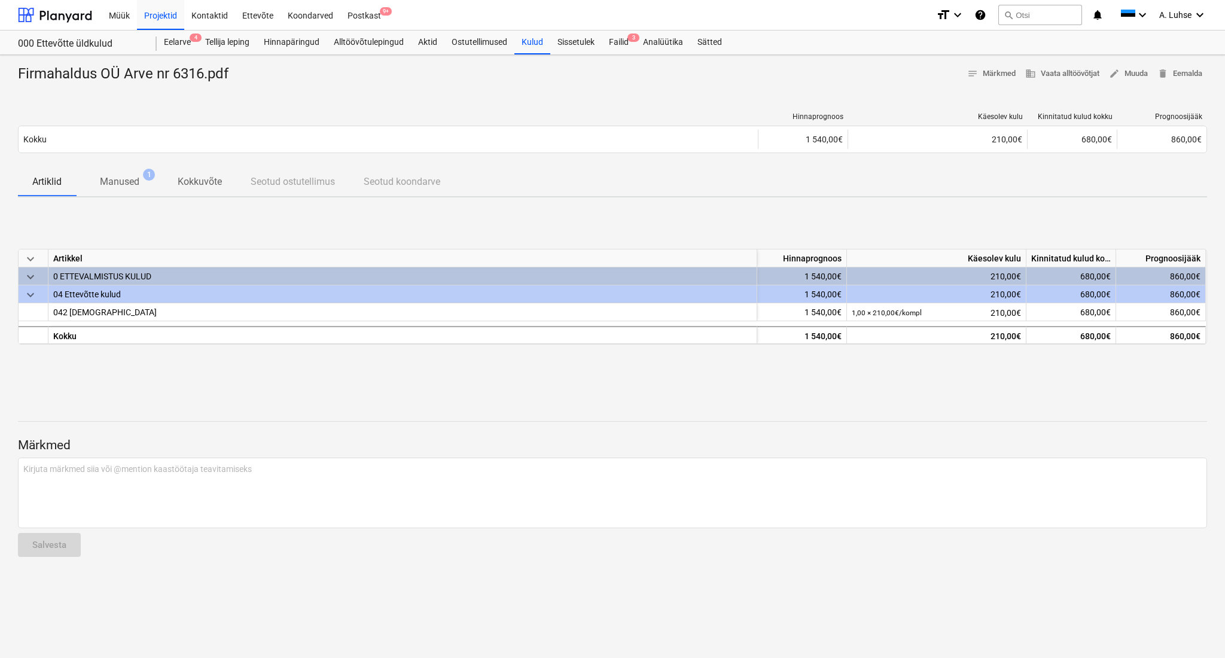
click at [515, 385] on div "keyboard_arrow_down Artikkel Hinnaprognoos Käesolev kulu Kinnitatud kulud kokku…" at bounding box center [612, 296] width 1189 height 179
click at [633, 44] on div "Failid 3" at bounding box center [619, 43] width 34 height 24
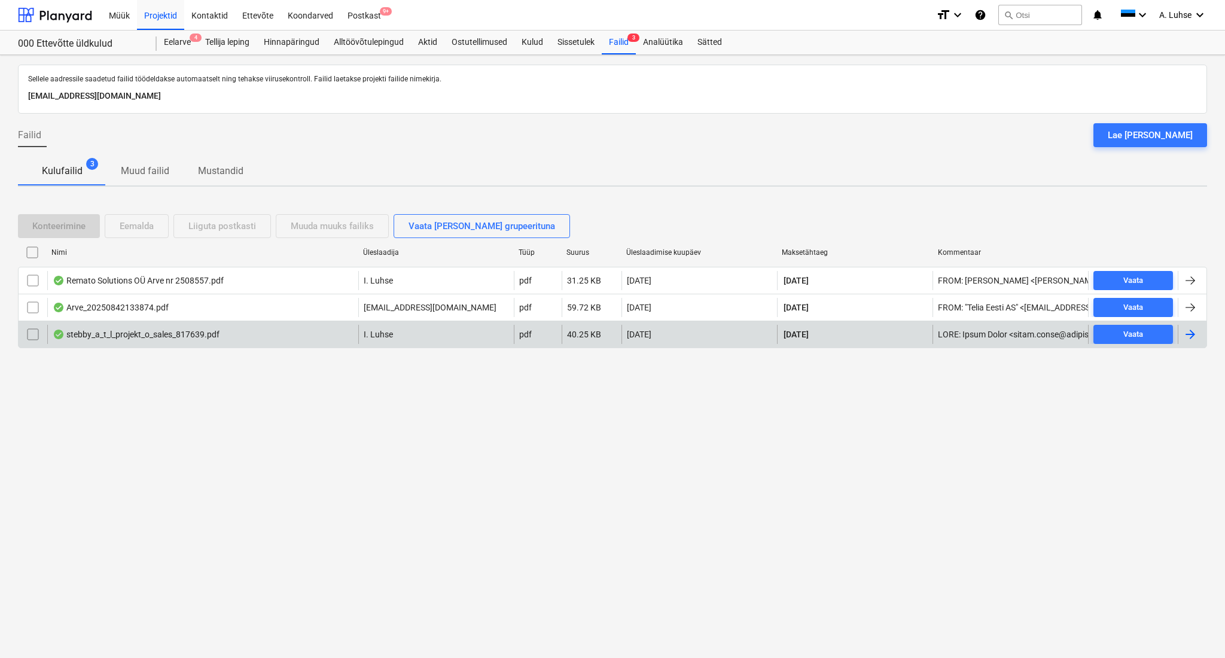
click at [289, 333] on div "stebby_a_t_l_projekt_o_sales_817639.pdf" at bounding box center [202, 334] width 311 height 19
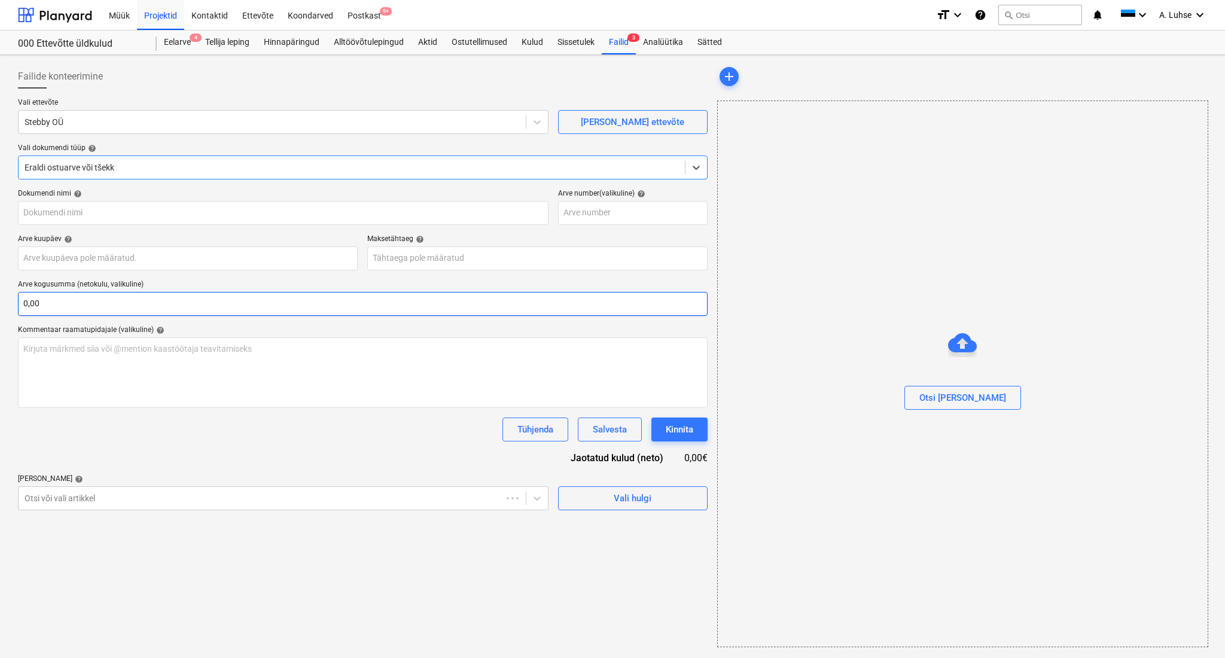
type input "stebby_a_t_l_projekt_o_sales_817639.pdf"
type input "[DATE]"
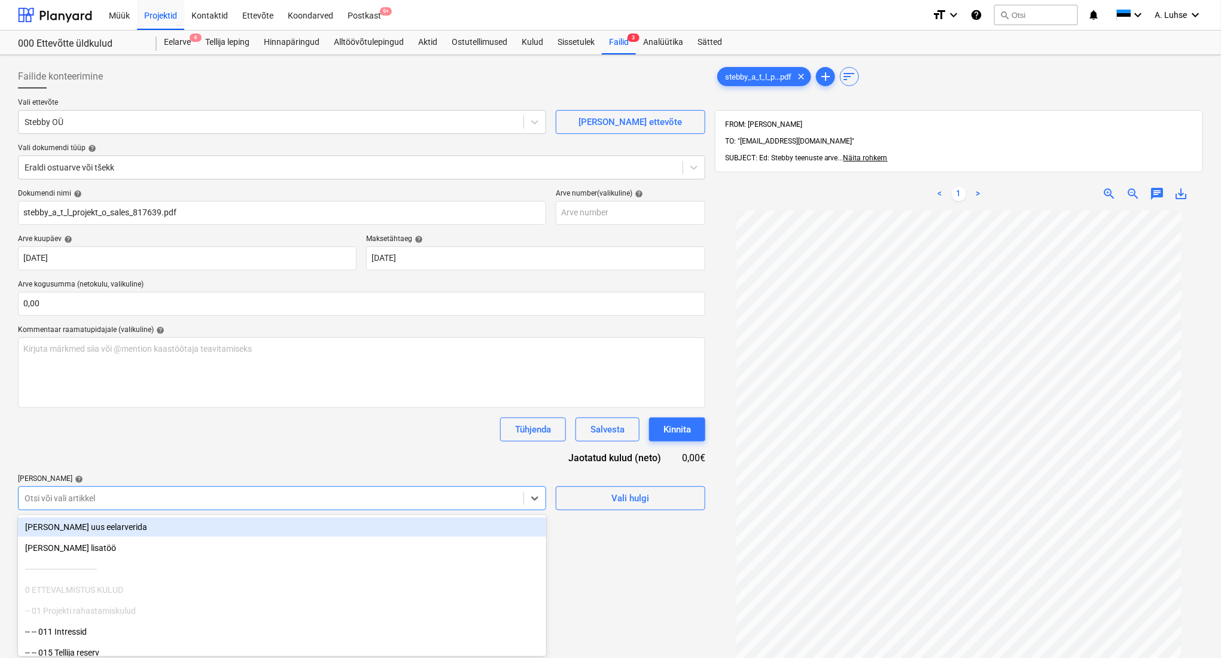
click at [224, 497] on body "Müük Projektid Kontaktid Ettevõte Koondarved Postkast 9+ format_size keyboard_a…" at bounding box center [610, 329] width 1221 height 658
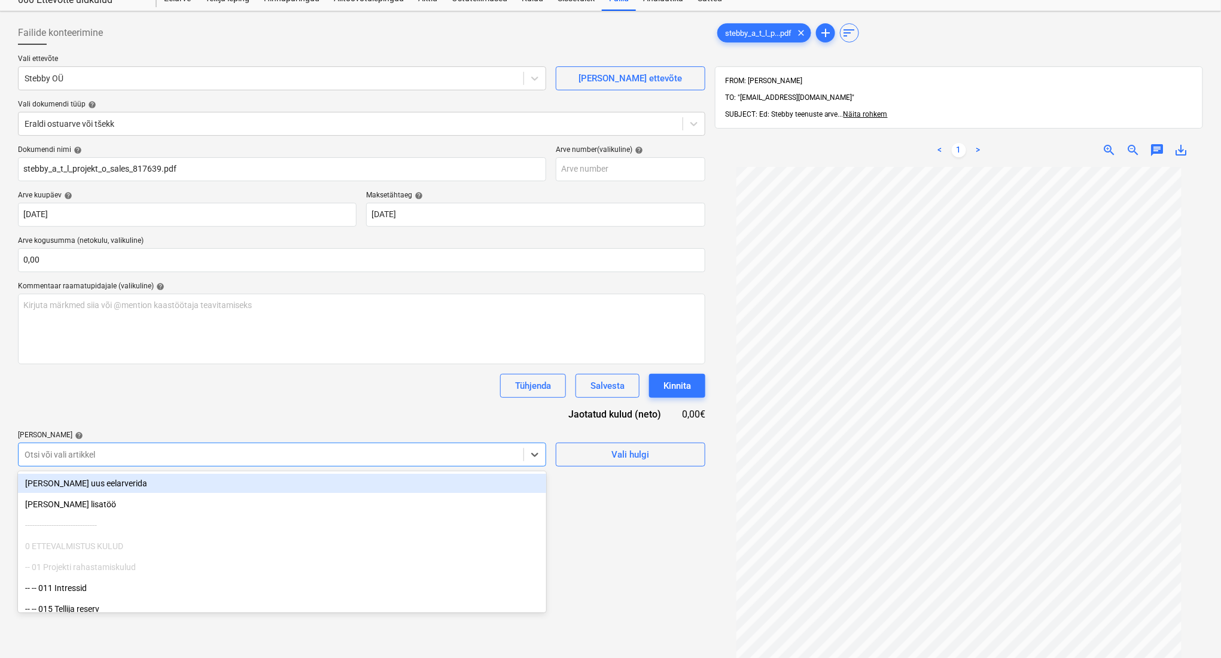
click at [190, 459] on div at bounding box center [271, 455] width 493 height 12
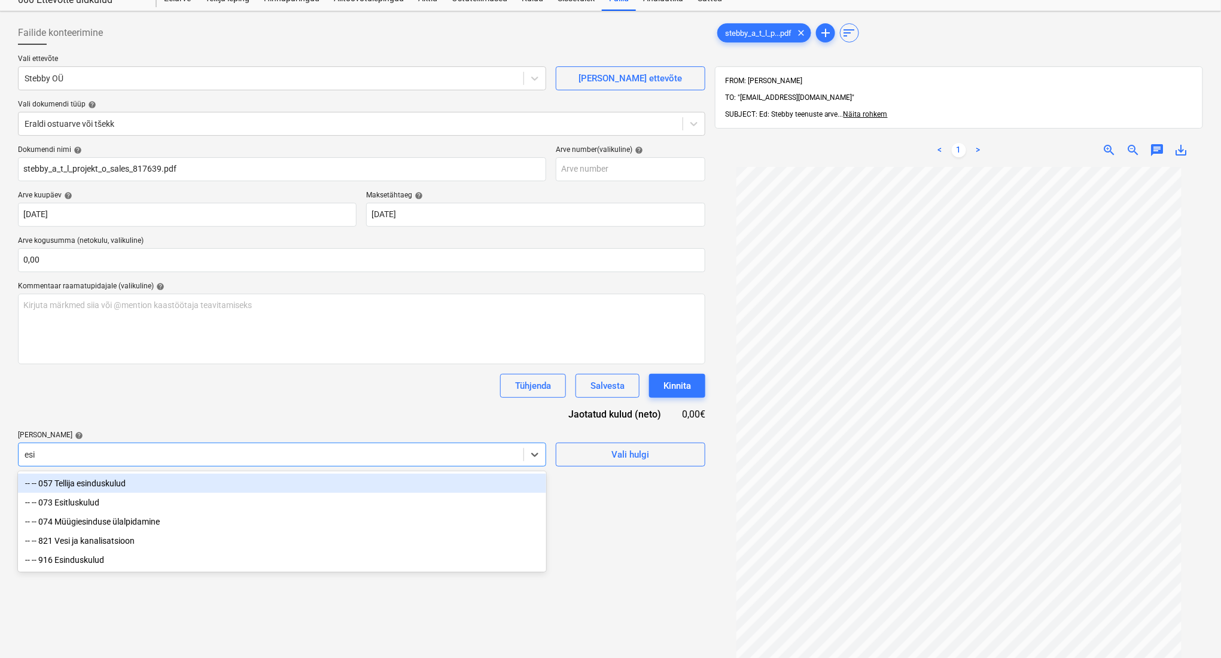
type input "esin"
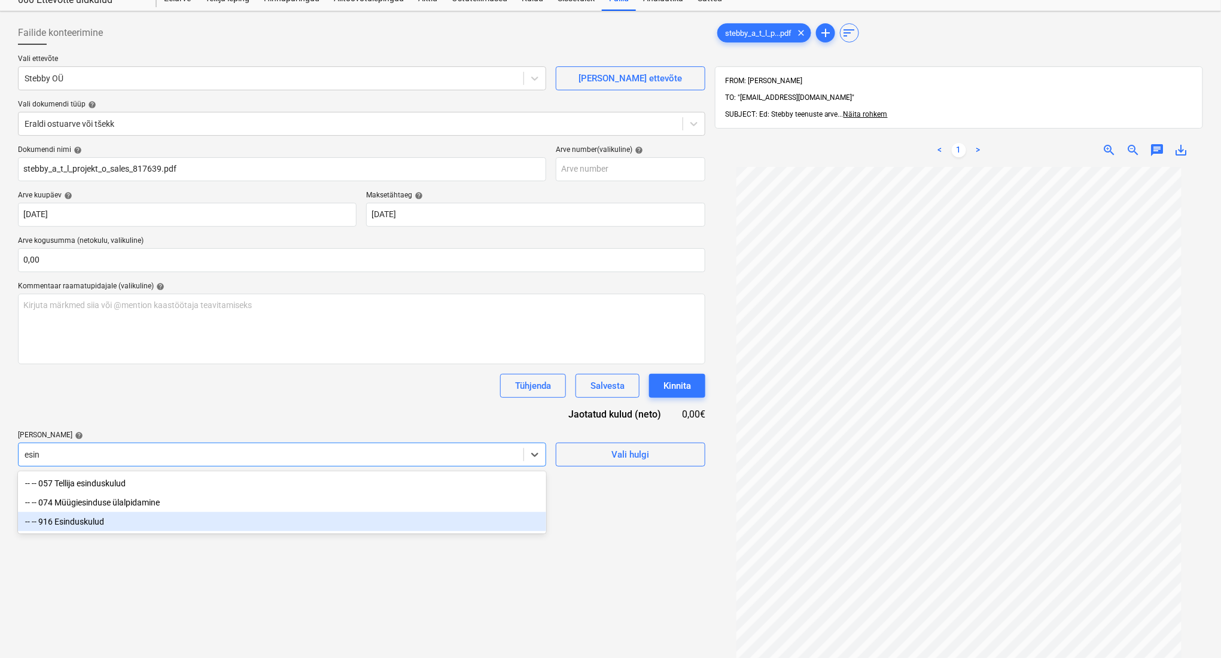
click at [203, 522] on div "-- -- 916 Esinduskulud" at bounding box center [282, 521] width 528 height 19
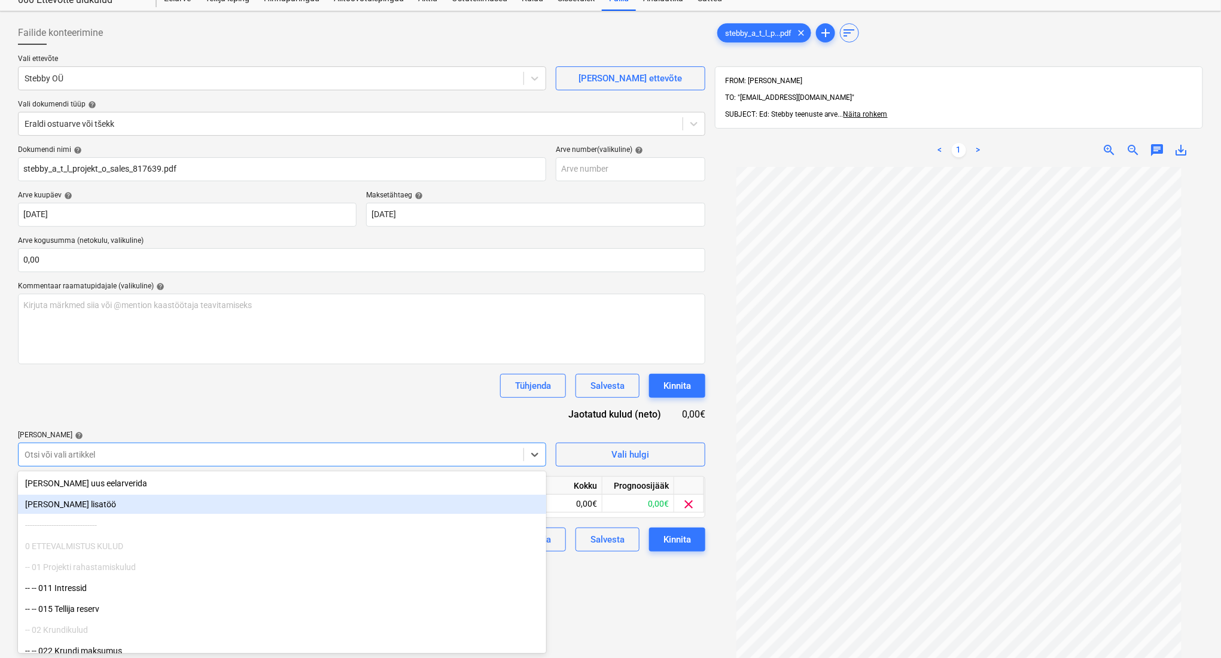
click at [683, 617] on div "Failide konteerimine Vali ettevõte Stebby OÜ [PERSON_NAME] uus ettevõte Vali do…" at bounding box center [361, 406] width 697 height 780
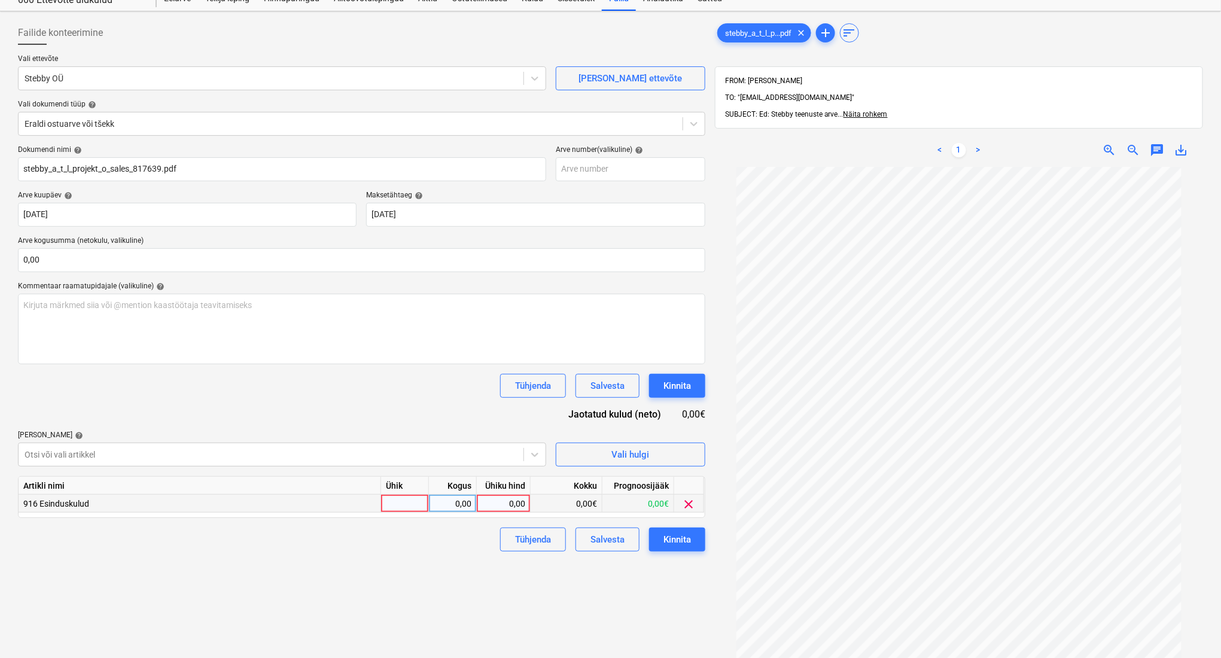
click at [415, 506] on div at bounding box center [405, 504] width 48 height 18
type input "1"
type input "kompl"
click at [436, 498] on div "2,00" at bounding box center [453, 504] width 38 height 18
type input "1"
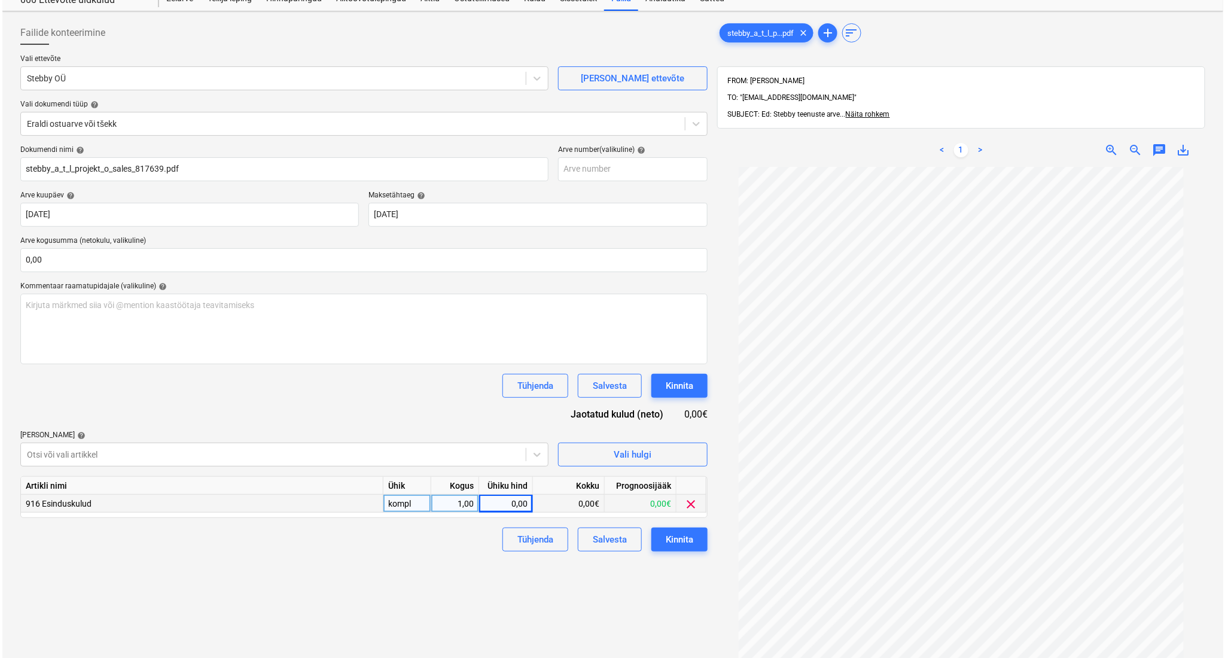
scroll to position [7, 0]
type input "204,58"
click at [672, 540] on div "Kinnita" at bounding box center [678, 540] width 28 height 16
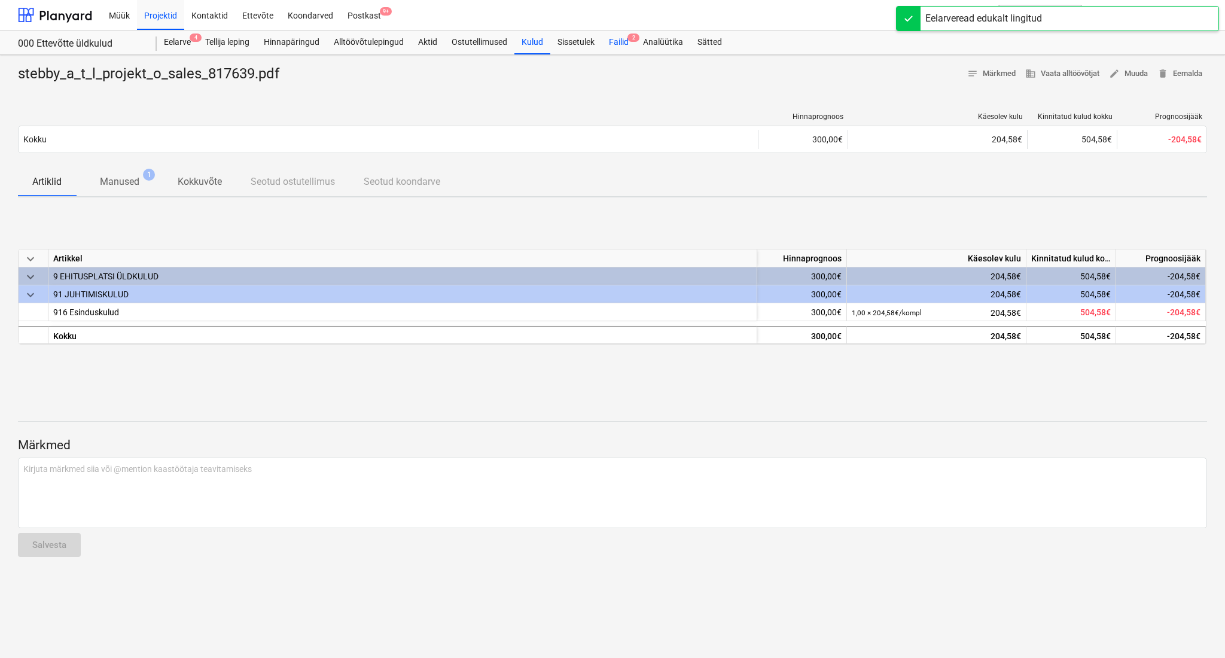
click at [633, 44] on div "Failid 2" at bounding box center [619, 43] width 34 height 24
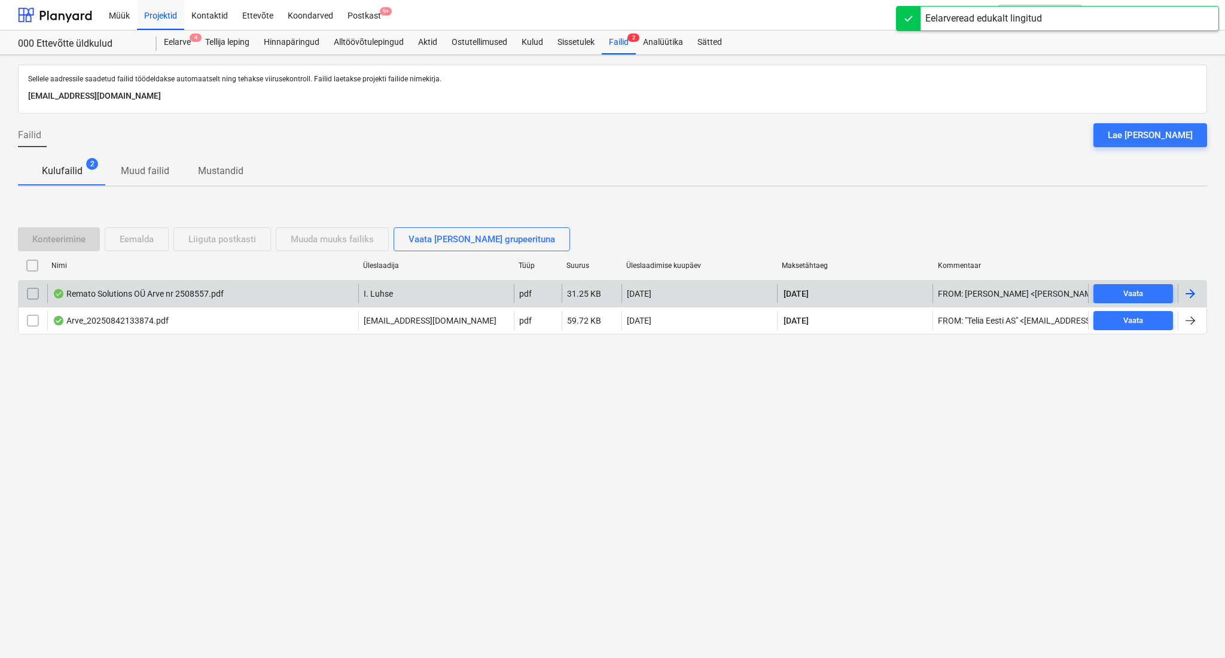
click at [263, 298] on div "Remato Solutions OÜ Arve nr 2508557.pdf" at bounding box center [202, 293] width 311 height 19
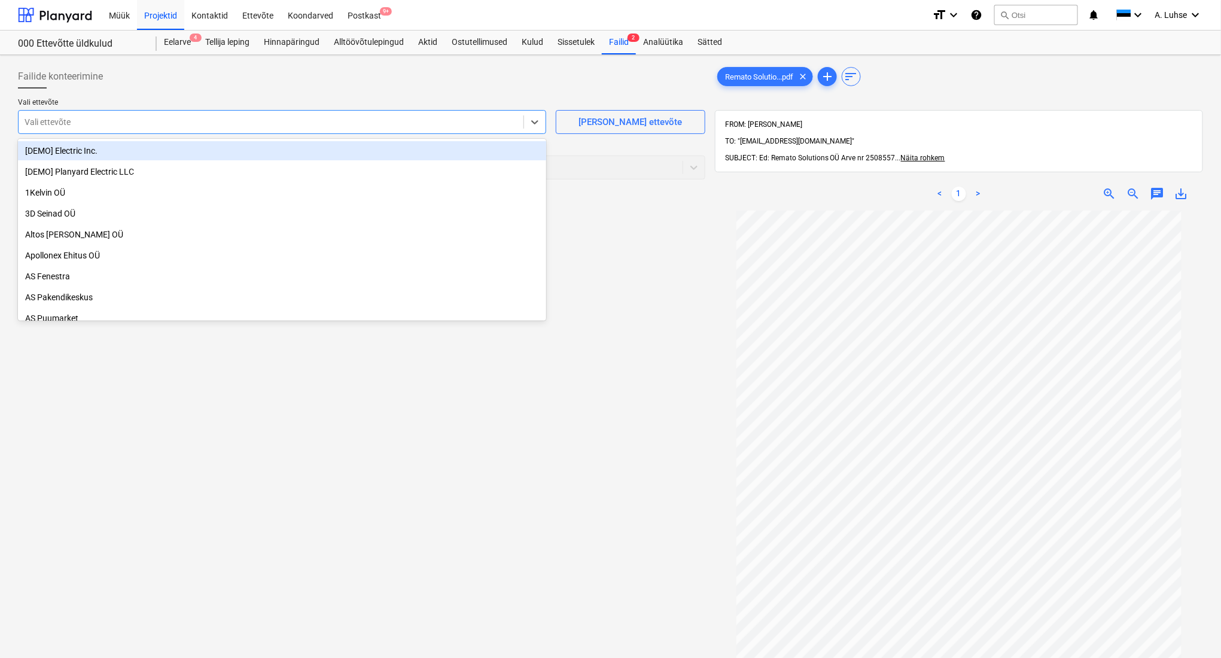
click at [279, 130] on div "Vali ettevõte" at bounding box center [282, 122] width 528 height 24
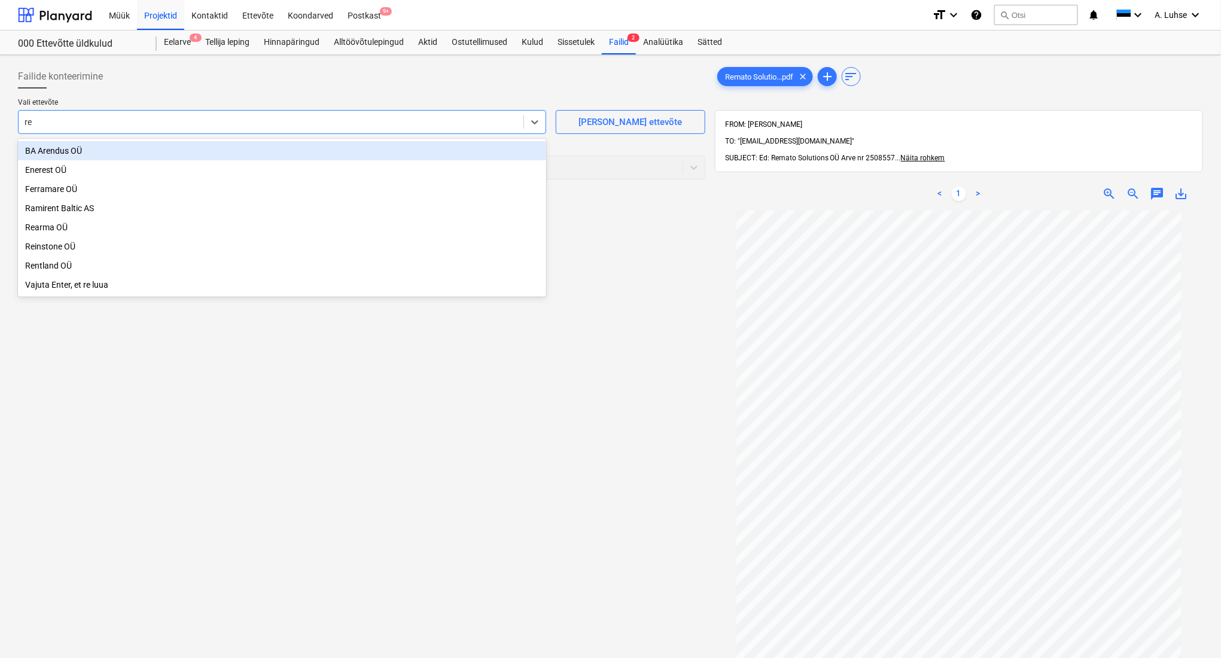
type input "r"
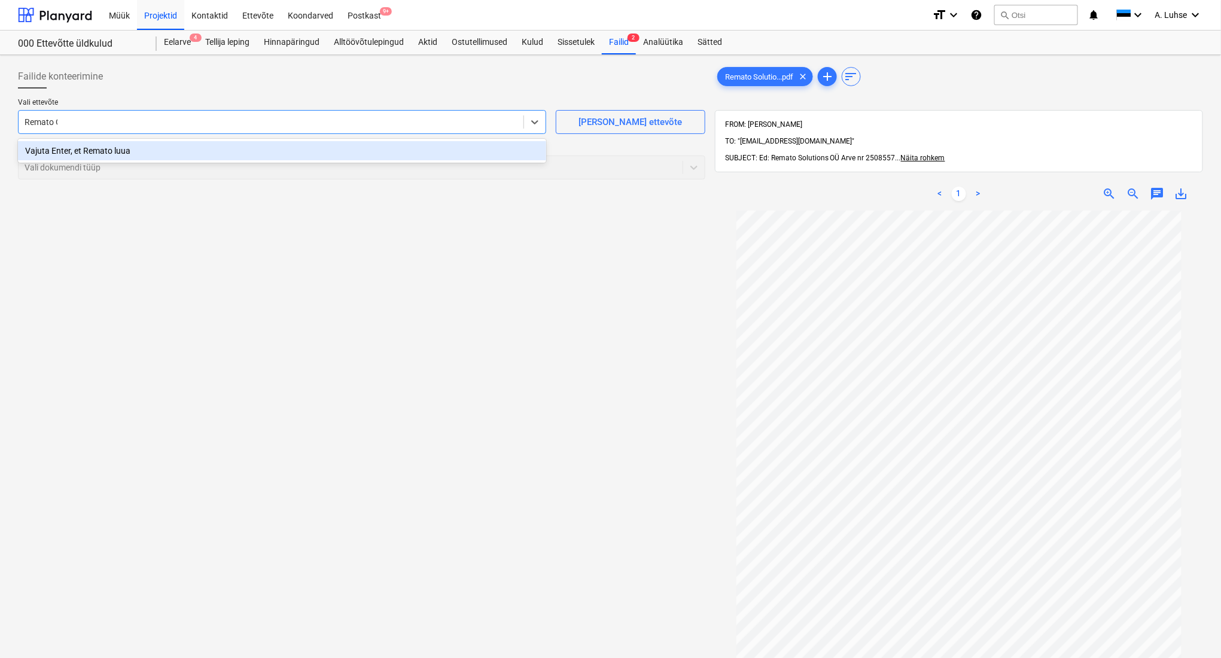
type input "Remato OÜ"
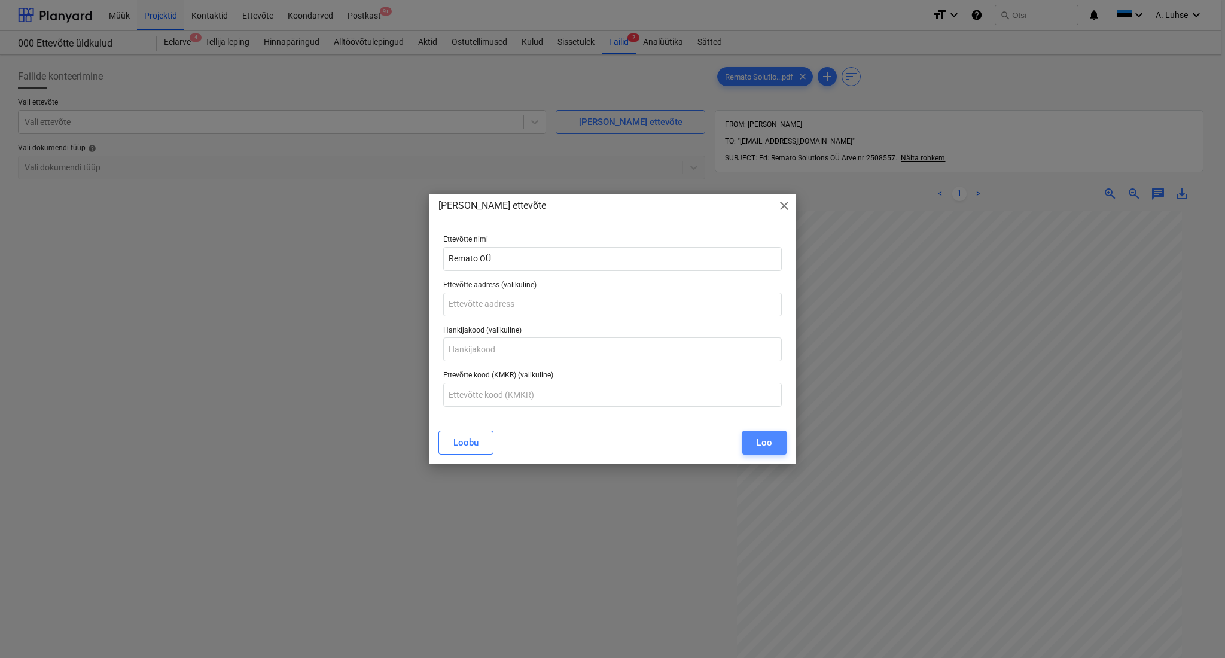
click at [766, 435] on div "Loo" at bounding box center [765, 443] width 16 height 16
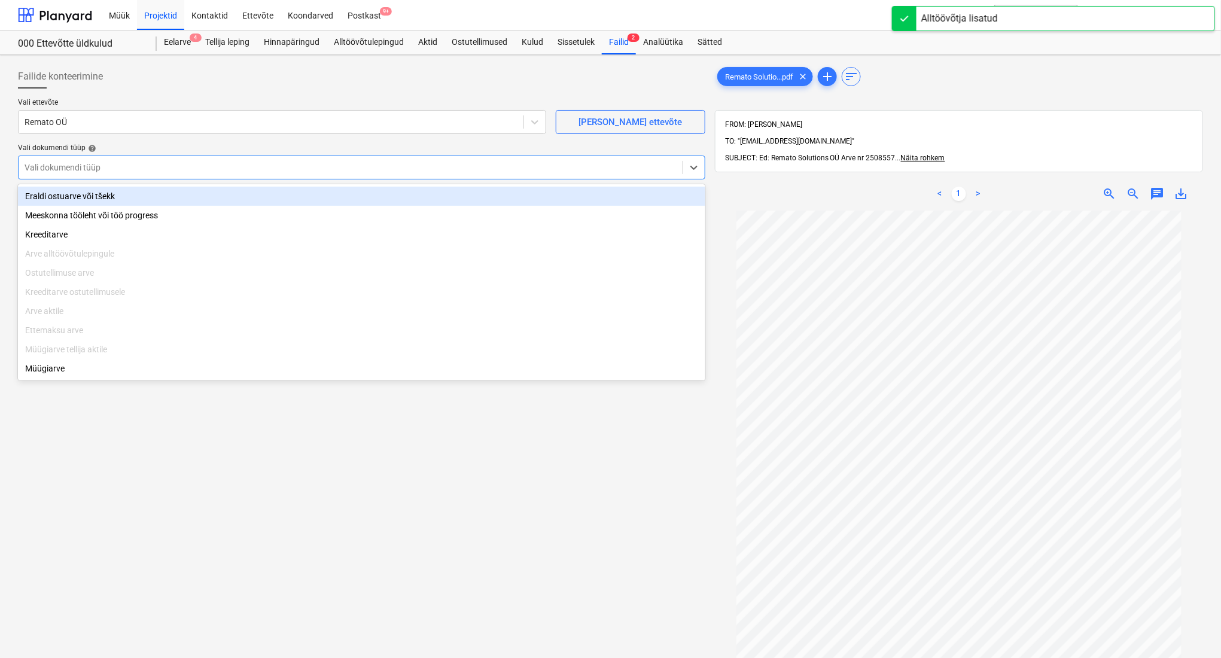
click at [342, 168] on div at bounding box center [351, 168] width 652 height 12
click at [337, 194] on div "Eraldi ostuarve või tšekk" at bounding box center [361, 196] width 687 height 19
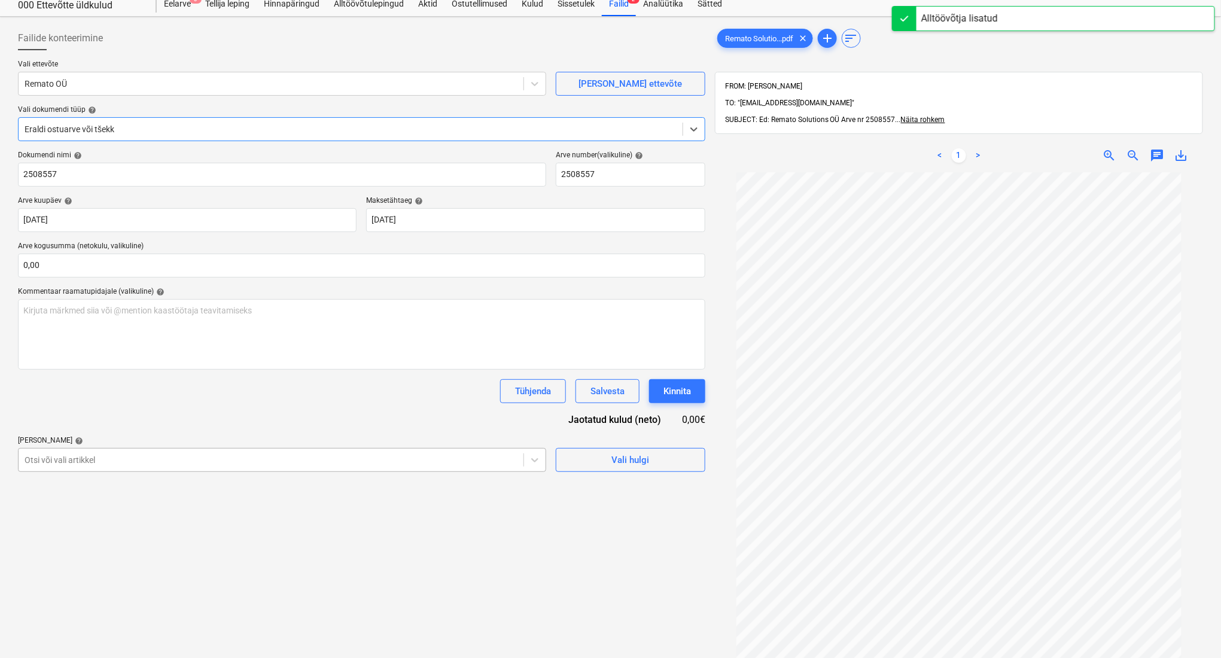
click at [305, 494] on body "Müük Projektid Kontaktid Ettevõte Koondarved Postkast 9+ format_size keyboard_a…" at bounding box center [610, 291] width 1221 height 658
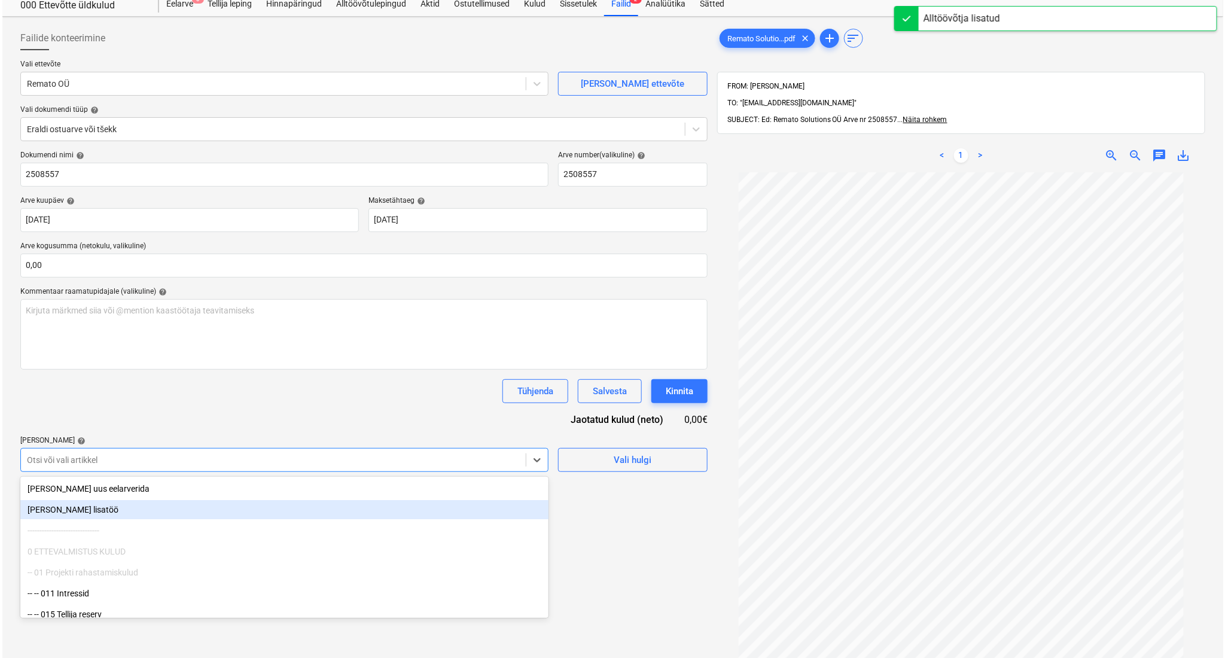
scroll to position [44, 0]
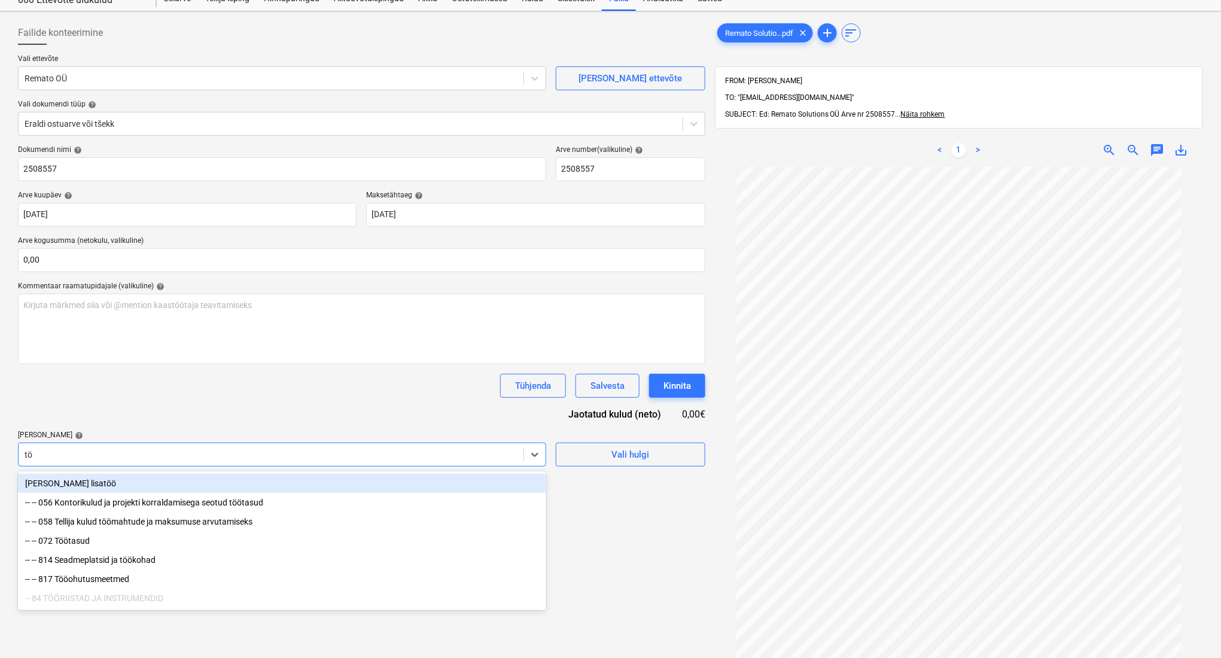
type input "t"
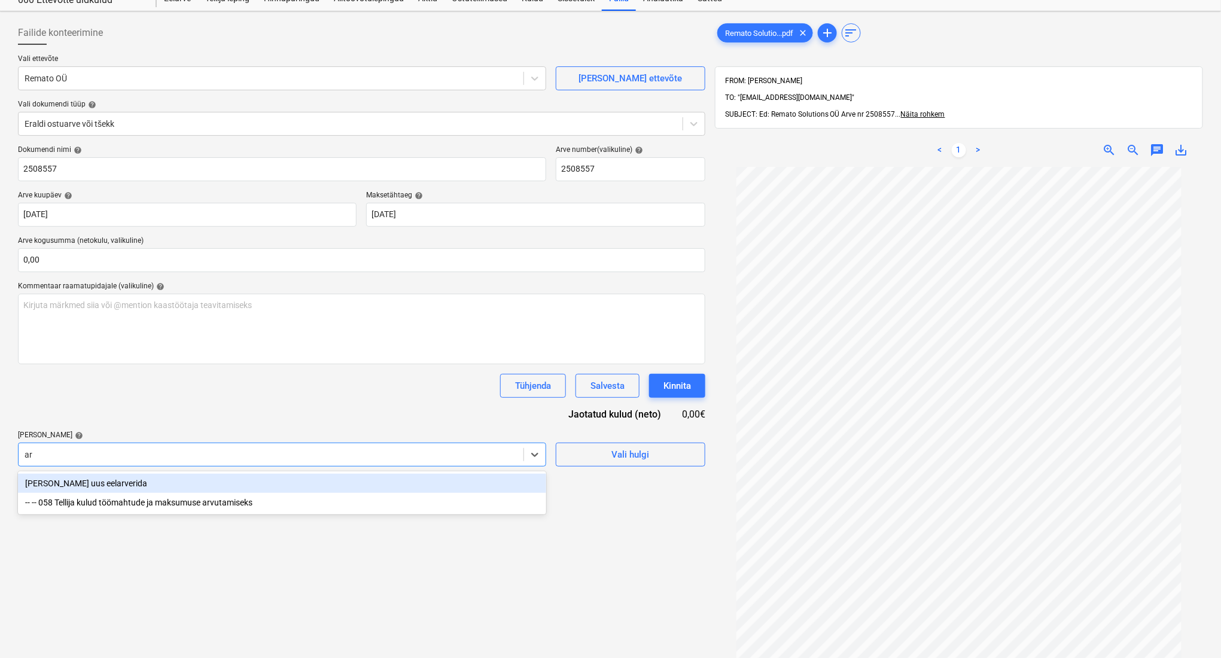
type input "a"
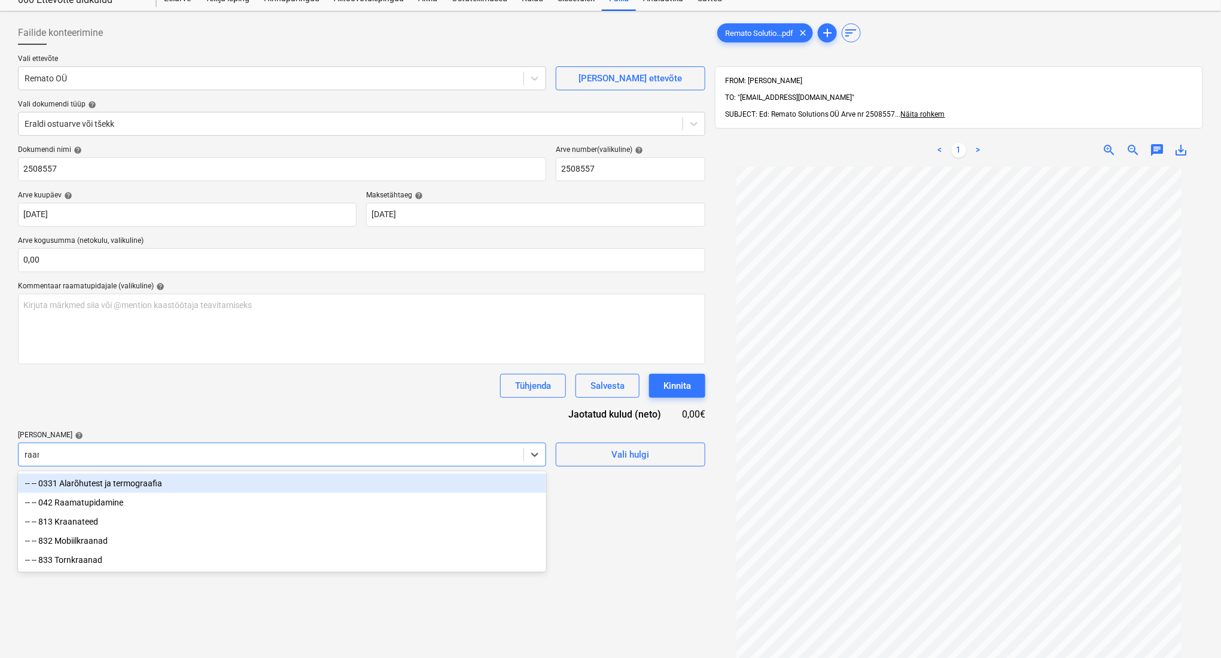
type input "raama"
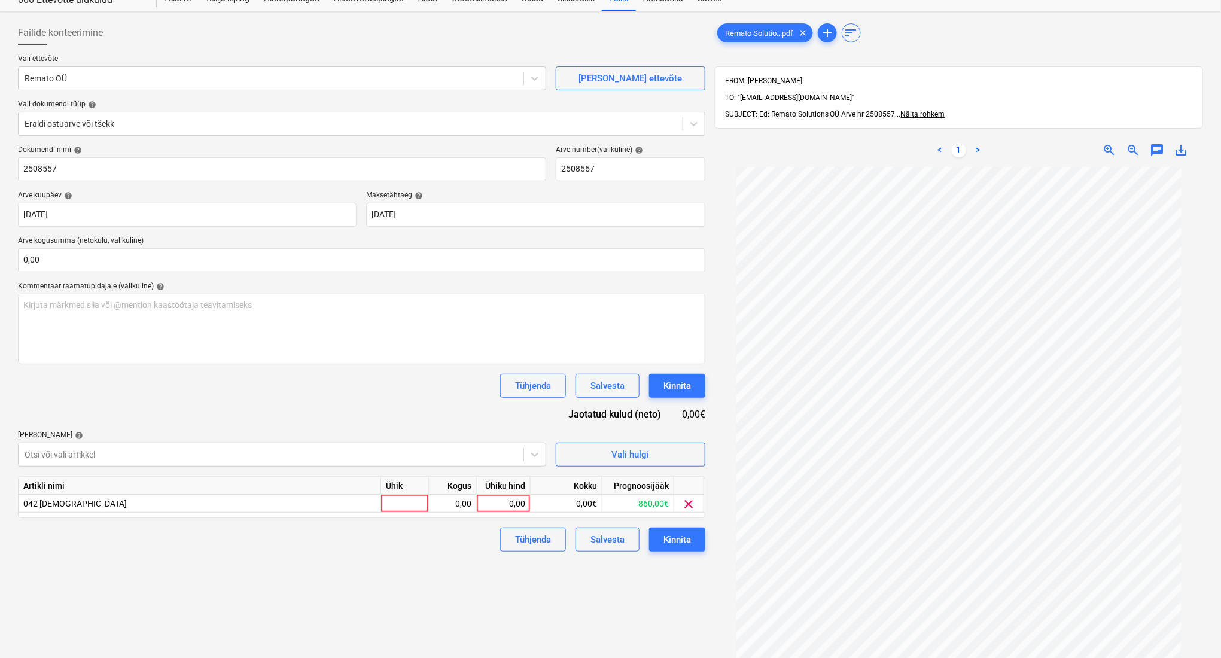
click at [634, 588] on div "Failide konteerimine Vali ettevõte Remato OÜ [PERSON_NAME] uus ettevõte Vali do…" at bounding box center [361, 406] width 697 height 780
click at [422, 506] on div at bounding box center [405, 504] width 48 height 18
type input "kompl"
click at [447, 505] on div "2,00" at bounding box center [453, 504] width 38 height 18
type input "1"
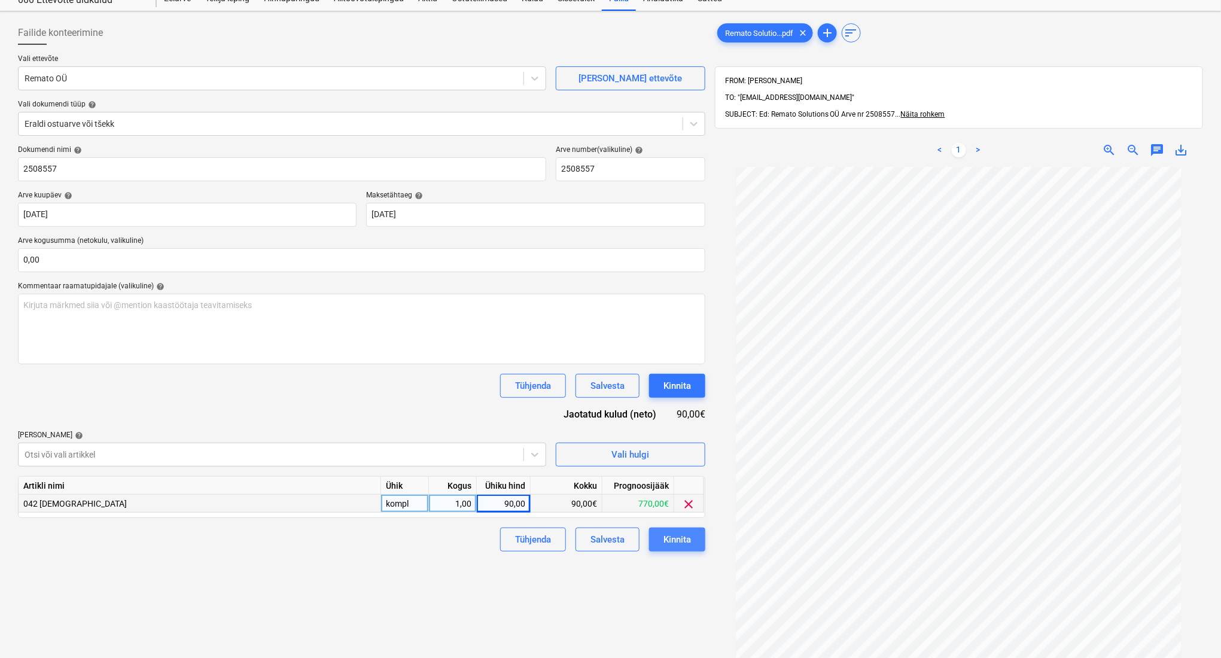
click at [674, 547] on button "Kinnita" at bounding box center [677, 540] width 56 height 24
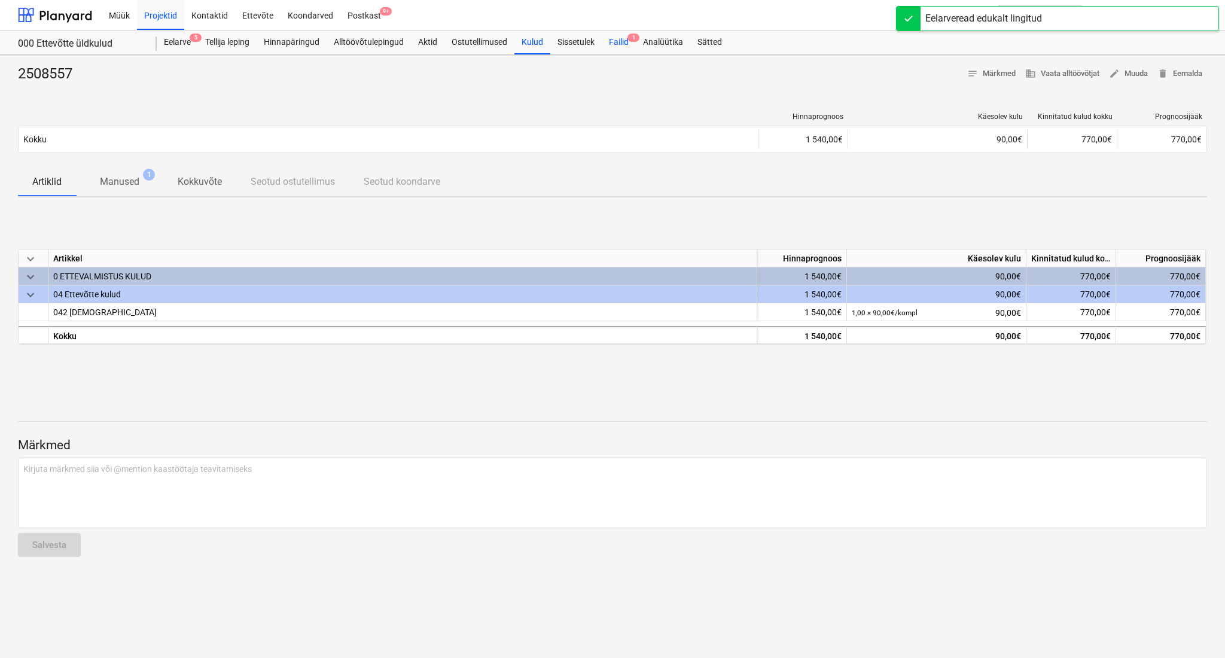
click at [622, 42] on div "Failid 1" at bounding box center [619, 43] width 34 height 24
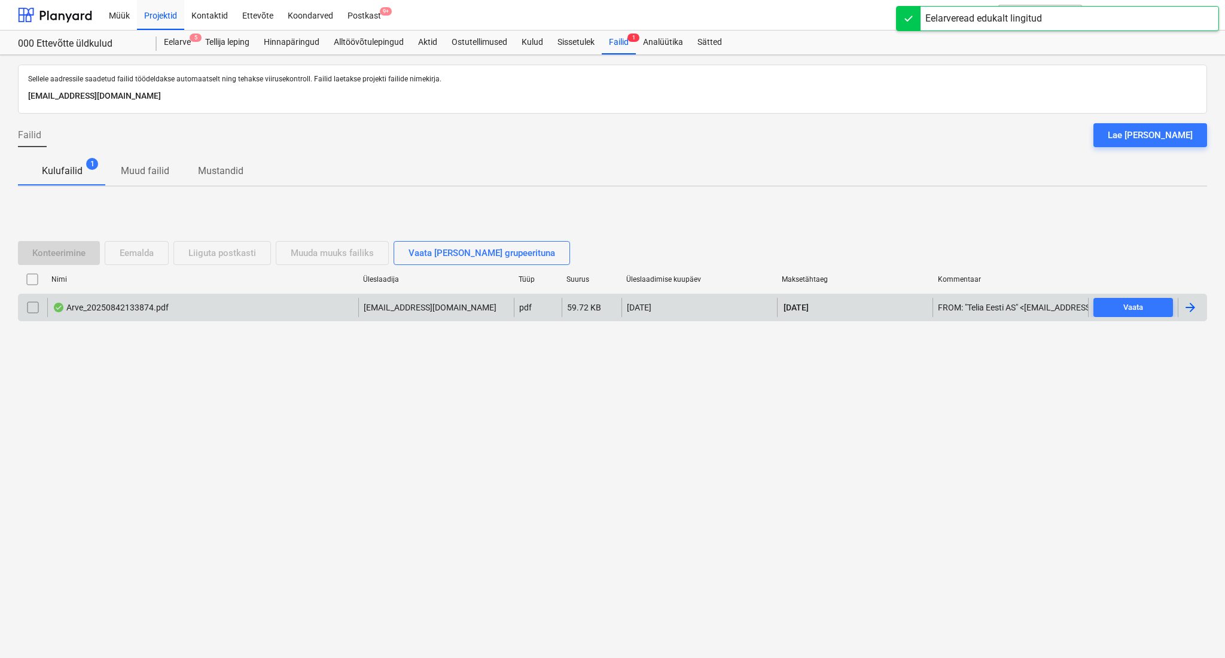
click at [251, 309] on div "Arve_20250842133874.pdf" at bounding box center [202, 307] width 311 height 19
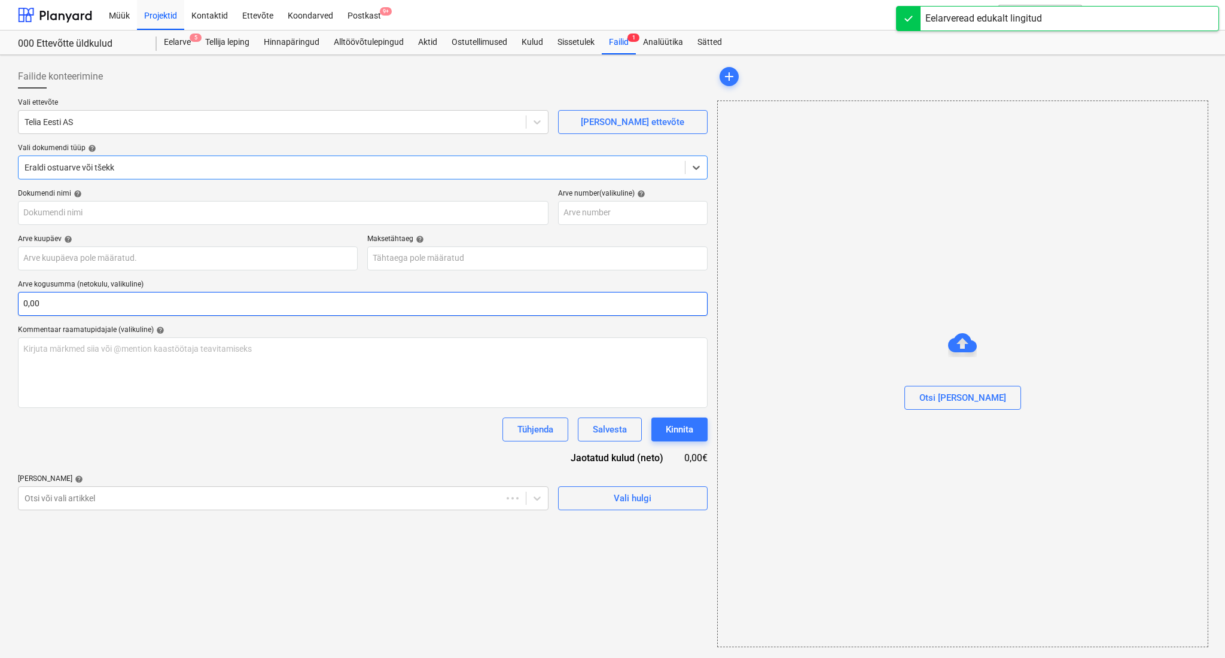
type input "20250842133874"
type input "[DATE]"
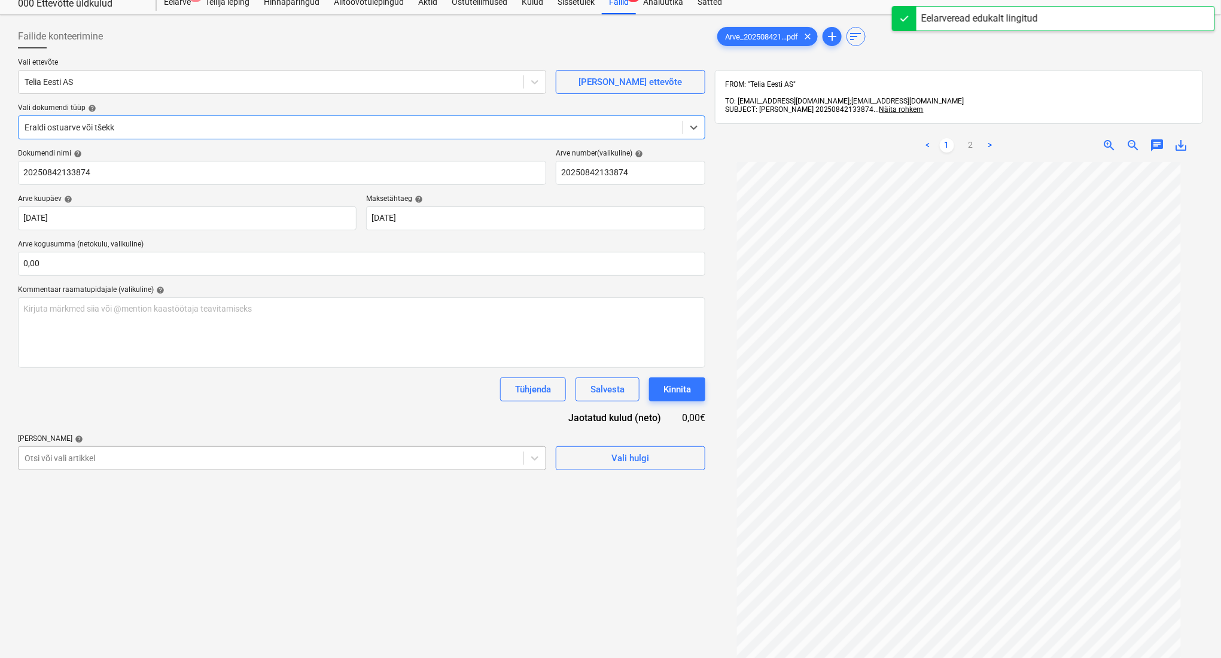
click at [190, 499] on body "Müük Projektid Kontaktid Ettevõte Koondarved Postkast 9+ format_size keyboard_a…" at bounding box center [610, 289] width 1221 height 658
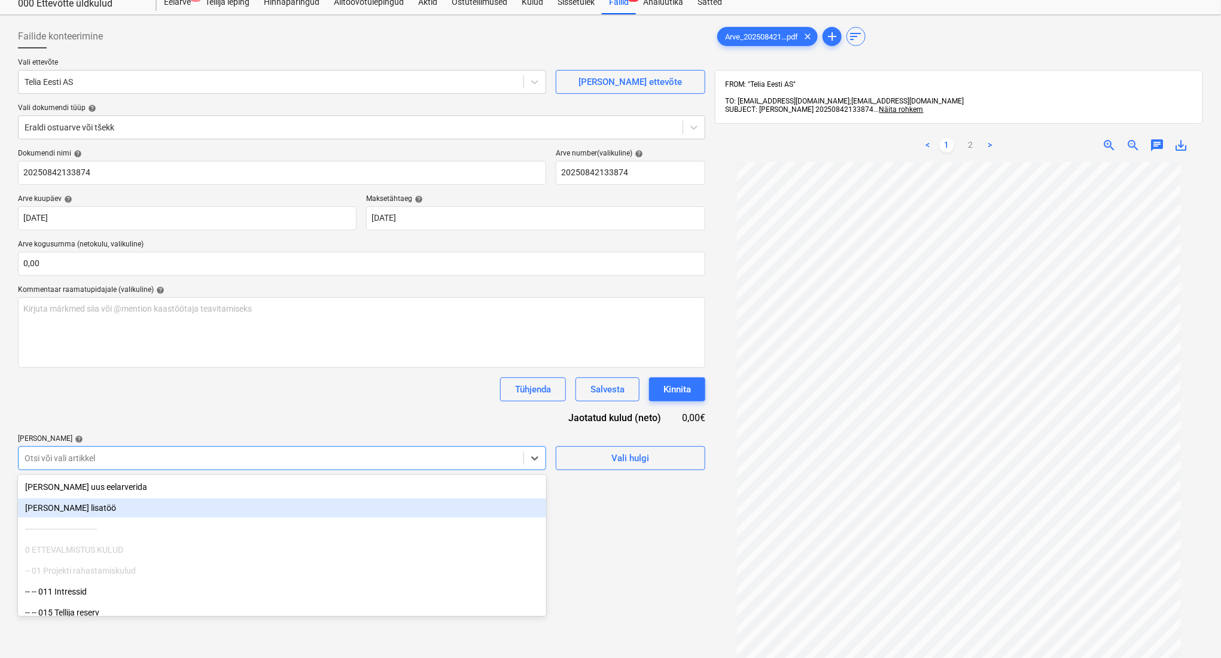
scroll to position [44, 0]
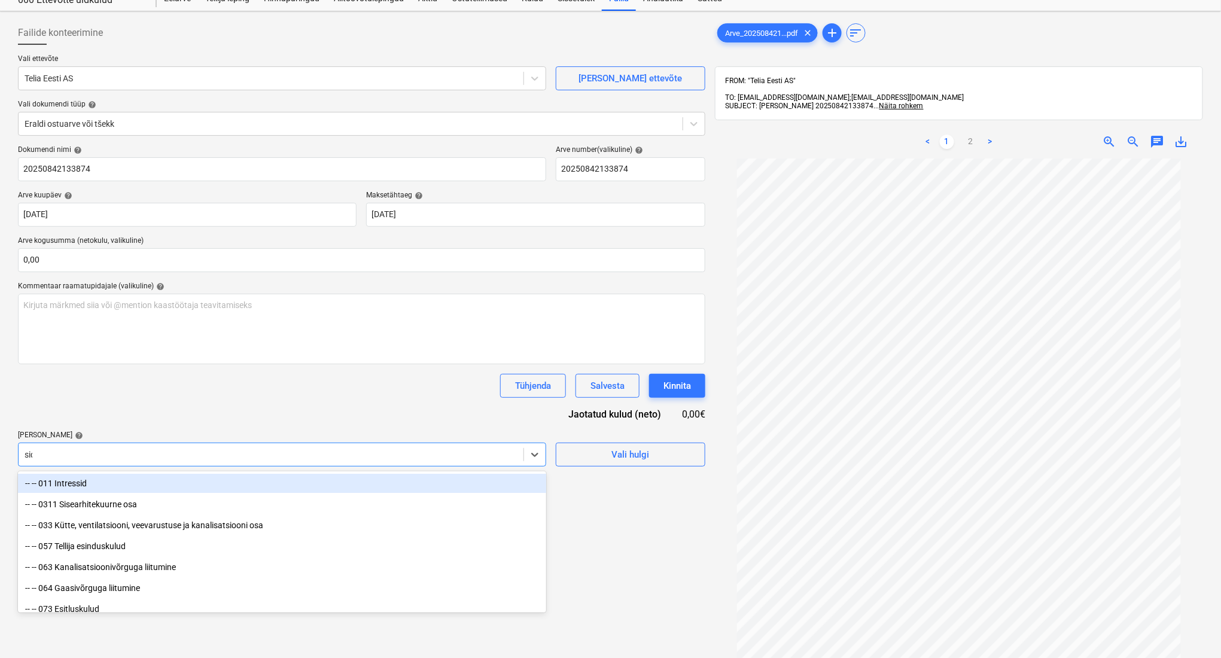
type input "side"
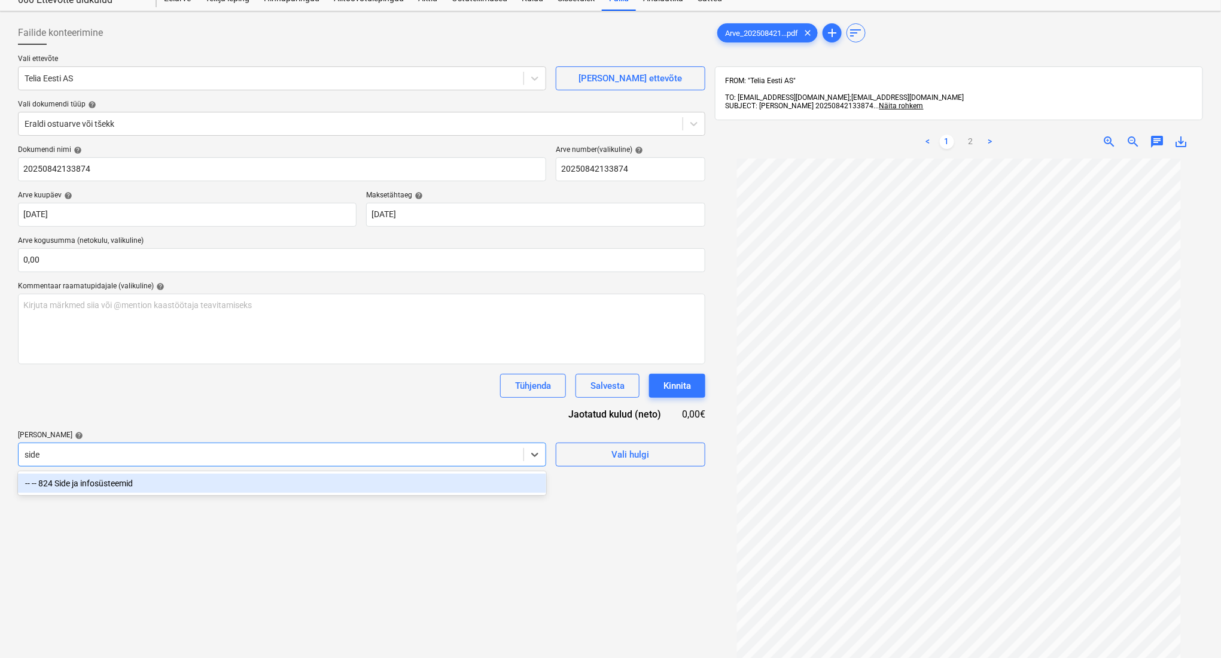
click at [185, 486] on div "-- -- 824 Side ja infosüsteemid" at bounding box center [282, 483] width 528 height 19
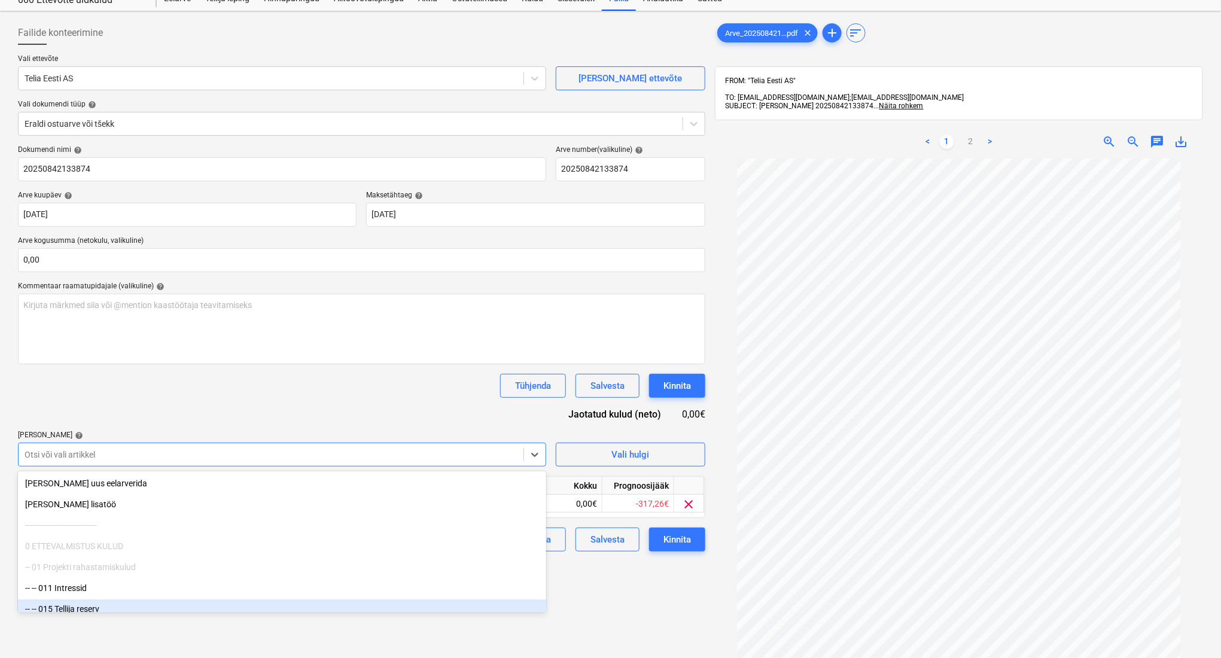
click at [496, 600] on div "-- -- 015 Tellija reserv" at bounding box center [282, 609] width 528 height 19
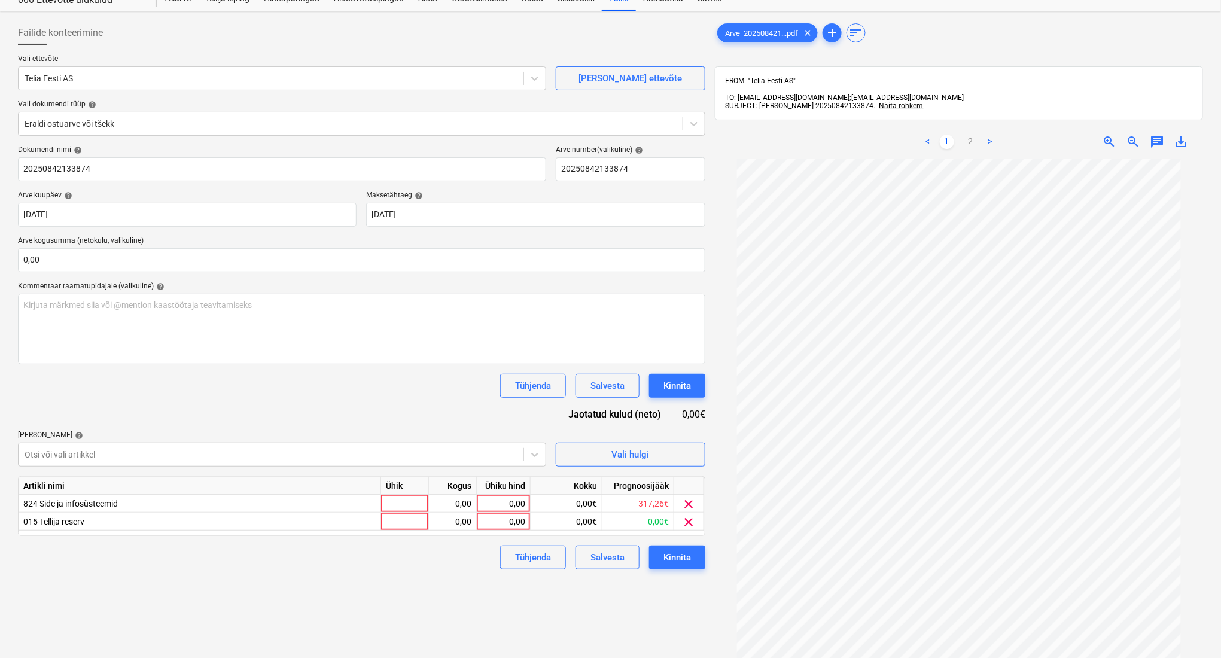
click at [689, 527] on span "clear" at bounding box center [689, 522] width 14 height 14
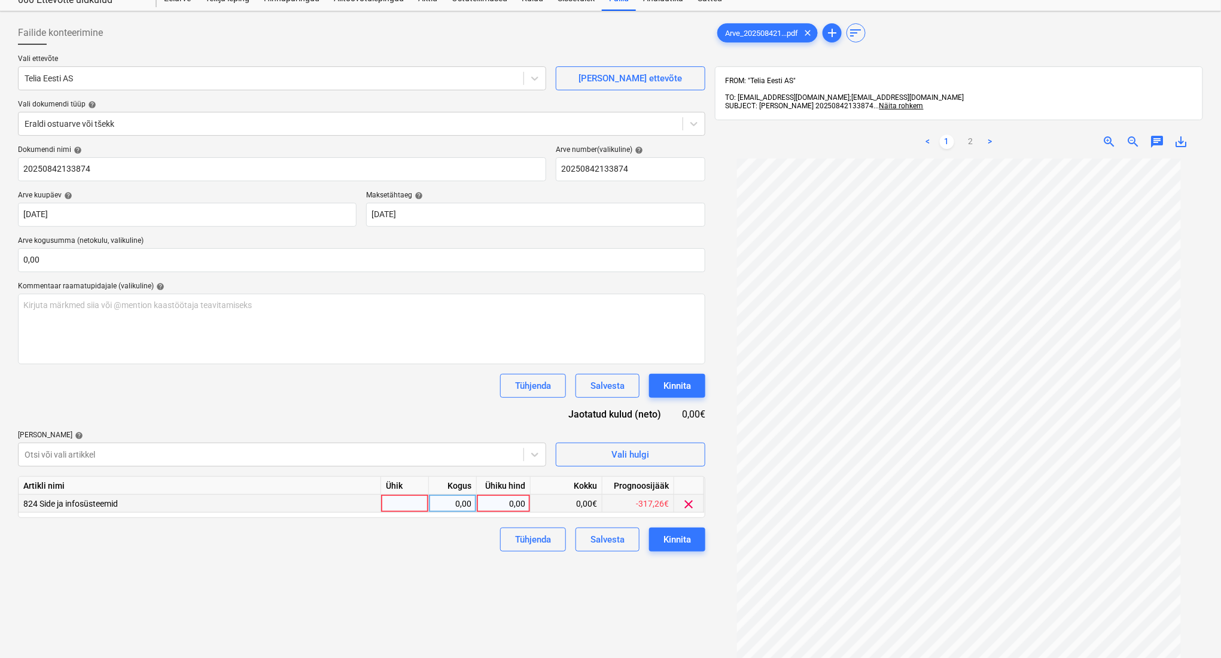
click at [398, 497] on div at bounding box center [405, 504] width 48 height 18
type input "kompl"
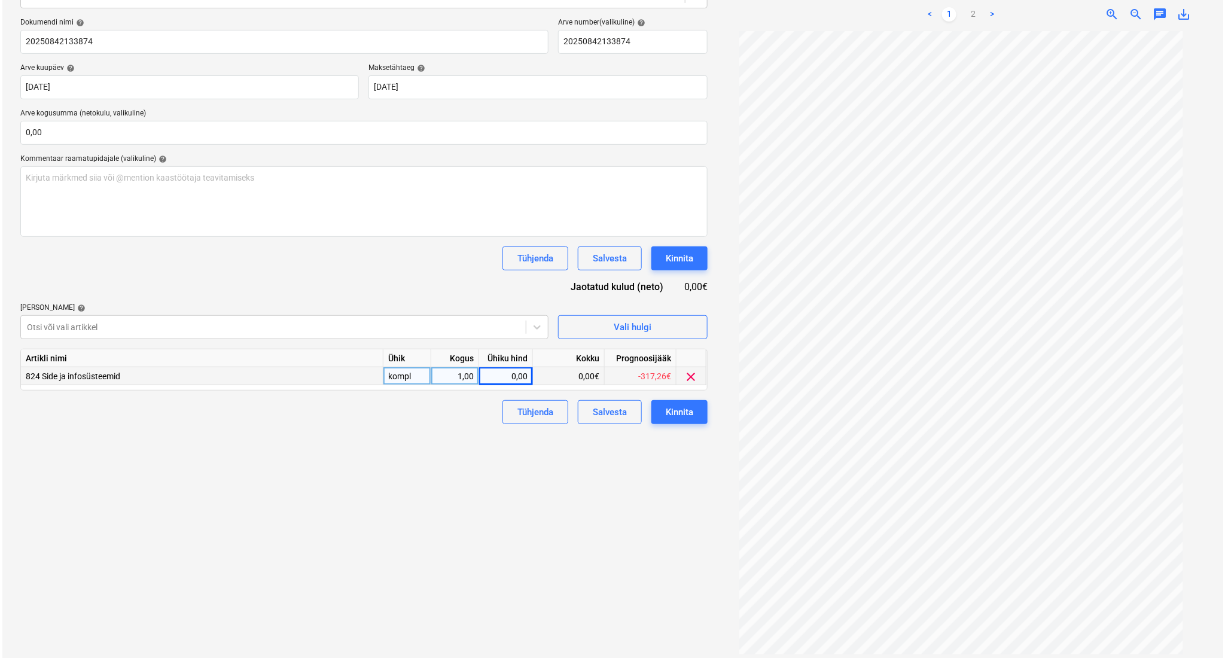
scroll to position [0, 0]
click at [966, 9] on link "2" at bounding box center [971, 14] width 14 height 14
click at [500, 372] on div "0,00" at bounding box center [504, 376] width 44 height 18
type input "125,53"
click at [683, 412] on div "Kinnita" at bounding box center [678, 412] width 28 height 16
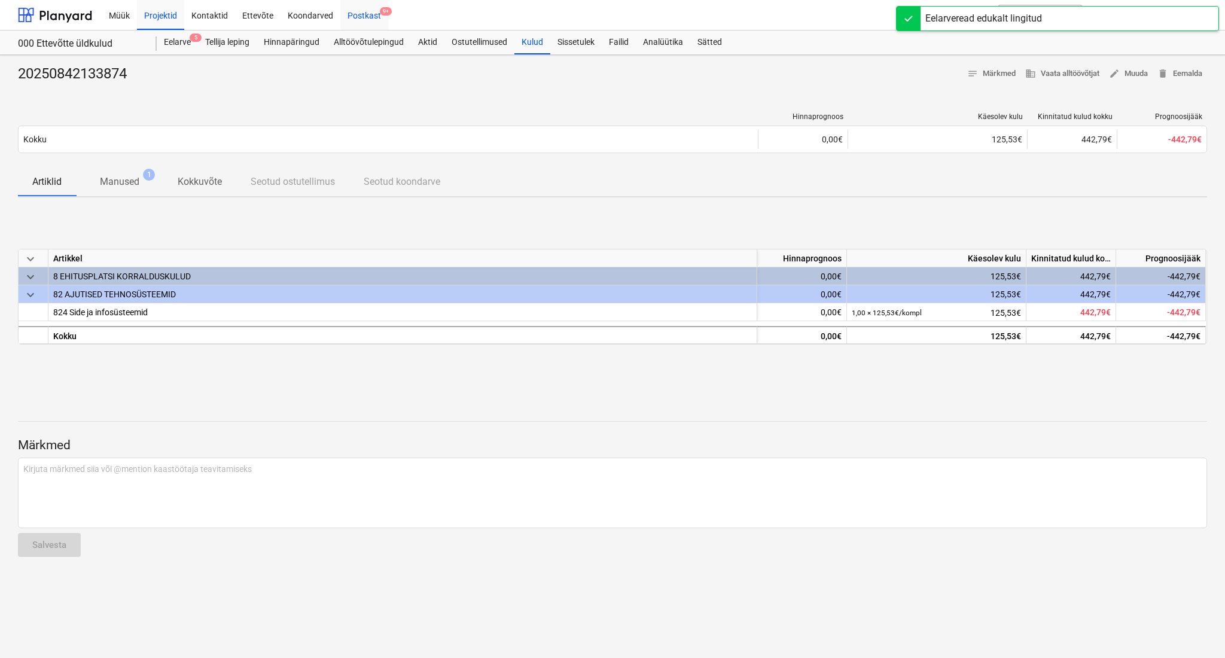
click at [348, 19] on div "Postkast 9+" at bounding box center [364, 14] width 48 height 31
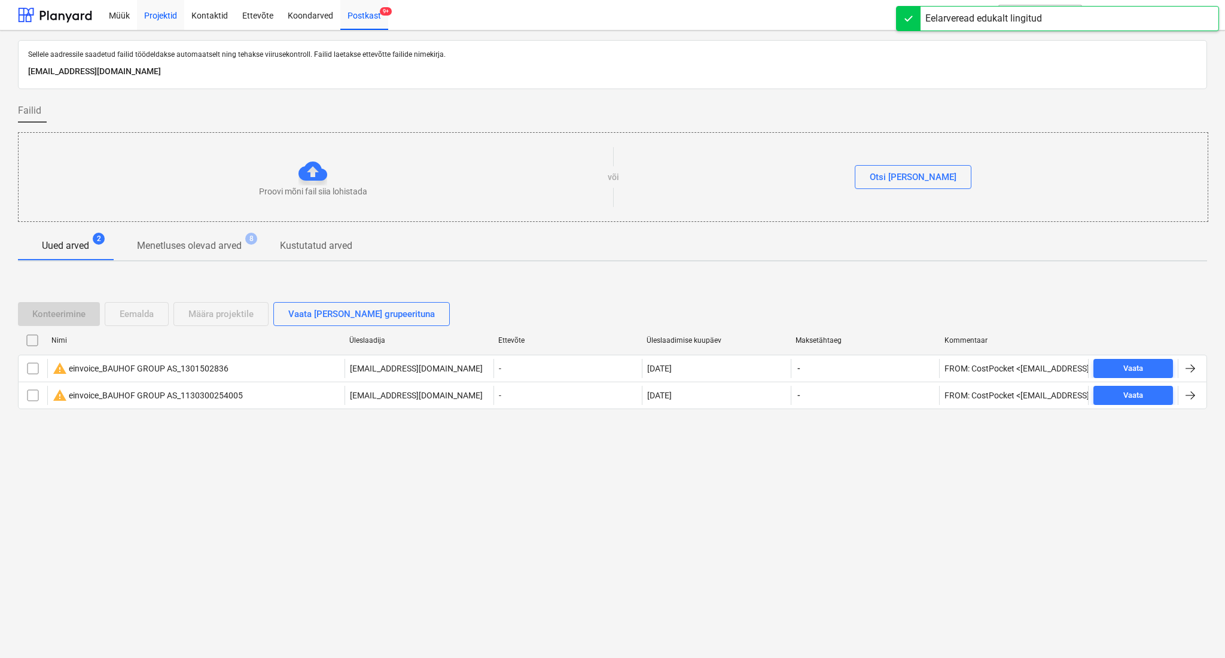
click at [166, 19] on div "Projektid" at bounding box center [160, 14] width 47 height 31
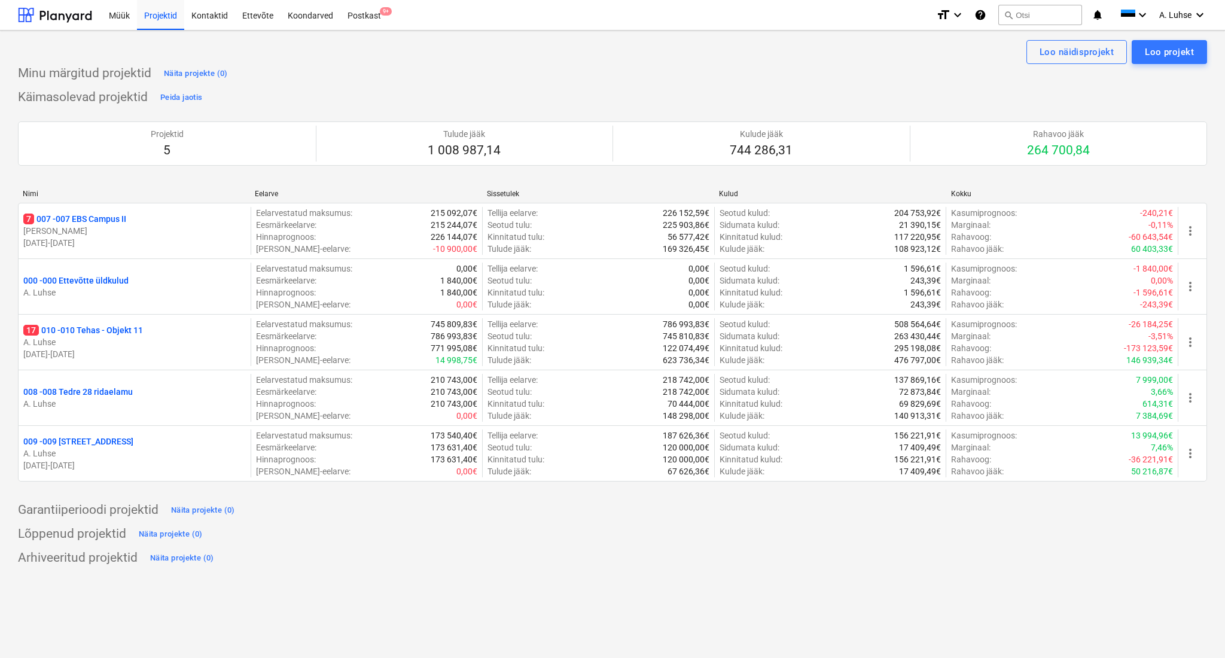
click at [655, 571] on div "Loo näidisprojekt Loo projekt Minu märgitud projektid Näita projekte (0) Käimas…" at bounding box center [612, 345] width 1225 height 628
